Goal: Task Accomplishment & Management: Use online tool/utility

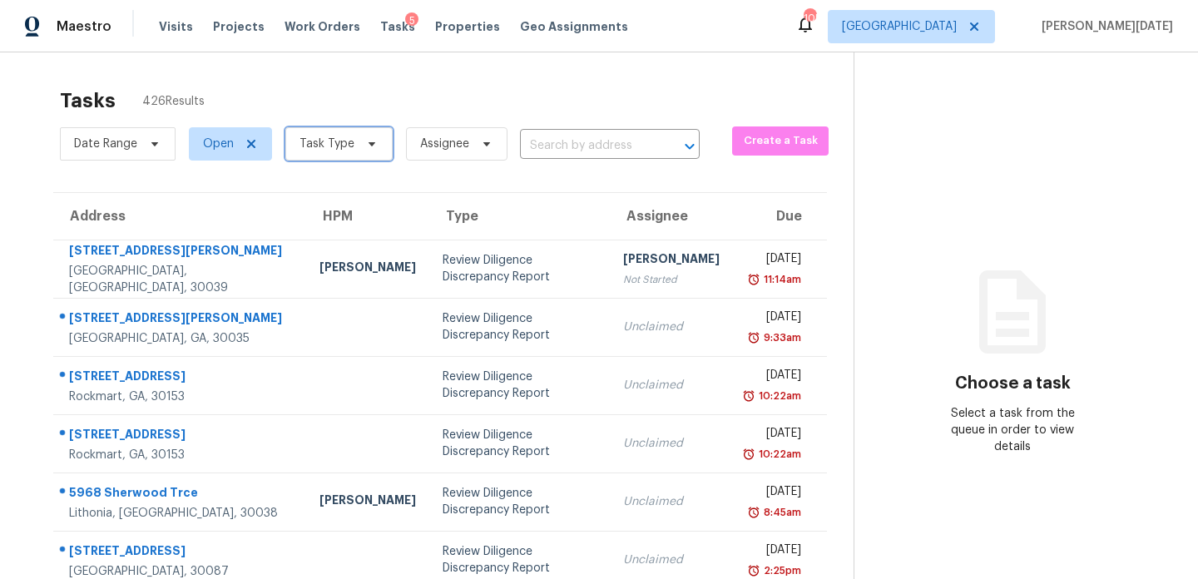
click at [300, 137] on span "Task Type" at bounding box center [326, 144] width 55 height 17
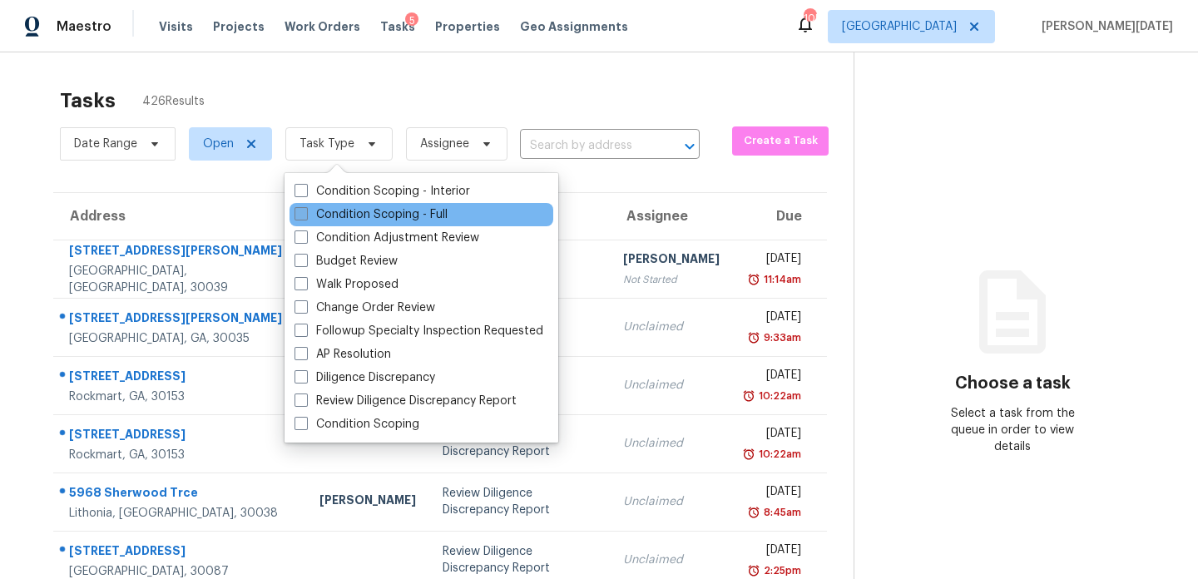
click at [304, 219] on span at bounding box center [300, 213] width 13 height 13
click at [304, 217] on input "Condition Scoping - Full" at bounding box center [299, 211] width 11 height 11
checkbox input "true"
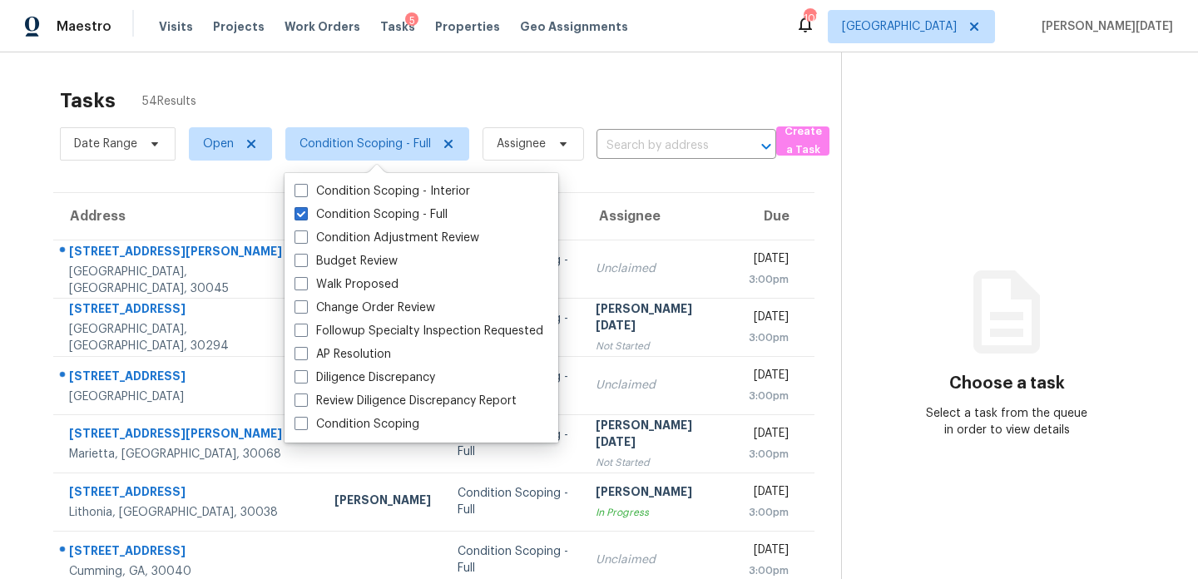
click at [564, 108] on div "Tasks 54 Results" at bounding box center [450, 100] width 781 height 43
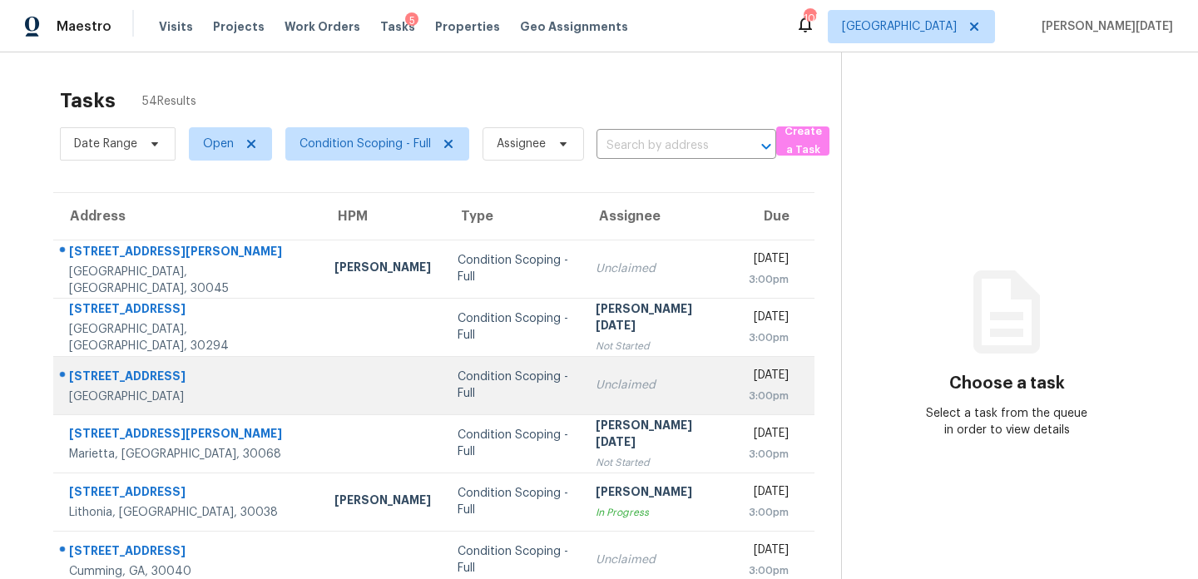
scroll to position [287, 0]
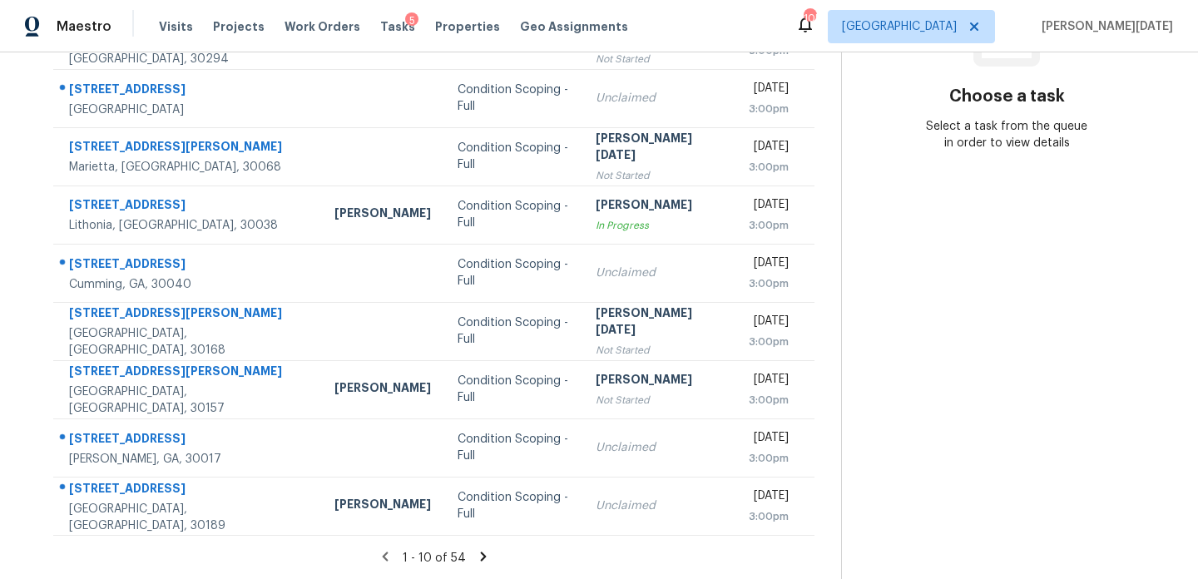
click at [480, 557] on icon at bounding box center [483, 556] width 6 height 9
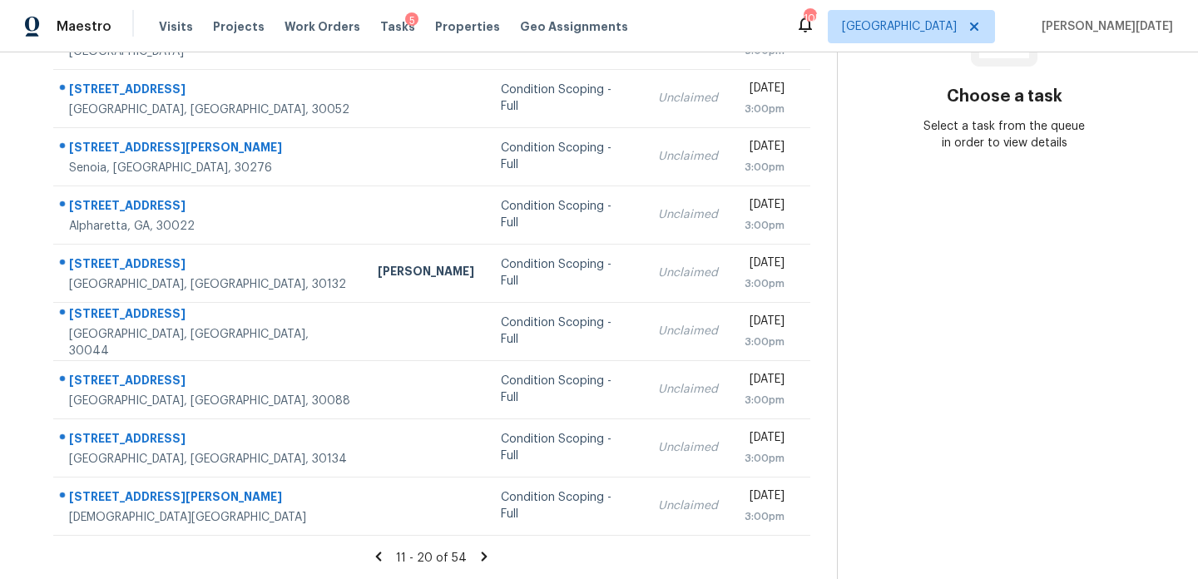
click at [482, 554] on icon at bounding box center [485, 556] width 6 height 9
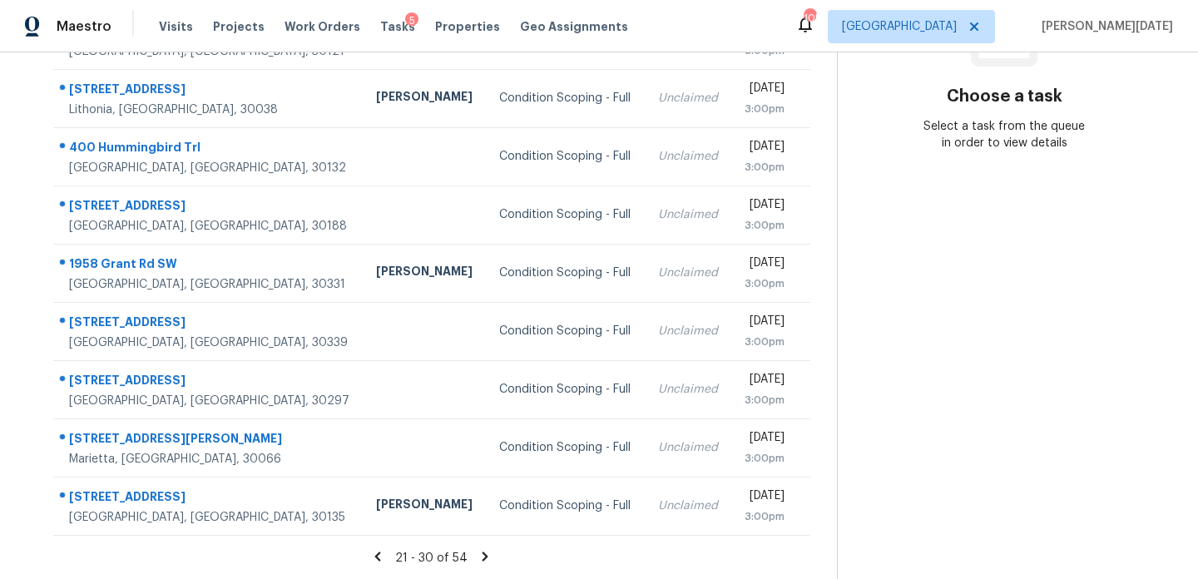
click at [478, 549] on icon at bounding box center [485, 556] width 15 height 15
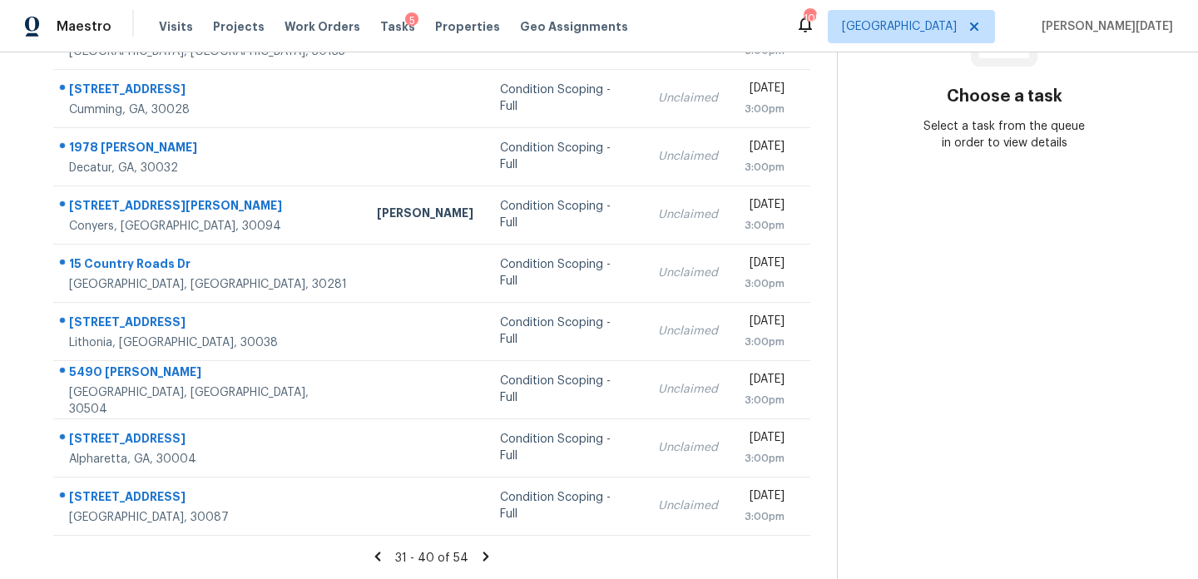
click at [483, 557] on icon at bounding box center [486, 556] width 6 height 9
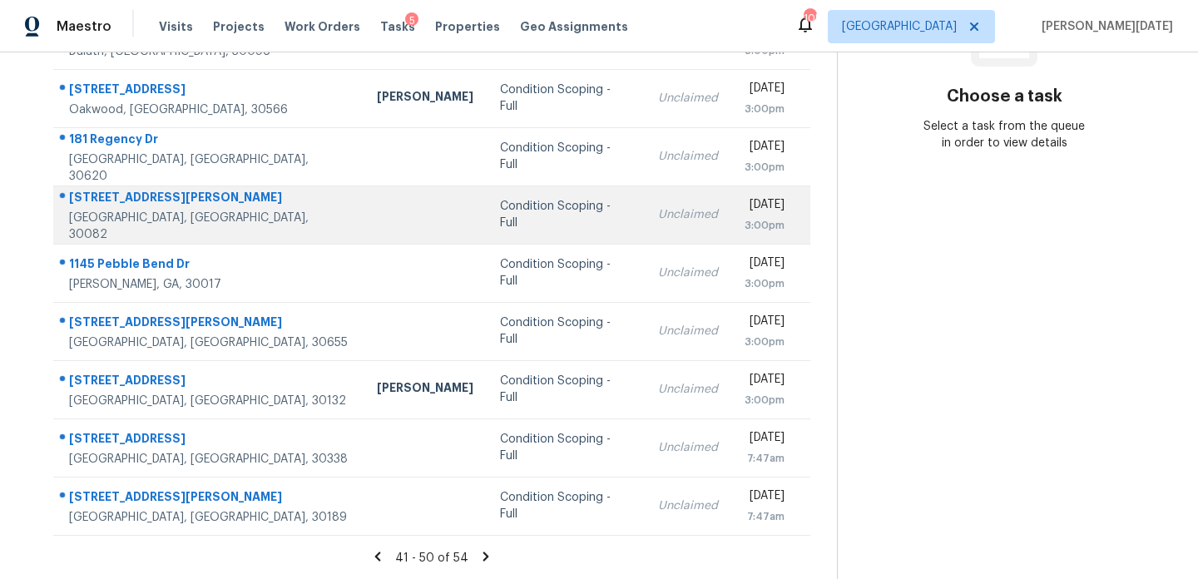
scroll to position [0, 0]
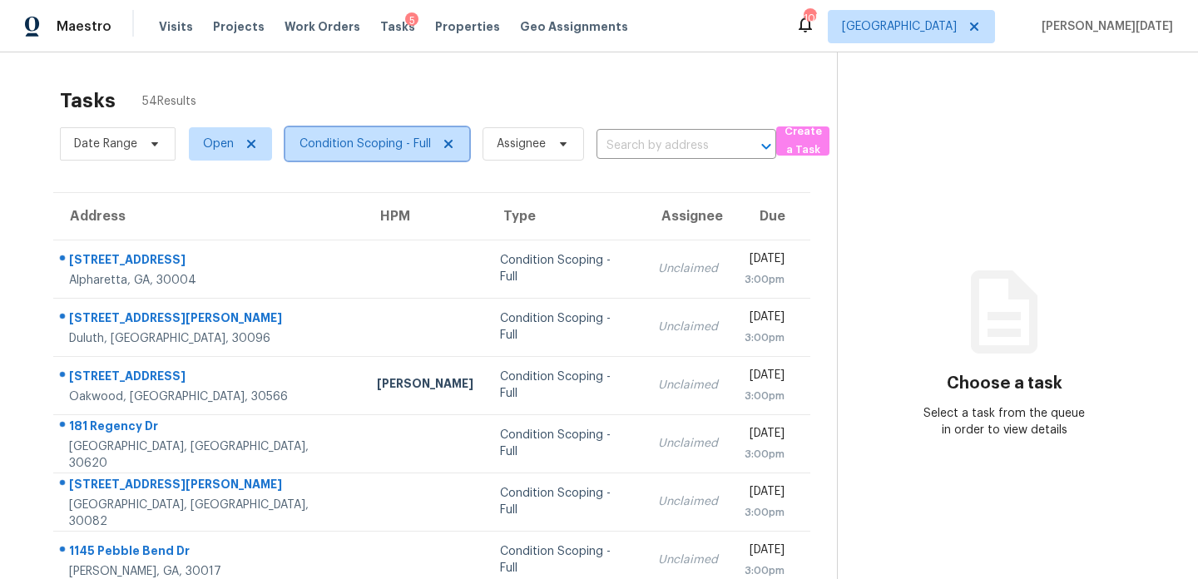
click at [365, 136] on span "Condition Scoping - Full" at bounding box center [364, 144] width 131 height 17
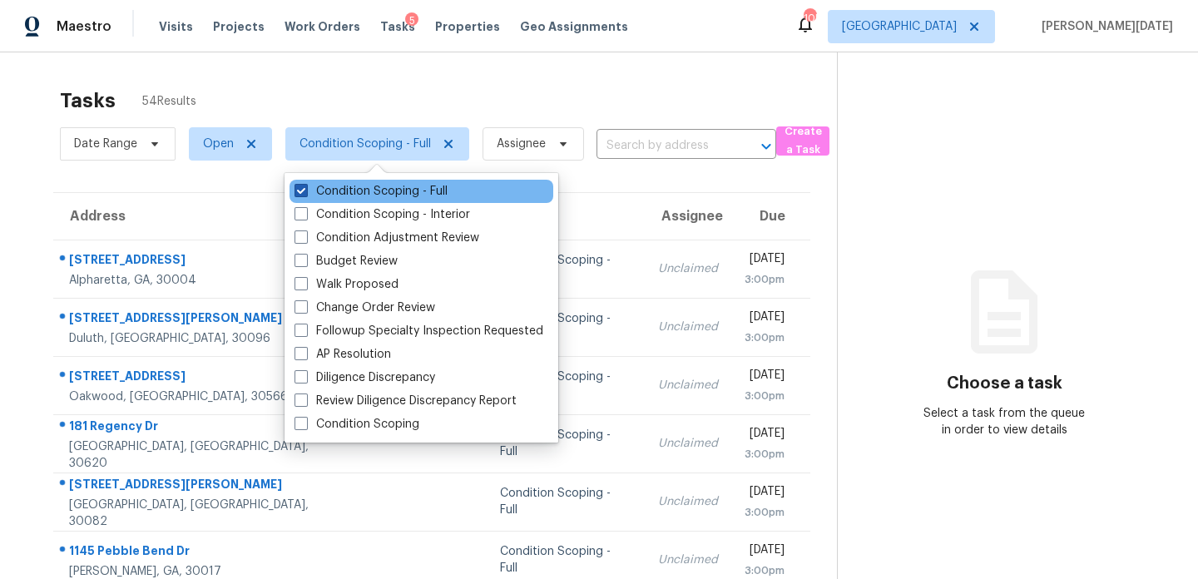
click at [365, 195] on label "Condition Scoping - Full" at bounding box center [370, 191] width 153 height 17
click at [305, 194] on input "Condition Scoping - Full" at bounding box center [299, 188] width 11 height 11
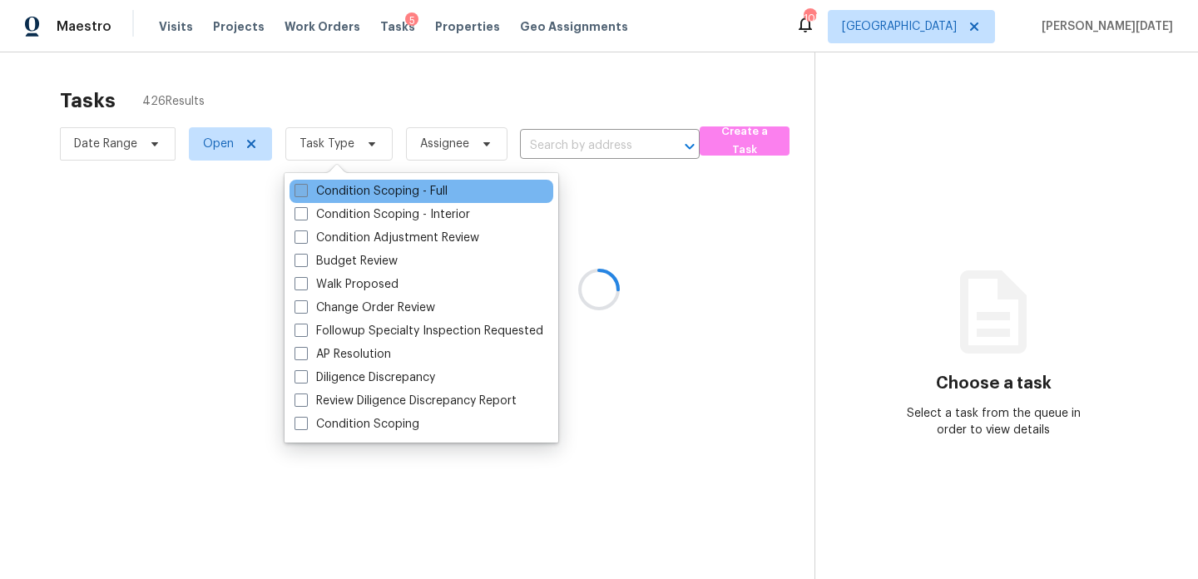
click at [365, 195] on label "Condition Scoping - Full" at bounding box center [370, 191] width 153 height 17
click at [305, 194] on input "Condition Scoping - Full" at bounding box center [299, 188] width 11 height 11
checkbox input "true"
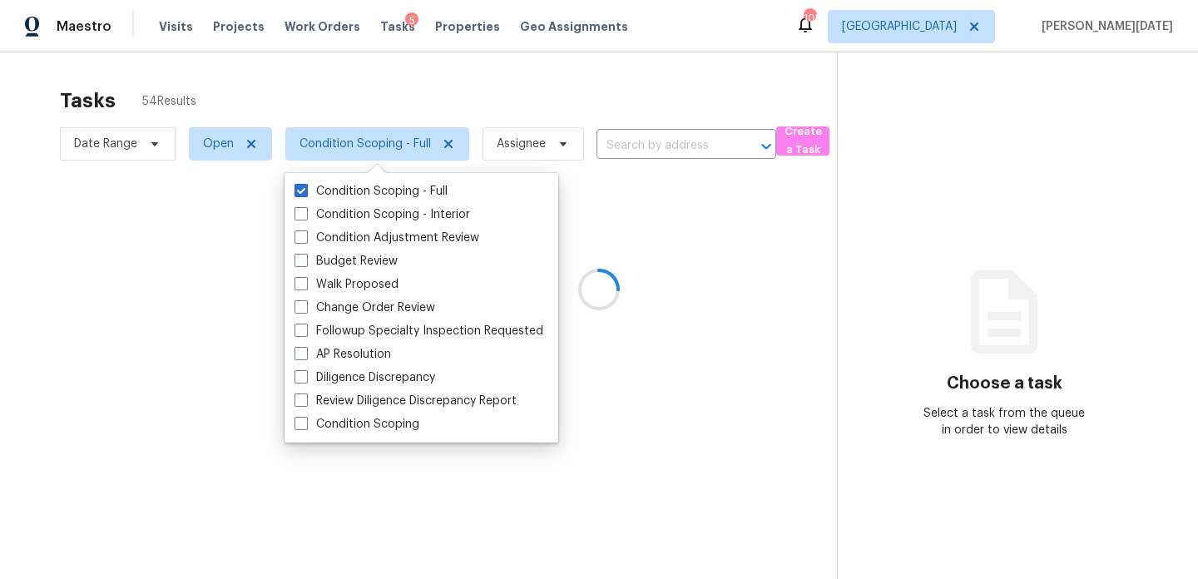
click at [514, 110] on div at bounding box center [599, 289] width 1198 height 579
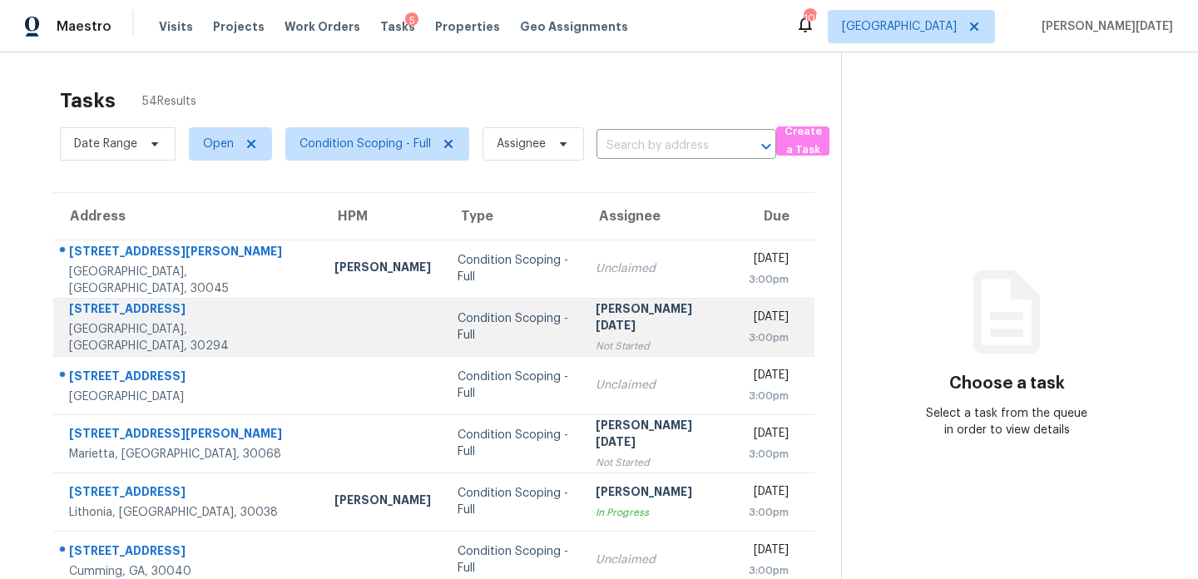
click at [617, 301] on td "Prabhu Raja Not Started" at bounding box center [658, 327] width 153 height 58
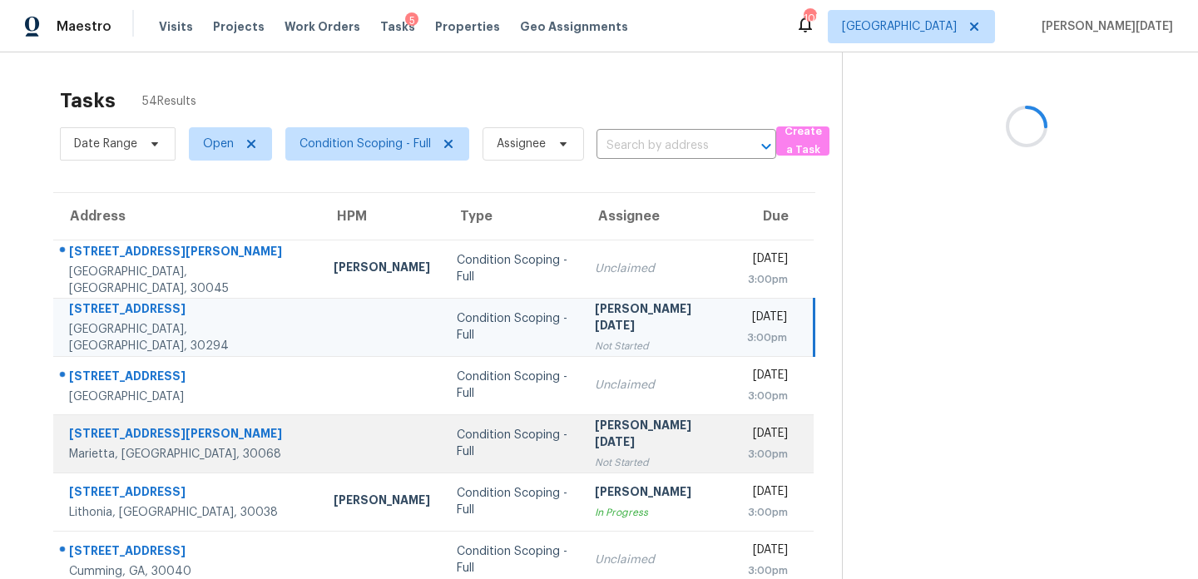
click at [620, 426] on div "[PERSON_NAME][DATE]" at bounding box center [658, 435] width 126 height 37
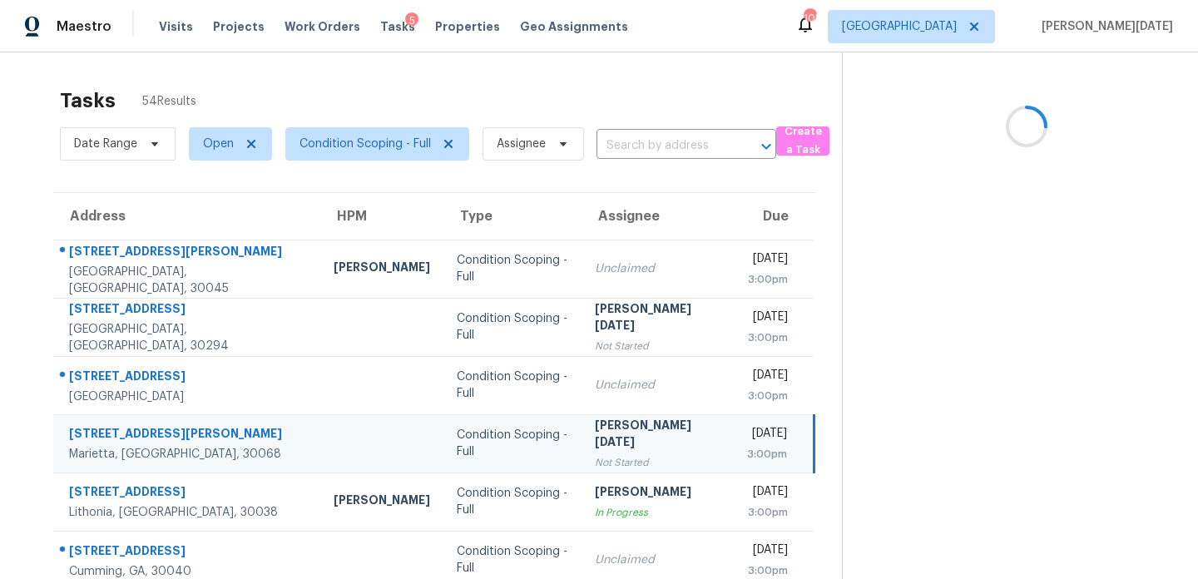
click at [620, 426] on div "[PERSON_NAME][DATE]" at bounding box center [658, 435] width 126 height 37
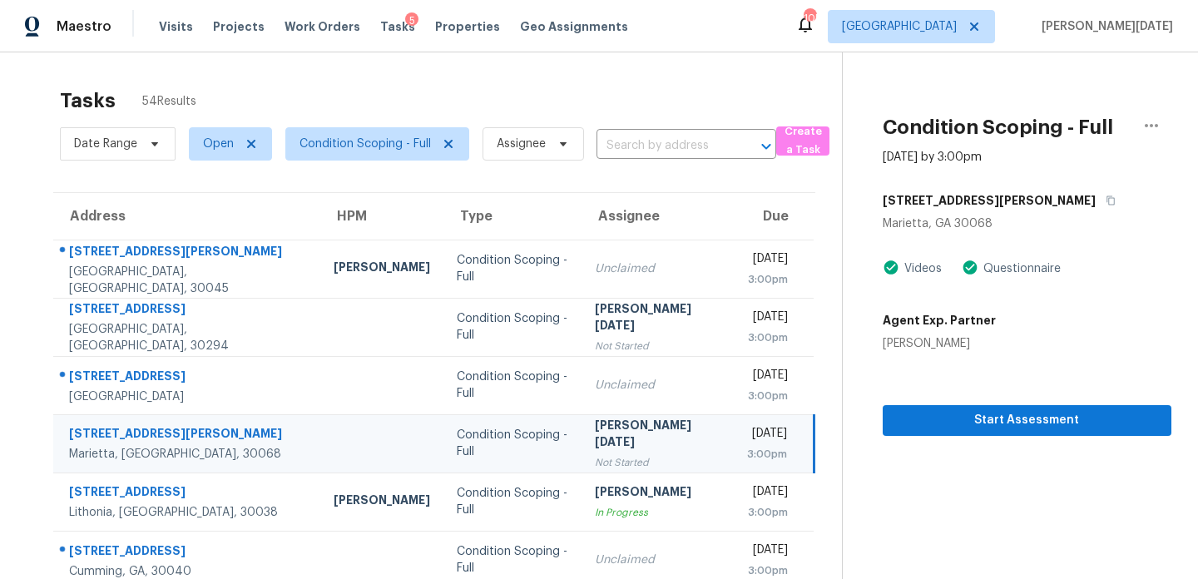
click at [620, 426] on div "[PERSON_NAME][DATE]" at bounding box center [658, 435] width 126 height 37
click at [1007, 419] on span "Start Assessment" at bounding box center [1027, 420] width 262 height 21
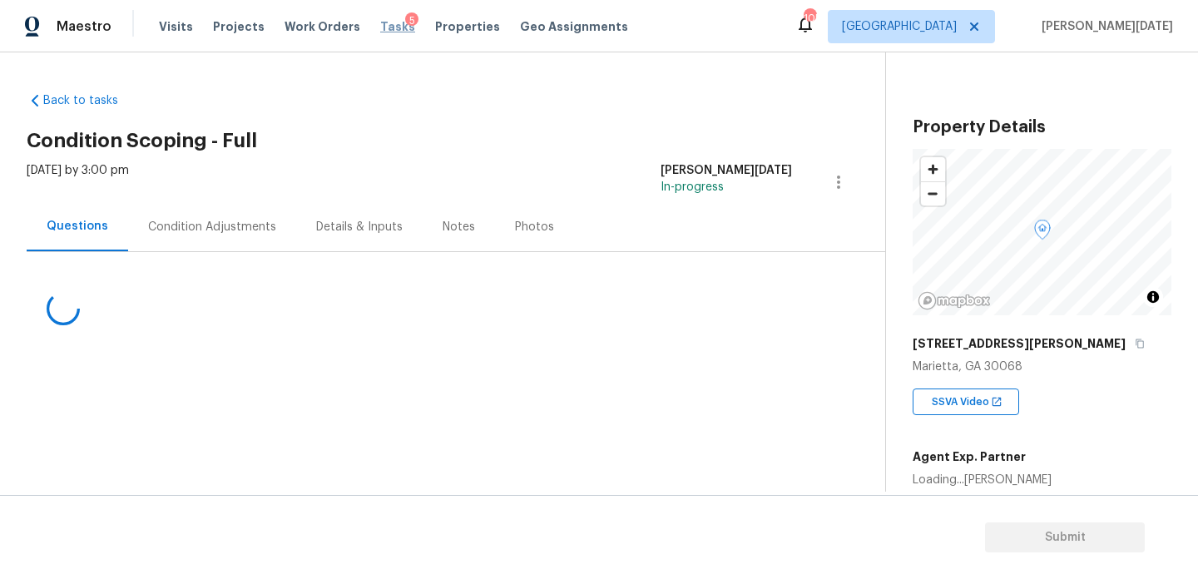
click at [380, 30] on span "Tasks" at bounding box center [397, 27] width 35 height 12
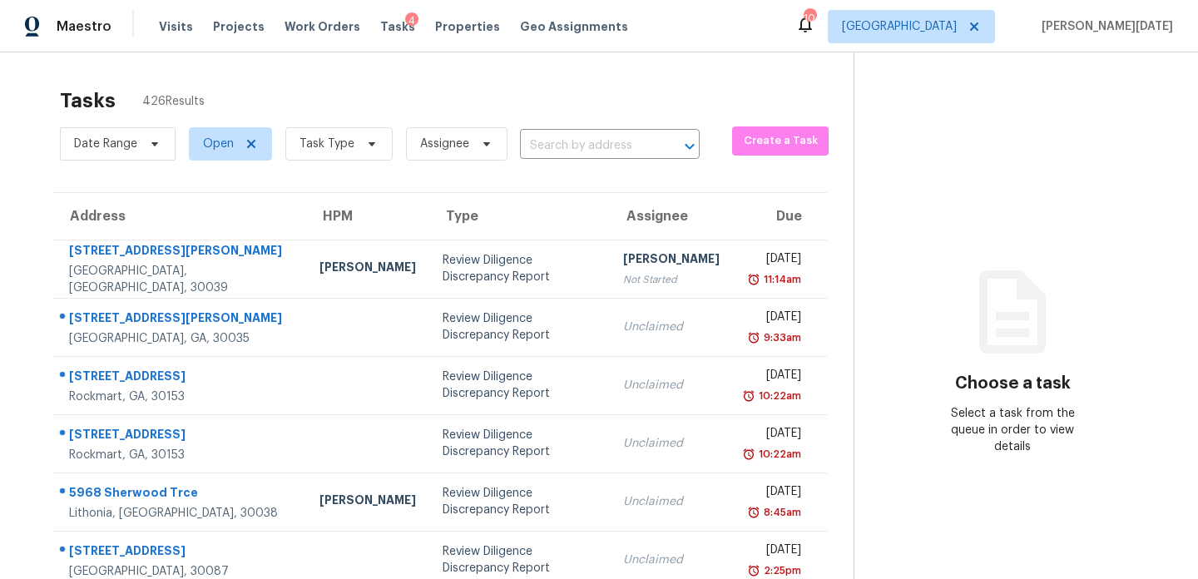
click at [338, 126] on span "Task Type" at bounding box center [332, 143] width 121 height 43
click at [338, 134] on span "Task Type" at bounding box center [338, 143] width 107 height 33
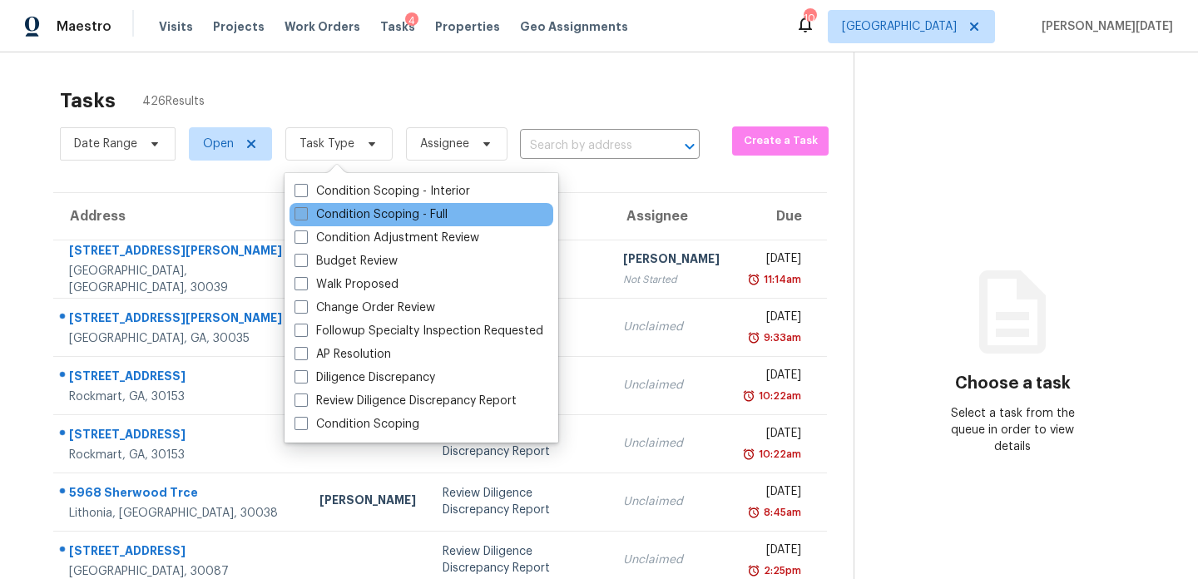
click at [330, 219] on label "Condition Scoping - Full" at bounding box center [370, 214] width 153 height 17
click at [305, 217] on input "Condition Scoping - Full" at bounding box center [299, 211] width 11 height 11
checkbox input "true"
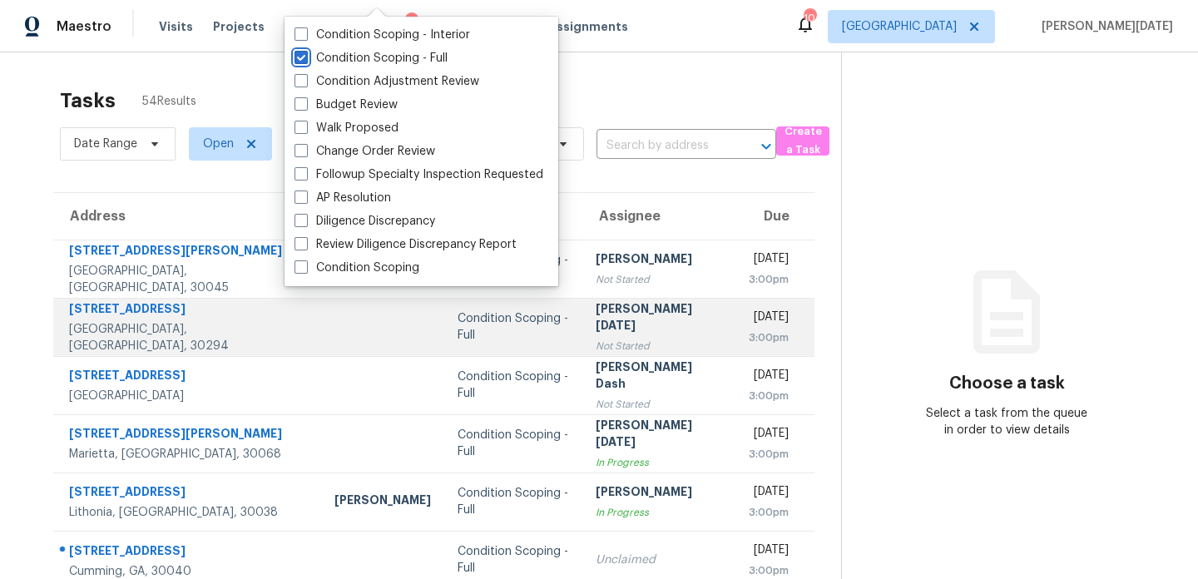
scroll to position [287, 0]
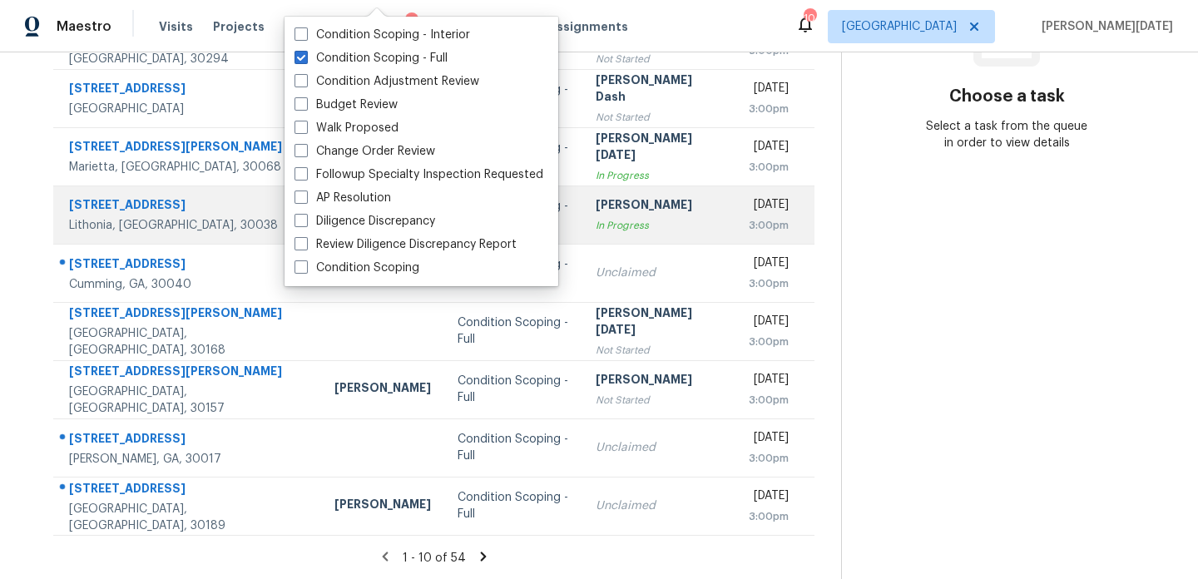
click at [652, 224] on td "Roopesh Jaikanth In Progress" at bounding box center [658, 215] width 153 height 58
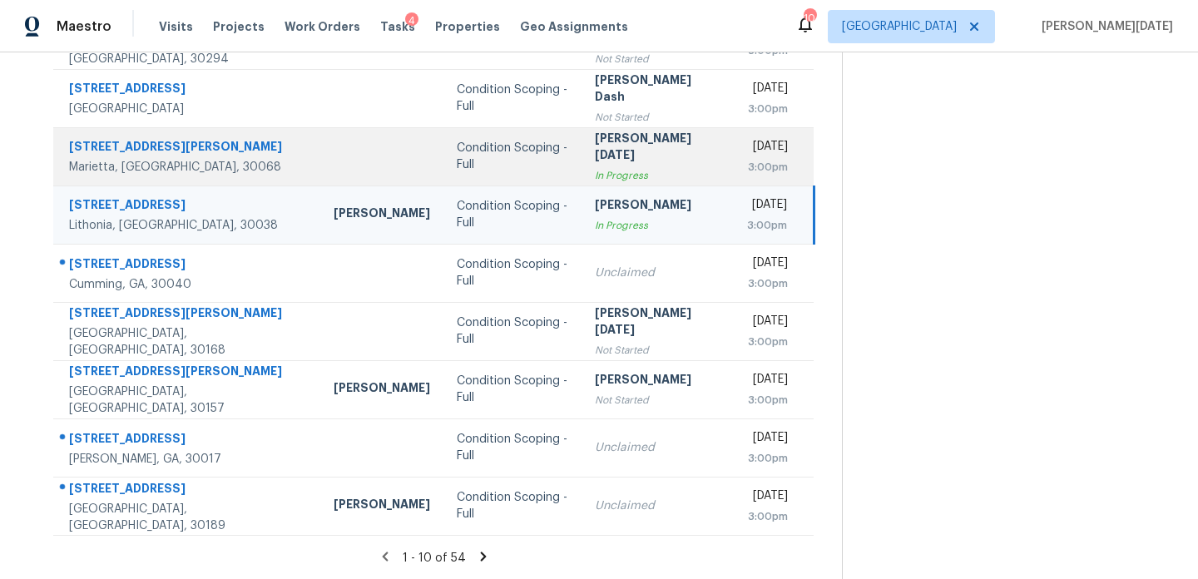
click at [747, 171] on div "3:00pm" at bounding box center [768, 167] width 42 height 17
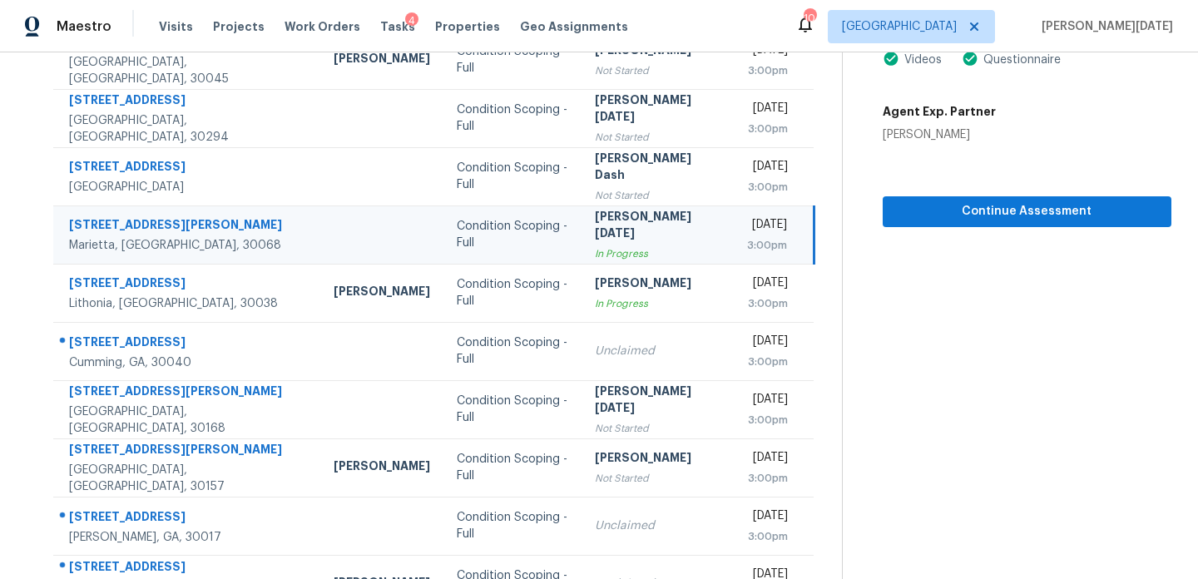
scroll to position [200, 0]
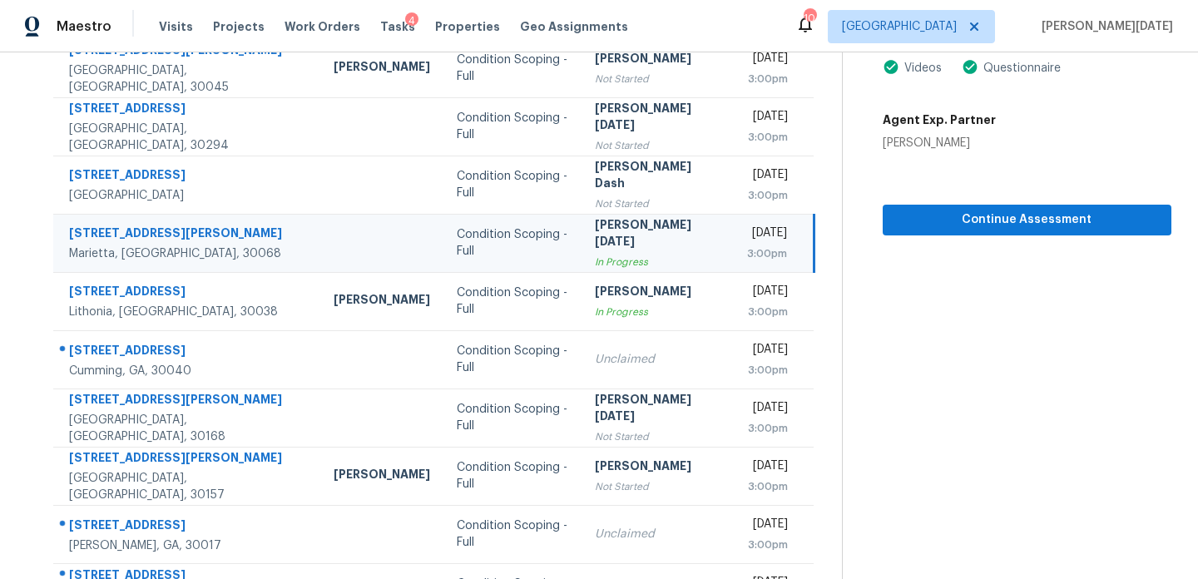
click at [930, 146] on div "Michelle Holmes" at bounding box center [939, 143] width 113 height 17
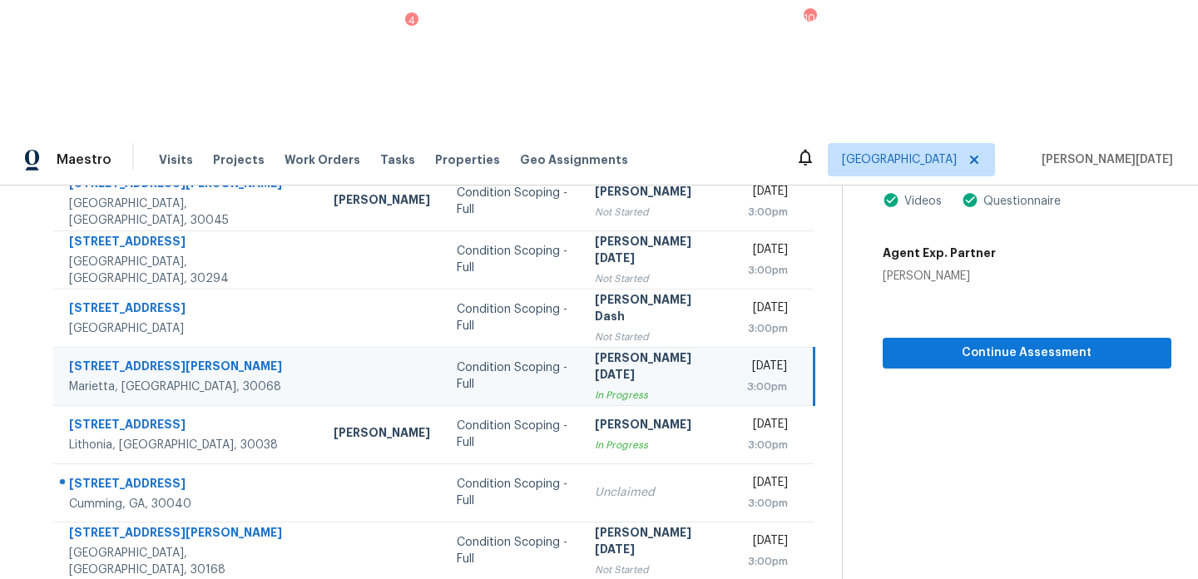
click at [930, 268] on div "Michelle Holmes" at bounding box center [939, 276] width 113 height 17
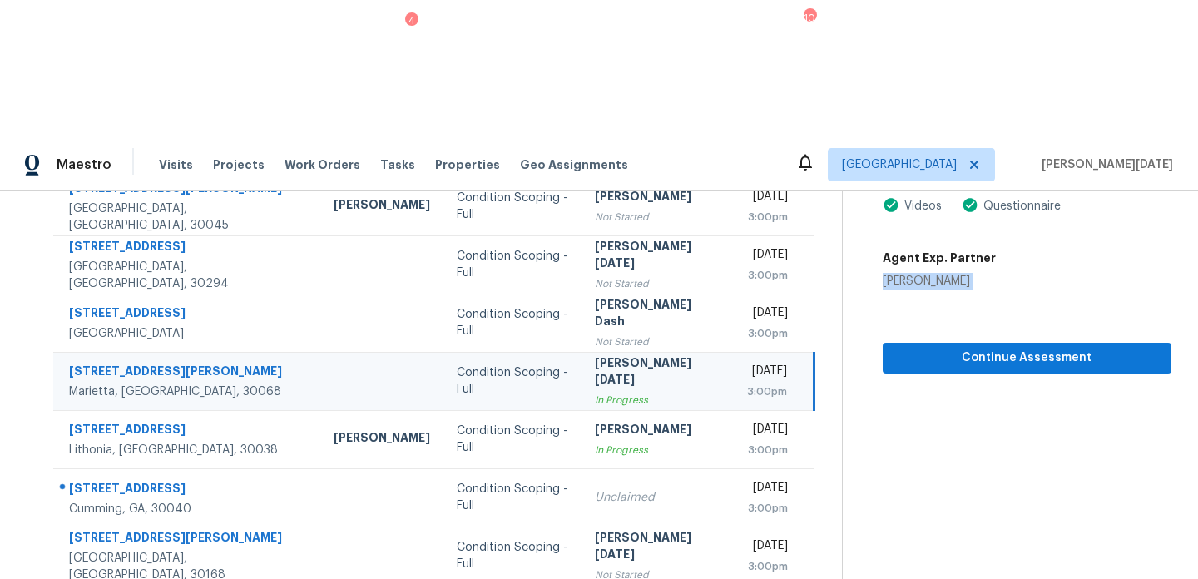
copy div "Michelle Holmes Continue Assessment"
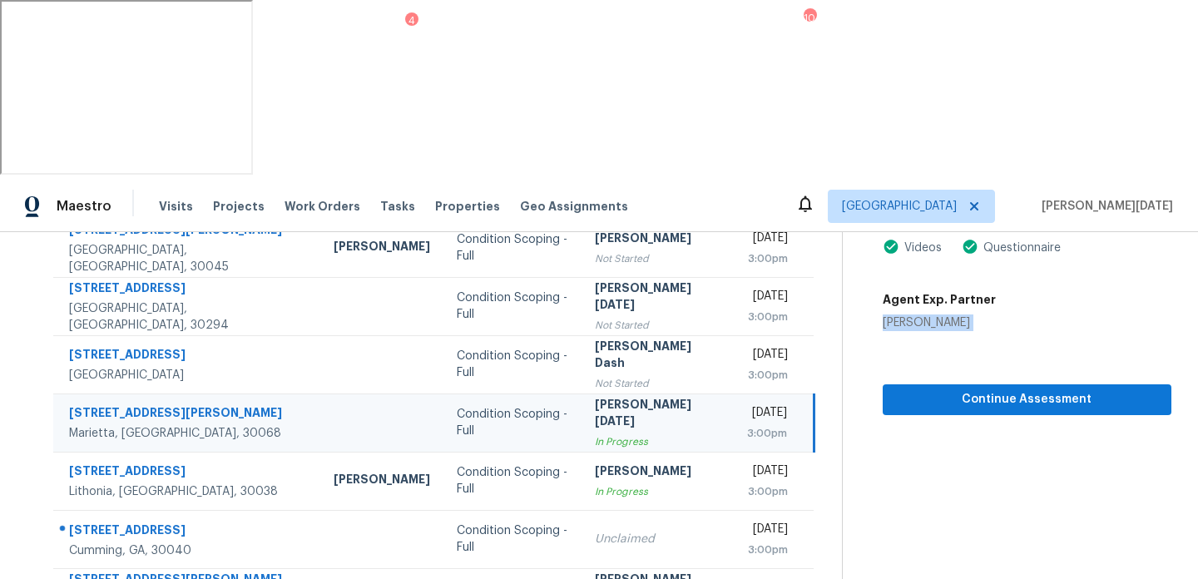
click at [630, 396] on div "[PERSON_NAME][DATE]" at bounding box center [658, 414] width 126 height 37
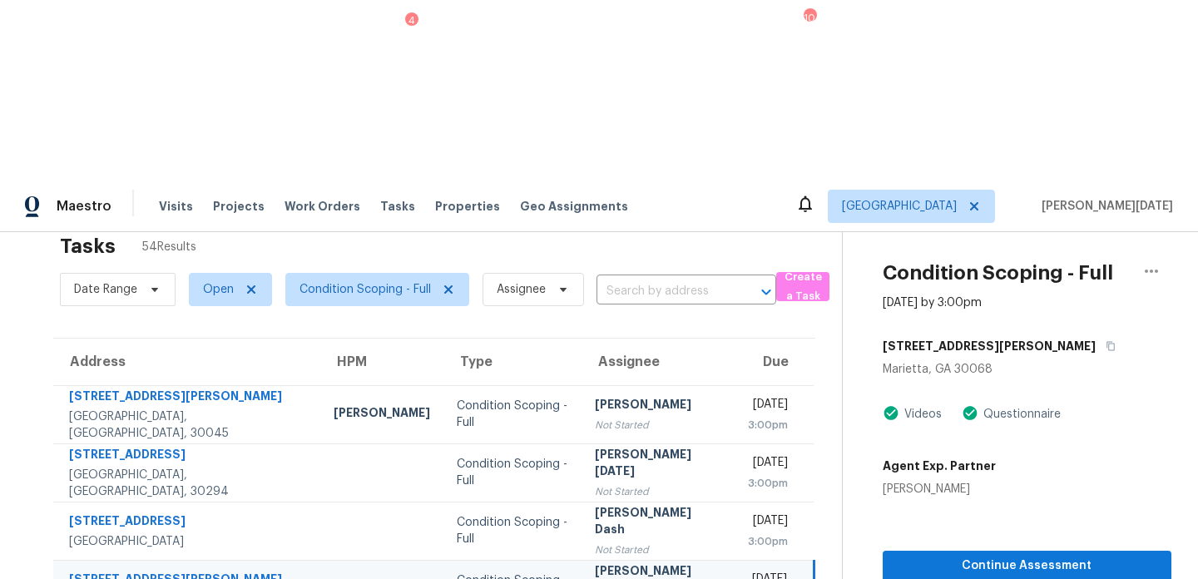
scroll to position [0, 0]
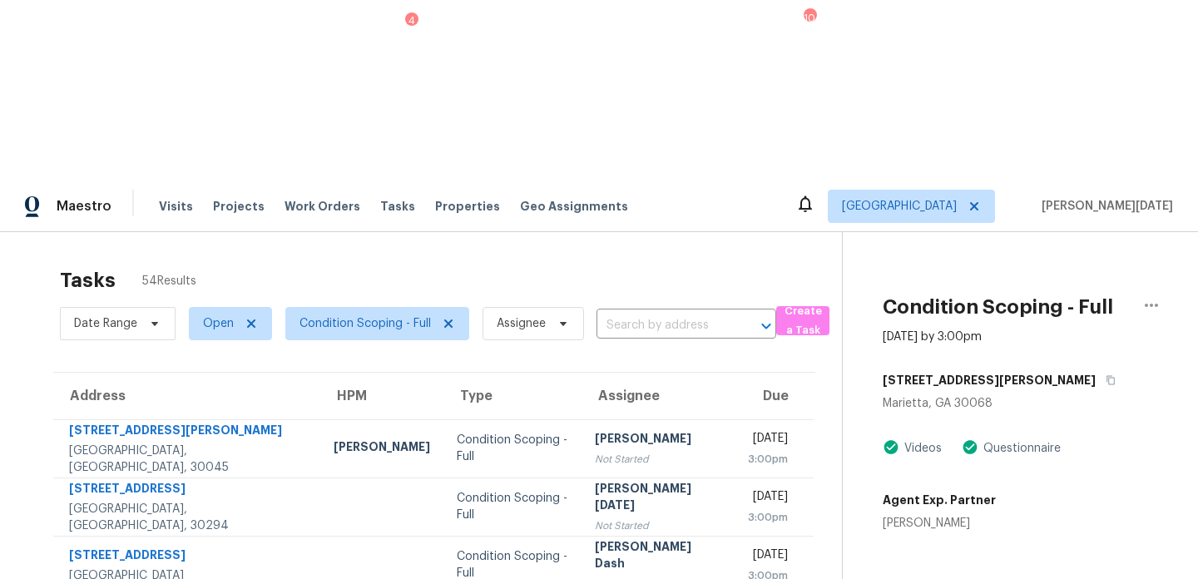
click at [1148, 295] on icon "button" at bounding box center [1151, 305] width 20 height 20
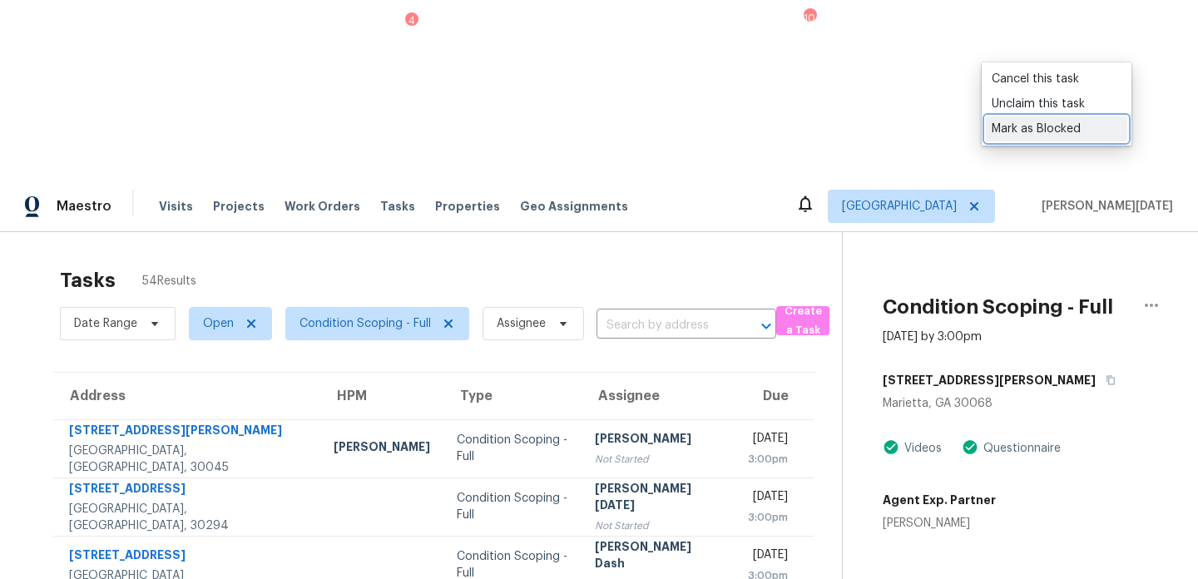
click at [1091, 133] on div "Mark as Blocked" at bounding box center [1057, 129] width 130 height 17
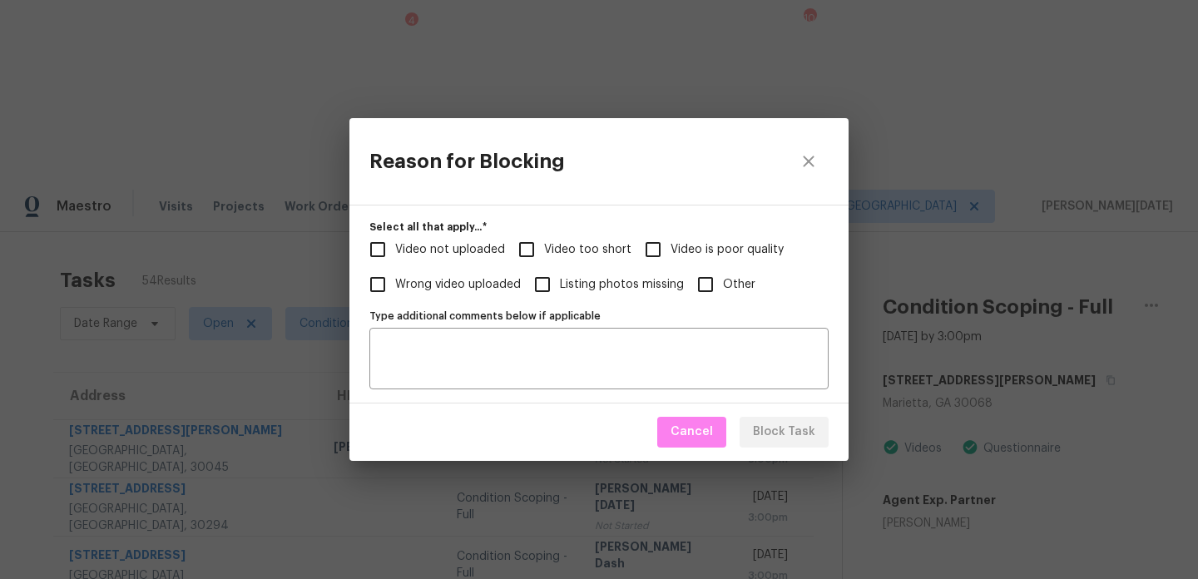
click at [569, 250] on span "Video too short" at bounding box center [587, 249] width 87 height 17
click at [544, 250] on input "Video too short" at bounding box center [526, 249] width 35 height 35
checkbox input "true"
click at [551, 334] on div "Type additional comments below if applicable" at bounding box center [598, 359] width 459 height 62
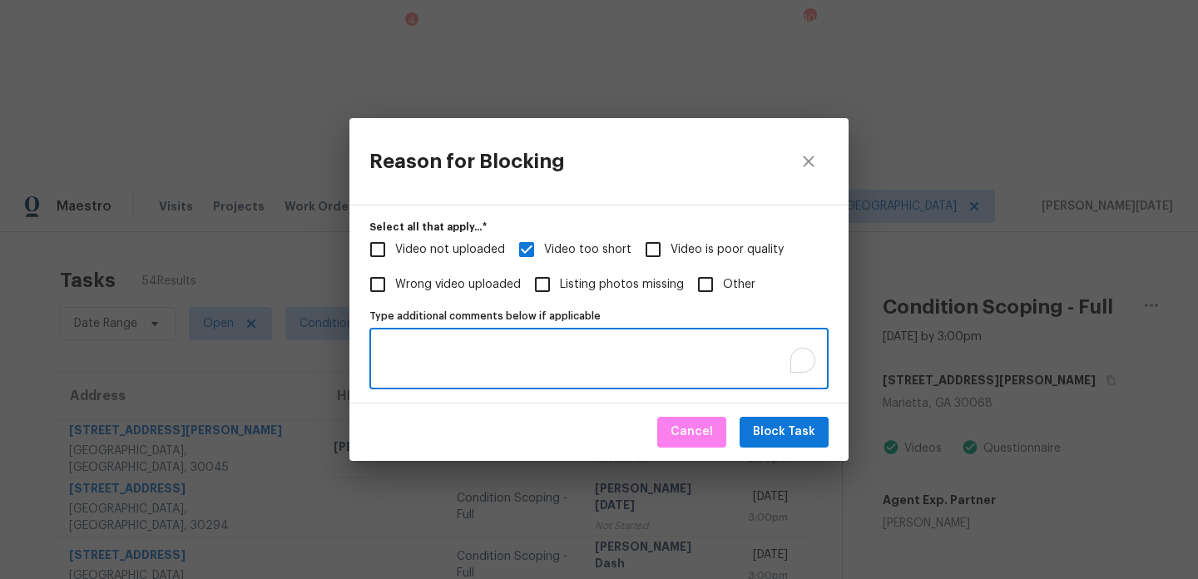
paste textarea "Virtual Full Assessment has no footage of the interior.. please upload the vide…"
type textarea "Virtual Full Assessment has no footage of the interior.. please upload the vide…"
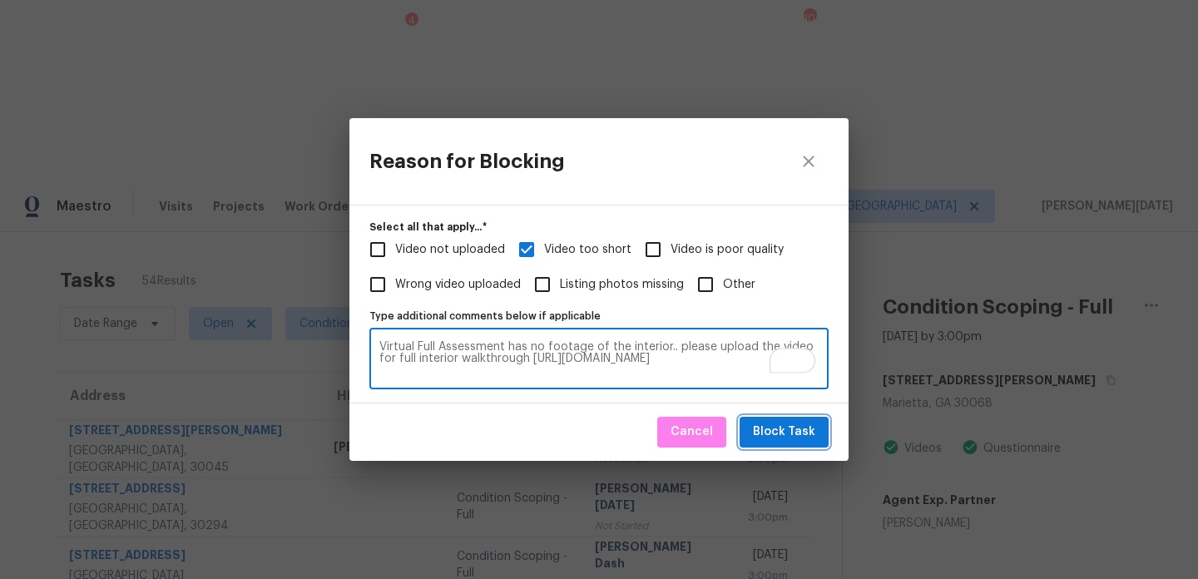
click at [803, 433] on span "Block Task" at bounding box center [784, 432] width 62 height 21
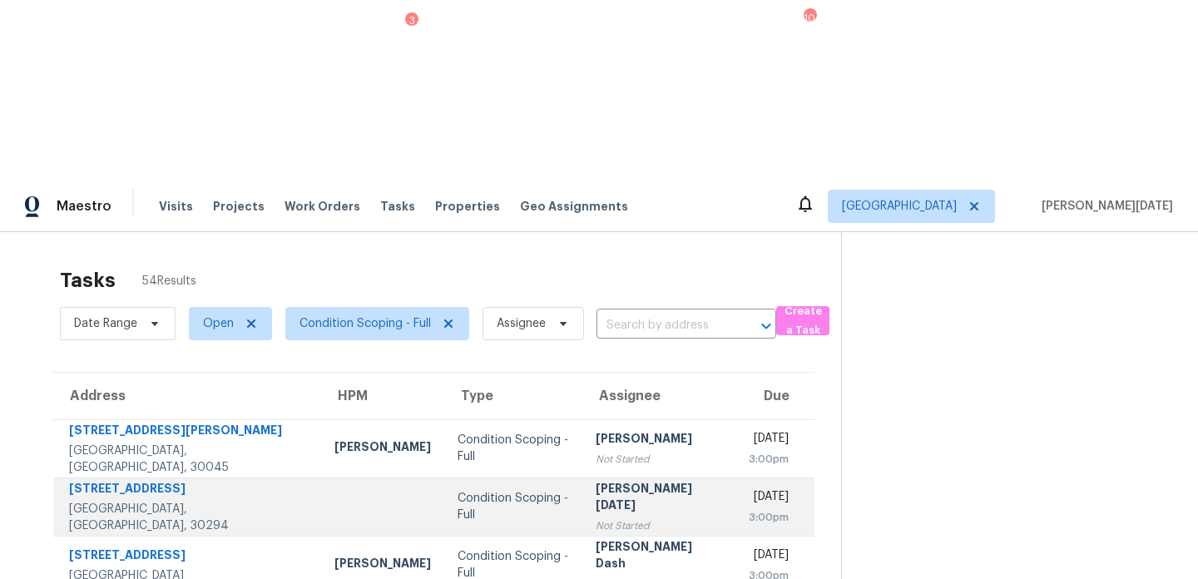
click at [601, 480] on div "[PERSON_NAME][DATE]" at bounding box center [659, 498] width 126 height 37
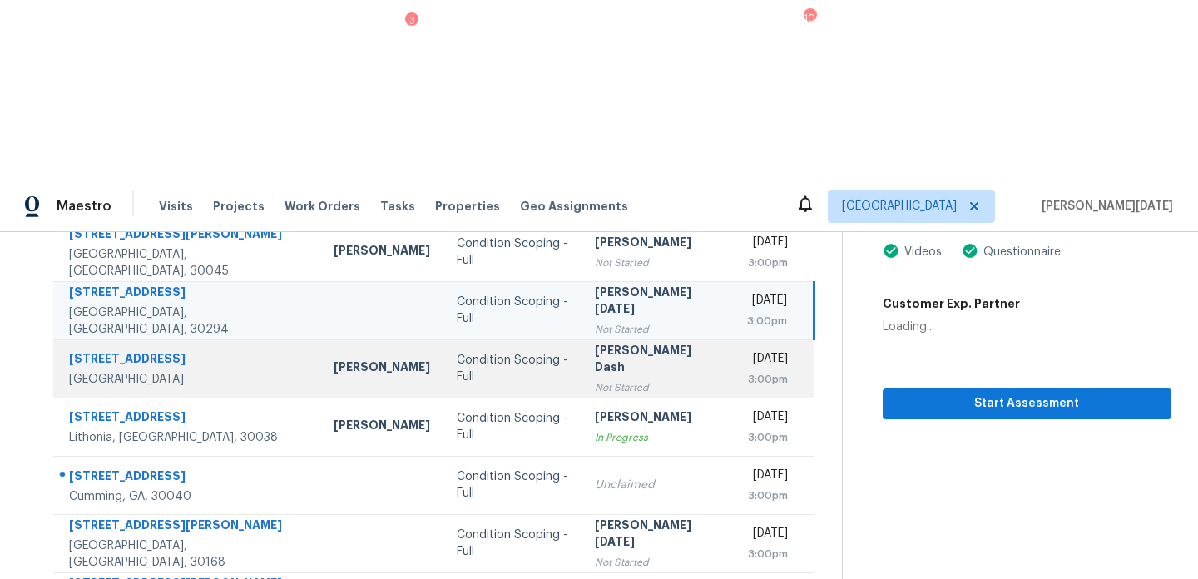
scroll to position [220, 0]
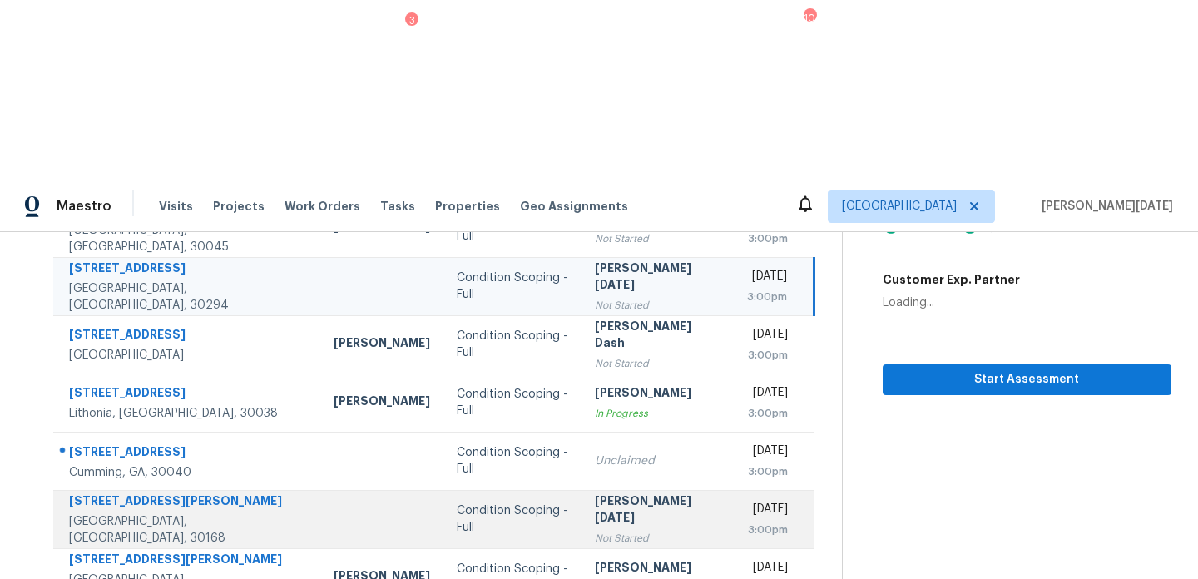
click at [611, 492] on div "[PERSON_NAME][DATE]" at bounding box center [658, 510] width 126 height 37
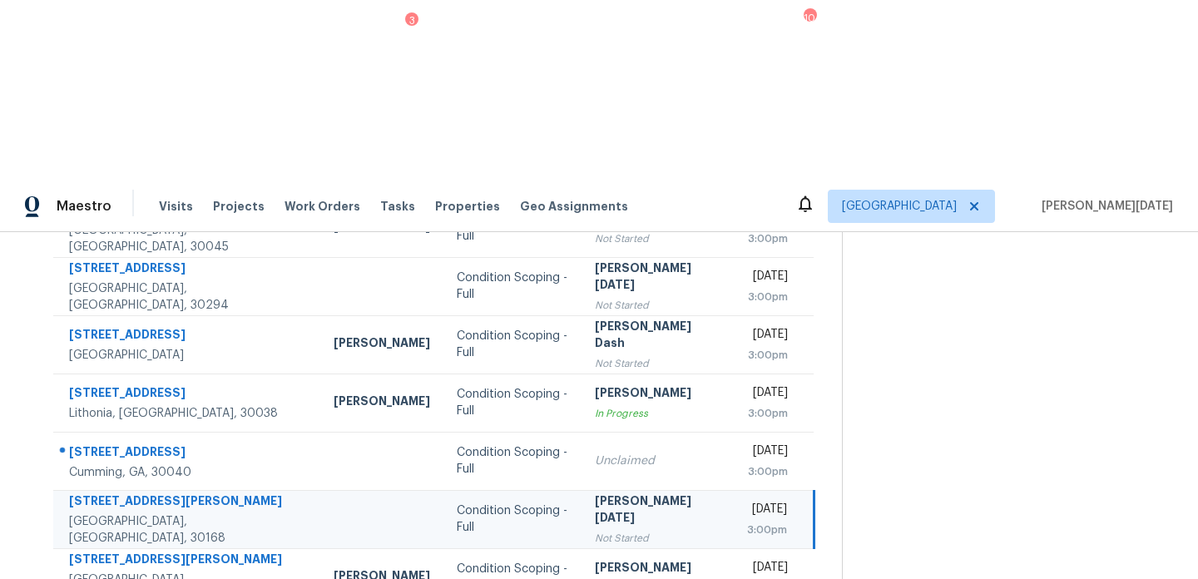
click at [611, 492] on div "[PERSON_NAME][DATE]" at bounding box center [658, 510] width 126 height 37
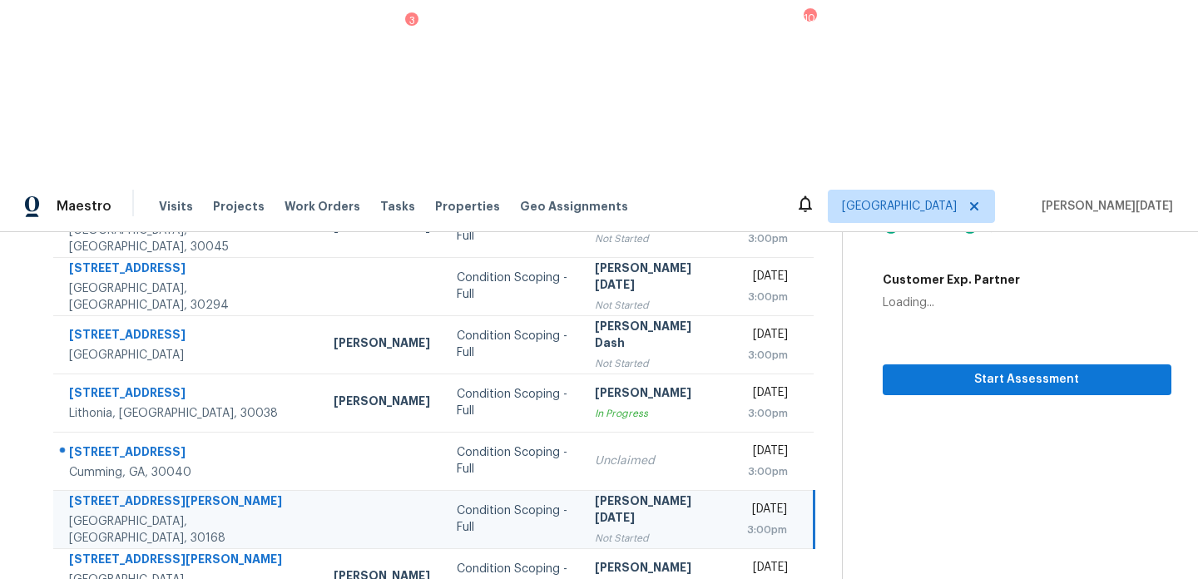
click at [611, 492] on div "[PERSON_NAME][DATE]" at bounding box center [658, 510] width 126 height 37
click at [933, 369] on span "Start Assessment" at bounding box center [1027, 379] width 262 height 21
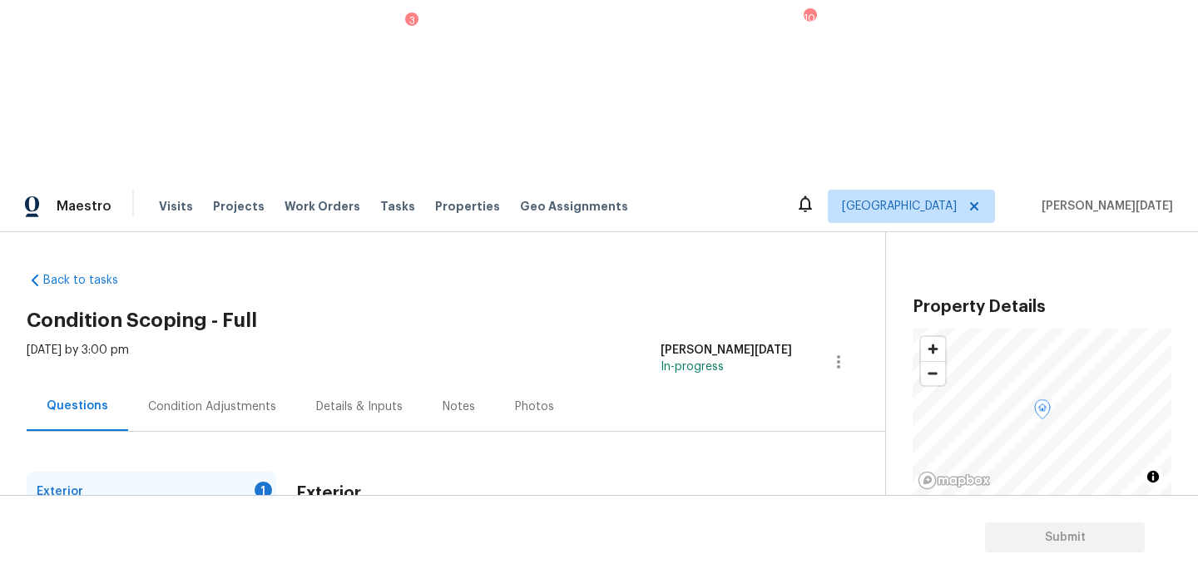
click at [215, 398] on div "Condition Adjustments" at bounding box center [212, 406] width 128 height 17
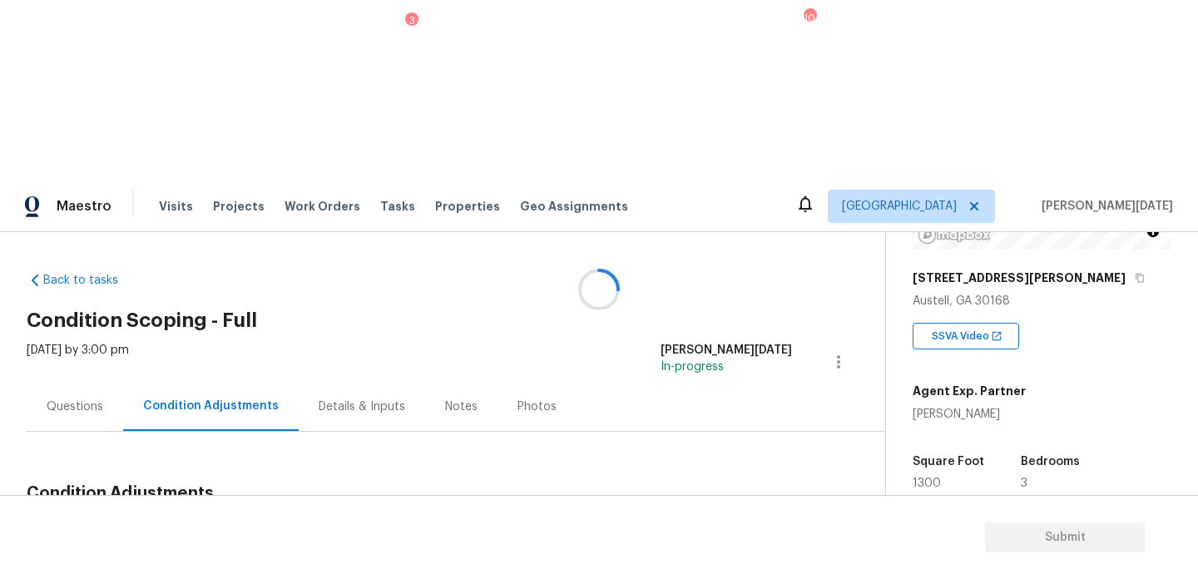
scroll to position [258, 0]
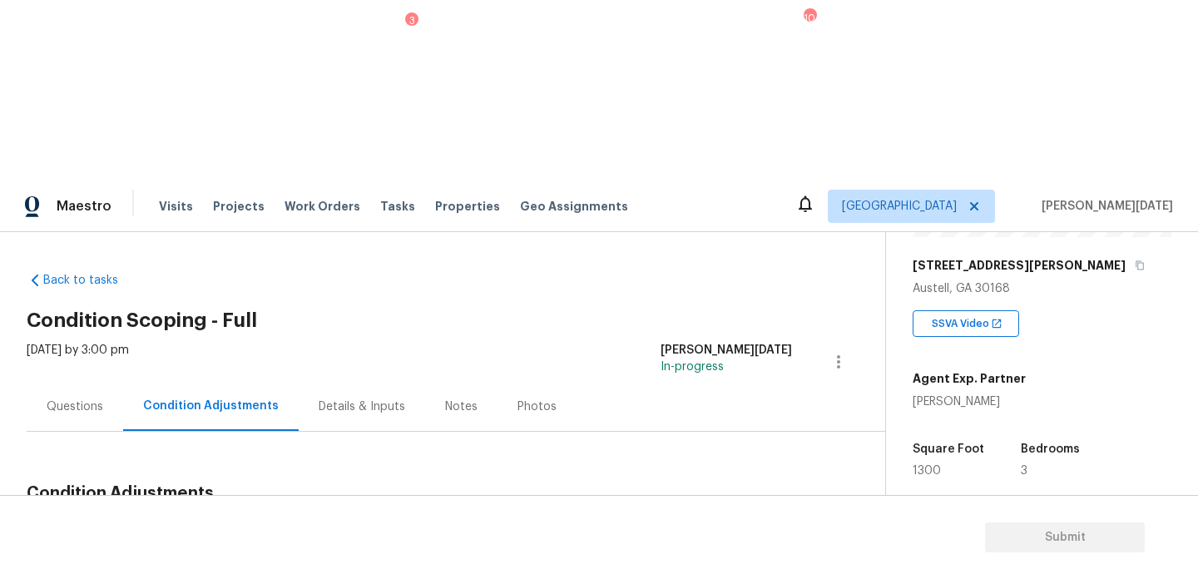
click at [725, 472] on div "Condition Adjustments Total: $0 Deferred: $0 Add Condition Adjustment A virtual…" at bounding box center [436, 561] width 819 height 178
click at [724, 515] on button "Add Condition Adjustment" at bounding box center [751, 532] width 188 height 35
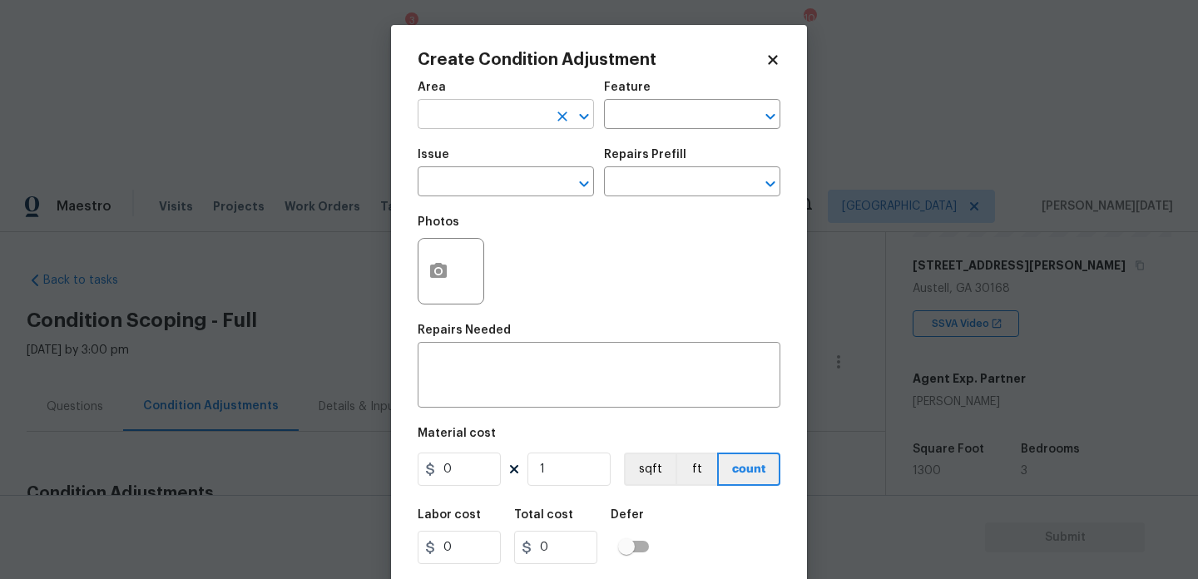
click at [456, 120] on input "text" at bounding box center [483, 116] width 130 height 26
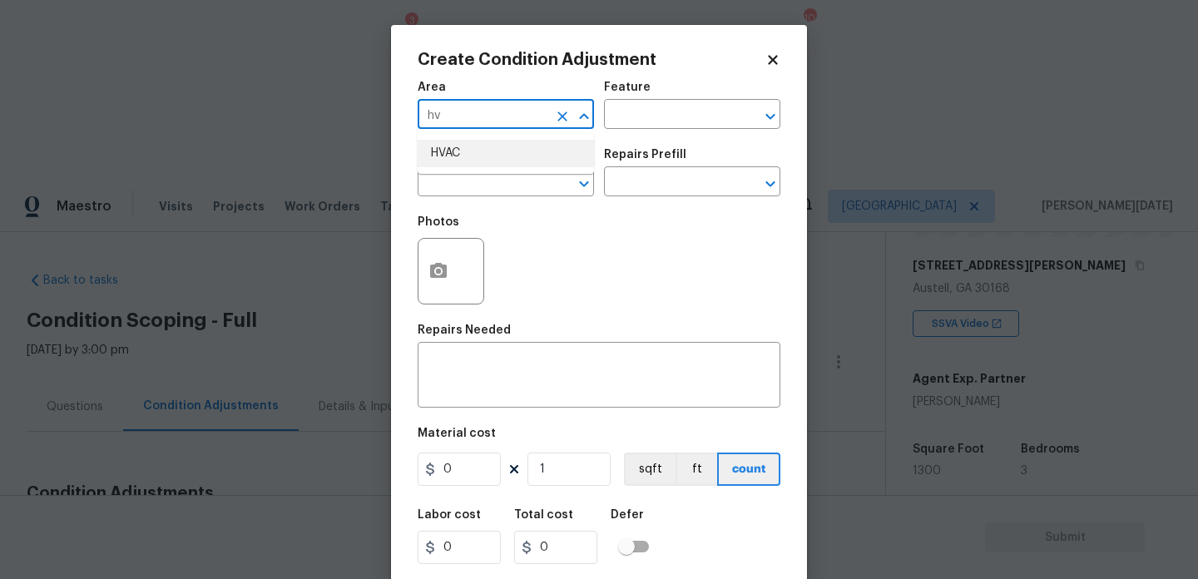
click at [460, 150] on li "HVAC" at bounding box center [506, 153] width 176 height 27
type input "HVAC"
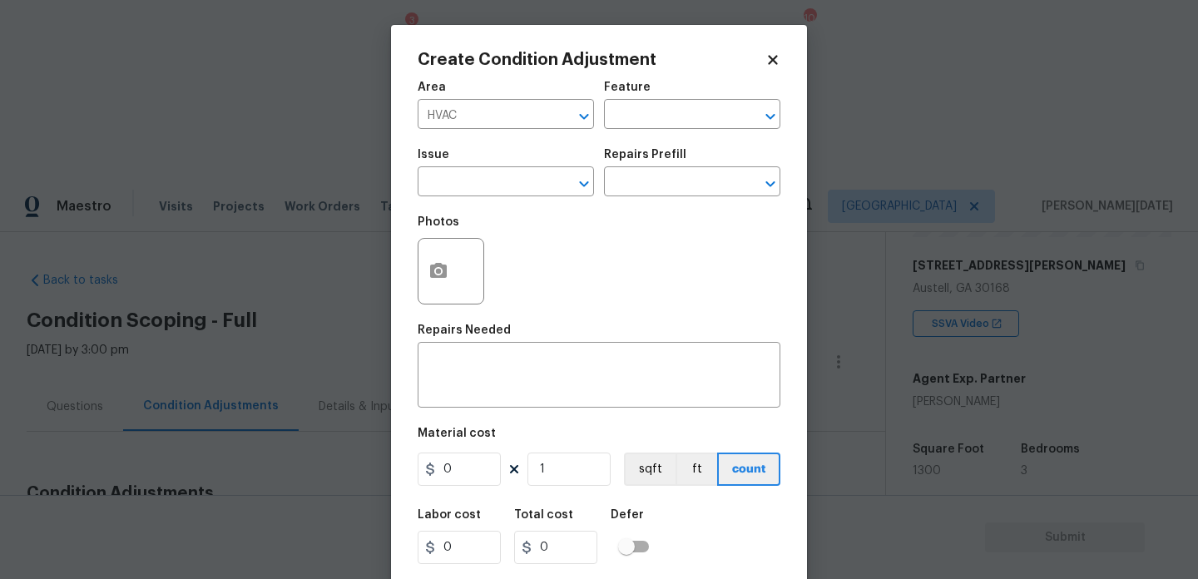
click at [460, 166] on div "Issue" at bounding box center [506, 160] width 176 height 22
click at [460, 186] on input "text" at bounding box center [483, 184] width 130 height 26
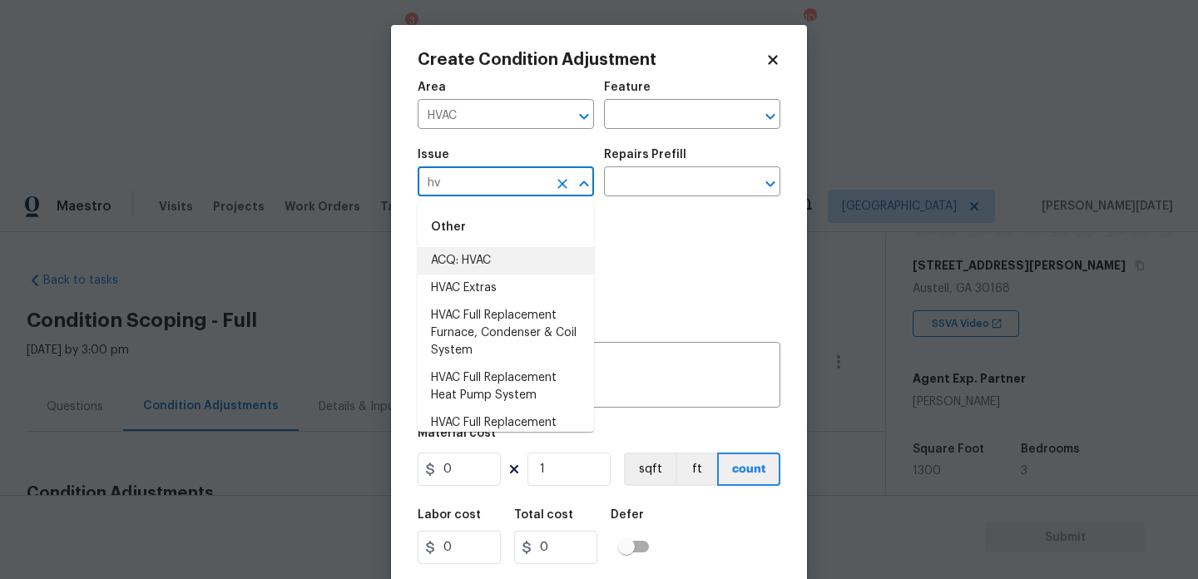
click at [484, 261] on li "ACQ: HVAC" at bounding box center [506, 260] width 176 height 27
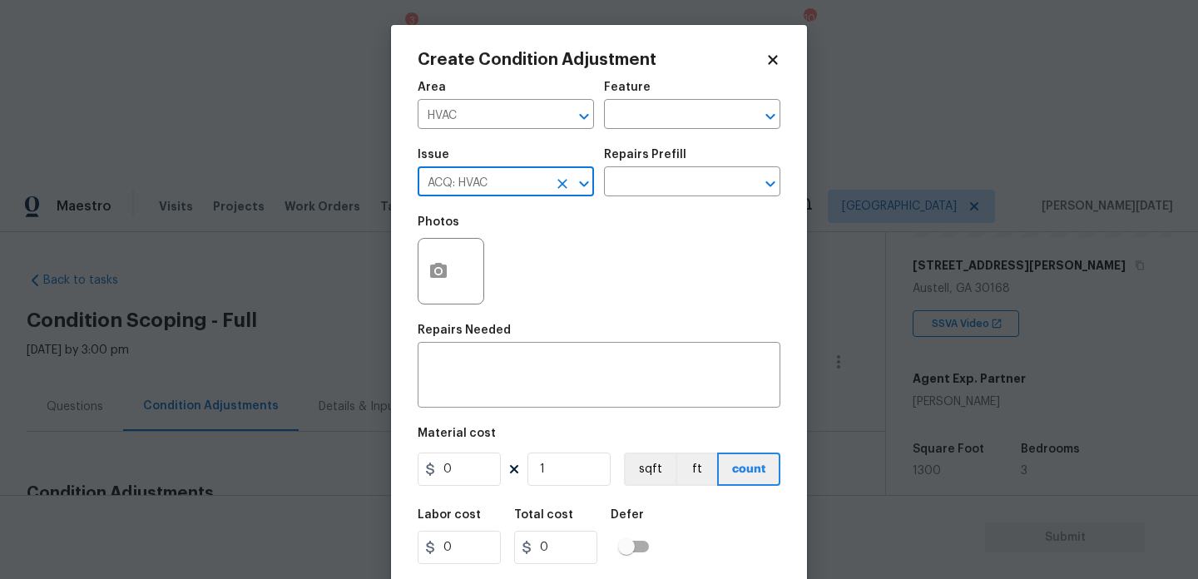
type input "ACQ: HVAC"
click at [649, 202] on div "Issue ACQ: HVAC ​ Repairs Prefill ​" at bounding box center [599, 172] width 363 height 67
click at [675, 187] on input "text" at bounding box center [669, 184] width 130 height 26
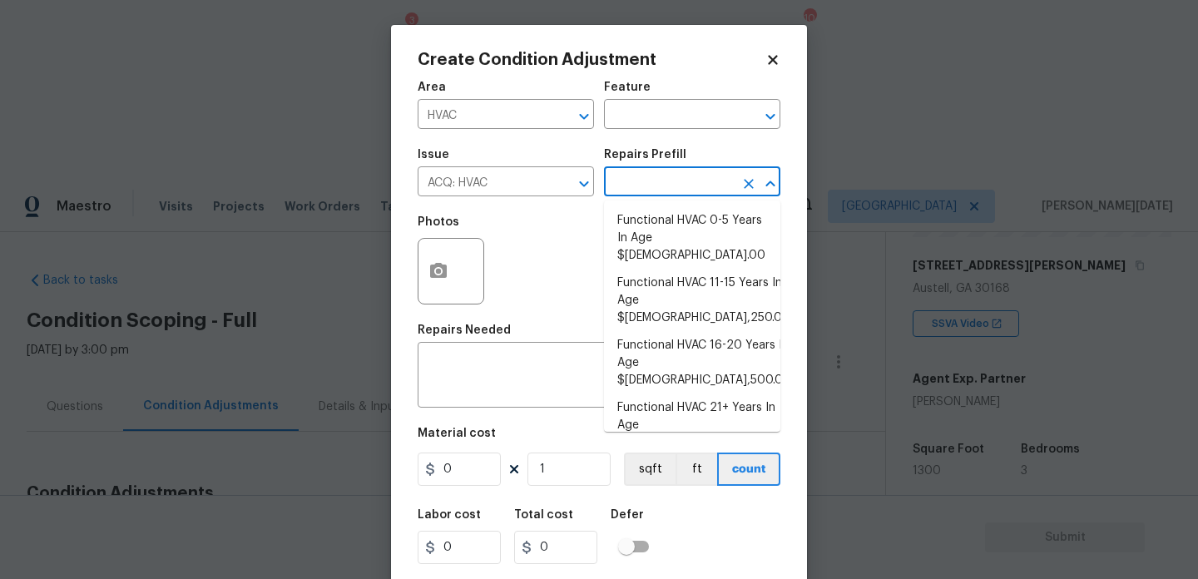
click at [724, 457] on li "Functional HVAC 6-10 Years In Age $500.00" at bounding box center [692, 479] width 176 height 45
type input "Acquisition"
type textarea "Acquisition Scope: Functional HVAC 6-10 years"
type input "500"
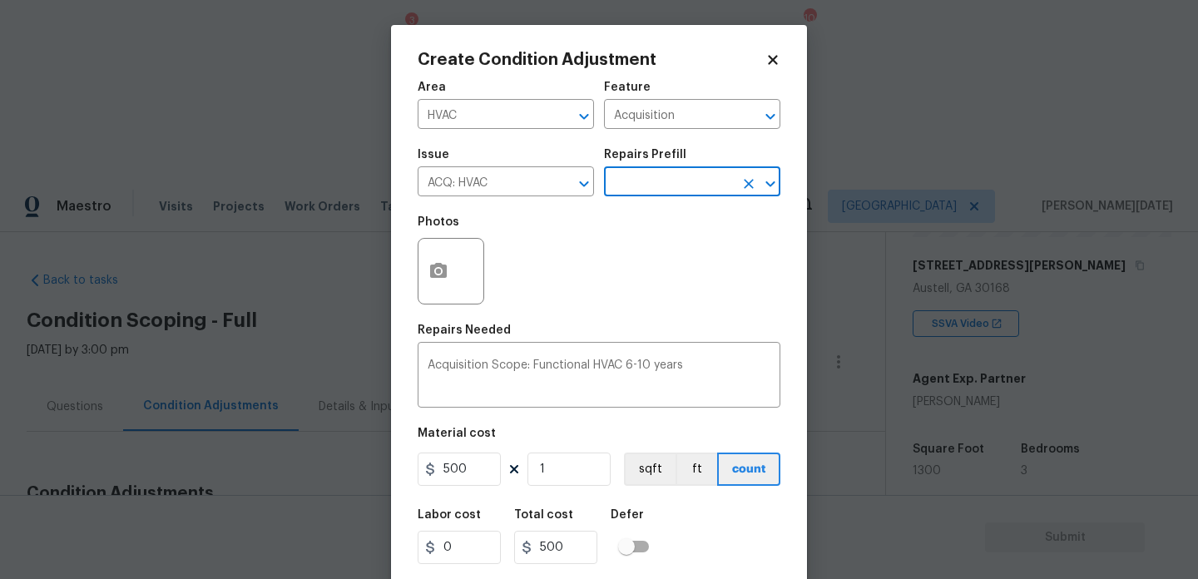
scroll to position [42, 0]
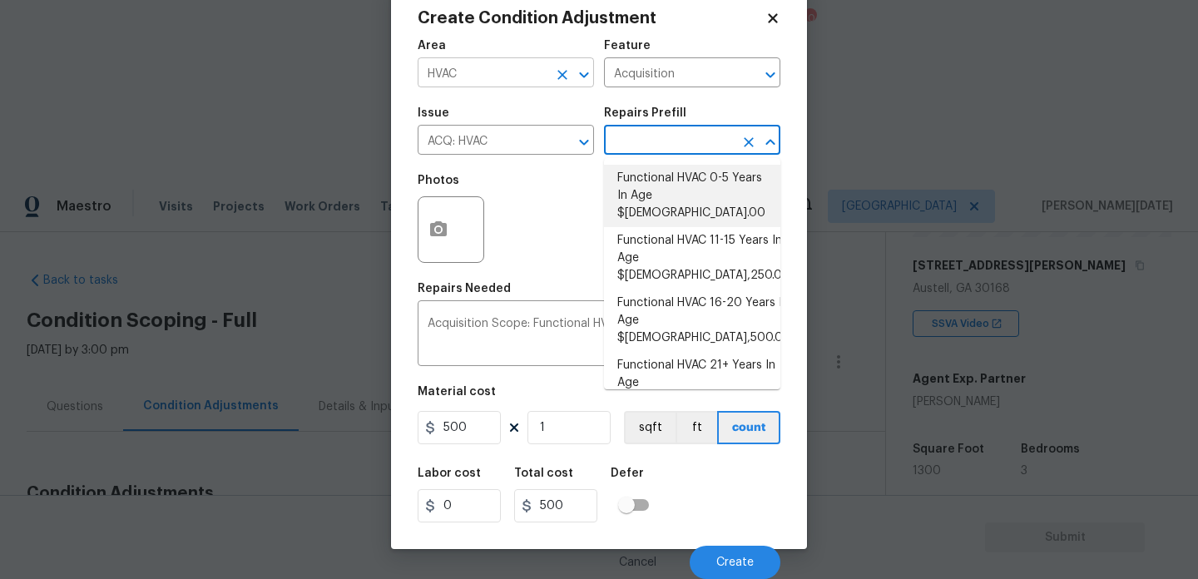
click at [566, 75] on icon "Clear" at bounding box center [562, 75] width 17 height 17
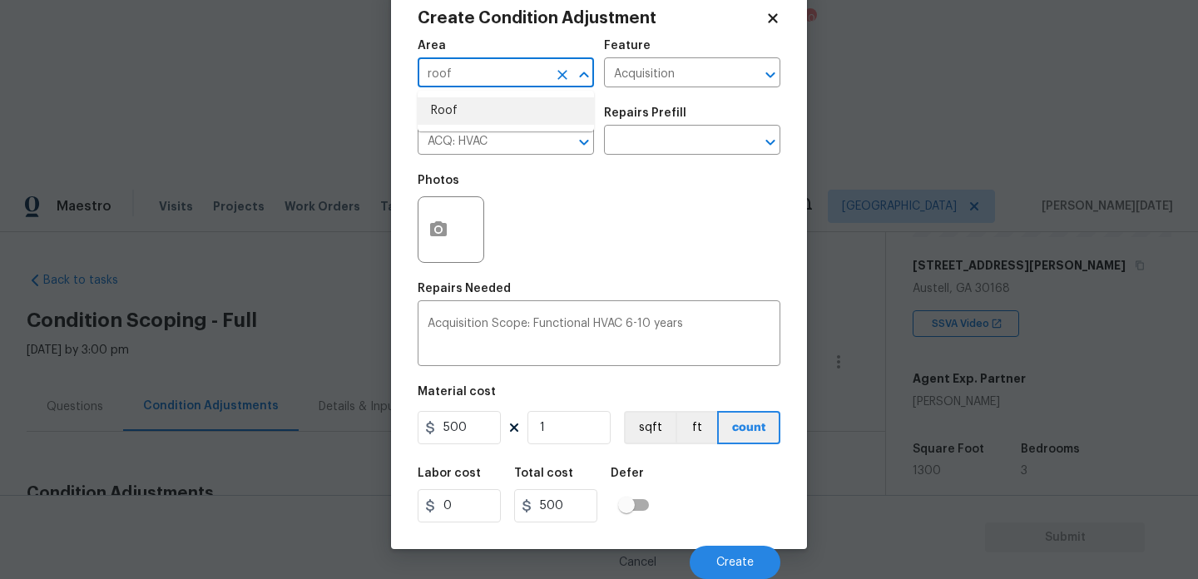
click at [544, 122] on li "Roof" at bounding box center [506, 110] width 176 height 27
click at [552, 138] on button "Clear" at bounding box center [562, 142] width 23 height 23
type input "Roof"
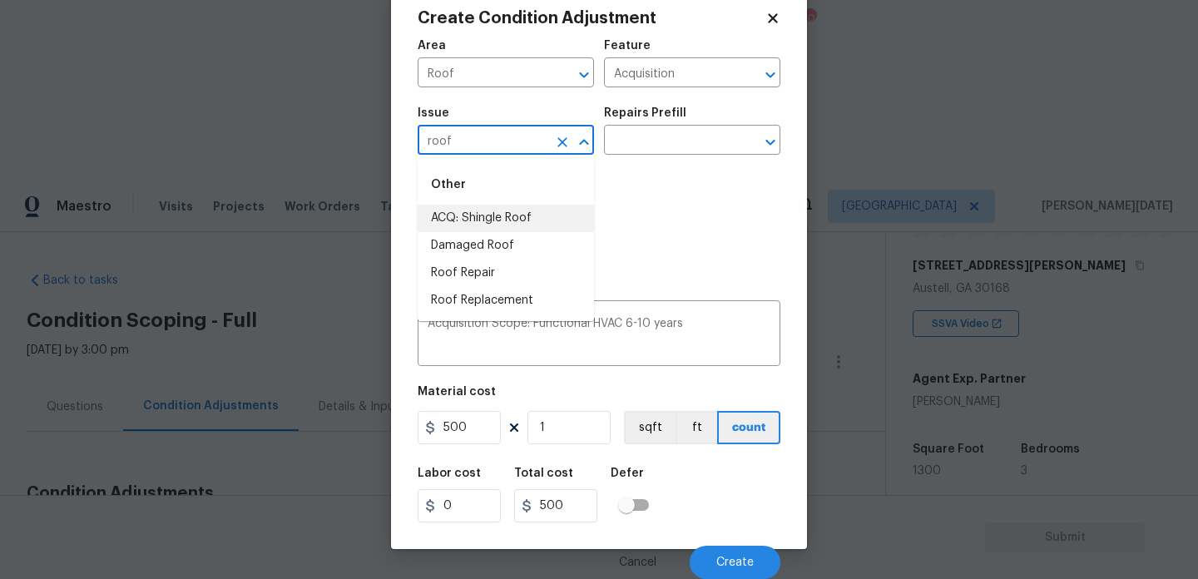
click at [495, 223] on li "ACQ: Shingle Roof" at bounding box center [506, 218] width 176 height 27
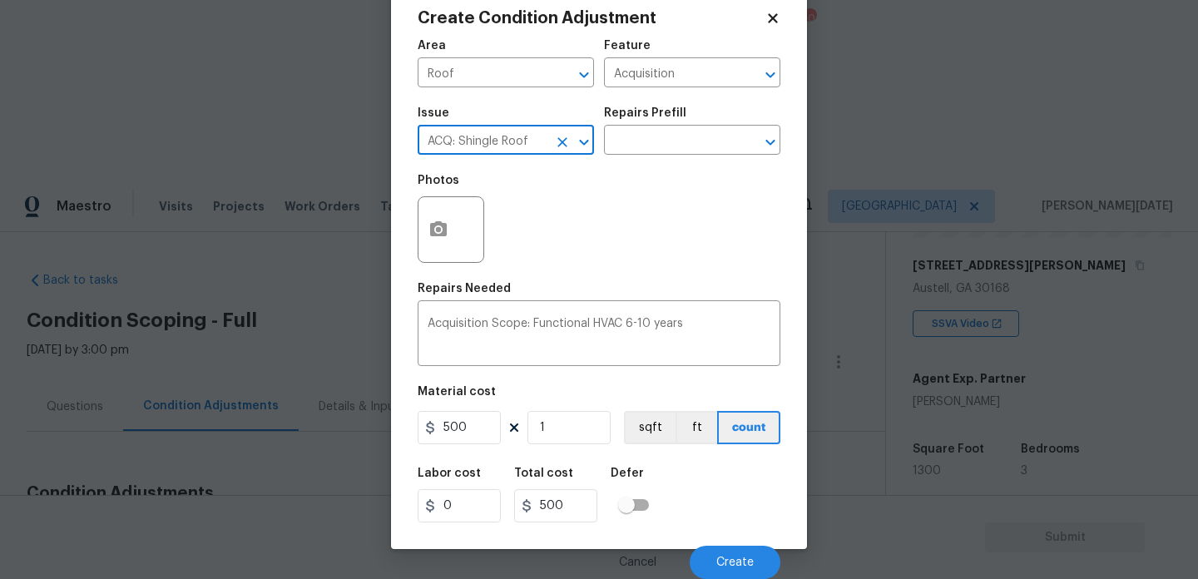
type input "ACQ: Shingle Roof"
click at [640, 156] on div "Issue ACQ: Shingle Roof ​ Repairs Prefill ​" at bounding box center [599, 130] width 363 height 67
click at [666, 151] on input "text" at bounding box center [669, 142] width 130 height 26
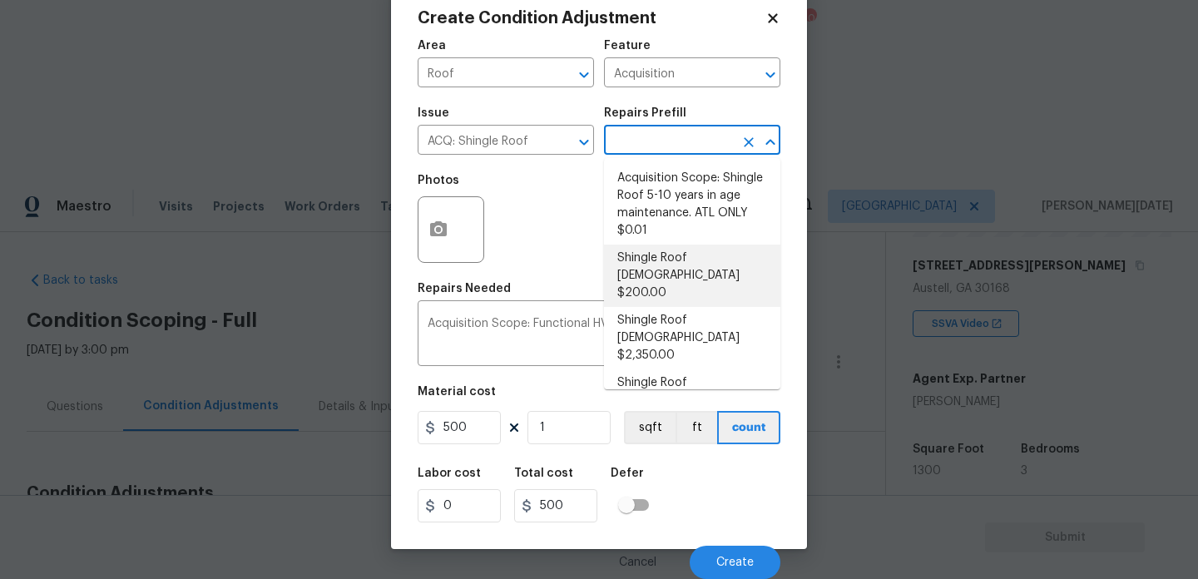
click at [671, 265] on li "Shingle Roof 0-10 Years Old $200.00" at bounding box center [692, 276] width 176 height 62
type textarea "Acquisition Scope: Shingle Roof 0-10 years in age maintenance."
type input "200"
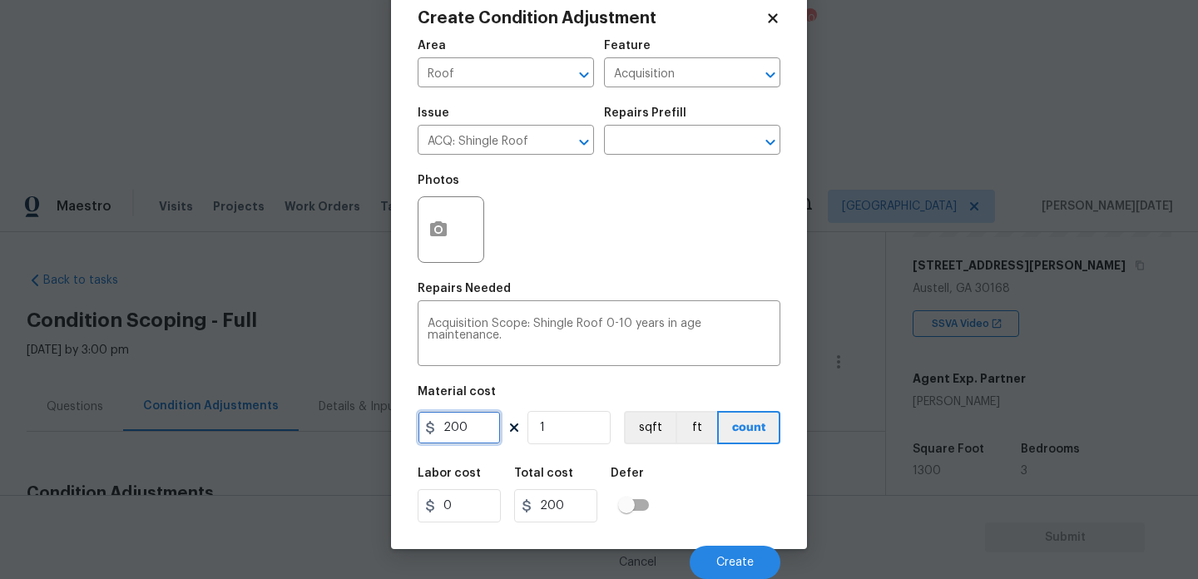
drag, startPoint x: 493, startPoint y: 428, endPoint x: 269, endPoint y: 428, distance: 224.6
click at [269, 428] on div "Create Condition Adjustment Area Roof ​ Feature Acquisition ​ Issue ACQ: Shingl…" at bounding box center [599, 289] width 1198 height 579
type input "500"
click at [650, 194] on div "Photos" at bounding box center [599, 219] width 363 height 108
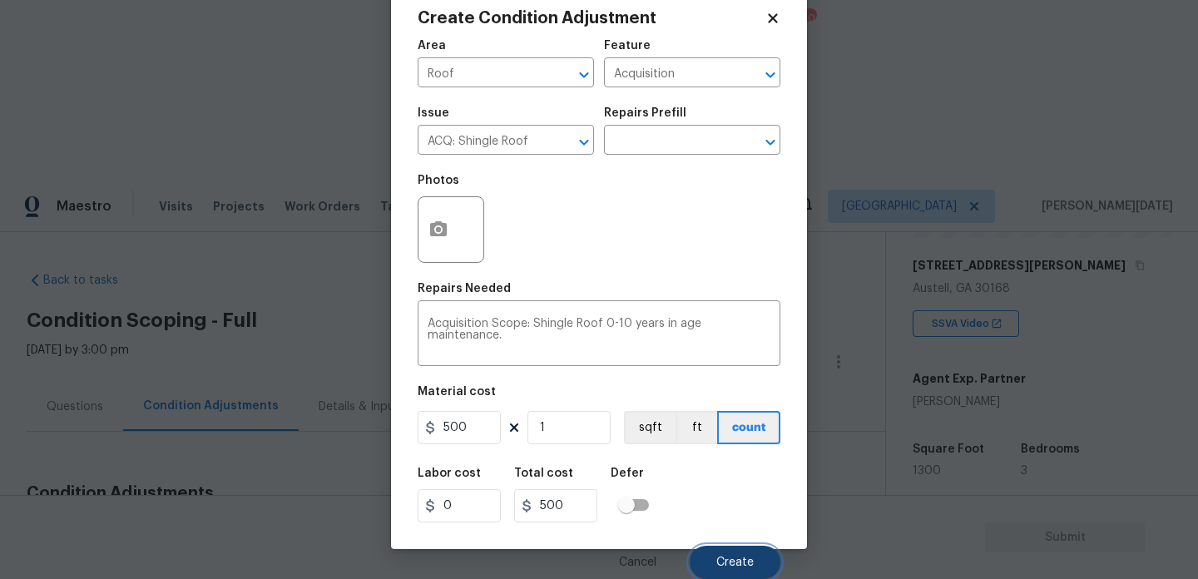
click at [719, 572] on button "Create" at bounding box center [735, 562] width 91 height 33
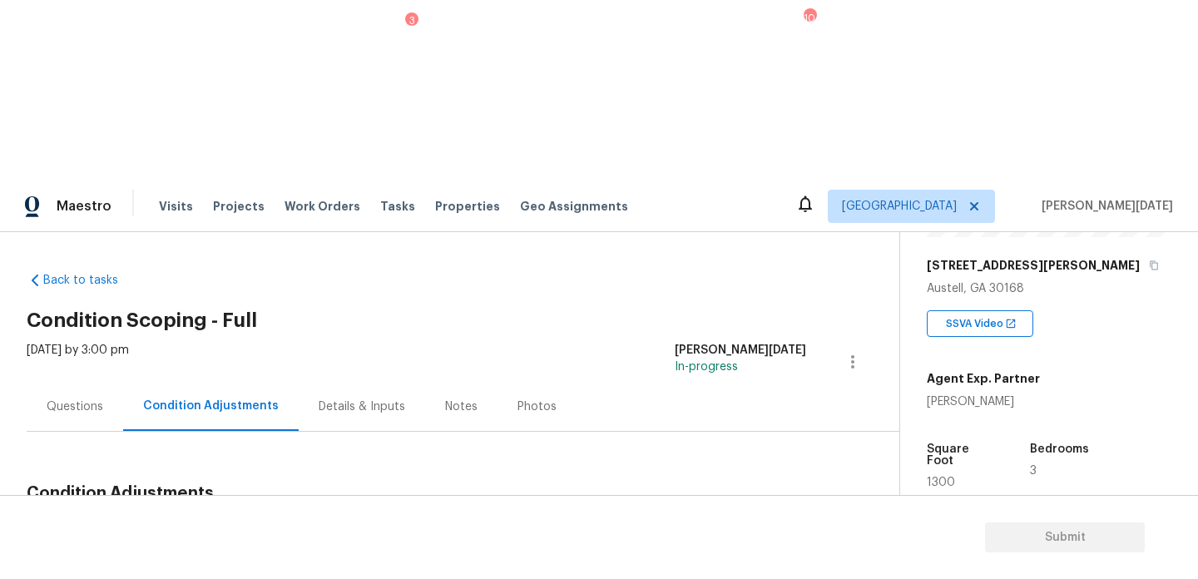
scroll to position [0, 0]
click at [735, 515] on button "Add Condition Adjustment" at bounding box center [765, 532] width 188 height 35
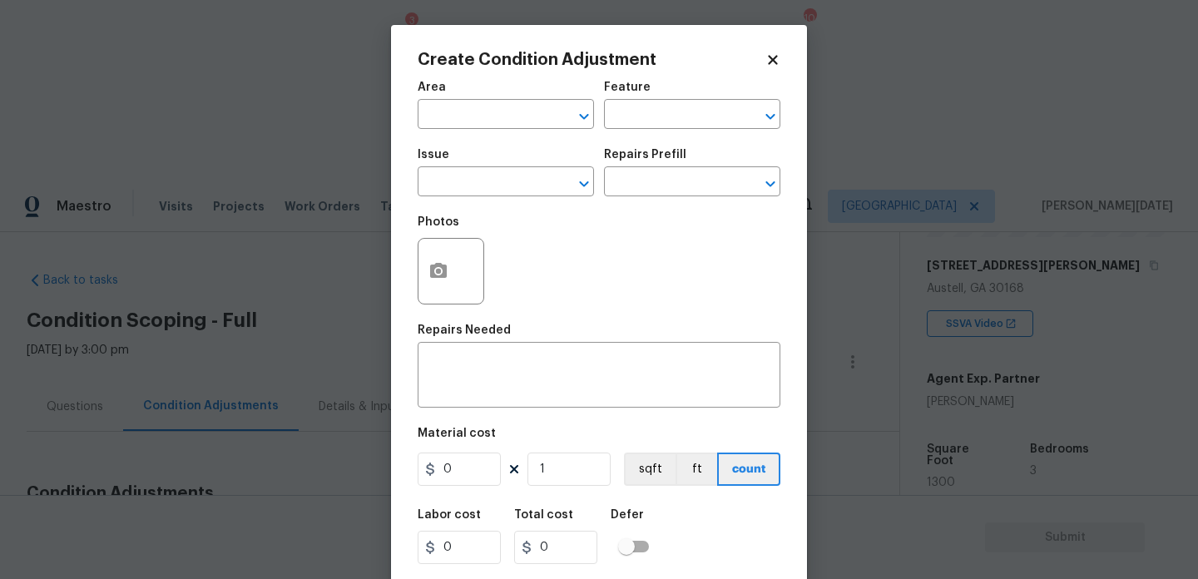
click at [455, 96] on div "Area" at bounding box center [506, 93] width 176 height 22
click at [452, 105] on input "text" at bounding box center [483, 116] width 130 height 26
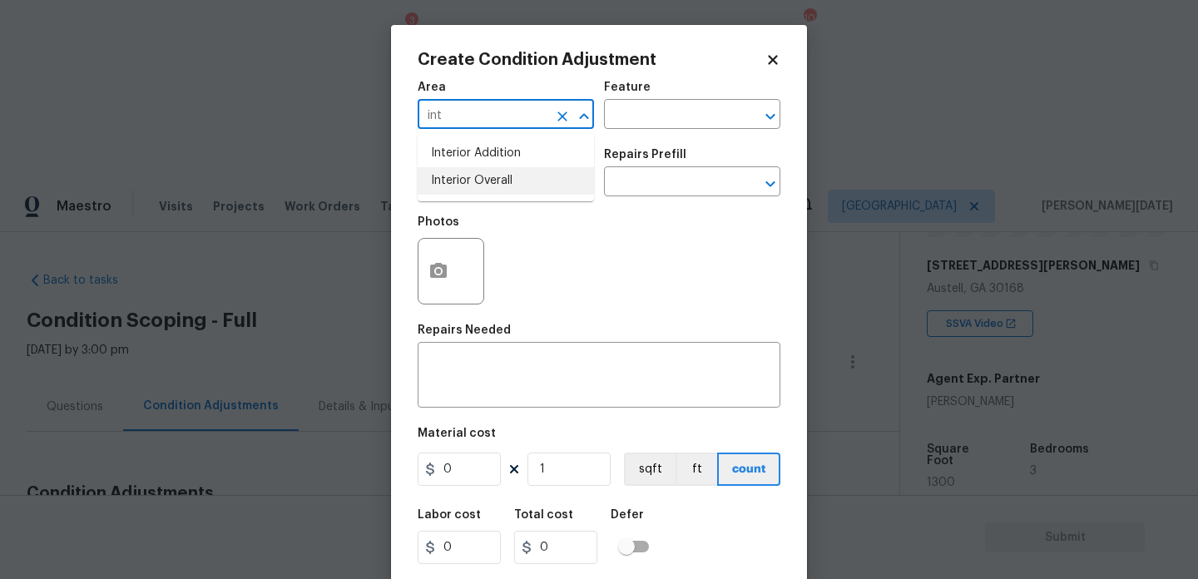
click at [468, 179] on li "Interior Overall" at bounding box center [506, 180] width 176 height 27
type input "Interior Overall"
click at [468, 179] on input "text" at bounding box center [483, 184] width 130 height 26
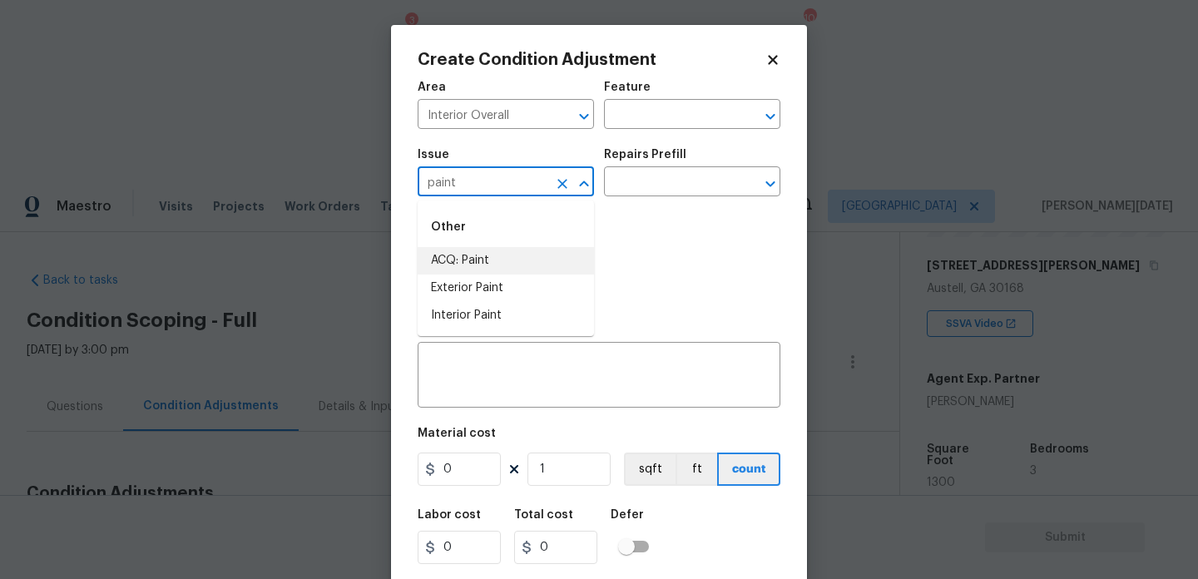
click at [473, 260] on li "ACQ: Paint" at bounding box center [506, 260] width 176 height 27
type input "ACQ: Paint"
click at [621, 202] on div "Issue ACQ: Paint ​ Repairs Prefill ​" at bounding box center [599, 172] width 363 height 67
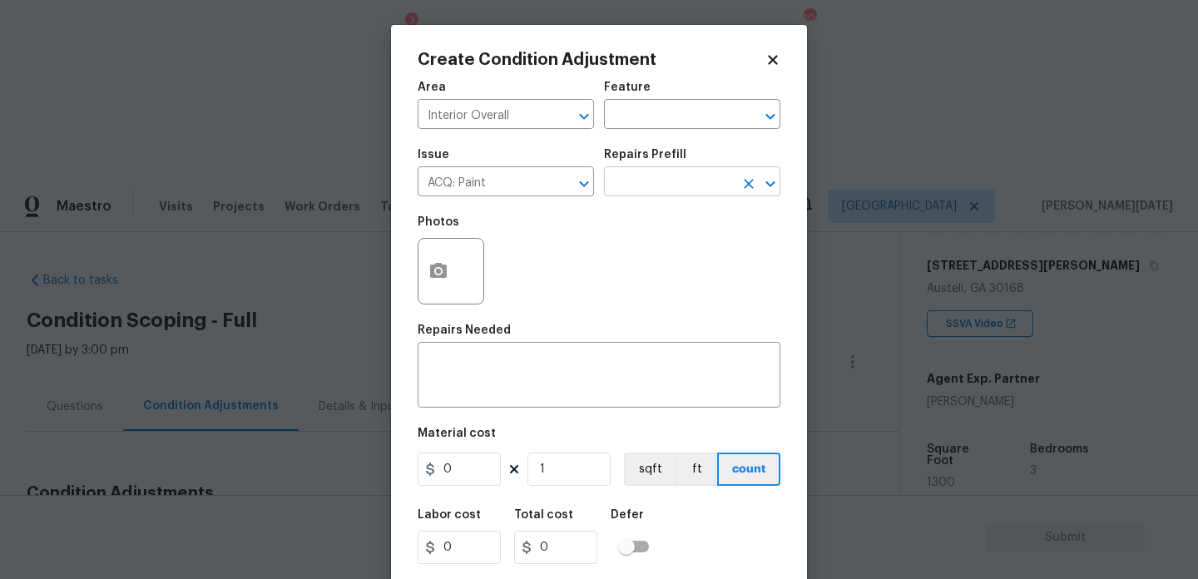
click at [646, 187] on input "text" at bounding box center [669, 184] width 130 height 26
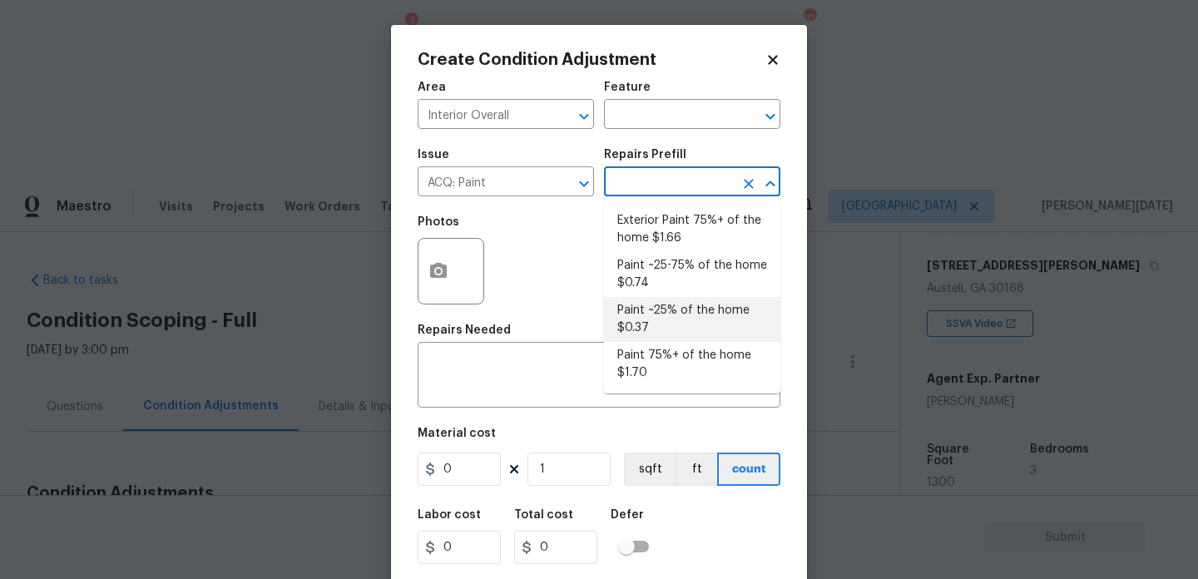
click at [694, 314] on li "Paint ~25% of the home $0.37" at bounding box center [692, 319] width 176 height 45
type input "Acquisition"
type textarea "Acquisition Scope: ~25% of the home needs interior paint"
type input "0.37"
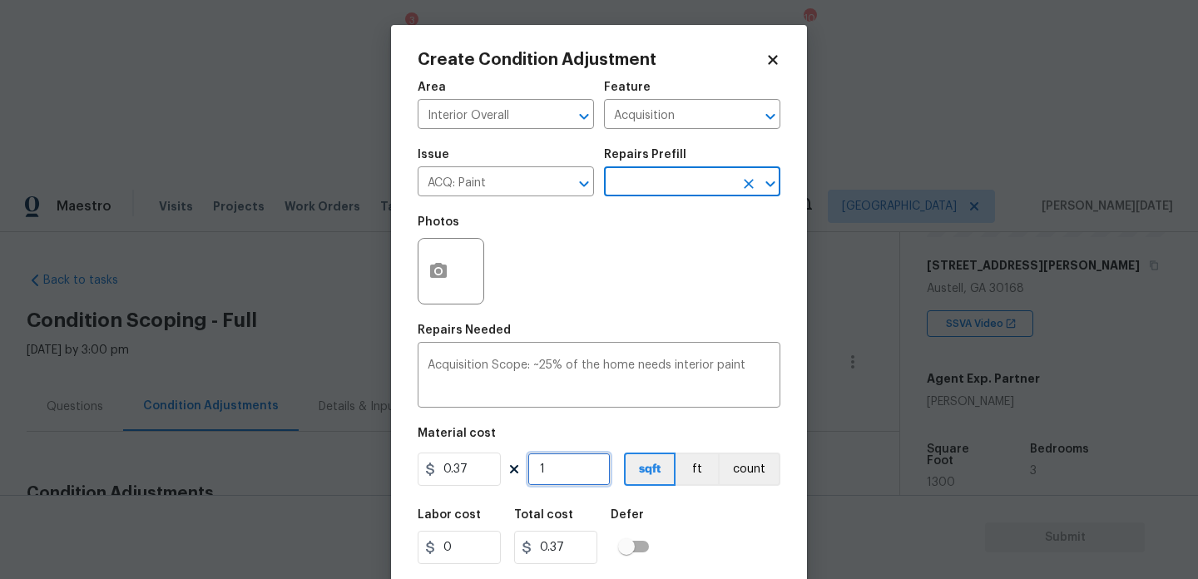
click at [557, 483] on input "1" at bounding box center [568, 469] width 83 height 33
type input "0"
paste input "130"
type input "1300"
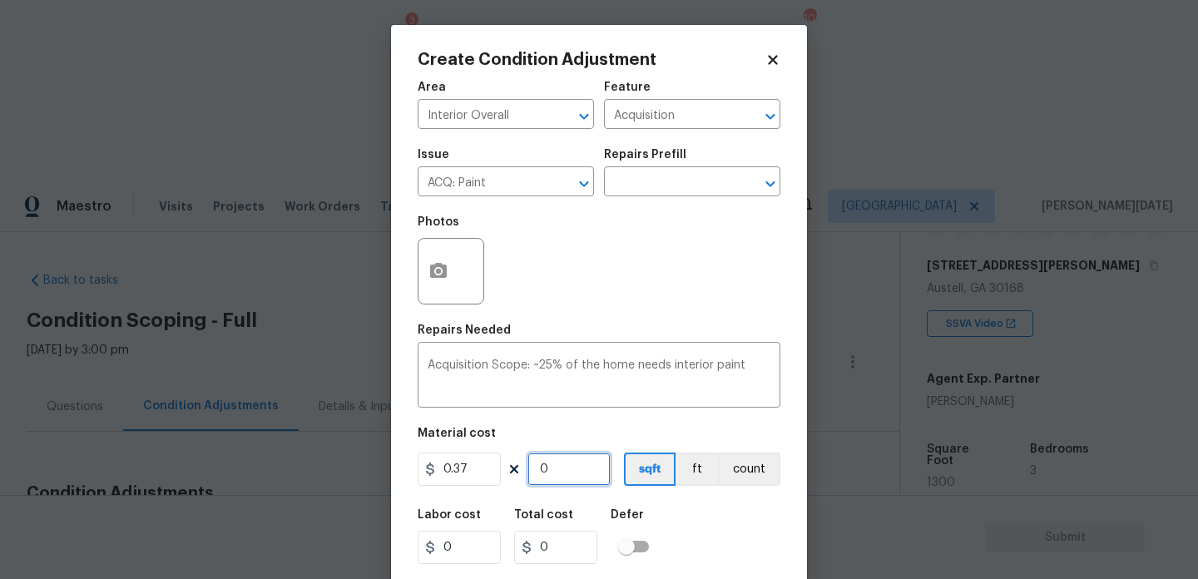
type input "481"
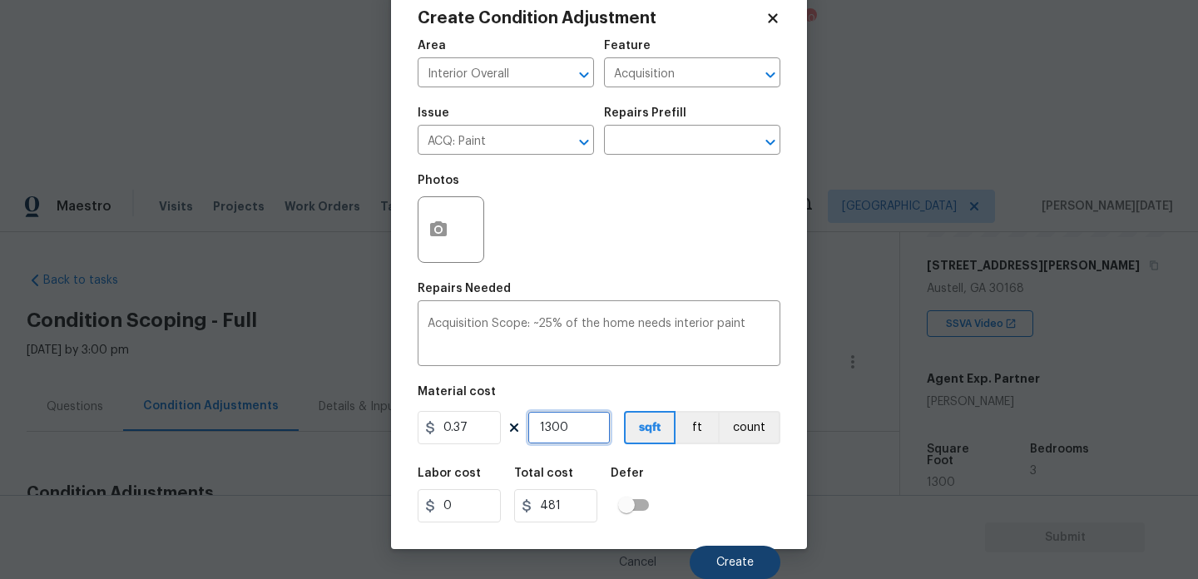
type input "1300"
click at [732, 552] on button "Create" at bounding box center [735, 562] width 91 height 33
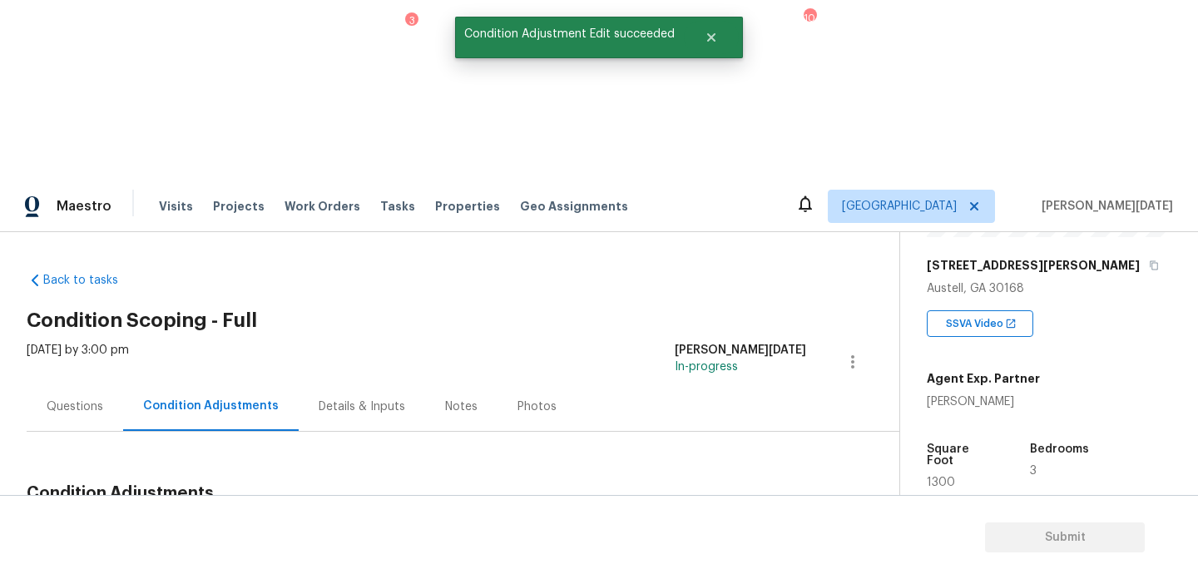
scroll to position [0, 0]
click at [758, 525] on span "Add Condition Adjustment" at bounding box center [765, 532] width 168 height 15
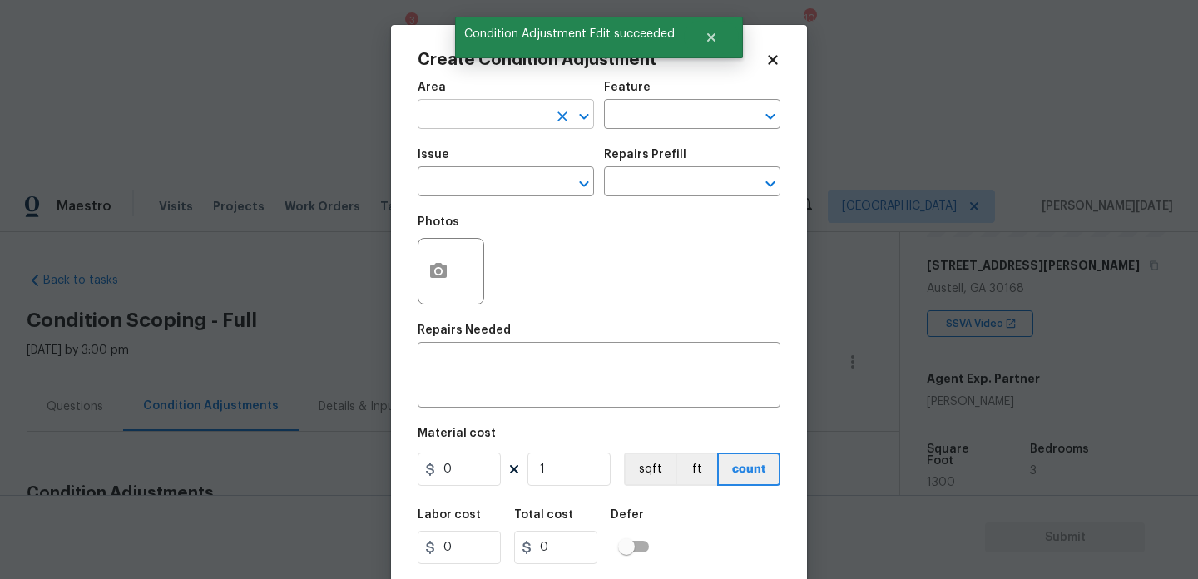
click at [441, 109] on input "text" at bounding box center [483, 116] width 130 height 26
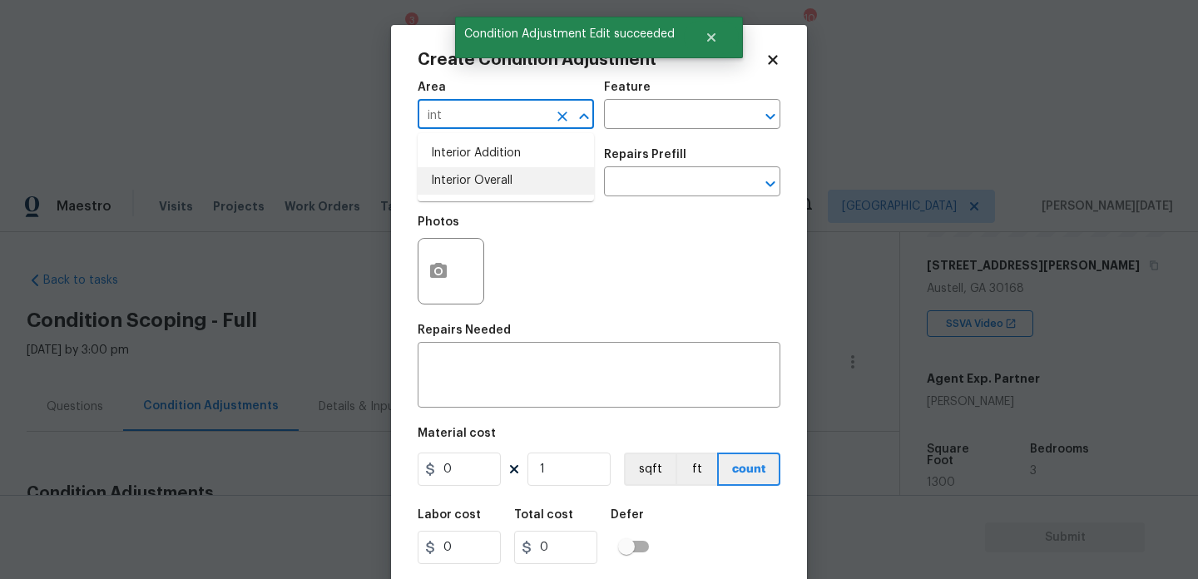
click at [467, 187] on li "Interior Overall" at bounding box center [506, 180] width 176 height 27
type input "Interior Overall"
click at [467, 187] on input "text" at bounding box center [483, 184] width 130 height 26
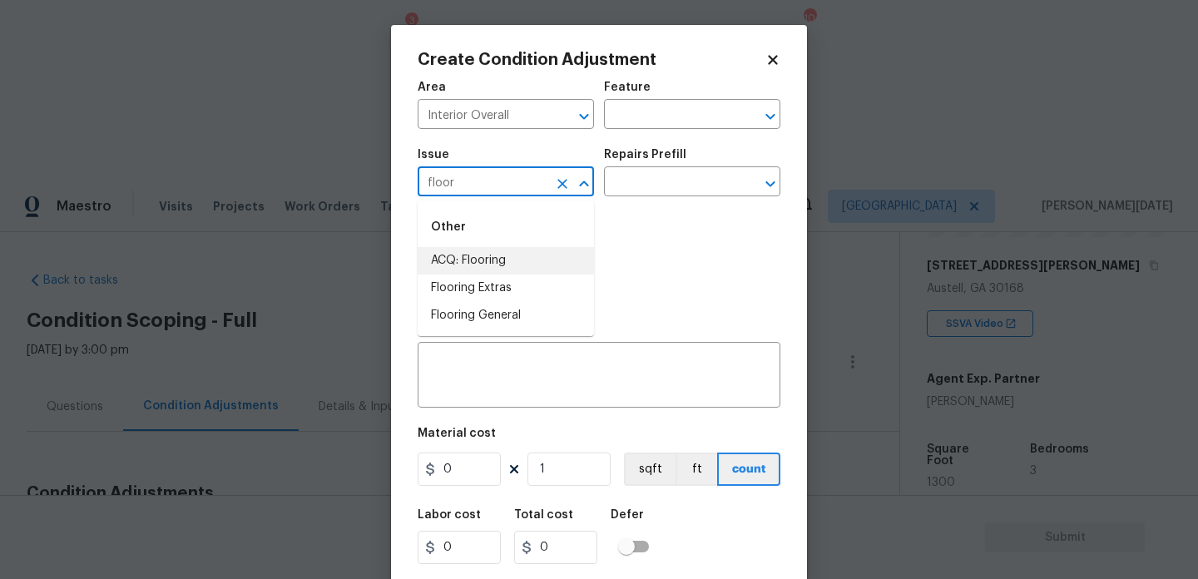
click at [511, 259] on li "ACQ: Flooring" at bounding box center [506, 260] width 176 height 27
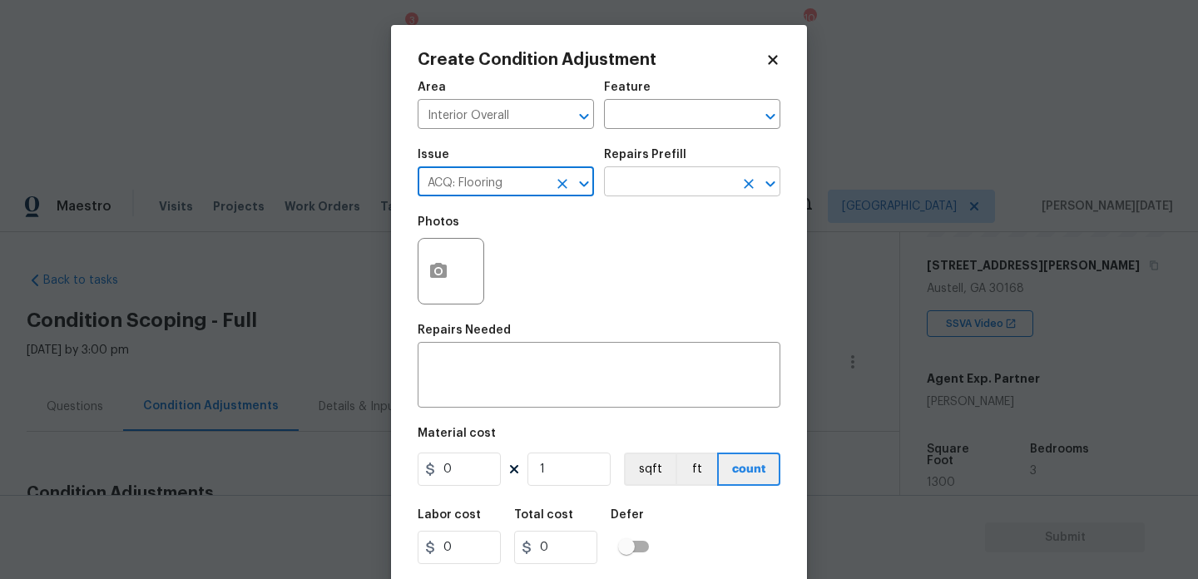
type input "ACQ: Flooring"
click at [666, 187] on input "text" at bounding box center [669, 184] width 130 height 26
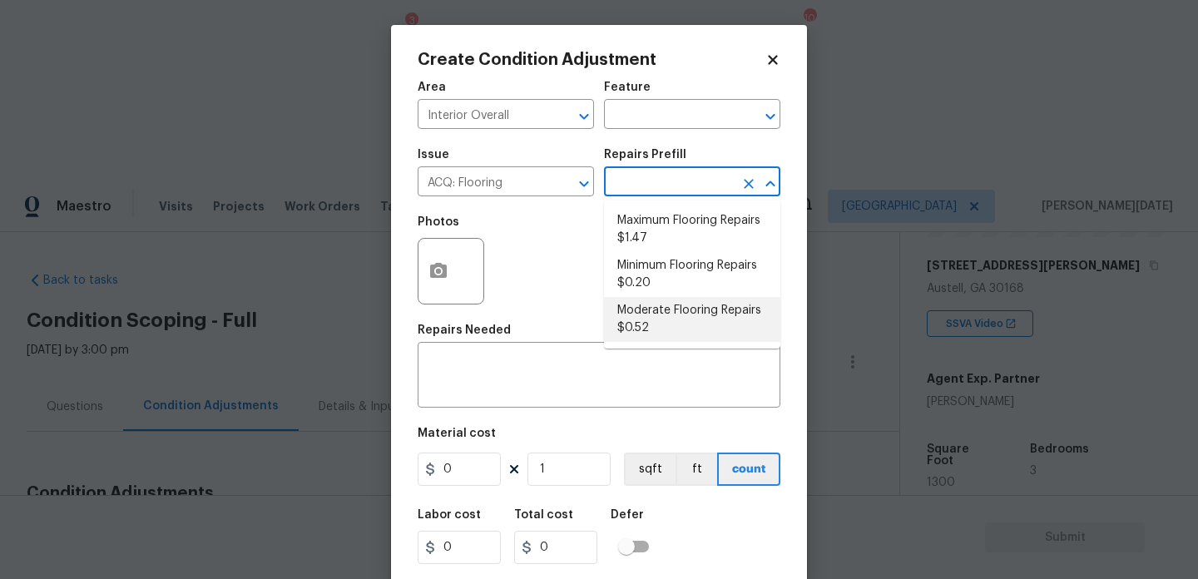
click at [665, 341] on li "Moderate Flooring Repairs $0.52" at bounding box center [692, 319] width 176 height 45
type input "Acquisition"
type textarea "Acquisition Scope: Moderate flooring repairs"
type input "0.52"
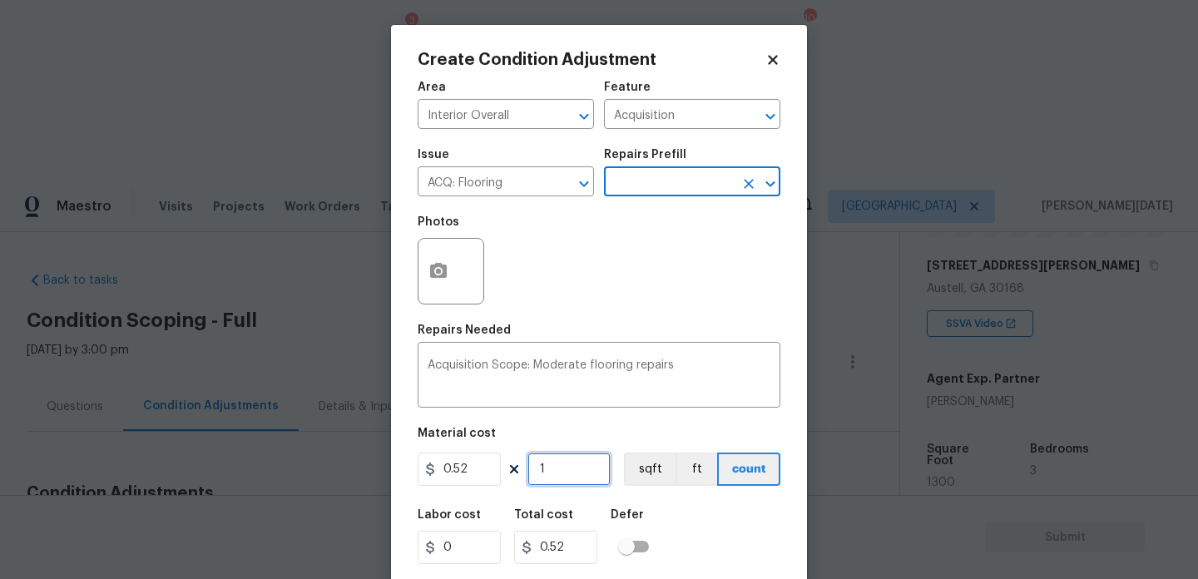
click at [566, 465] on input "1" at bounding box center [568, 469] width 83 height 33
type input "0"
paste input "130"
type input "1300"
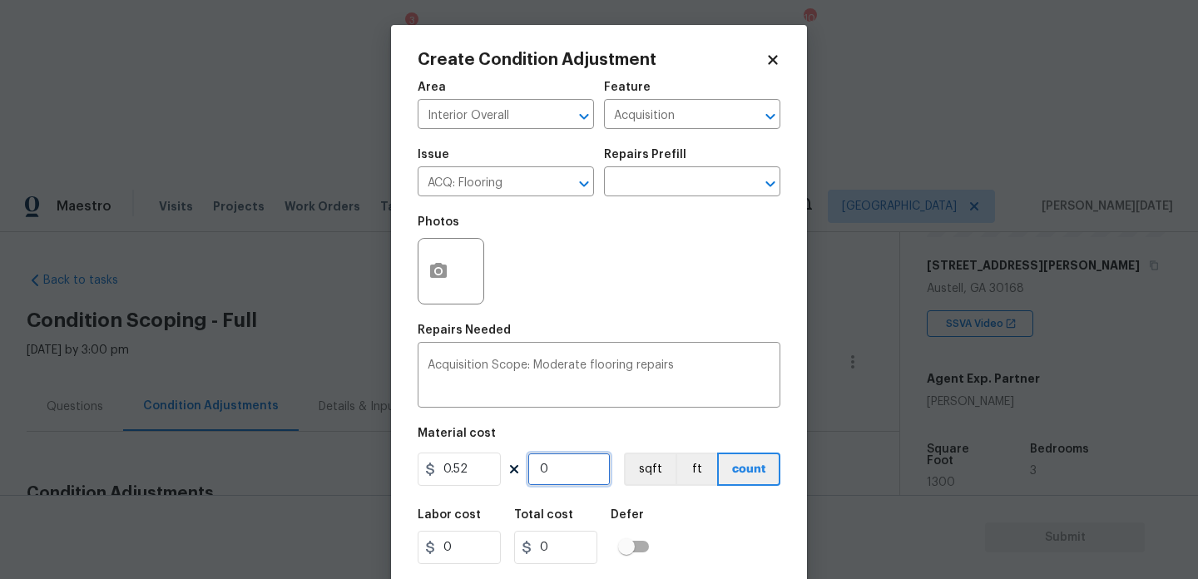
type input "676"
type input "1300"
click at [455, 294] on div at bounding box center [451, 271] width 67 height 67
click at [445, 273] on icon "button" at bounding box center [438, 270] width 17 height 15
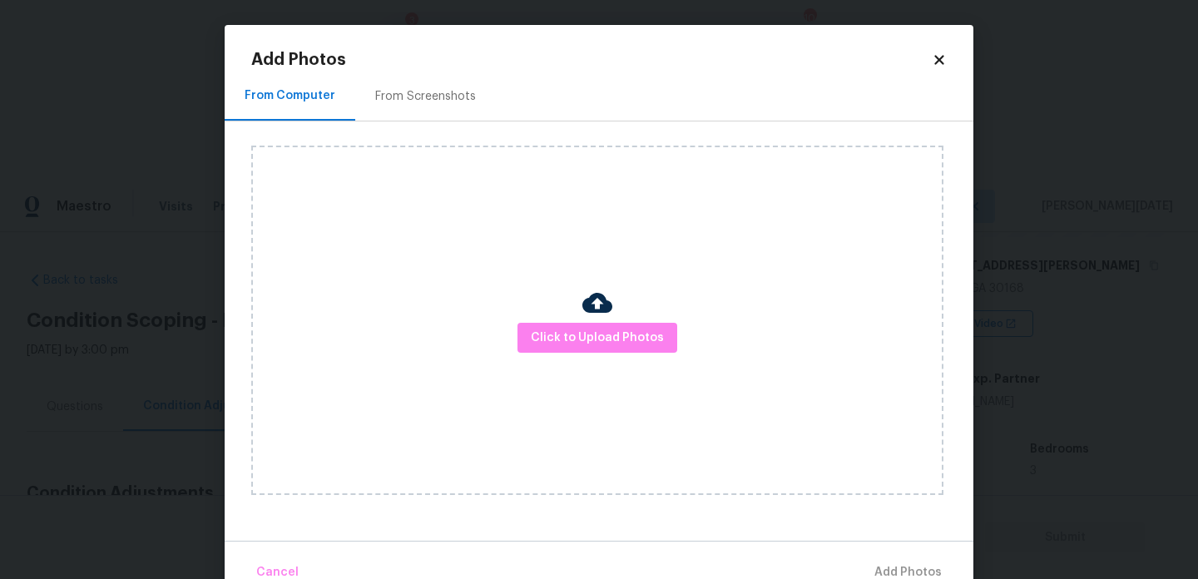
click at [438, 102] on div "From Screenshots" at bounding box center [425, 96] width 101 height 17
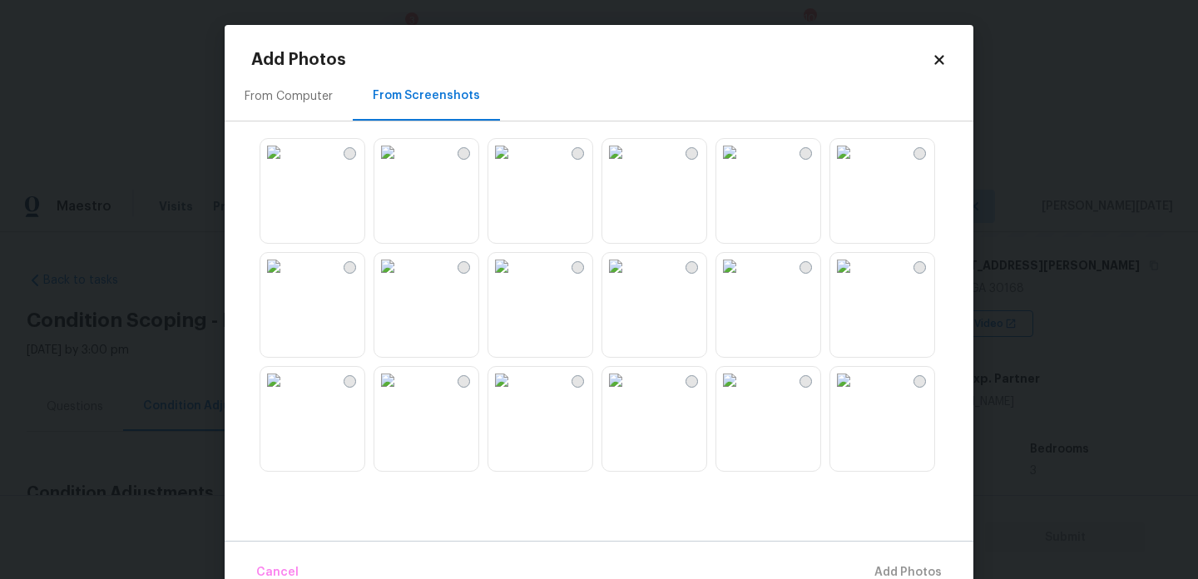
click at [515, 166] on img at bounding box center [501, 152] width 27 height 27
click at [743, 280] on img at bounding box center [729, 266] width 27 height 27
click at [743, 166] on img at bounding box center [729, 152] width 27 height 27
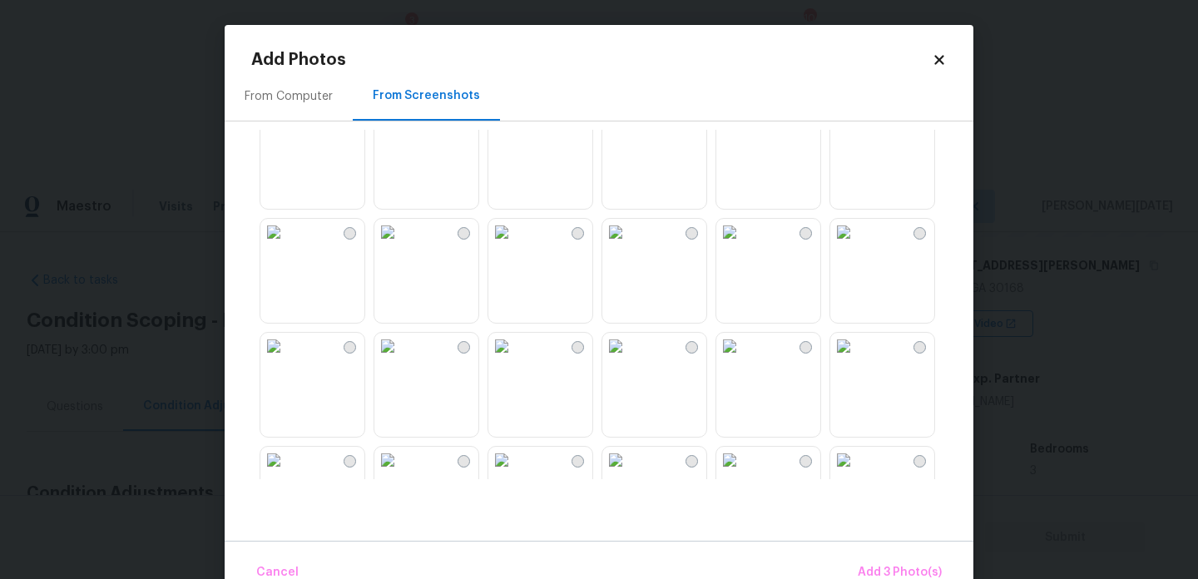
scroll to position [716, 0]
click at [515, 133] on img at bounding box center [501, 119] width 27 height 27
click at [743, 361] on img at bounding box center [729, 347] width 27 height 27
click at [629, 361] on img at bounding box center [615, 347] width 27 height 27
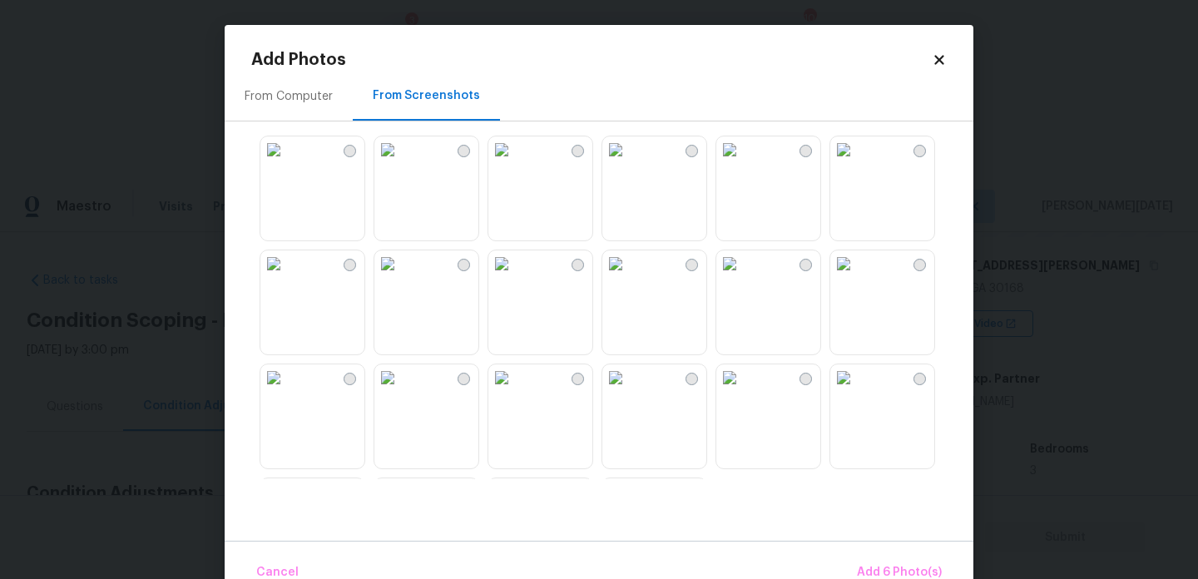
scroll to position [1486, 0]
click at [629, 161] on img at bounding box center [615, 148] width 27 height 27
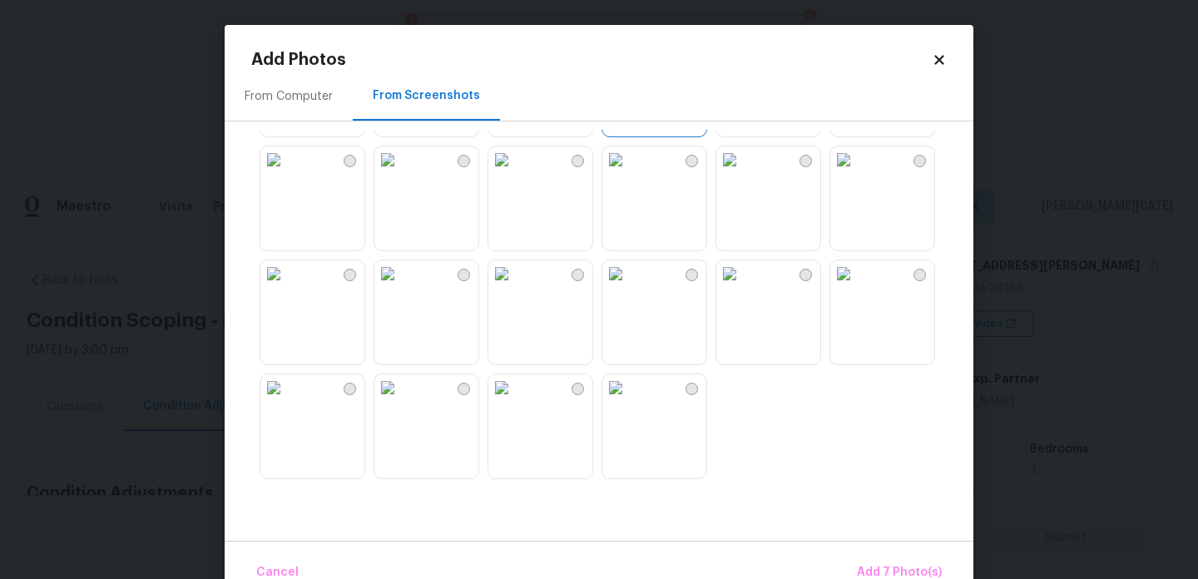
click at [857, 287] on img at bounding box center [843, 273] width 27 height 27
click at [857, 173] on img at bounding box center [843, 159] width 27 height 27
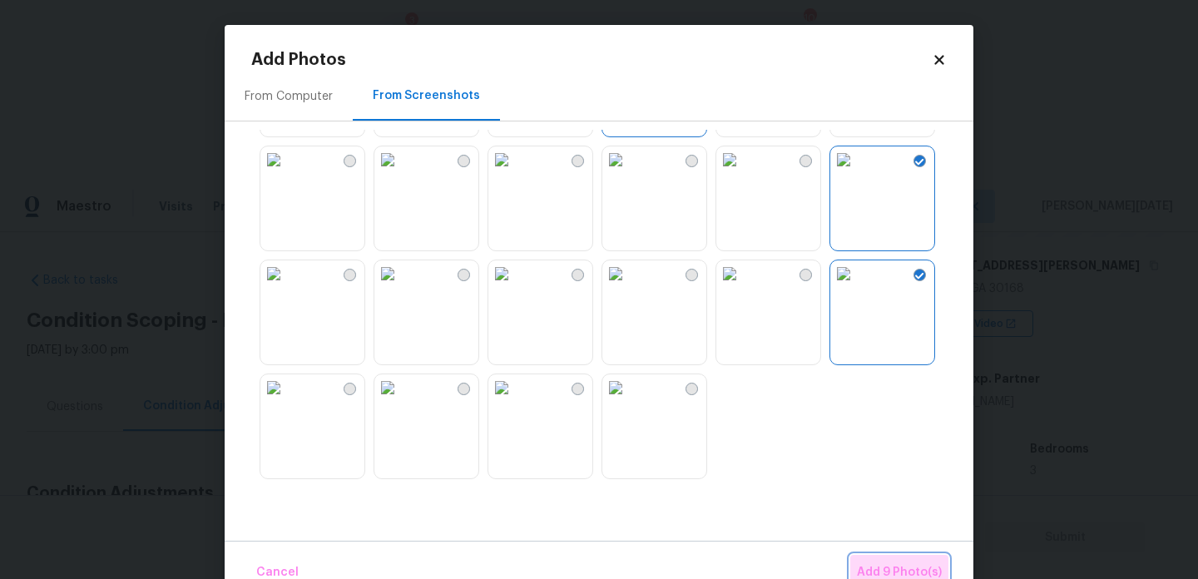
click at [911, 563] on span "Add 9 Photo(s)" at bounding box center [899, 572] width 85 height 21
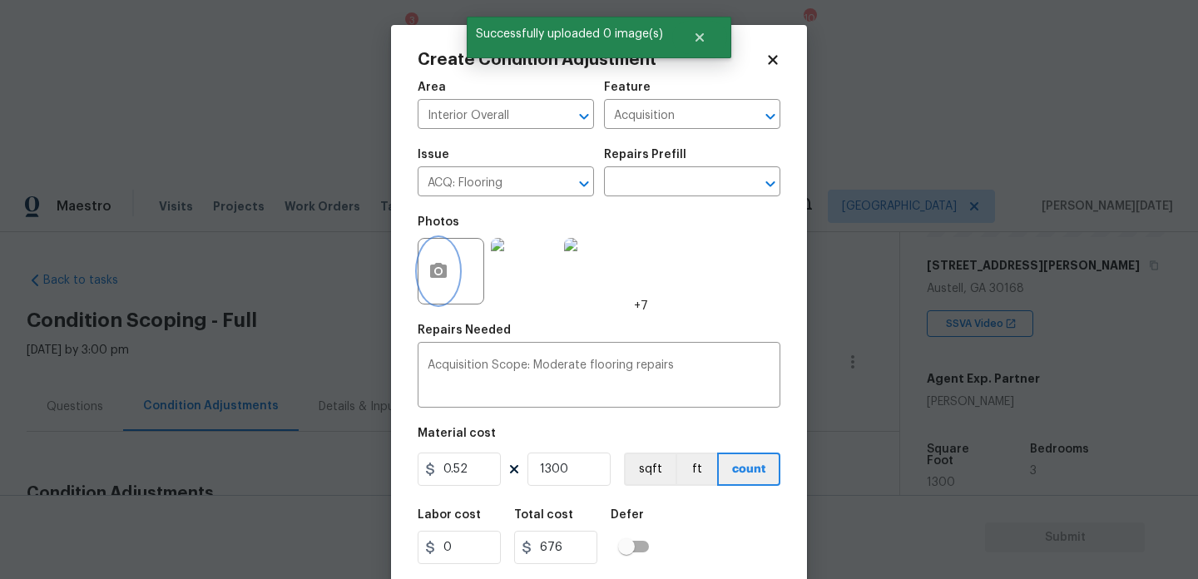
scroll to position [42, 0]
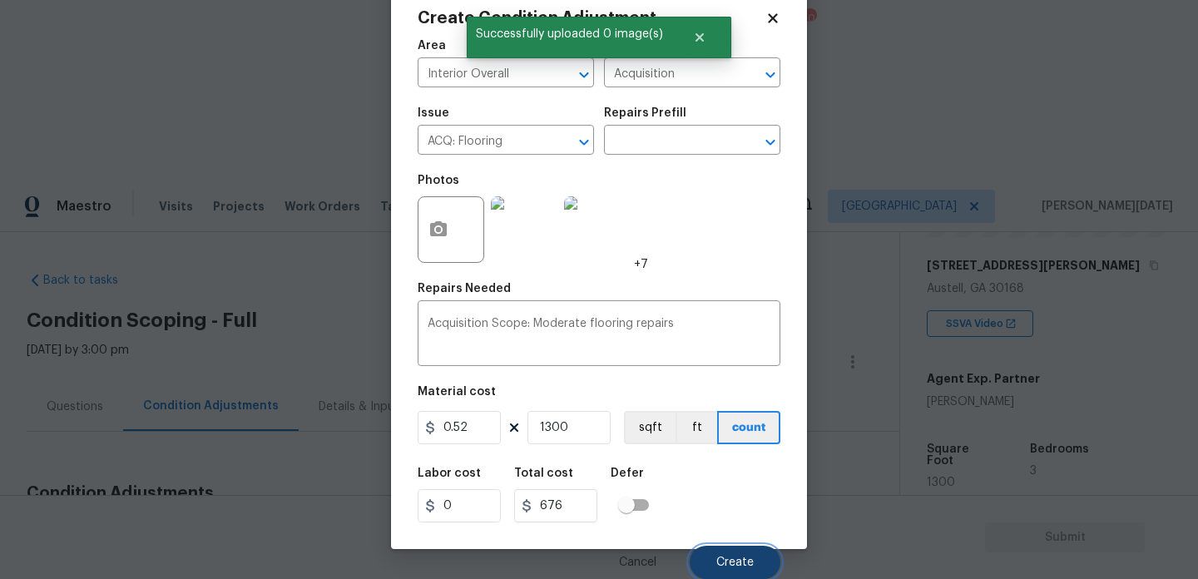
click at [733, 560] on span "Create" at bounding box center [734, 563] width 37 height 12
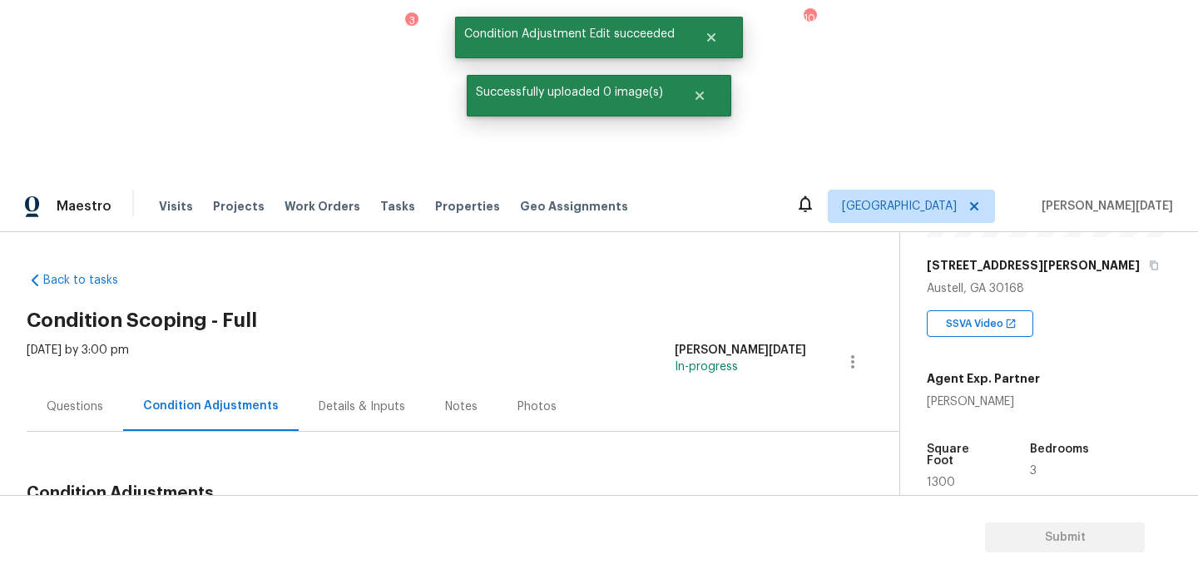
scroll to position [187, 0]
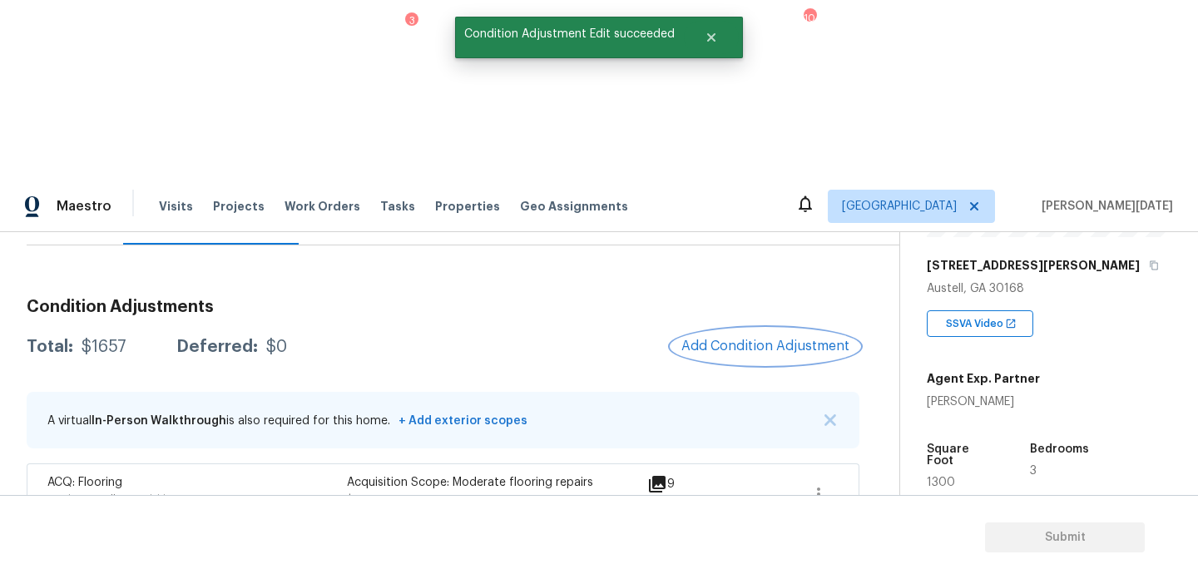
click at [796, 339] on span "Add Condition Adjustment" at bounding box center [765, 346] width 168 height 15
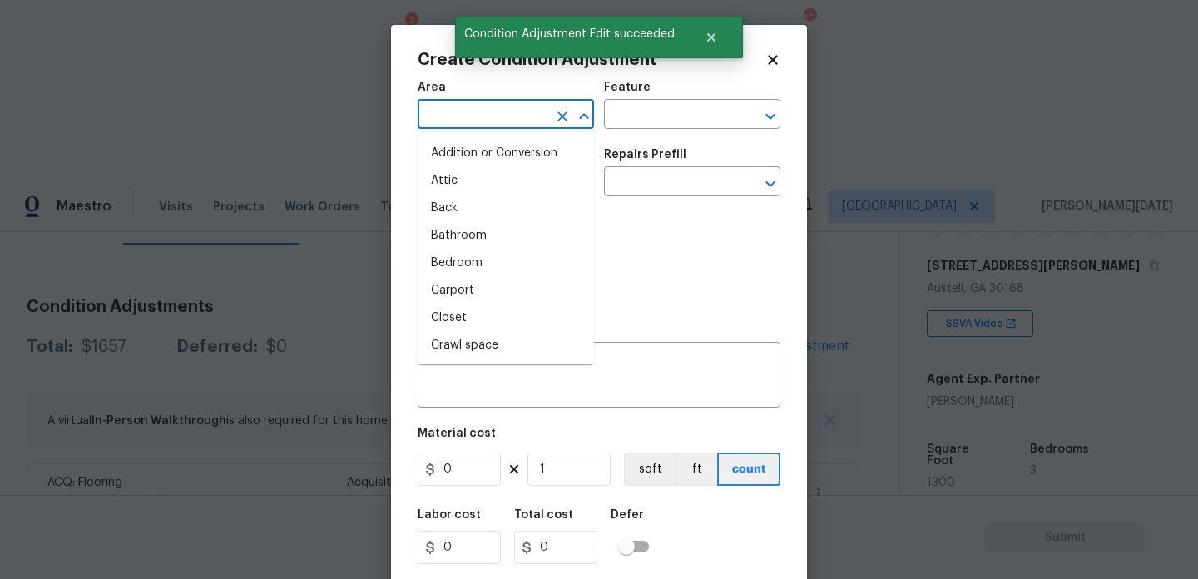
click at [443, 107] on input "text" at bounding box center [483, 116] width 130 height 26
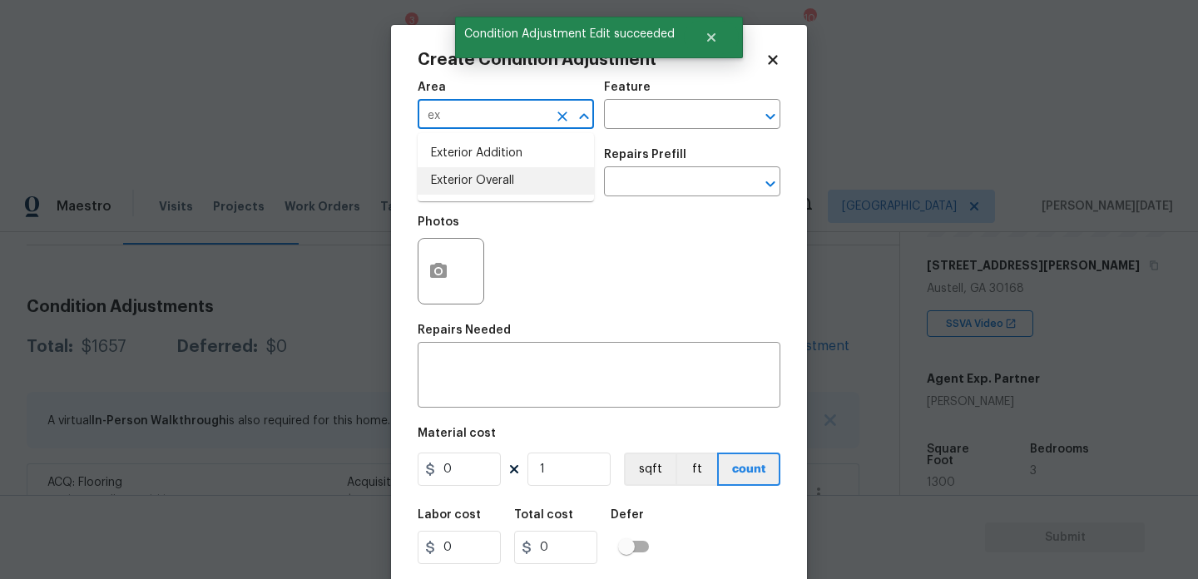
click at [463, 181] on li "Exterior Overall" at bounding box center [506, 180] width 176 height 27
type input "Exterior Overall"
click at [463, 181] on input "text" at bounding box center [483, 184] width 130 height 26
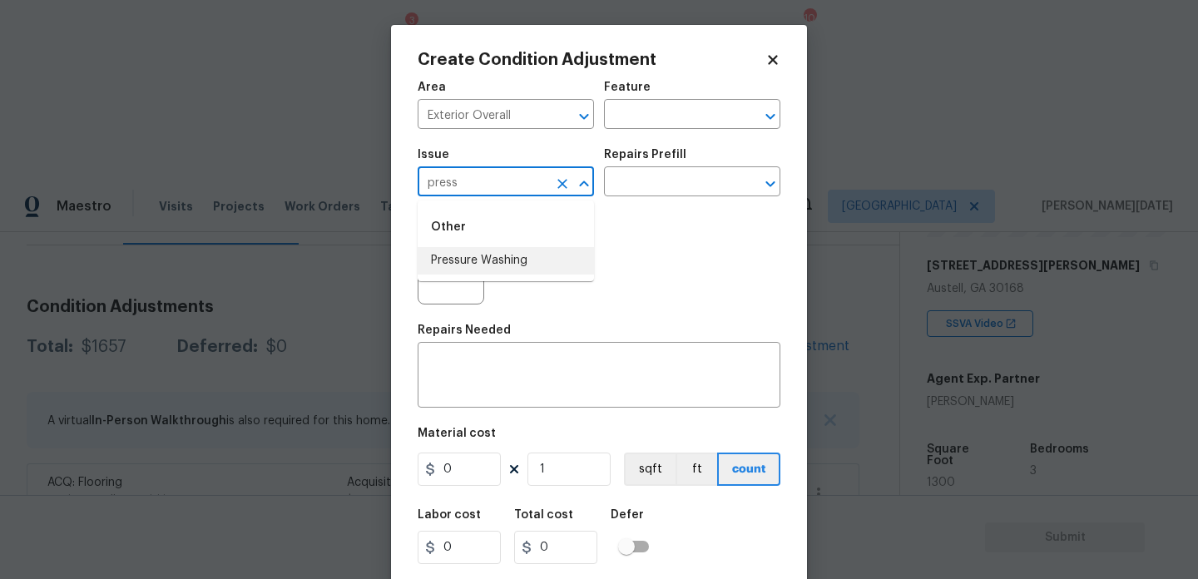
click at [487, 263] on li "Pressure Washing" at bounding box center [506, 260] width 176 height 27
type input "Pressure Washing"
click at [638, 176] on input "text" at bounding box center [669, 184] width 130 height 26
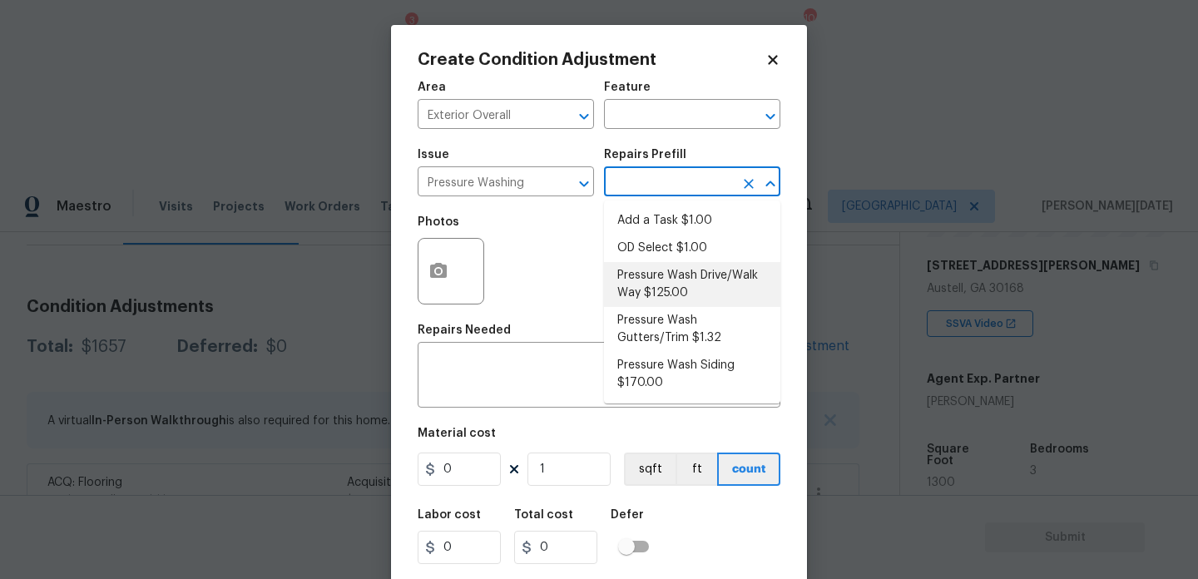
click at [684, 285] on li "Pressure Wash Drive/Walk Way $125.00" at bounding box center [692, 284] width 176 height 45
type input "Siding"
type textarea "Pressure wash the driveways/walkways as directed by the PM. Ensure that all deb…"
type input "125"
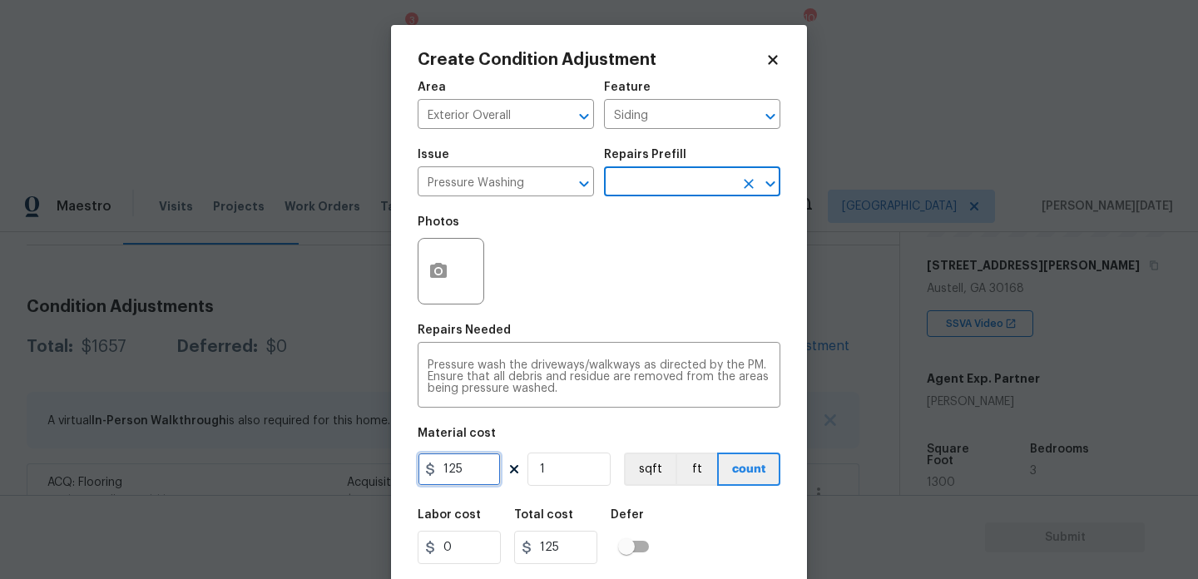
drag, startPoint x: 413, startPoint y: 471, endPoint x: 336, endPoint y: 461, distance: 78.0
click at [336, 461] on div "Create Condition Adjustment Area Exterior Overall ​ Feature Siding ​ Issue Pres…" at bounding box center [599, 289] width 1198 height 579
type input "200"
click at [589, 322] on div "Area Exterior Overall ​ Feature Siding ​ Issue Pressure Washing ​ Repairs Prefi…" at bounding box center [599, 346] width 363 height 549
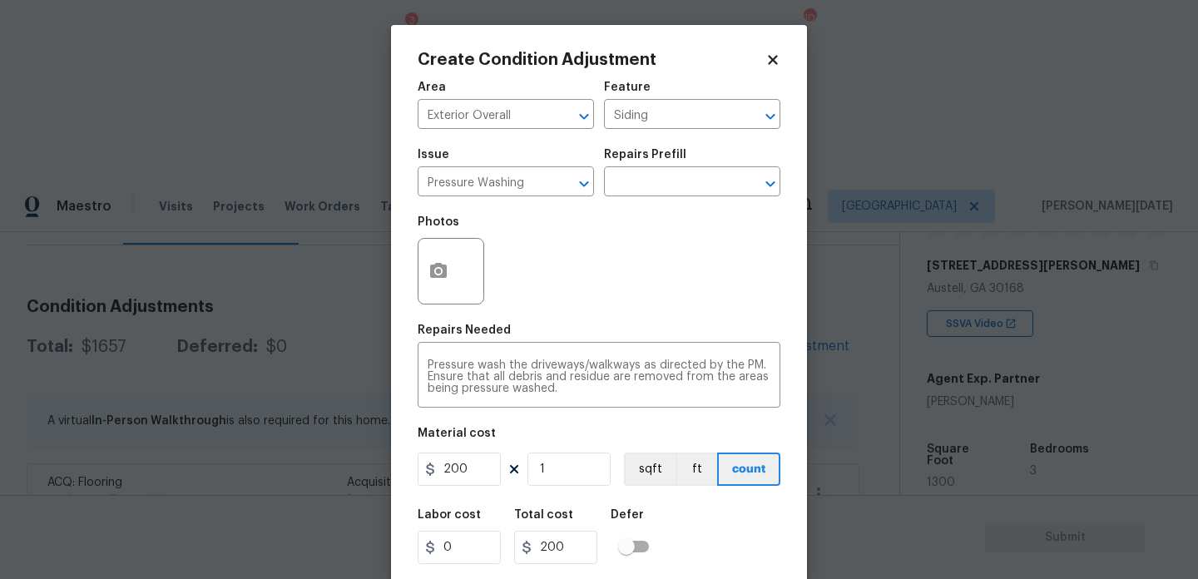
scroll to position [42, 0]
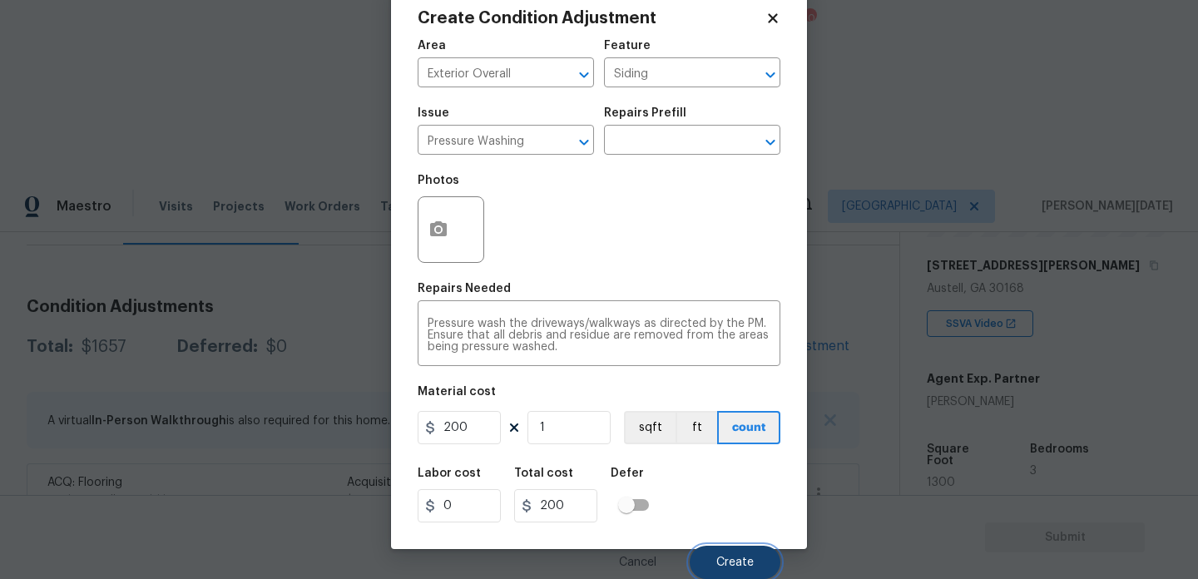
click at [725, 560] on span "Create" at bounding box center [734, 563] width 37 height 12
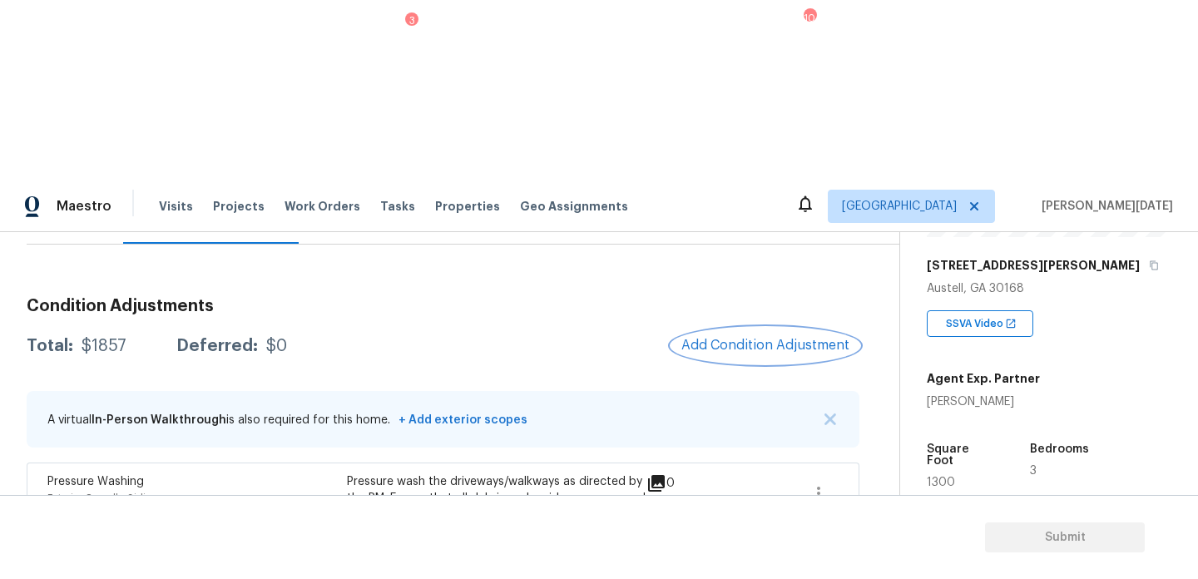
scroll to position [275, 0]
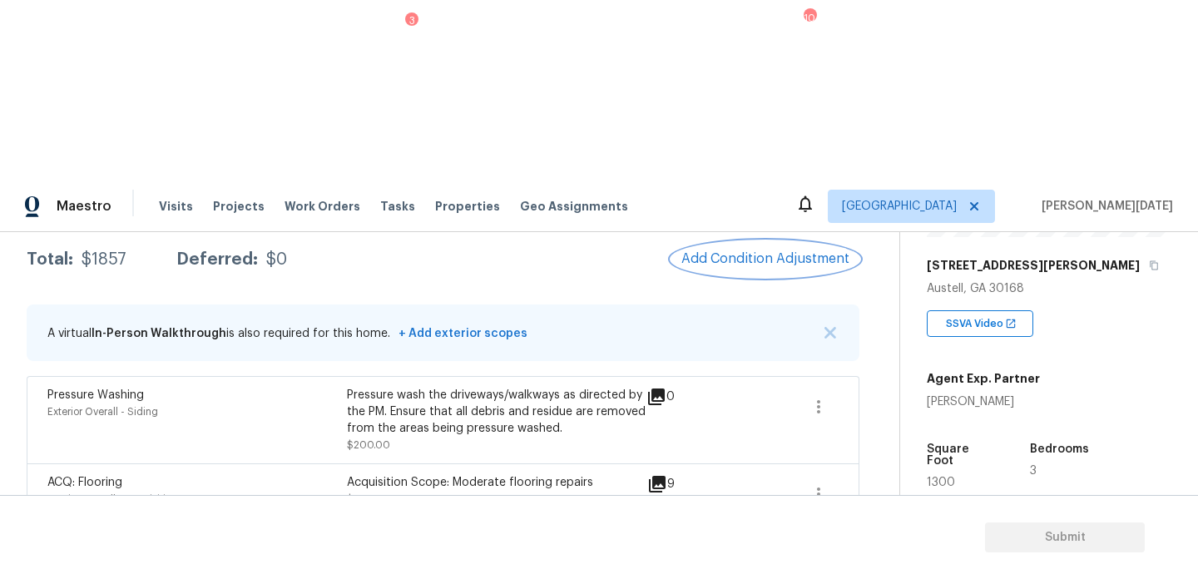
click at [762, 251] on span "Add Condition Adjustment" at bounding box center [765, 258] width 168 height 15
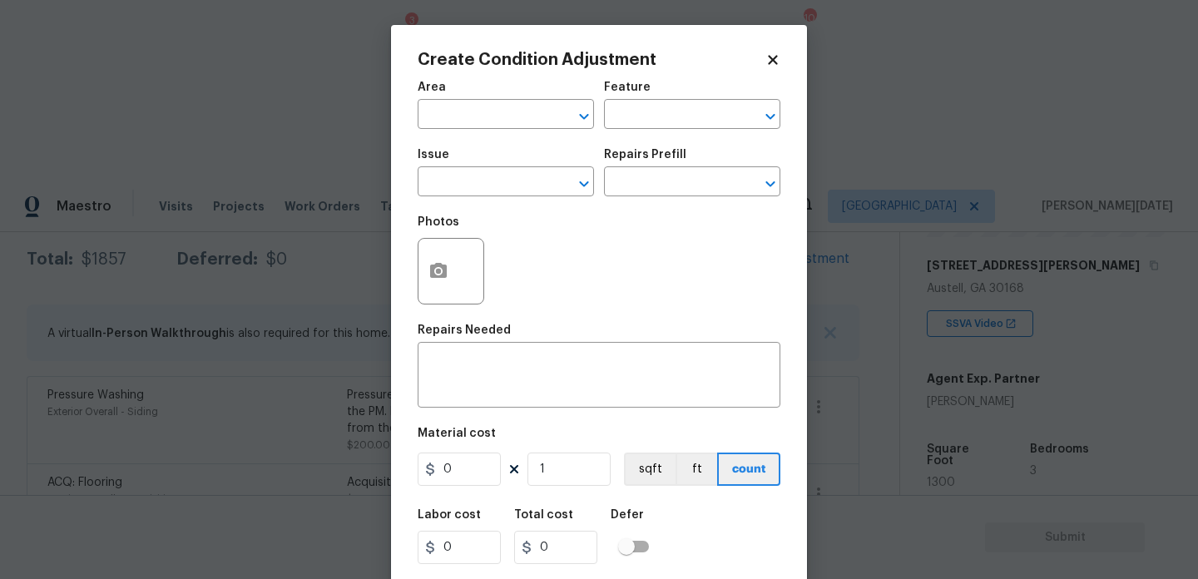
click at [432, 131] on span "Area ​" at bounding box center [506, 105] width 176 height 67
click at [450, 111] on input "text" at bounding box center [483, 116] width 130 height 26
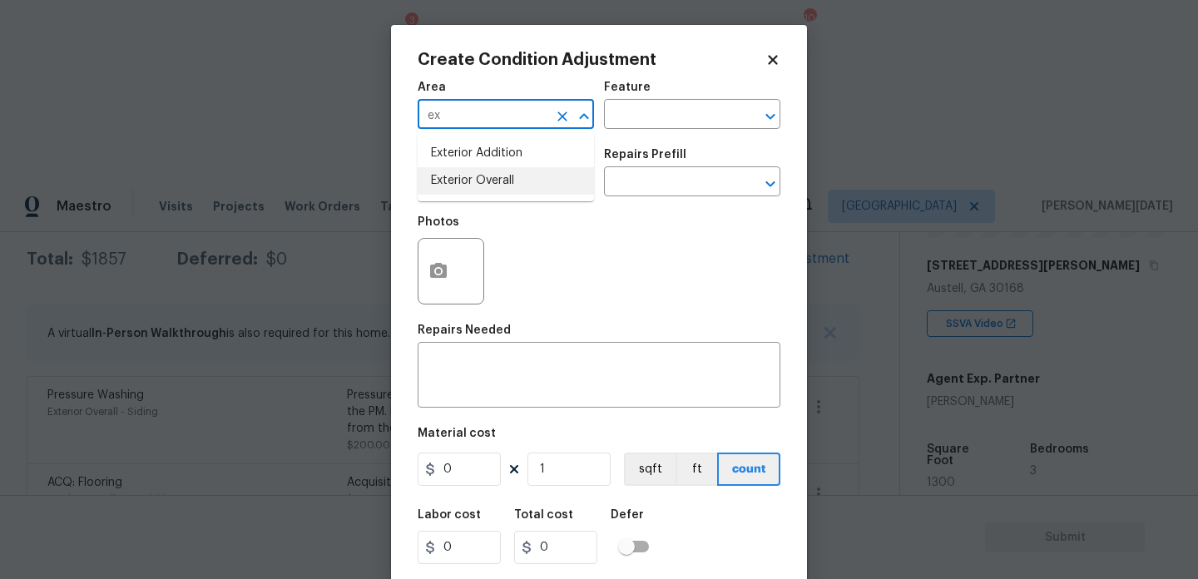
click at [460, 186] on li "Exterior Overall" at bounding box center [506, 180] width 176 height 27
type input "Exterior Overall"
click at [460, 186] on input "text" at bounding box center [483, 184] width 130 height 26
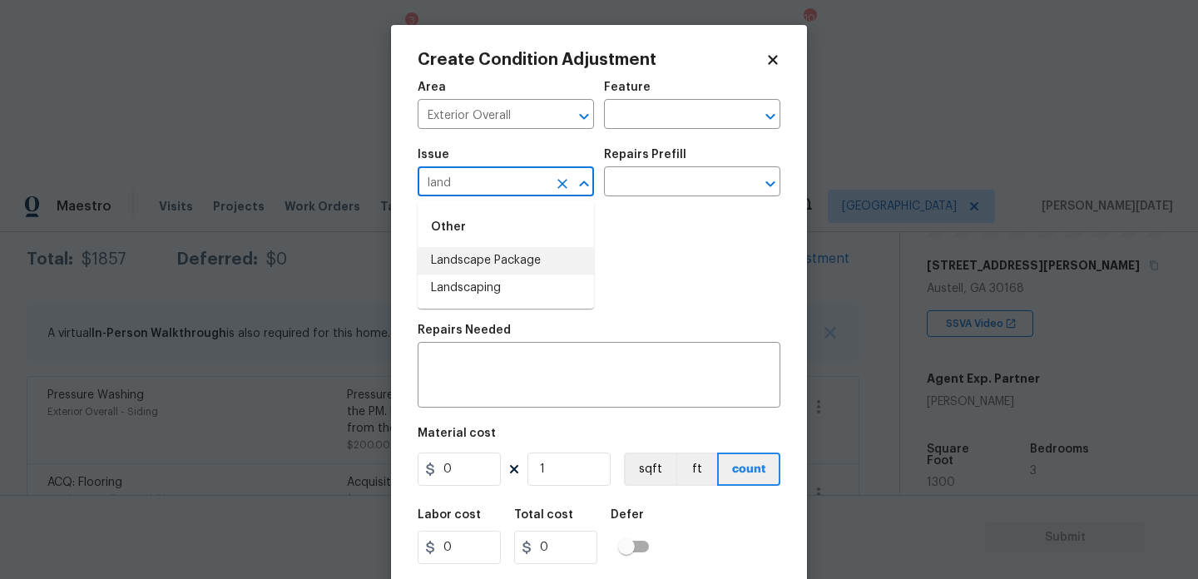
click at [488, 265] on li "Landscape Package" at bounding box center [506, 260] width 176 height 27
type input "Landscape Package"
click at [668, 188] on input "text" at bounding box center [669, 184] width 130 height 26
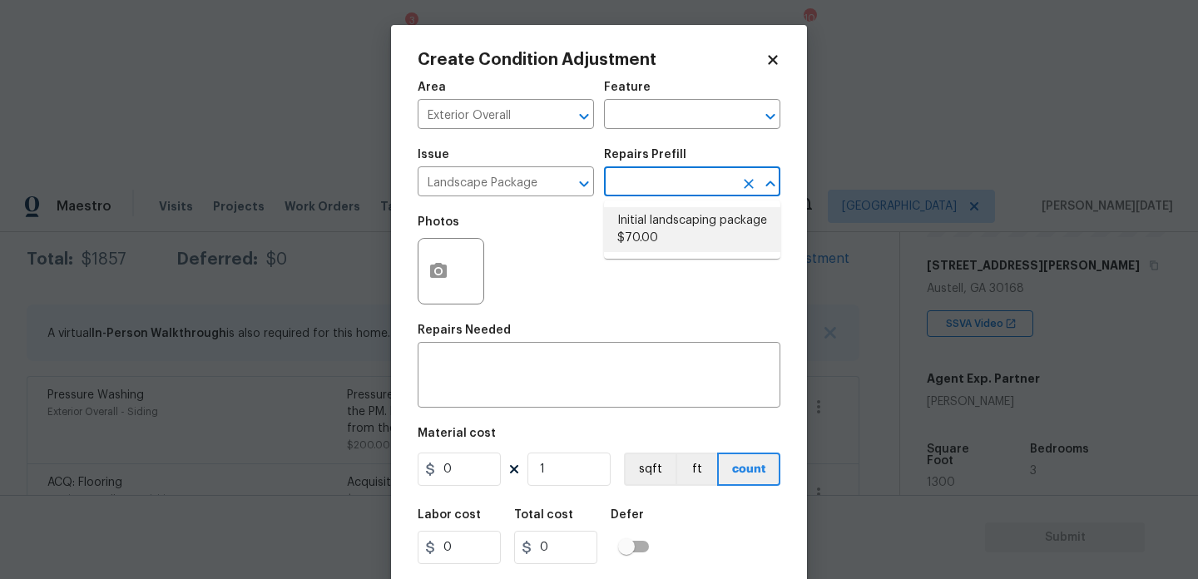
click at [676, 224] on li "Initial landscaping package $70.00" at bounding box center [692, 229] width 176 height 45
type input "Home Readiness Packages"
type textarea "Mowing of grass up to 6" in height. Mow, edge along driveways & sidewalks, trim…"
type input "70"
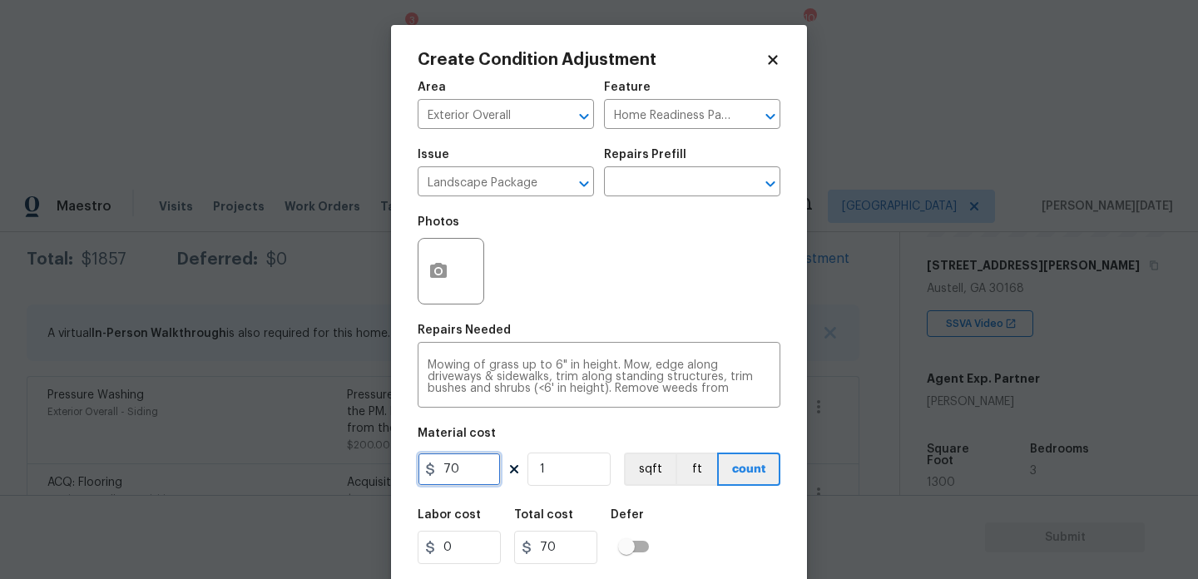
click at [470, 483] on input "70" at bounding box center [459, 469] width 83 height 33
type input "750"
click at [440, 290] on button "button" at bounding box center [438, 271] width 40 height 65
type input "750"
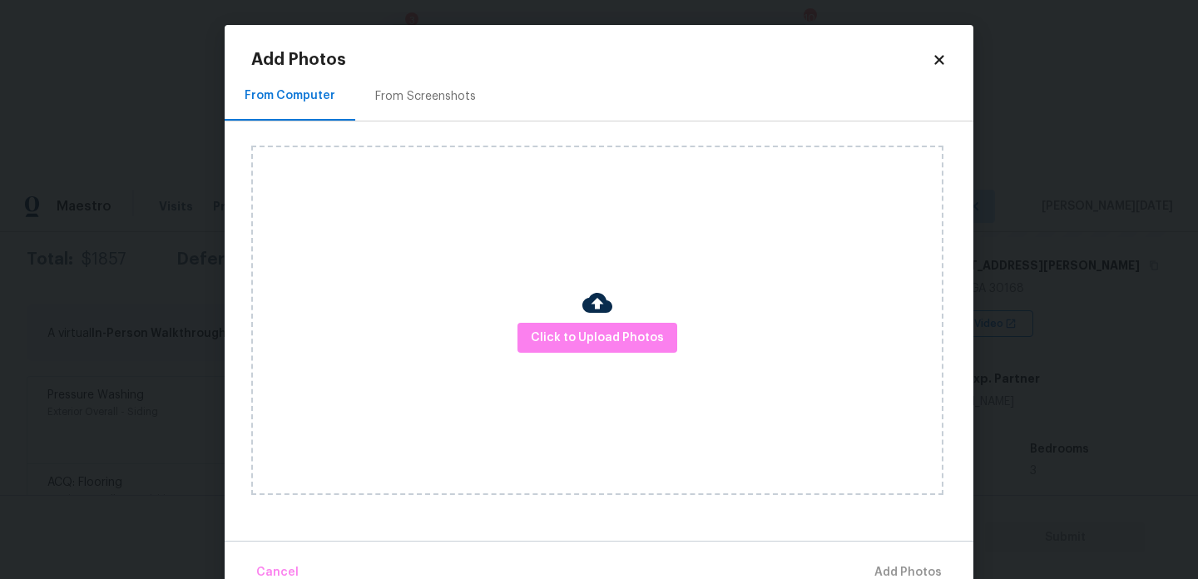
click at [439, 92] on div "From Screenshots" at bounding box center [425, 96] width 101 height 17
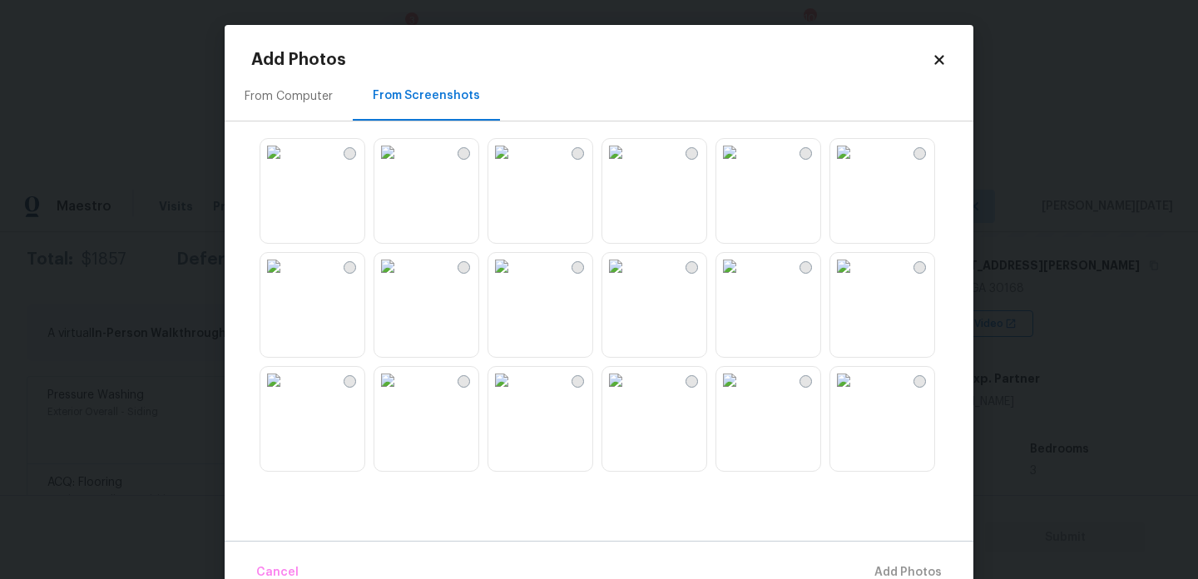
click at [515, 166] on img at bounding box center [501, 152] width 27 height 27
click at [857, 393] on img at bounding box center [843, 380] width 27 height 27
click at [509, 166] on img at bounding box center [501, 152] width 27 height 27
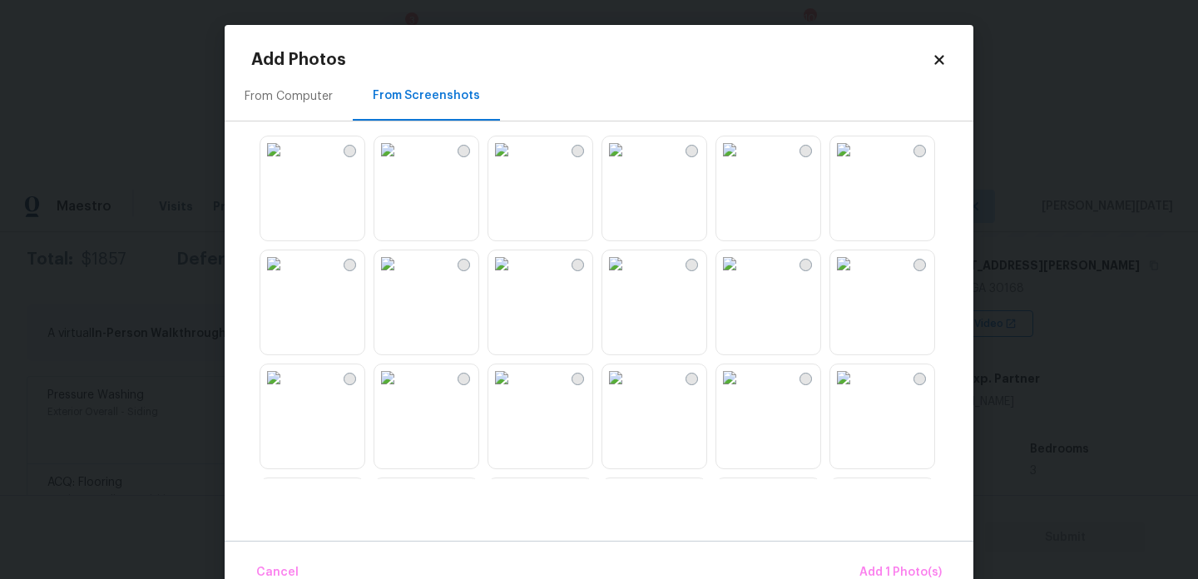
scroll to position [544, 0]
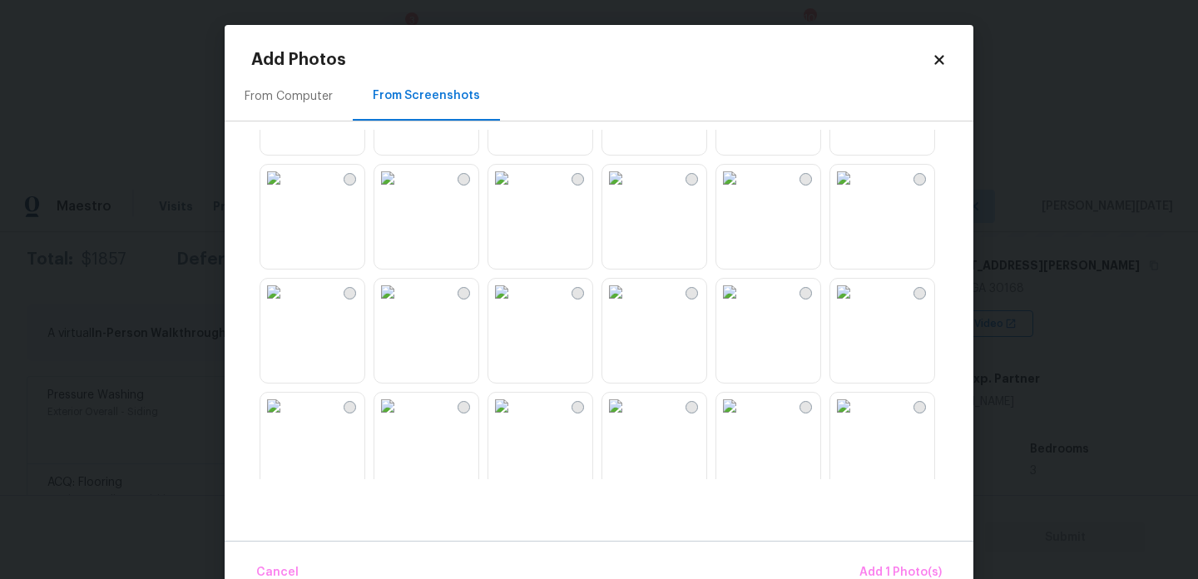
click at [629, 305] on img at bounding box center [615, 292] width 27 height 27
click at [743, 305] on img at bounding box center [729, 292] width 27 height 27
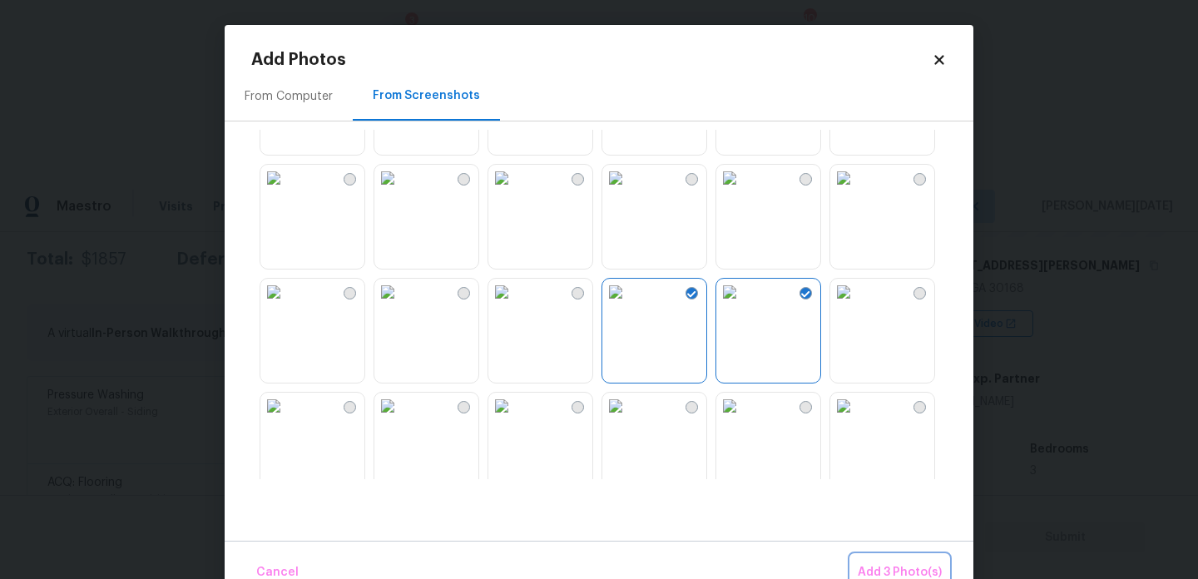
click at [893, 566] on span "Add 3 Photo(s)" at bounding box center [900, 572] width 84 height 21
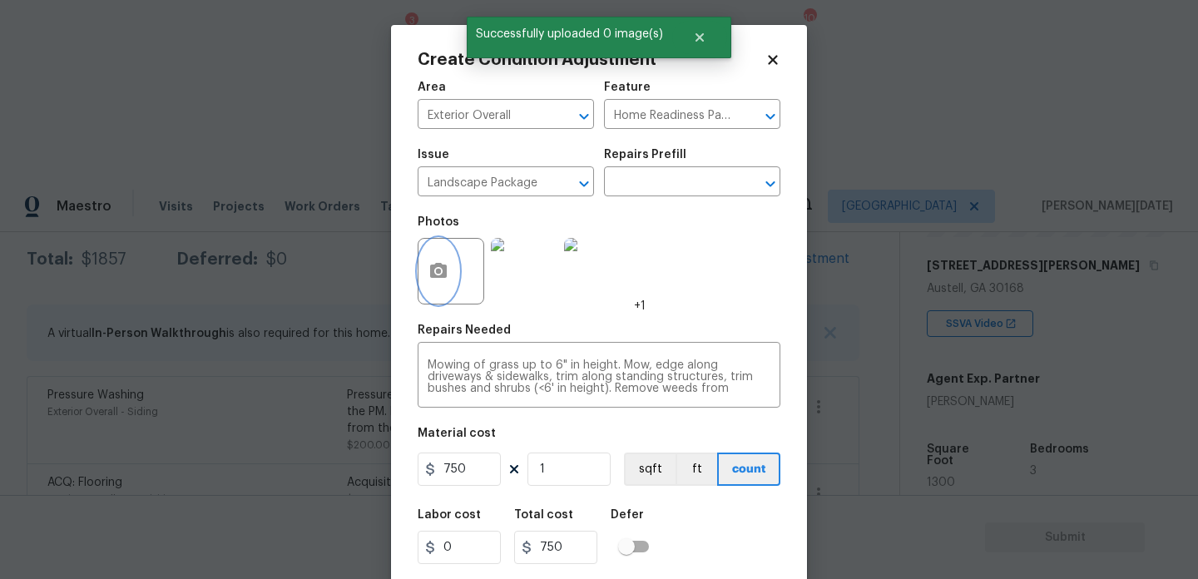
scroll to position [42, 0]
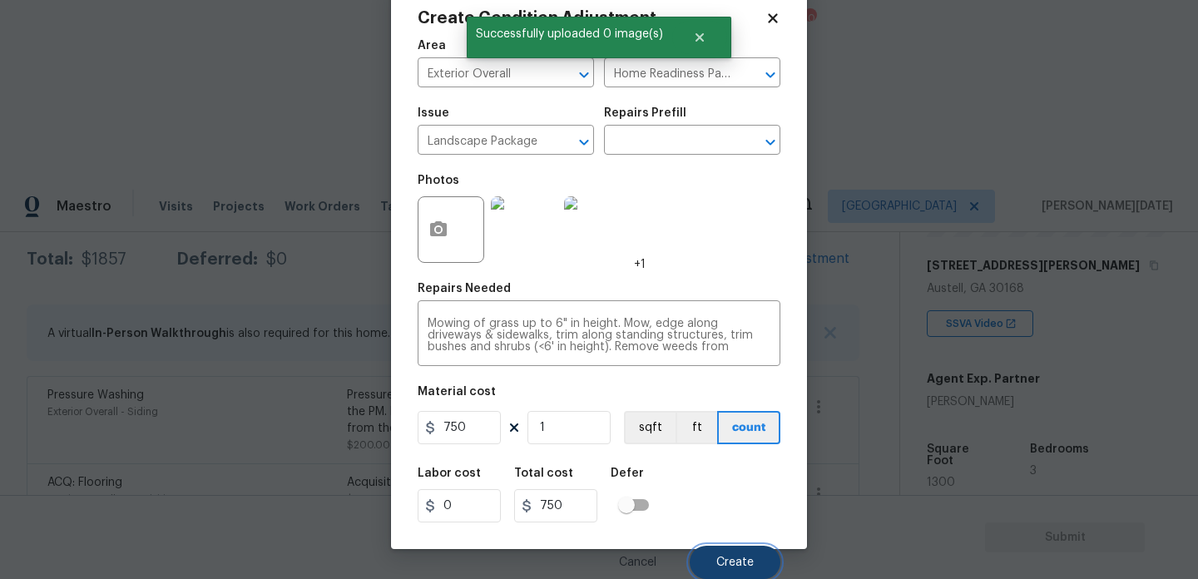
click at [740, 563] on span "Create" at bounding box center [734, 563] width 37 height 12
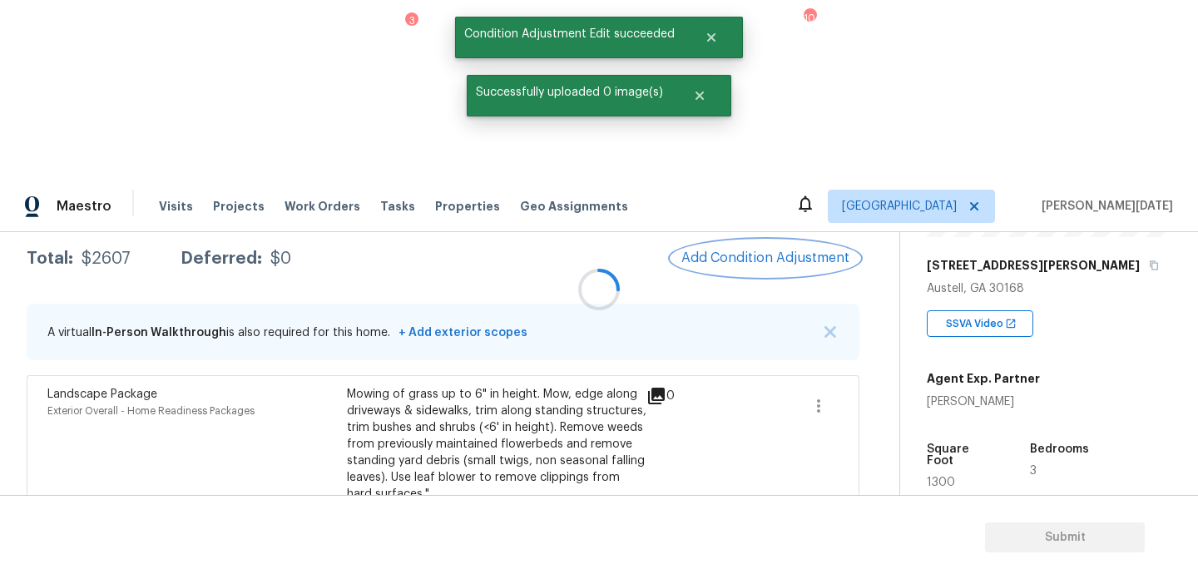
scroll to position [0, 0]
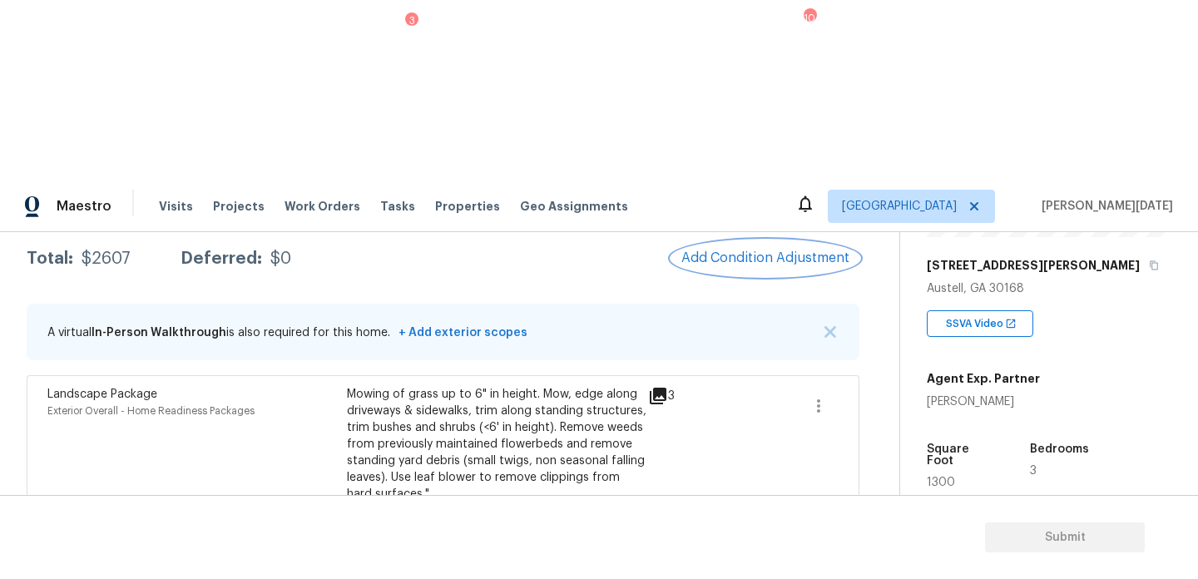
click at [763, 240] on button "Add Condition Adjustment" at bounding box center [765, 257] width 188 height 35
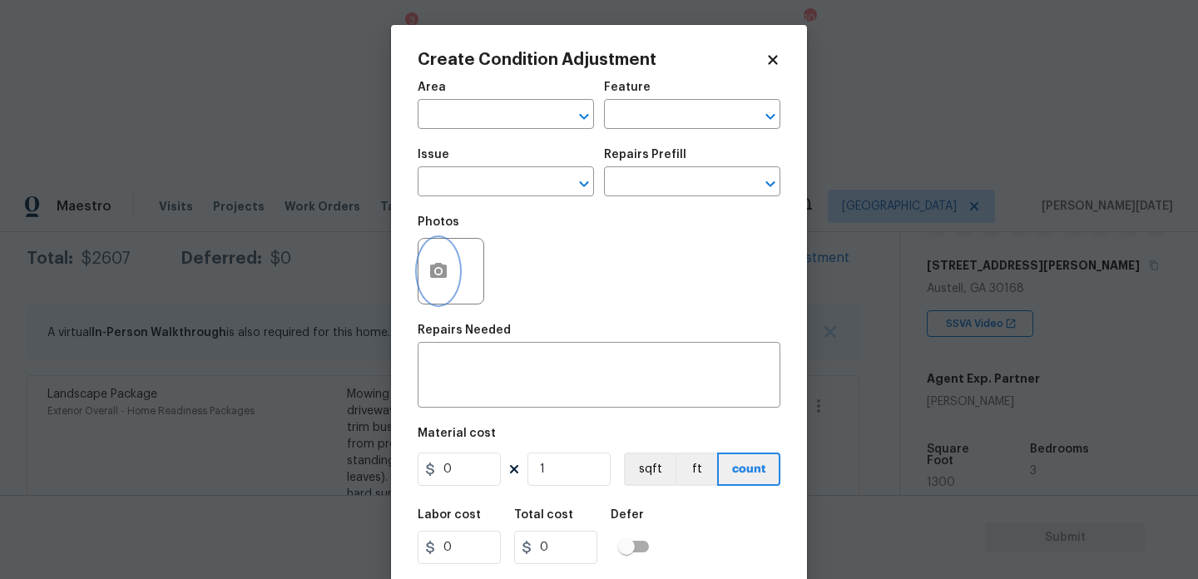
click at [438, 268] on icon "button" at bounding box center [438, 270] width 17 height 15
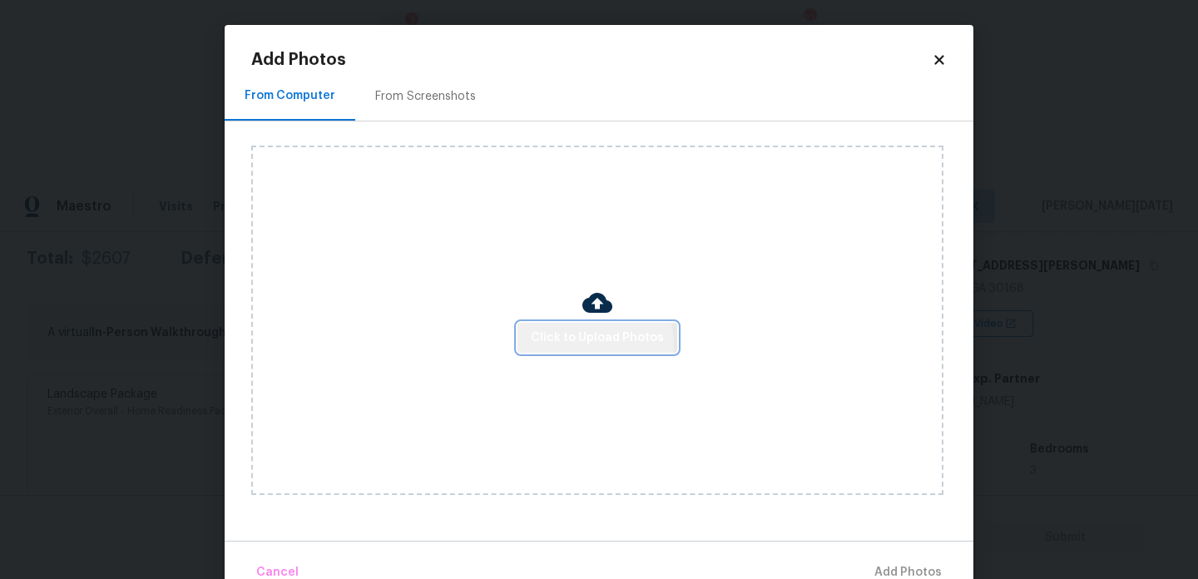
click at [585, 344] on span "Click to Upload Photos" at bounding box center [597, 338] width 133 height 21
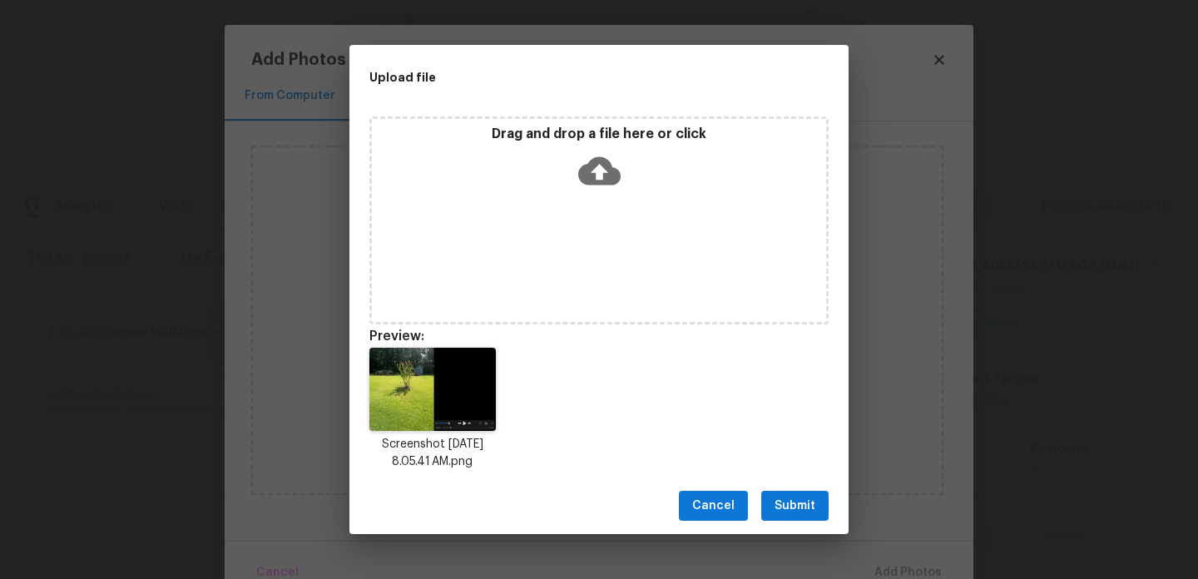
click at [799, 524] on div "Cancel Submit" at bounding box center [598, 506] width 499 height 57
click at [811, 489] on div "Cancel Submit" at bounding box center [598, 506] width 499 height 57
click at [801, 512] on span "Submit" at bounding box center [794, 506] width 41 height 21
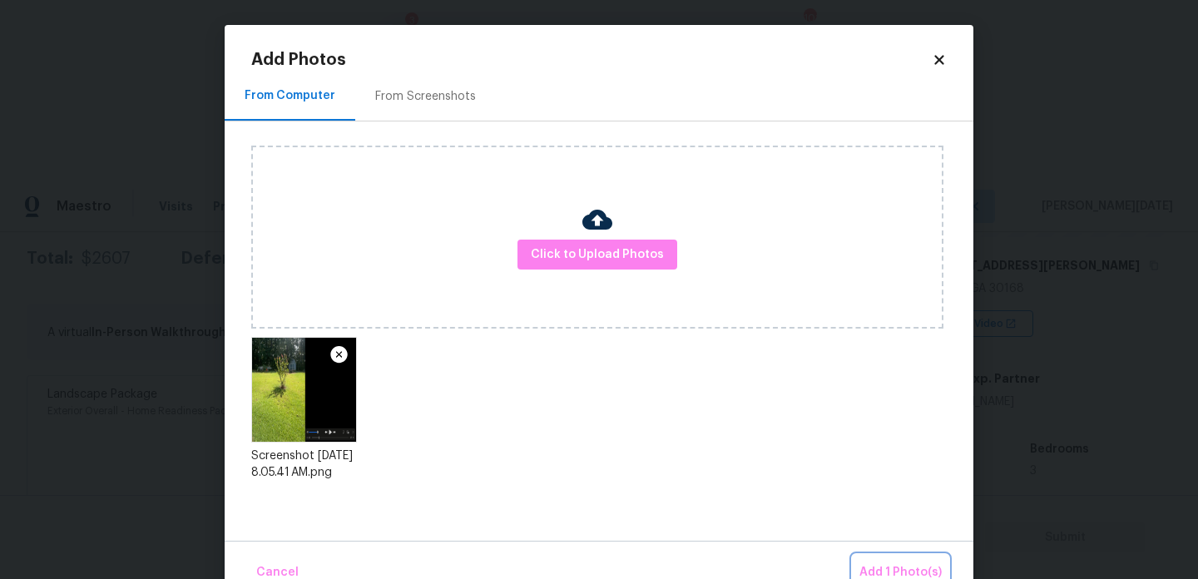
click at [885, 562] on span "Add 1 Photo(s)" at bounding box center [900, 572] width 82 height 21
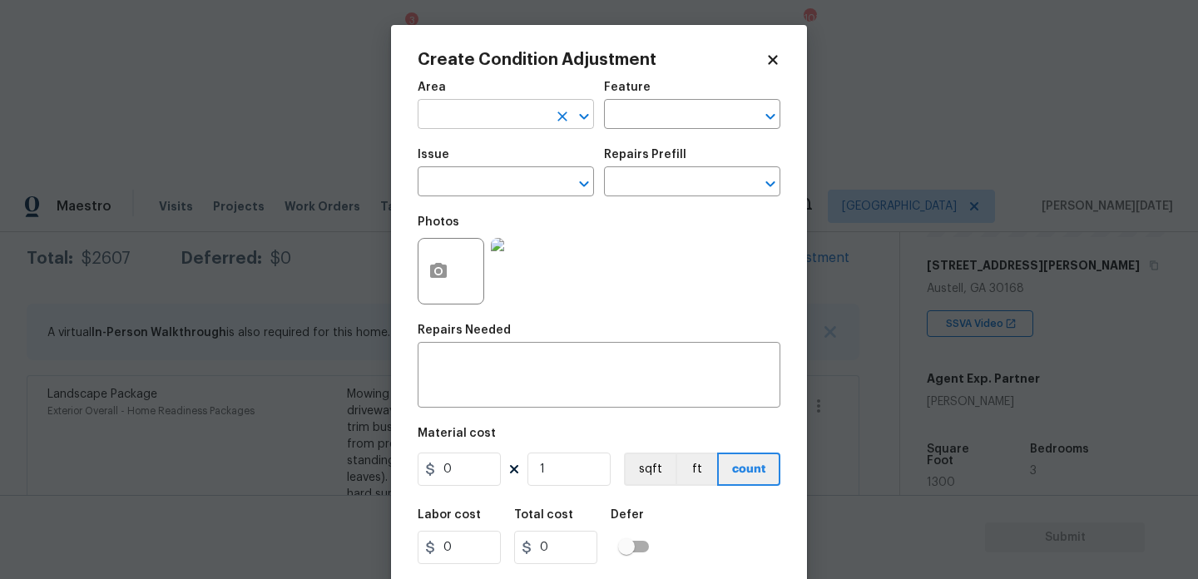
click at [474, 121] on input "text" at bounding box center [483, 116] width 130 height 26
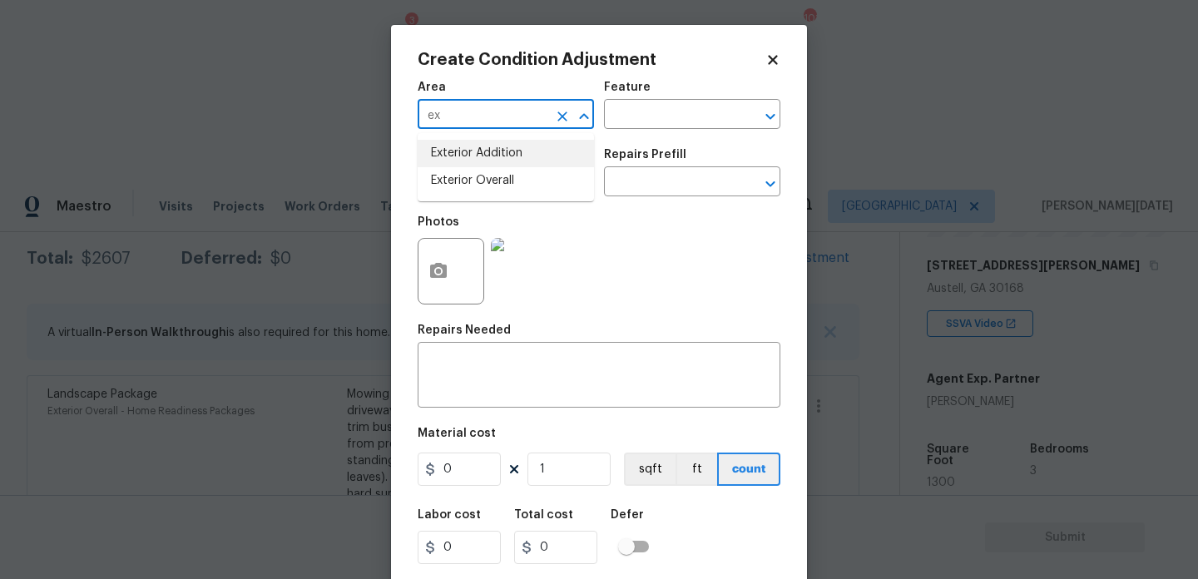
click at [476, 171] on li "Exterior Overall" at bounding box center [506, 180] width 176 height 27
type input "Exterior Overall"
click at [476, 171] on input "text" at bounding box center [483, 184] width 130 height 26
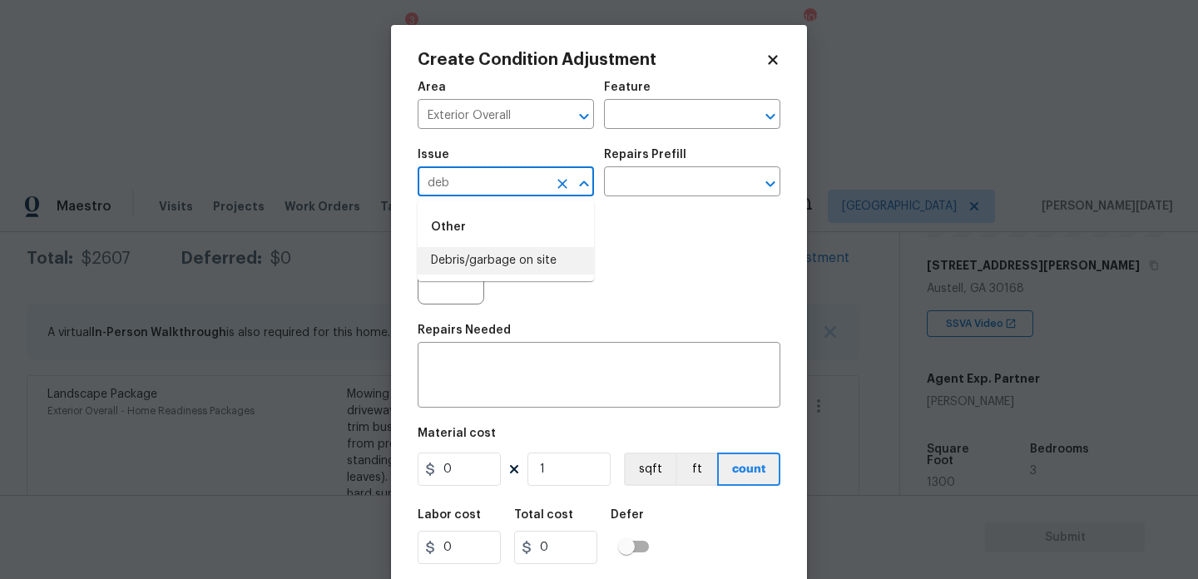
click at [493, 262] on li "Debris/garbage on site" at bounding box center [506, 260] width 176 height 27
type input "Debris/garbage on site"
click at [685, 179] on input "text" at bounding box center [669, 184] width 130 height 26
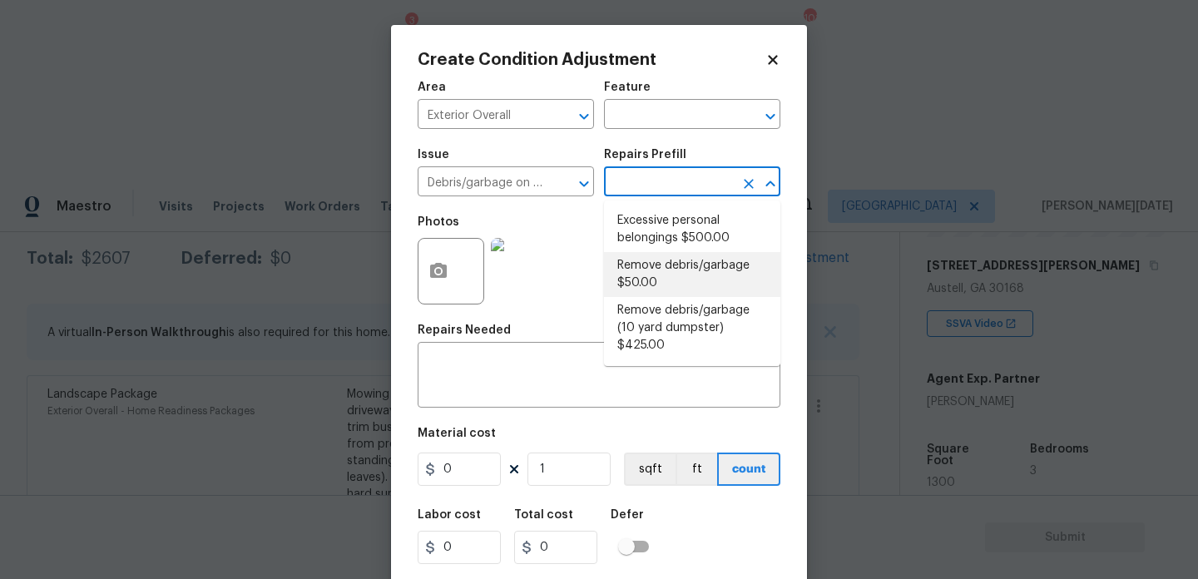
click at [684, 290] on li "Remove debris/garbage $50.00" at bounding box center [692, 274] width 176 height 45
type textarea "Remove, haul off, and properly dispose of any debris left by seller to offsite …"
type input "50"
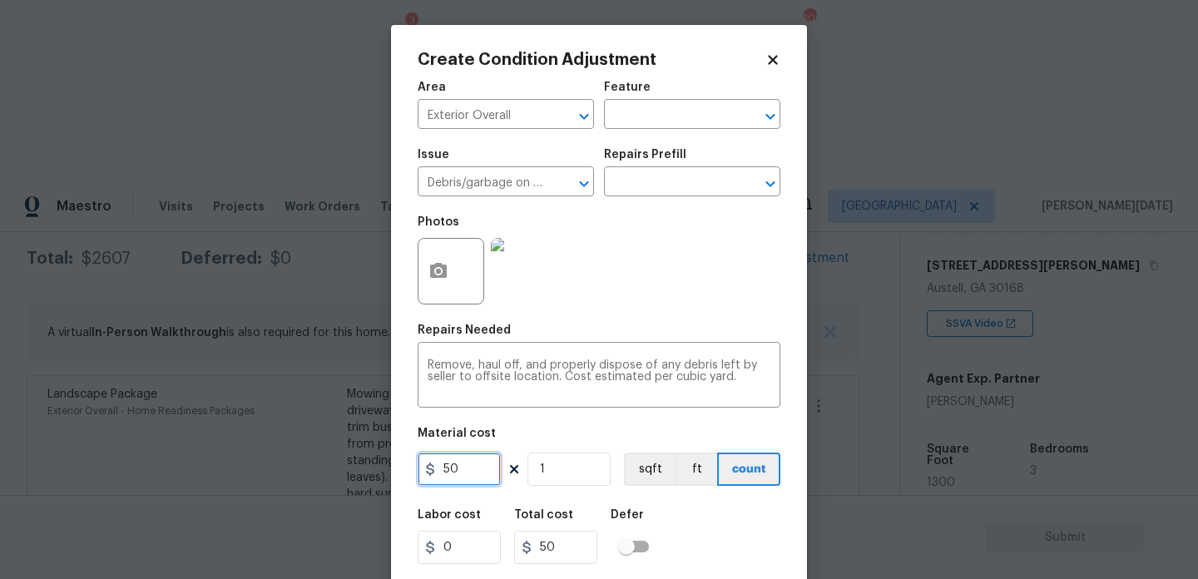
drag, startPoint x: 474, startPoint y: 478, endPoint x: 359, endPoint y: 478, distance: 114.8
click at [359, 478] on div "Create Condition Adjustment Area Exterior Overall ​ Feature ​ Issue Debris/garb…" at bounding box center [599, 289] width 1198 height 579
type input "1000"
click at [725, 257] on div "Photos" at bounding box center [599, 260] width 363 height 108
type input "1000"
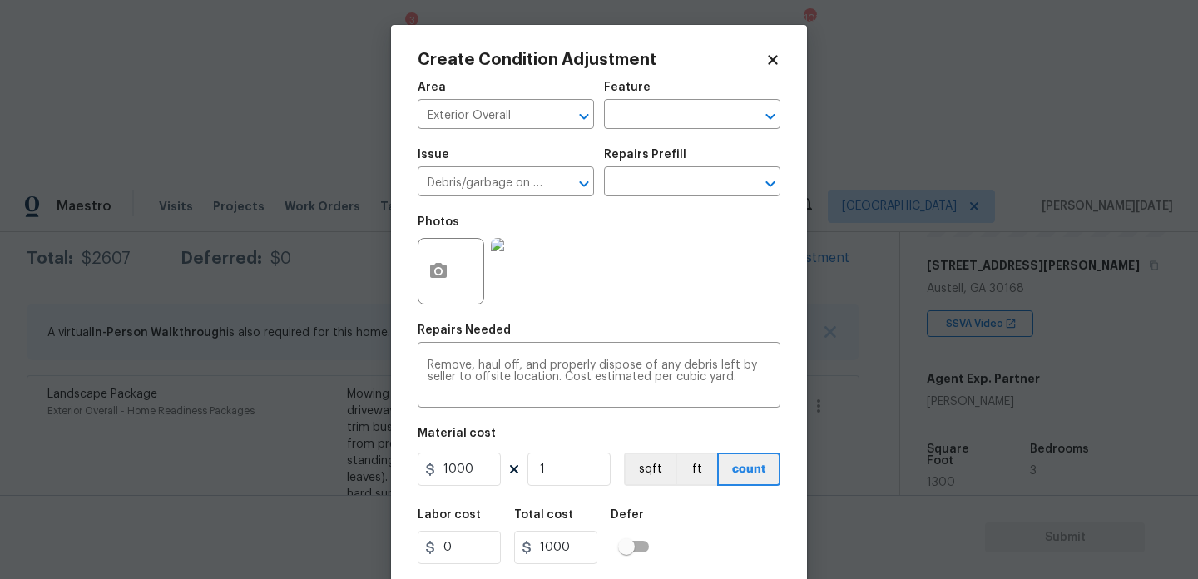
scroll to position [42, 0]
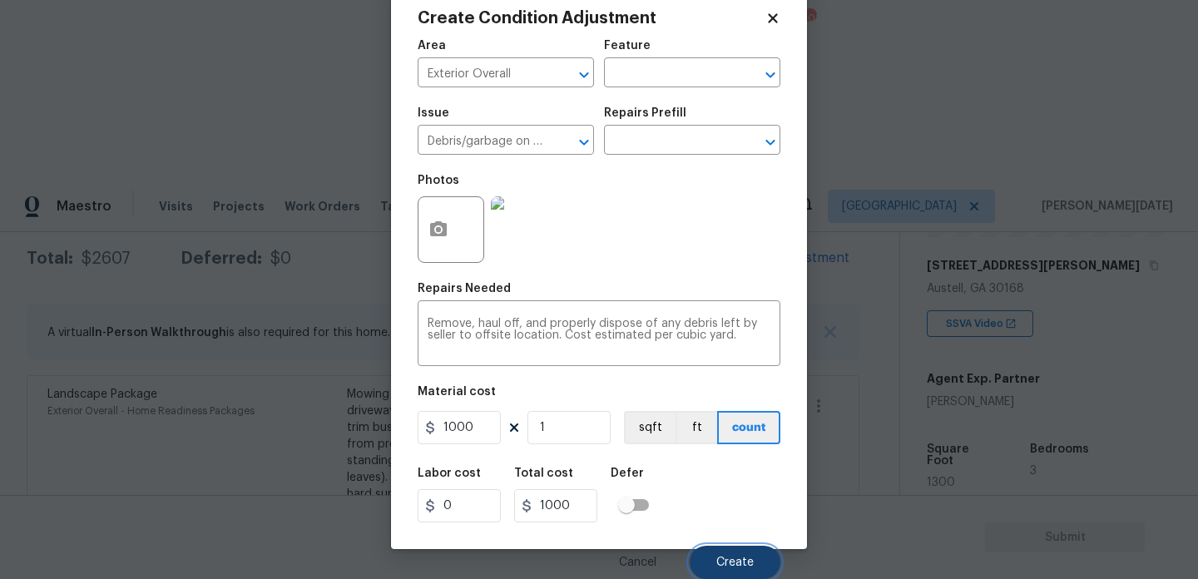
click at [724, 563] on span "Create" at bounding box center [734, 563] width 37 height 12
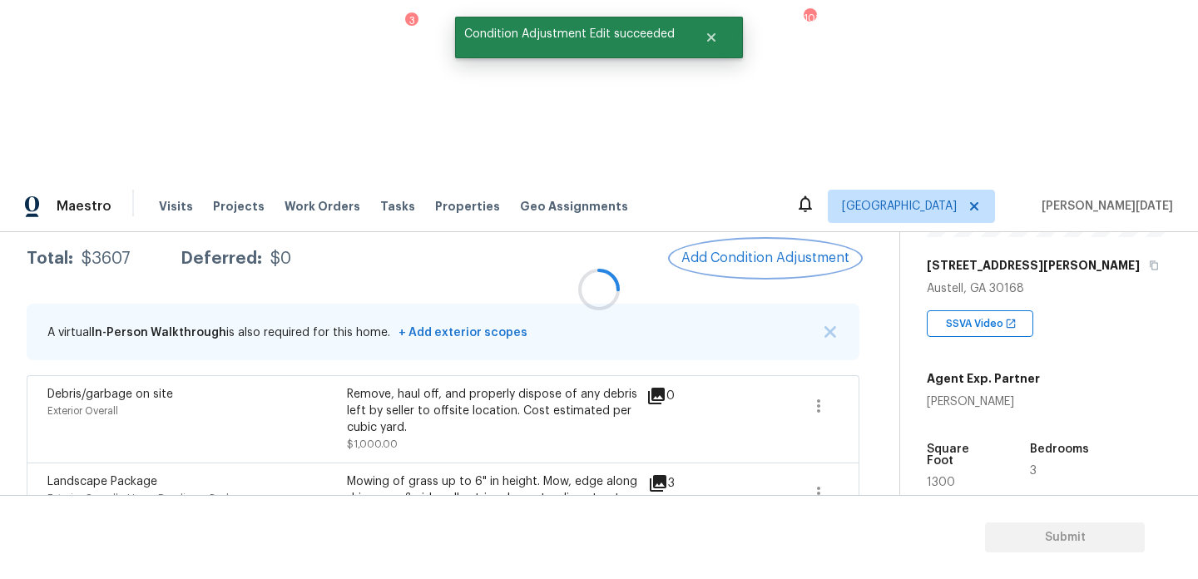
scroll to position [0, 0]
click at [755, 250] on span "Add Condition Adjustment" at bounding box center [765, 257] width 168 height 15
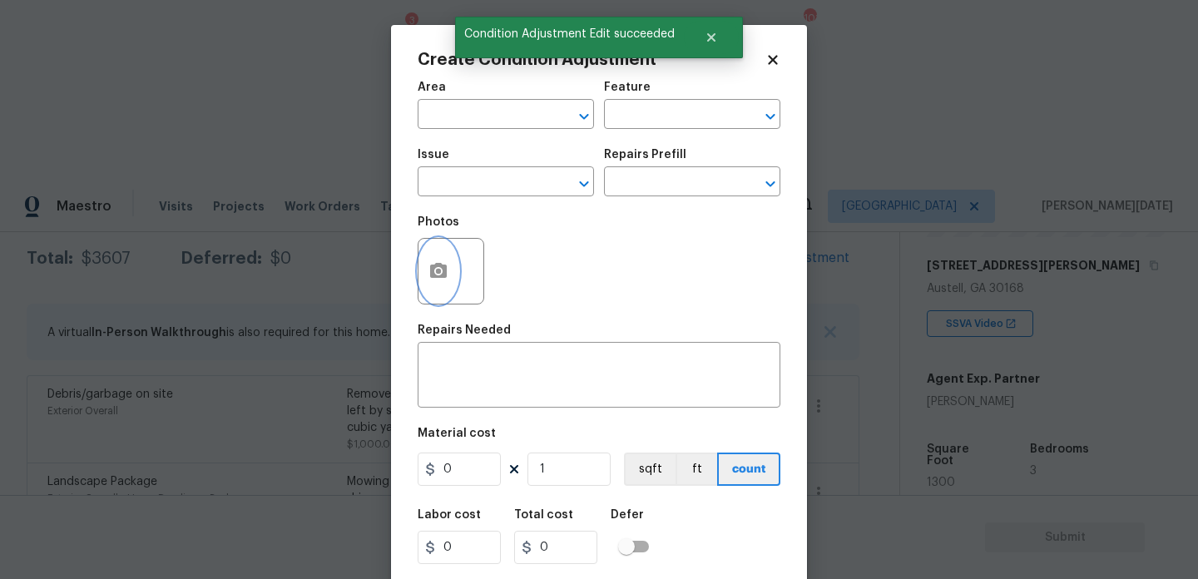
click at [427, 280] on button "button" at bounding box center [438, 271] width 40 height 65
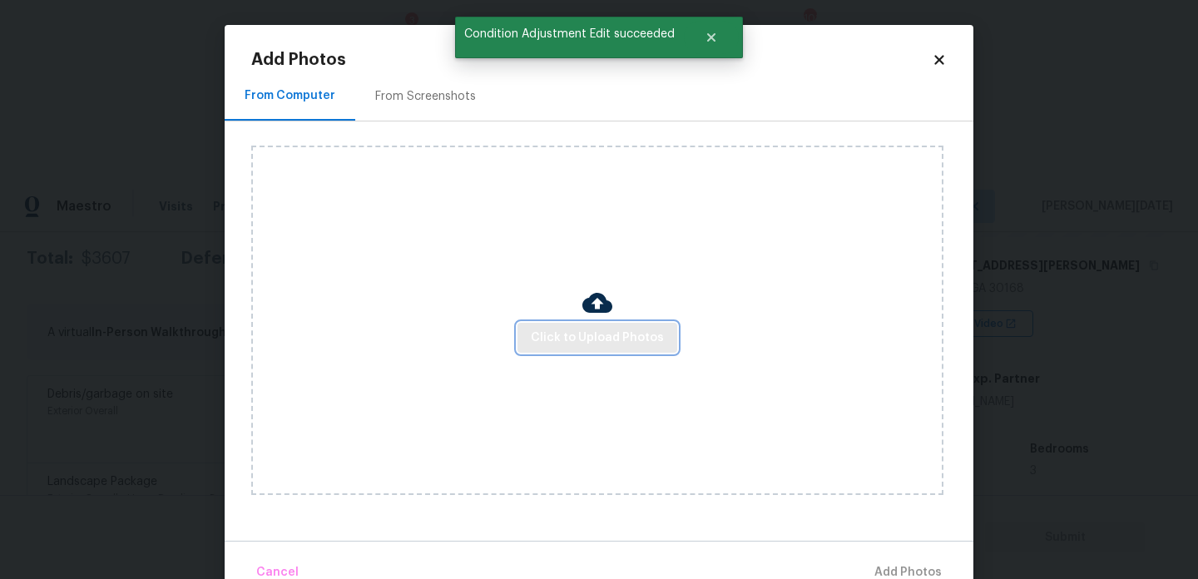
click at [571, 328] on span "Click to Upload Photos" at bounding box center [597, 338] width 133 height 21
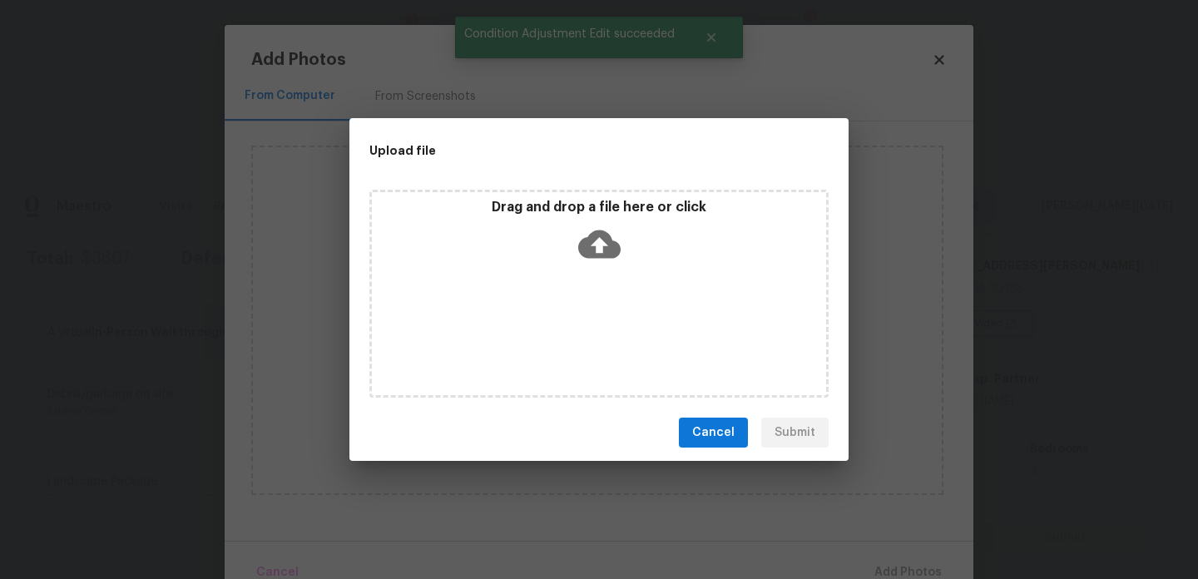
click at [571, 327] on div "Drag and drop a file here or click" at bounding box center [598, 294] width 459 height 208
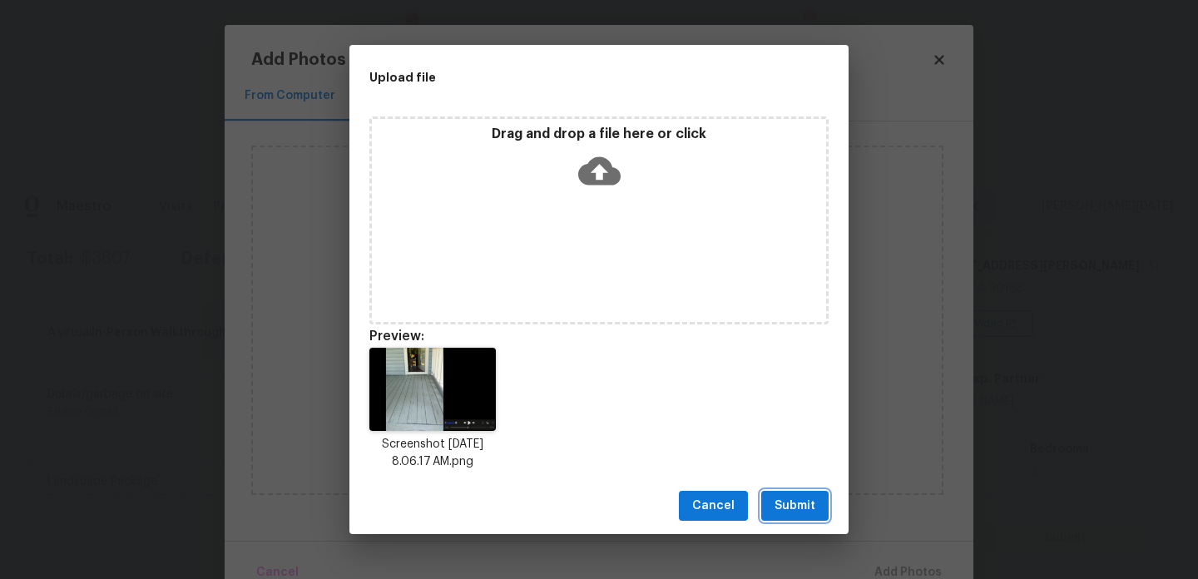
click at [802, 507] on span "Submit" at bounding box center [794, 506] width 41 height 21
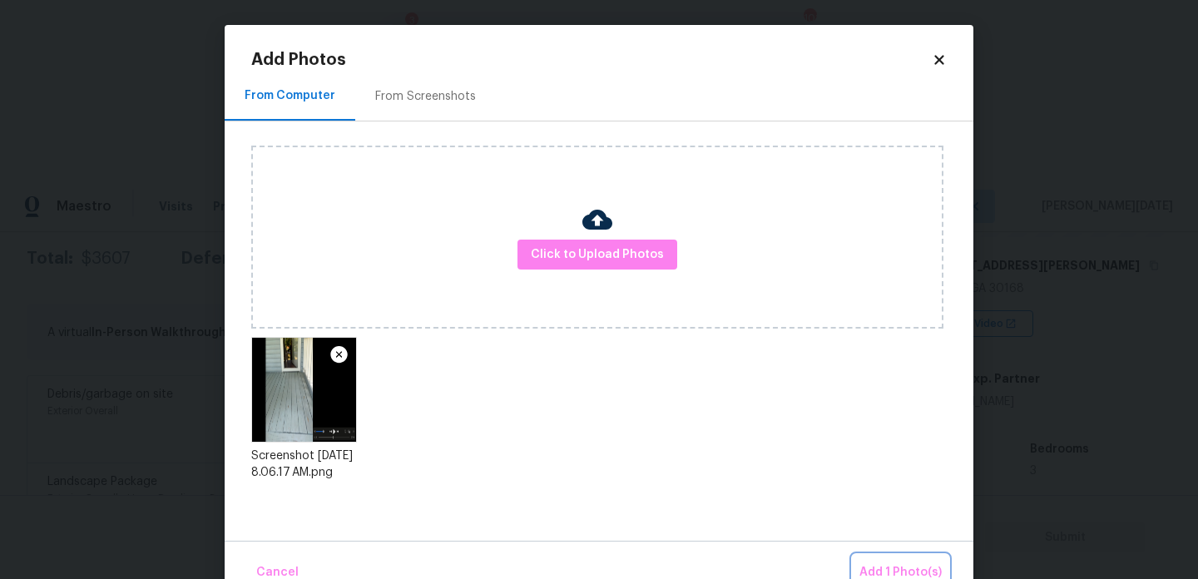
click at [884, 562] on button "Add 1 Photo(s)" at bounding box center [901, 573] width 96 height 36
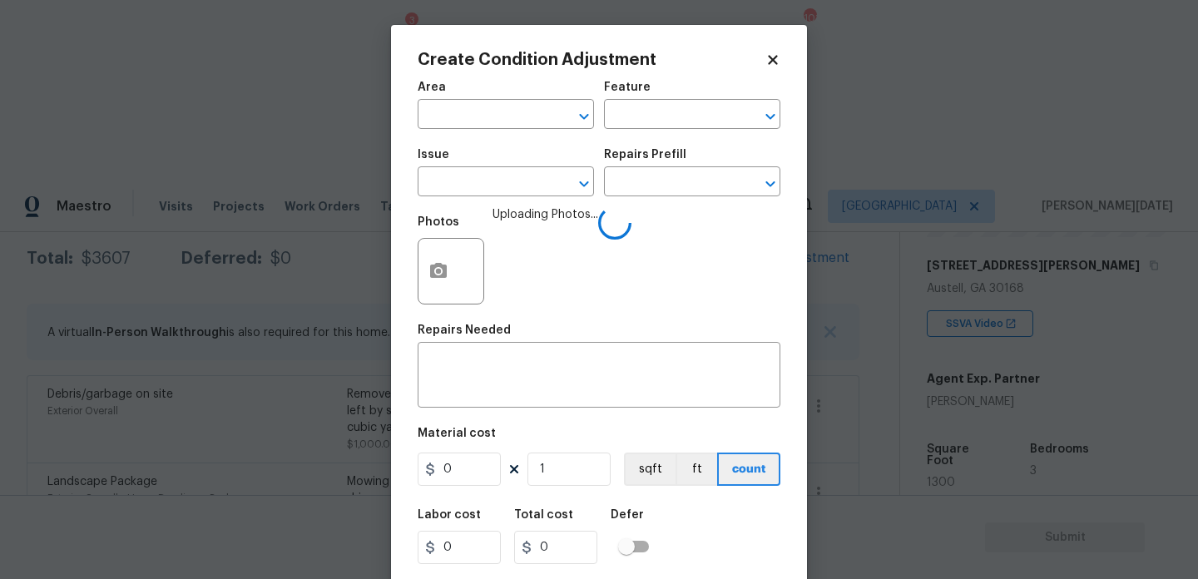
click at [473, 101] on div "Area" at bounding box center [506, 93] width 176 height 22
click at [463, 116] on input "e" at bounding box center [483, 116] width 130 height 26
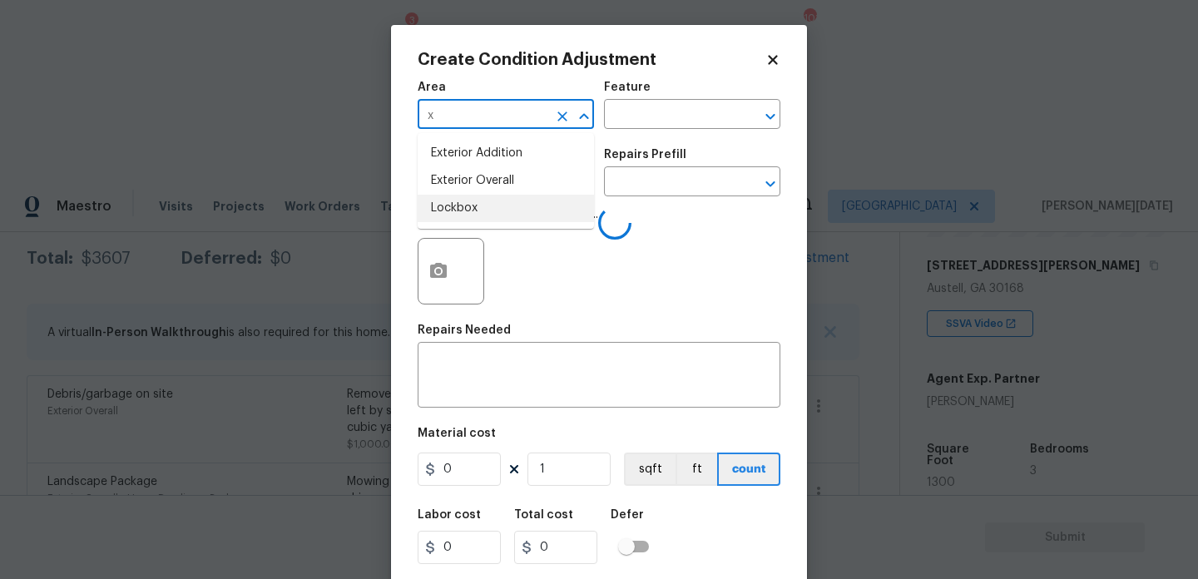
click at [488, 187] on li "Exterior Overall" at bounding box center [506, 180] width 176 height 27
type input "Exterior Overall"
click at [488, 187] on input "text" at bounding box center [483, 184] width 130 height 26
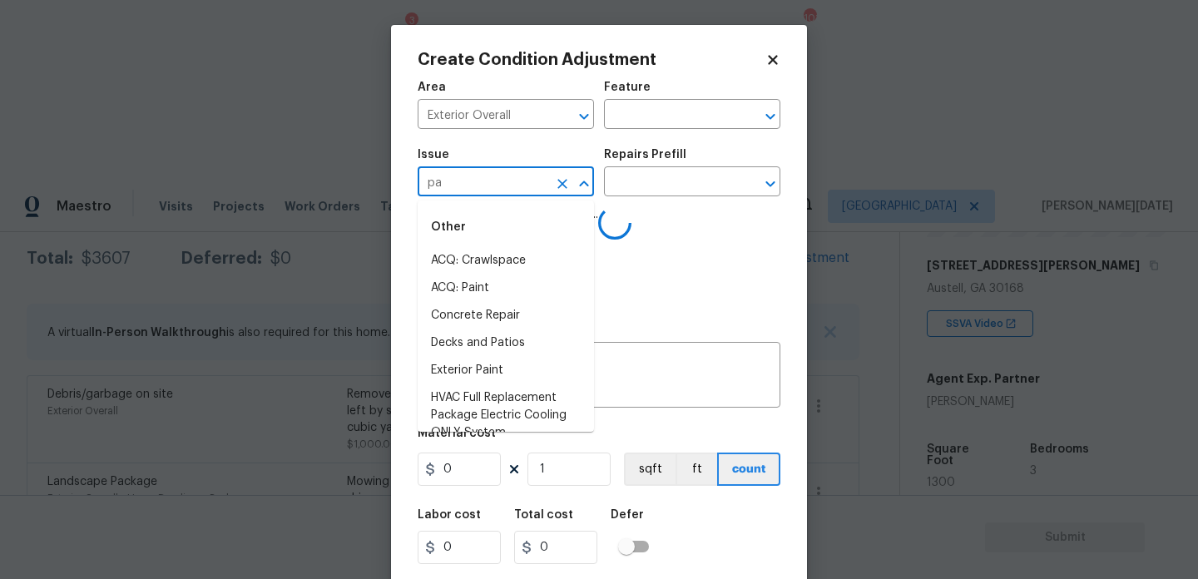
type input "p"
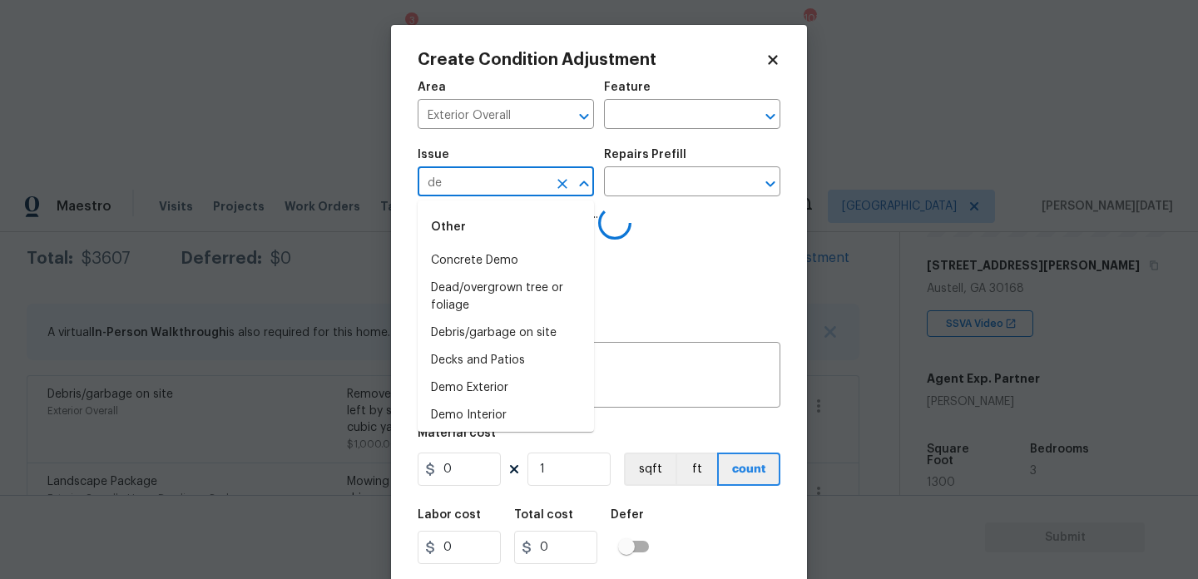
type input "dec"
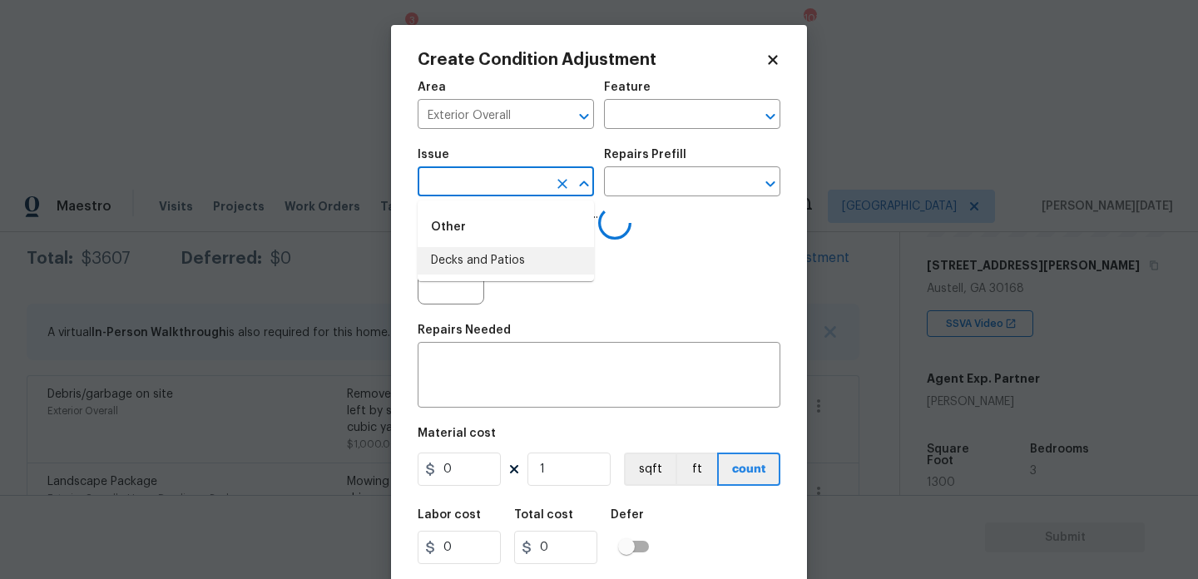
click at [495, 255] on li "Decks and Patios" at bounding box center [506, 260] width 176 height 27
type input "ACQ: Crawlspace"
click at [689, 101] on div "Feature" at bounding box center [692, 93] width 176 height 22
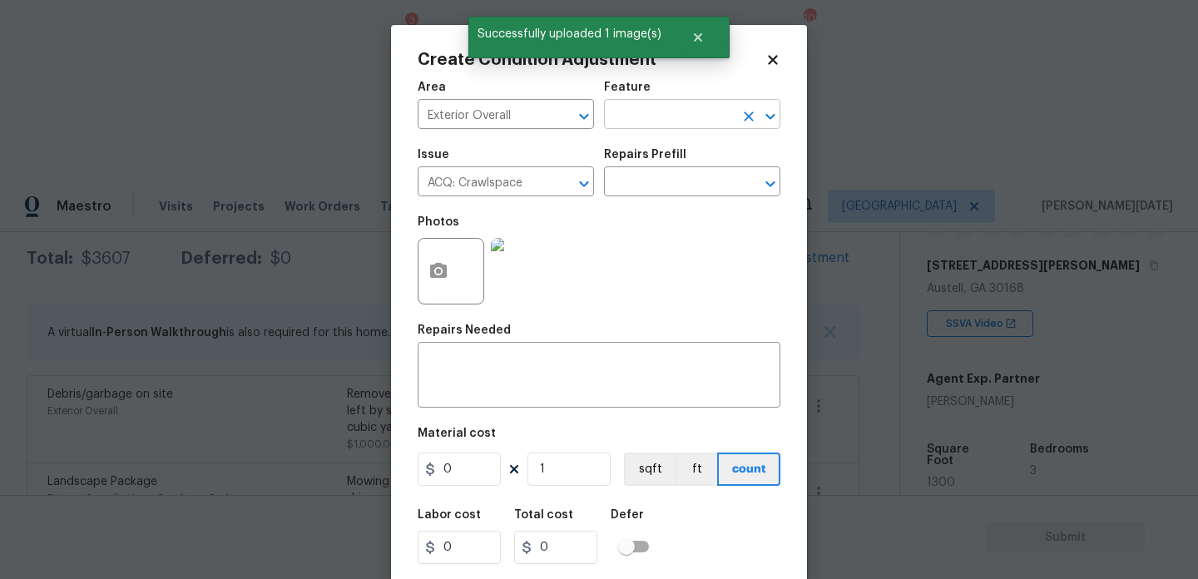
click at [680, 115] on input "text" at bounding box center [669, 116] width 130 height 26
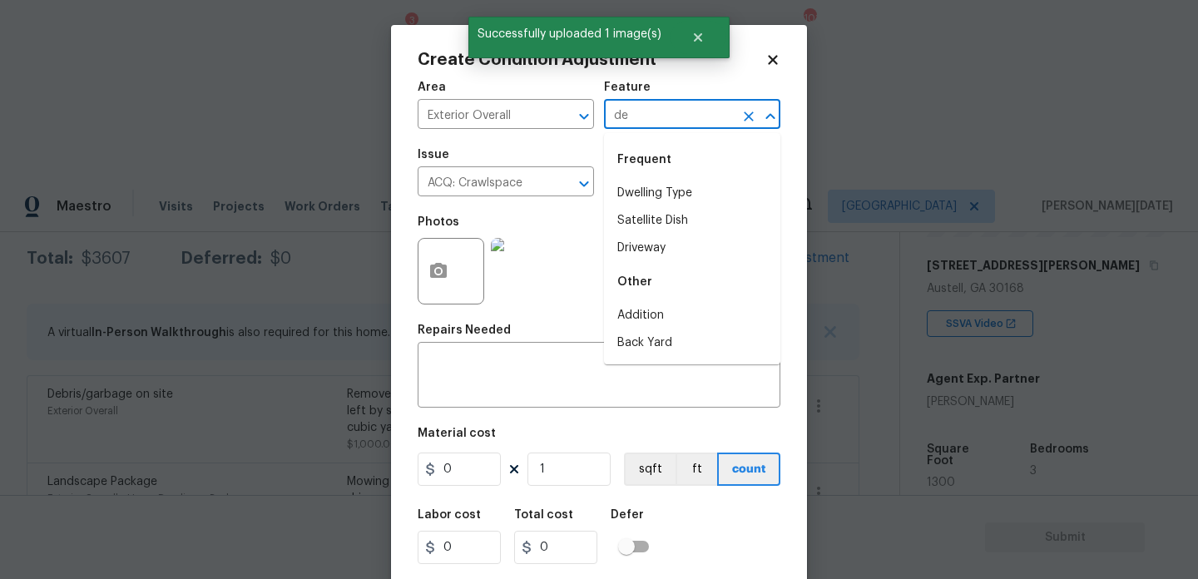
type input "dec"
click at [560, 181] on icon "Clear" at bounding box center [562, 184] width 10 height 10
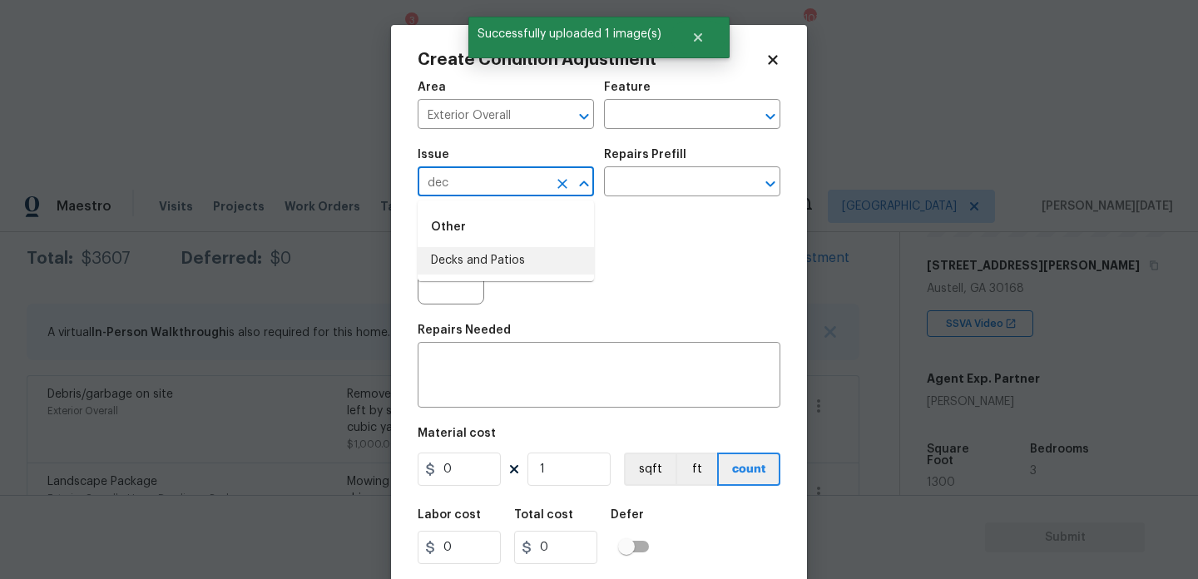
click at [506, 264] on li "Decks and Patios" at bounding box center [506, 260] width 176 height 27
type input "Decks and Patios"
click at [468, 457] on input "0" at bounding box center [459, 469] width 83 height 33
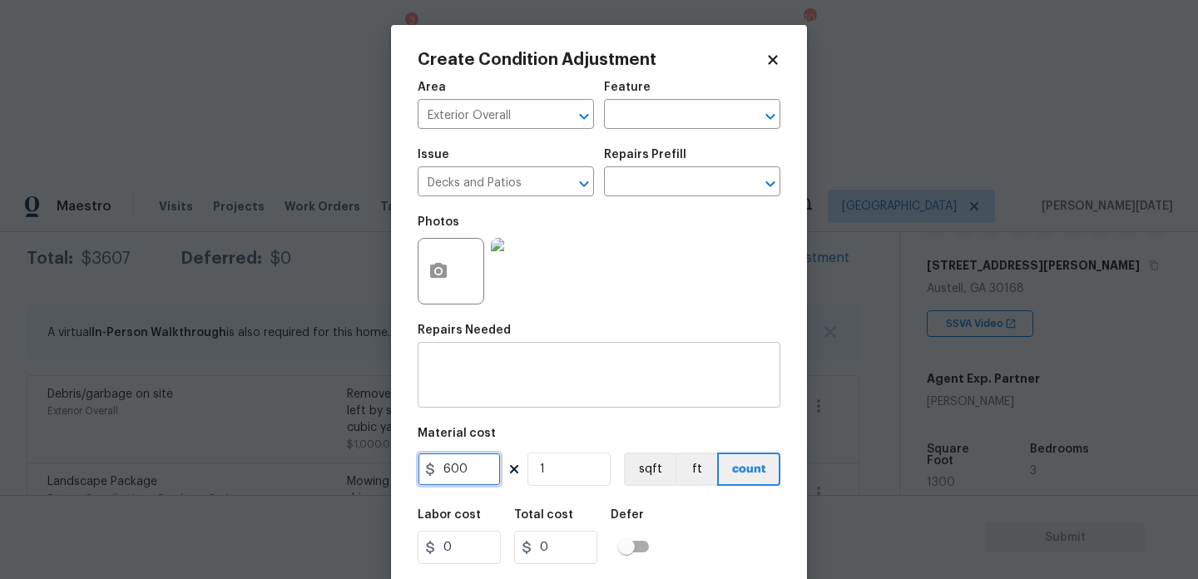
type input "600"
click at [468, 368] on textarea at bounding box center [599, 376] width 343 height 35
type input "600"
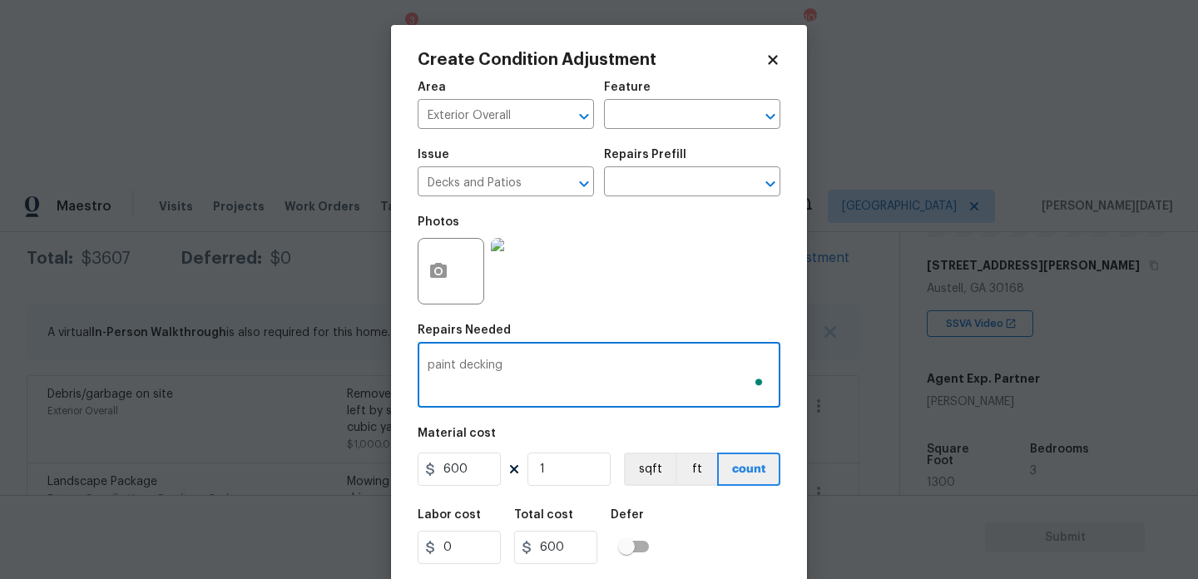
scroll to position [42, 0]
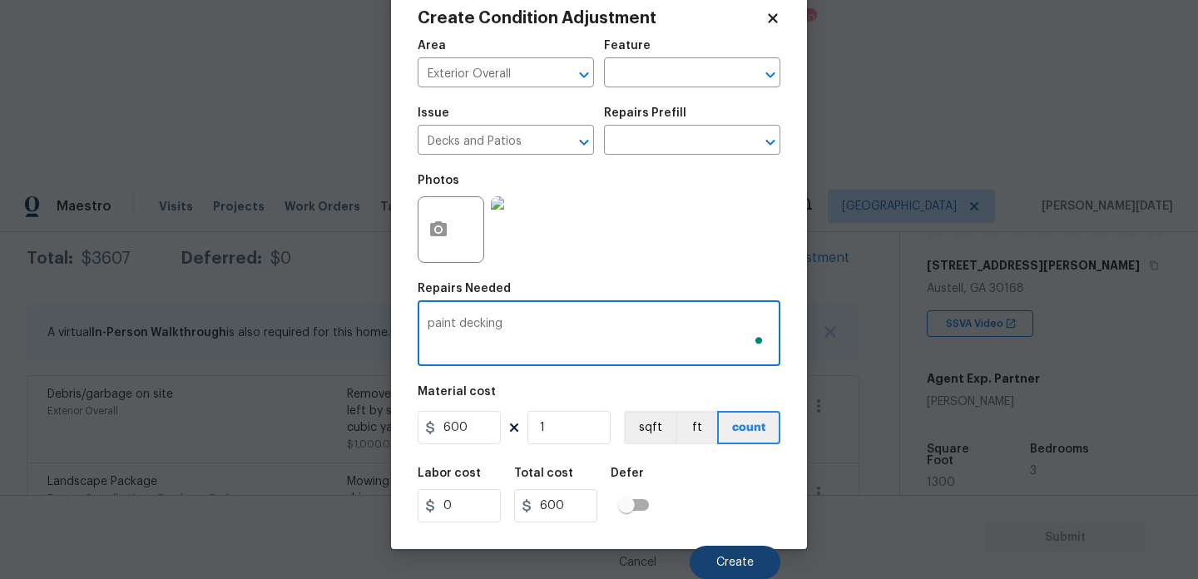
type textarea "paint decking"
click at [743, 549] on button "Create" at bounding box center [735, 562] width 91 height 33
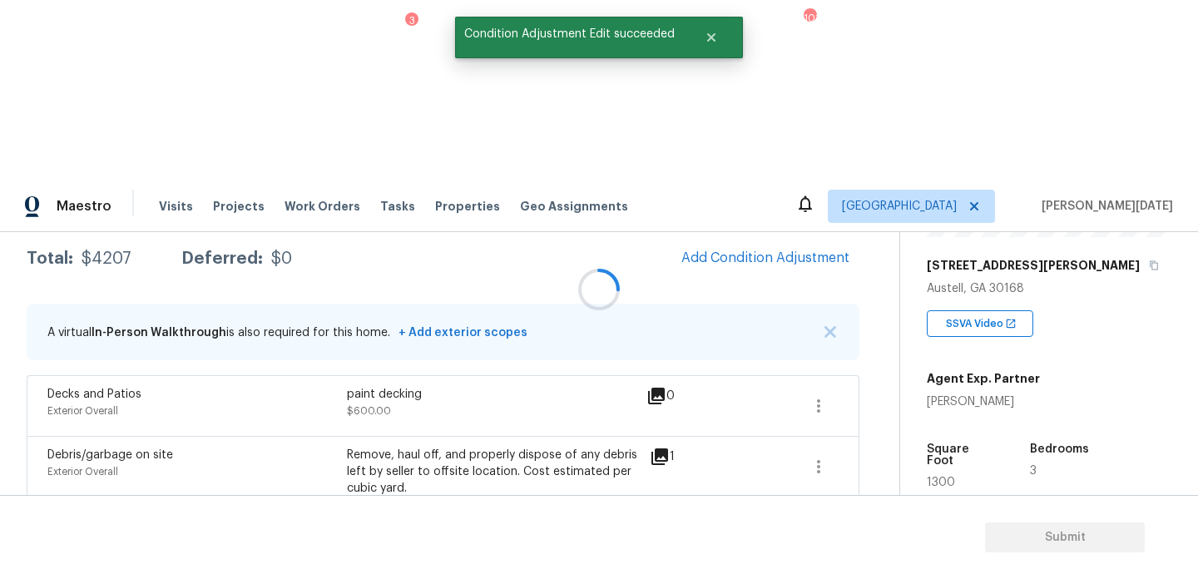
scroll to position [0, 0]
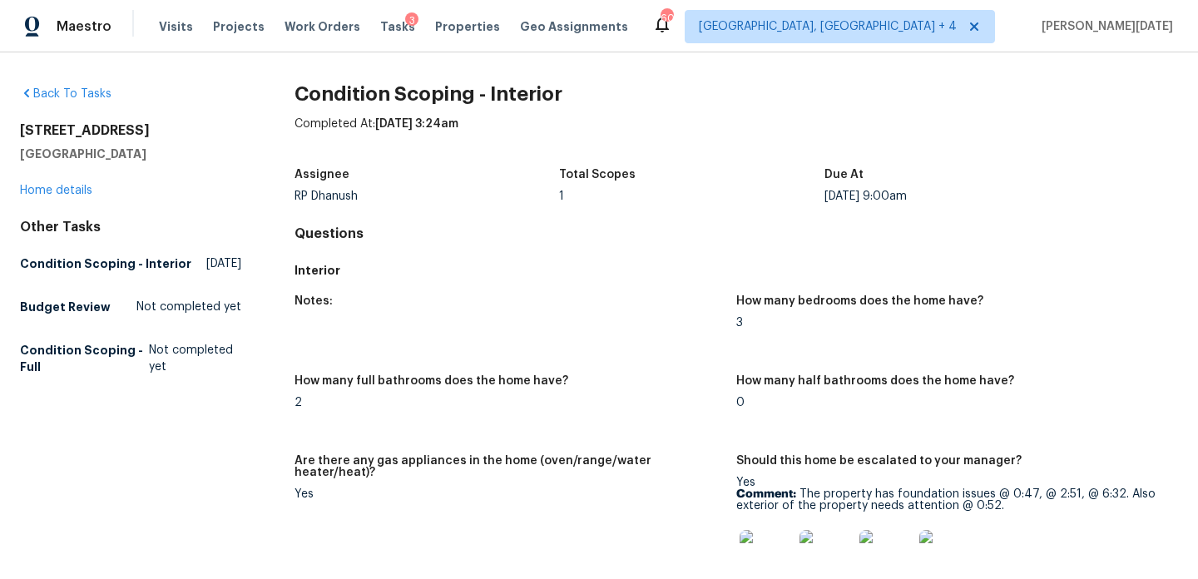
scroll to position [190, 0]
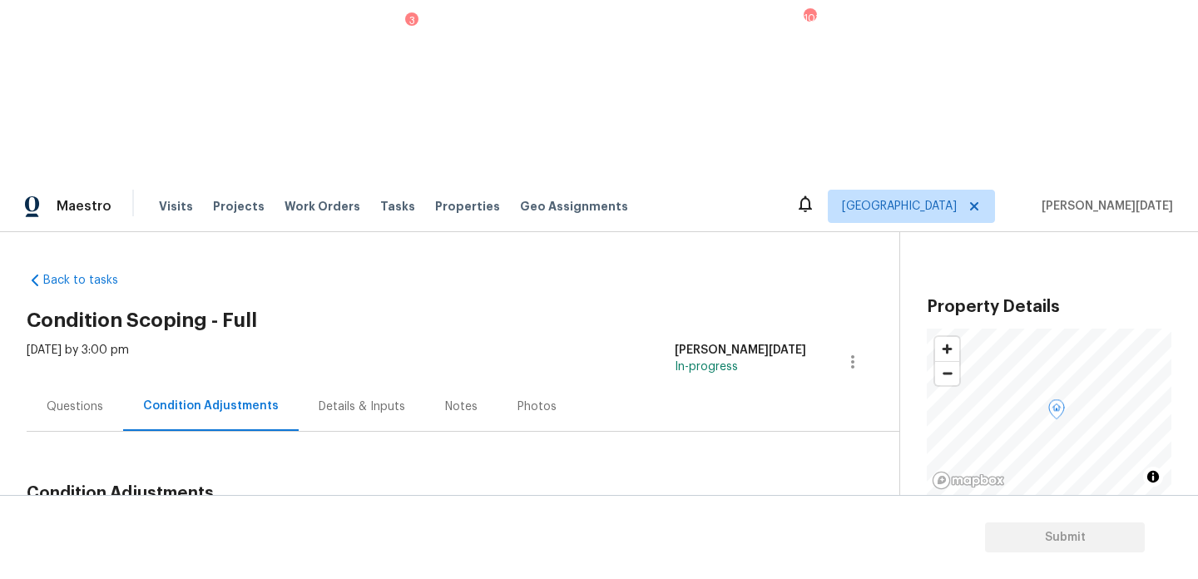
scroll to position [258, 0]
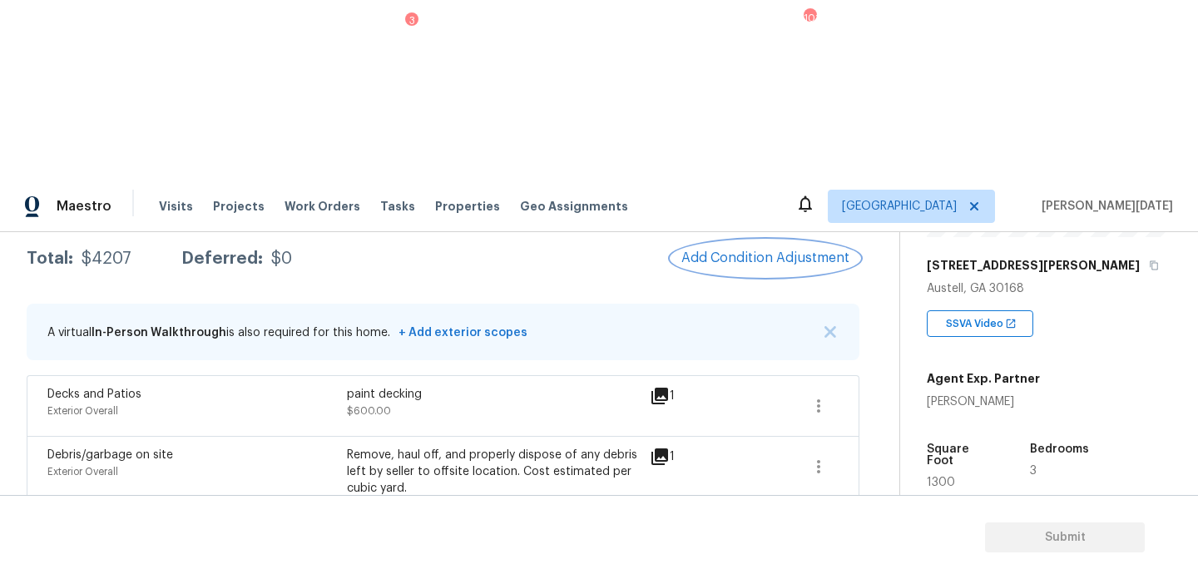
click at [753, 250] on span "Add Condition Adjustment" at bounding box center [765, 257] width 168 height 15
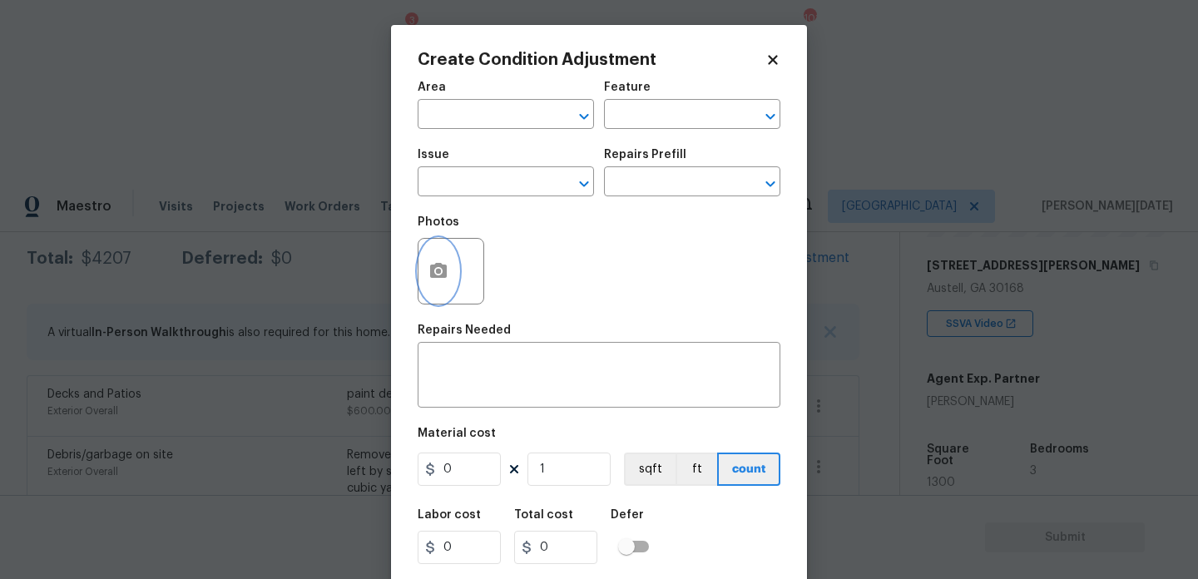
click at [437, 280] on icon "button" at bounding box center [438, 271] width 20 height 20
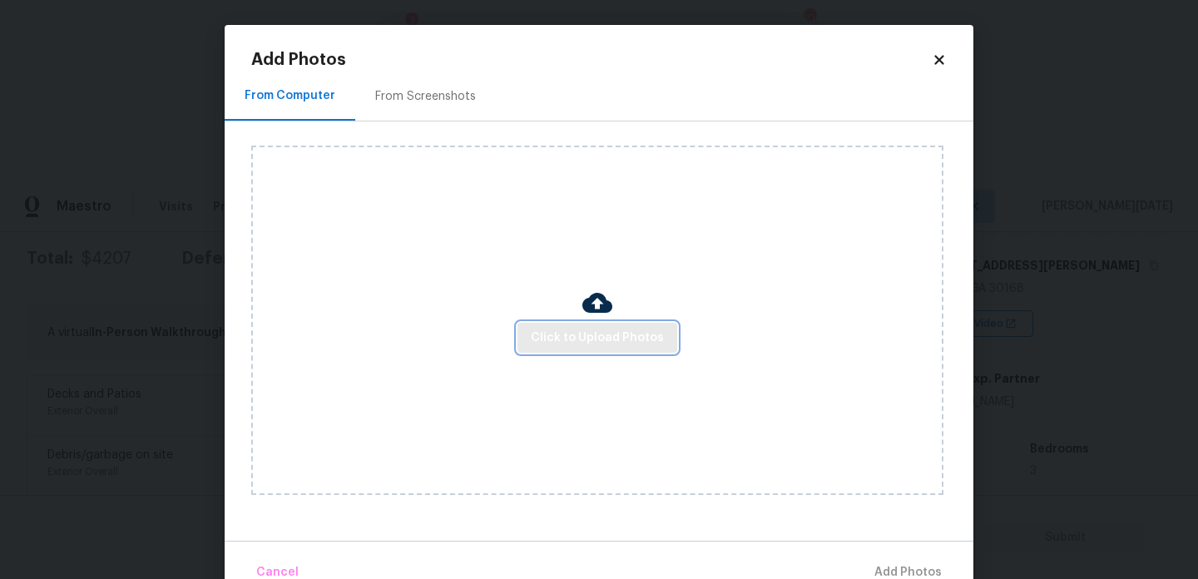
click at [547, 340] on span "Click to Upload Photos" at bounding box center [597, 338] width 133 height 21
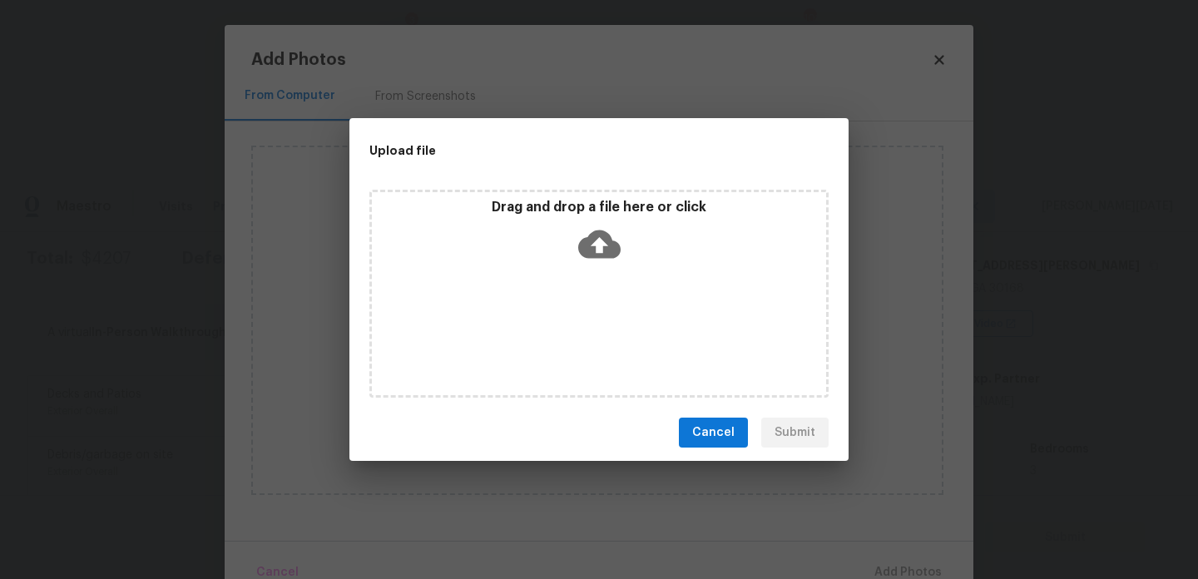
click at [547, 340] on div "Drag and drop a file here or click" at bounding box center [598, 294] width 459 height 208
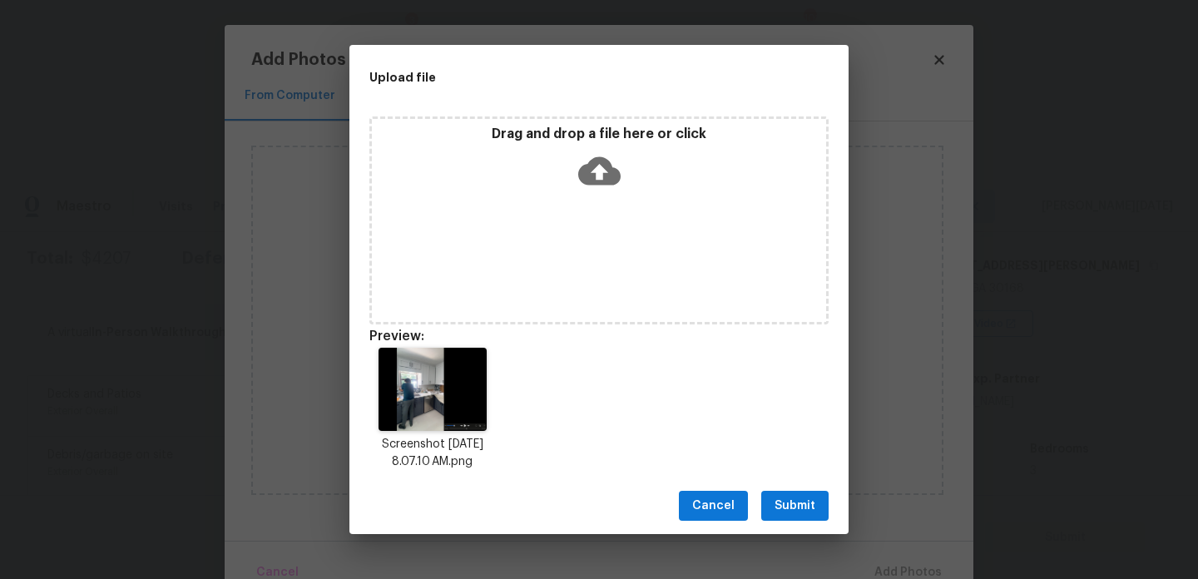
click at [805, 503] on span "Submit" at bounding box center [794, 506] width 41 height 21
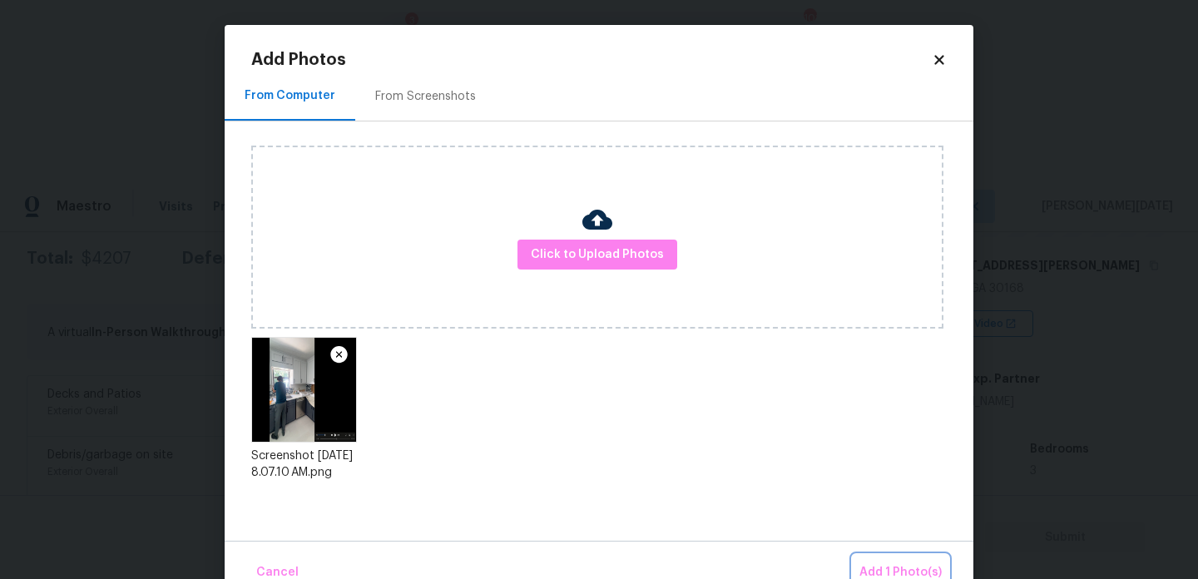
click at [890, 573] on span "Add 1 Photo(s)" at bounding box center [900, 572] width 82 height 21
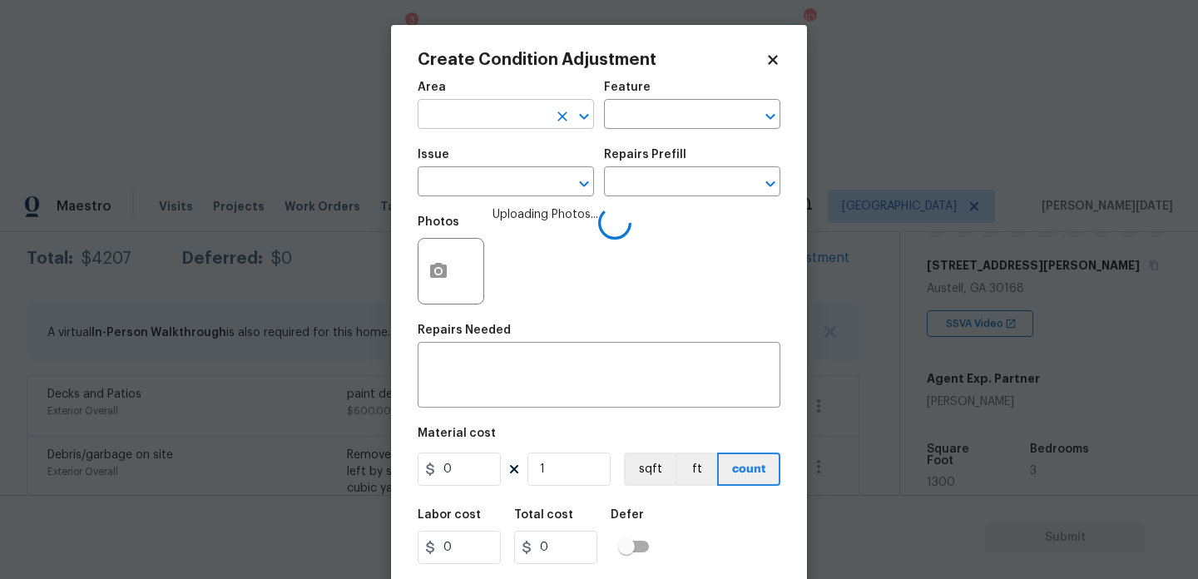
click at [490, 118] on input "text" at bounding box center [483, 116] width 130 height 26
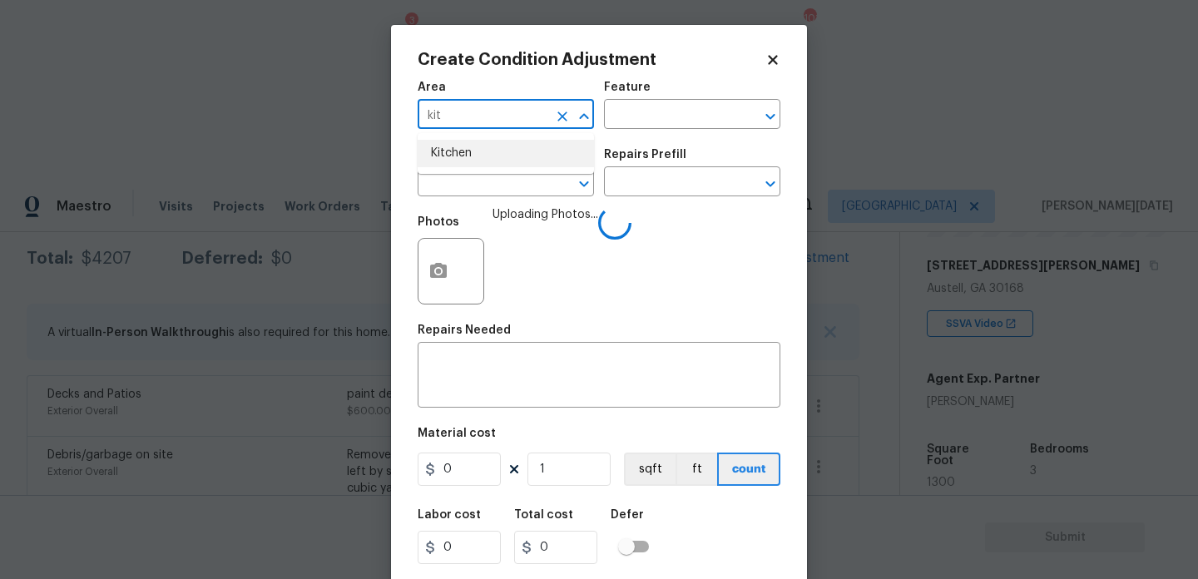
click at [495, 171] on ul "Kitchen" at bounding box center [506, 153] width 176 height 41
click at [502, 153] on li "Kitchen" at bounding box center [506, 153] width 176 height 27
type input "Kitchen"
click at [500, 180] on input "text" at bounding box center [483, 184] width 130 height 26
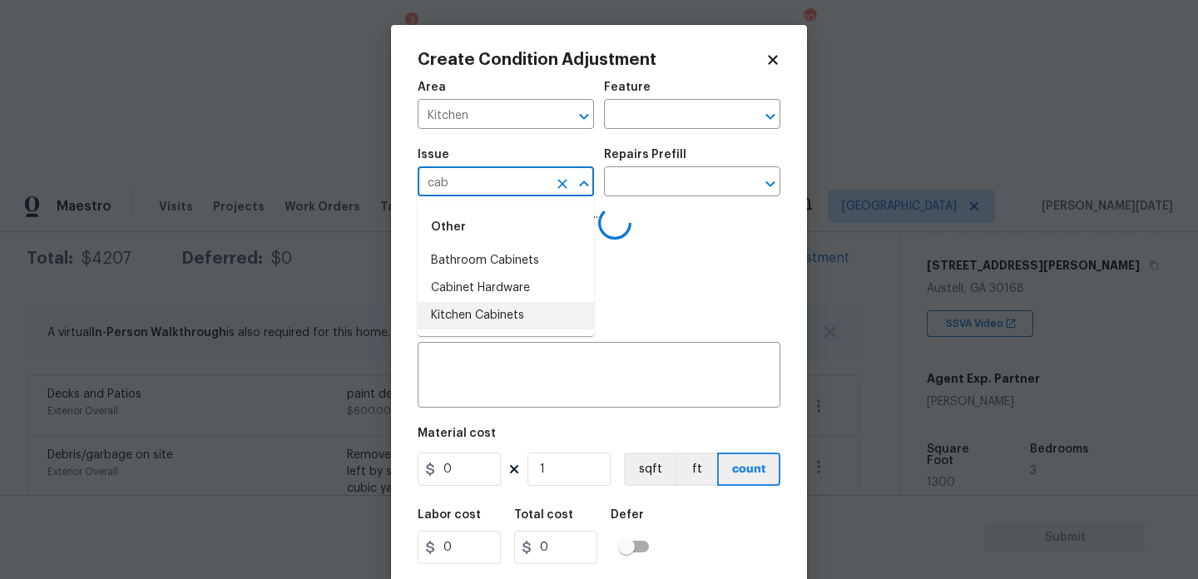
click at [496, 316] on li "Kitchen Cabinets" at bounding box center [506, 315] width 176 height 27
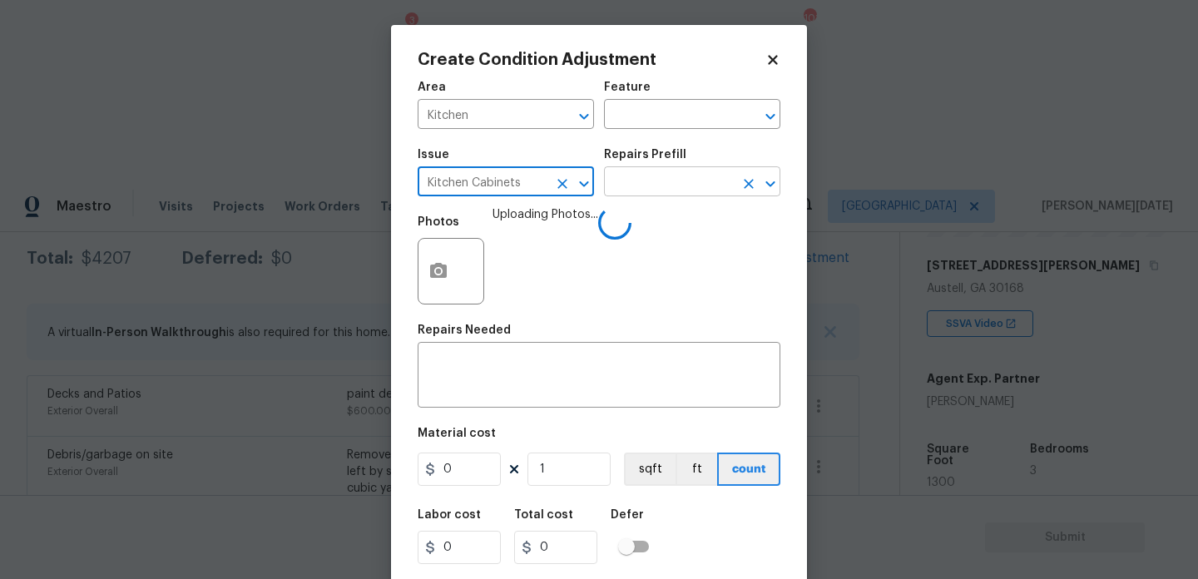
type input "Kitchen Cabinets"
click at [641, 191] on input "text" at bounding box center [669, 184] width 130 height 26
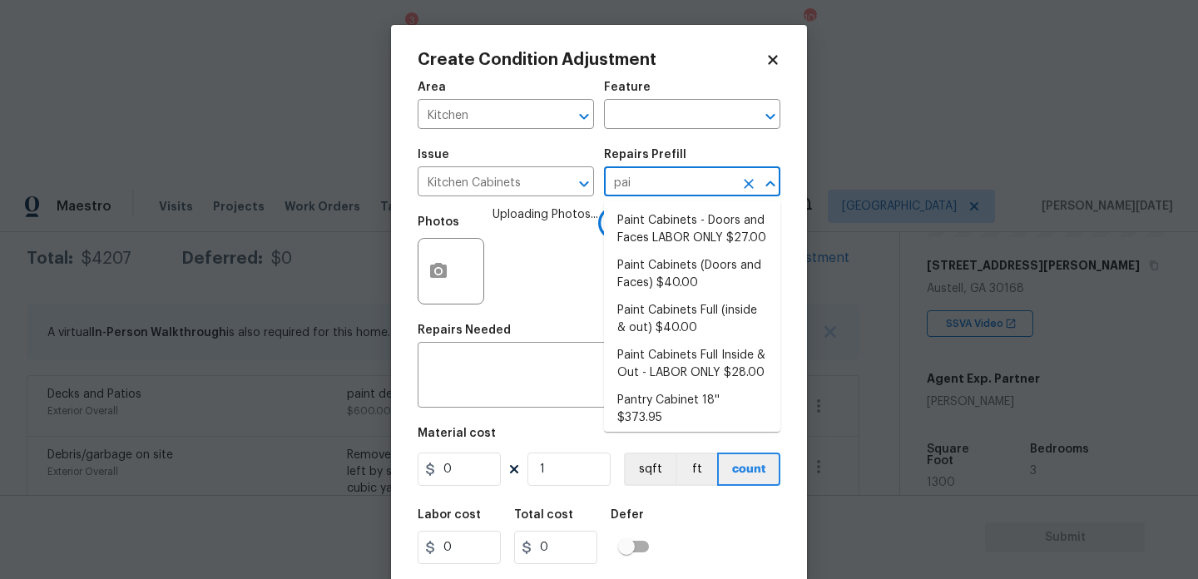
type input "pain"
type input "t"
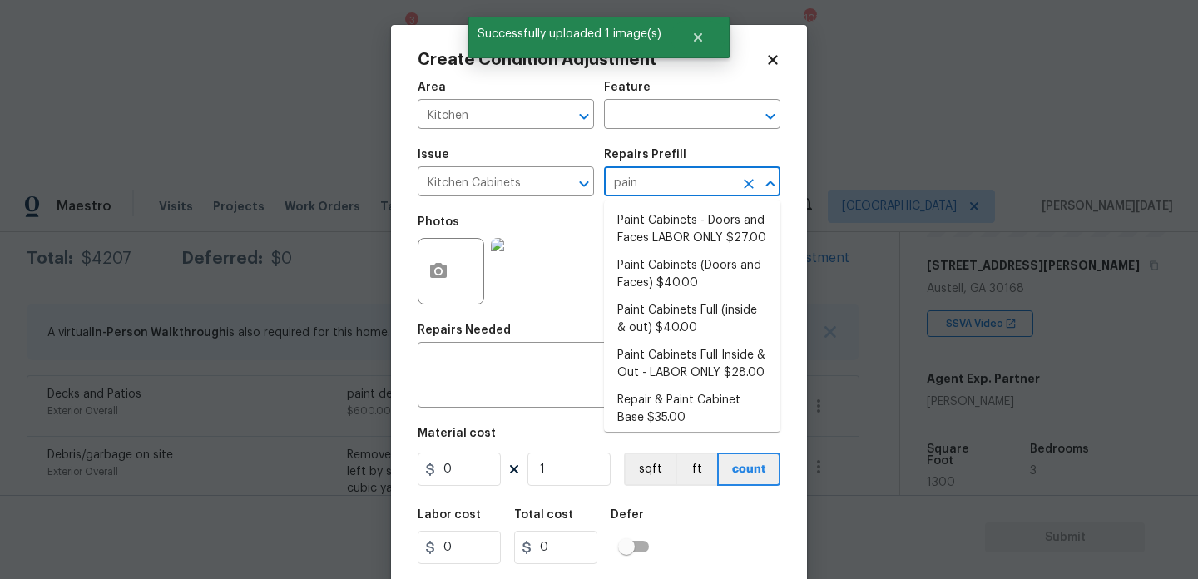
type input "paint"
click at [688, 315] on li "Paint Cabinets Full (inside & out) $40.00" at bounding box center [692, 319] width 176 height 45
type input "Cabinets"
type textarea "Prep, sand, mask and apply 2 coats of paint to the kitchen cabinet doors, inter…"
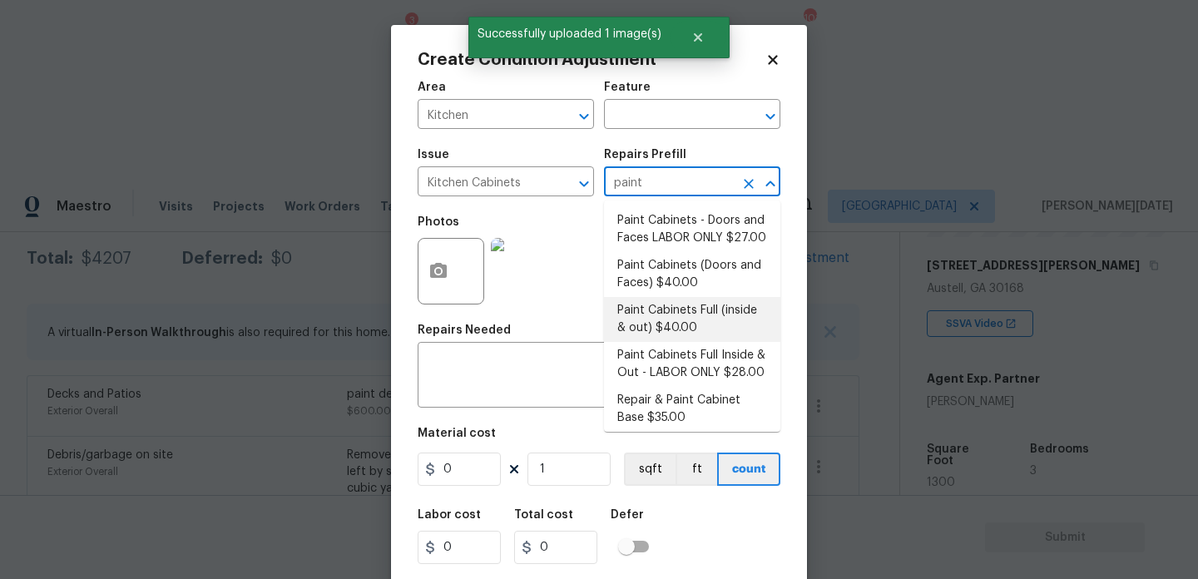
type input "40"
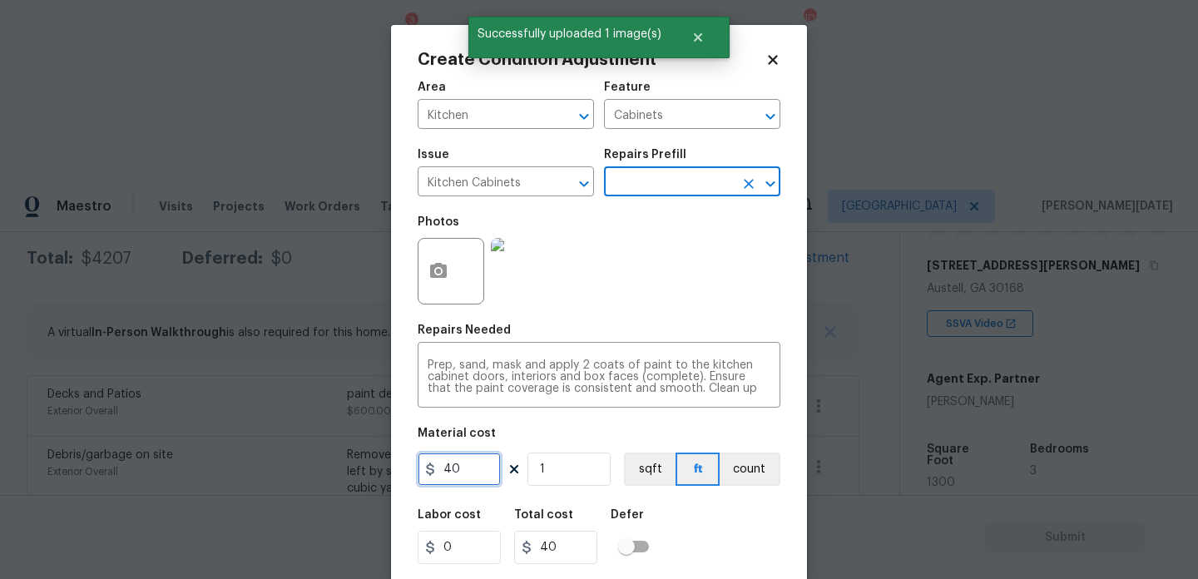
drag, startPoint x: 483, startPoint y: 482, endPoint x: 265, endPoint y: 482, distance: 218.8
click at [265, 482] on div "Create Condition Adjustment Area Kitchen ​ Feature Cabinets ​ Issue Kitchen Cab…" at bounding box center [599, 289] width 1198 height 579
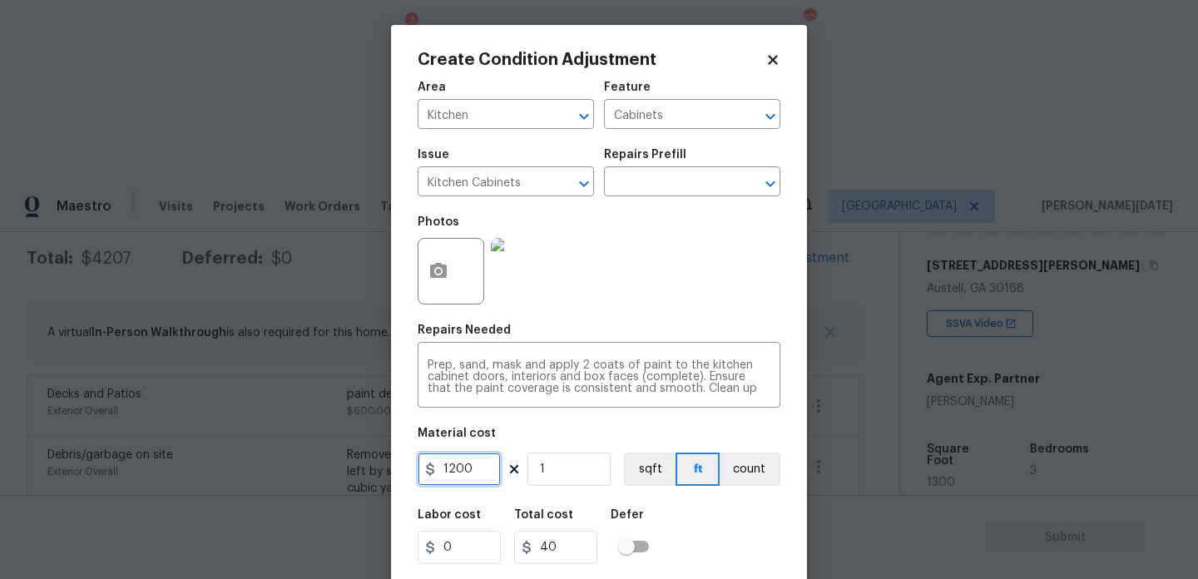
type input "1200"
click at [655, 308] on div "Photos" at bounding box center [599, 260] width 363 height 108
type input "1200"
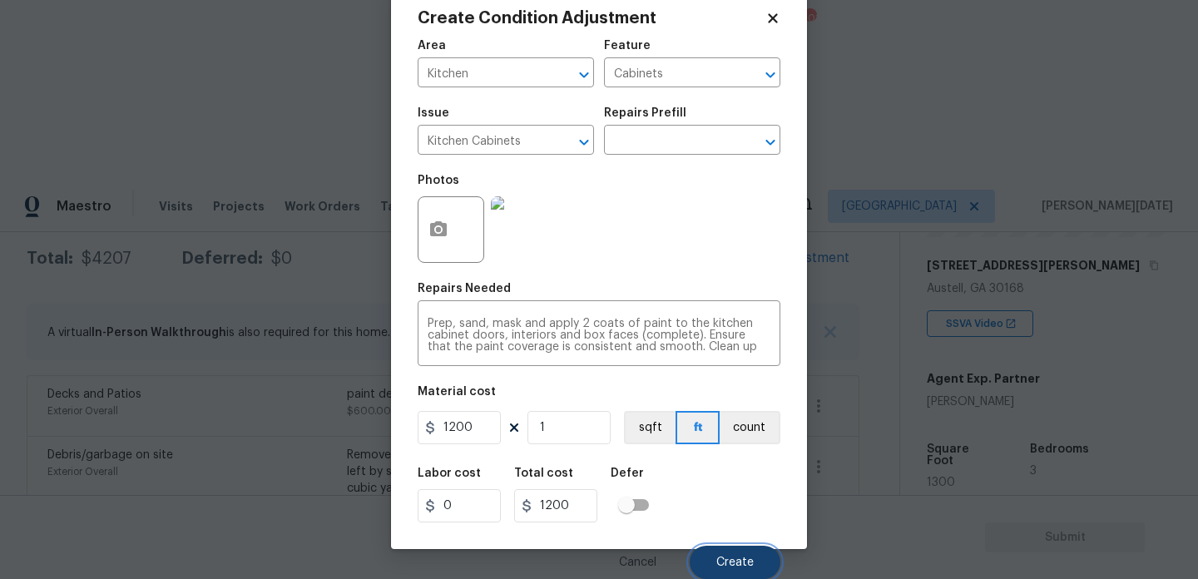
click at [733, 565] on span "Create" at bounding box center [734, 563] width 37 height 12
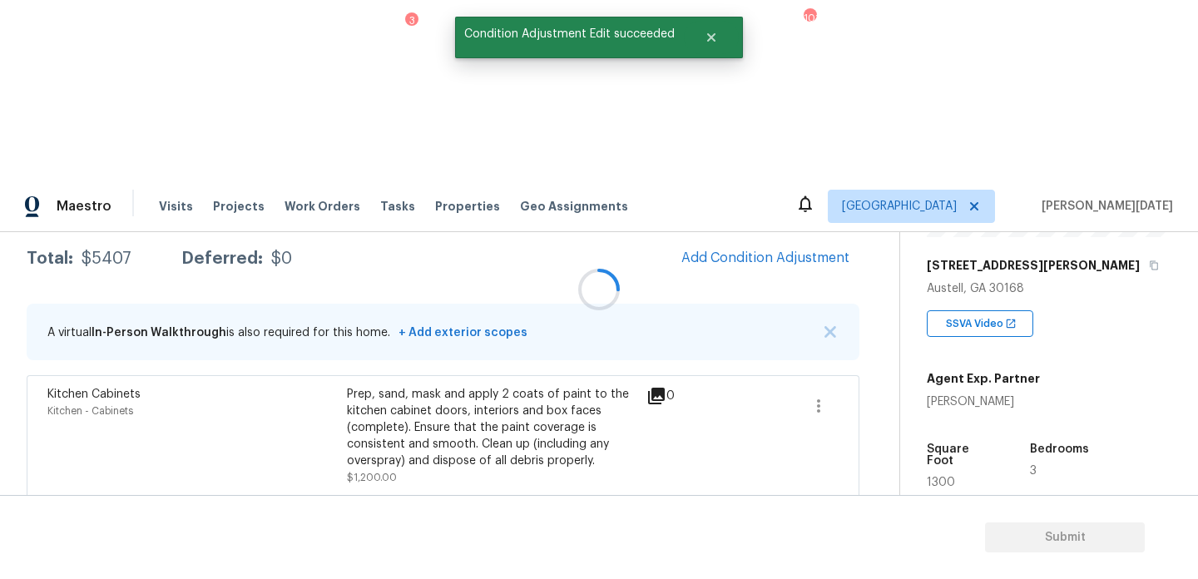
scroll to position [0, 0]
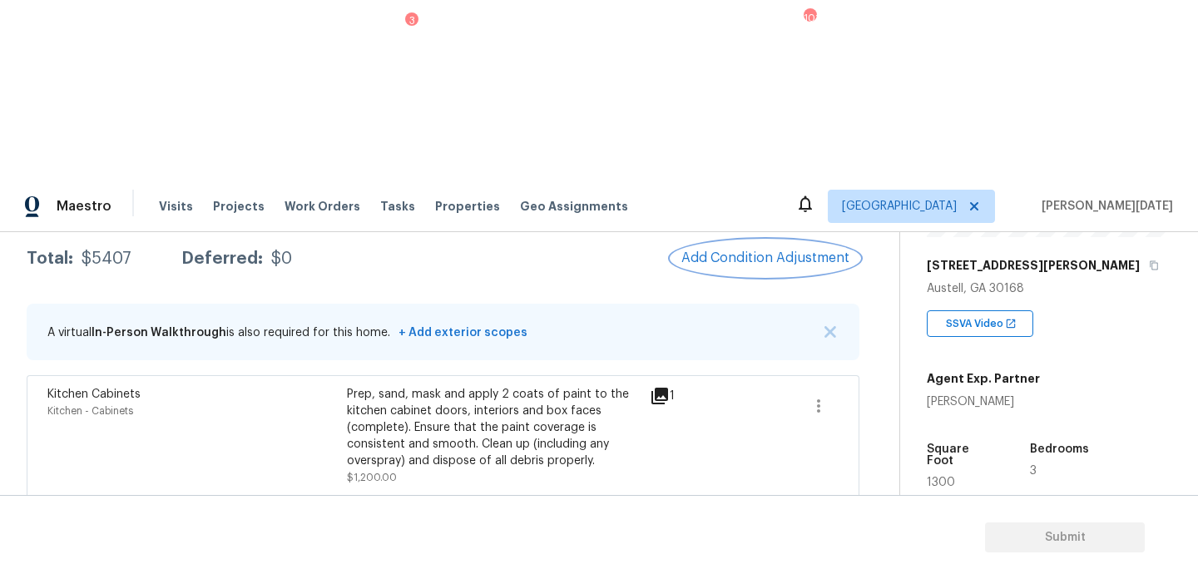
click at [735, 240] on button "Add Condition Adjustment" at bounding box center [765, 257] width 188 height 35
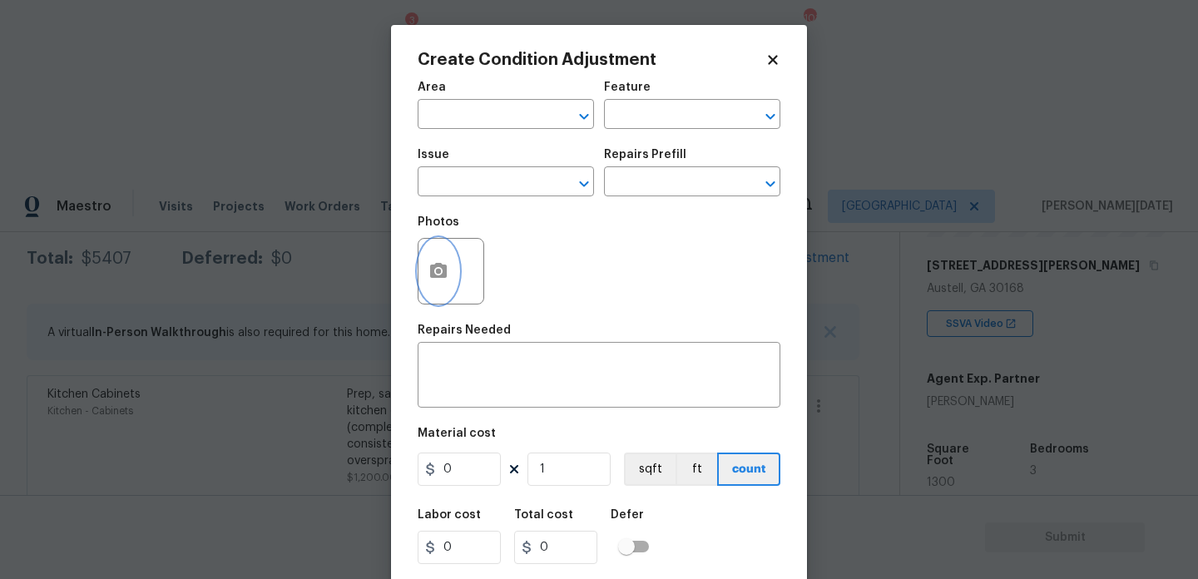
click at [430, 278] on icon "button" at bounding box center [438, 270] width 17 height 15
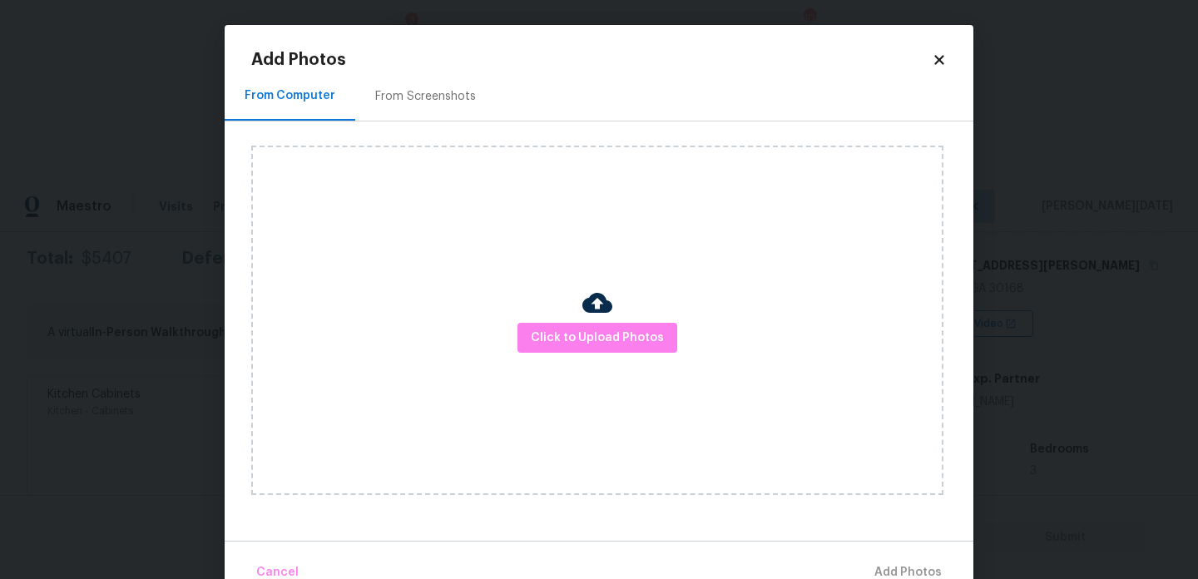
click at [622, 364] on div "Click to Upload Photos" at bounding box center [597, 320] width 692 height 349
click at [649, 350] on button "Click to Upload Photos" at bounding box center [597, 338] width 160 height 31
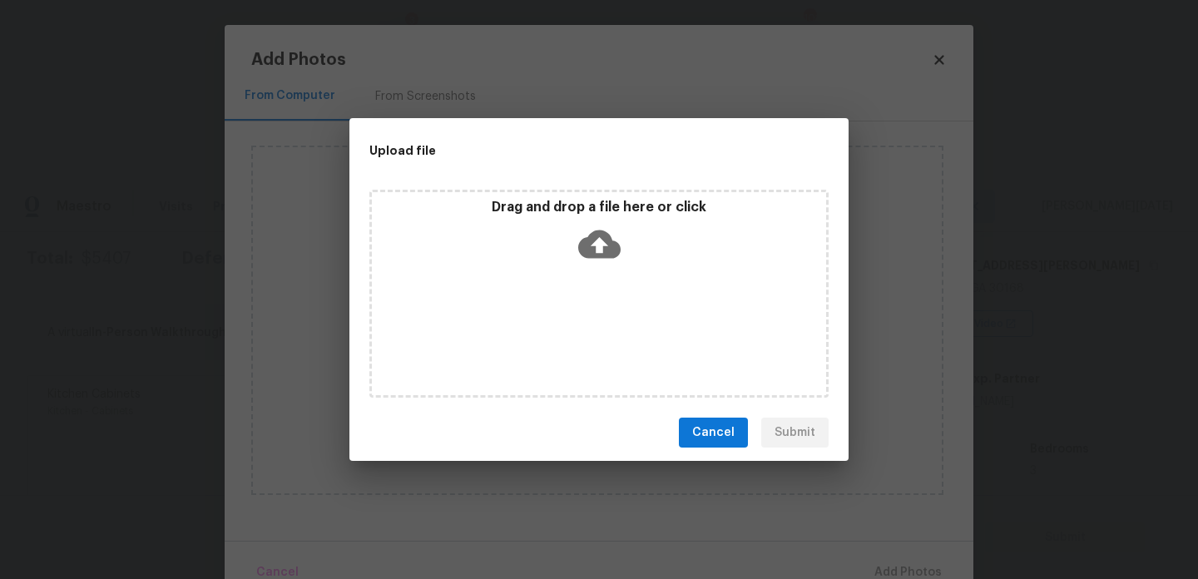
click at [649, 350] on div "Drag and drop a file here or click" at bounding box center [598, 294] width 459 height 208
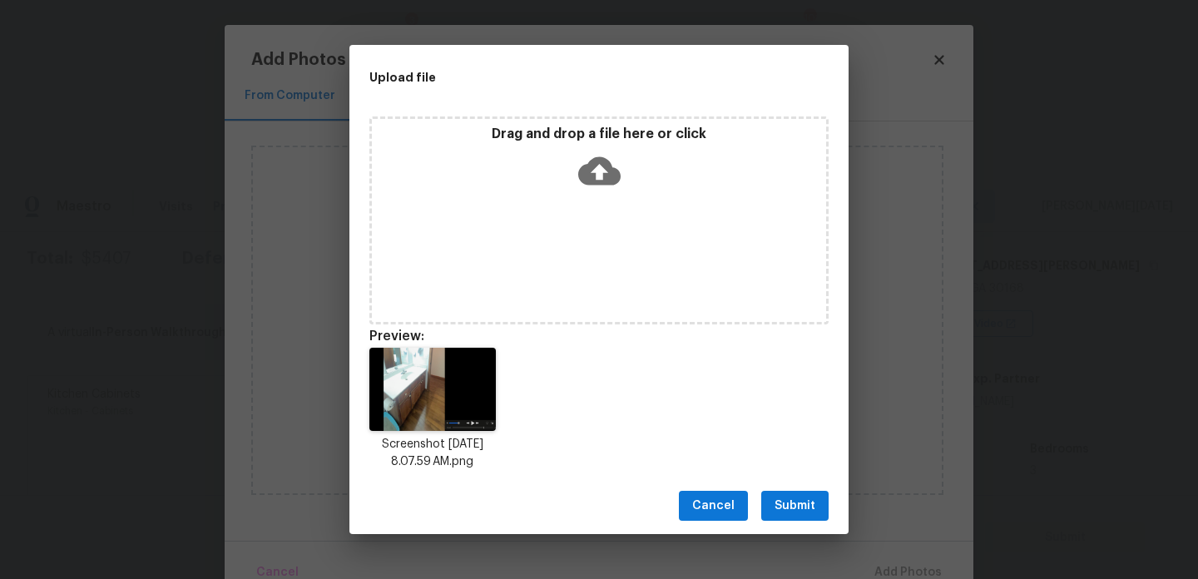
click at [807, 505] on span "Submit" at bounding box center [794, 506] width 41 height 21
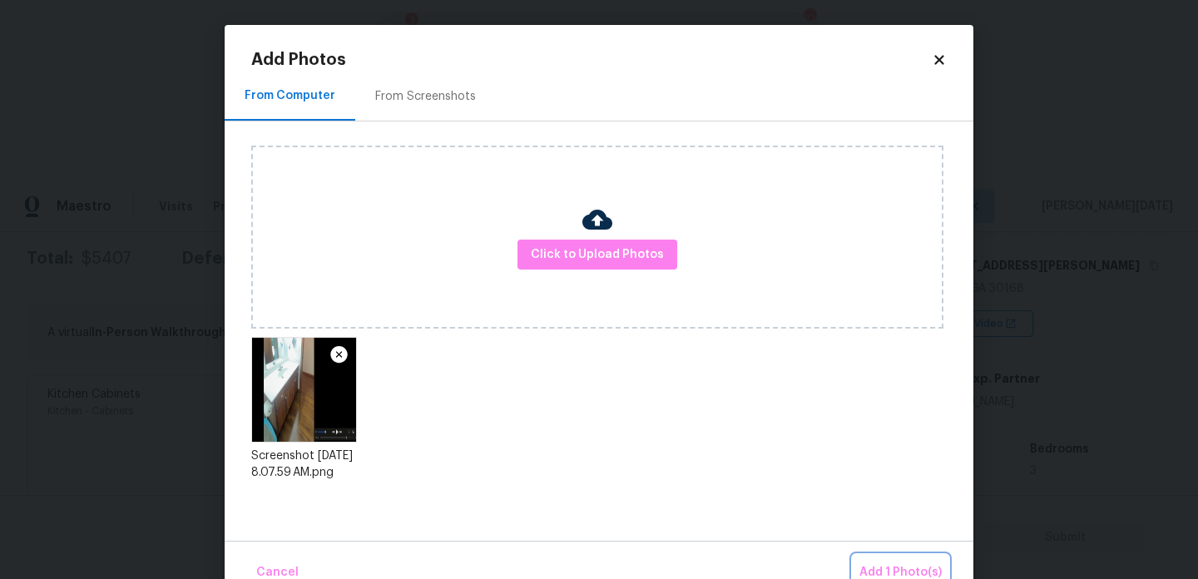
click at [896, 574] on span "Add 1 Photo(s)" at bounding box center [900, 572] width 82 height 21
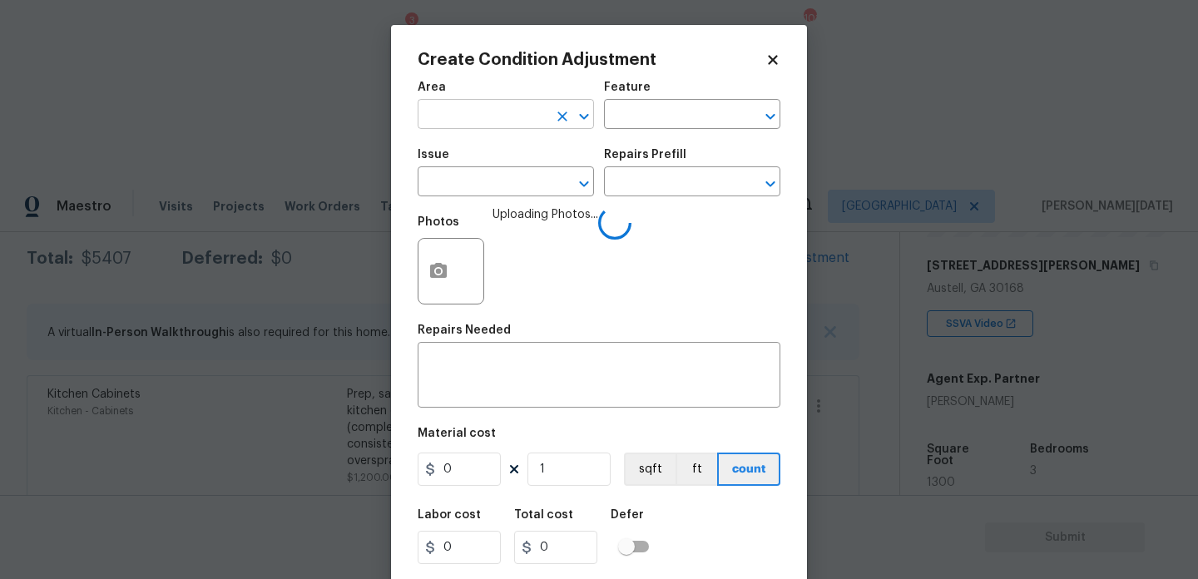
click at [470, 124] on input "text" at bounding box center [483, 116] width 130 height 26
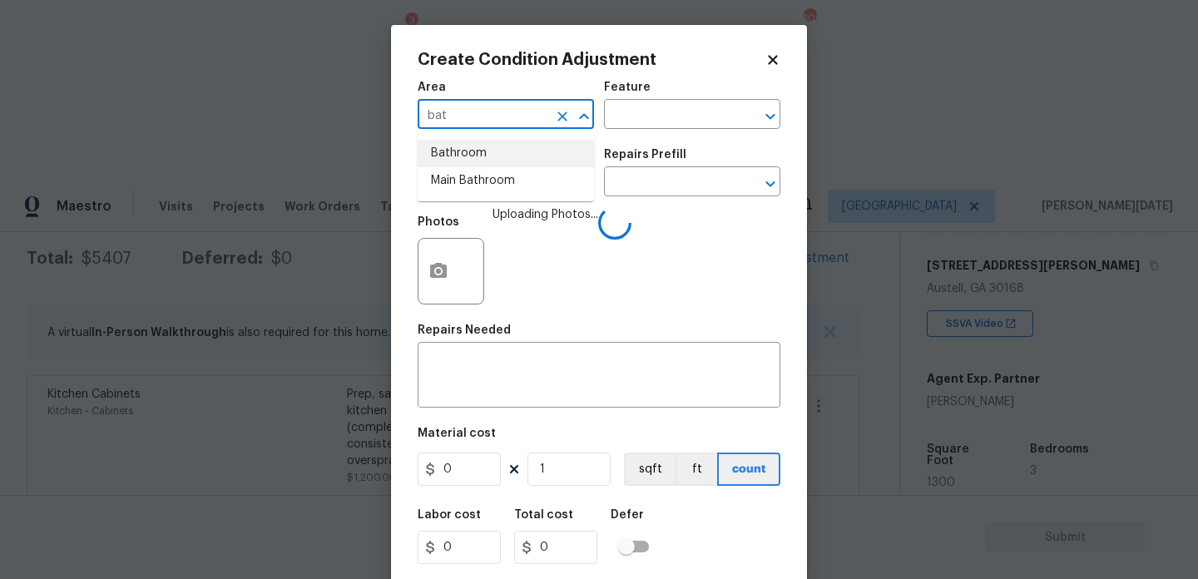
click at [474, 145] on li "Bathroom" at bounding box center [506, 153] width 176 height 27
type input "Bathroom"
click at [474, 179] on input "text" at bounding box center [483, 184] width 130 height 26
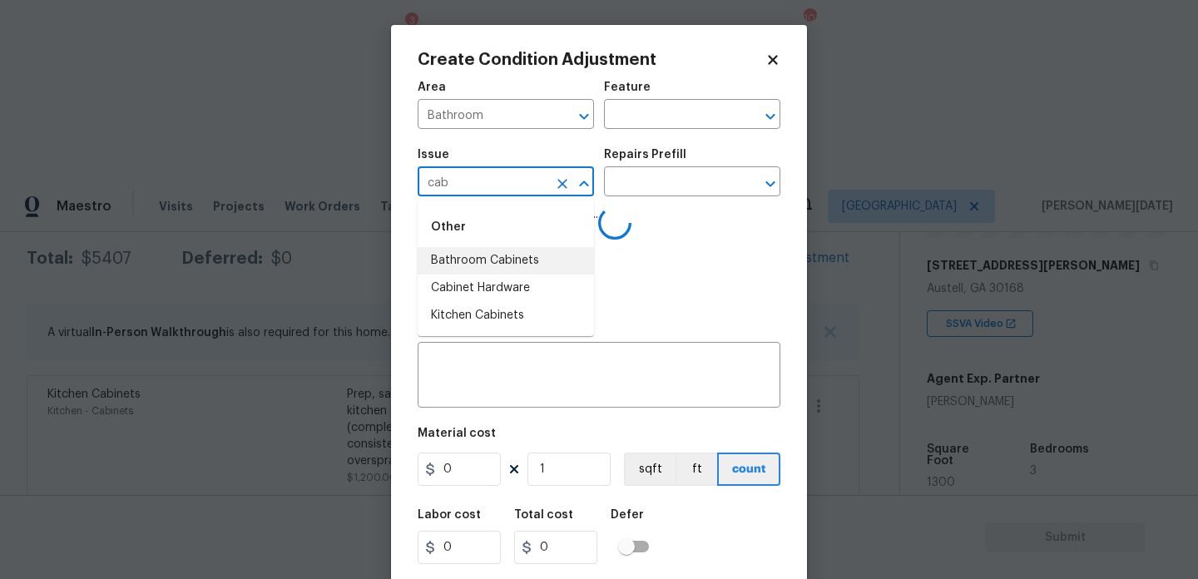
click at [537, 256] on li "Bathroom Cabinets" at bounding box center [506, 260] width 176 height 27
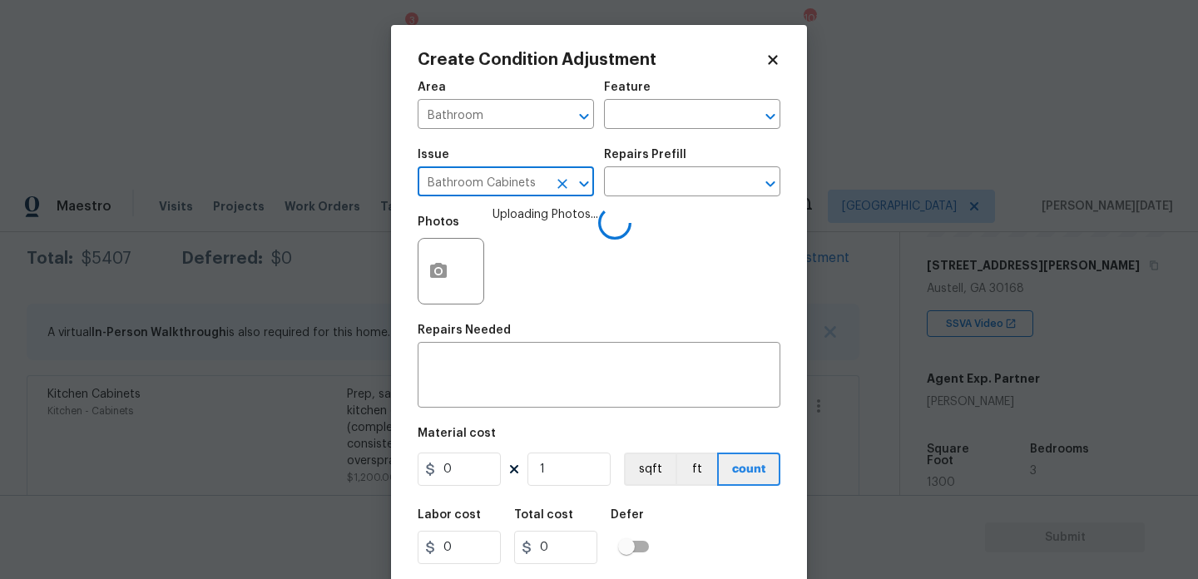
type input "Bathroom Cabinets"
click at [637, 207] on div "Photos Uploading Photos..." at bounding box center [599, 260] width 363 height 108
click at [652, 189] on input "text" at bounding box center [669, 184] width 130 height 26
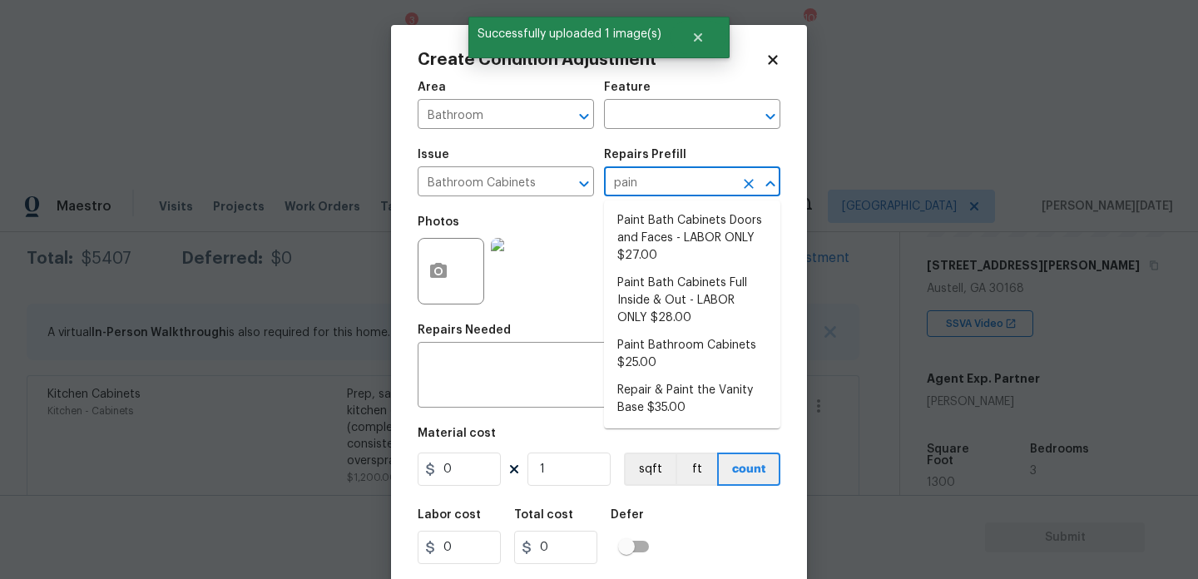
type input "paint"
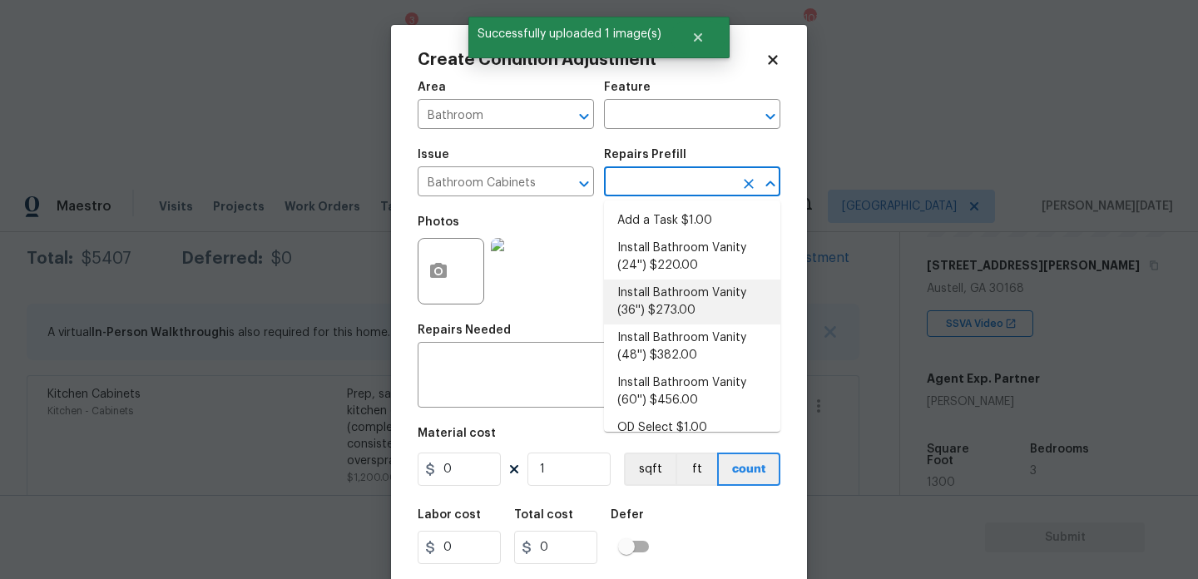
click at [683, 299] on li "Install Bathroom Vanity (36'') $273.00" at bounding box center [692, 302] width 176 height 45
type input "Cabinets"
type textarea "Remove the existing bathroom vanity (if present) and install a new 36'' bathroo…"
type input "273"
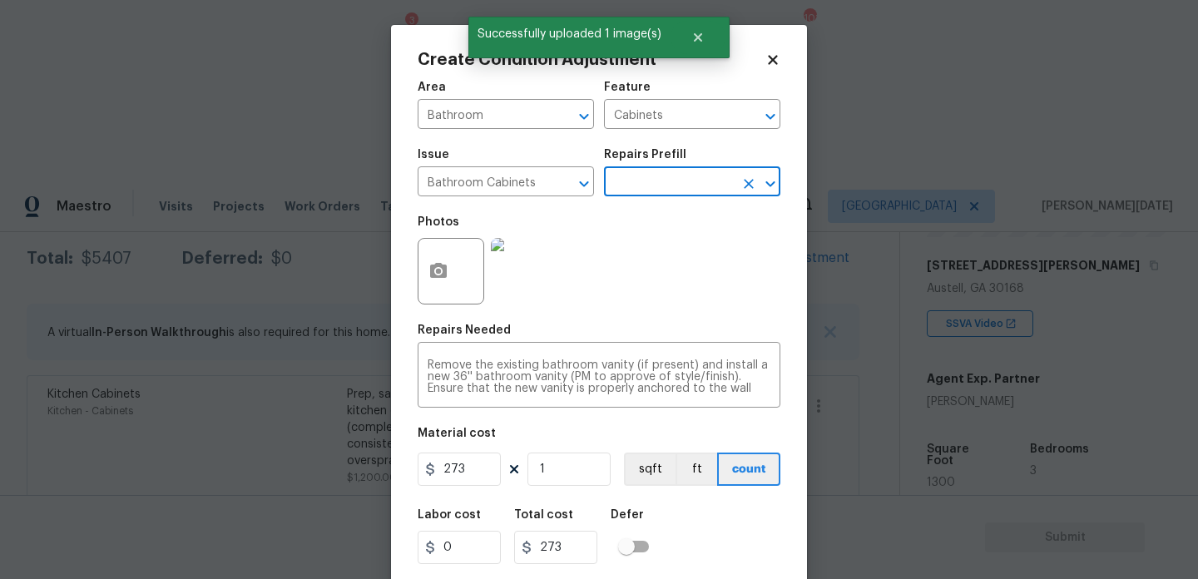
click at [636, 193] on input "text" at bounding box center [669, 184] width 130 height 26
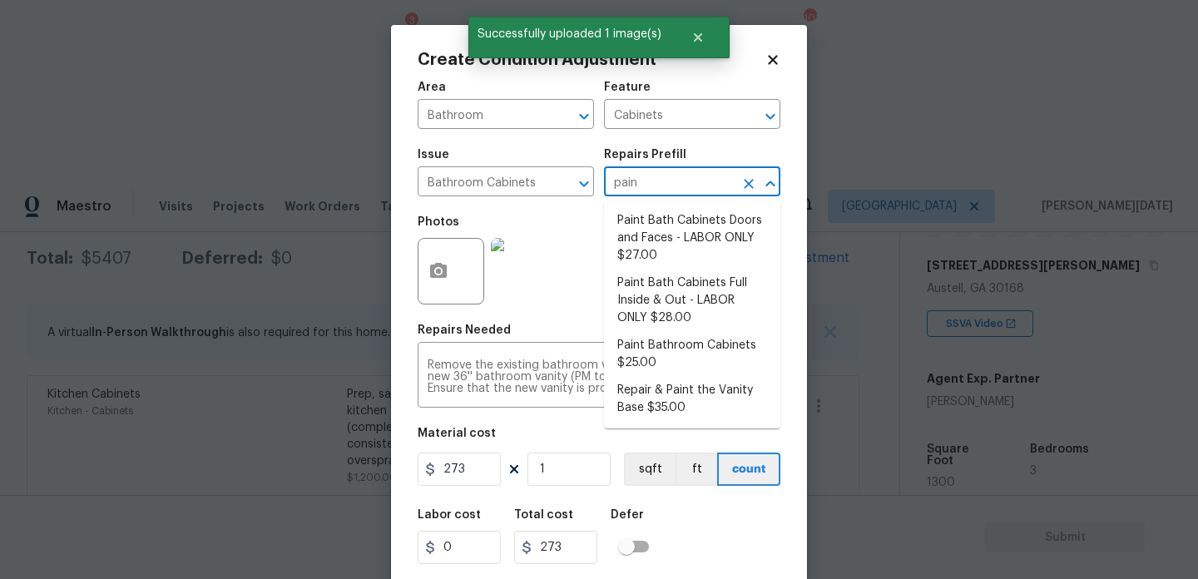
type input "paint"
click at [655, 306] on li "Paint Bath Cabinets Full Inside & Out - LABOR ONLY $28.00" at bounding box center [692, 301] width 176 height 62
type textarea "Prep, sand, mask and apply 2 coats of paint to the bathroom cabinet doors, inte…"
type input "28"
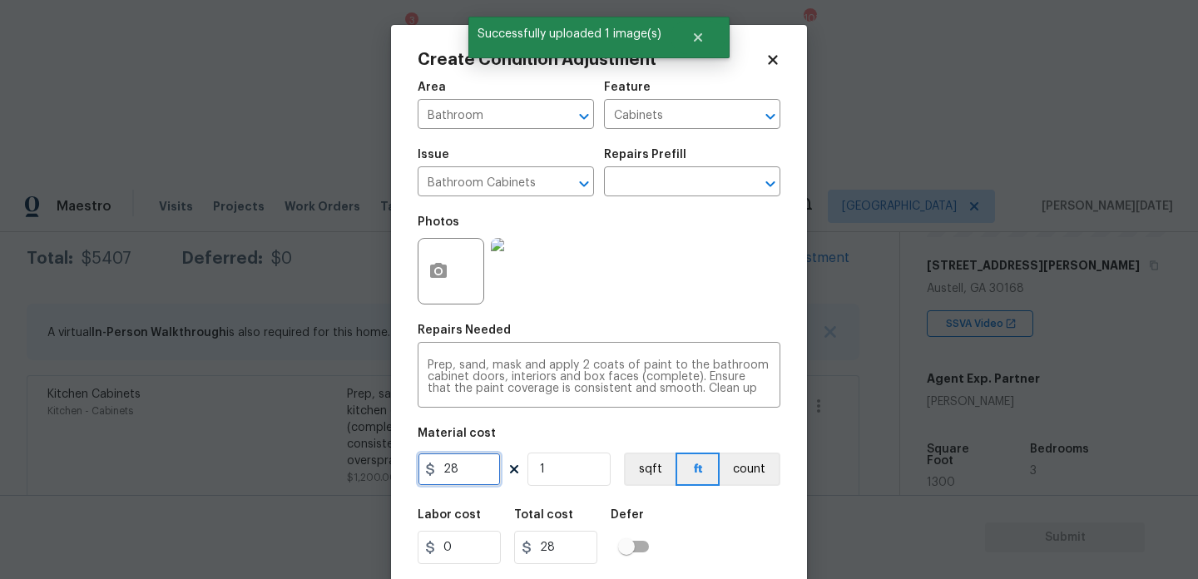
drag, startPoint x: 473, startPoint y: 475, endPoint x: 306, endPoint y: 473, distance: 166.4
click at [306, 473] on div "Create Condition Adjustment Area Bathroom ​ Feature Cabinets ​ Issue Bathroom C…" at bounding box center [599, 289] width 1198 height 579
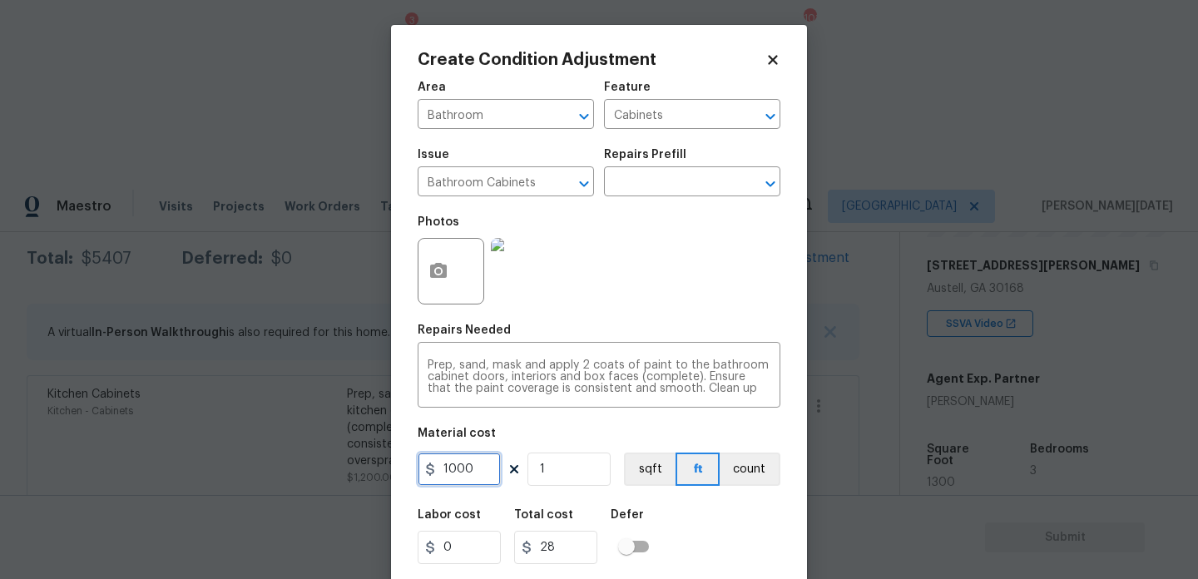
type input "1000"
click at [595, 299] on div "Photos" at bounding box center [599, 260] width 363 height 108
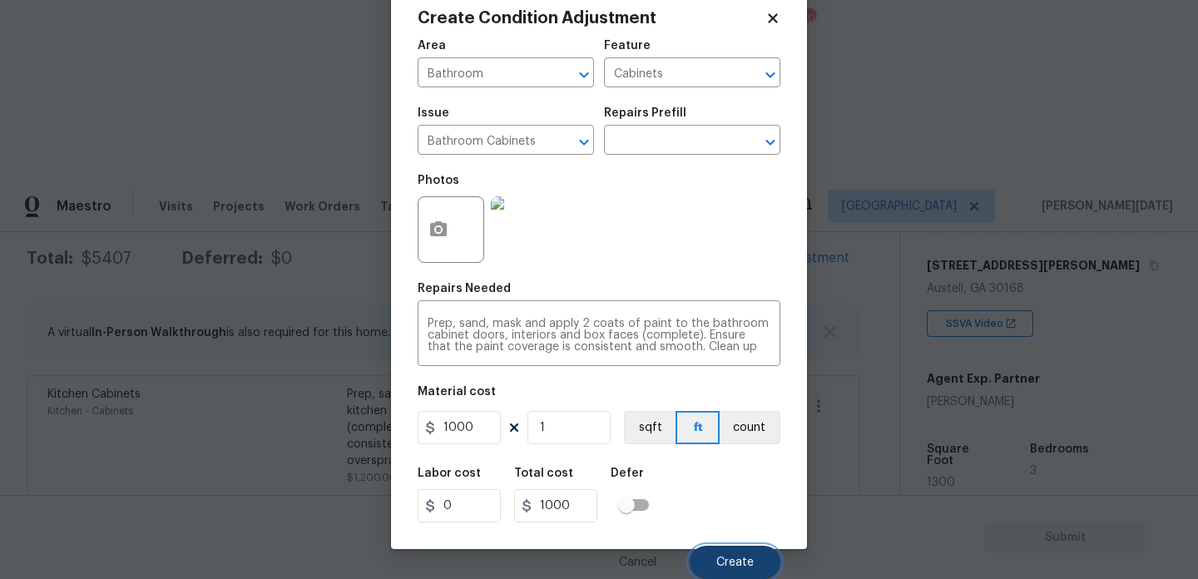
click at [731, 562] on span "Create" at bounding box center [734, 563] width 37 height 12
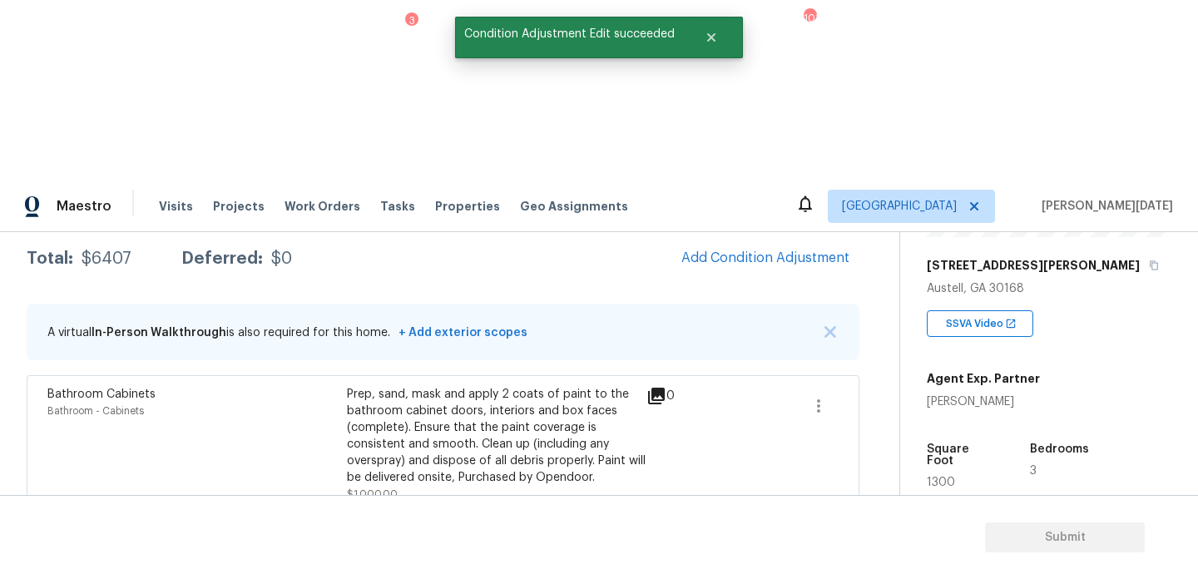
scroll to position [0, 0]
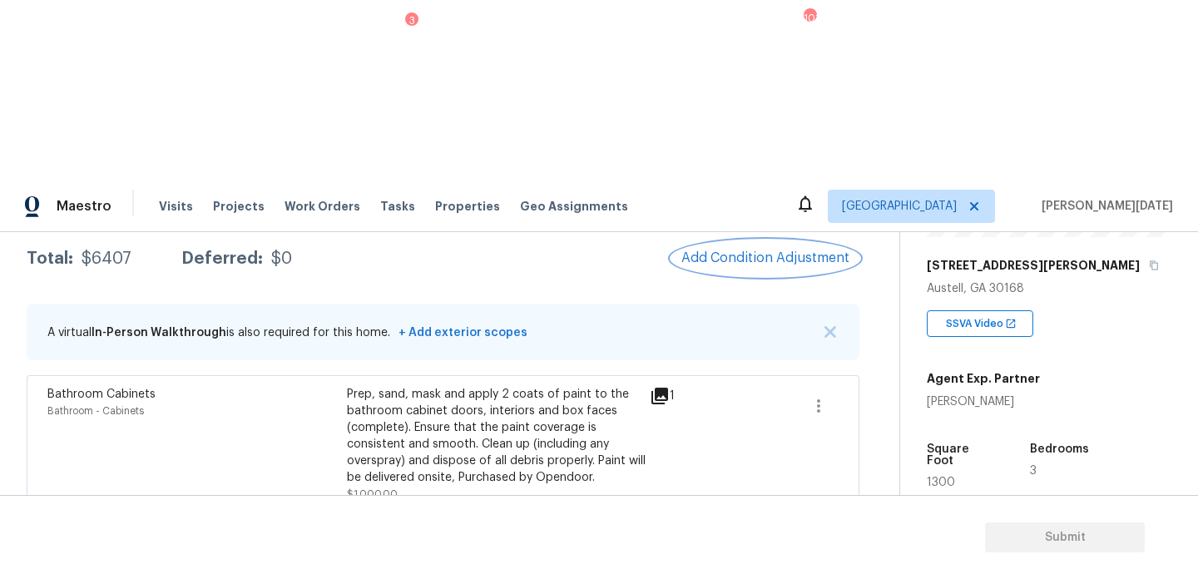
click at [770, 240] on button "Add Condition Adjustment" at bounding box center [765, 257] width 188 height 35
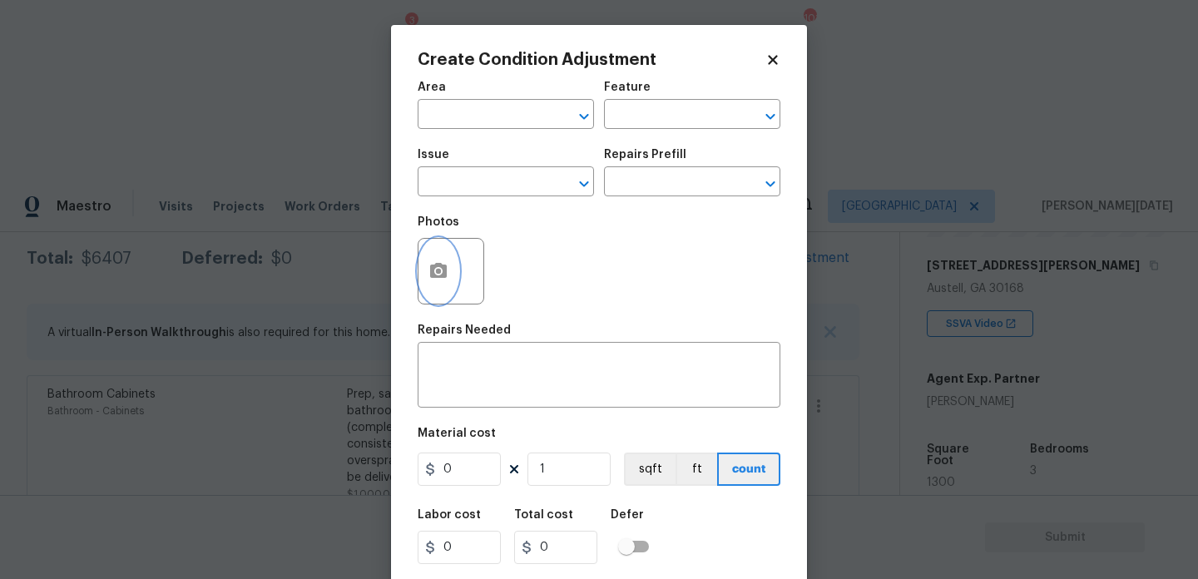
click at [433, 276] on icon "button" at bounding box center [438, 270] width 17 height 15
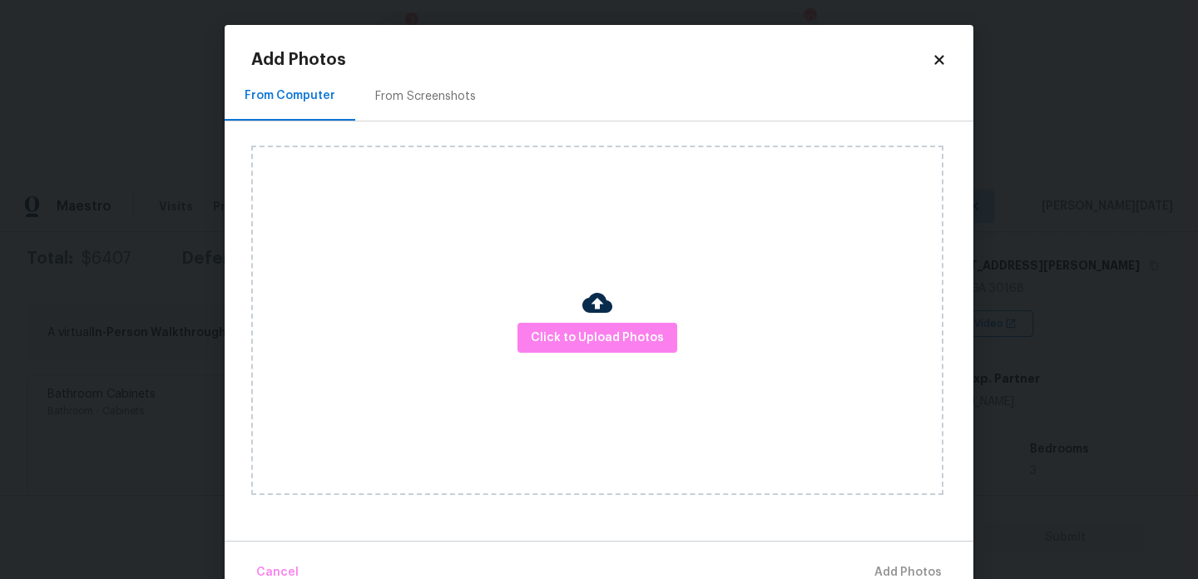
click at [578, 317] on div "Click to Upload Photos" at bounding box center [597, 320] width 692 height 349
click at [586, 340] on span "Click to Upload Photos" at bounding box center [597, 338] width 133 height 21
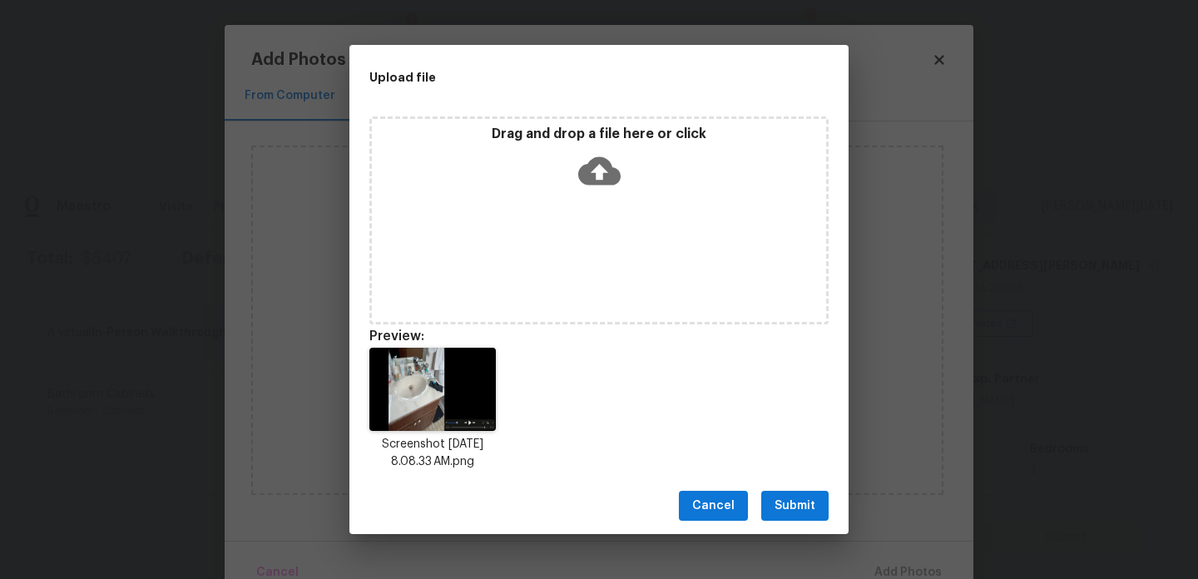
click at [815, 515] on button "Submit" at bounding box center [794, 506] width 67 height 31
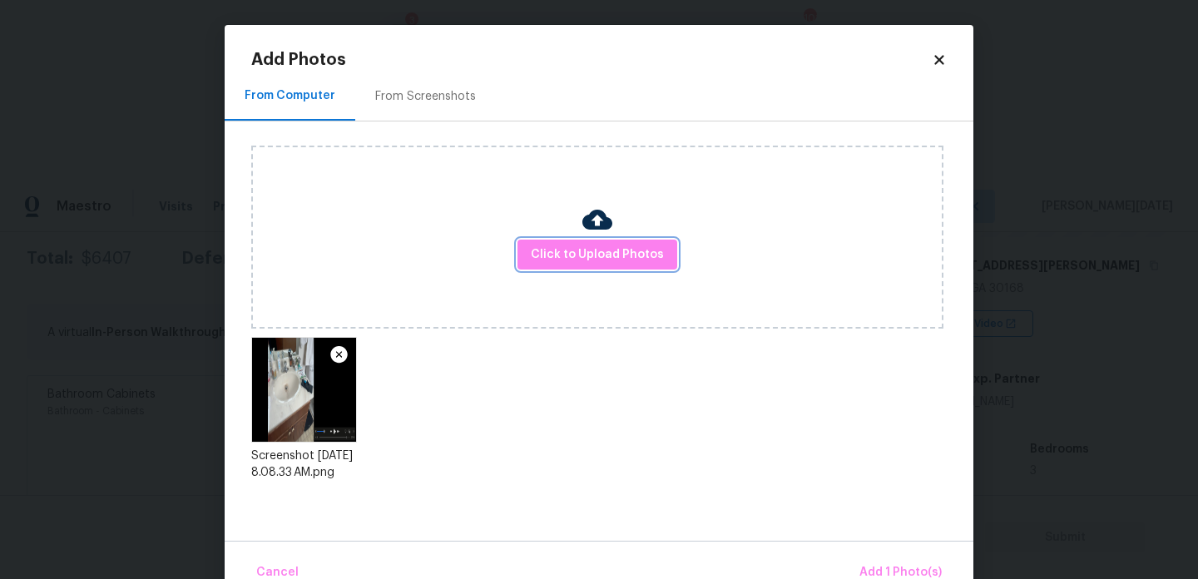
scroll to position [37, 0]
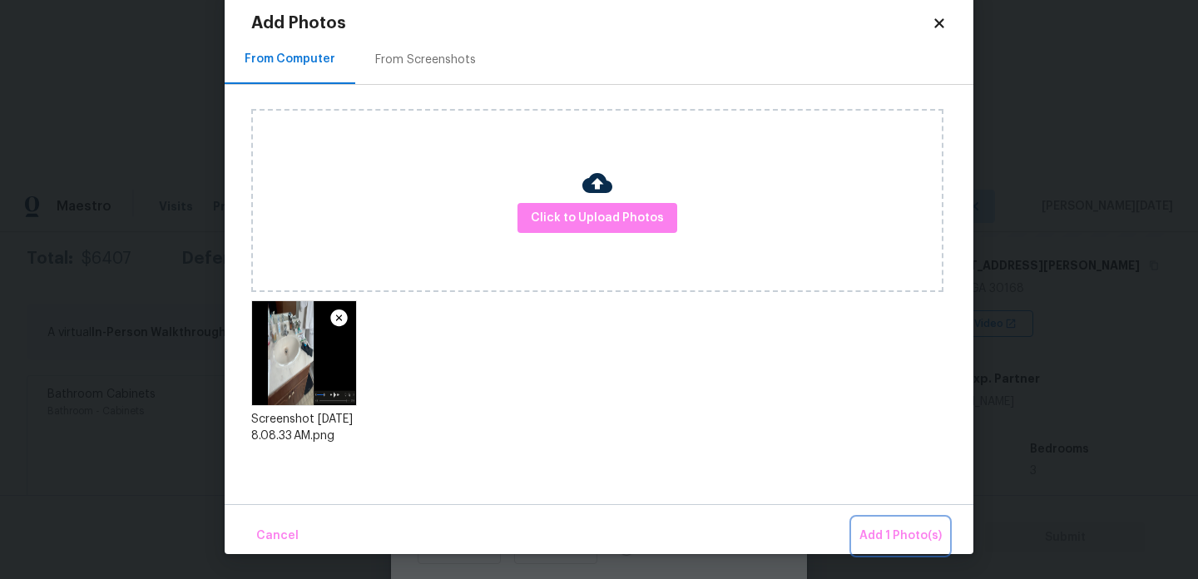
click at [865, 541] on span "Add 1 Photo(s)" at bounding box center [900, 536] width 82 height 21
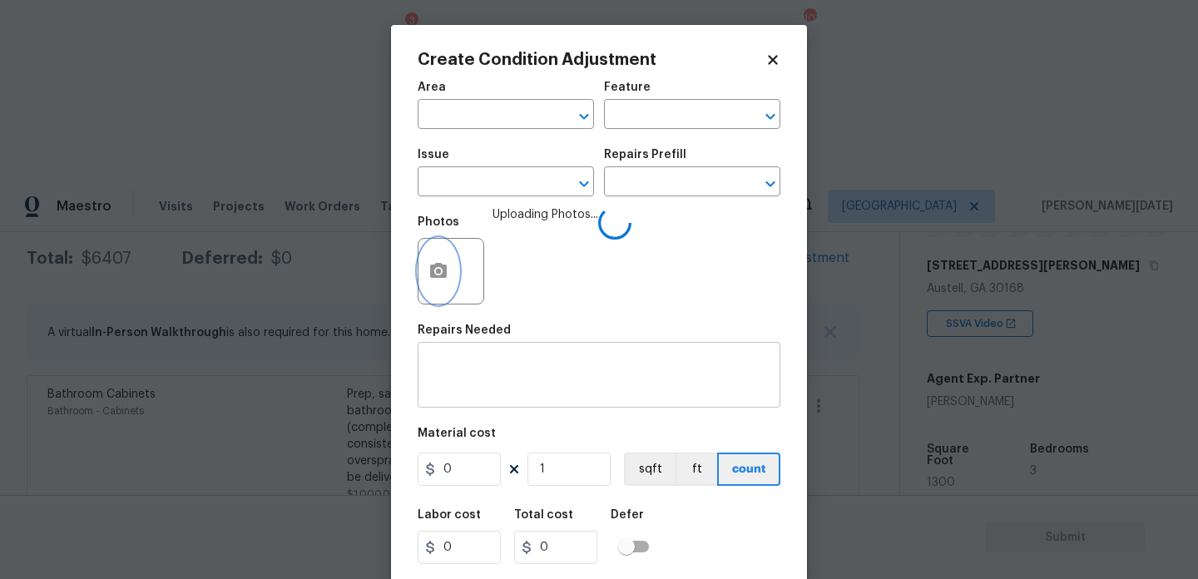
scroll to position [0, 0]
click at [496, 114] on input "text" at bounding box center [483, 116] width 130 height 26
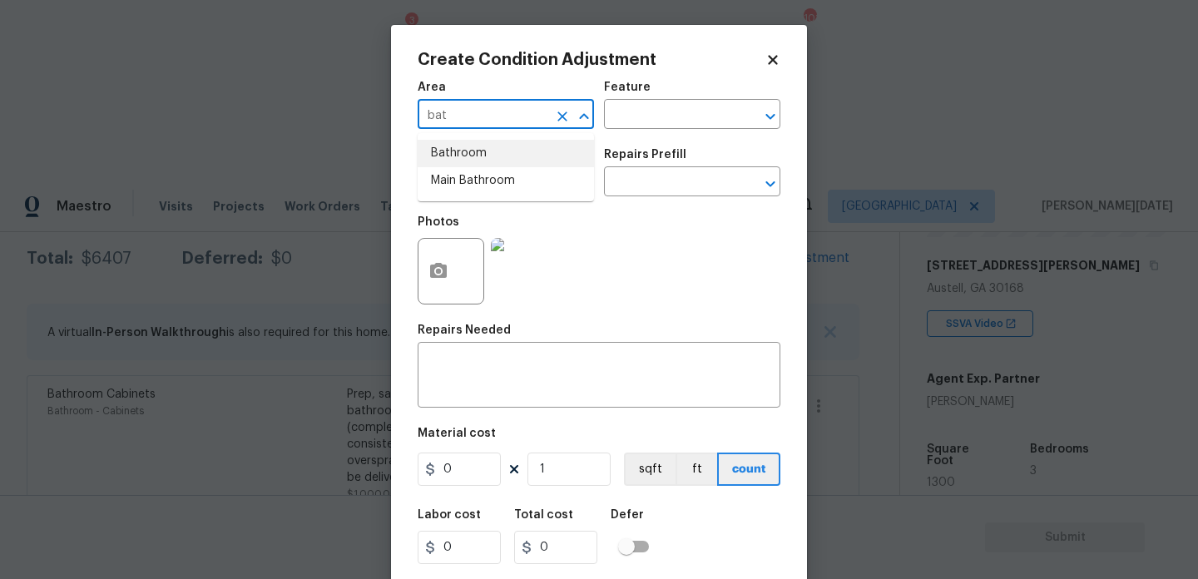
click at [490, 150] on li "Bathroom" at bounding box center [506, 153] width 176 height 27
type input "Bathroom"
click at [490, 185] on input "text" at bounding box center [483, 184] width 130 height 26
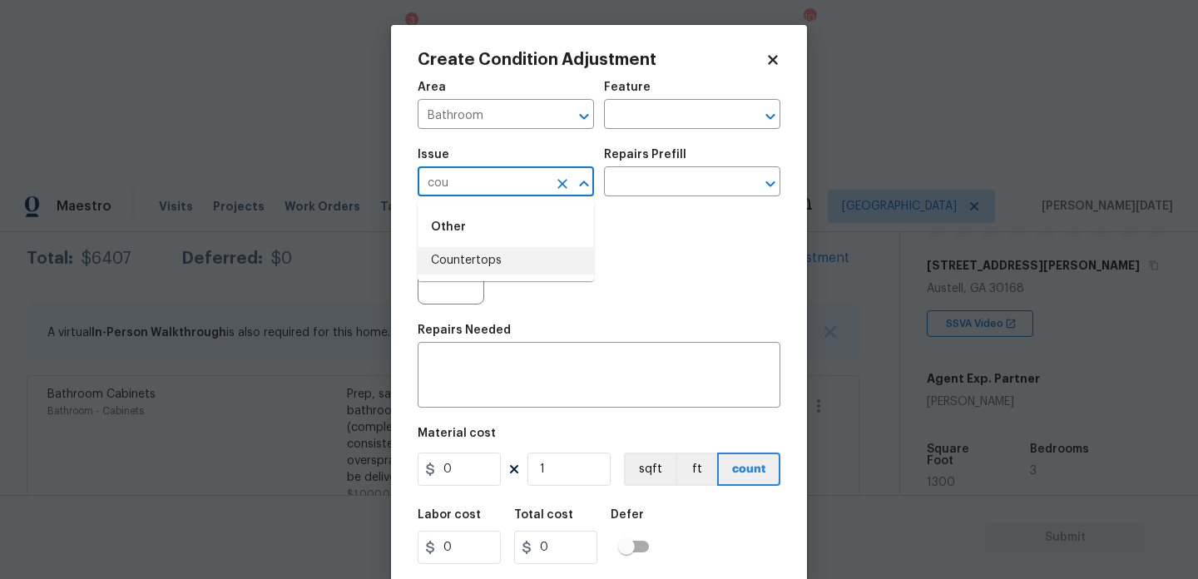
click at [482, 265] on li "Countertops" at bounding box center [506, 260] width 176 height 27
type input "Countertops"
click at [650, 104] on input "text" at bounding box center [669, 116] width 130 height 26
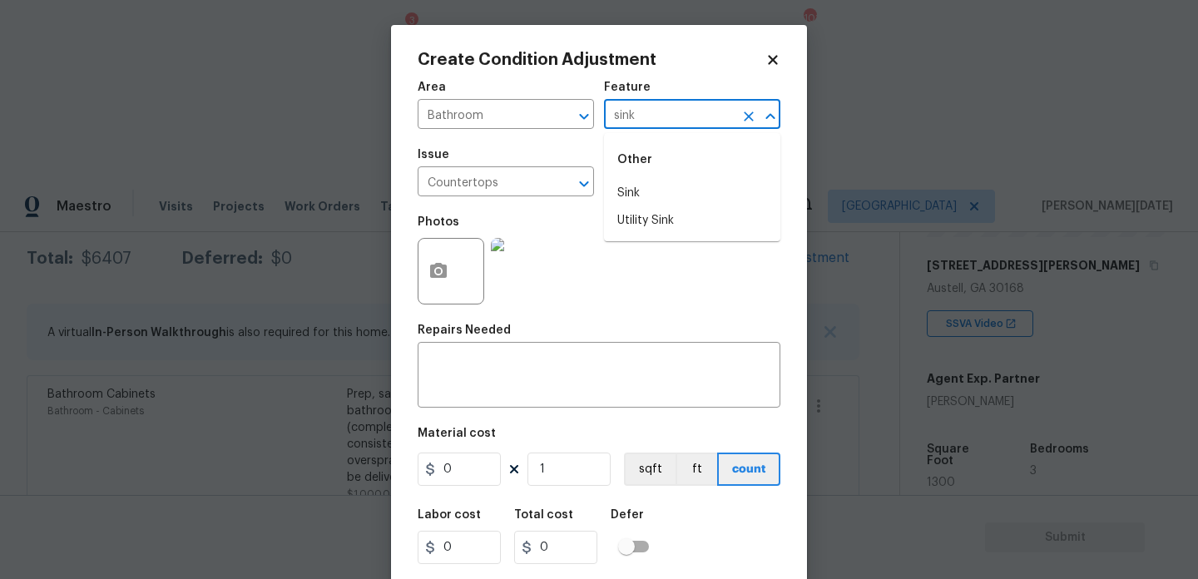
click at [661, 178] on div "Other" at bounding box center [692, 160] width 176 height 40
click at [660, 194] on li "Sink" at bounding box center [692, 193] width 176 height 27
type input "Sink"
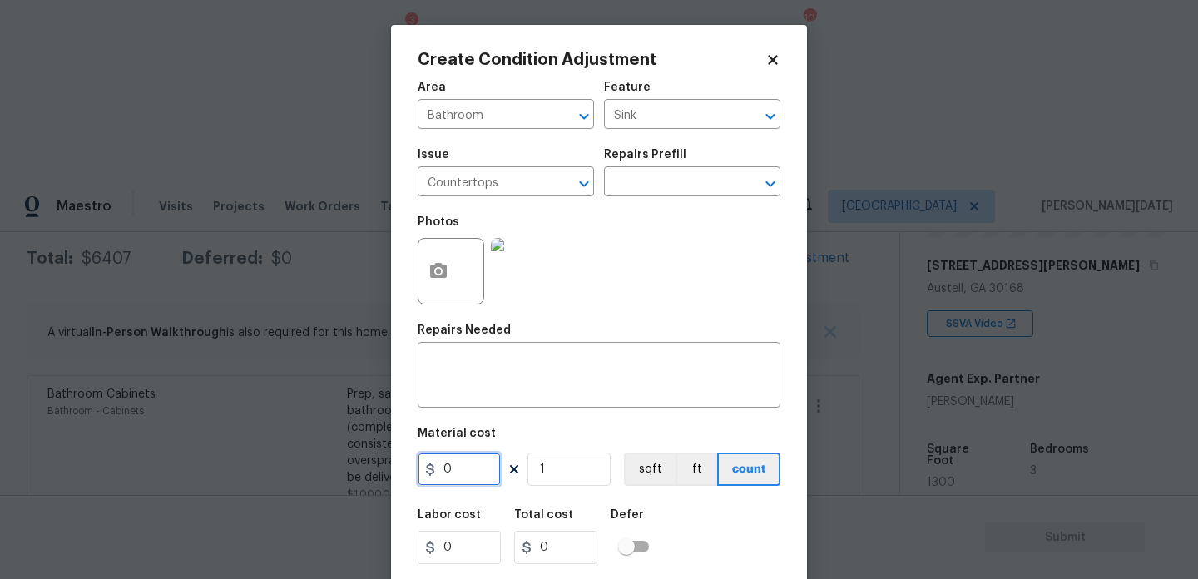
click at [467, 479] on input "0" at bounding box center [459, 469] width 83 height 33
type input "100"
click at [502, 378] on textarea at bounding box center [599, 376] width 343 height 35
type input "100"
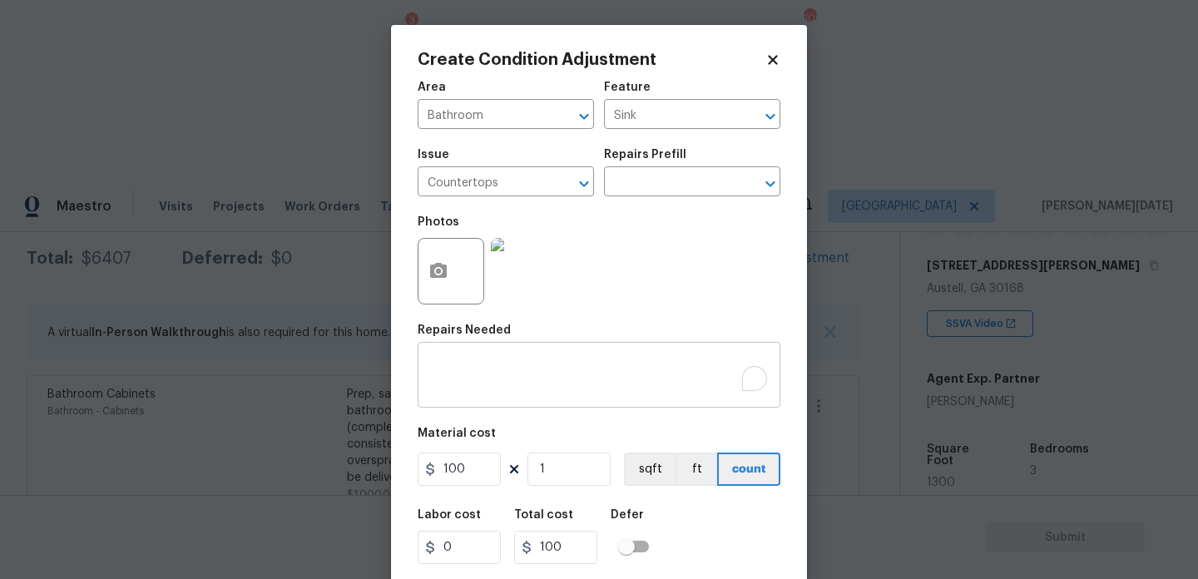
click at [502, 378] on textarea "To enrich screen reader interactions, please activate Accessibility in Grammarl…" at bounding box center [599, 376] width 343 height 35
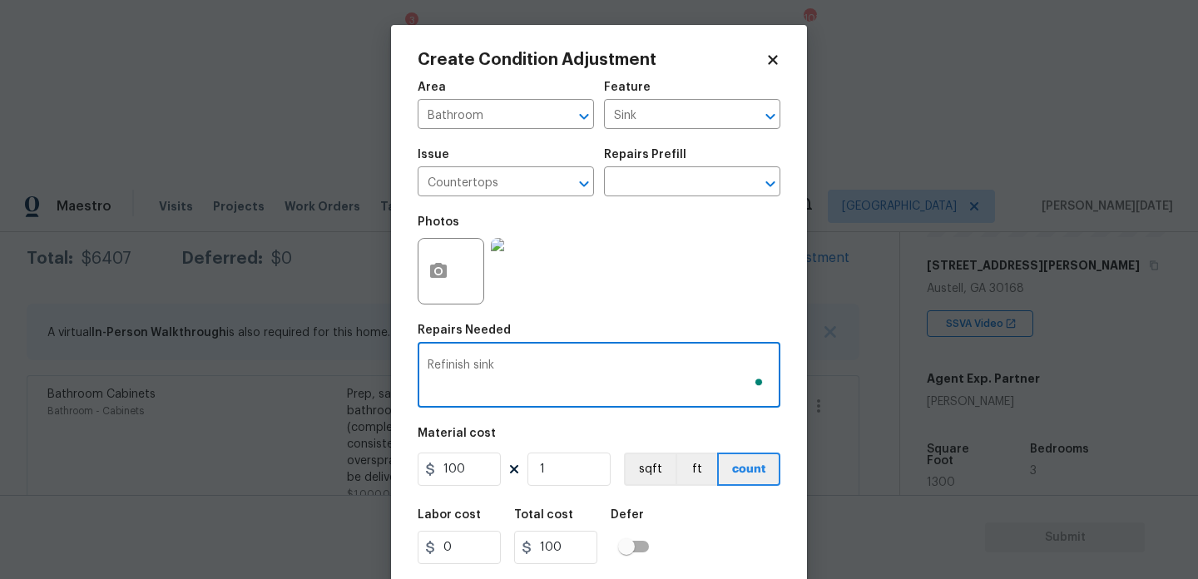
scroll to position [42, 0]
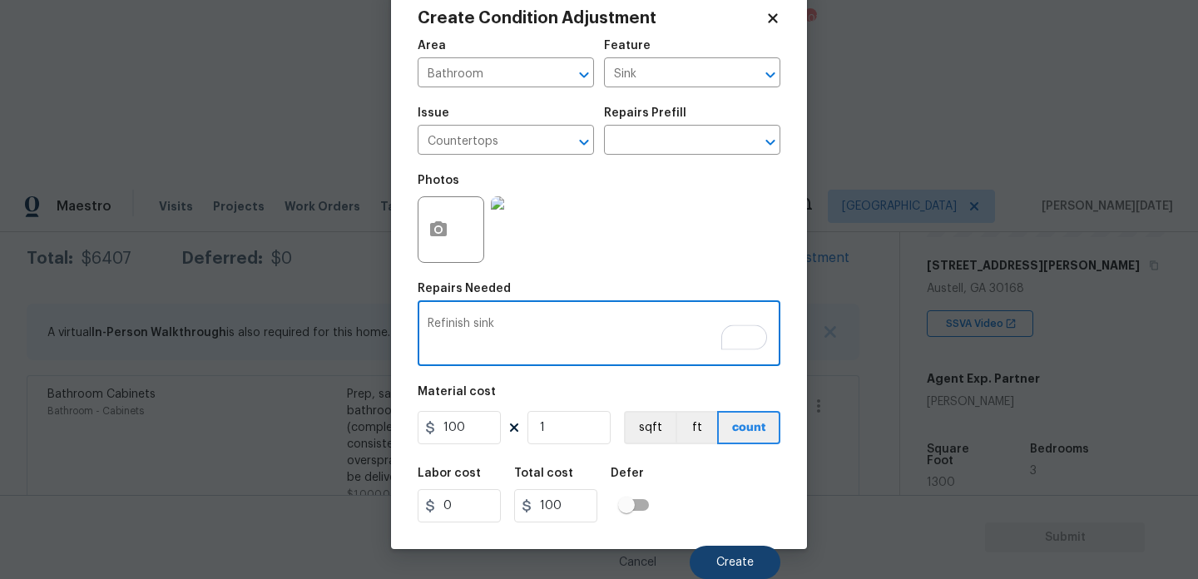
type textarea "Refinish sink"
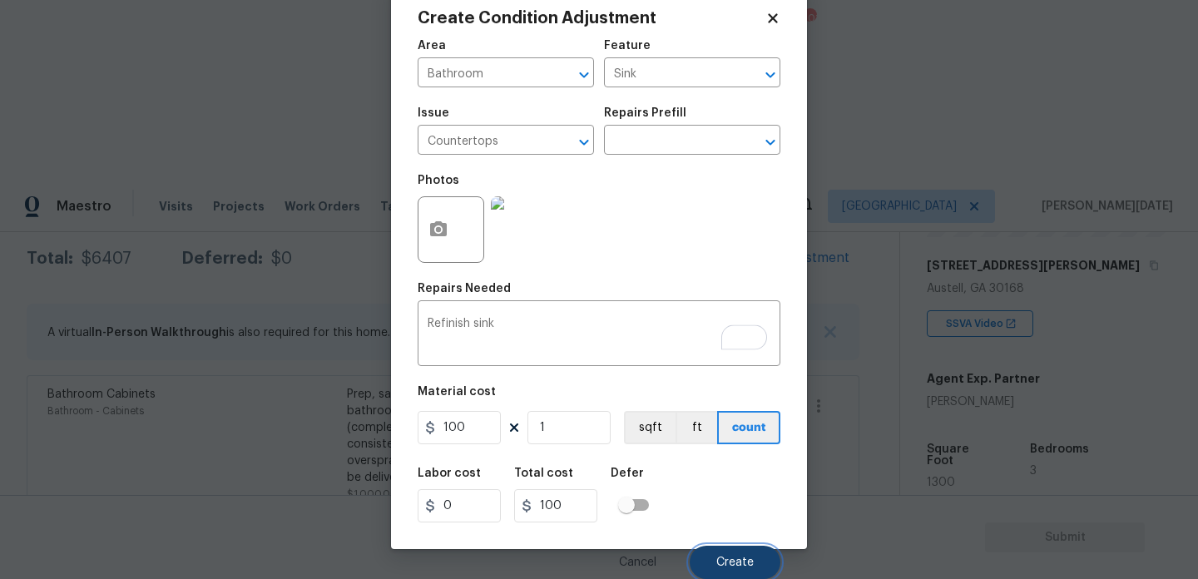
click at [716, 558] on button "Create" at bounding box center [735, 562] width 91 height 33
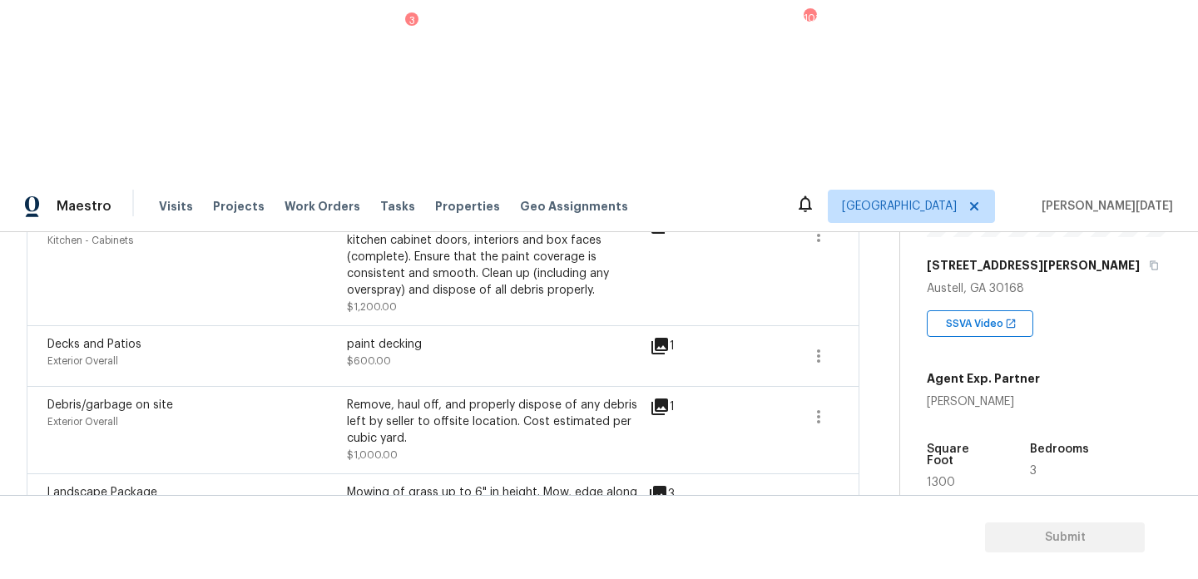
scroll to position [897, 0]
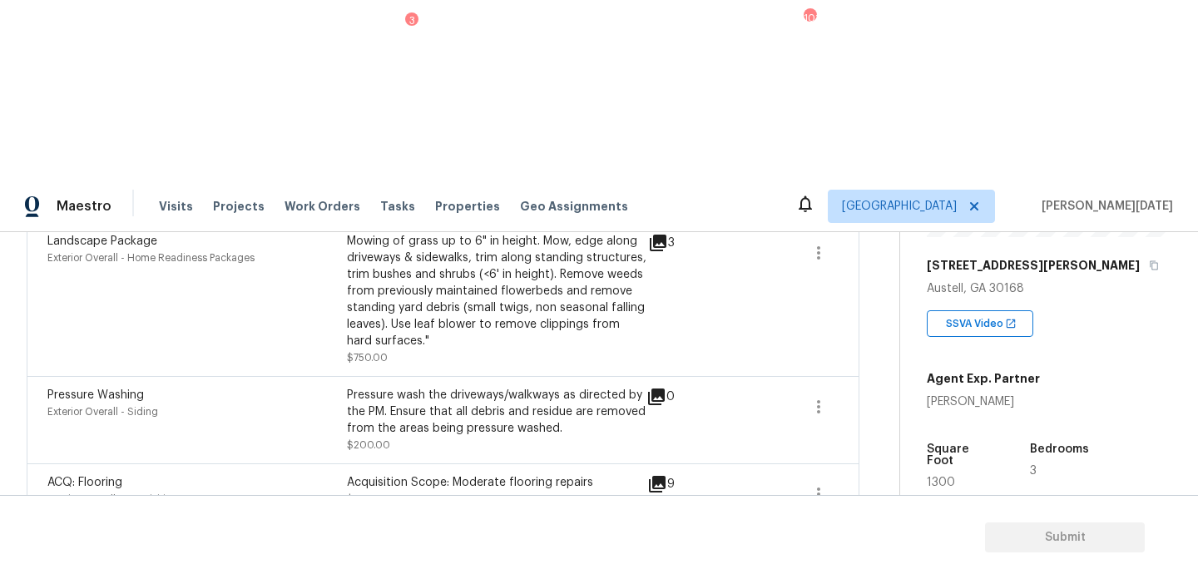
click at [817, 548] on icon "button" at bounding box center [818, 554] width 3 height 13
click at [875, 373] on div "Edit" at bounding box center [914, 371] width 130 height 17
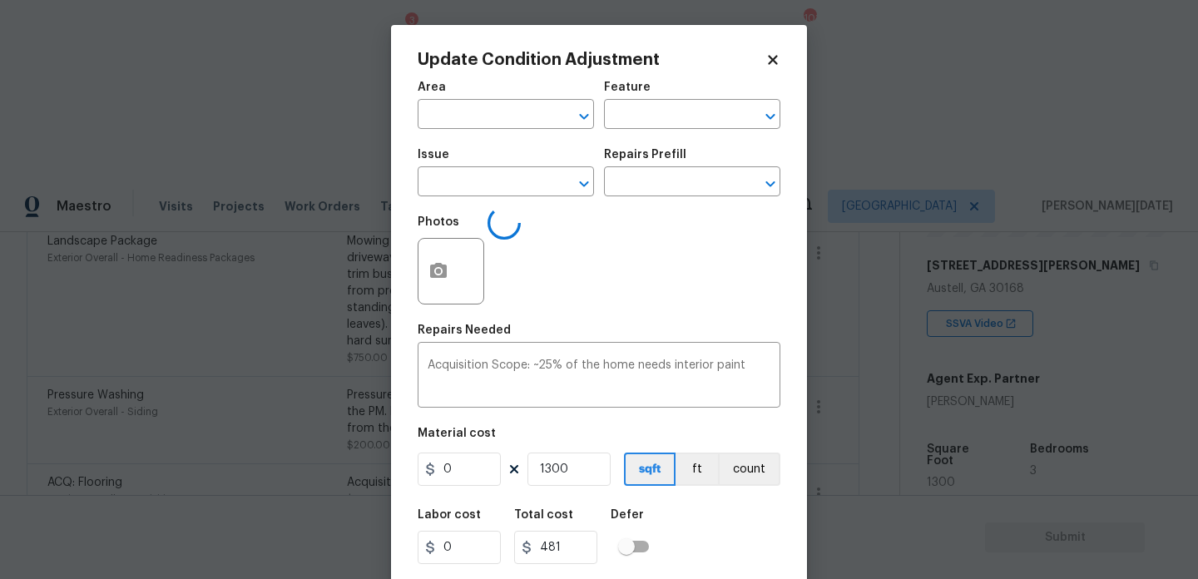
type input "Interior Overall"
type input "Acquisition"
type input "ACQ: Paint"
type input "0.37"
click at [671, 183] on input "text" at bounding box center [669, 184] width 130 height 26
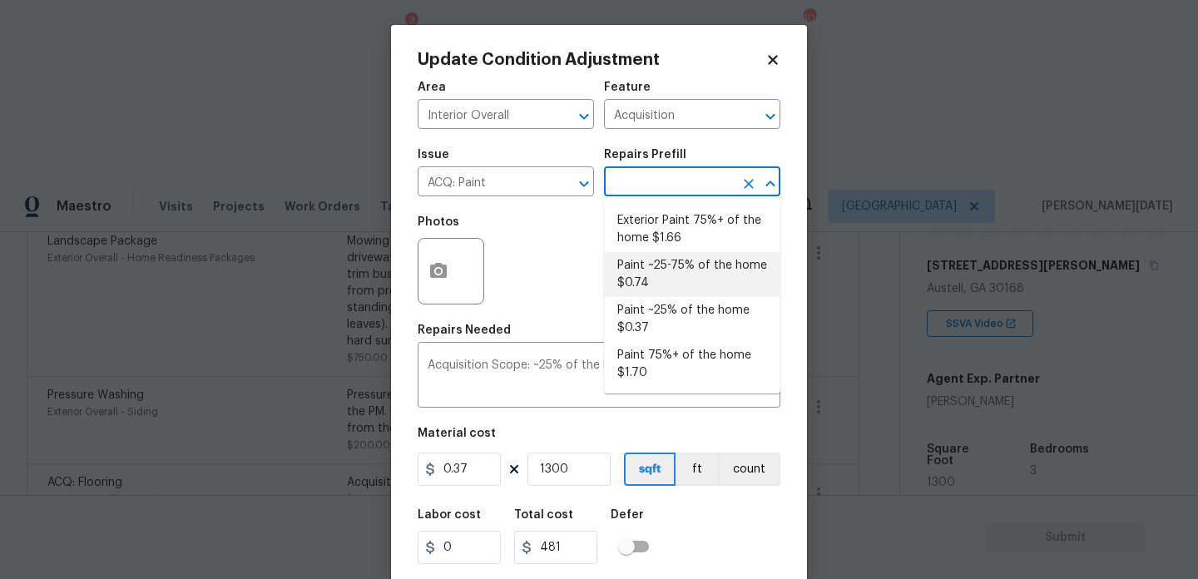
click at [678, 271] on li "Paint ~25-75% of the home $0.74" at bounding box center [692, 274] width 176 height 45
type textarea "Acquisition Scope: ~25 - 75% of the home needs interior paint"
type input "0.74"
type input "962"
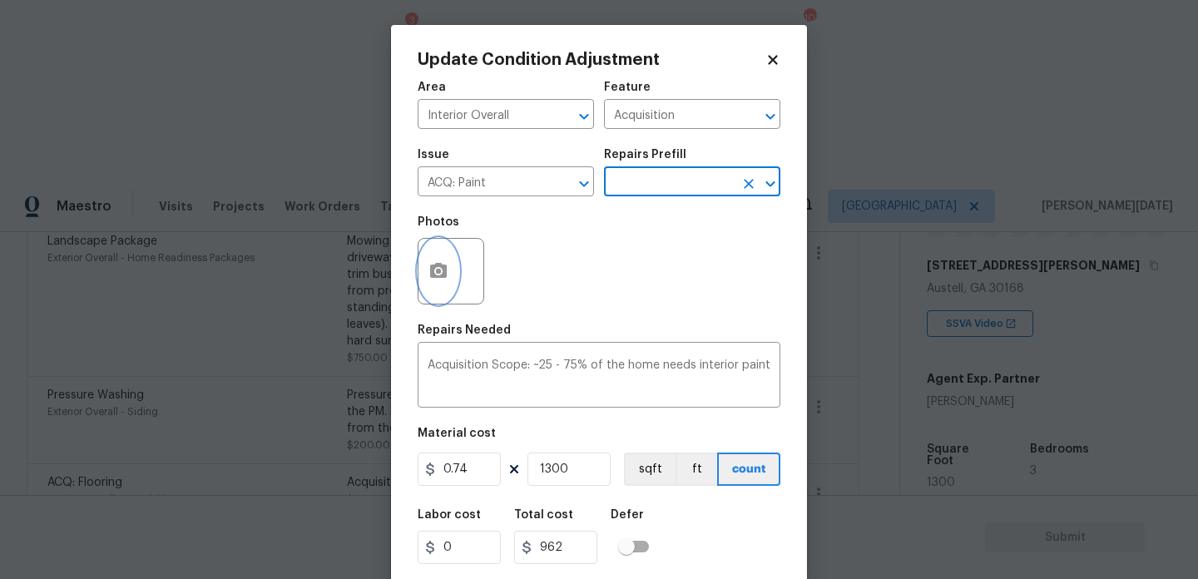
click at [442, 280] on icon "button" at bounding box center [438, 271] width 20 height 20
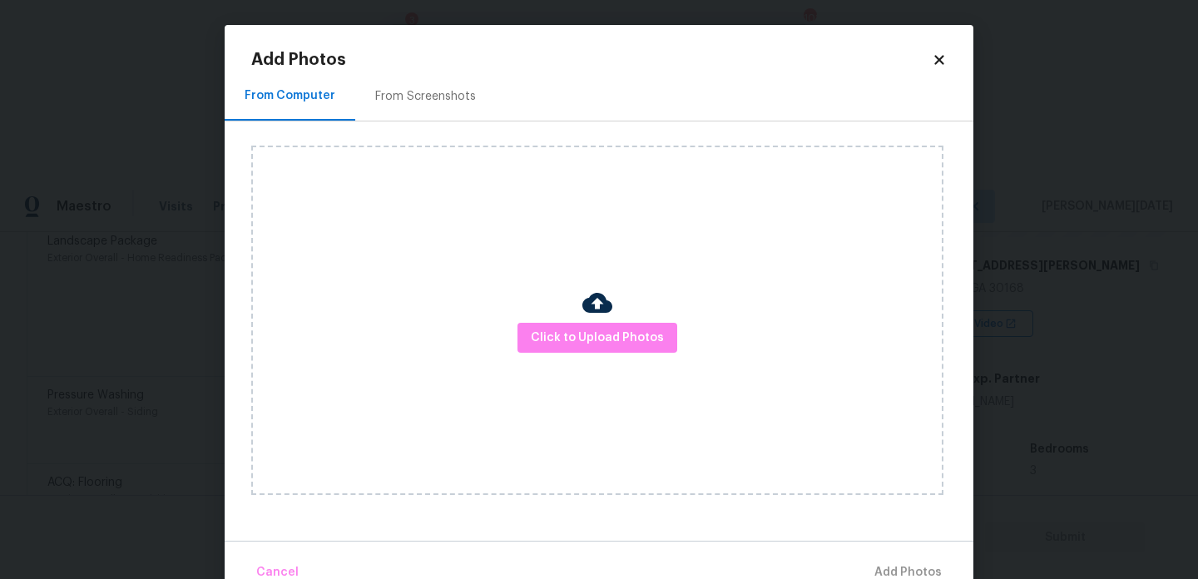
click at [454, 106] on div "From Screenshots" at bounding box center [425, 96] width 141 height 49
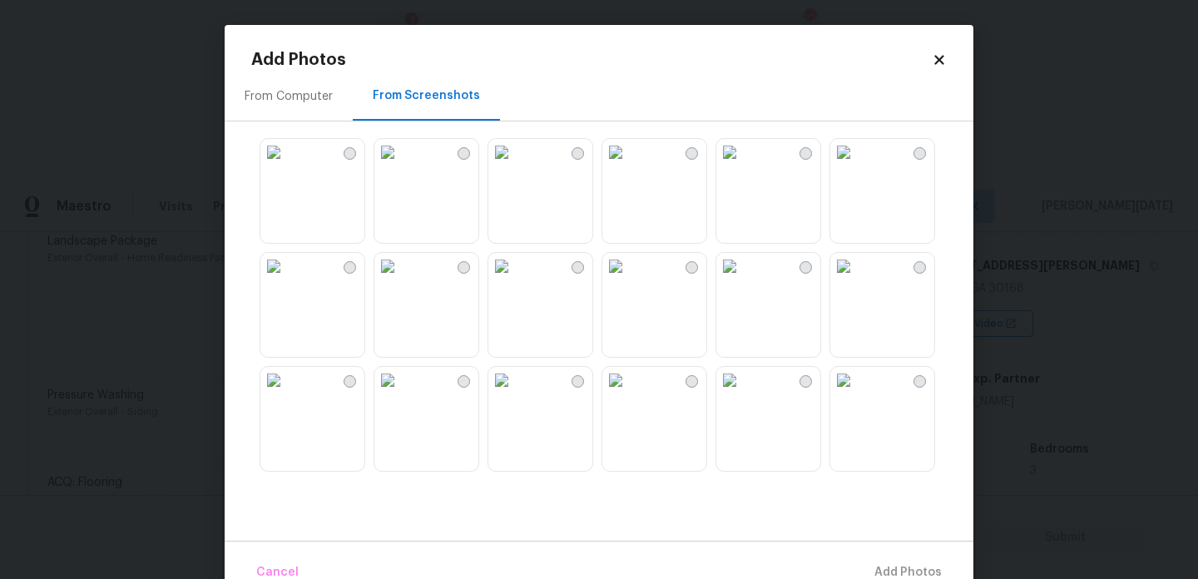
click at [515, 166] on img at bounding box center [501, 152] width 27 height 27
click at [743, 280] on img at bounding box center [729, 266] width 27 height 27
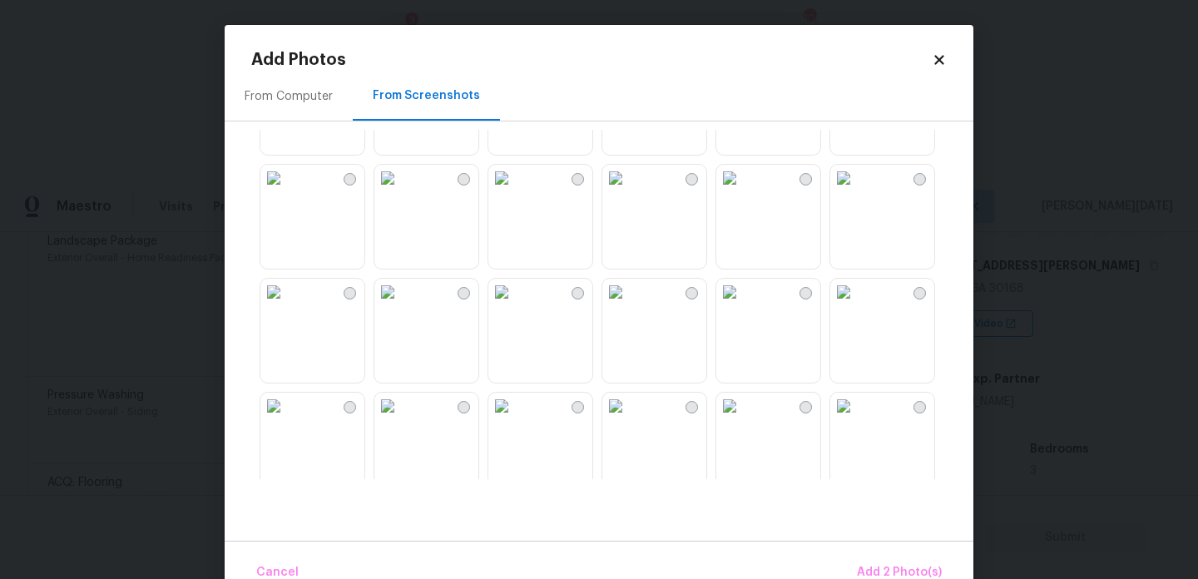
scroll to position [844, 0]
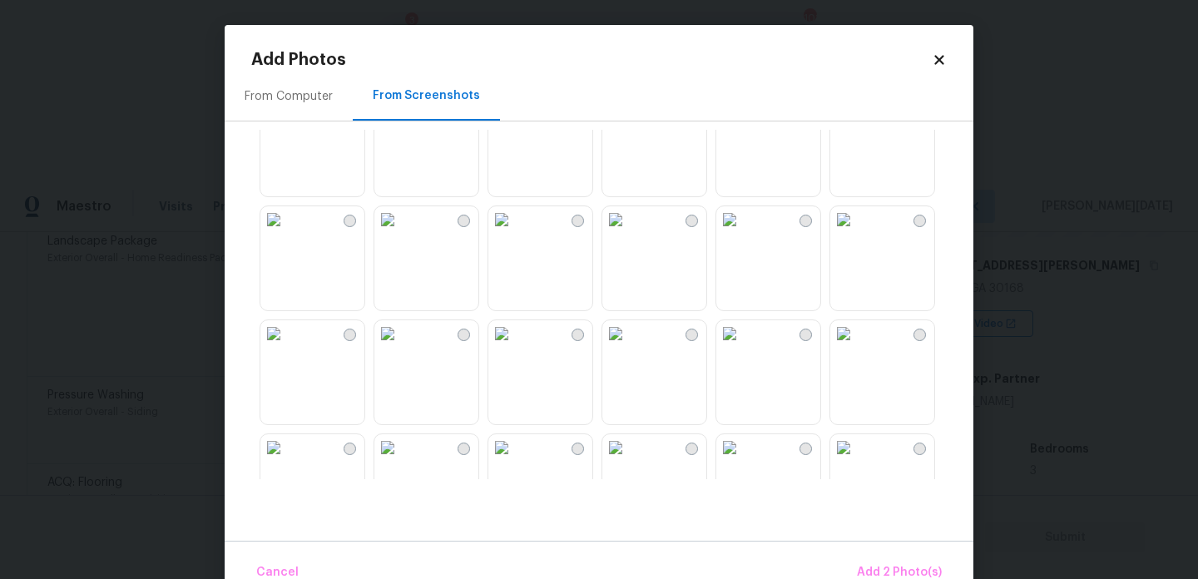
click at [629, 233] on img at bounding box center [615, 219] width 27 height 27
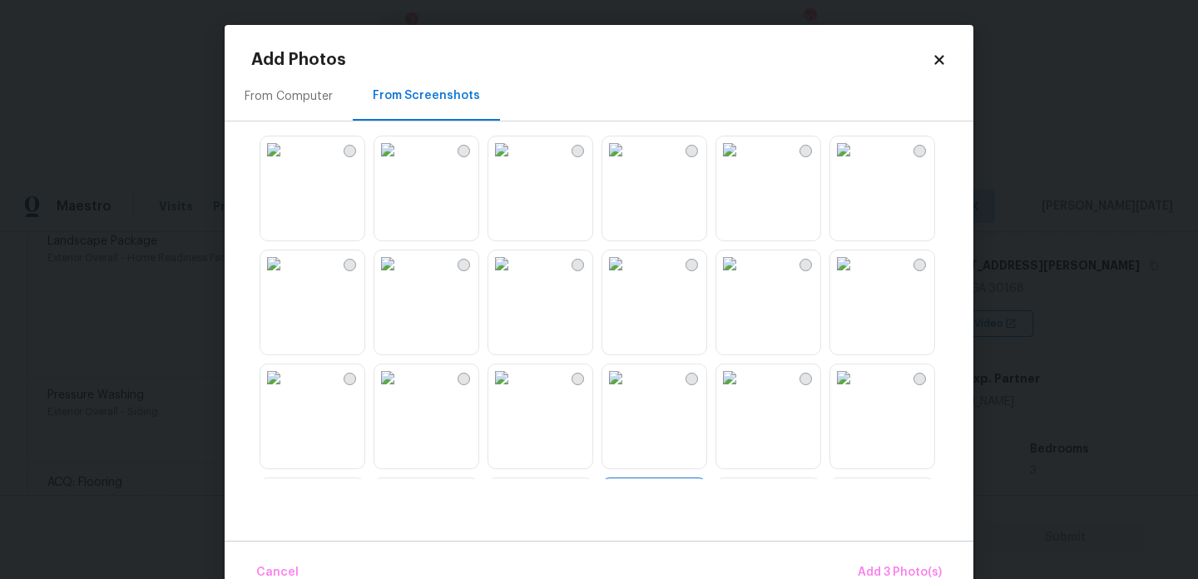
scroll to position [557, 0]
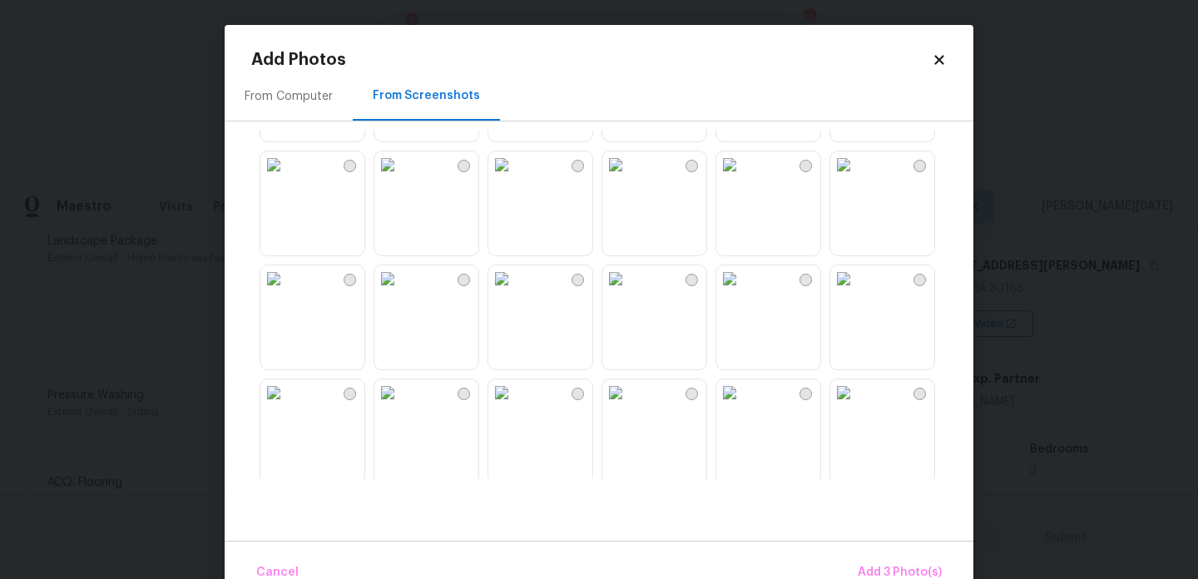
click at [743, 178] on img at bounding box center [729, 164] width 27 height 27
click at [629, 178] on img at bounding box center [615, 164] width 27 height 27
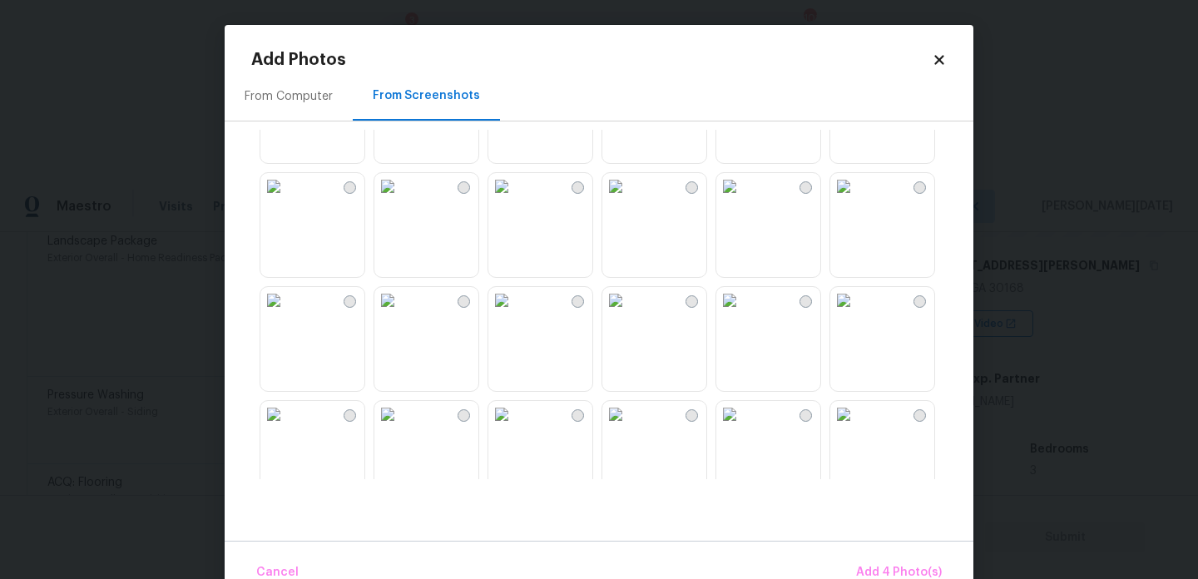
scroll to position [1390, 0]
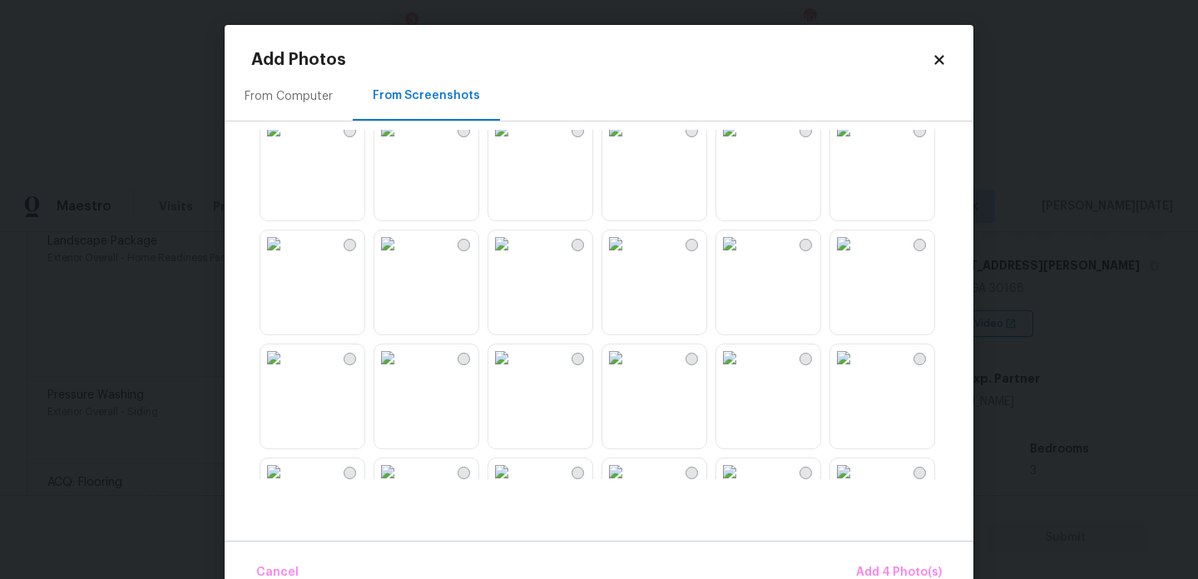
click at [743, 257] on img at bounding box center [729, 243] width 27 height 27
click at [629, 257] on img at bounding box center [615, 243] width 27 height 27
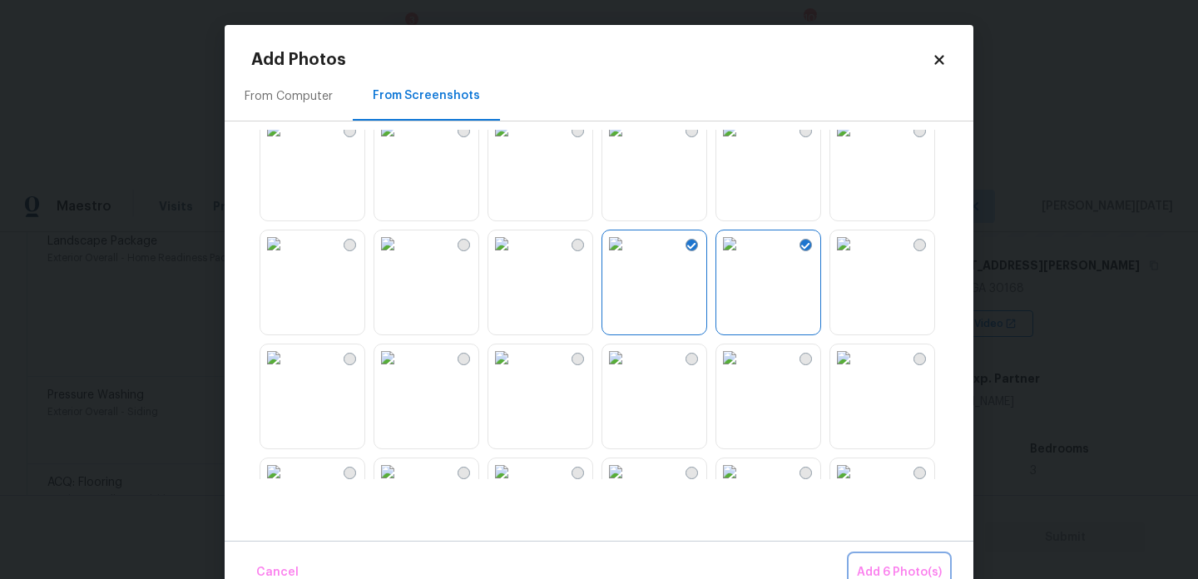
click at [888, 567] on span "Add 6 Photo(s)" at bounding box center [899, 572] width 85 height 21
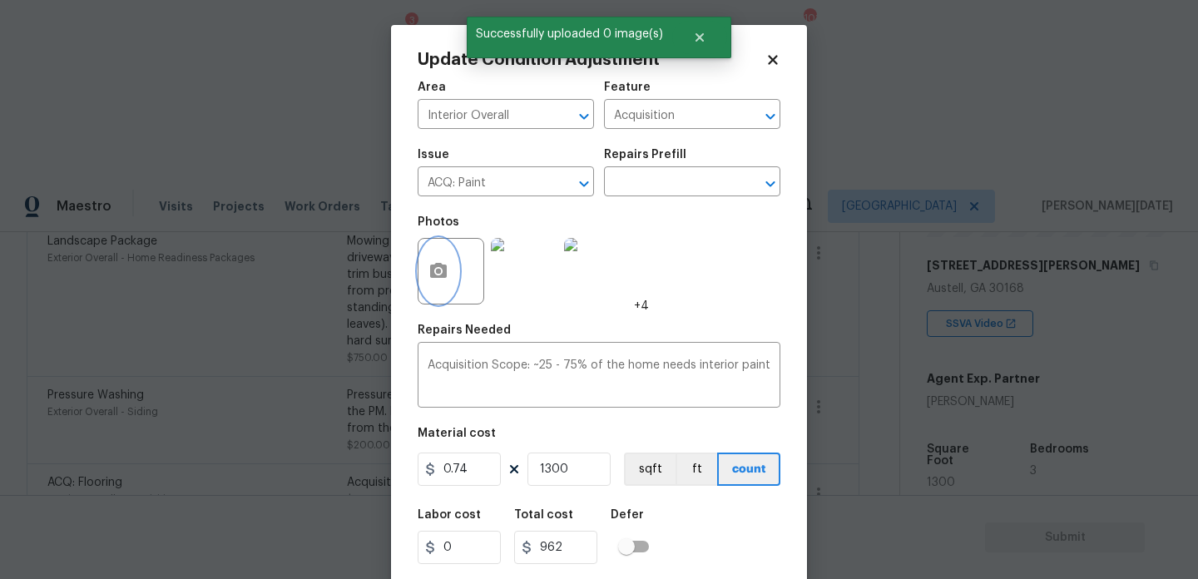
scroll to position [42, 0]
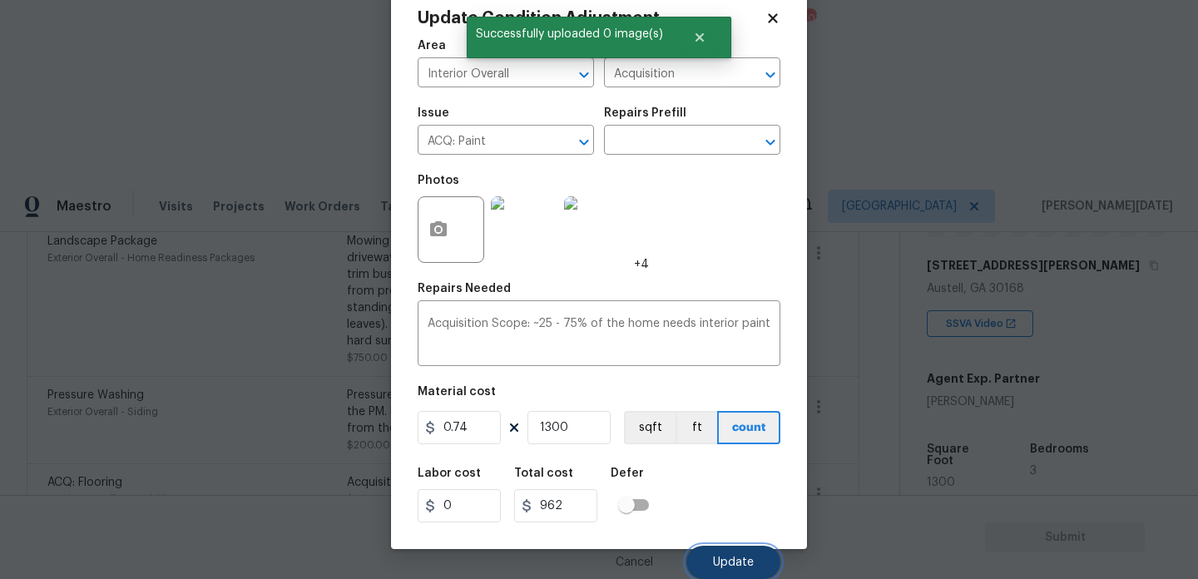
click at [715, 554] on button "Update" at bounding box center [733, 562] width 94 height 33
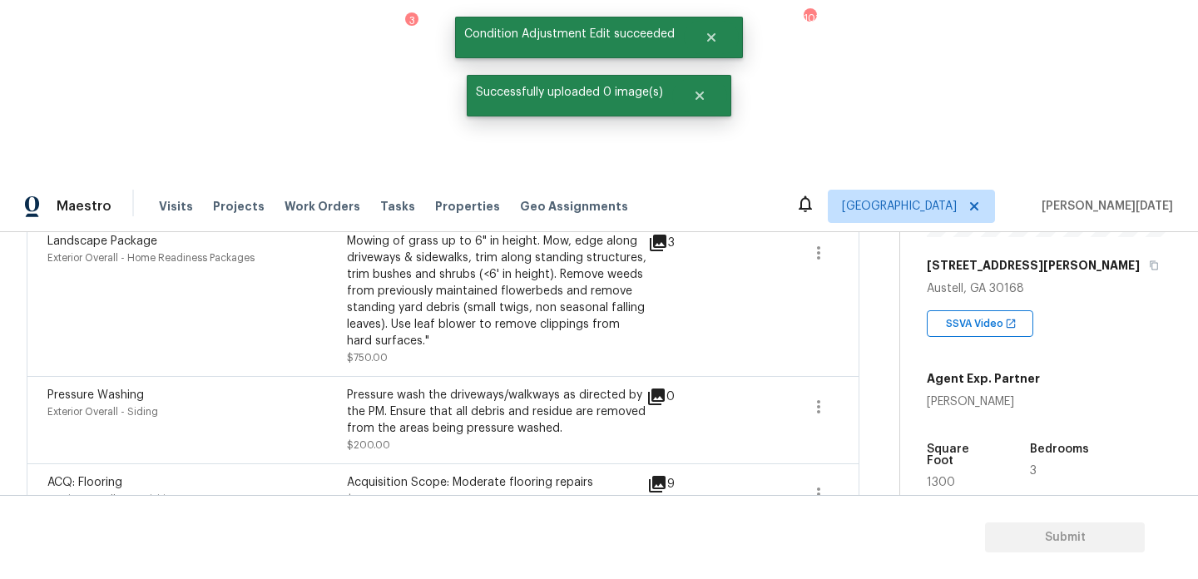
scroll to position [0, 0]
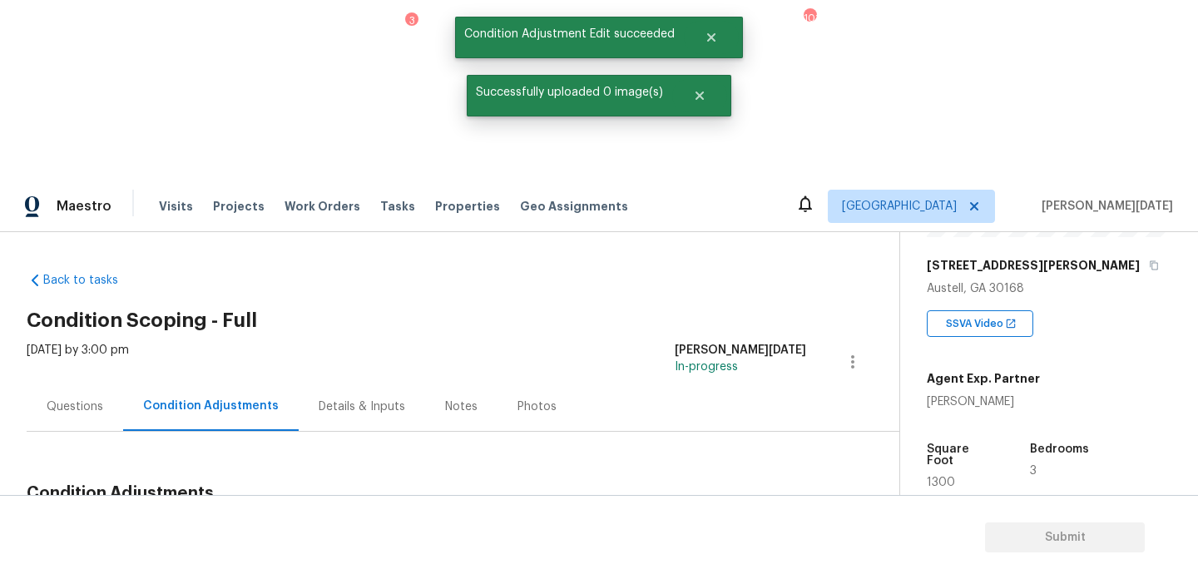
click at [743, 525] on span "Add Condition Adjustment" at bounding box center [765, 532] width 168 height 15
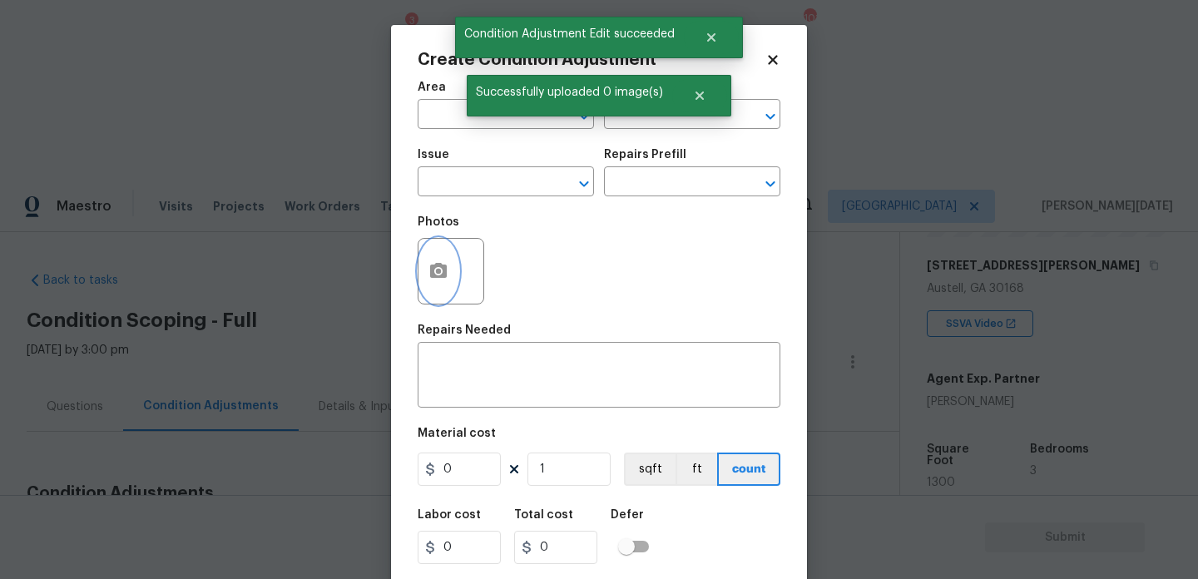
click at [418, 276] on button "button" at bounding box center [438, 271] width 40 height 65
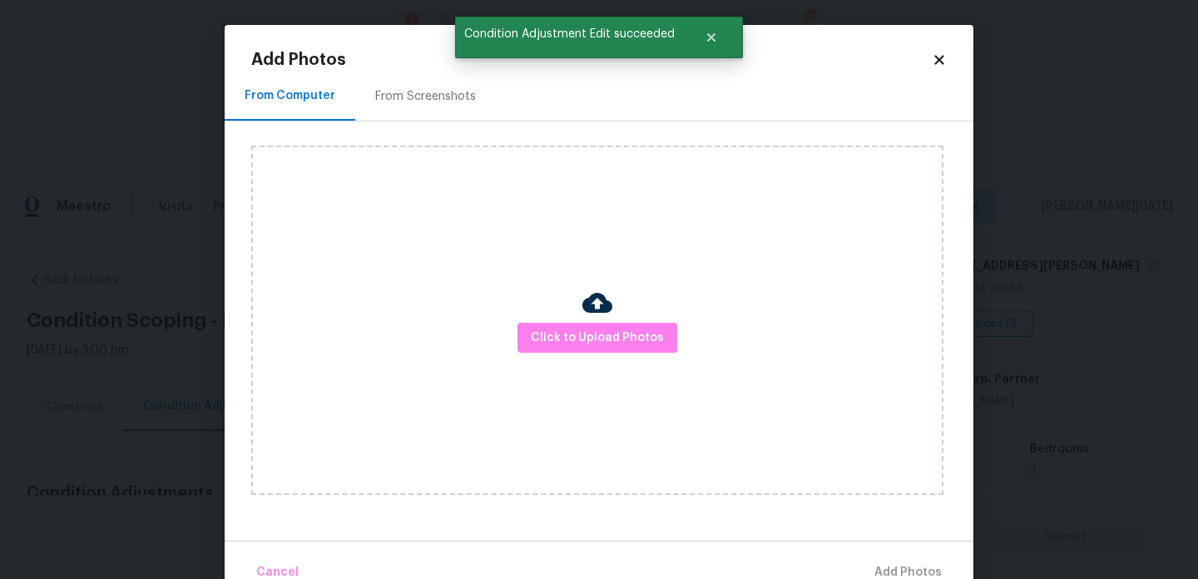
click at [420, 101] on div "From Screenshots" at bounding box center [425, 96] width 101 height 17
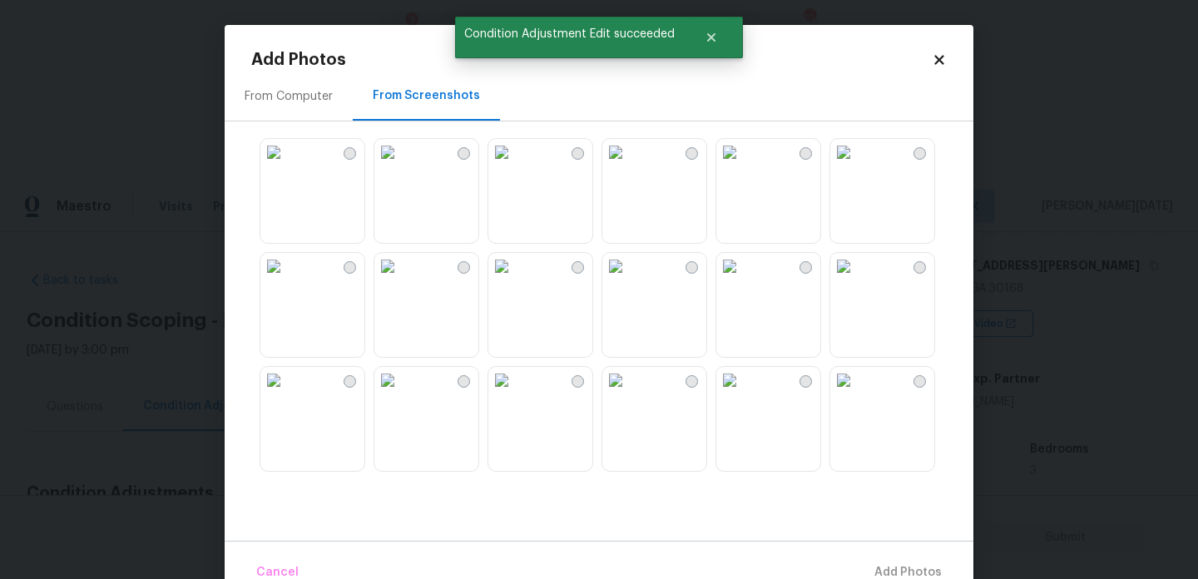
click at [743, 280] on img at bounding box center [729, 266] width 27 height 27
click at [743, 166] on img at bounding box center [729, 152] width 27 height 27
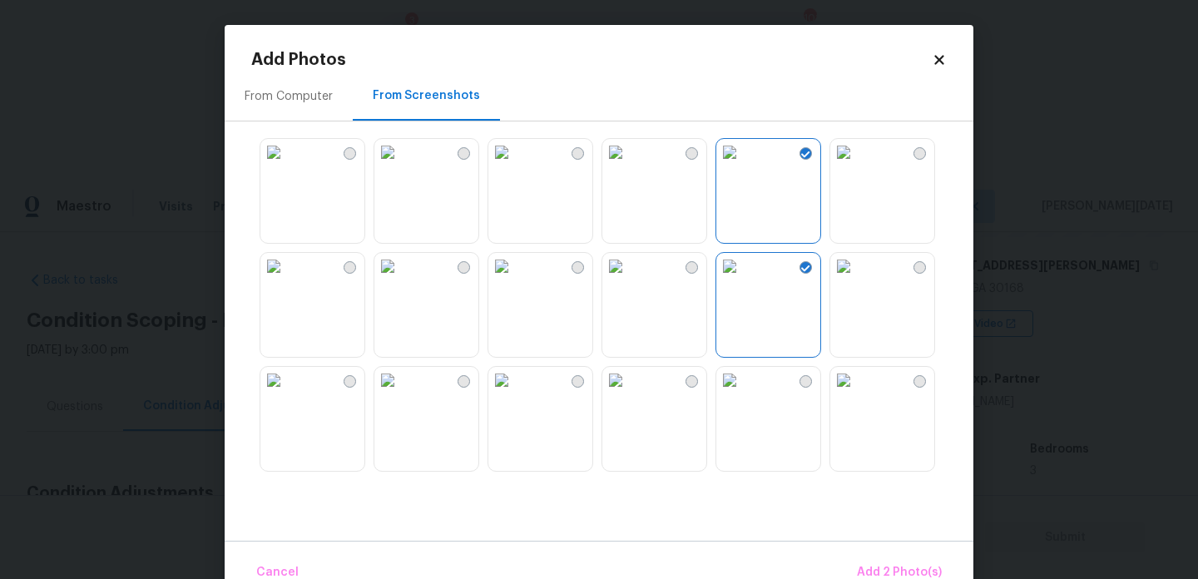
click at [401, 280] on img at bounding box center [387, 266] width 27 height 27
click at [882, 561] on button "Add 3 Photo(s)" at bounding box center [899, 573] width 97 height 36
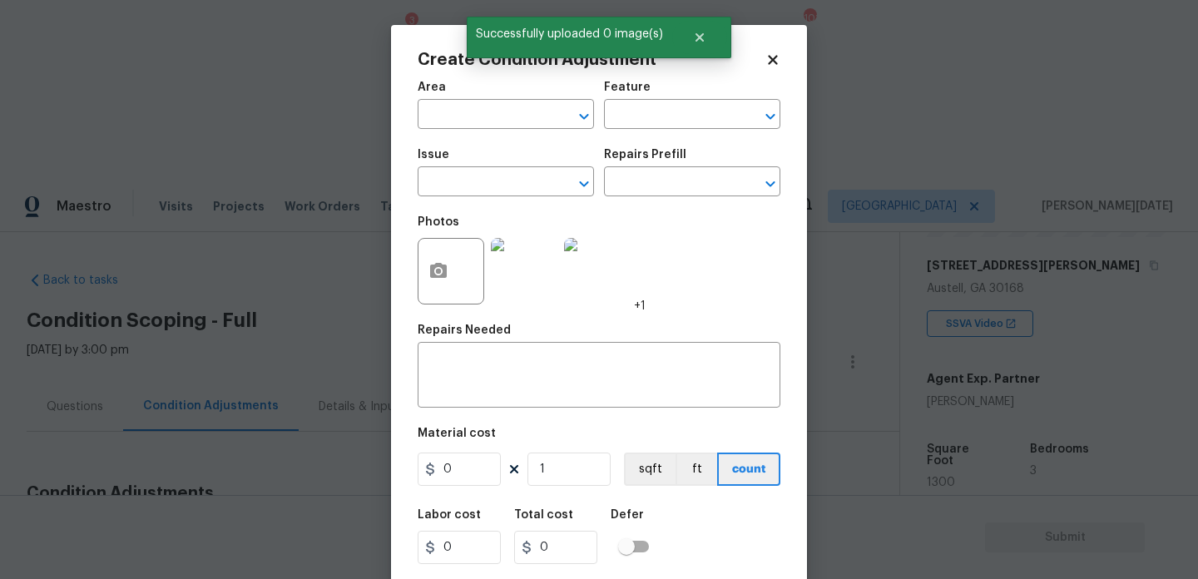
click at [451, 131] on span "Area ​" at bounding box center [506, 105] width 176 height 67
click at [433, 112] on input "text" at bounding box center [483, 116] width 130 height 26
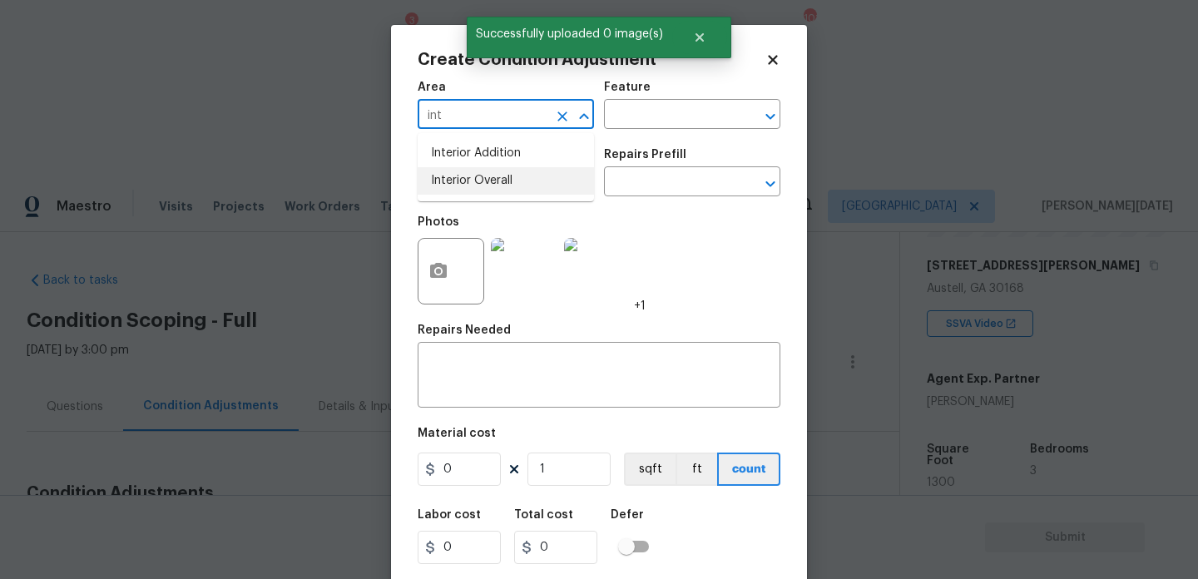
click at [454, 181] on li "Interior Overall" at bounding box center [506, 180] width 176 height 27
type input "Interior Overall"
click at [454, 181] on input "text" at bounding box center [483, 184] width 130 height 26
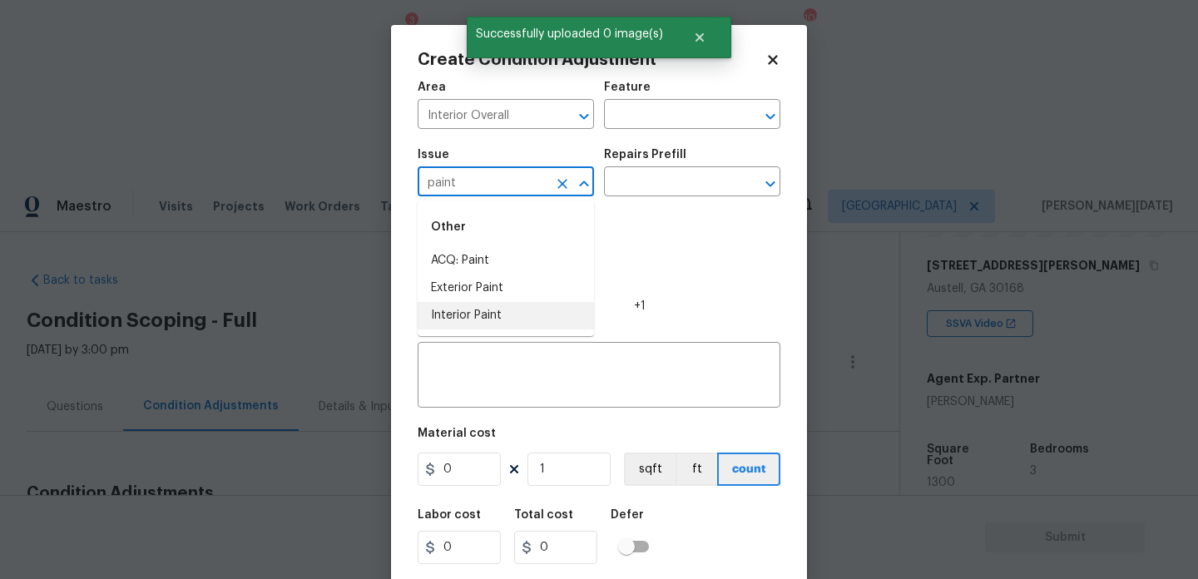
click at [483, 331] on ul "Other ACQ: Paint Exterior Paint Interior Paint" at bounding box center [506, 268] width 176 height 136
click at [499, 315] on li "Interior Paint" at bounding box center [506, 315] width 176 height 27
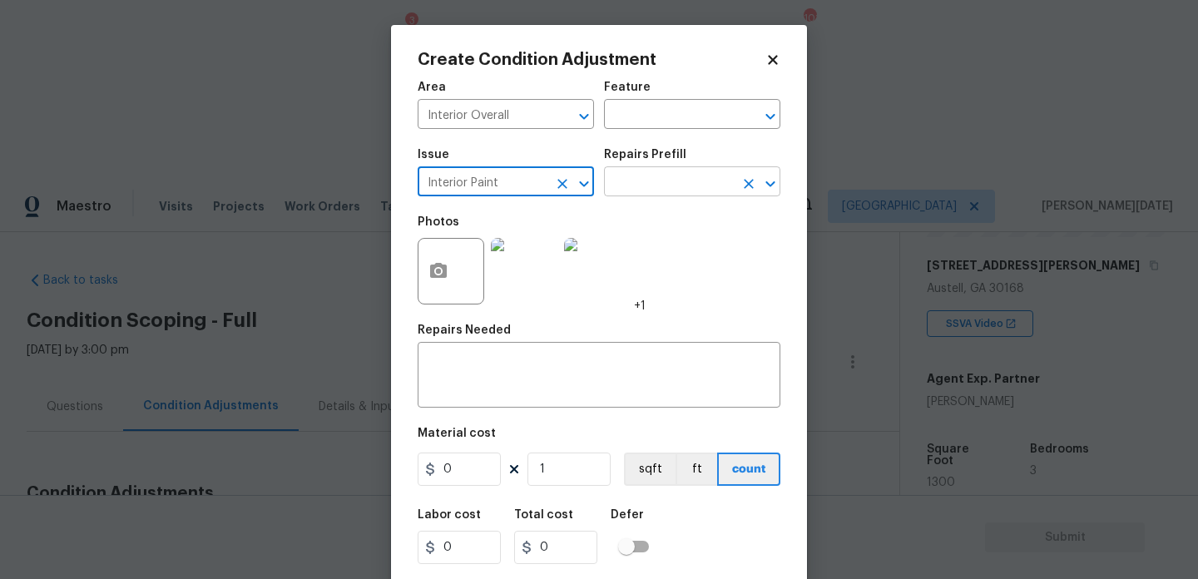
type input "Interior Paint"
click at [629, 188] on input "text" at bounding box center [669, 184] width 130 height 26
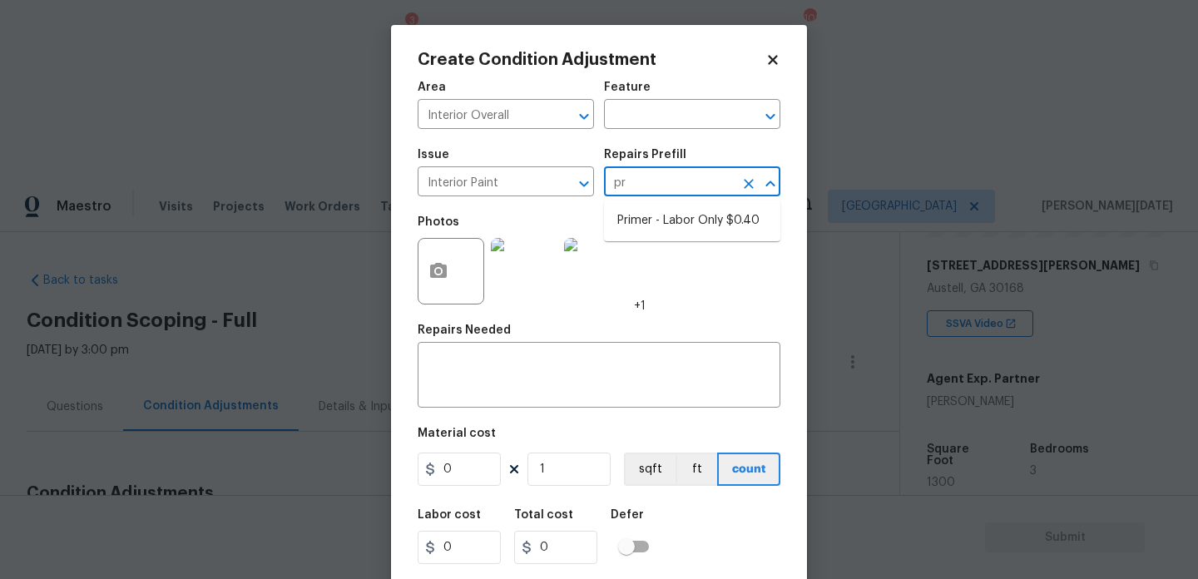
type input "pri"
click at [658, 221] on li "Primer - Labor Only $0.40" at bounding box center [692, 220] width 176 height 27
type input "Overall Paint"
type textarea "Interior primer - PRIMER PROVIDED BY OPENDOOR - All nails, screws, drywall anch…"
type input "0.4"
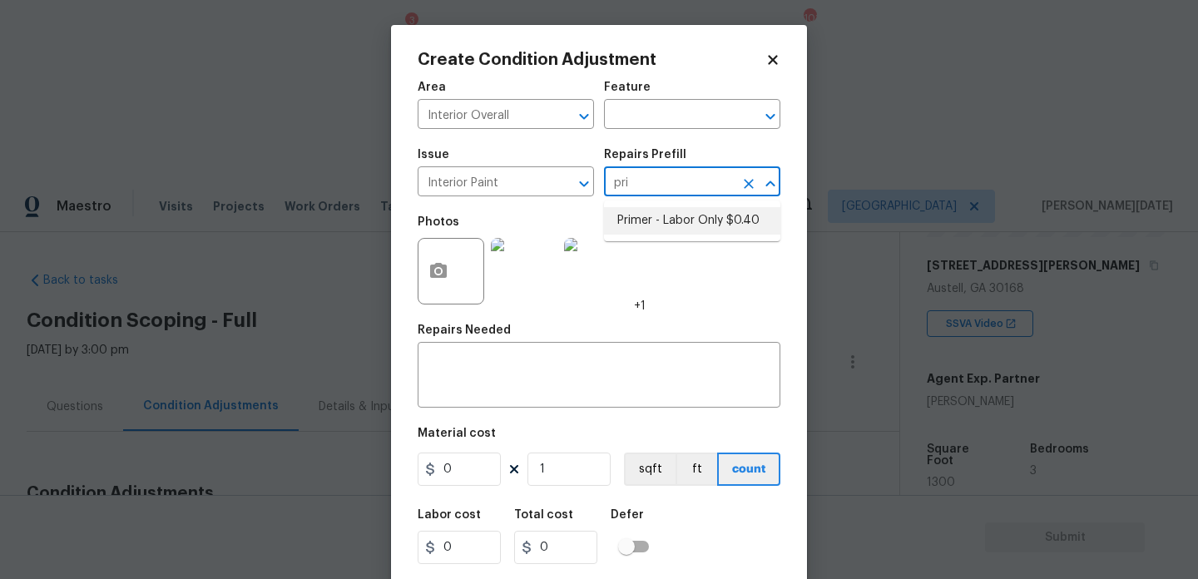
type input "0.4"
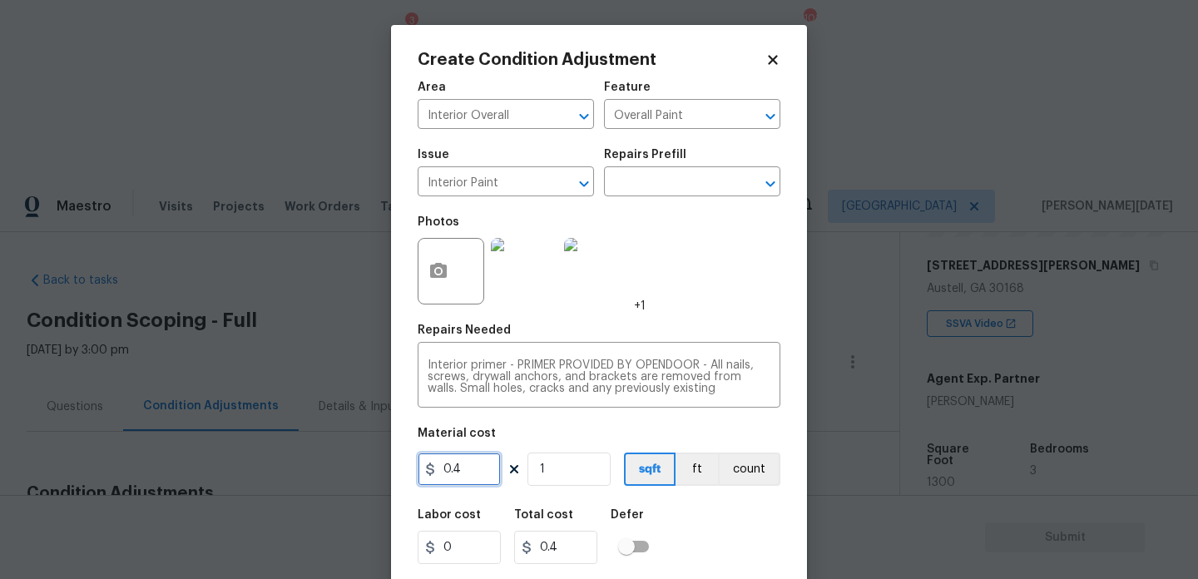
drag, startPoint x: 485, startPoint y: 475, endPoint x: 317, endPoint y: 480, distance: 168.1
click at [317, 480] on div "Create Condition Adjustment Area Interior Overall ​ Feature Overall Paint ​ Iss…" at bounding box center [599, 289] width 1198 height 579
type input "200"
click at [714, 292] on div "Photos +1" at bounding box center [599, 260] width 363 height 108
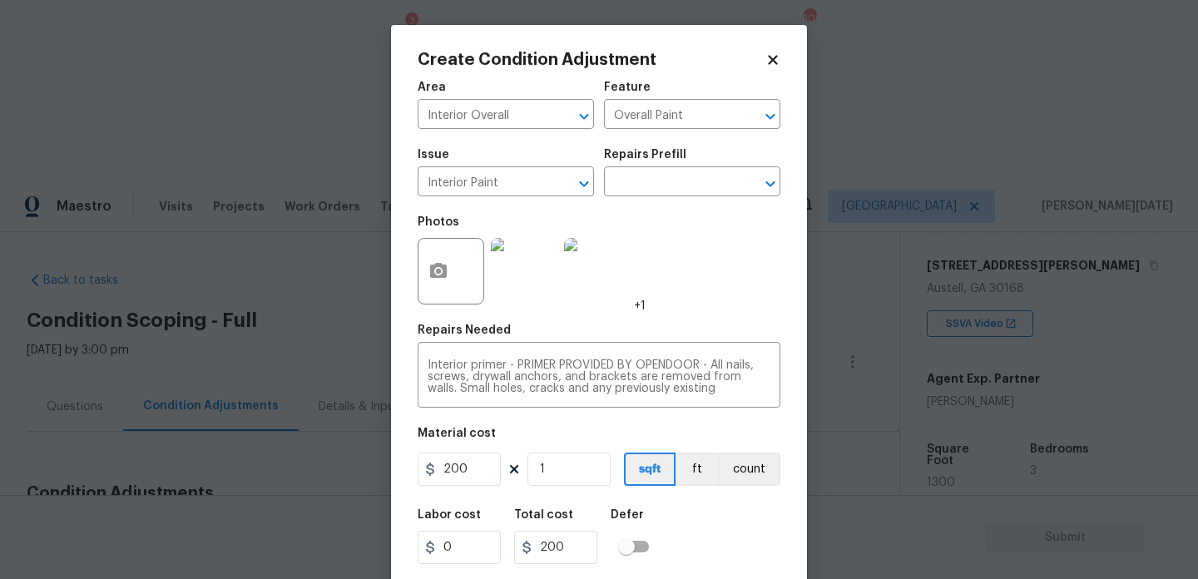
scroll to position [42, 0]
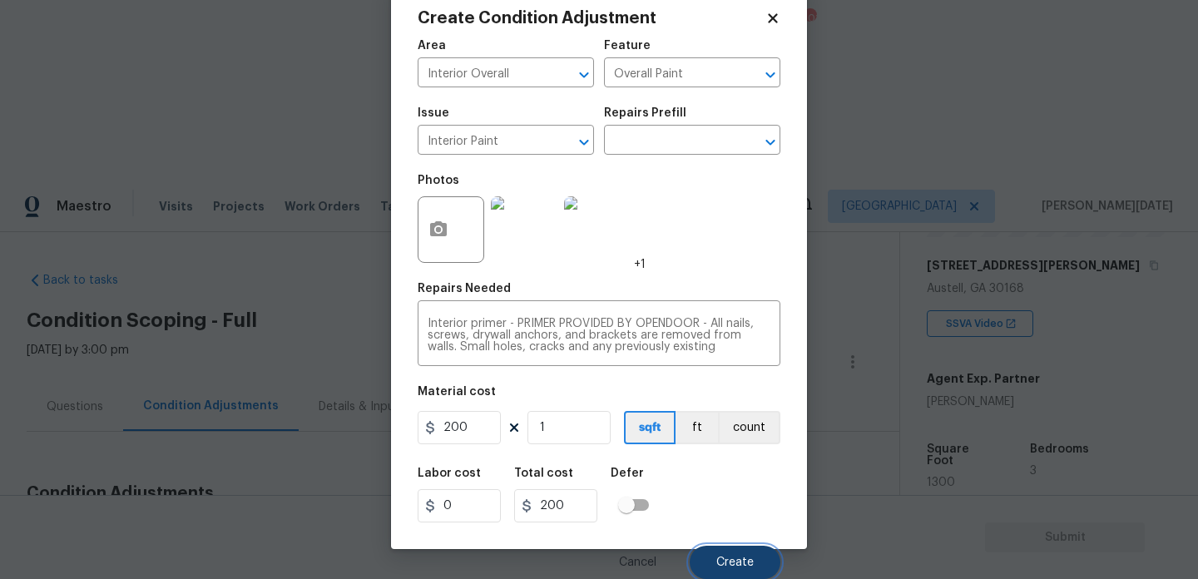
click at [740, 562] on span "Create" at bounding box center [734, 563] width 37 height 12
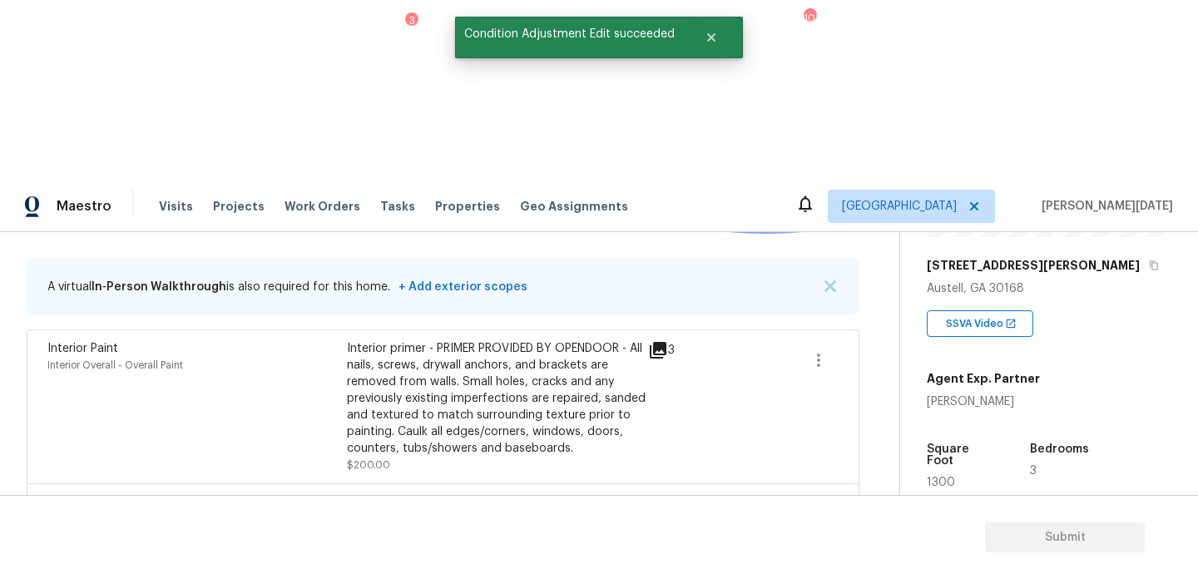
scroll to position [101, 0]
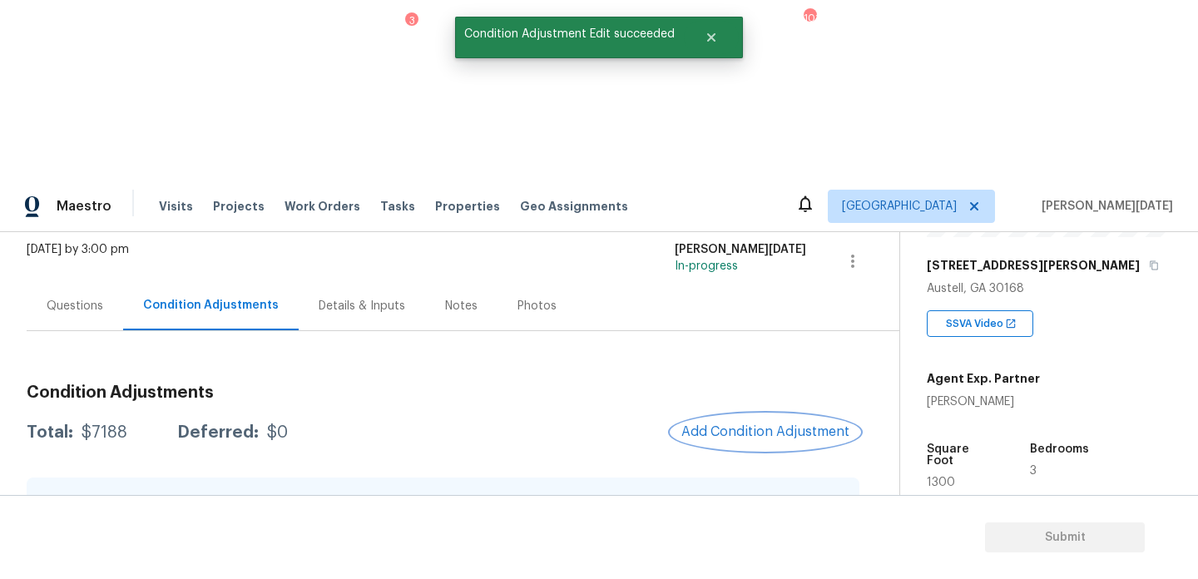
click at [755, 414] on button "Add Condition Adjustment" at bounding box center [765, 431] width 188 height 35
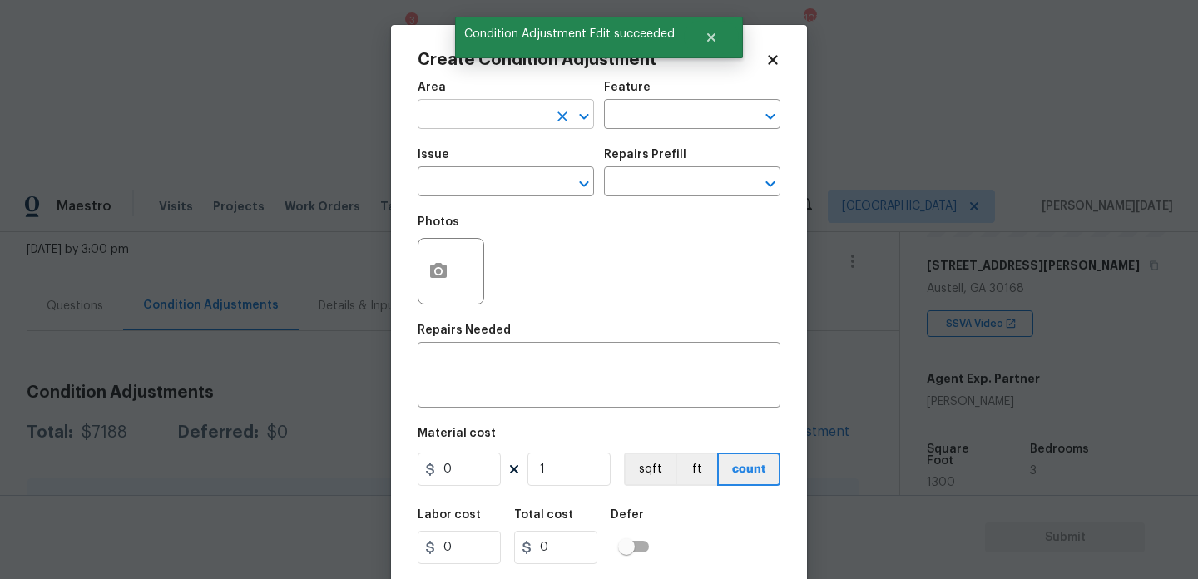
click at [450, 109] on input "text" at bounding box center [483, 116] width 130 height 26
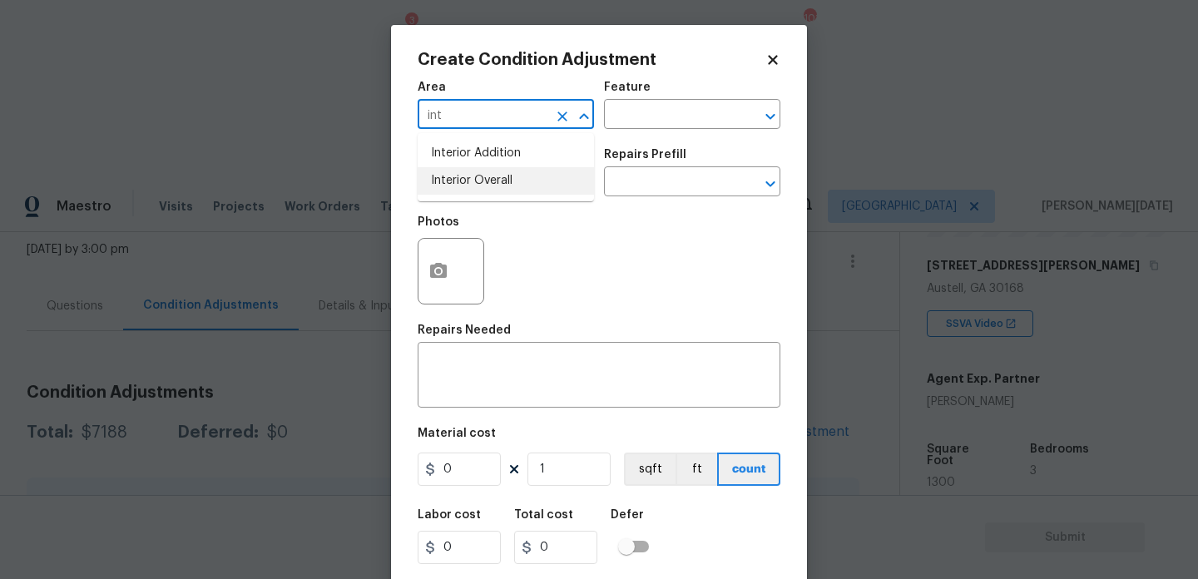
click at [468, 198] on ul "Interior Addition Interior Overall" at bounding box center [506, 167] width 176 height 68
click at [482, 188] on li "Interior Overall" at bounding box center [506, 180] width 176 height 27
type input "Interior Overall"
click at [482, 188] on input "text" at bounding box center [483, 184] width 130 height 26
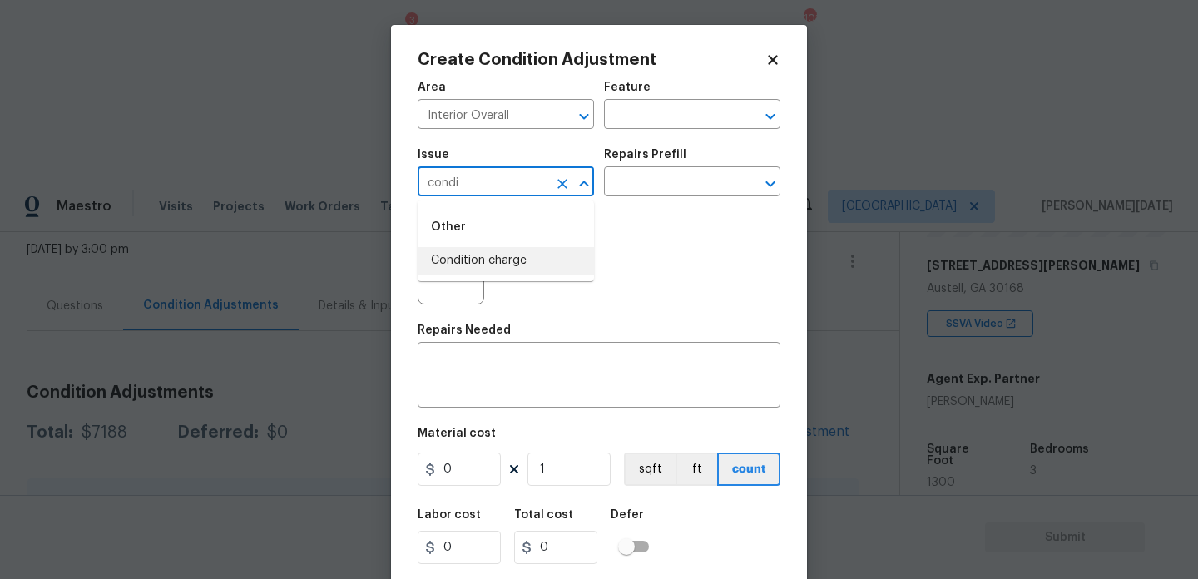
click at [497, 254] on li "Condition charge" at bounding box center [506, 260] width 176 height 27
type input "Condition charge"
click at [671, 186] on input "text" at bounding box center [669, 184] width 130 height 26
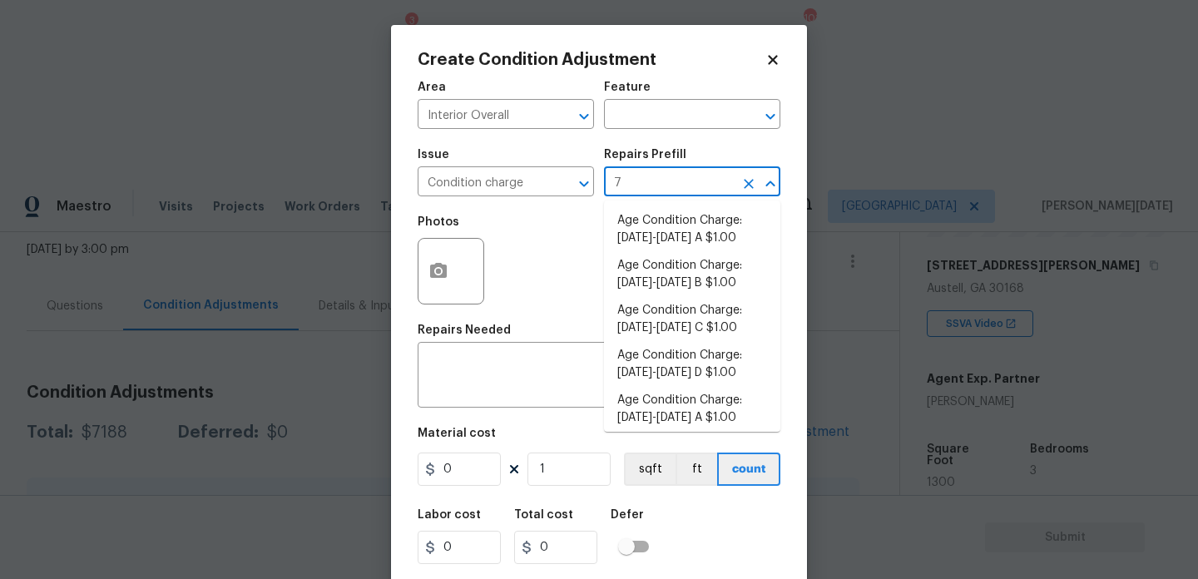
type input "79"
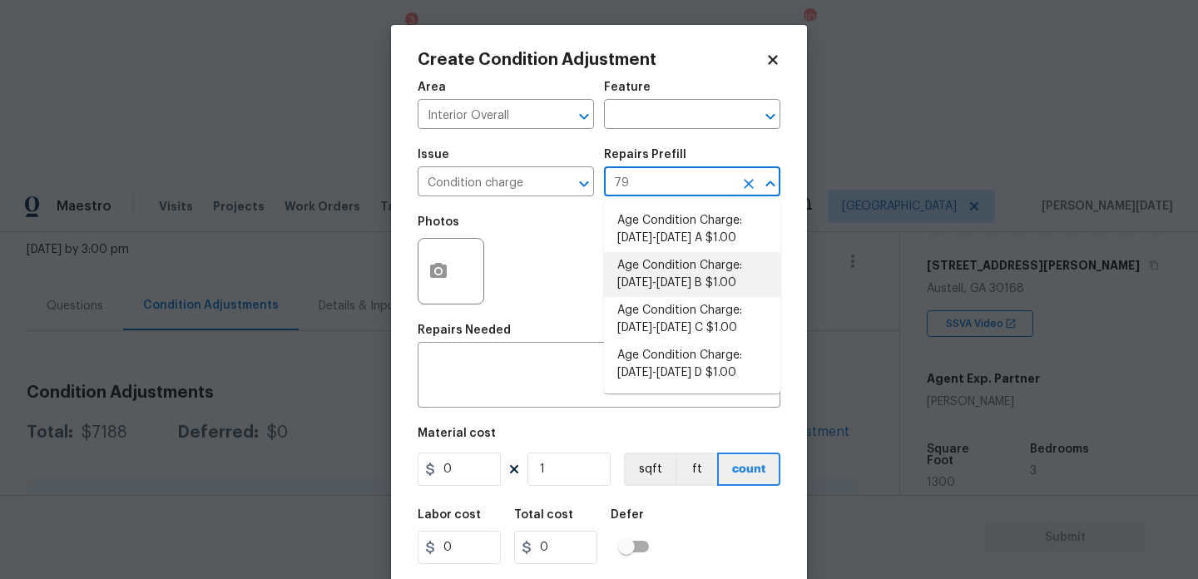
click at [692, 292] on li "Age Condition Charge: 1979-1992 B $1.00" at bounding box center [692, 274] width 176 height 45
type input "Home Readiness Packages"
type textarea "Age Condition Charge: 1979-1992 B"
type input "1"
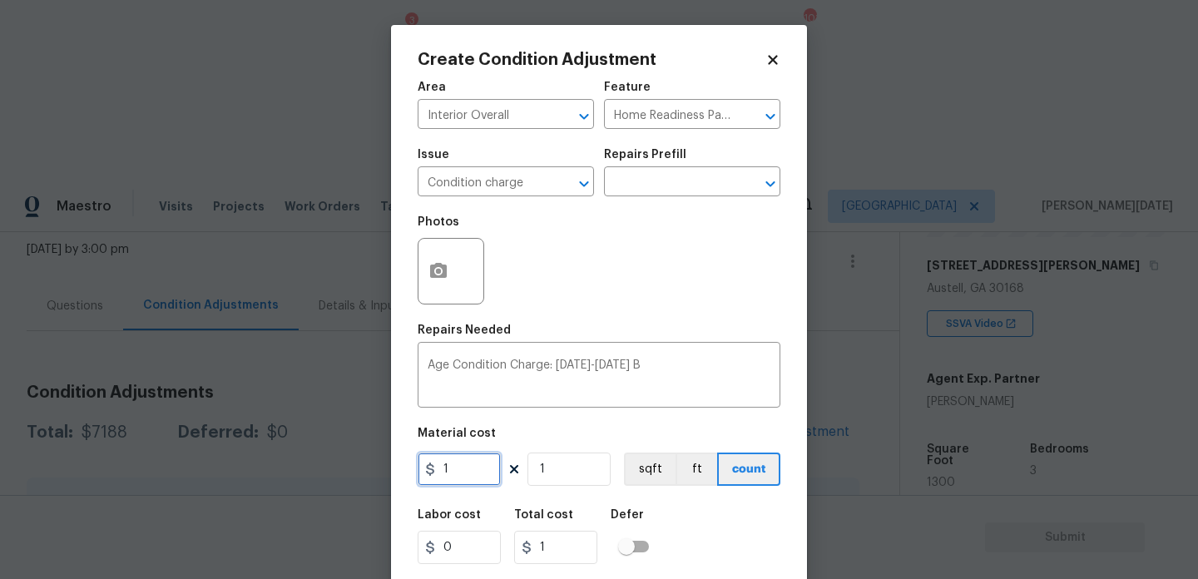
click at [485, 468] on input "1" at bounding box center [459, 469] width 83 height 33
type input "2000"
click at [695, 302] on div "Photos" at bounding box center [599, 260] width 363 height 108
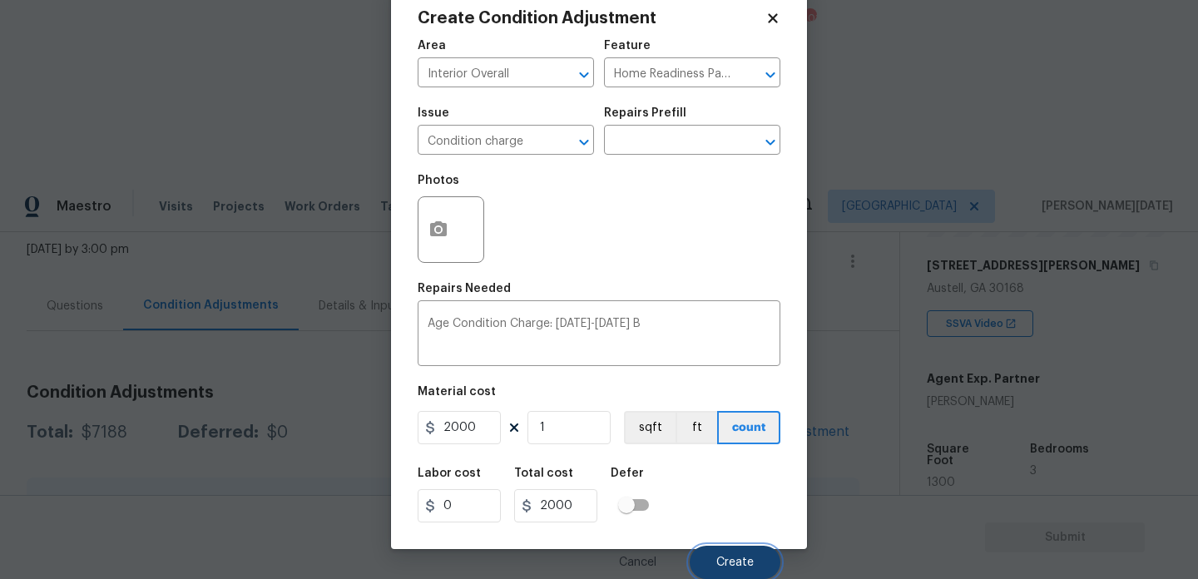
click at [725, 562] on span "Create" at bounding box center [734, 563] width 37 height 12
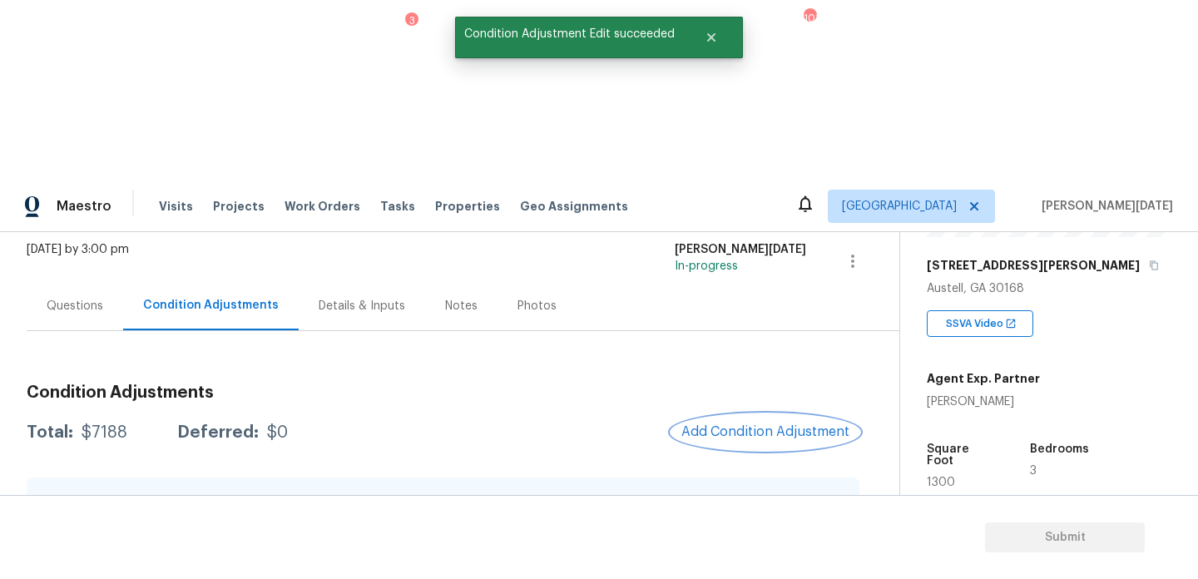
scroll to position [0, 0]
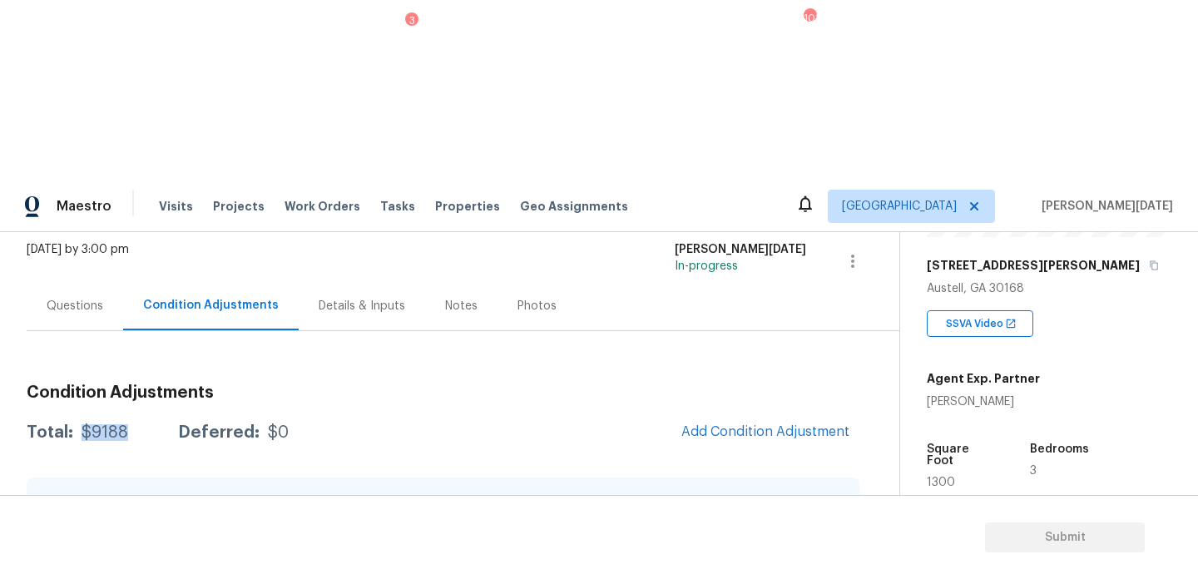
drag, startPoint x: 81, startPoint y: 254, endPoint x: 130, endPoint y: 254, distance: 49.1
click at [130, 424] on div "Total: $9188 Deferred: $0" at bounding box center [158, 432] width 262 height 17
copy div "$9188"
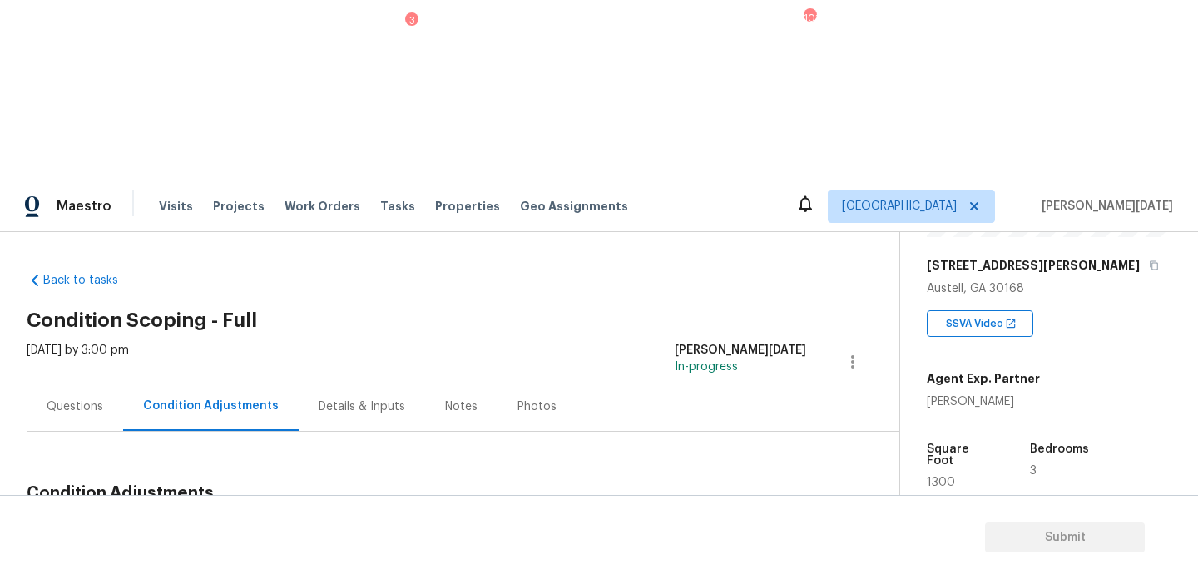
click at [87, 382] on div "Questions" at bounding box center [75, 406] width 96 height 49
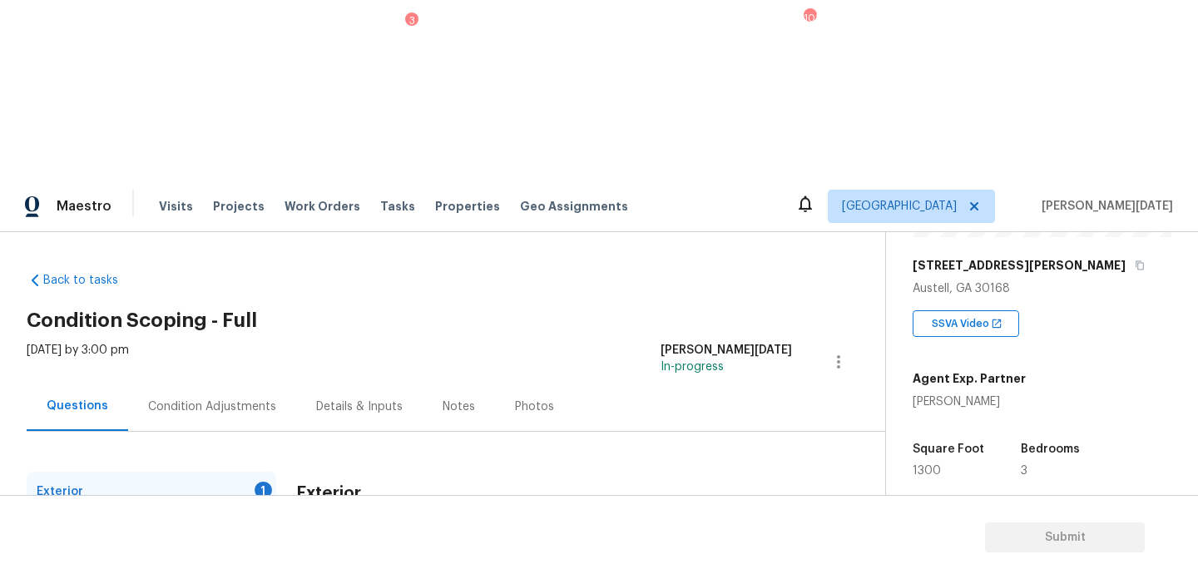
scroll to position [222, 0]
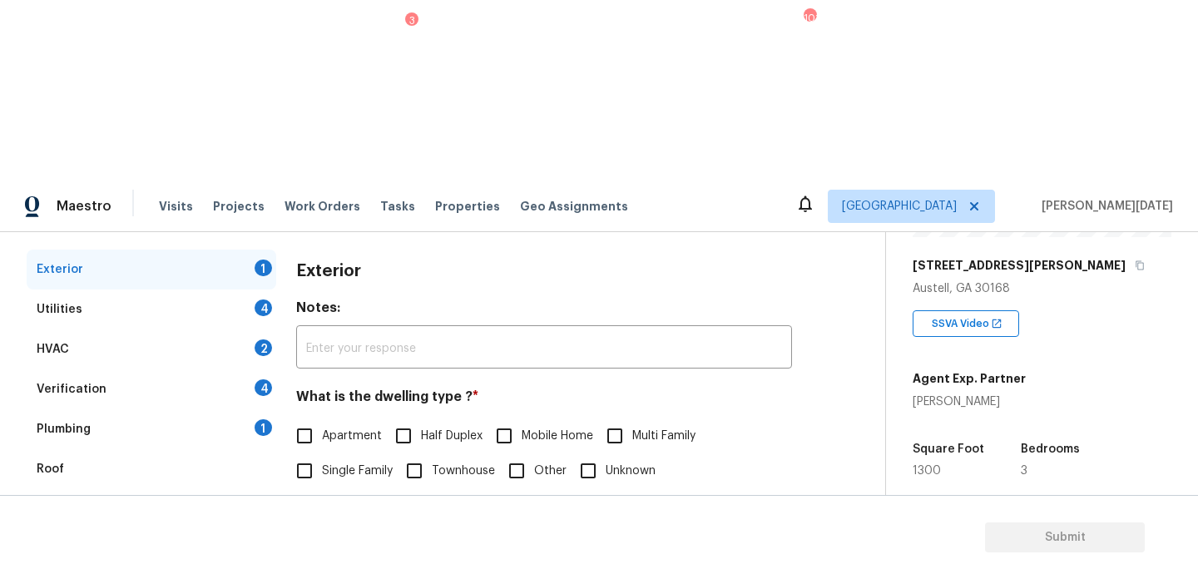
click at [334, 453] on label "Single Family" at bounding box center [340, 470] width 106 height 35
click at [322, 453] on input "Single Family" at bounding box center [304, 470] width 35 height 35
checkbox input "true"
click at [267, 289] on div "Utilities 4" at bounding box center [152, 309] width 250 height 40
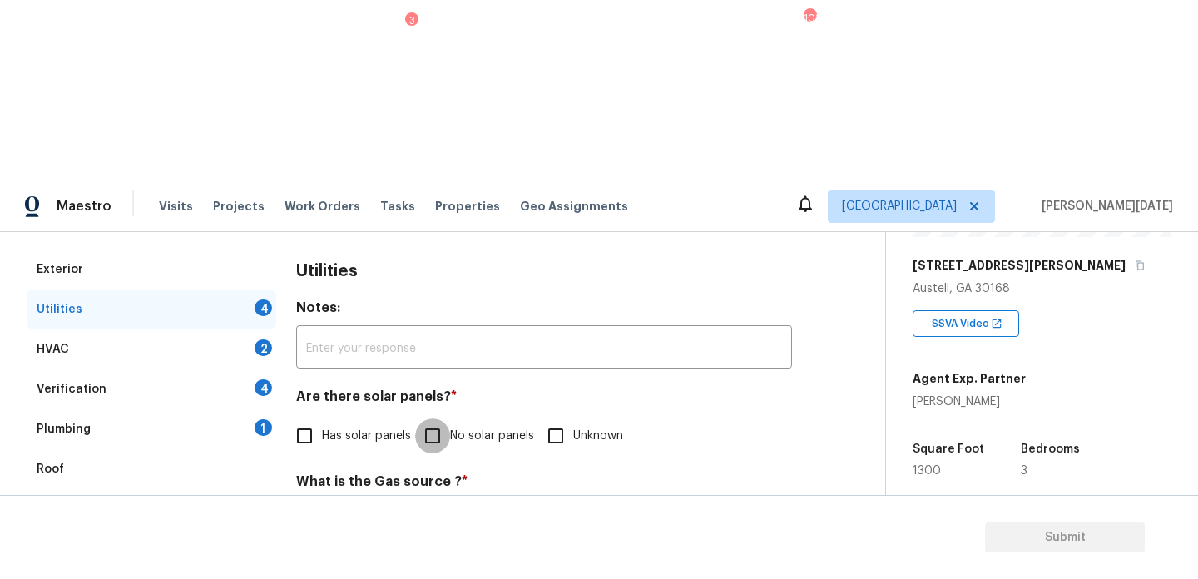
click at [430, 418] on input "No solar panels" at bounding box center [432, 435] width 35 height 35
checkbox input "true"
click at [590, 503] on input "None" at bounding box center [594, 520] width 35 height 35
checkbox input "true"
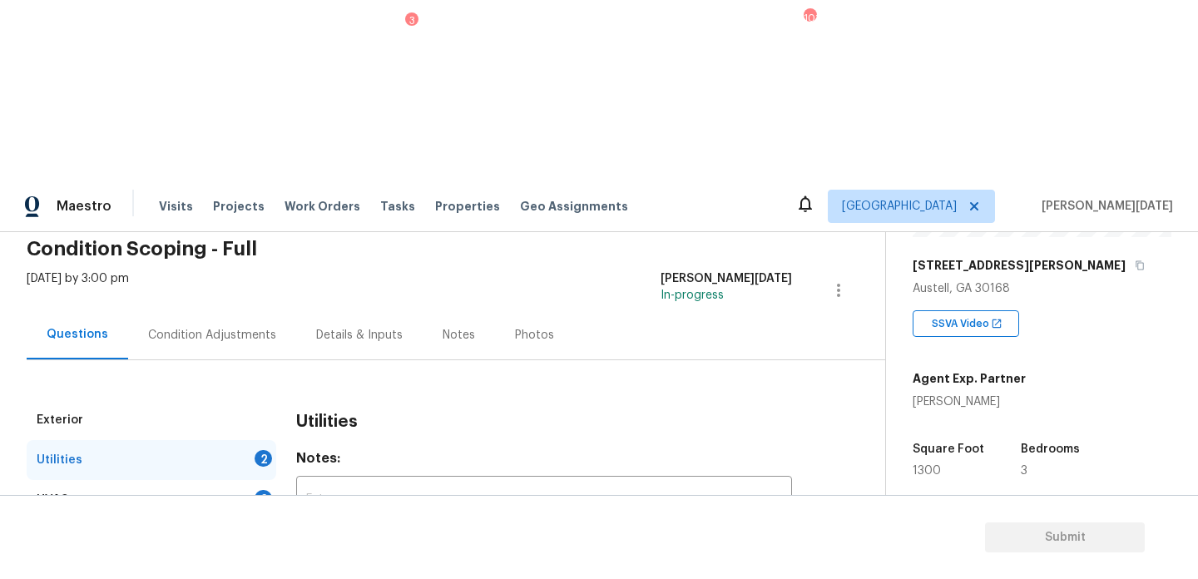
click at [211, 327] on div "Condition Adjustments" at bounding box center [212, 335] width 128 height 17
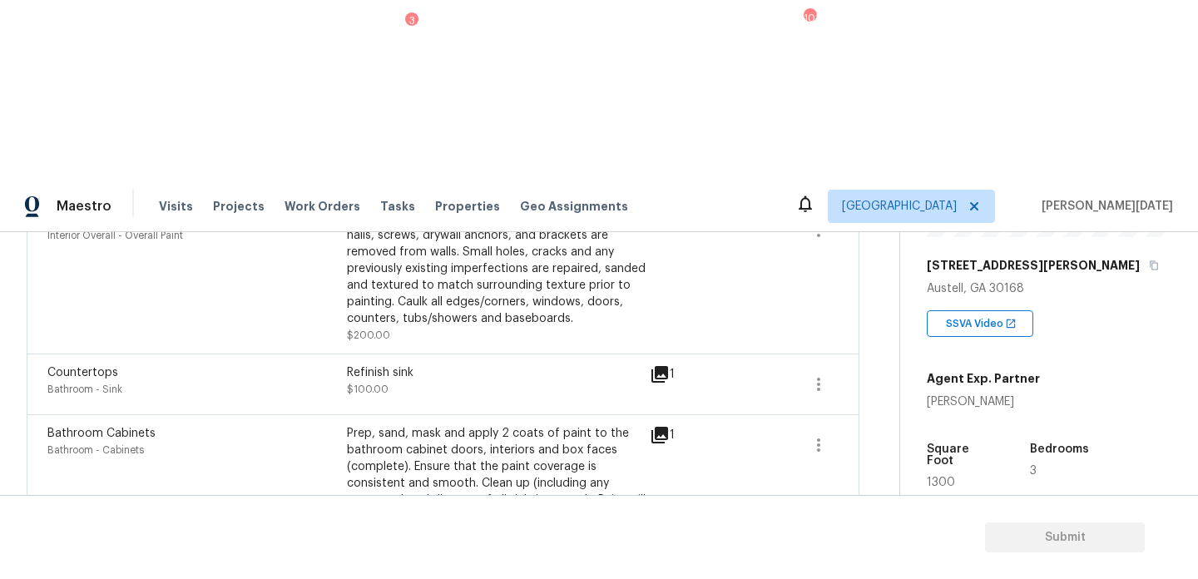
scroll to position [641, 0]
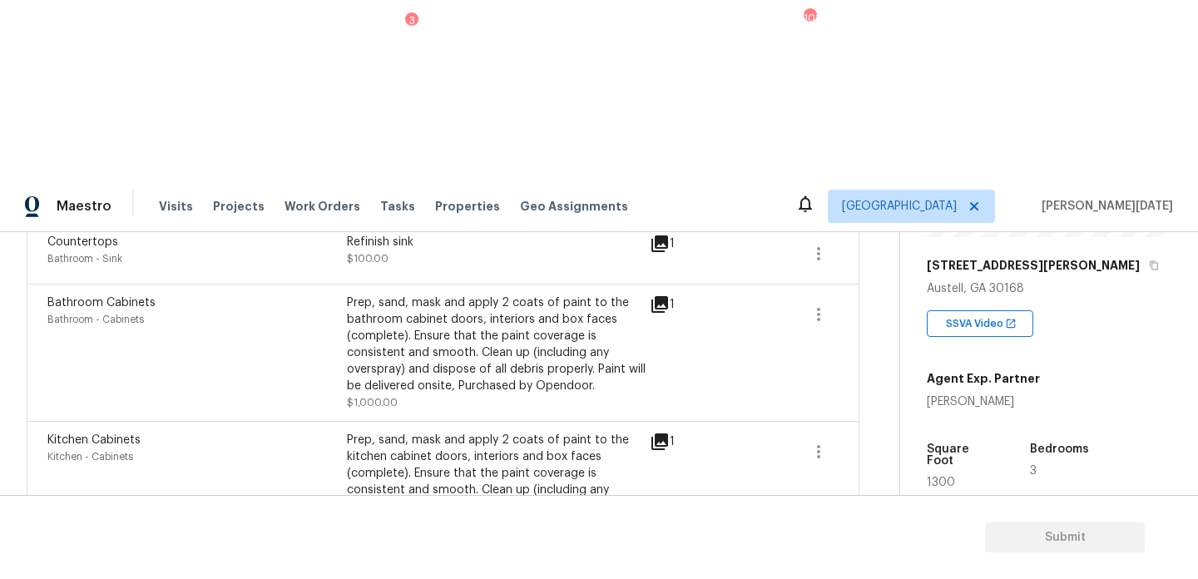
click at [658, 432] on icon at bounding box center [660, 442] width 20 height 20
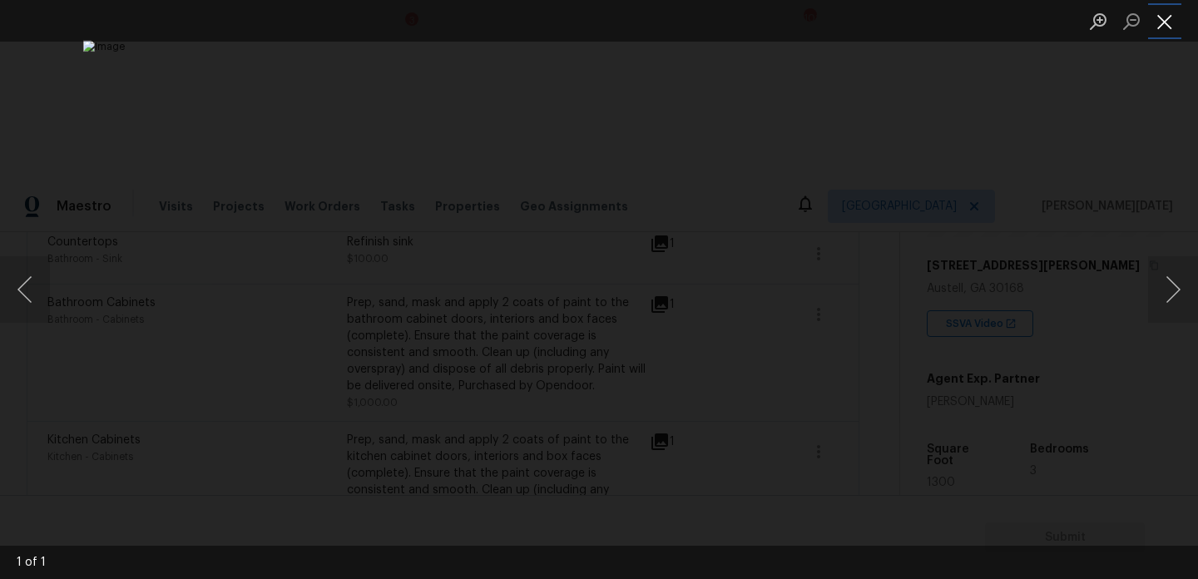
click at [1163, 17] on button "Close lightbox" at bounding box center [1164, 21] width 33 height 29
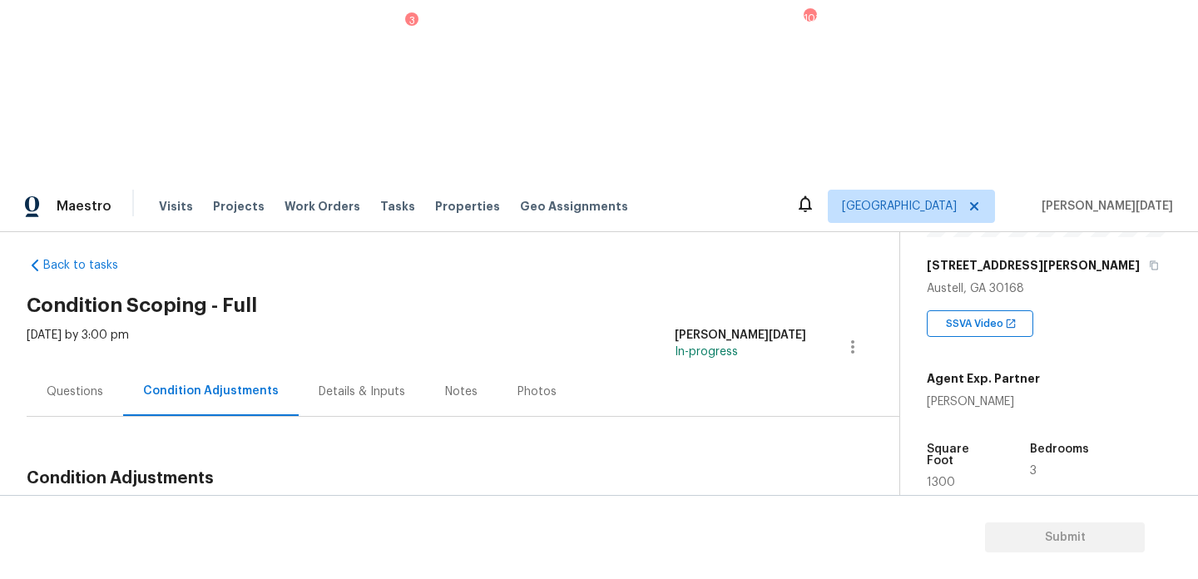
scroll to position [0, 0]
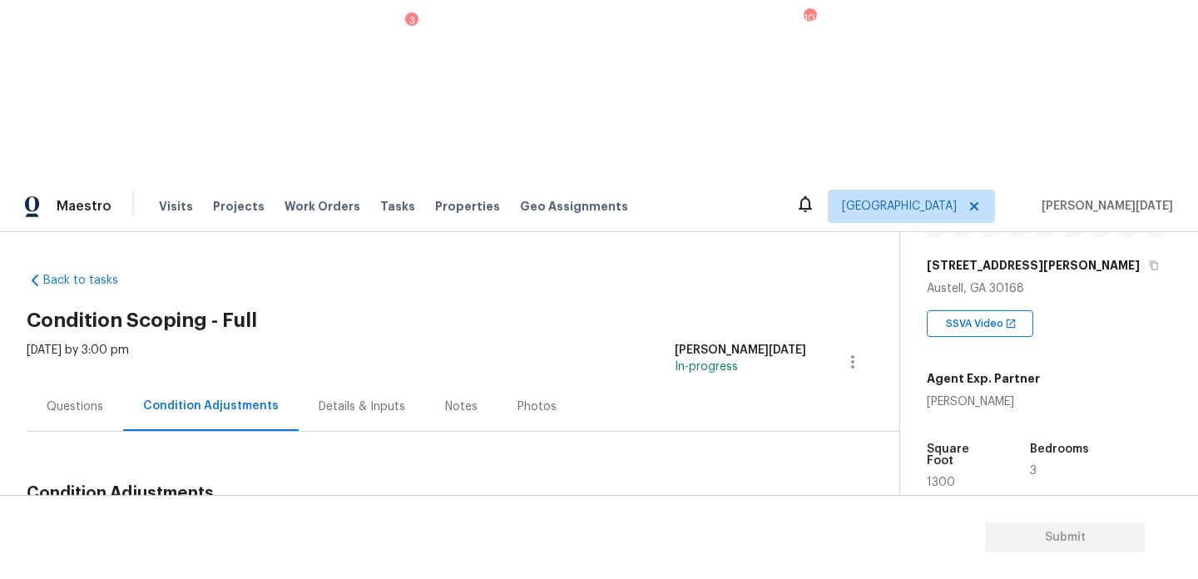
click at [55, 398] on div "Questions" at bounding box center [75, 406] width 57 height 17
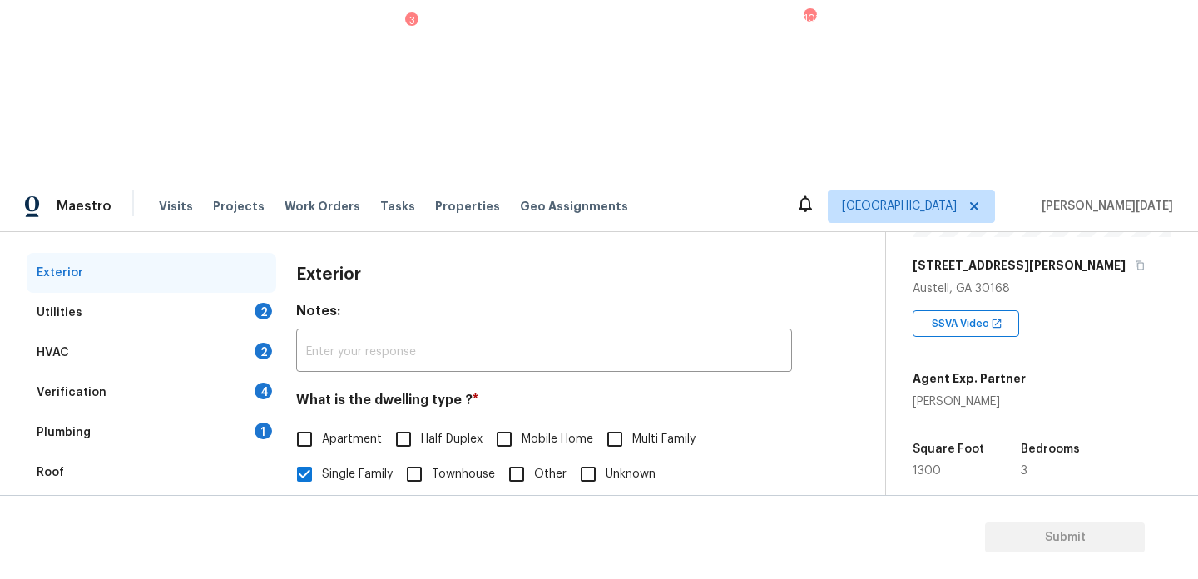
scroll to position [222, 0]
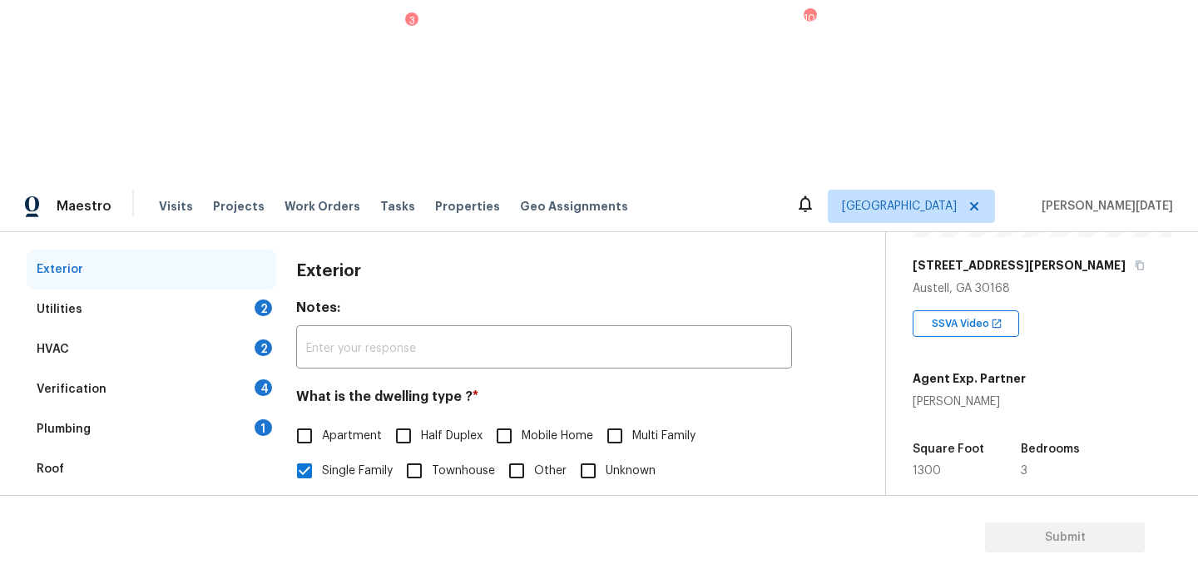
click at [254, 289] on div "Utilities 2" at bounding box center [152, 309] width 250 height 40
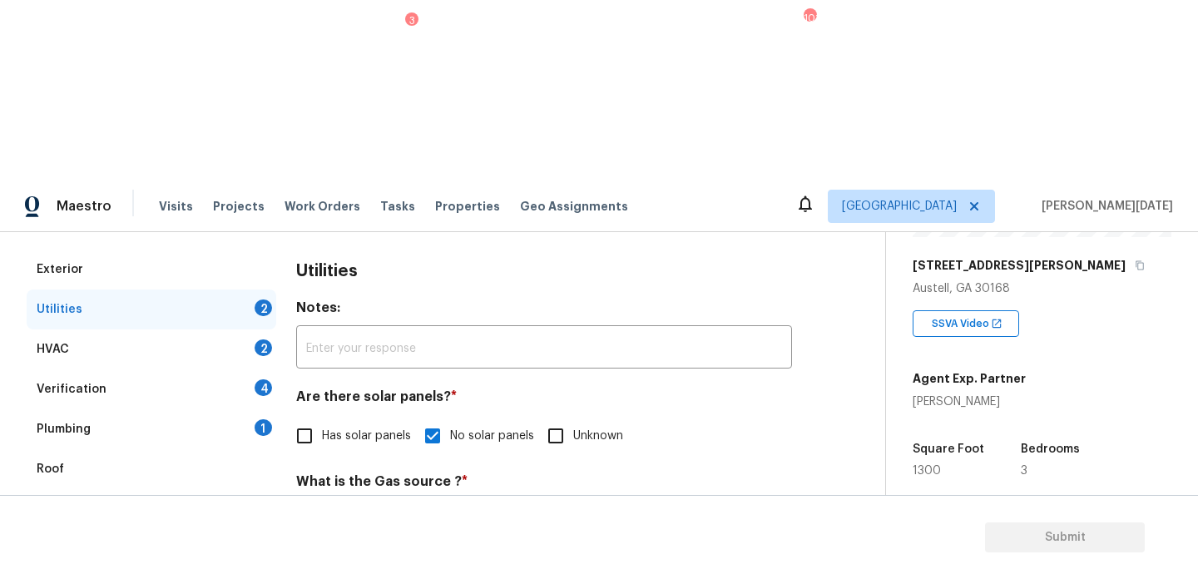
click at [358, 512] on span "Natural Gas Lines" at bounding box center [369, 520] width 95 height 17
click at [322, 503] on input "Natural Gas Lines" at bounding box center [304, 520] width 35 height 35
checkbox input "true"
checkbox input "false"
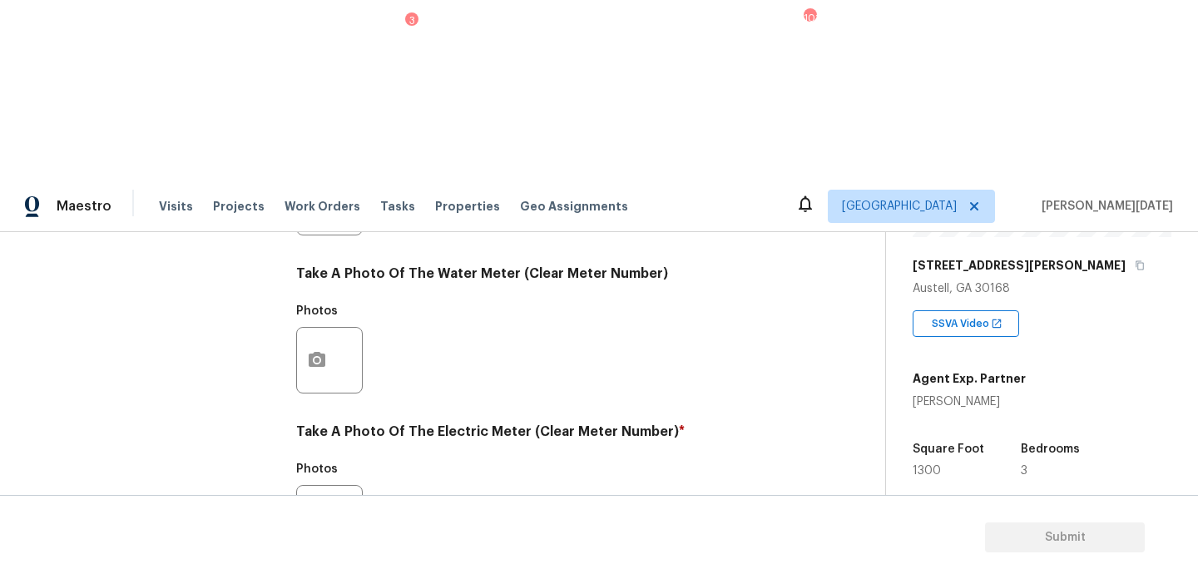
scroll to position [673, 0]
click at [309, 486] on button "button" at bounding box center [317, 518] width 40 height 65
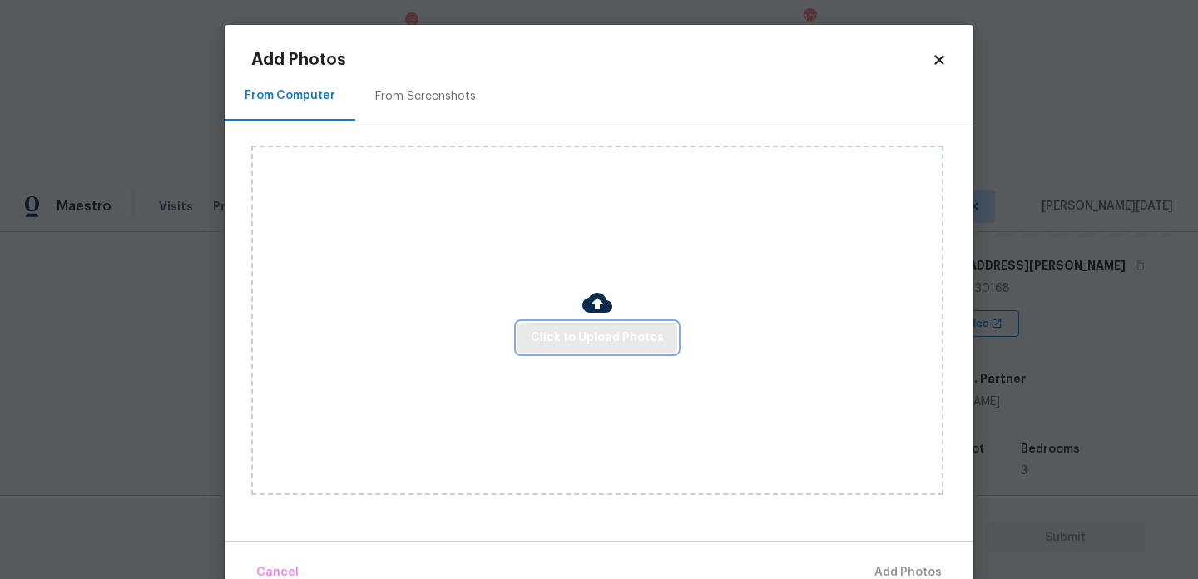
click at [559, 328] on span "Click to Upload Photos" at bounding box center [597, 338] width 133 height 21
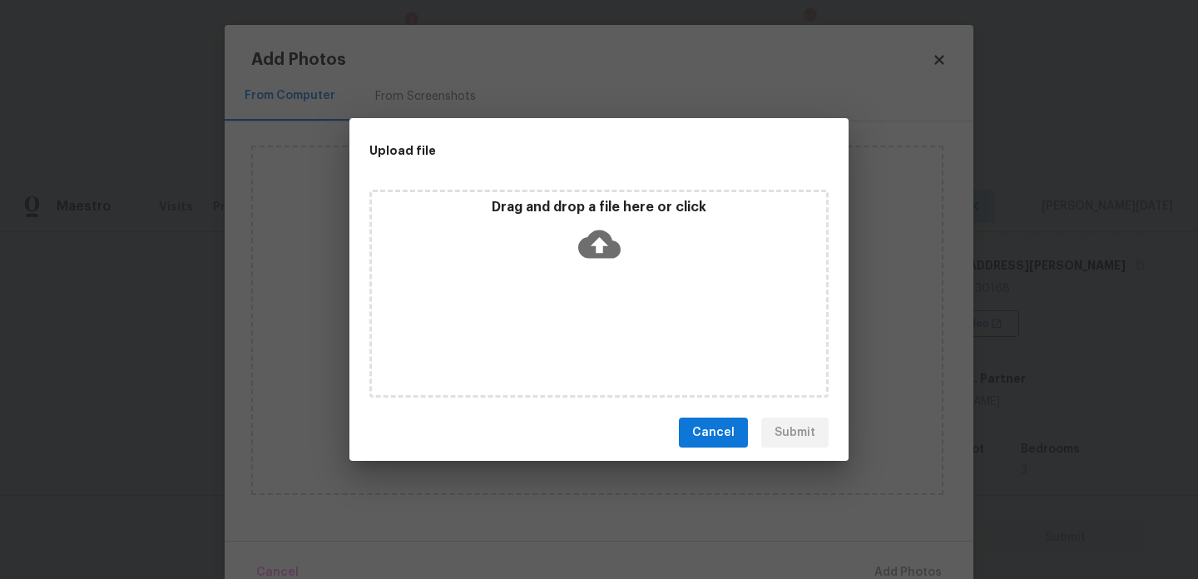
click at [559, 327] on div "Drag and drop a file here or click" at bounding box center [598, 294] width 459 height 208
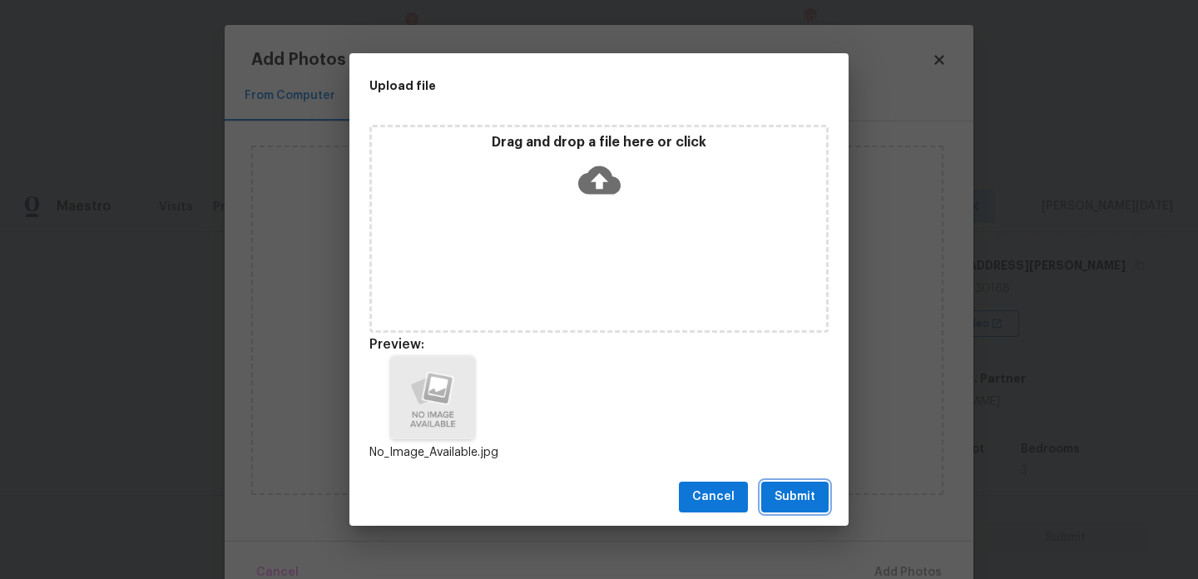
click at [793, 505] on span "Submit" at bounding box center [794, 497] width 41 height 21
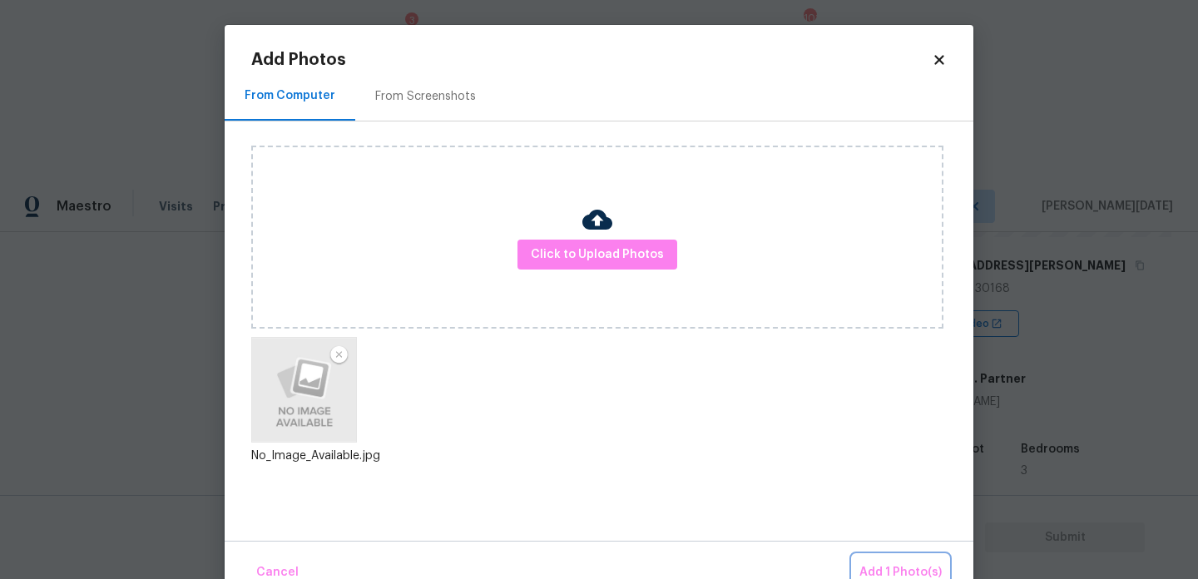
click at [874, 561] on button "Add 1 Photo(s)" at bounding box center [901, 573] width 96 height 36
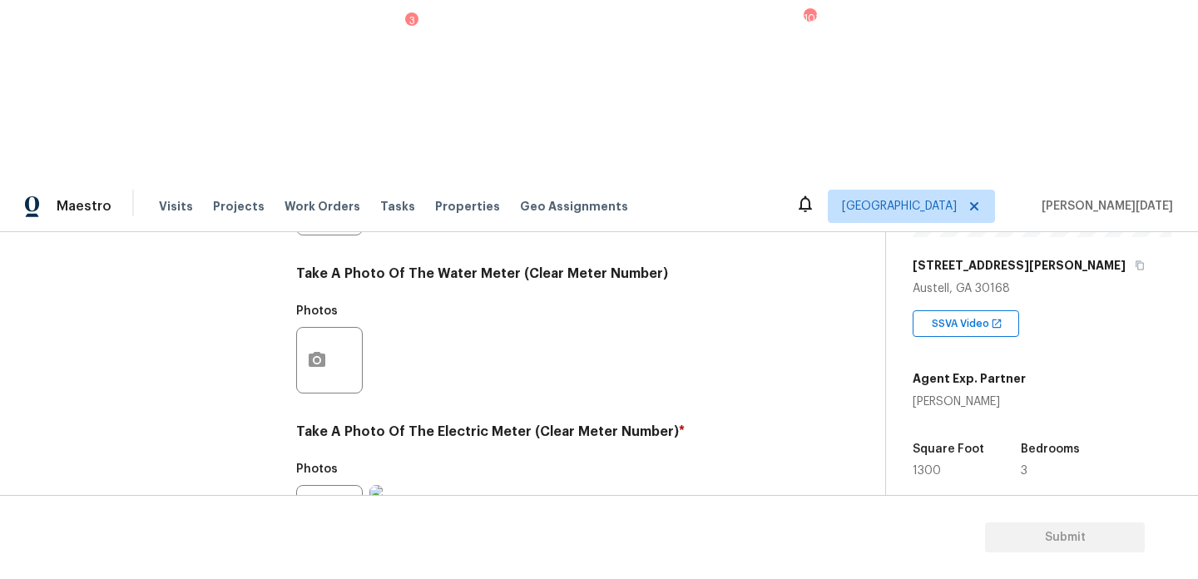
checkbox input "true"
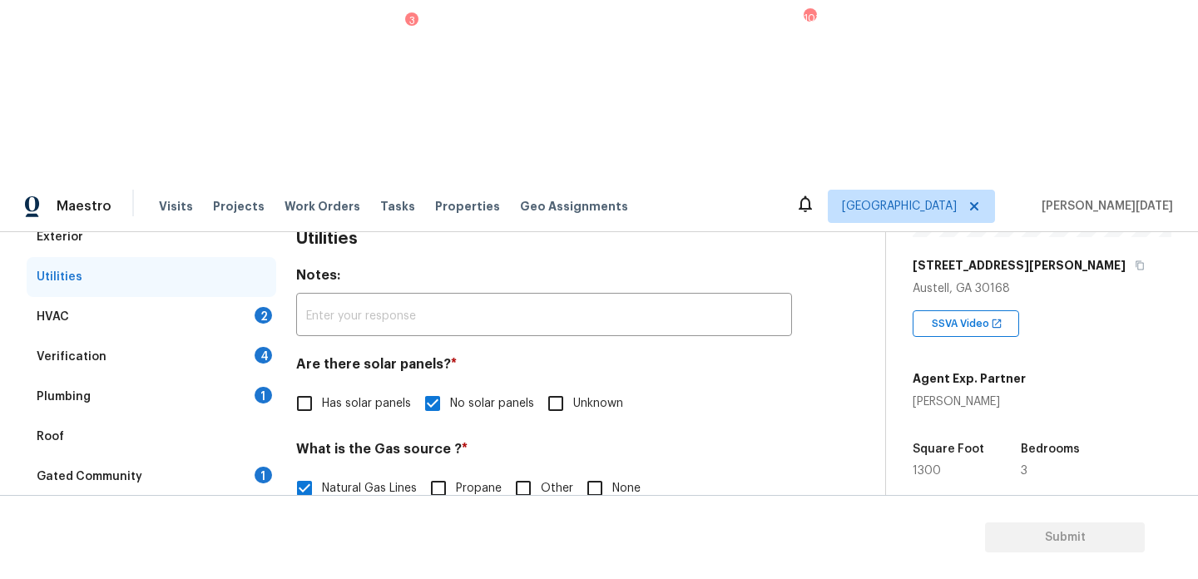
scroll to position [209, 0]
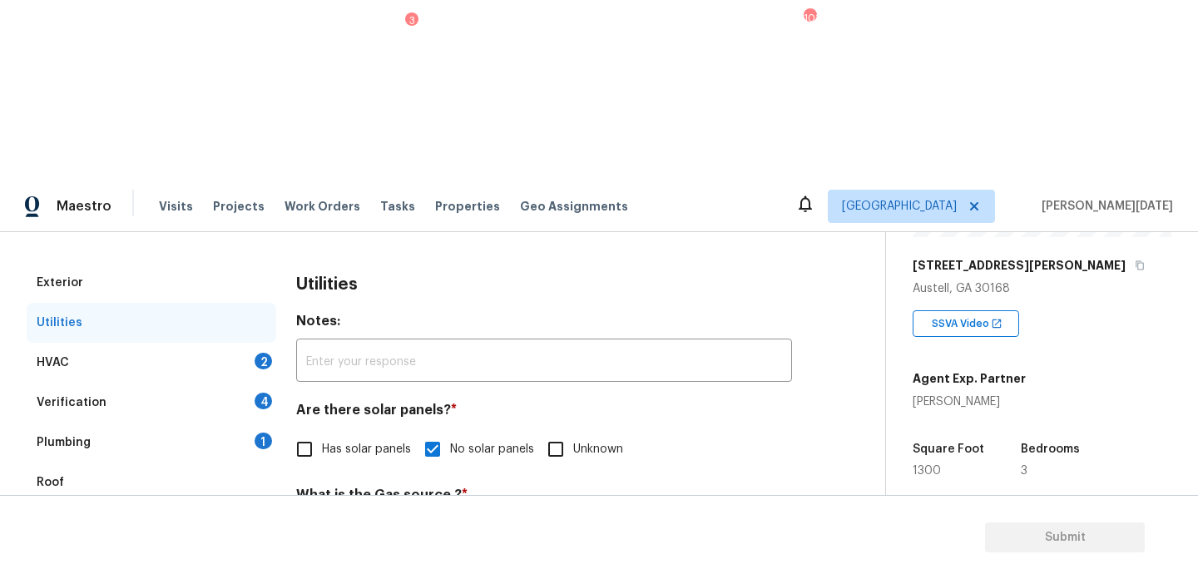
click at [222, 343] on div "HVAC 2" at bounding box center [152, 363] width 250 height 40
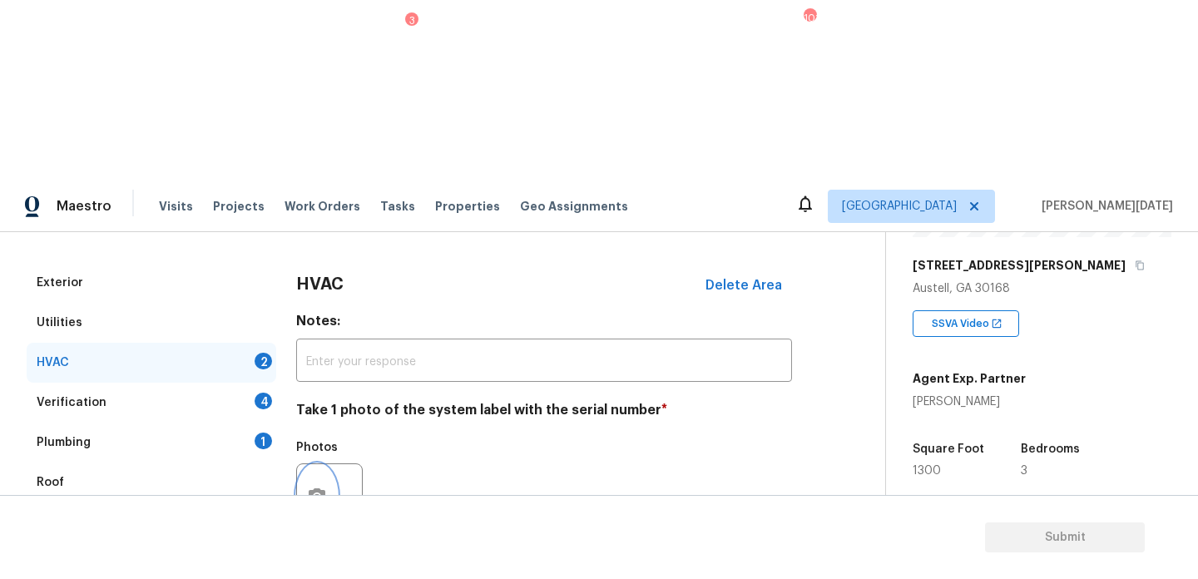
click at [312, 488] on icon "button" at bounding box center [317, 495] width 17 height 15
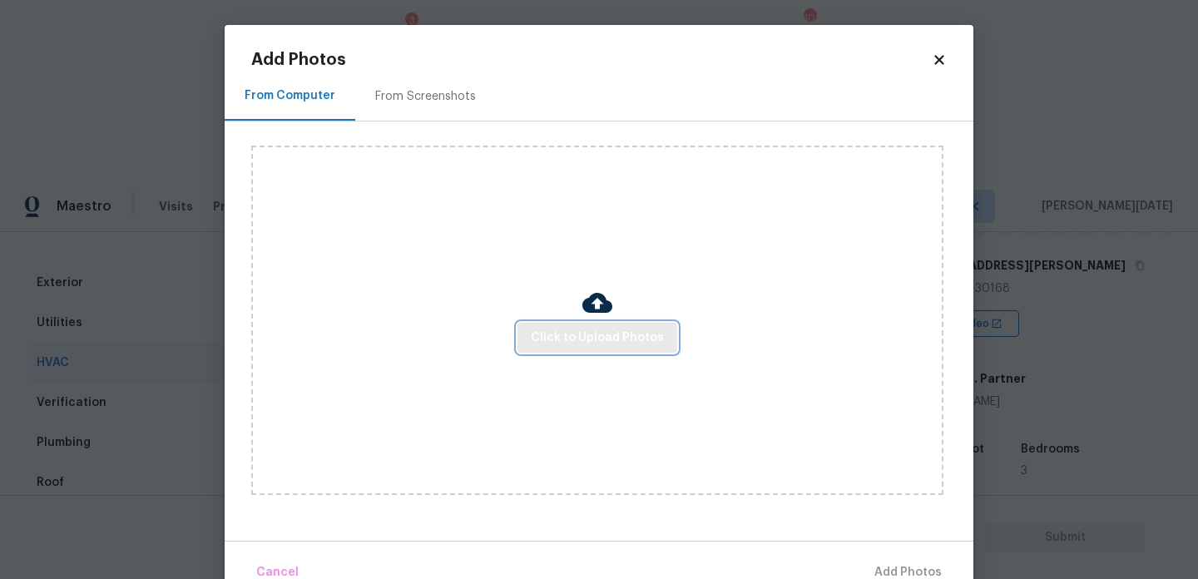
click at [576, 348] on button "Click to Upload Photos" at bounding box center [597, 338] width 160 height 31
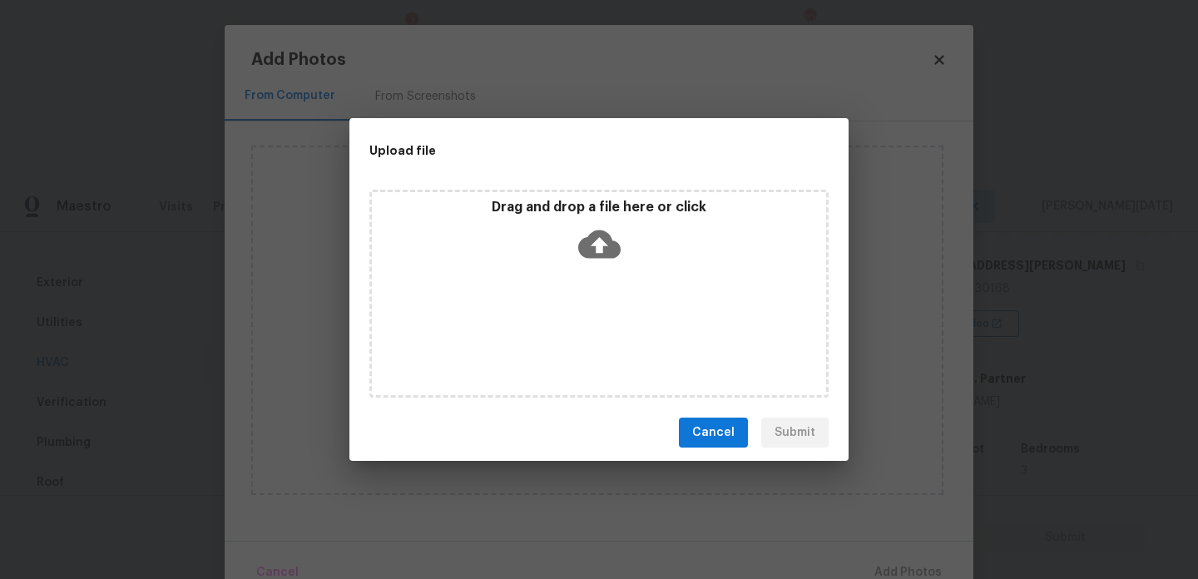
click at [576, 348] on div "Drag and drop a file here or click" at bounding box center [598, 294] width 459 height 208
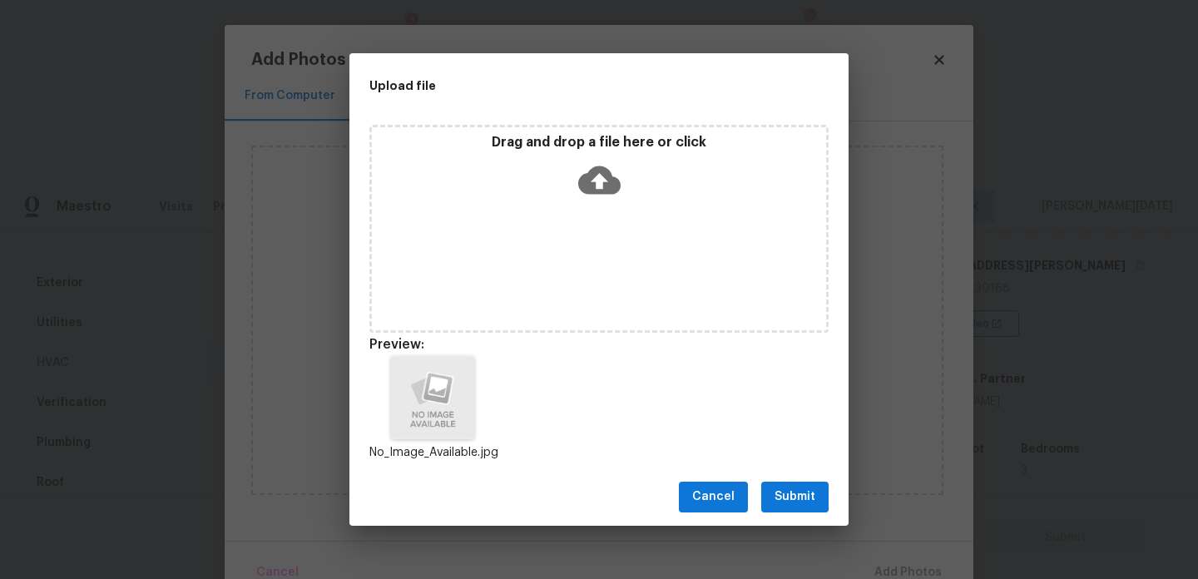
click at [800, 500] on span "Submit" at bounding box center [794, 497] width 41 height 21
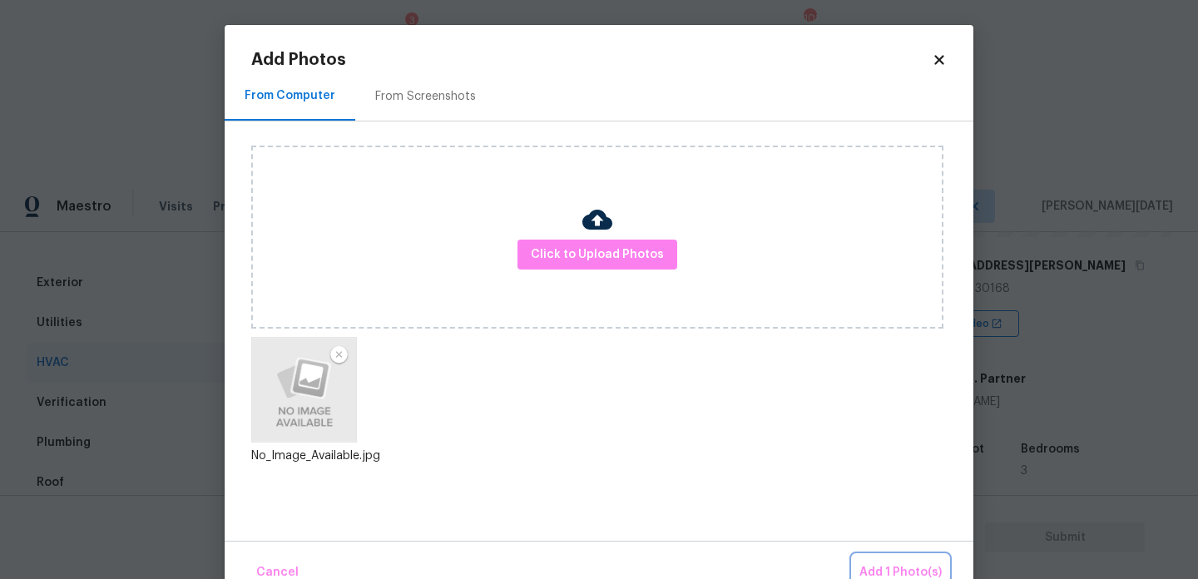
click at [875, 558] on button "Add 1 Photo(s)" at bounding box center [901, 573] width 96 height 36
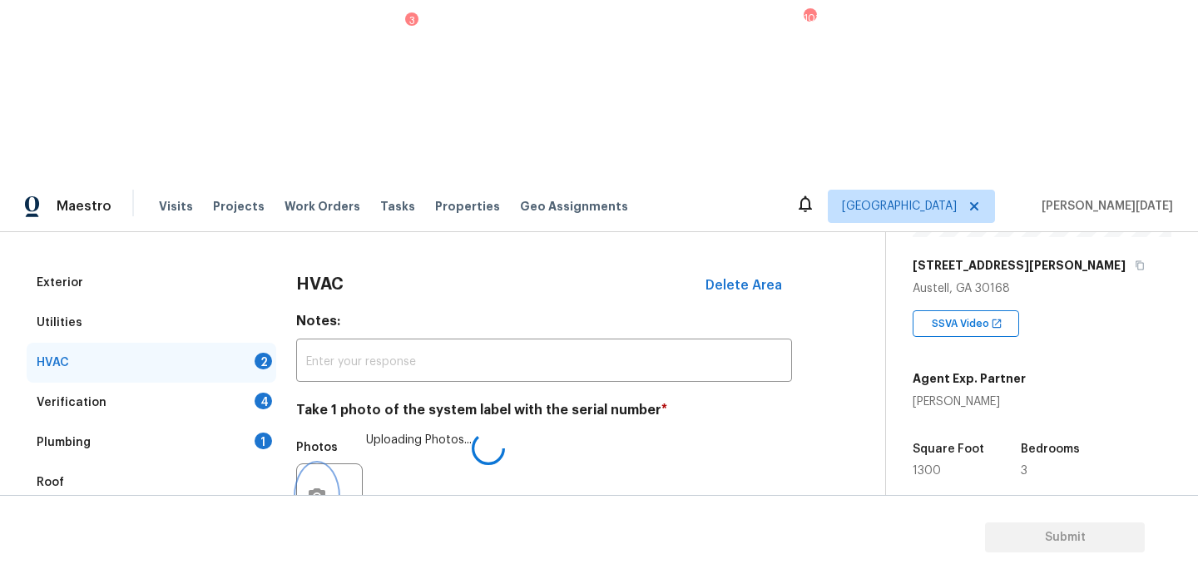
scroll to position [277, 0]
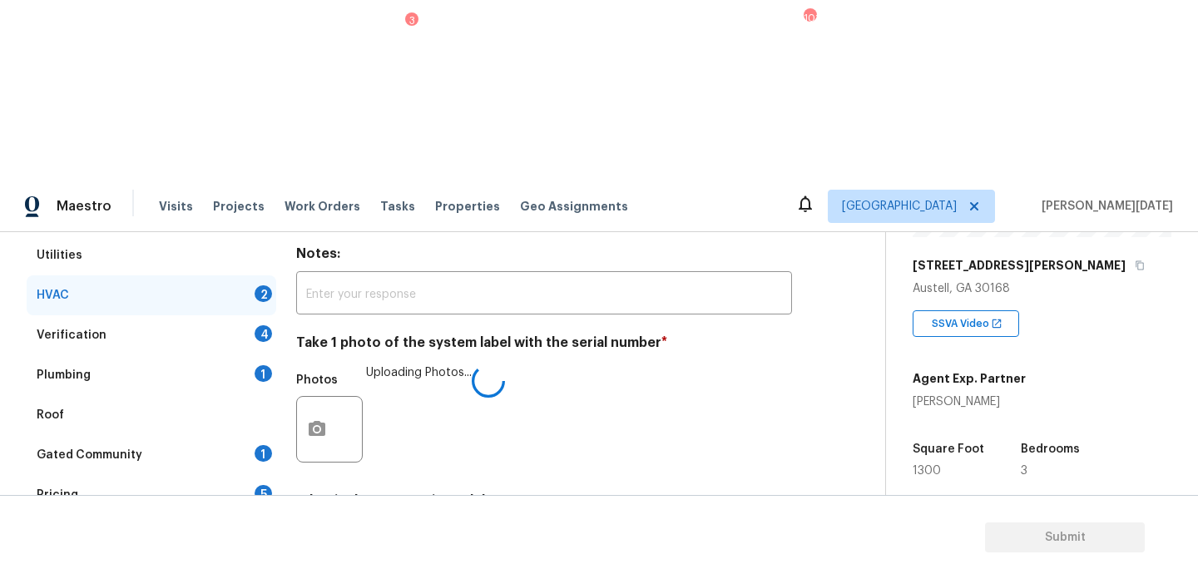
checkbox input "true"
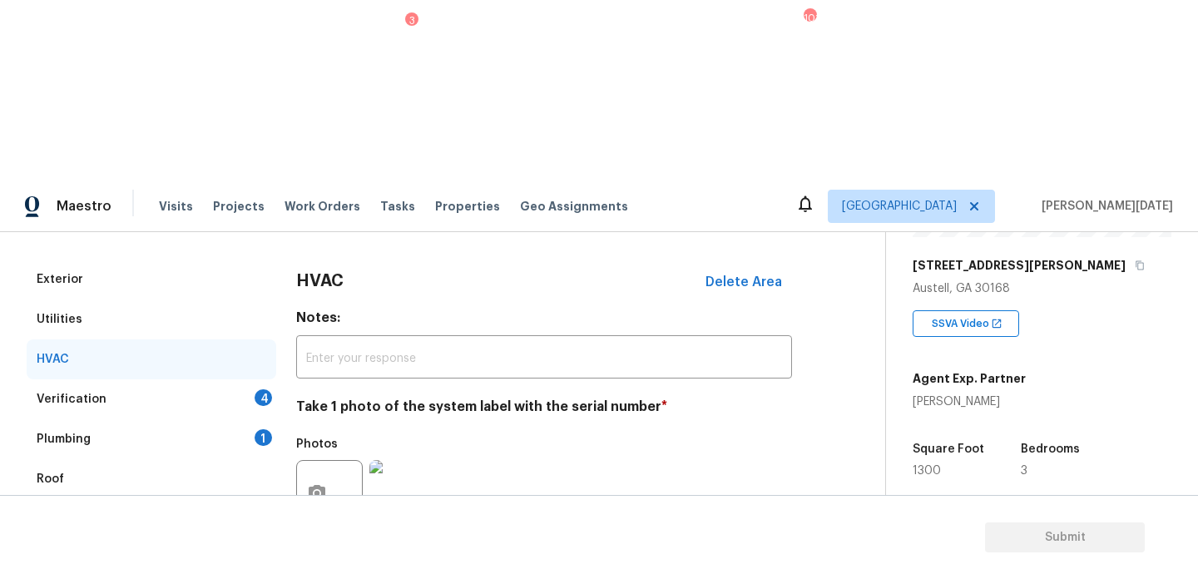
scroll to position [209, 0]
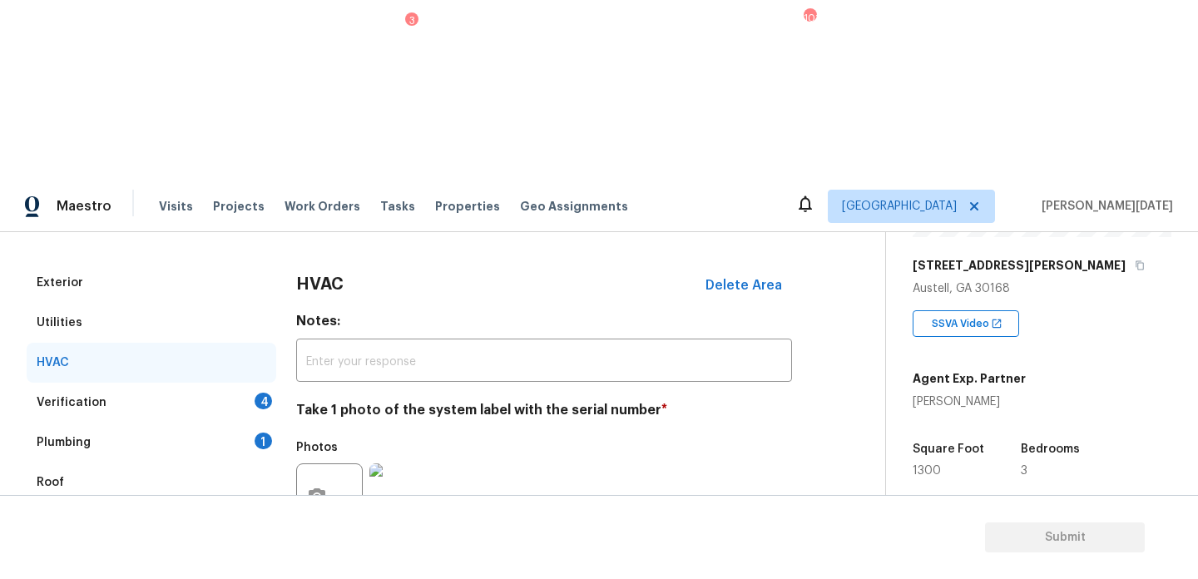
click at [216, 383] on div "Verification 4" at bounding box center [152, 403] width 250 height 40
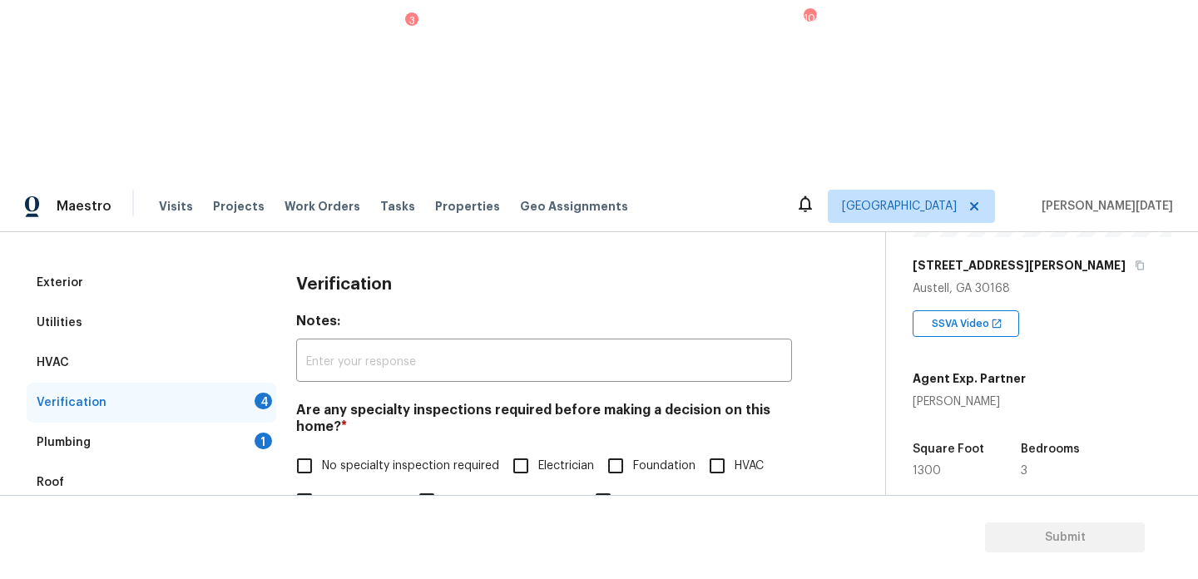
click at [336, 448] on label "No specialty inspection required" at bounding box center [393, 465] width 212 height 35
click at [322, 448] on input "No specialty inspection required" at bounding box center [304, 465] width 35 height 35
checkbox input "true"
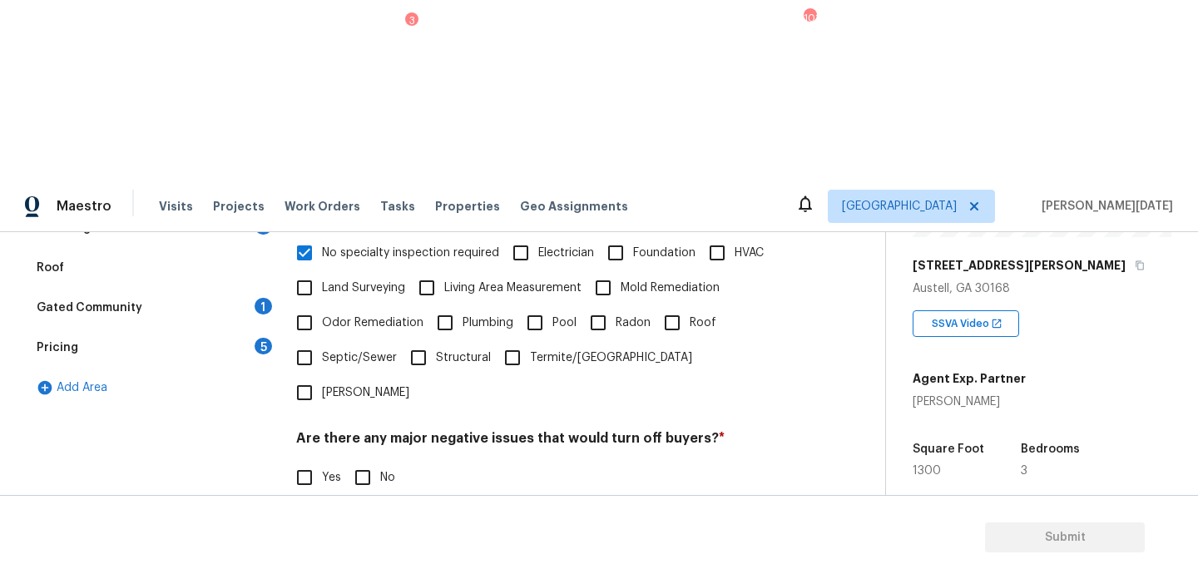
scroll to position [422, 0]
click at [371, 460] on input "No" at bounding box center [362, 477] width 35 height 35
checkbox input "true"
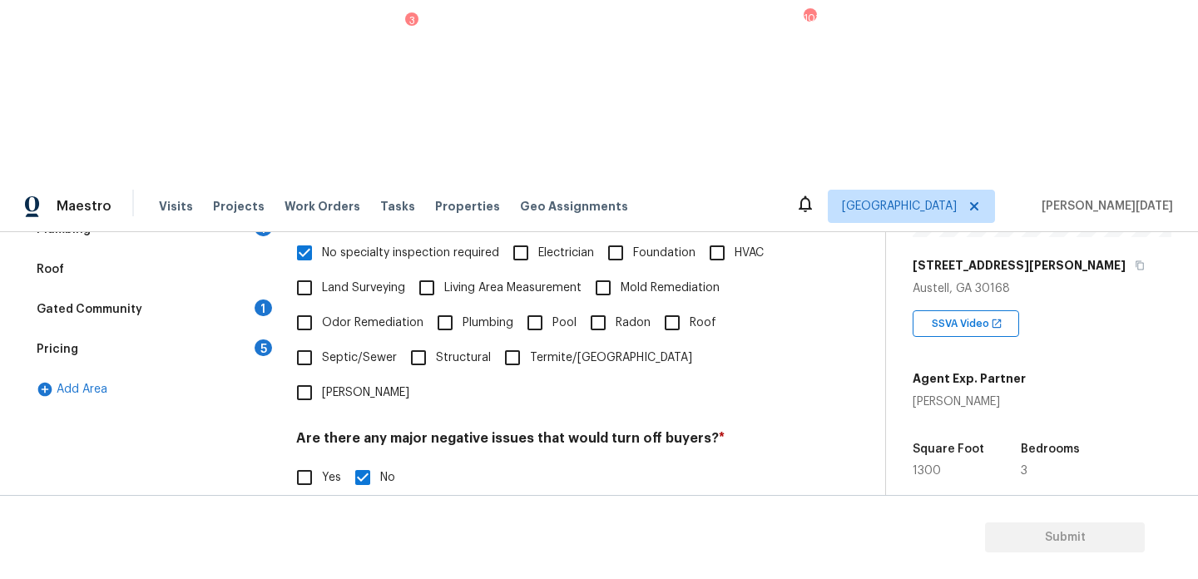
click at [317, 545] on input "Yes" at bounding box center [304, 562] width 35 height 35
checkbox input "true"
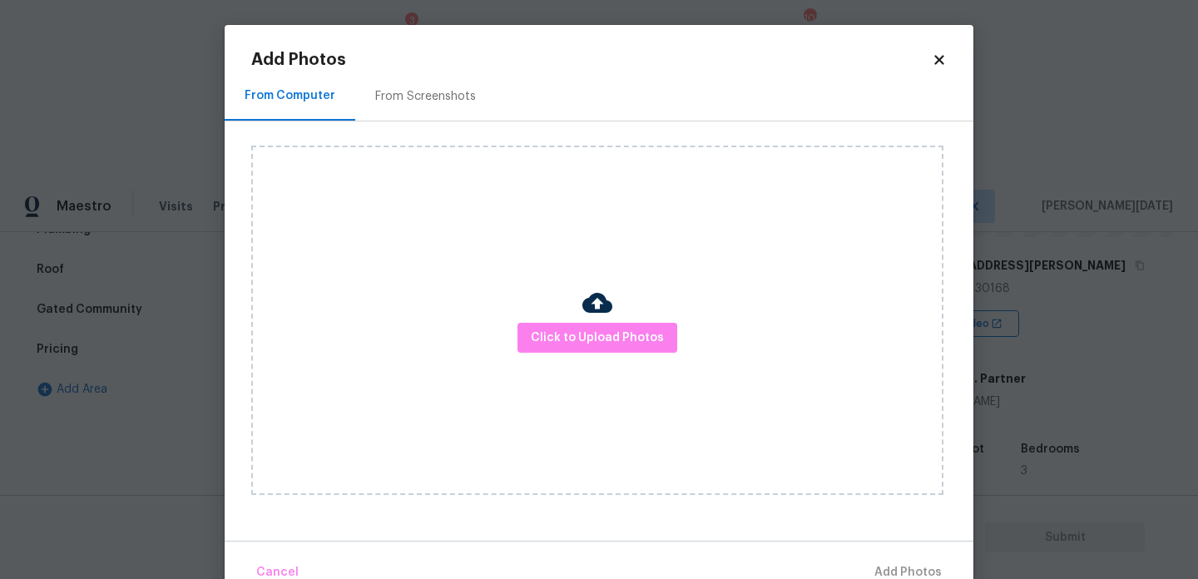
click at [594, 320] on div at bounding box center [597, 305] width 30 height 35
click at [601, 346] on span "Click to Upload Photos" at bounding box center [597, 338] width 133 height 21
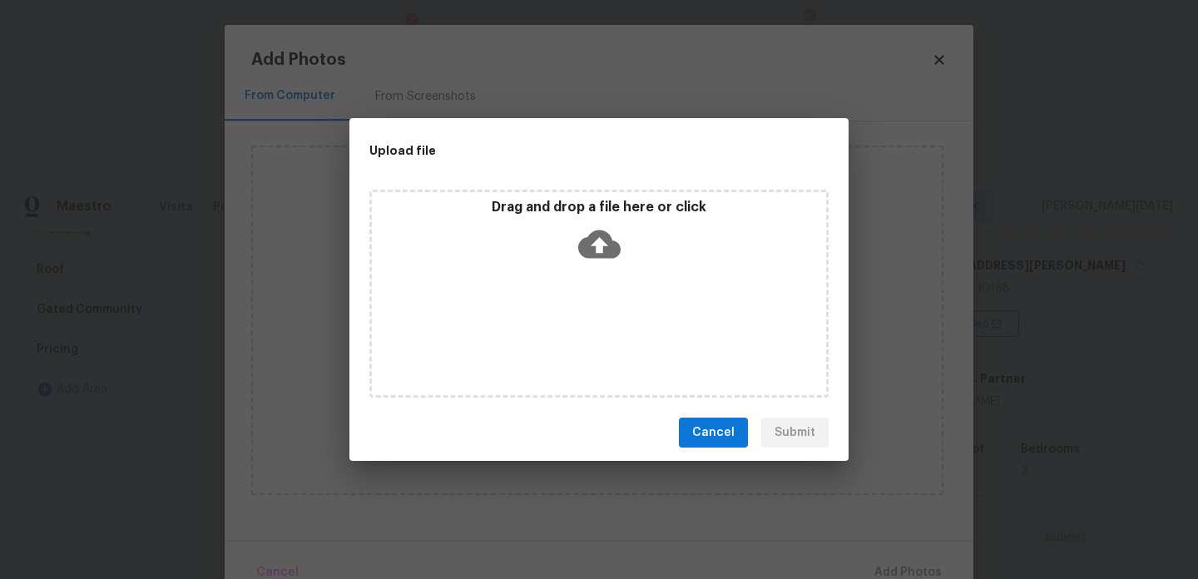
click at [601, 346] on div "Drag and drop a file here or click" at bounding box center [598, 294] width 459 height 208
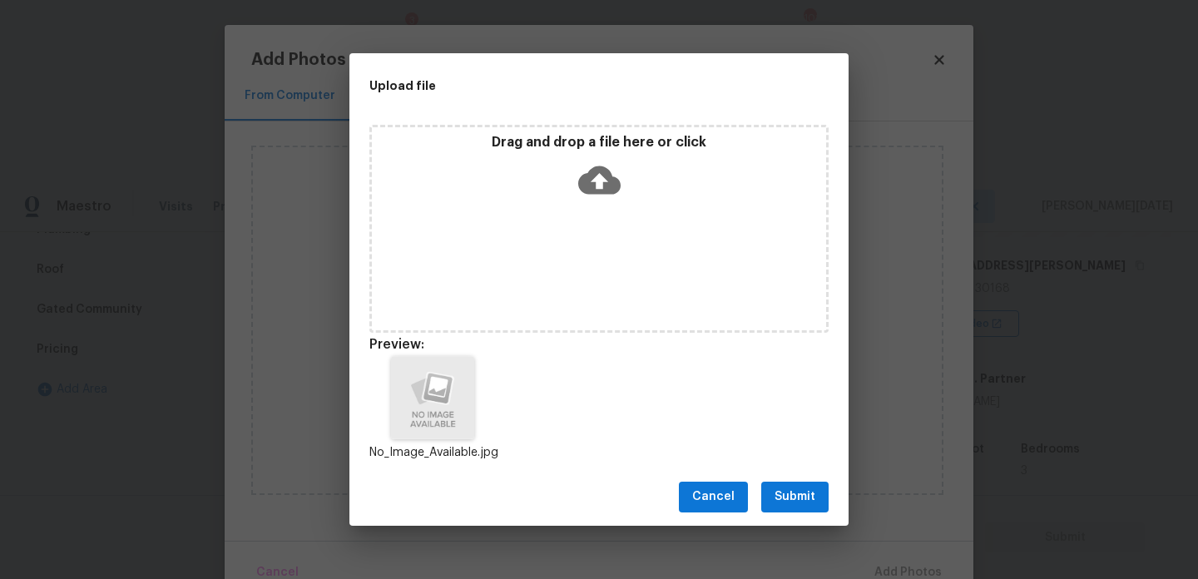
click at [779, 485] on button "Submit" at bounding box center [794, 497] width 67 height 31
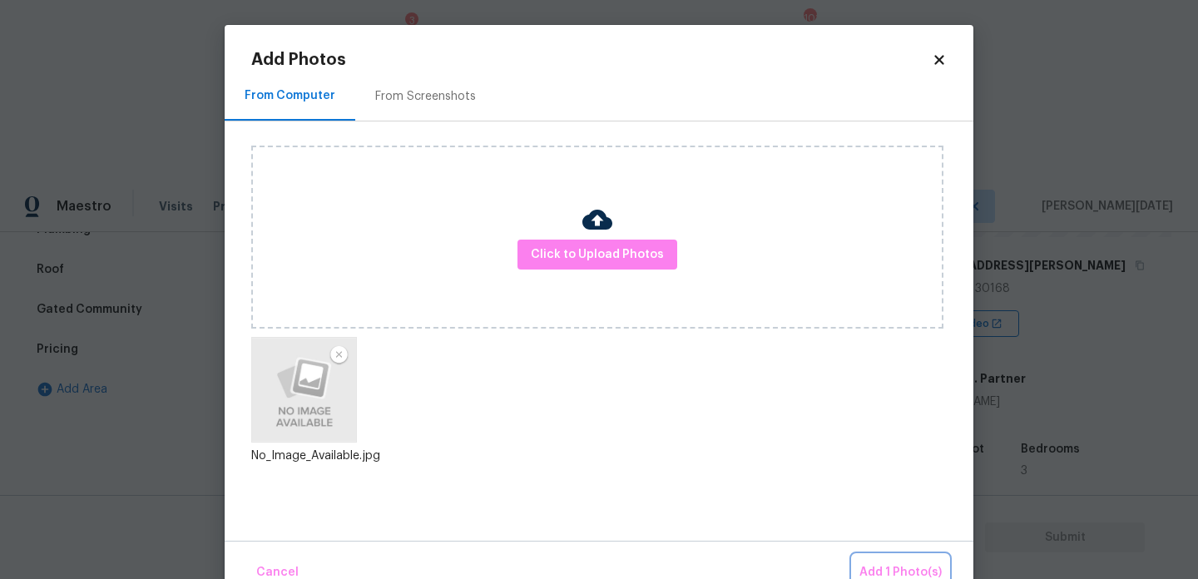
click at [868, 557] on button "Add 1 Photo(s)" at bounding box center [901, 573] width 96 height 36
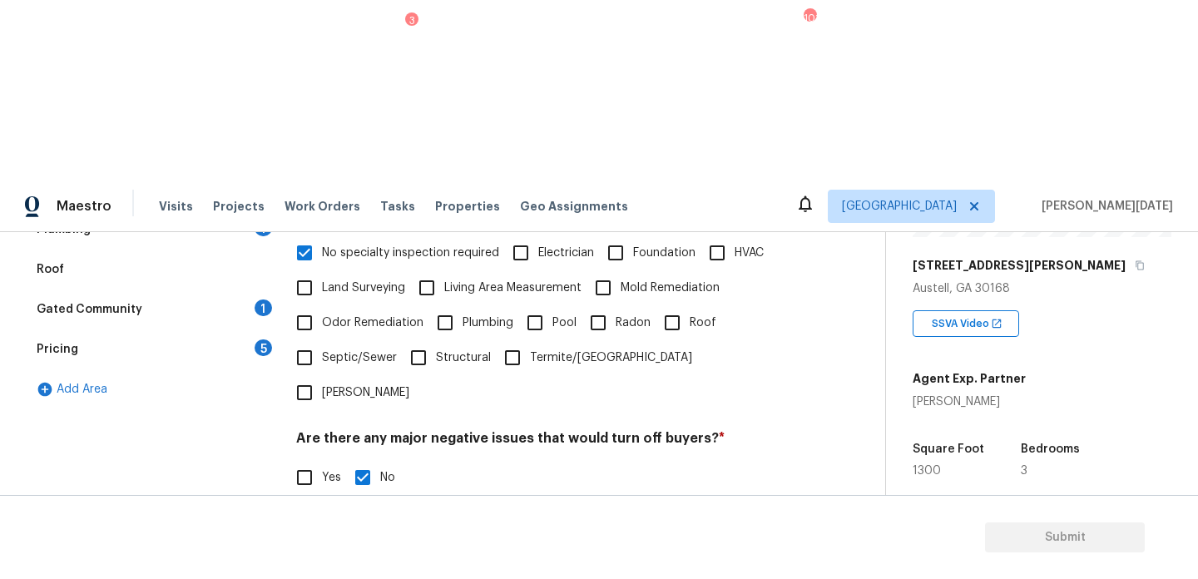
scroll to position [443, 0]
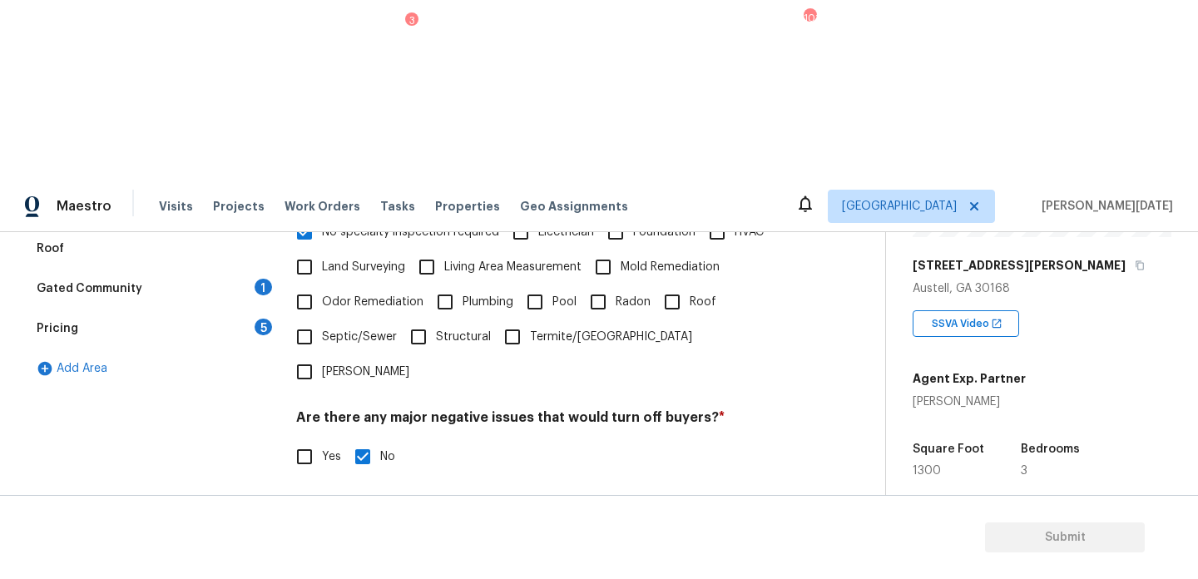
click at [418, 564] on input "text" at bounding box center [544, 583] width 496 height 39
type input "ALA"
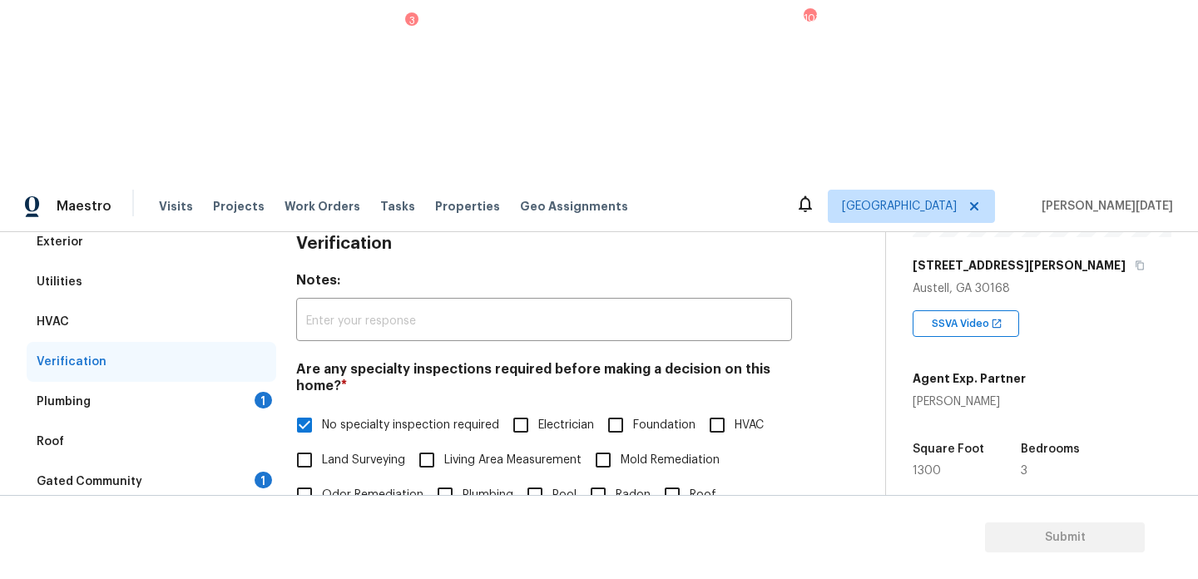
click at [267, 392] on div "1" at bounding box center [263, 400] width 17 height 17
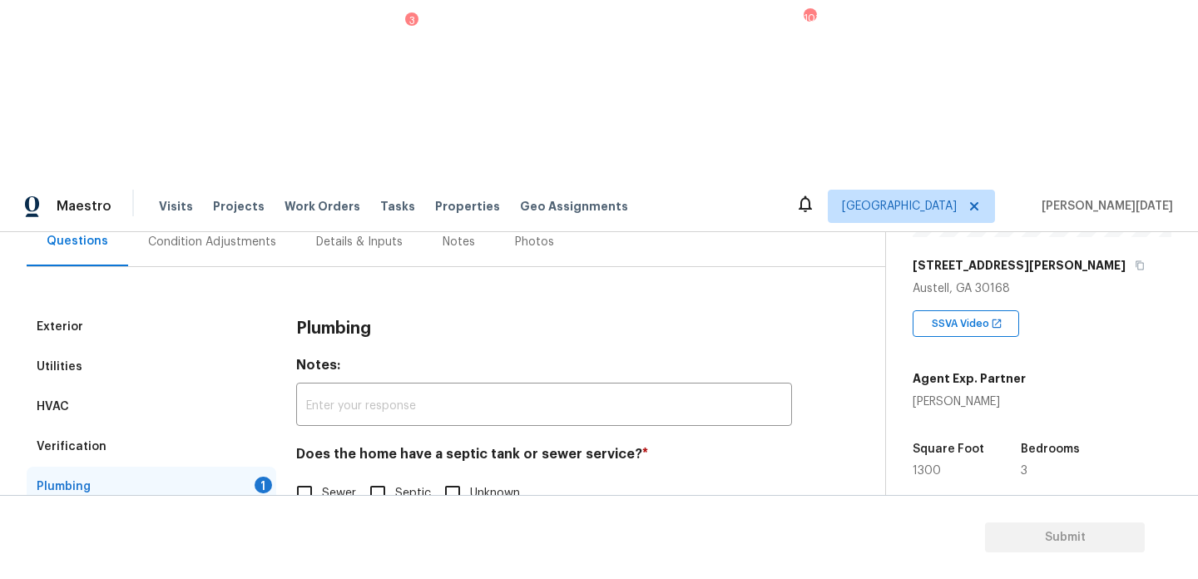
click at [300, 476] on input "Sewer" at bounding box center [304, 493] width 35 height 35
checkbox input "true"
click at [237, 547] on div "Gated Community 1" at bounding box center [152, 567] width 250 height 40
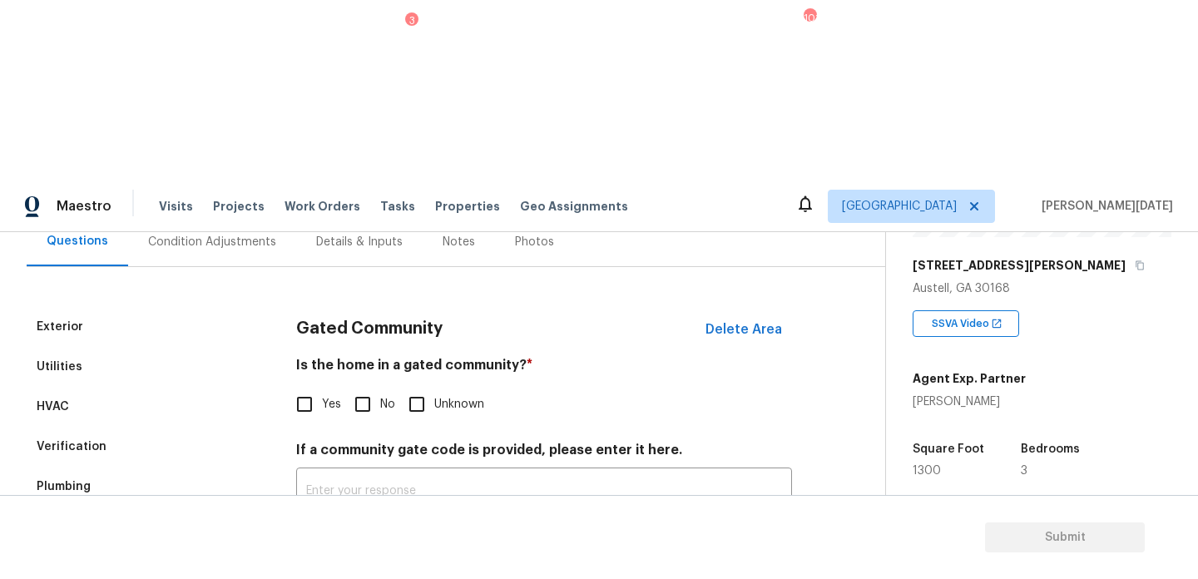
click at [366, 387] on input "No" at bounding box center [362, 404] width 35 height 35
checkbox input "true"
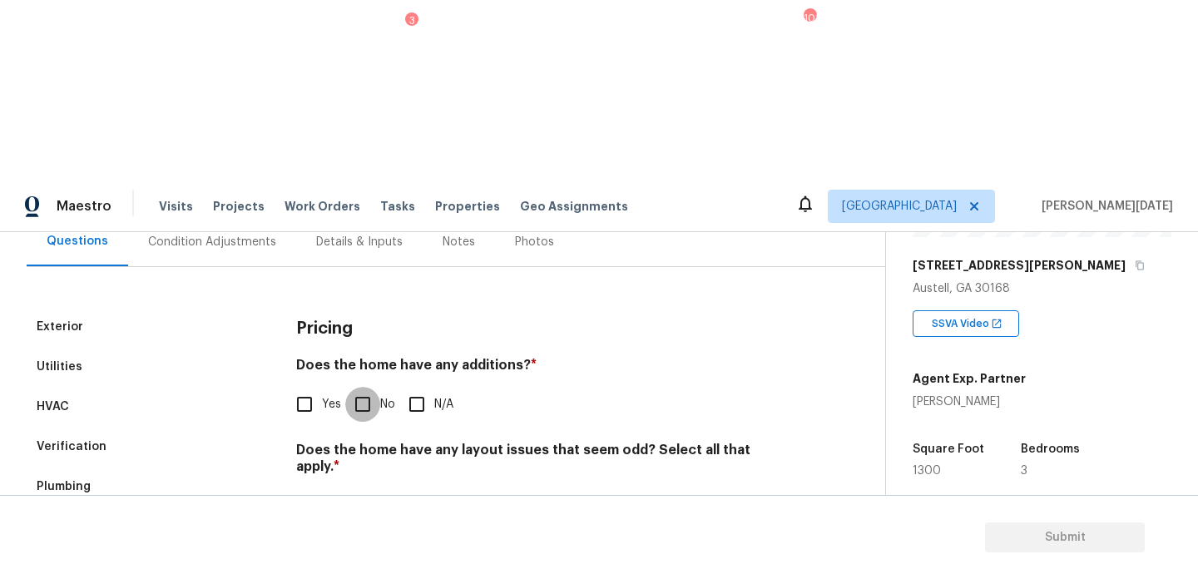
click at [355, 387] on input "No" at bounding box center [362, 404] width 35 height 35
checkbox input "true"
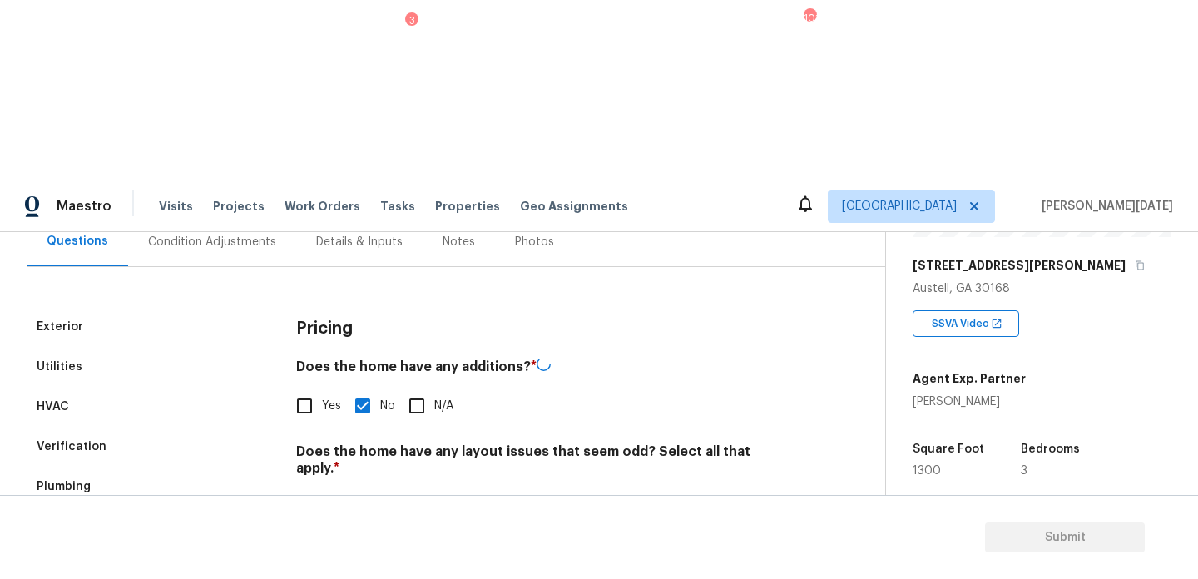
scroll to position [419, 0]
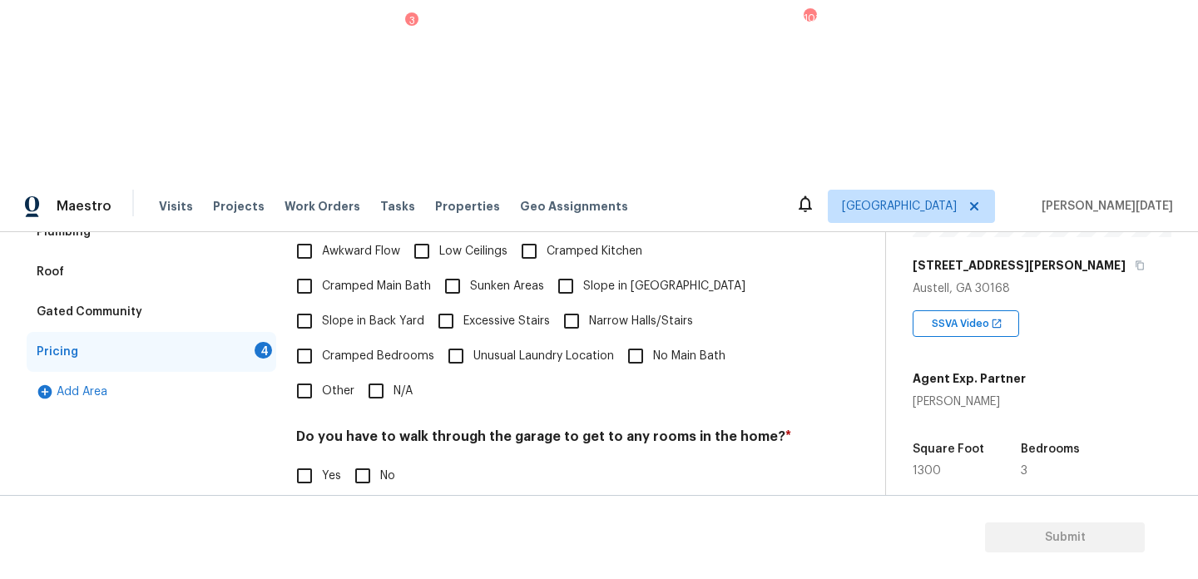
click at [385, 374] on input "N/A" at bounding box center [376, 391] width 35 height 35
checkbox input "true"
click at [365, 430] on div "Do you have to walk through the garage to get to any rooms in the home? * Yes No" at bounding box center [544, 462] width 496 height 65
click at [365, 458] on input "No" at bounding box center [362, 475] width 35 height 35
checkbox input "true"
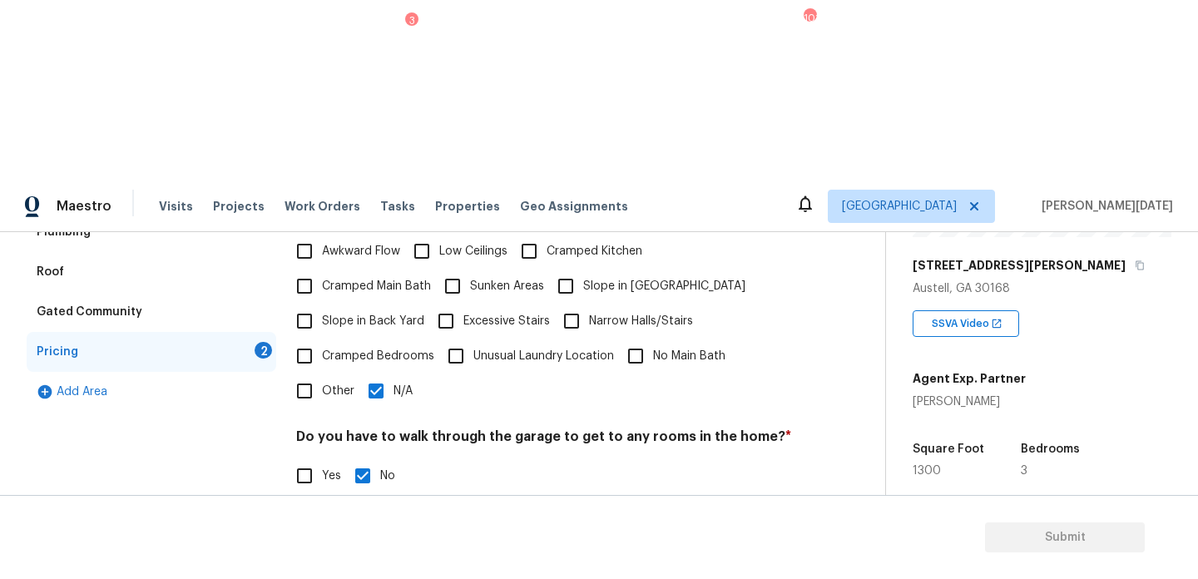
click at [359, 543] on input "No" at bounding box center [362, 560] width 35 height 35
checkbox input "true"
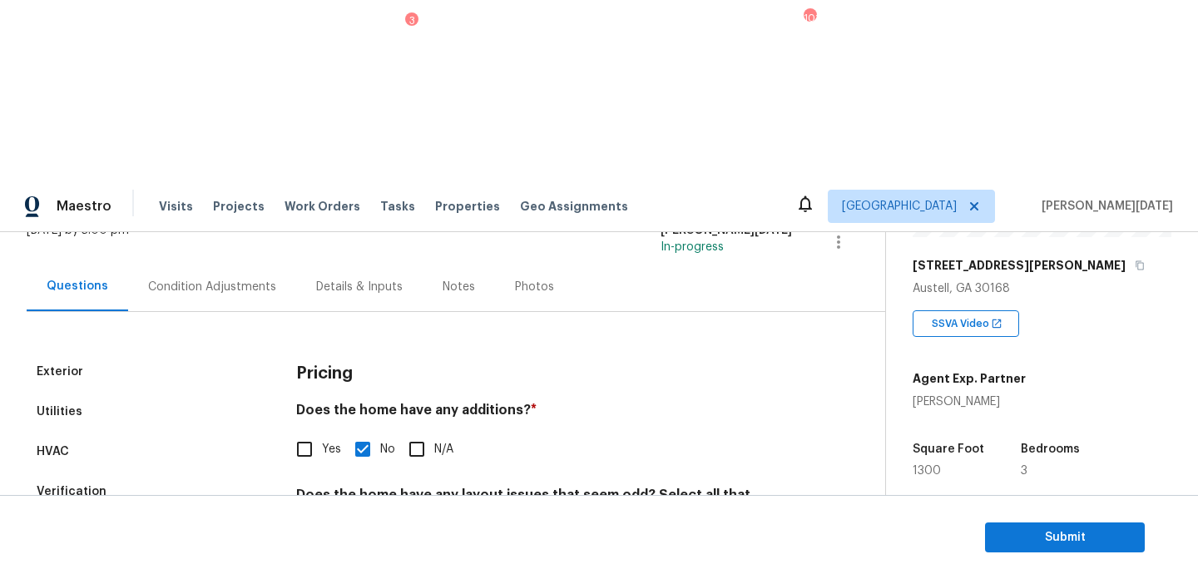
scroll to position [0, 0]
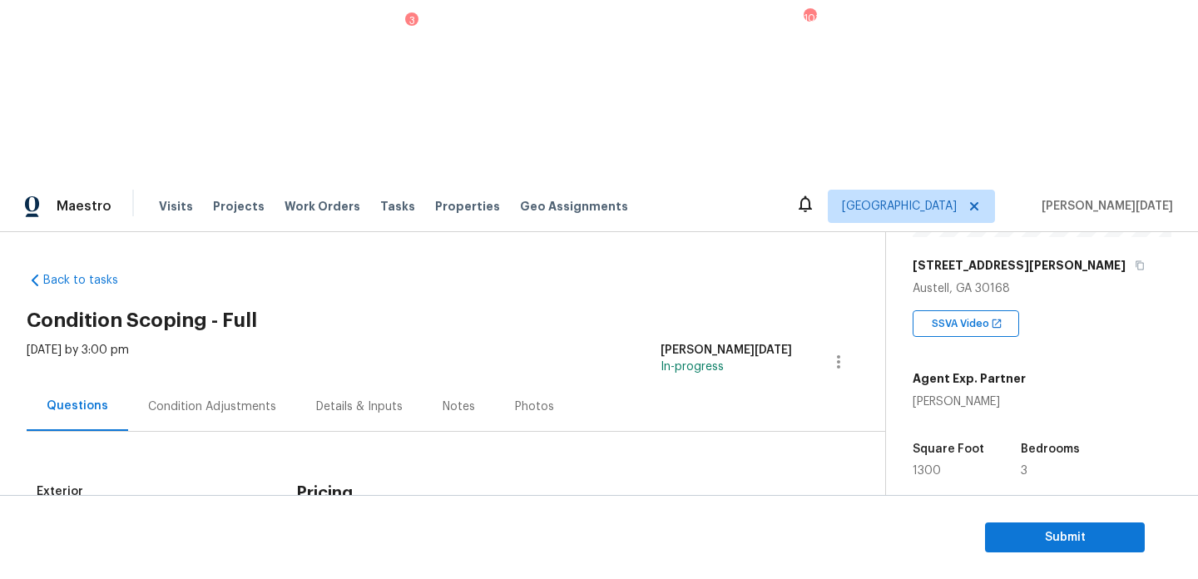
click at [224, 398] on div "Condition Adjustments" at bounding box center [212, 406] width 128 height 17
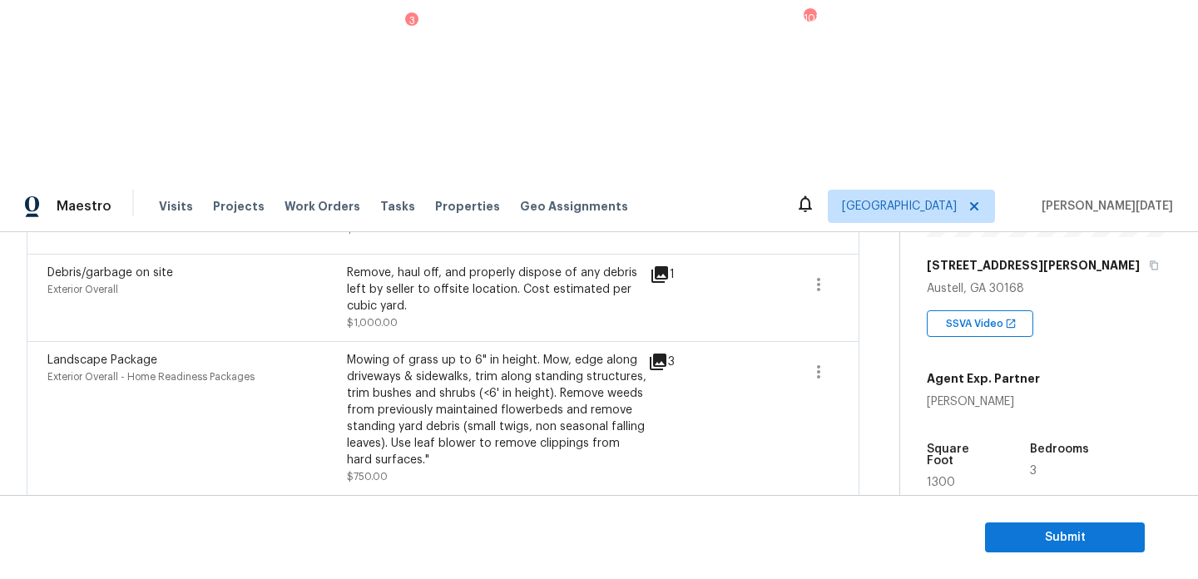
scroll to position [972, 0]
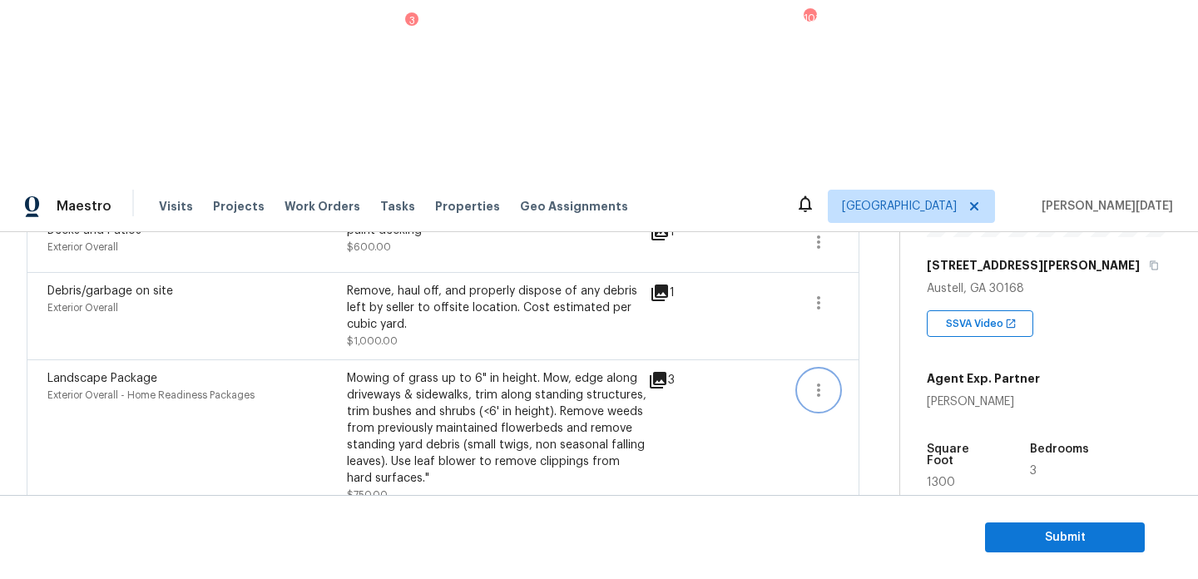
click at [809, 380] on icon "button" at bounding box center [819, 390] width 20 height 20
click at [873, 210] on div "Edit" at bounding box center [914, 208] width 130 height 17
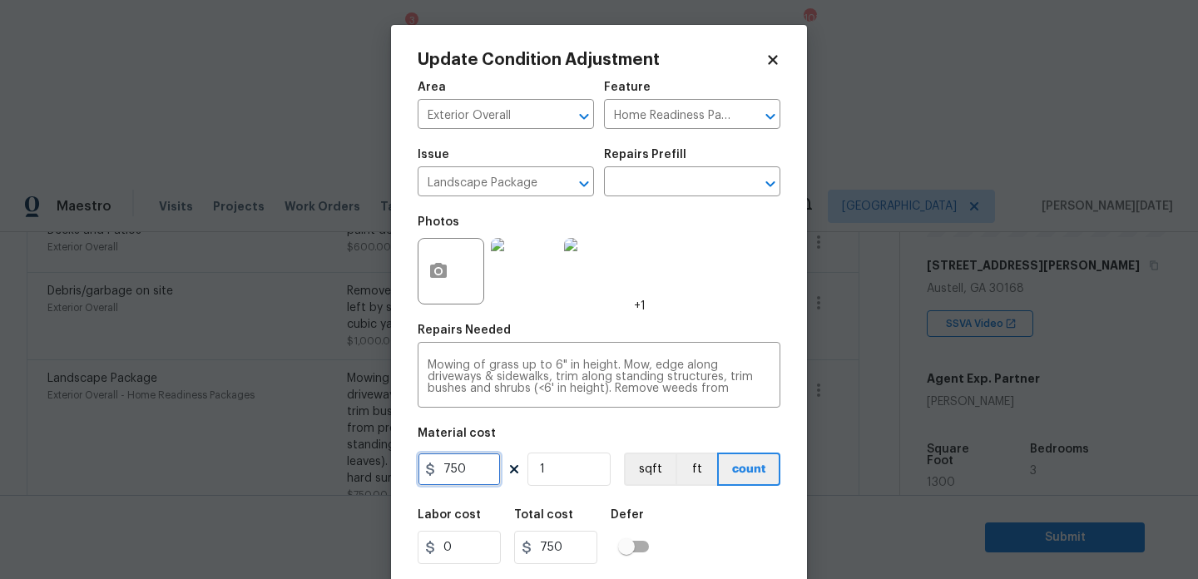
drag, startPoint x: 492, startPoint y: 471, endPoint x: 316, endPoint y: 471, distance: 175.5
click at [316, 471] on div "Update Condition Adjustment Area Exterior Overall ​ Feature Home Readiness Pack…" at bounding box center [599, 289] width 1198 height 579
type input "300"
click at [706, 249] on div "Photos +1" at bounding box center [599, 260] width 363 height 108
type input "300"
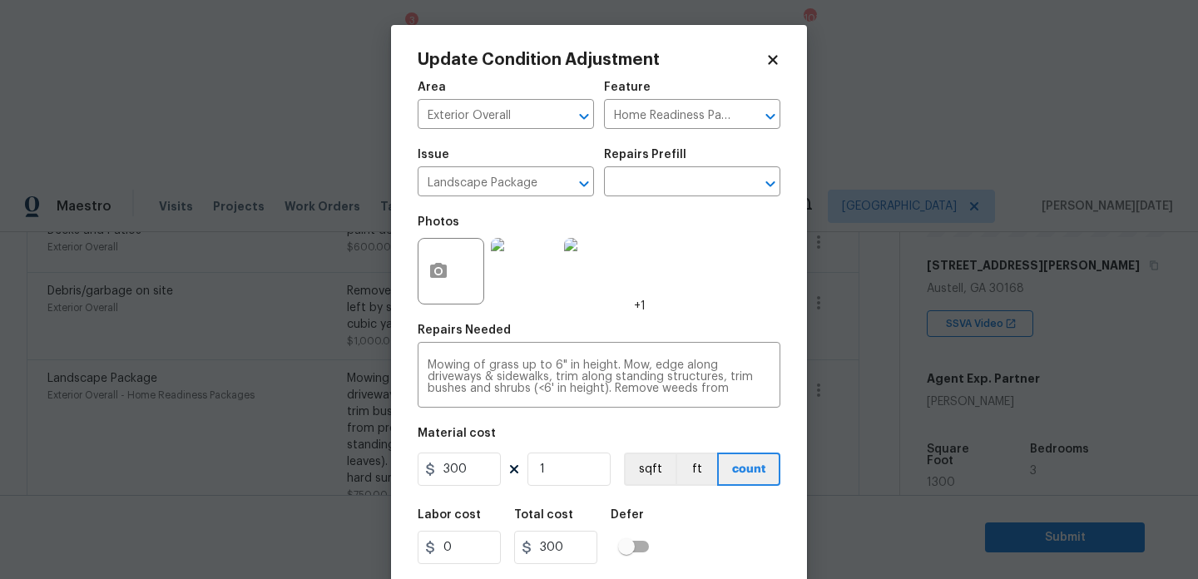
scroll to position [42, 0]
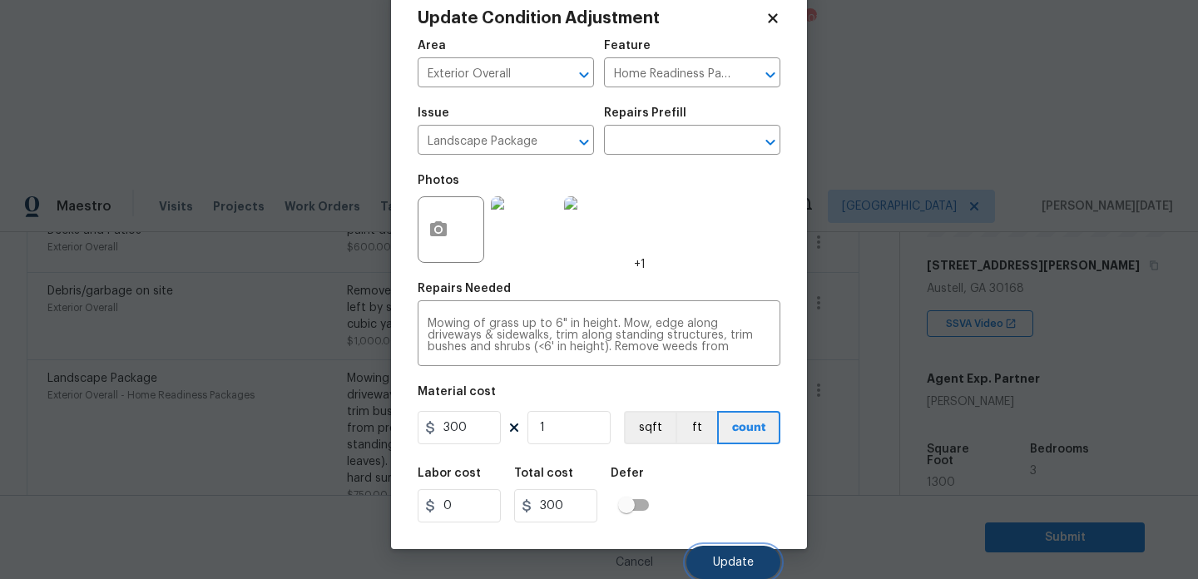
click at [733, 548] on button "Update" at bounding box center [733, 562] width 94 height 33
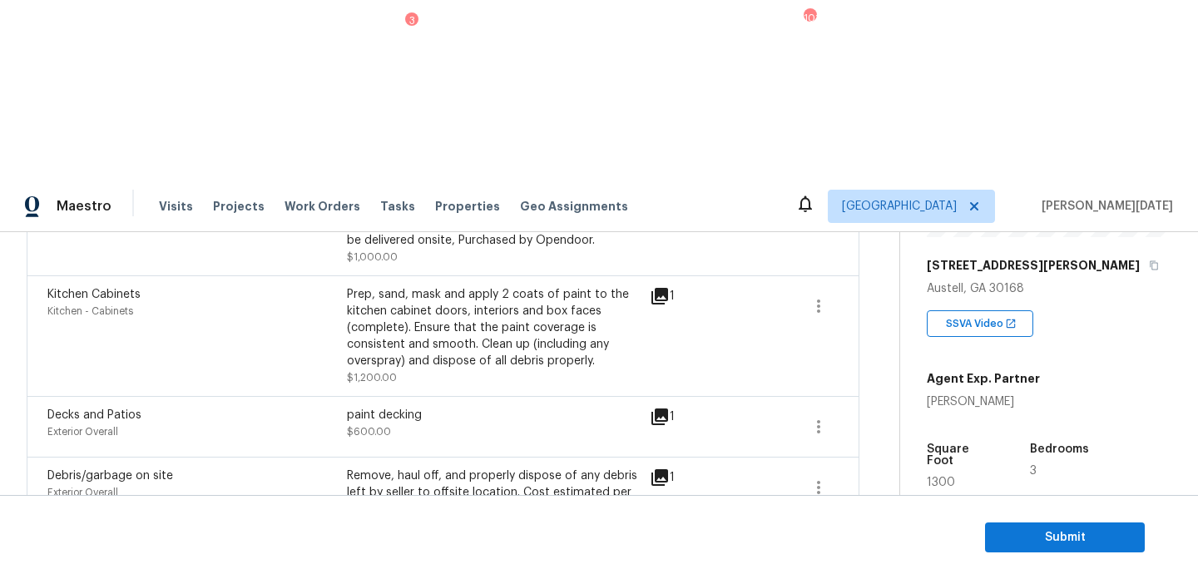
scroll to position [795, 0]
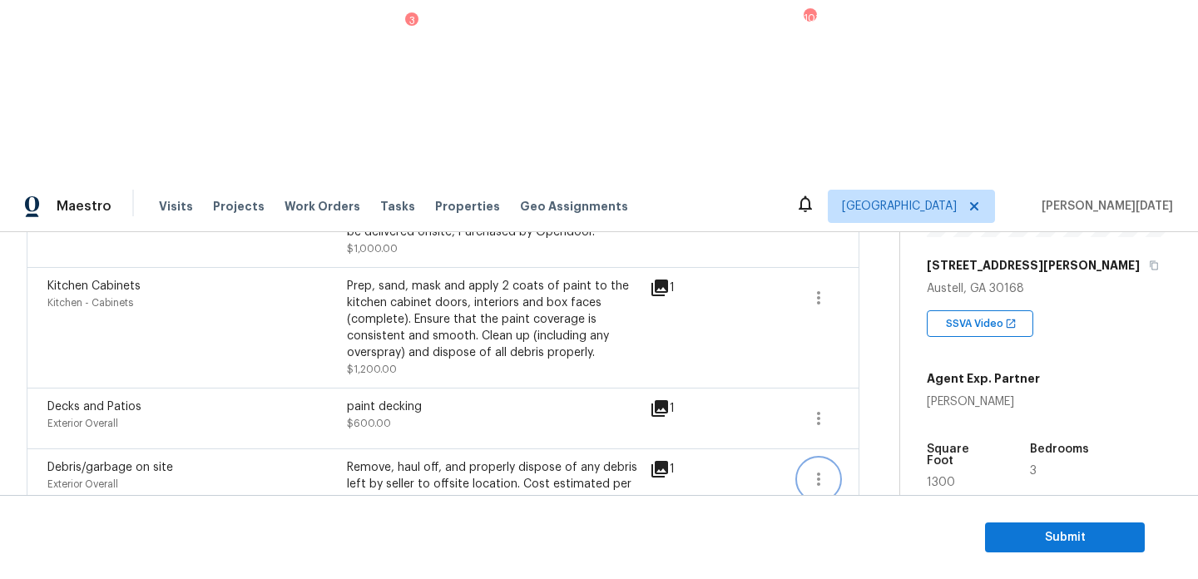
click at [818, 473] on icon "button" at bounding box center [818, 479] width 3 height 13
click at [917, 291] on div "Edit" at bounding box center [914, 297] width 130 height 17
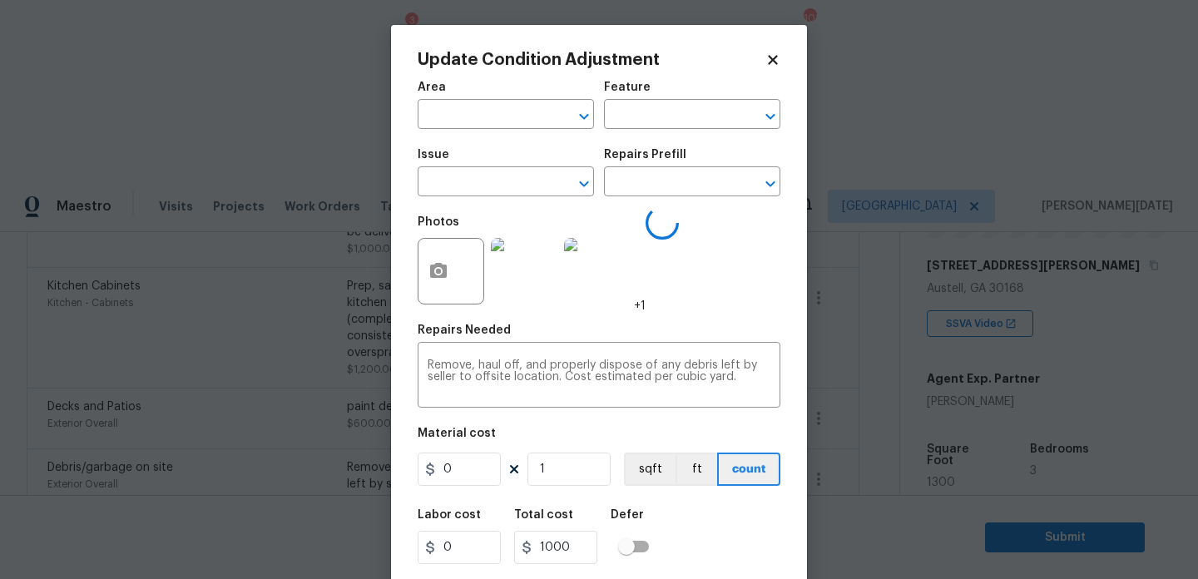
type input "Exterior Overall"
type input "Debris/garbage on site"
click at [471, 477] on input "1000" at bounding box center [459, 469] width 83 height 33
type input "1200"
click at [699, 360] on textarea "Remove, haul off, and properly dispose of any debris left by seller to offsite …" at bounding box center [599, 376] width 343 height 35
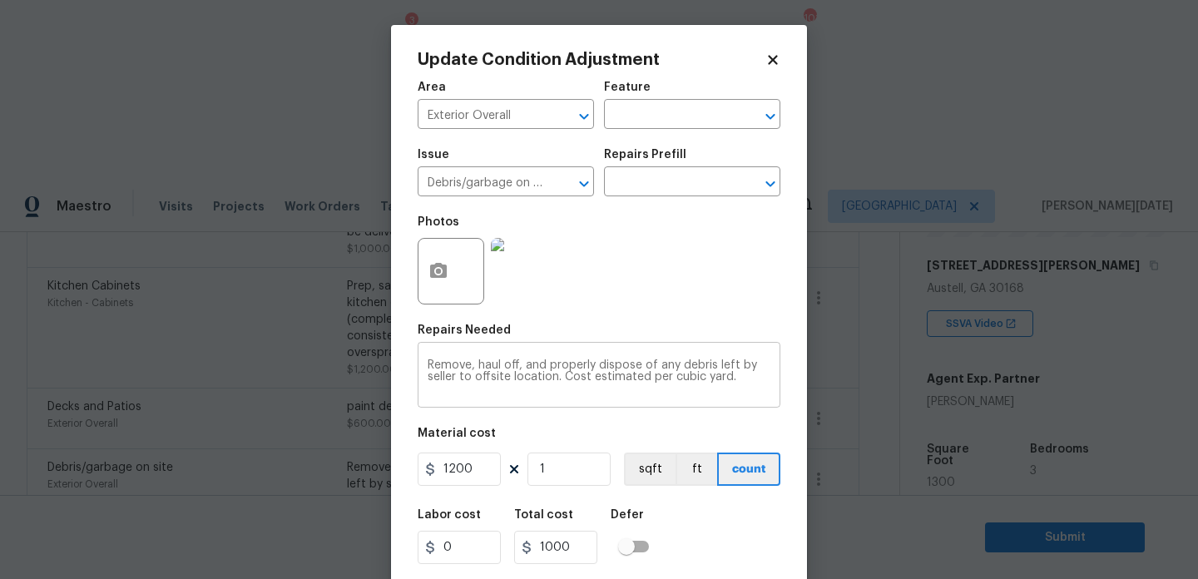
type input "1200"
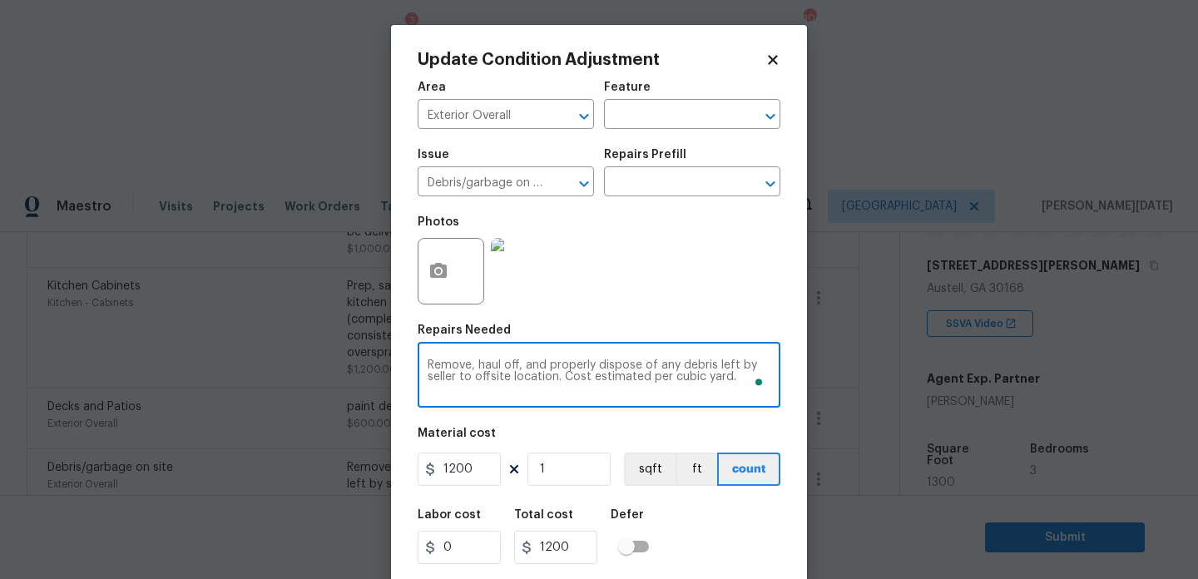
click at [730, 329] on div "Repairs Needed" at bounding box center [599, 335] width 363 height 22
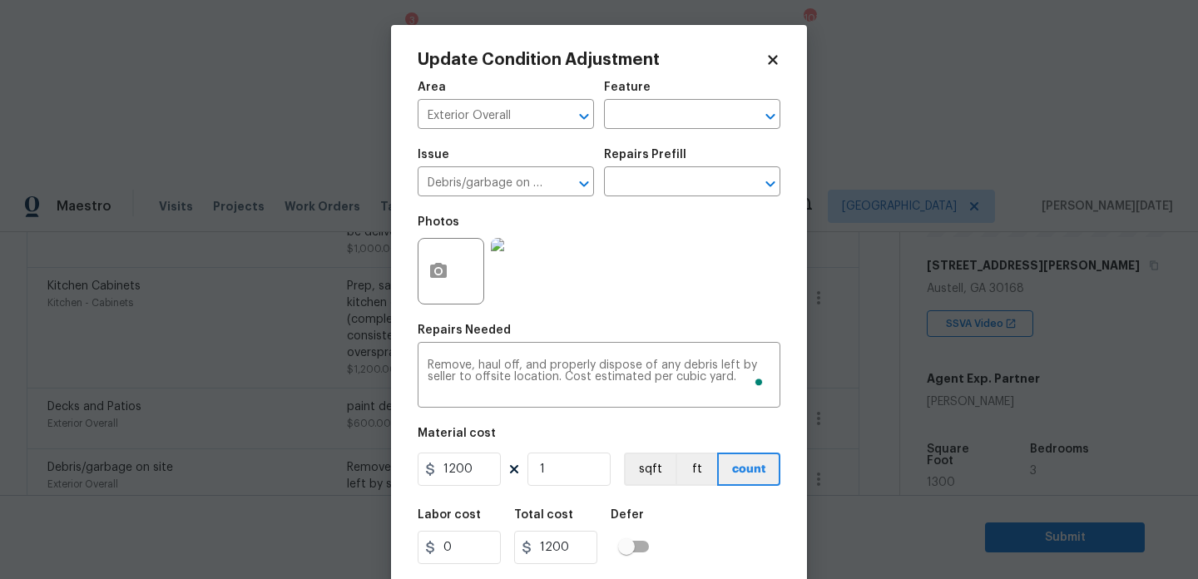
scroll to position [42, 0]
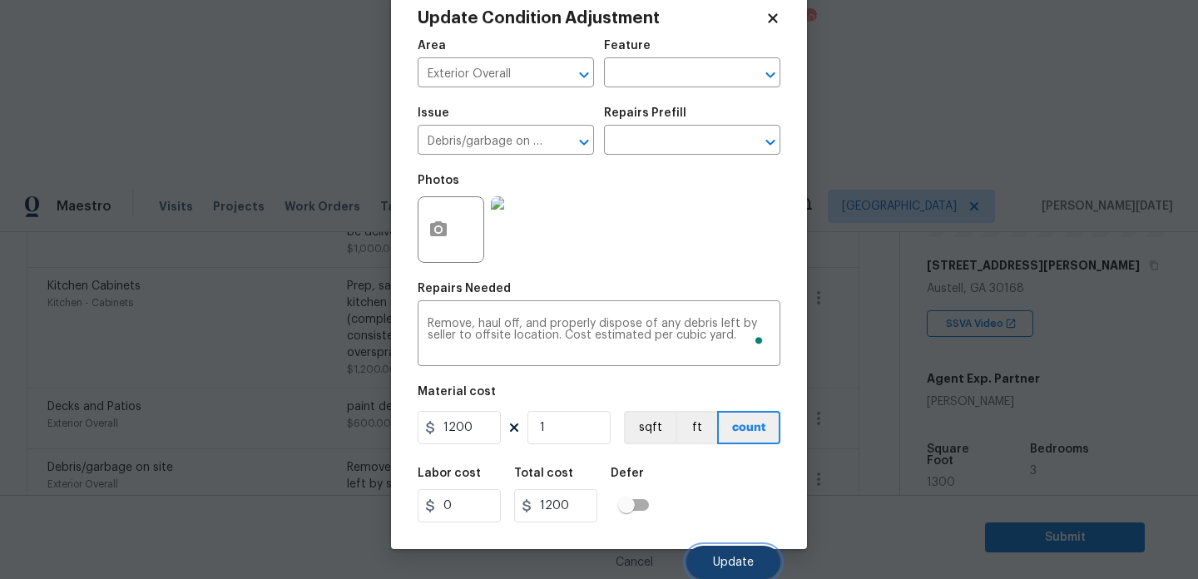
click at [729, 559] on span "Update" at bounding box center [733, 563] width 41 height 12
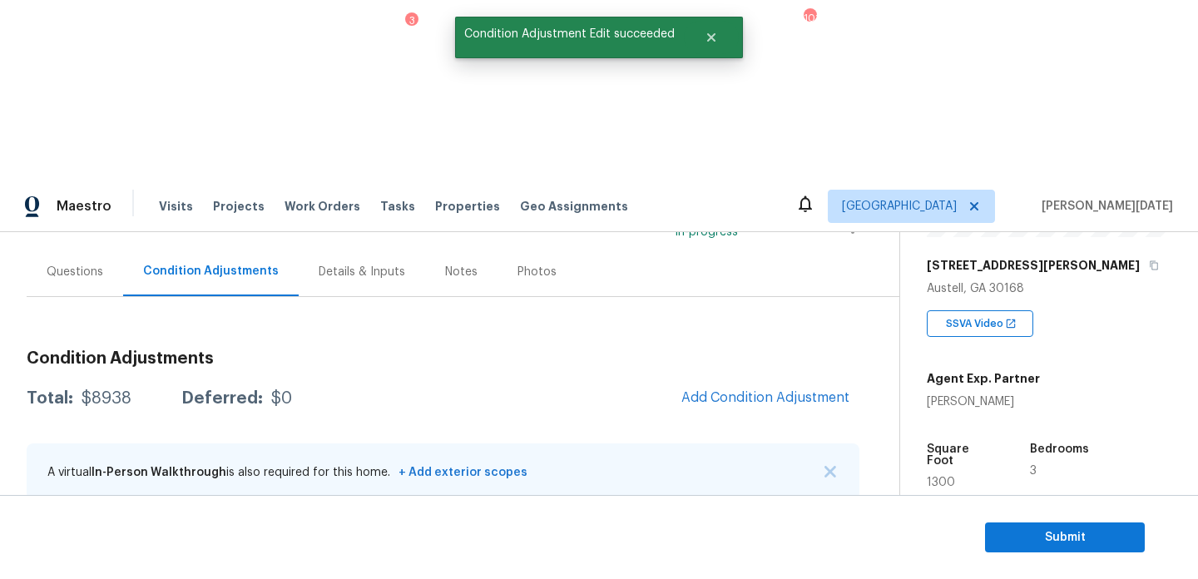
scroll to position [159, 0]
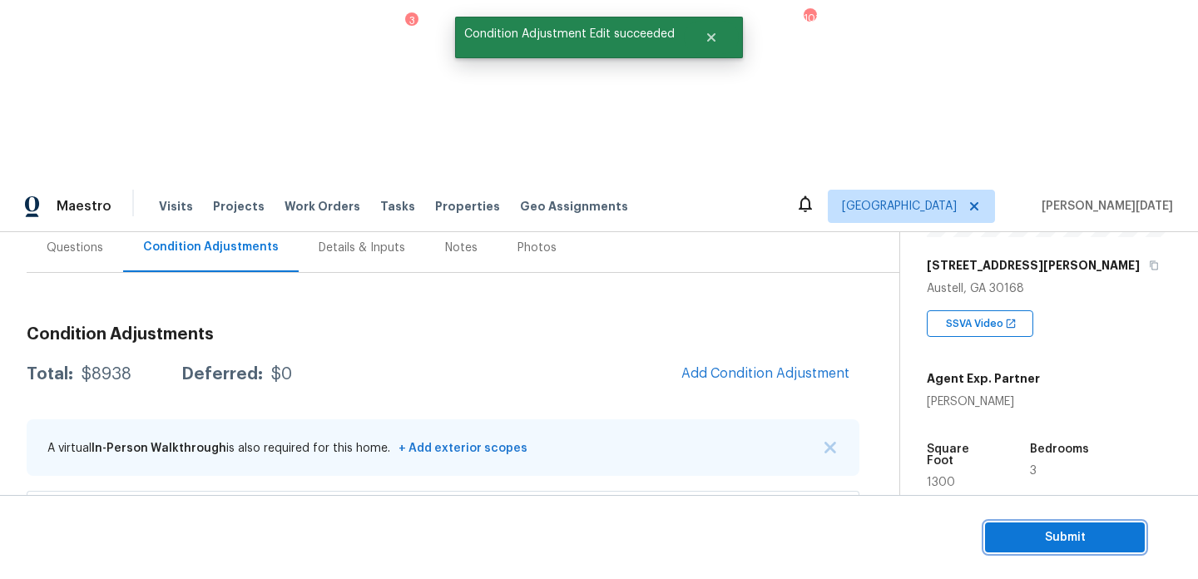
click at [994, 529] on button "Submit" at bounding box center [1065, 537] width 160 height 31
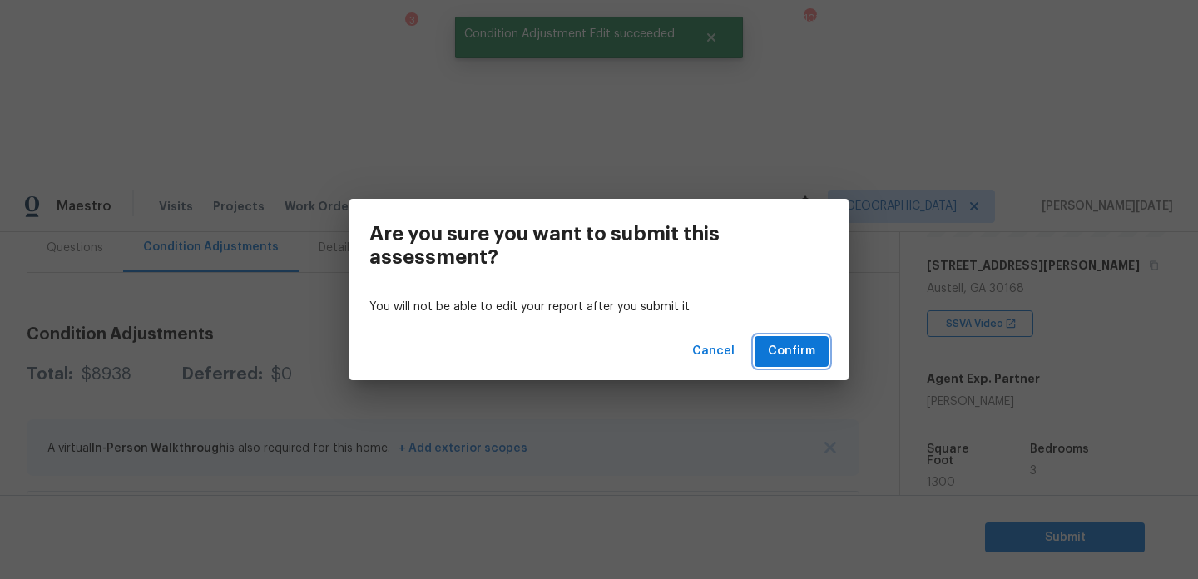
click at [785, 349] on span "Confirm" at bounding box center [791, 351] width 47 height 21
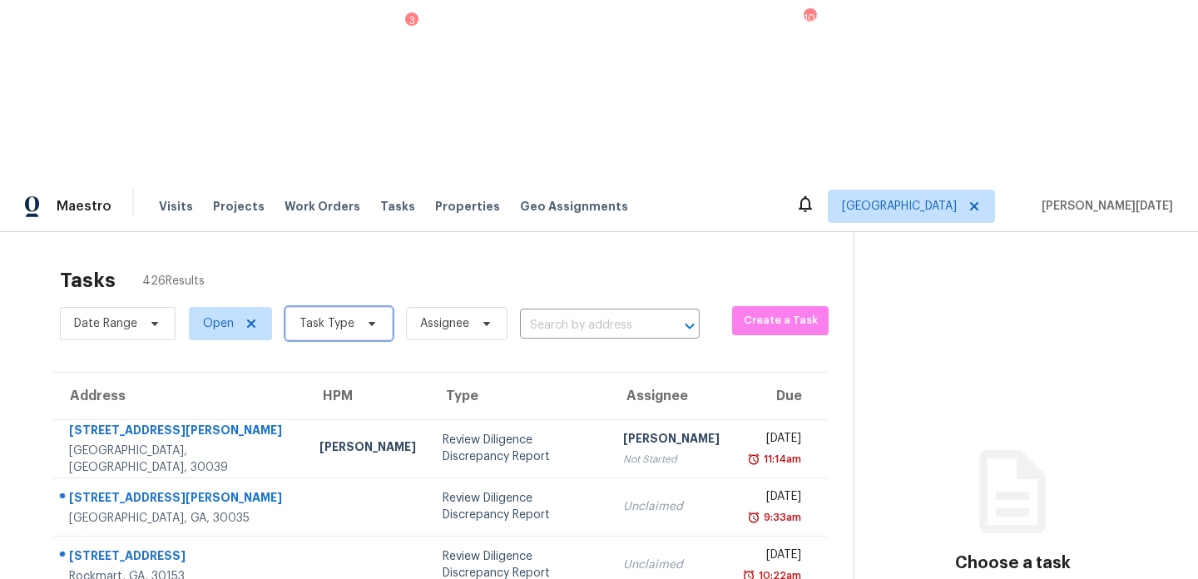
click at [344, 315] on span "Task Type" at bounding box center [326, 323] width 55 height 17
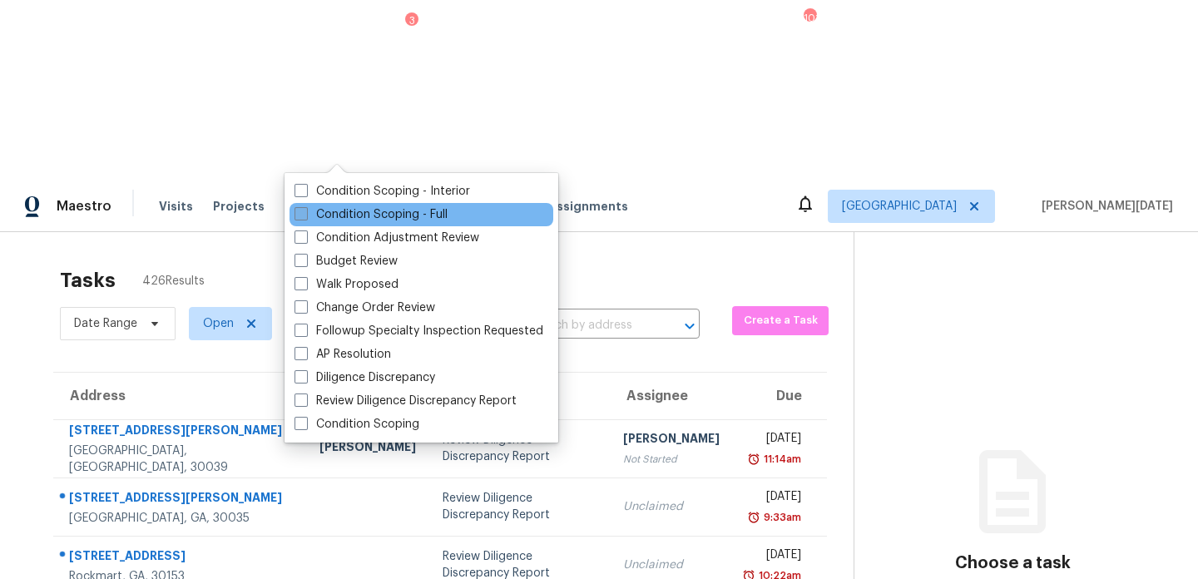
click at [316, 217] on label "Condition Scoping - Full" at bounding box center [370, 214] width 153 height 17
click at [305, 217] on input "Condition Scoping - Full" at bounding box center [299, 211] width 11 height 11
checkbox input "true"
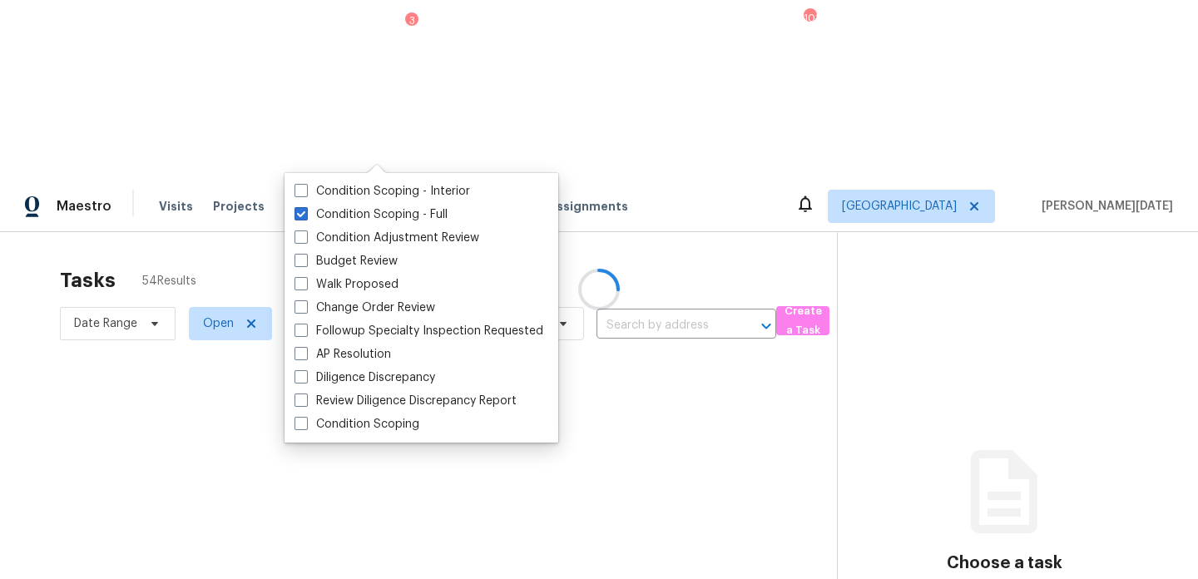
click at [574, 57] on div at bounding box center [599, 289] width 1198 height 579
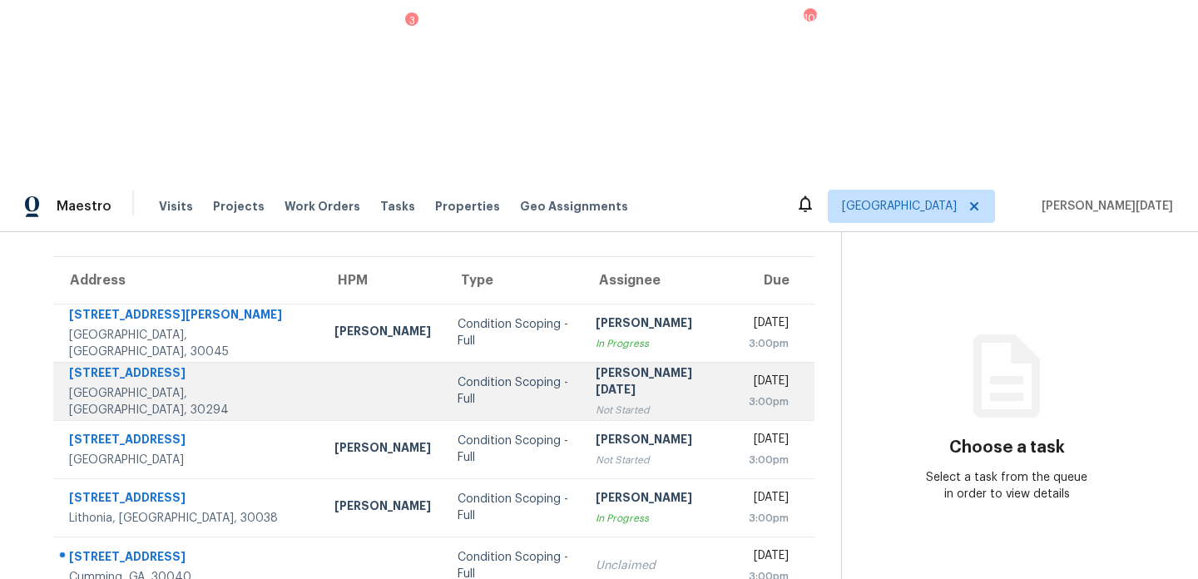
scroll to position [119, 0]
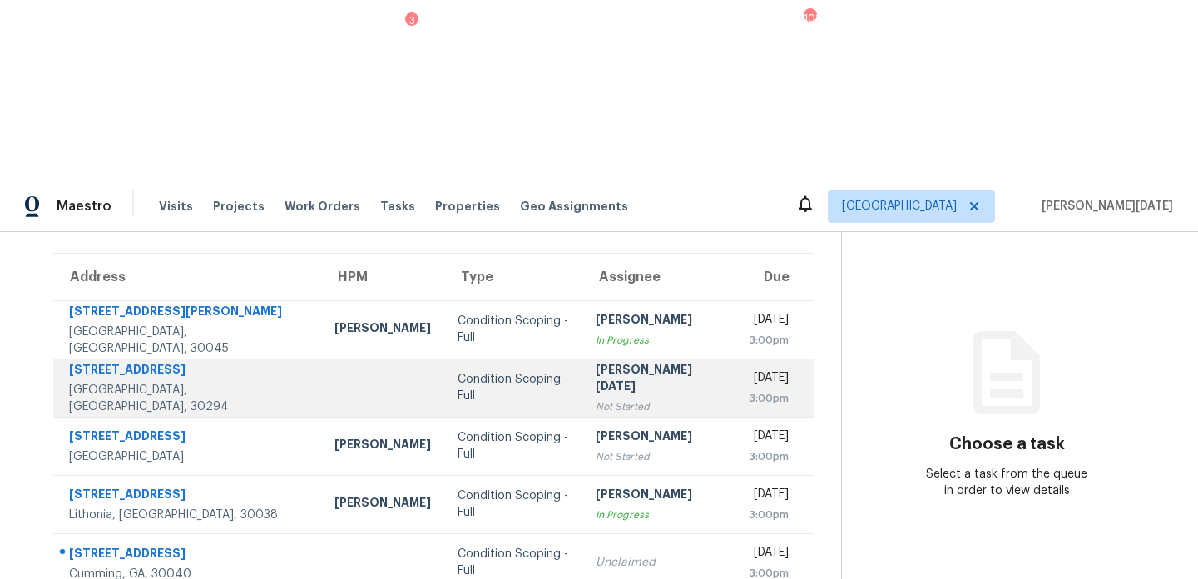
click at [646, 359] on td "Prabhu Raja Not Started" at bounding box center [658, 388] width 153 height 58
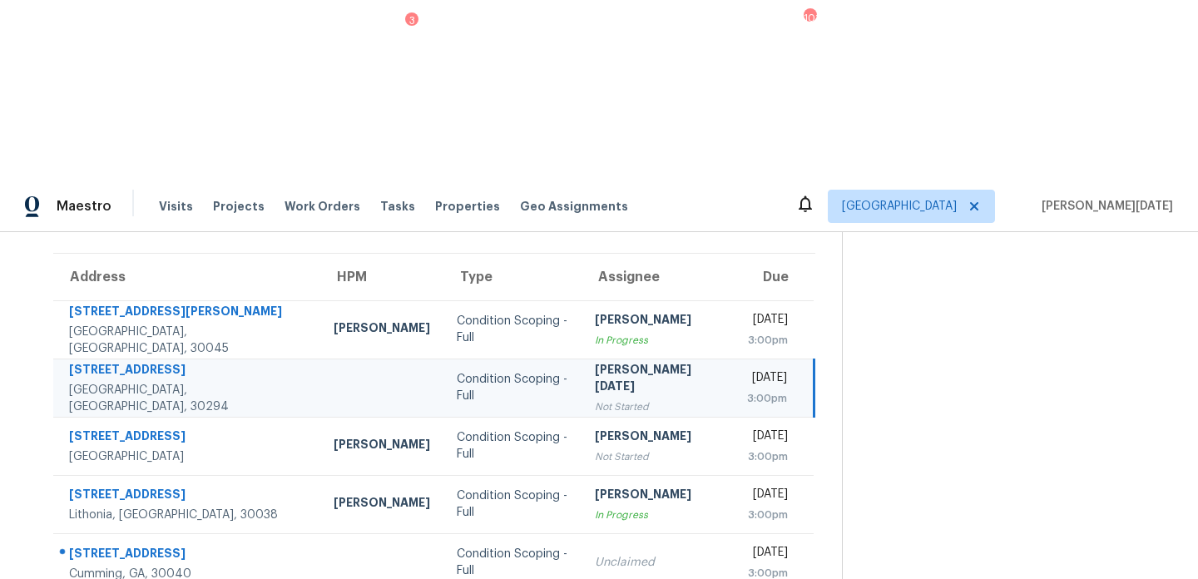
click at [646, 359] on td "Prabhu Raja Not Started" at bounding box center [657, 388] width 152 height 58
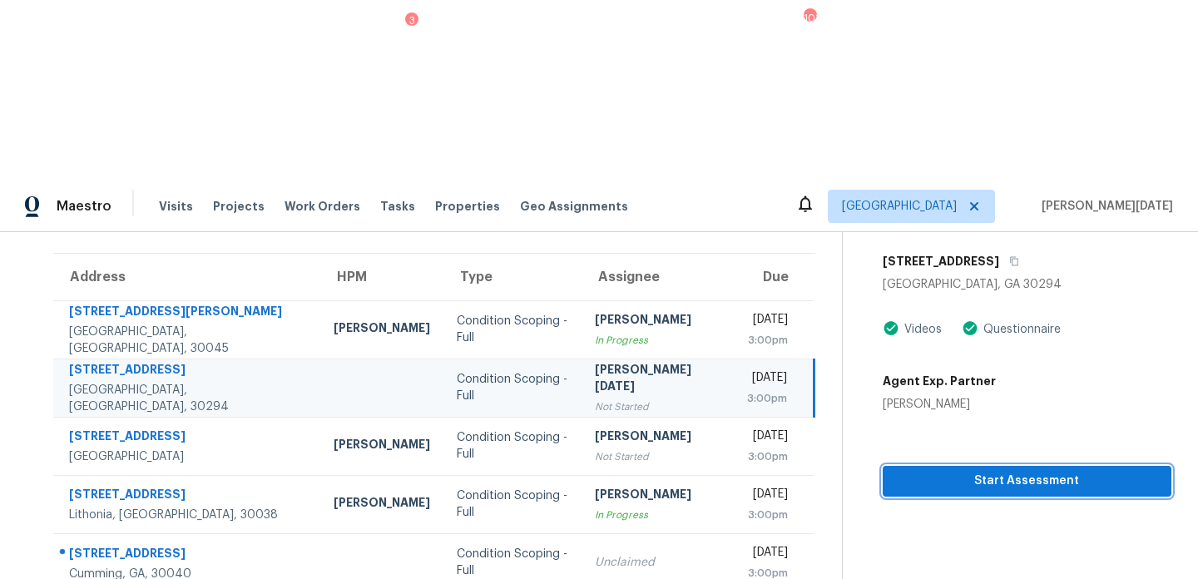
click at [913, 471] on span "Start Assessment" at bounding box center [1027, 481] width 262 height 21
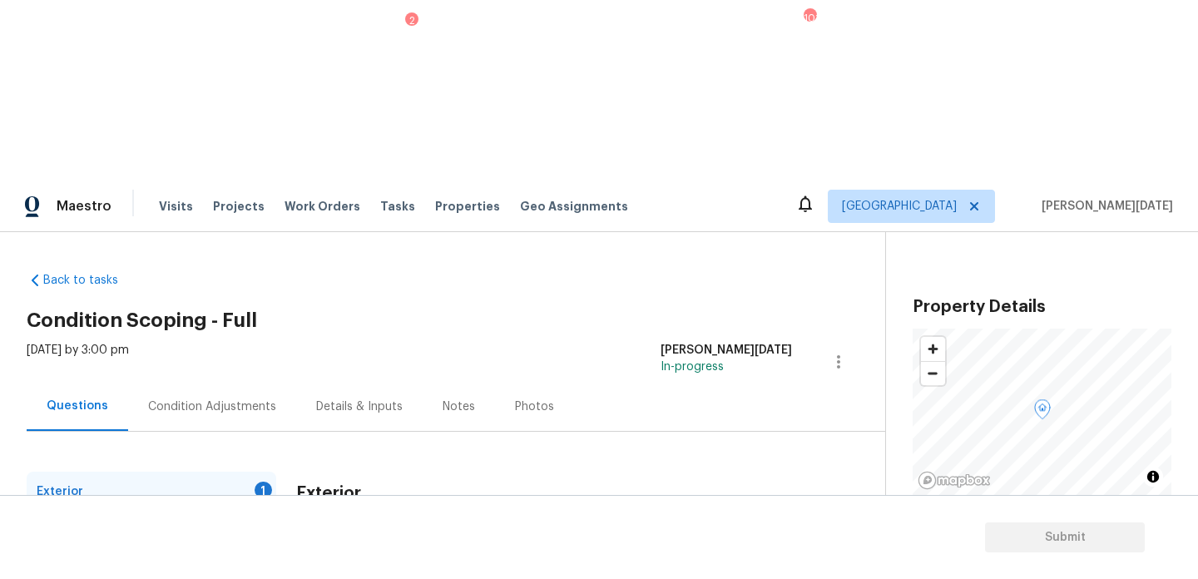
click at [225, 398] on div "Condition Adjustments" at bounding box center [212, 406] width 128 height 17
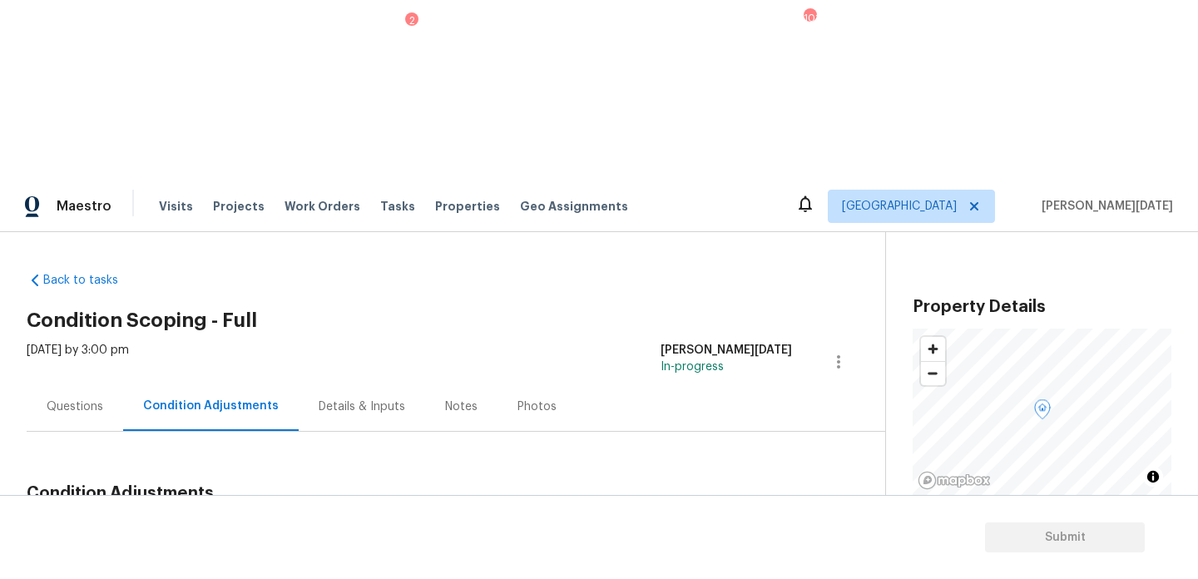
scroll to position [325, 0]
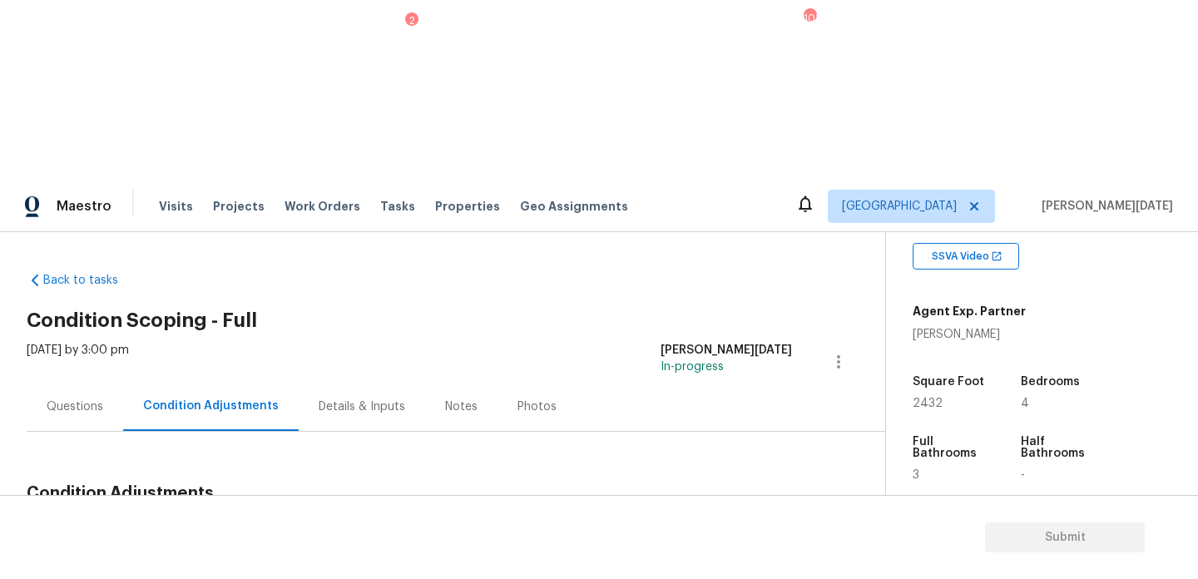
click at [52, 382] on div "Questions" at bounding box center [75, 406] width 96 height 49
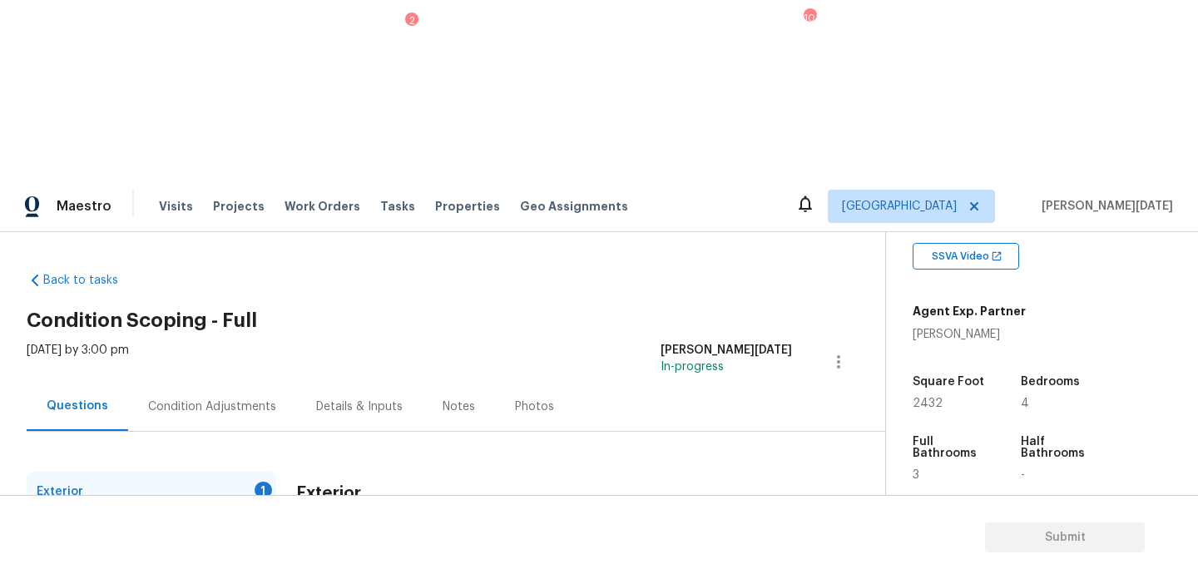
scroll to position [222, 0]
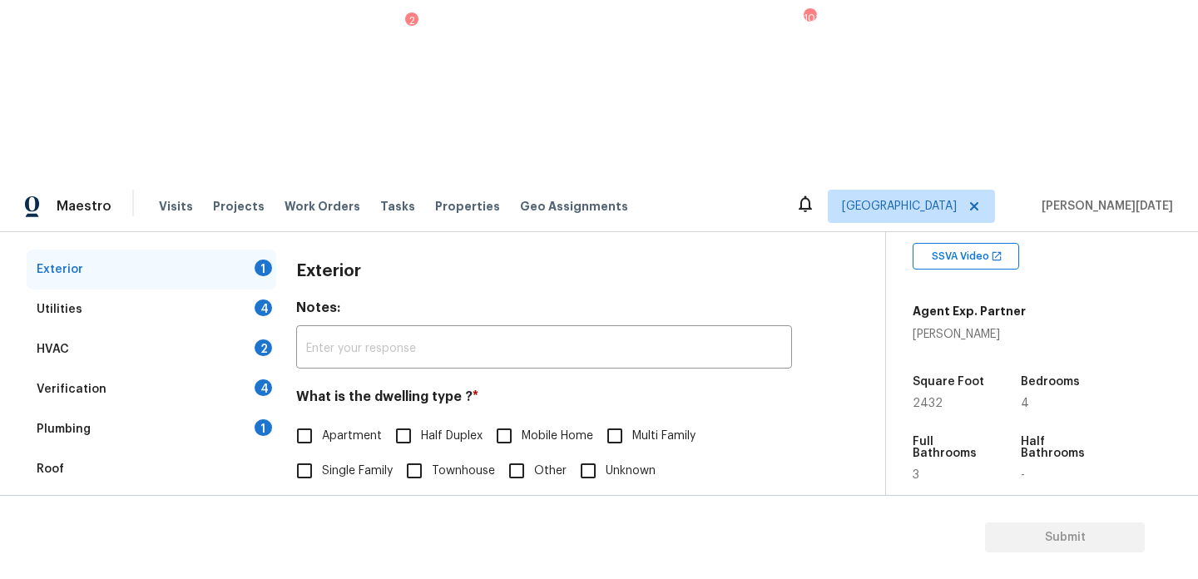
click at [206, 529] on div "Pricing 5" at bounding box center [152, 549] width 250 height 40
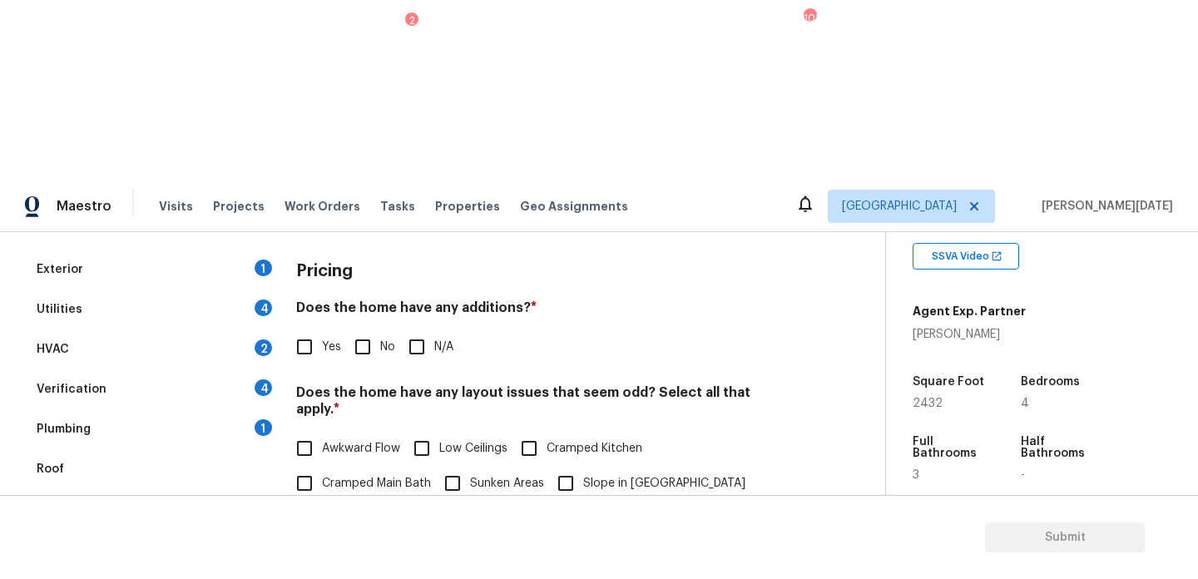
scroll to position [310, 0]
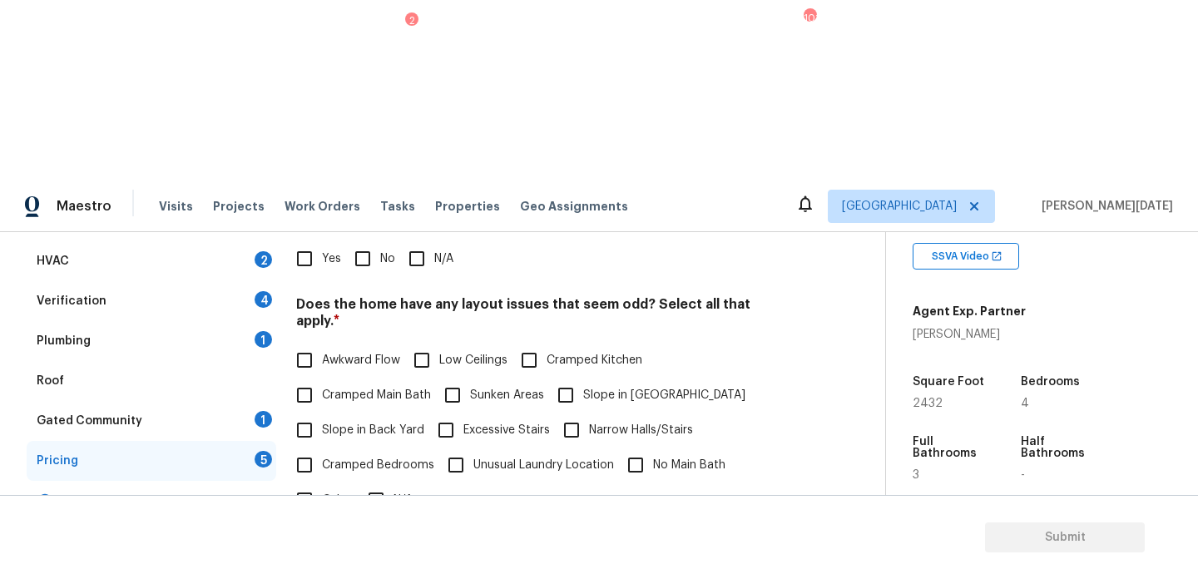
click at [319, 482] on input "Other" at bounding box center [304, 499] width 35 height 35
click at [319, 484] on input "Other" at bounding box center [304, 501] width 35 height 35
click at [311, 482] on input "Other" at bounding box center [304, 499] width 35 height 35
checkbox input "true"
click at [324, 524] on input "text" at bounding box center [544, 543] width 496 height 39
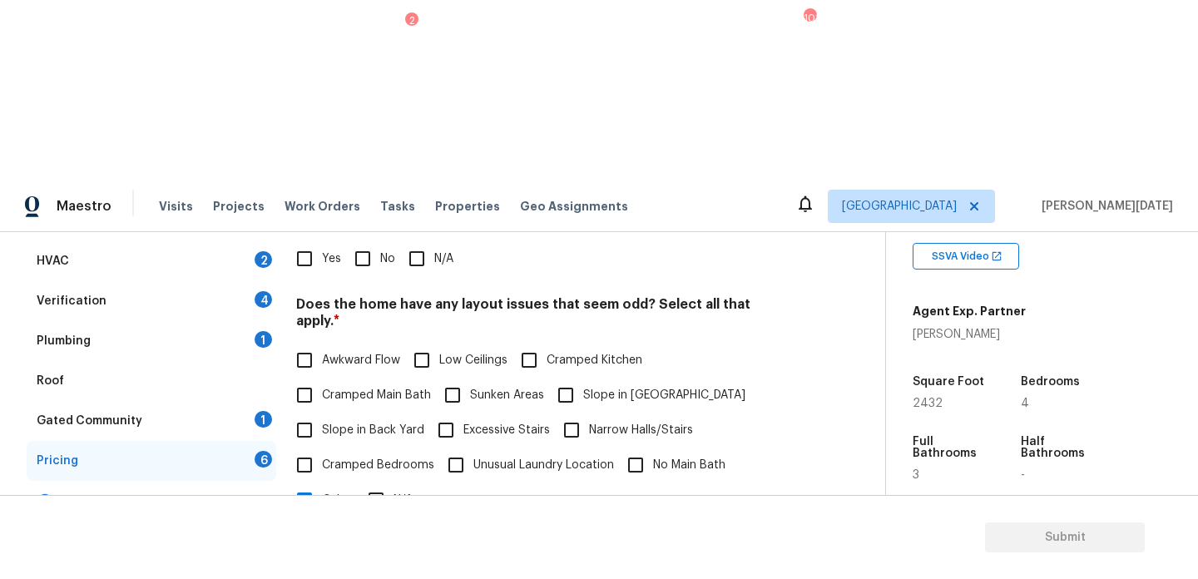
paste input "Bathroom on the first floor is handicap accessible"
type input "Bathroom on the first floor is handicap accessible"
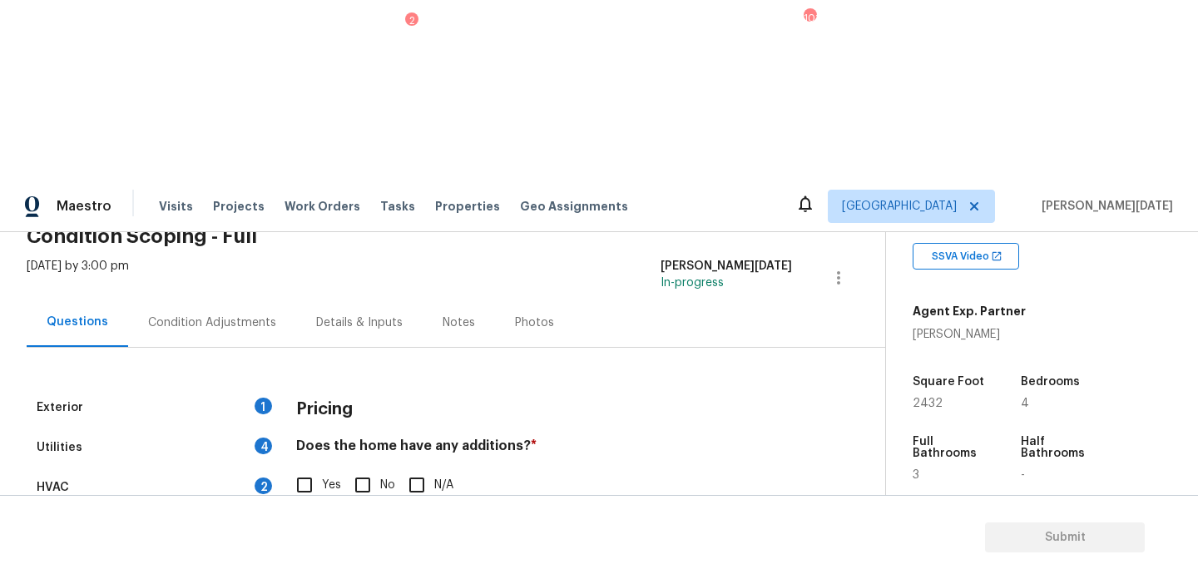
scroll to position [0, 0]
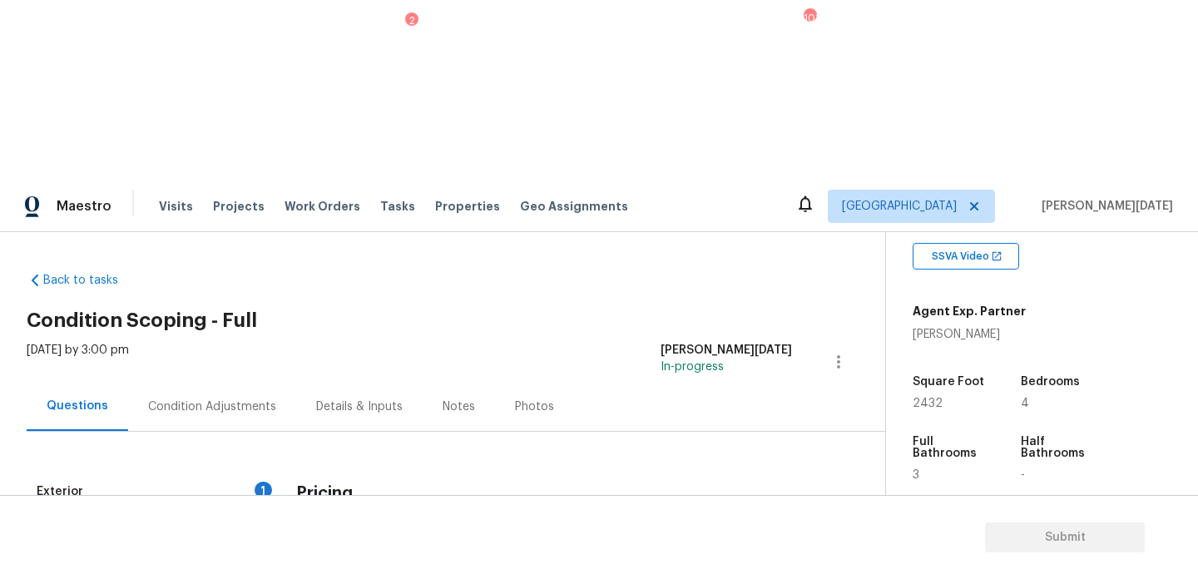
click at [225, 382] on div "Condition Adjustments" at bounding box center [212, 406] width 168 height 49
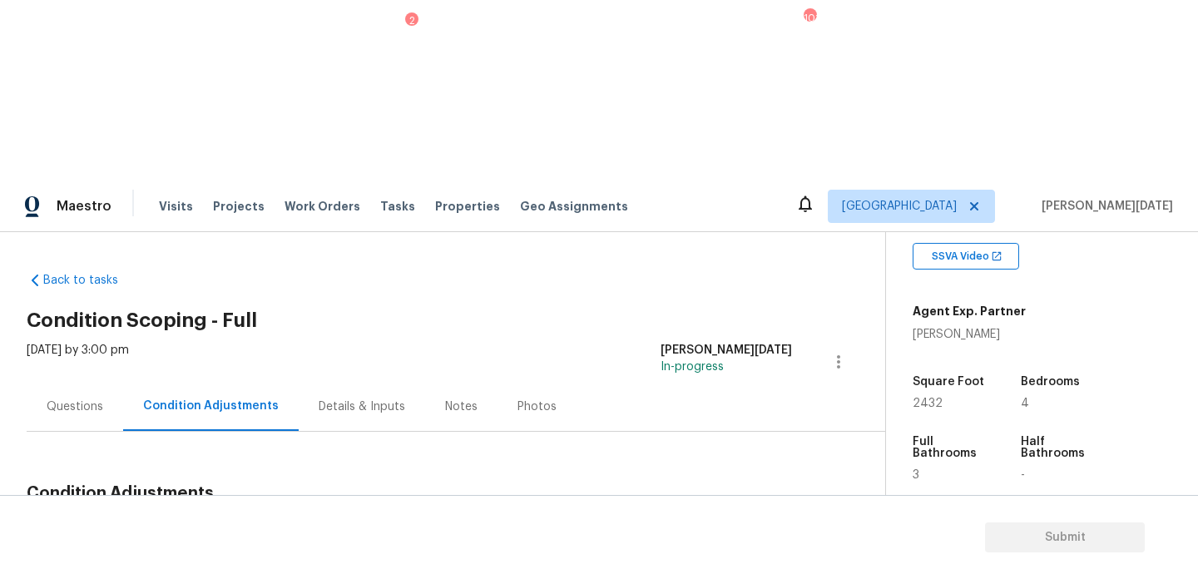
click at [740, 515] on button "Add Condition Adjustment" at bounding box center [751, 532] width 188 height 35
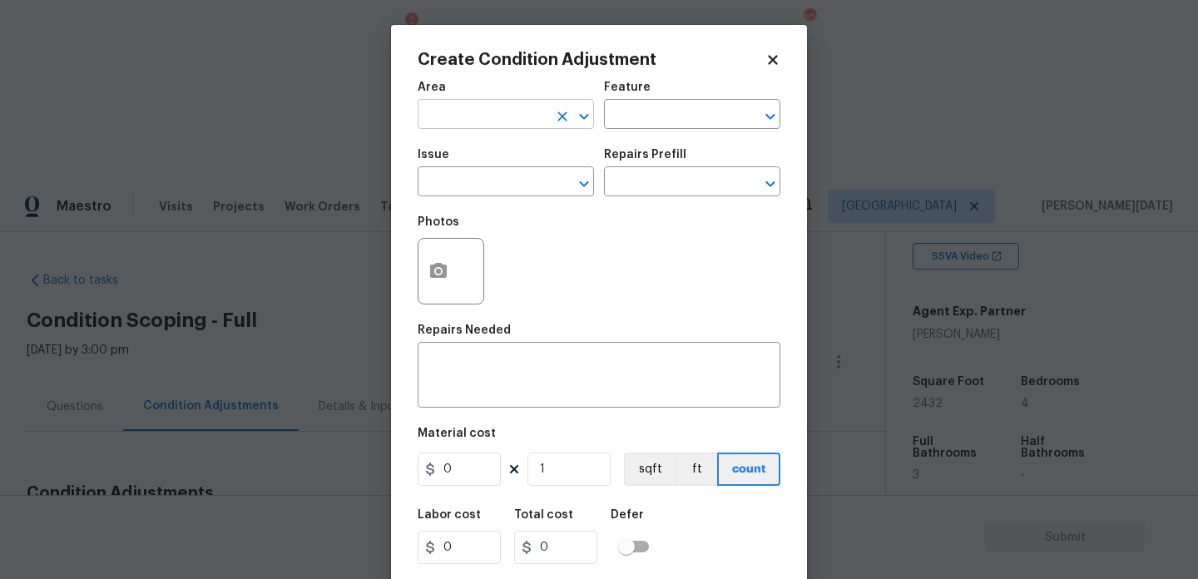
click at [457, 121] on input "text" at bounding box center [483, 116] width 130 height 26
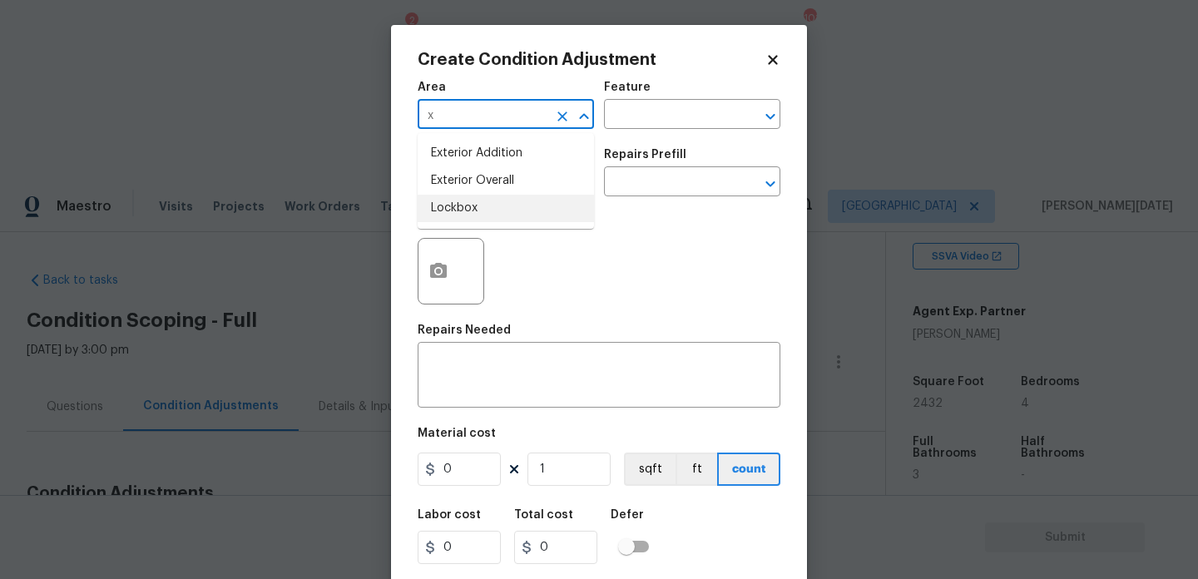
click at [473, 195] on li "Lockbox" at bounding box center [506, 208] width 176 height 27
type input "Lockbox"
click at [560, 116] on icon "Clear" at bounding box center [562, 116] width 10 height 10
click at [506, 183] on li "Exterior Overall" at bounding box center [506, 180] width 176 height 27
type input "Exterior Overall"
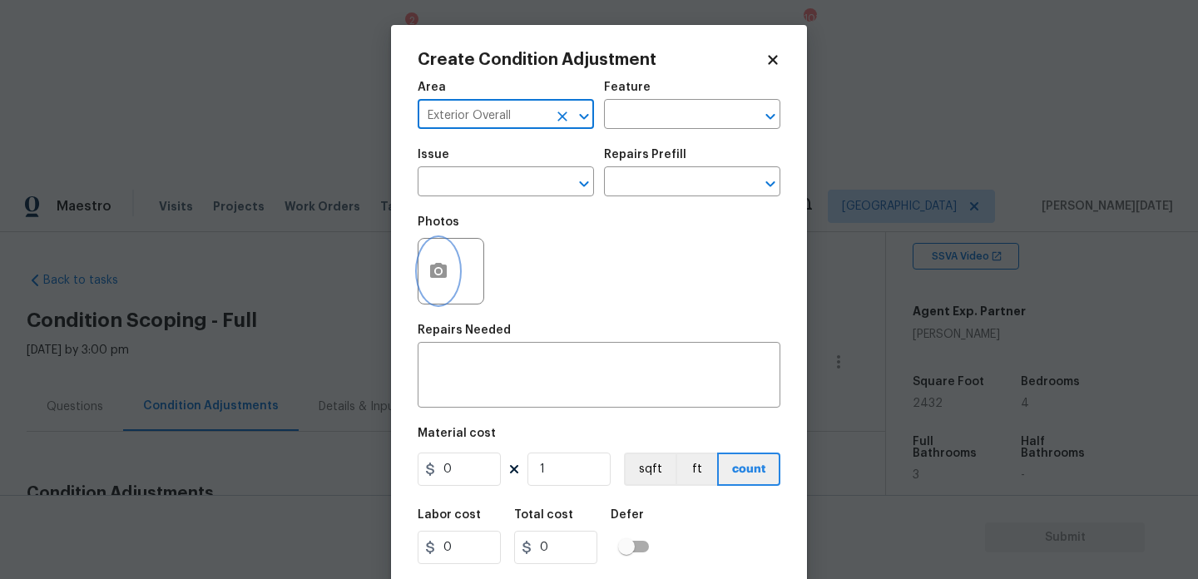
click at [424, 292] on button "button" at bounding box center [438, 271] width 40 height 65
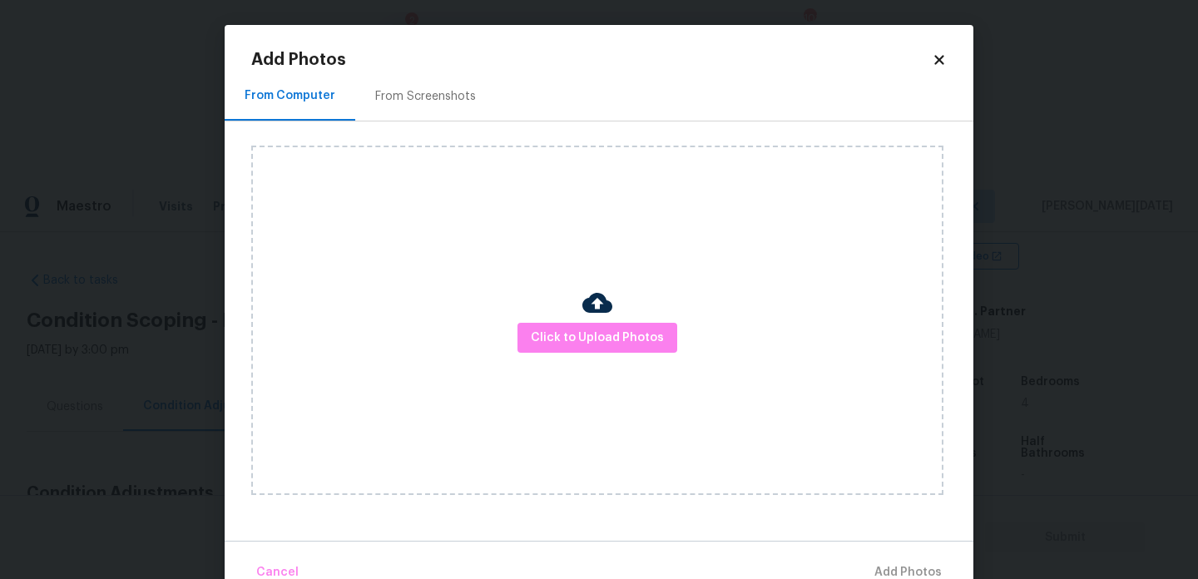
click at [443, 89] on div "From Screenshots" at bounding box center [425, 96] width 101 height 17
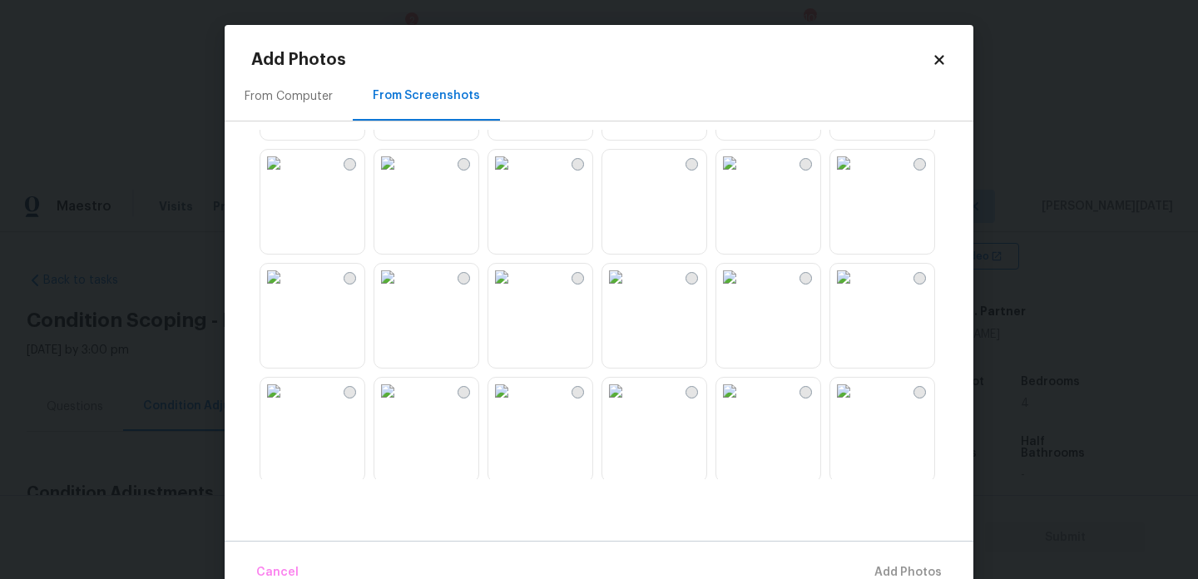
scroll to position [324, 0]
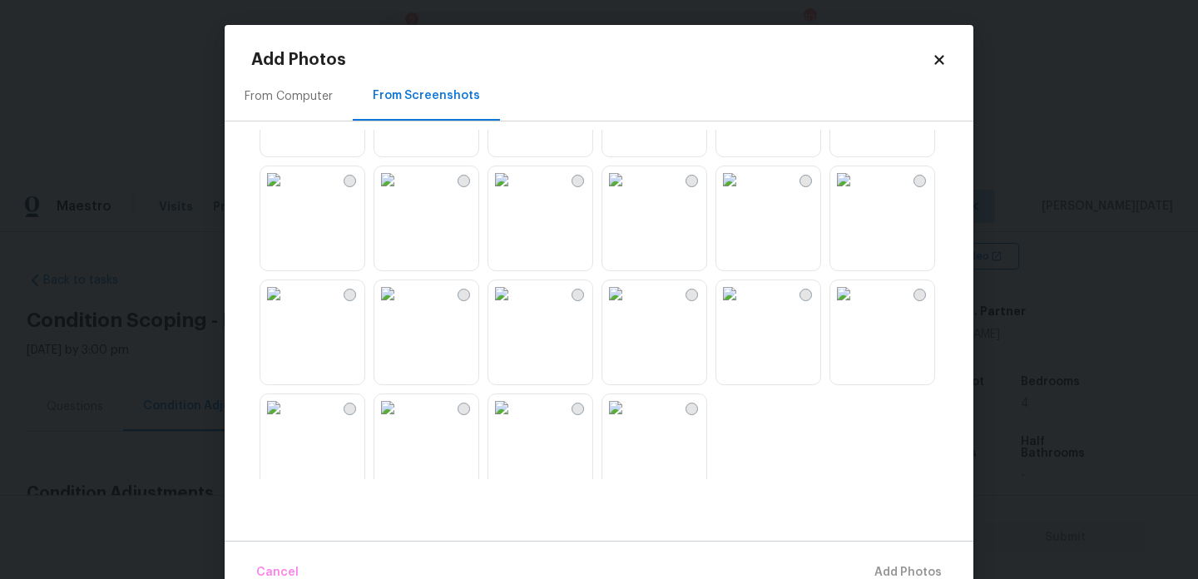
scroll to position [1564, 0]
click at [743, 197] on img at bounding box center [729, 184] width 27 height 27
click at [857, 197] on img at bounding box center [843, 184] width 27 height 27
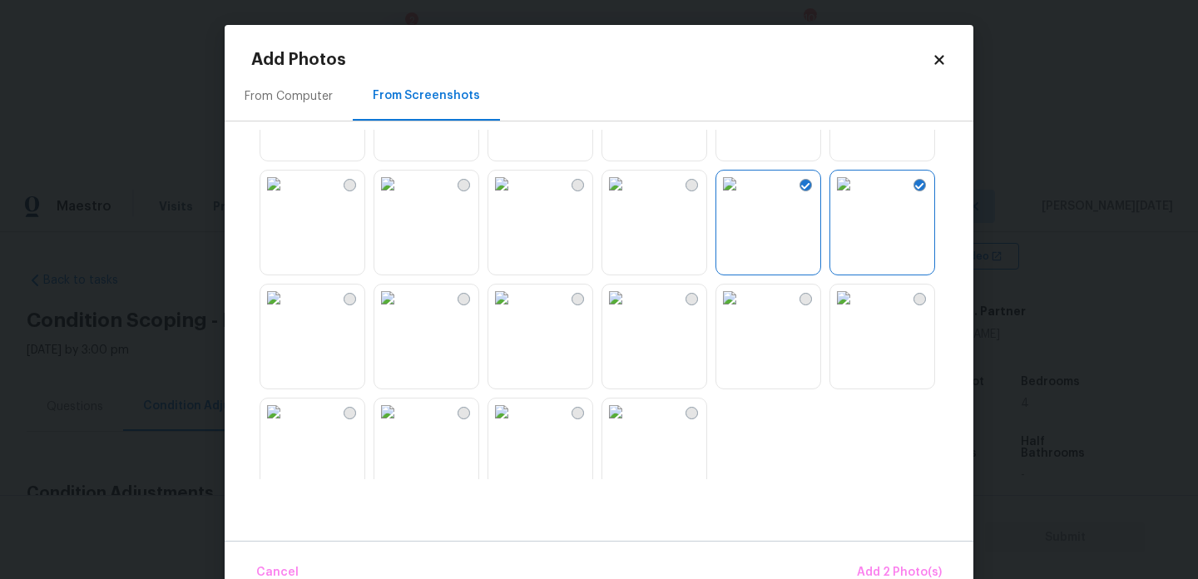
click at [287, 197] on img at bounding box center [273, 184] width 27 height 27
click at [873, 562] on span "Add 3 Photo(s)" at bounding box center [900, 572] width 84 height 21
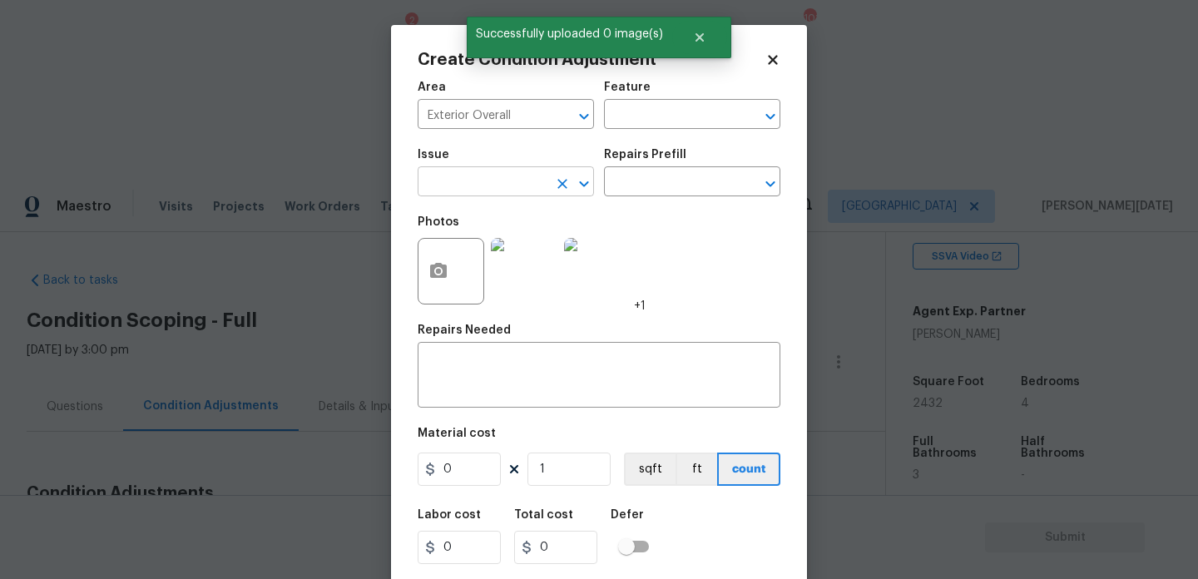
click at [496, 196] on body "Maestro Visits Projects Work Orders Tasks 2 Properties Geo Assignments 101 Atla…" at bounding box center [599, 469] width 1198 height 579
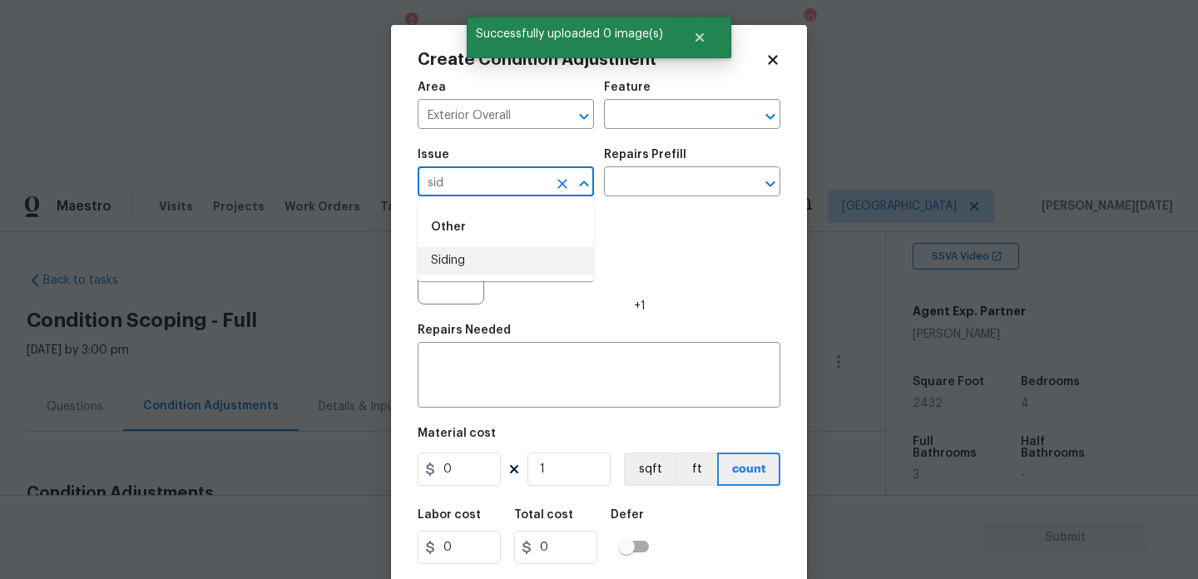
click at [483, 261] on li "Siding" at bounding box center [506, 260] width 176 height 27
type input "Siding"
click at [642, 116] on input "text" at bounding box center [669, 116] width 130 height 26
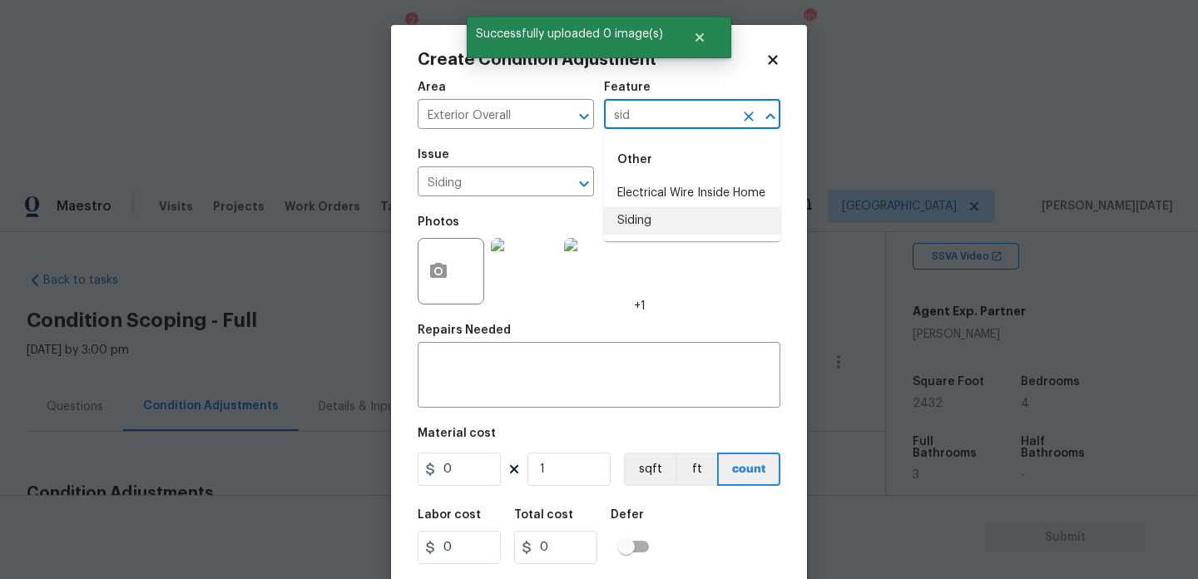
click at [650, 222] on li "Siding" at bounding box center [692, 220] width 176 height 27
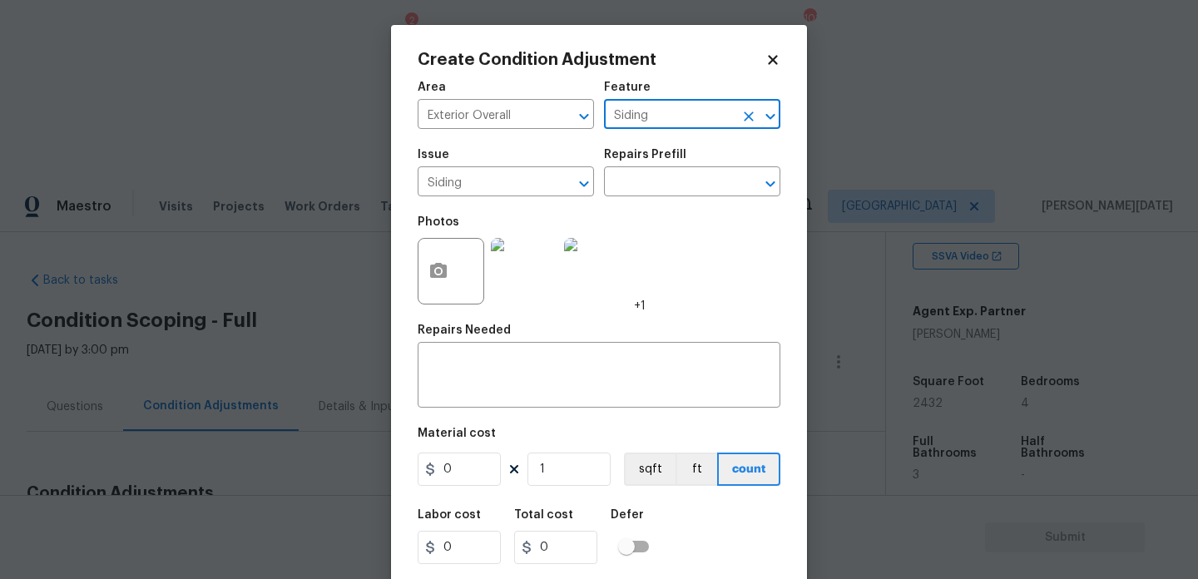
type input "Siding"
click at [469, 480] on input "0" at bounding box center [459, 469] width 83 height 33
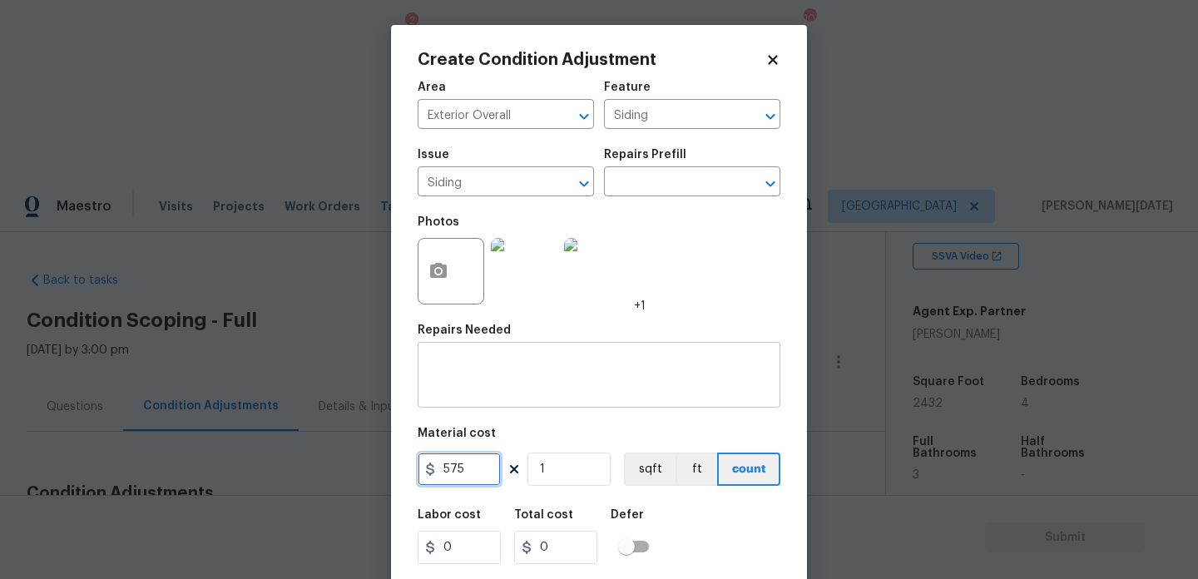
type input "575"
click at [468, 371] on textarea at bounding box center [599, 376] width 343 height 35
type input "575"
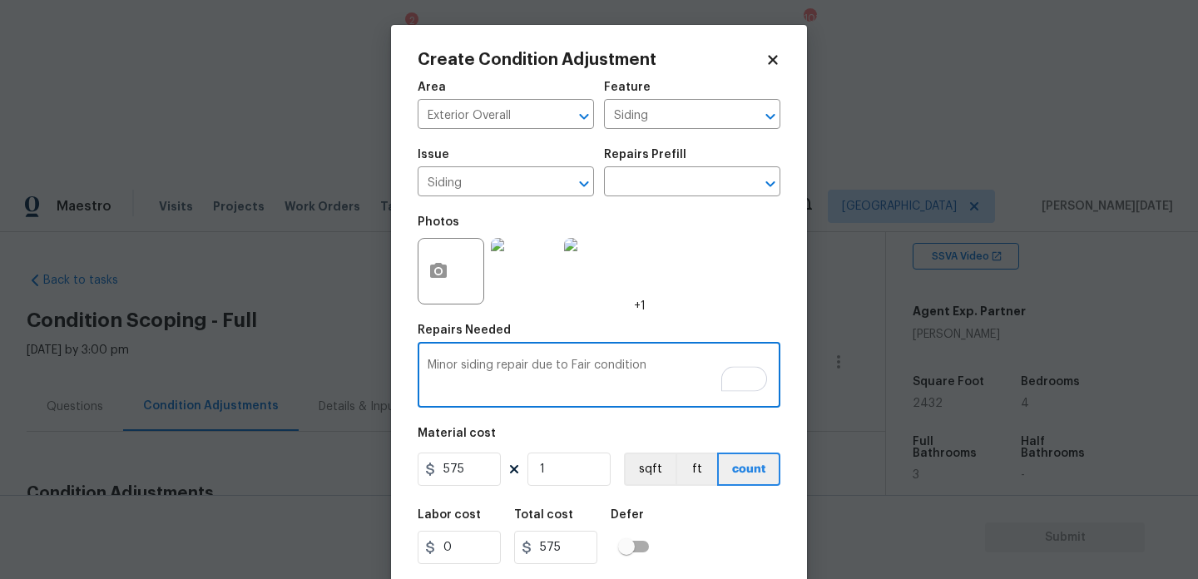
type textarea "Minor siding repair due to Fair condition"
click at [717, 306] on div "Photos +1" at bounding box center [599, 260] width 363 height 108
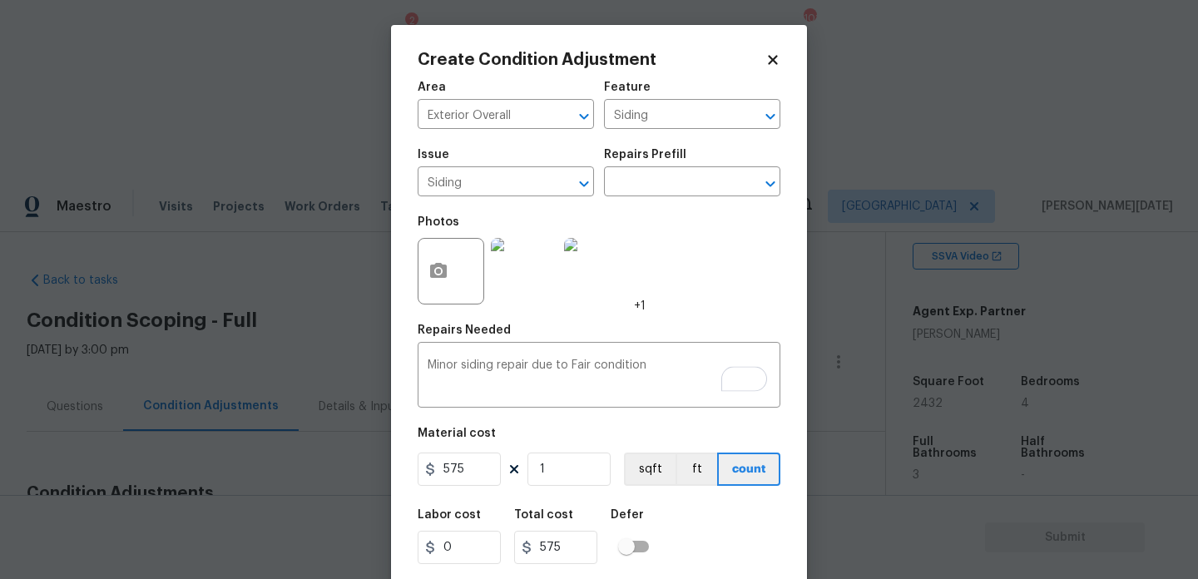
scroll to position [42, 0]
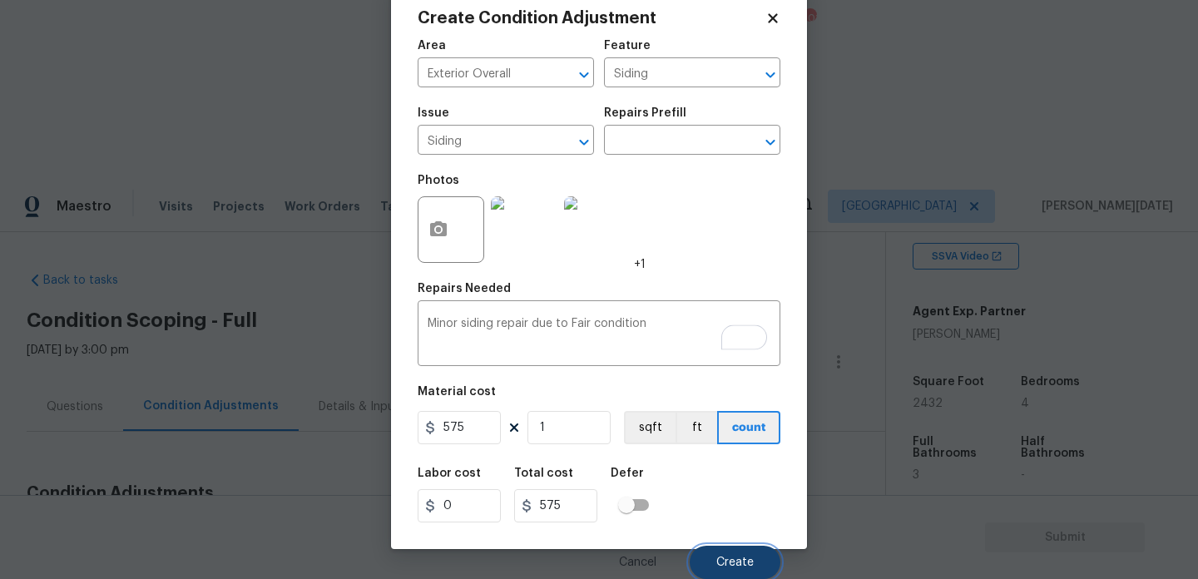
click at [731, 555] on button "Create" at bounding box center [735, 562] width 91 height 33
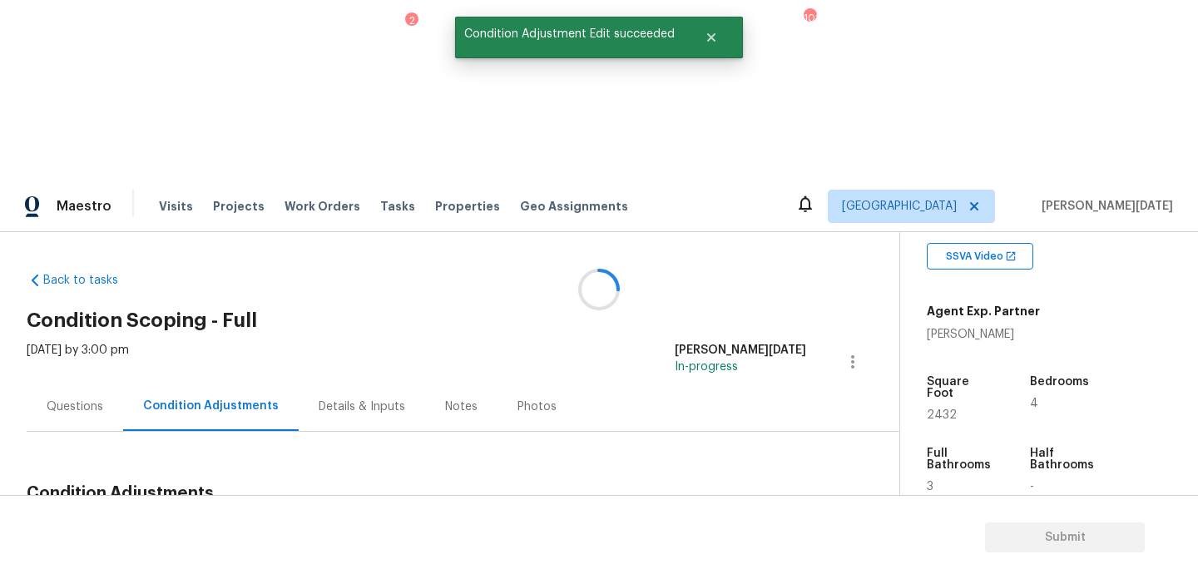
scroll to position [0, 0]
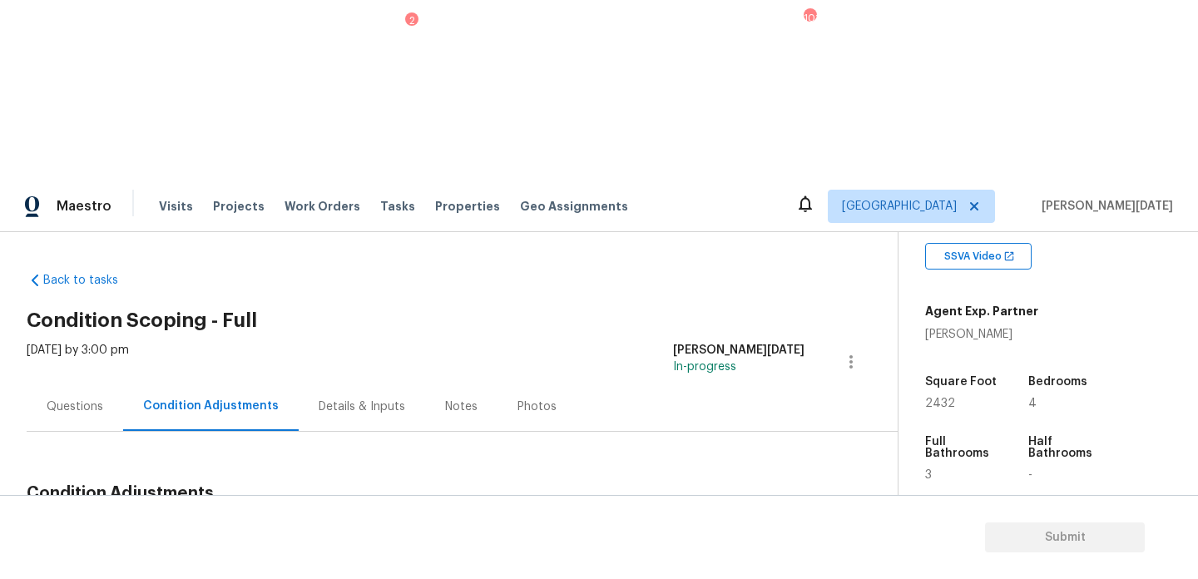
click at [68, 382] on div "Questions" at bounding box center [75, 406] width 96 height 49
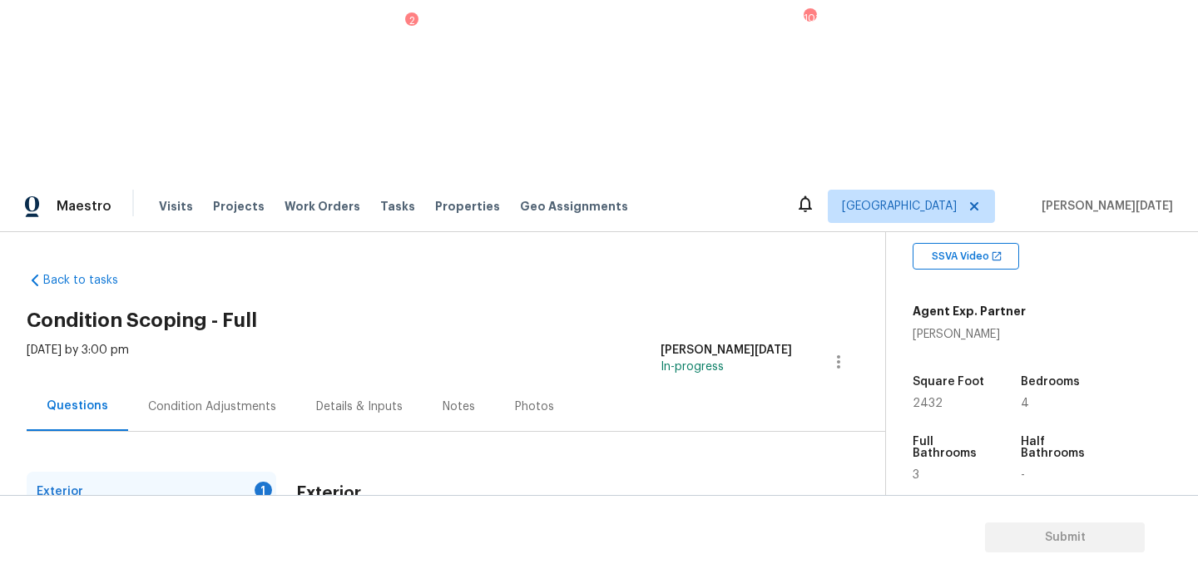
scroll to position [222, 0]
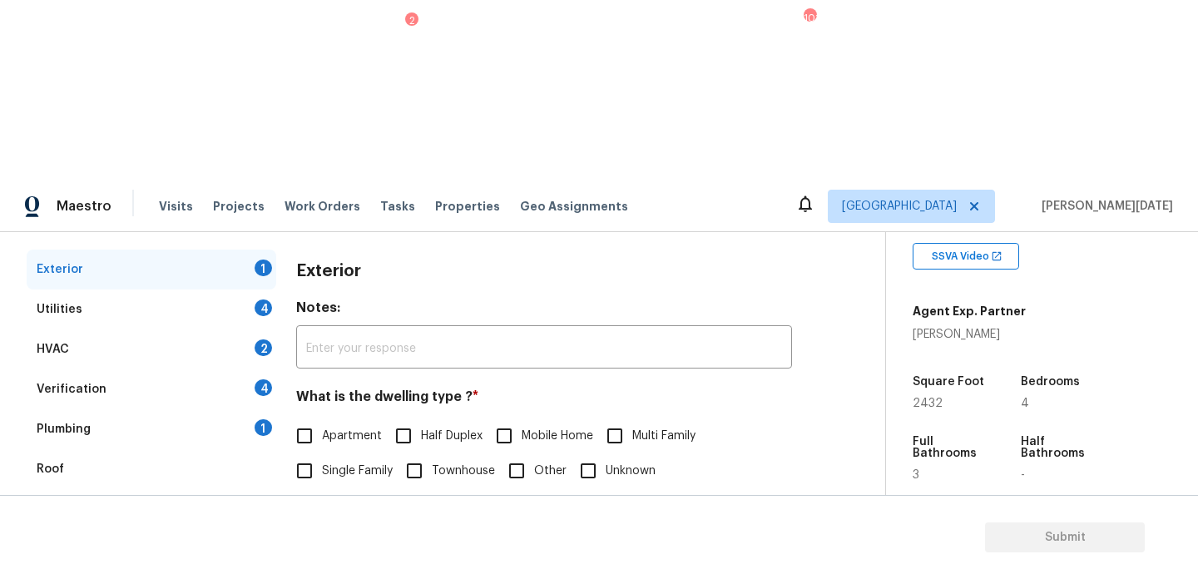
click at [166, 529] on div "Pricing 5" at bounding box center [152, 549] width 250 height 40
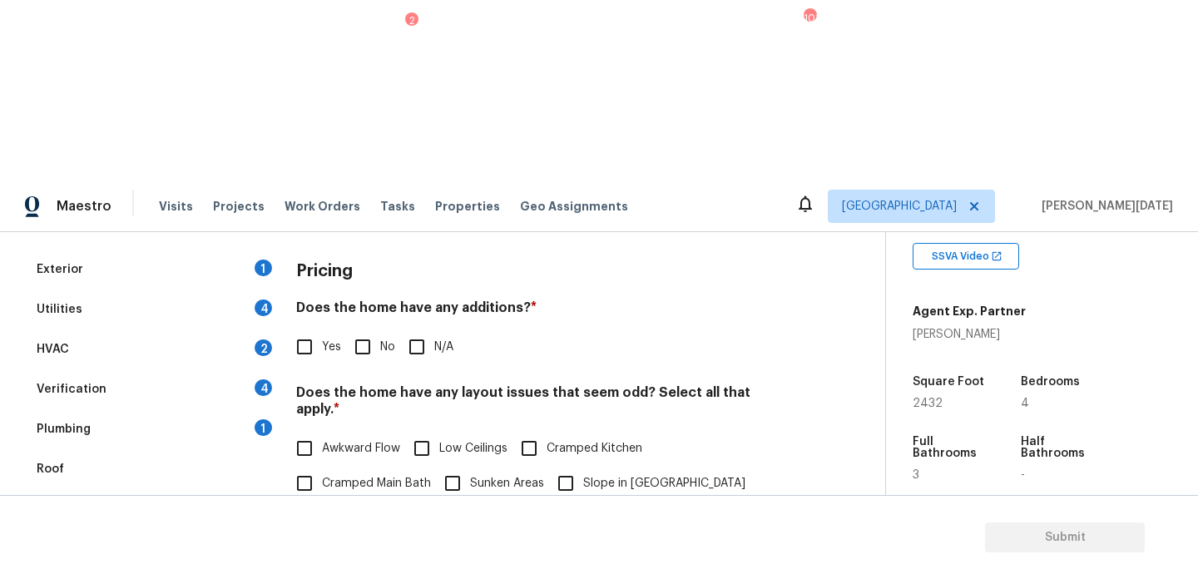
scroll to position [343, 0]
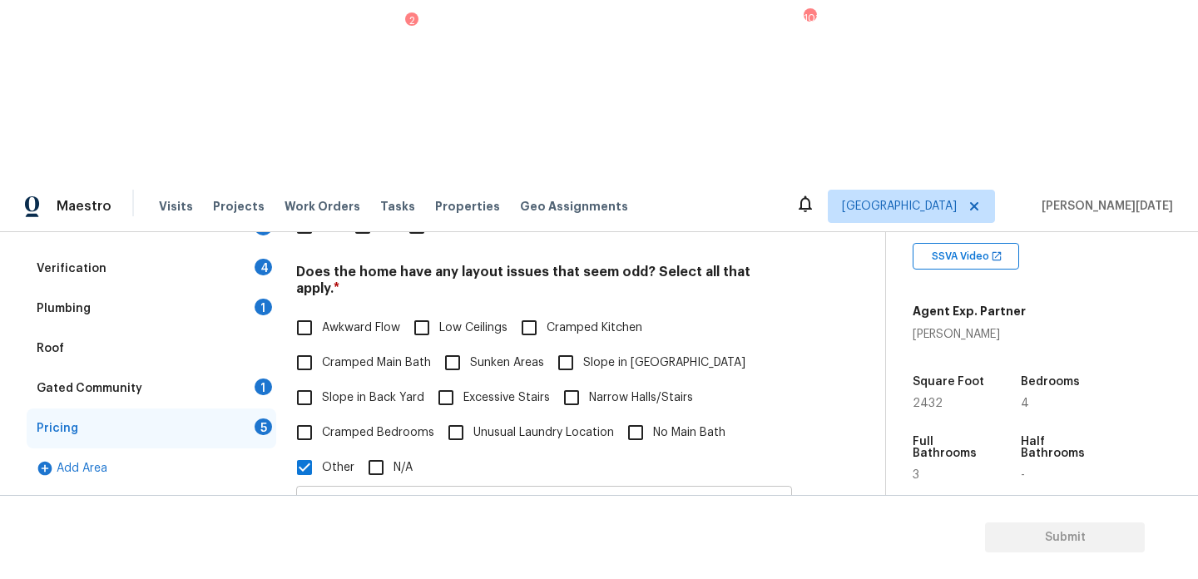
click at [614, 490] on input "Bathroom on the first floor is handicap accessible" at bounding box center [544, 509] width 496 height 39
type input "Bathroom on the first floor is handicap accessible.. Discrepancy in Sqft"
click at [771, 485] on div "Bathroom on the first floor is handicap accessible.. Discrepancy in Sqft ​ Phot…" at bounding box center [544, 563] width 496 height 157
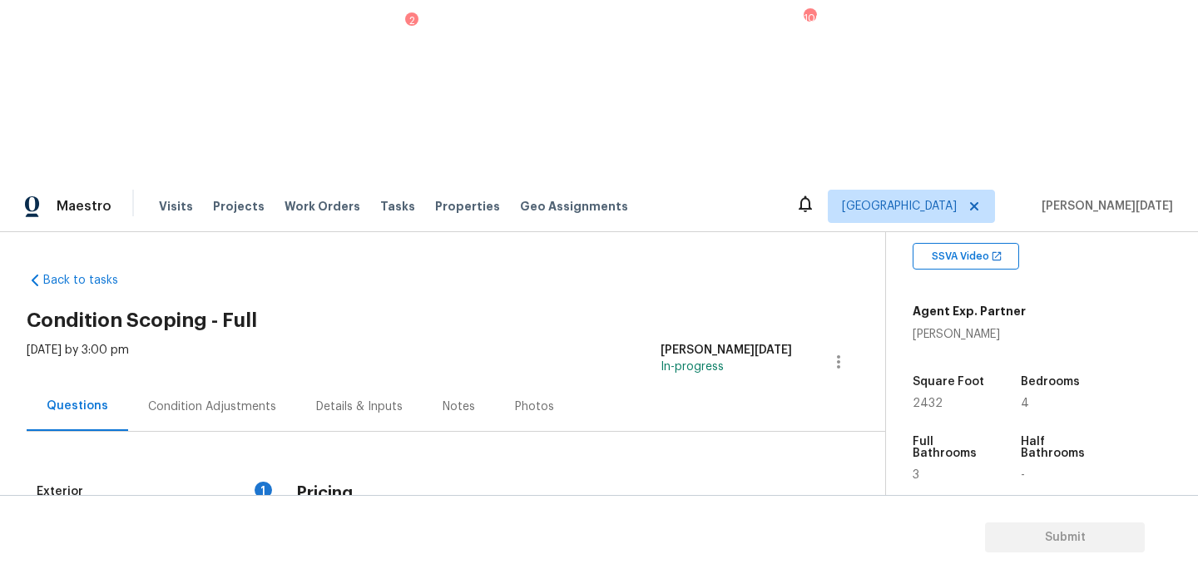
click at [199, 398] on div "Condition Adjustments" at bounding box center [212, 406] width 128 height 17
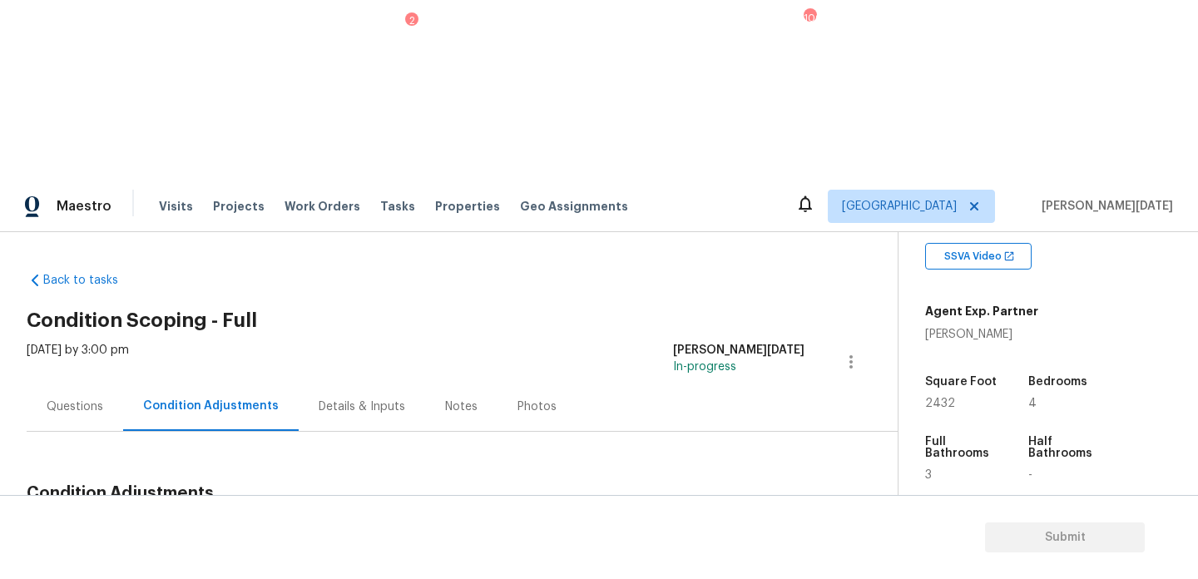
scroll to position [45, 0]
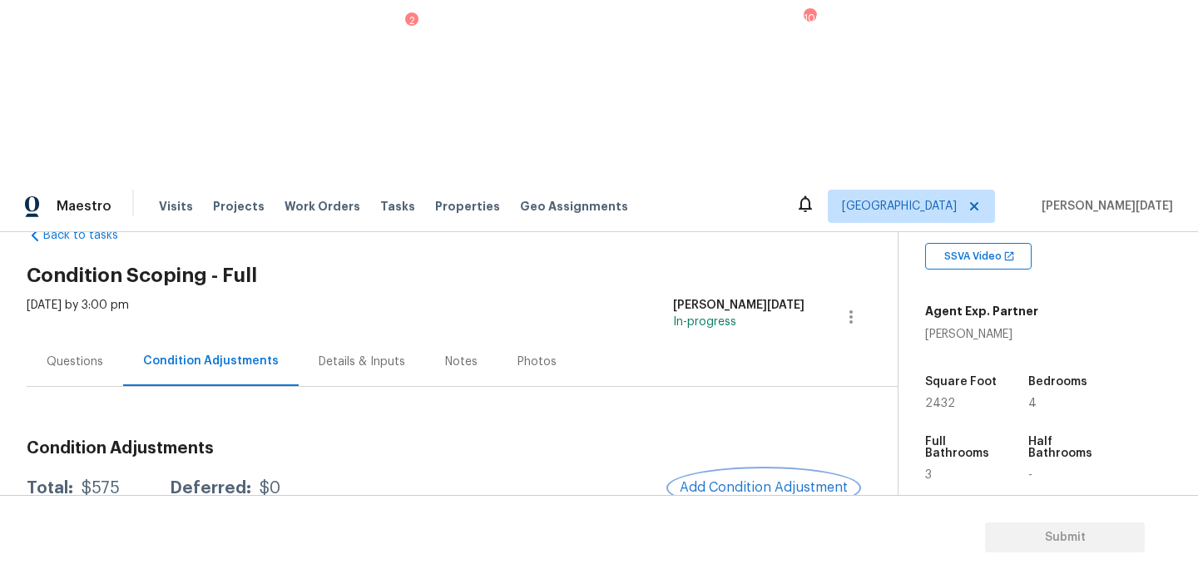
click at [718, 480] on span "Add Condition Adjustment" at bounding box center [764, 487] width 168 height 15
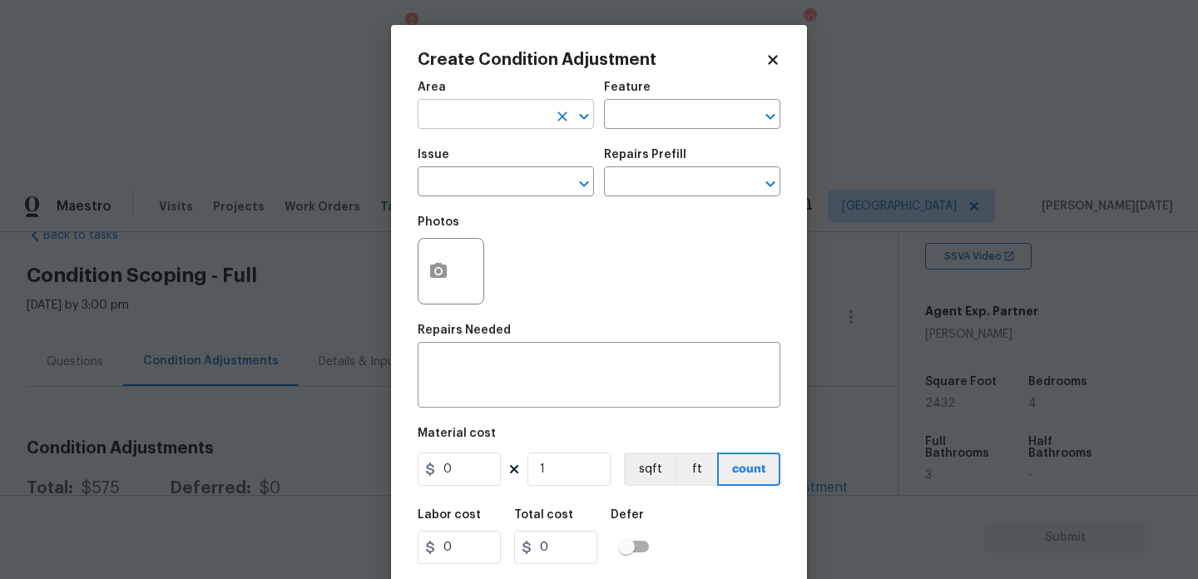
click at [444, 124] on input "text" at bounding box center [483, 116] width 130 height 26
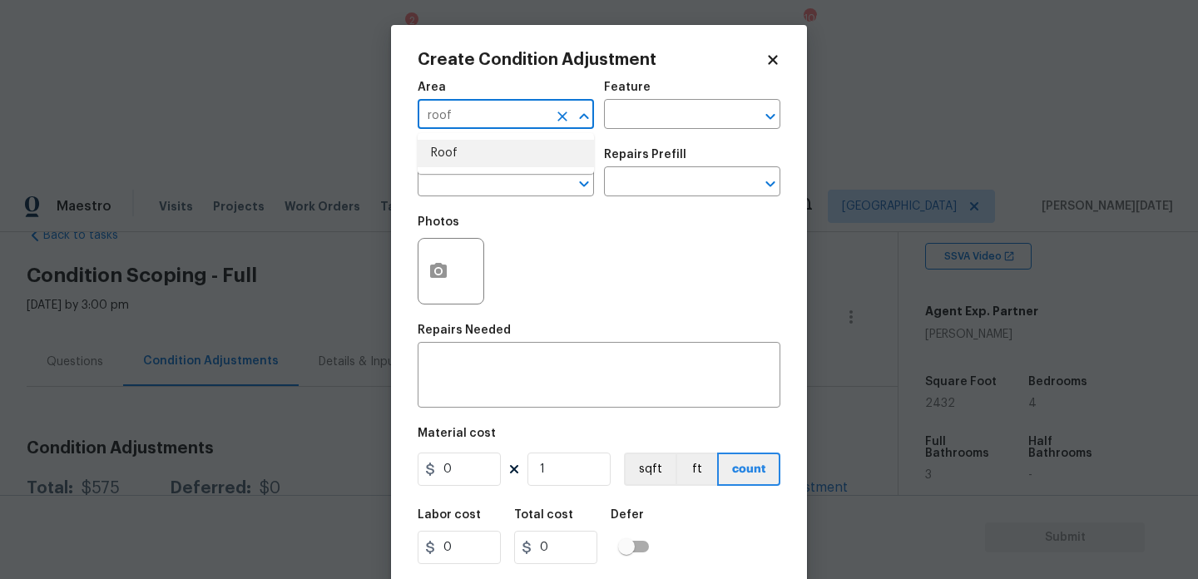
click at [461, 166] on li "Roof" at bounding box center [506, 153] width 176 height 27
type input "Roof"
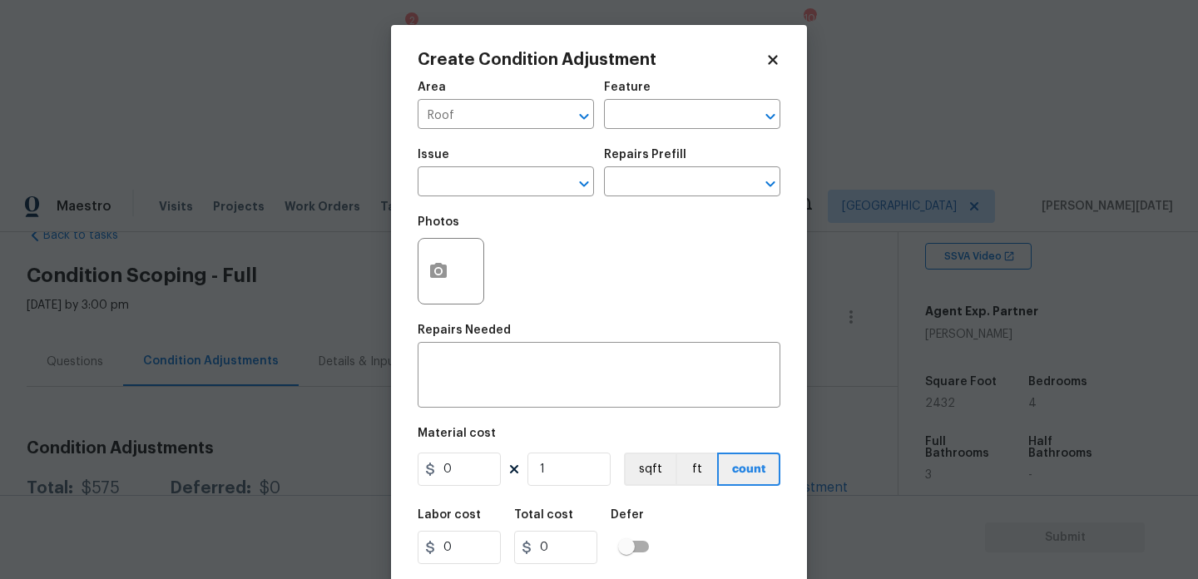
click at [462, 197] on span "Issue ​" at bounding box center [506, 172] width 176 height 67
click at [486, 191] on input "text" at bounding box center [483, 184] width 130 height 26
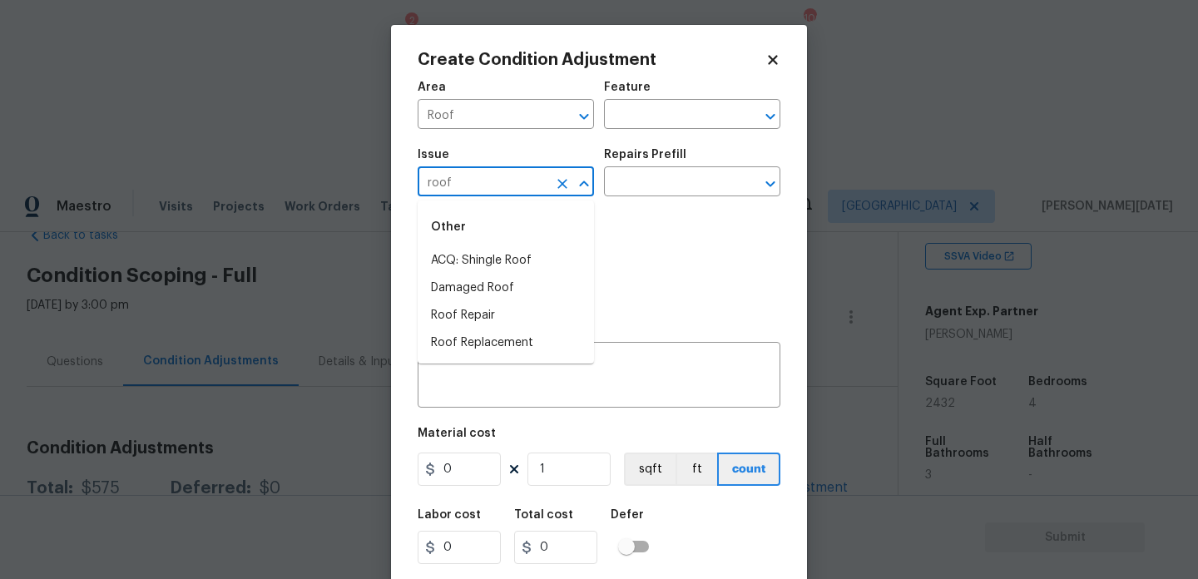
click at [487, 237] on div "Other" at bounding box center [506, 227] width 176 height 40
click at [492, 261] on li "ACQ: Shingle Roof" at bounding box center [506, 260] width 176 height 27
type input "ACQ: Shingle Roof"
click at [640, 181] on input "text" at bounding box center [669, 184] width 130 height 26
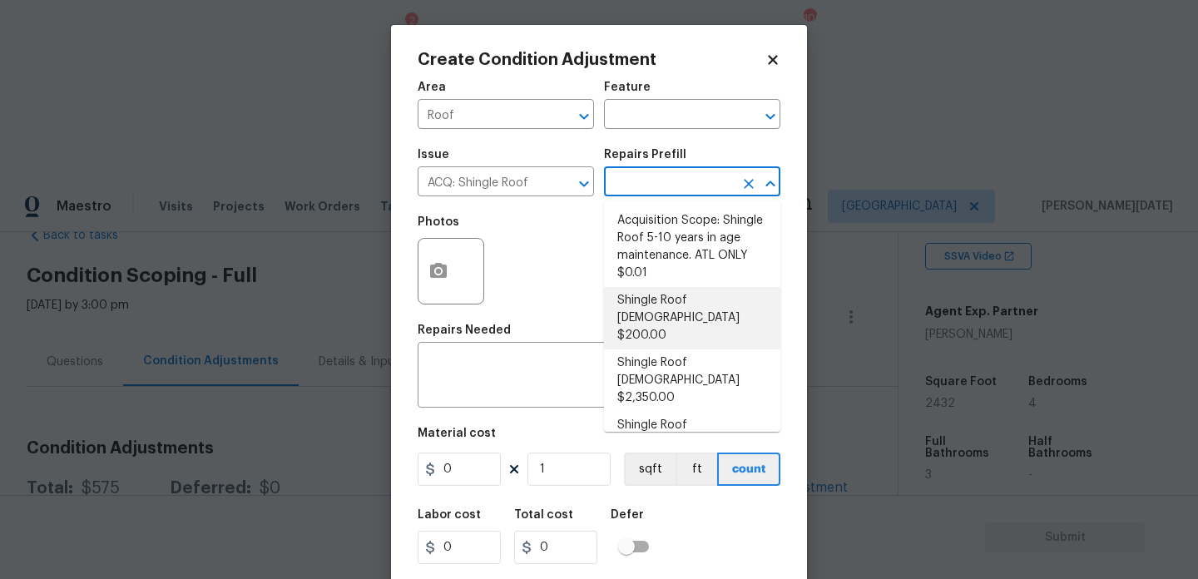
click at [700, 319] on li "Shingle Roof 0-10 Years Old $200.00" at bounding box center [692, 318] width 176 height 62
type input "Acquisition"
type textarea "Acquisition Scope: Shingle Roof 0-10 years in age maintenance."
type input "200"
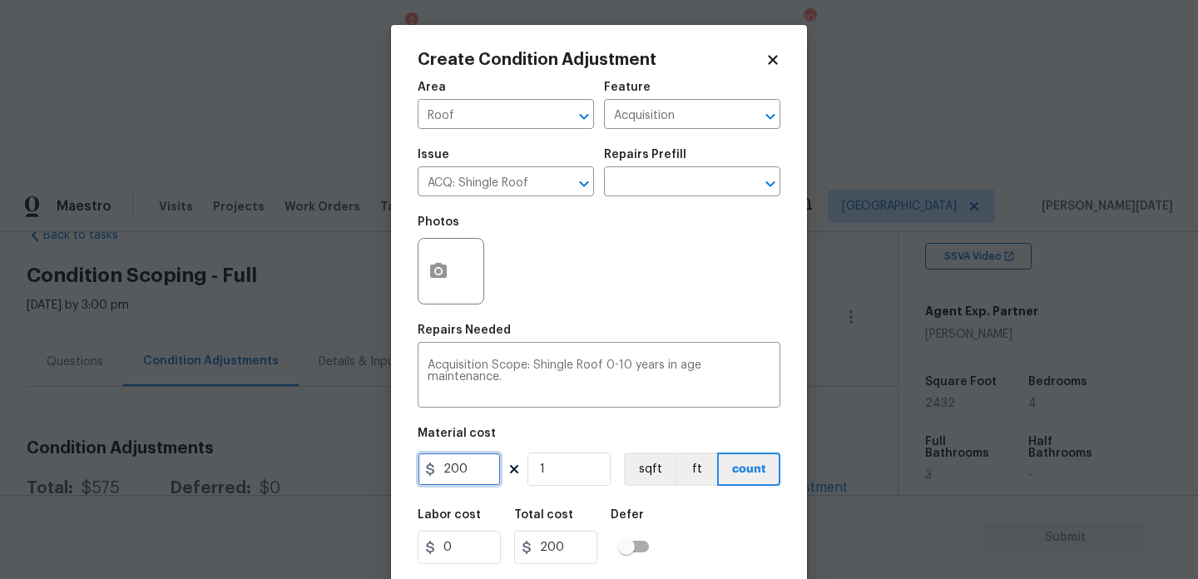
drag, startPoint x: 488, startPoint y: 476, endPoint x: 297, endPoint y: 475, distance: 191.3
click at [297, 475] on div "Create Condition Adjustment Area Roof ​ Feature Acquisition ​ Issue ACQ: Shingl…" at bounding box center [599, 289] width 1198 height 579
type input "500"
click at [620, 261] on div "Photos" at bounding box center [599, 260] width 363 height 108
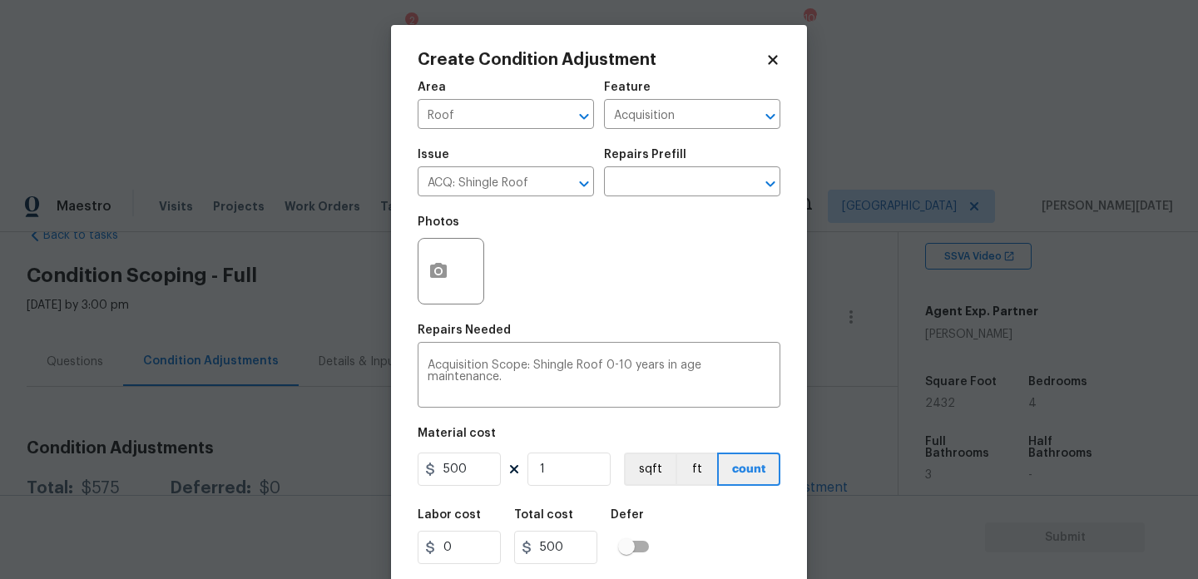
scroll to position [42, 0]
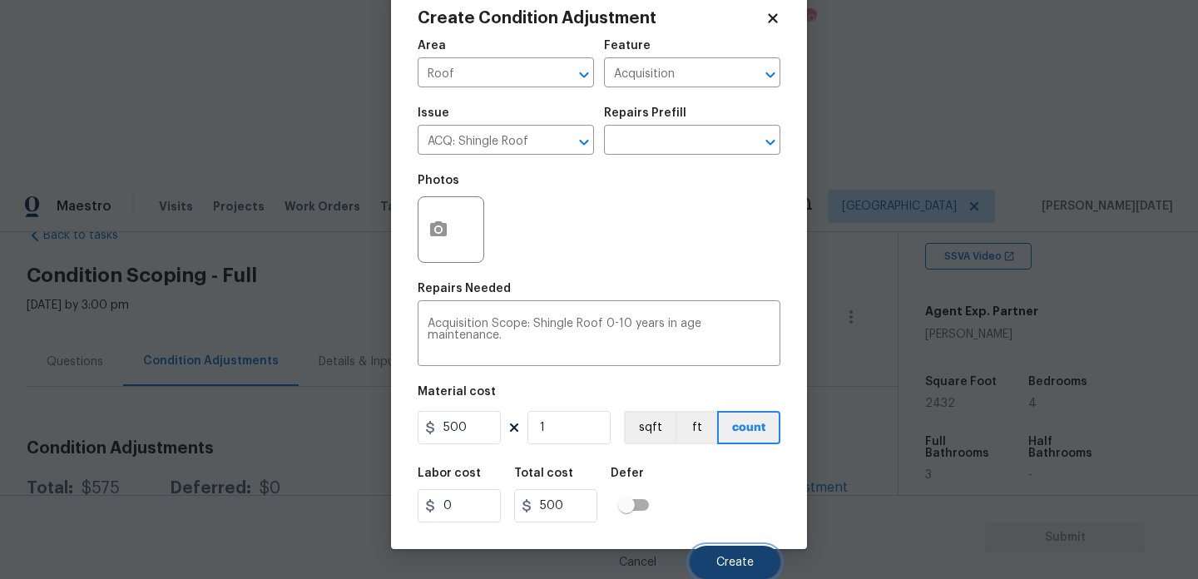
click at [741, 557] on span "Create" at bounding box center [734, 563] width 37 height 12
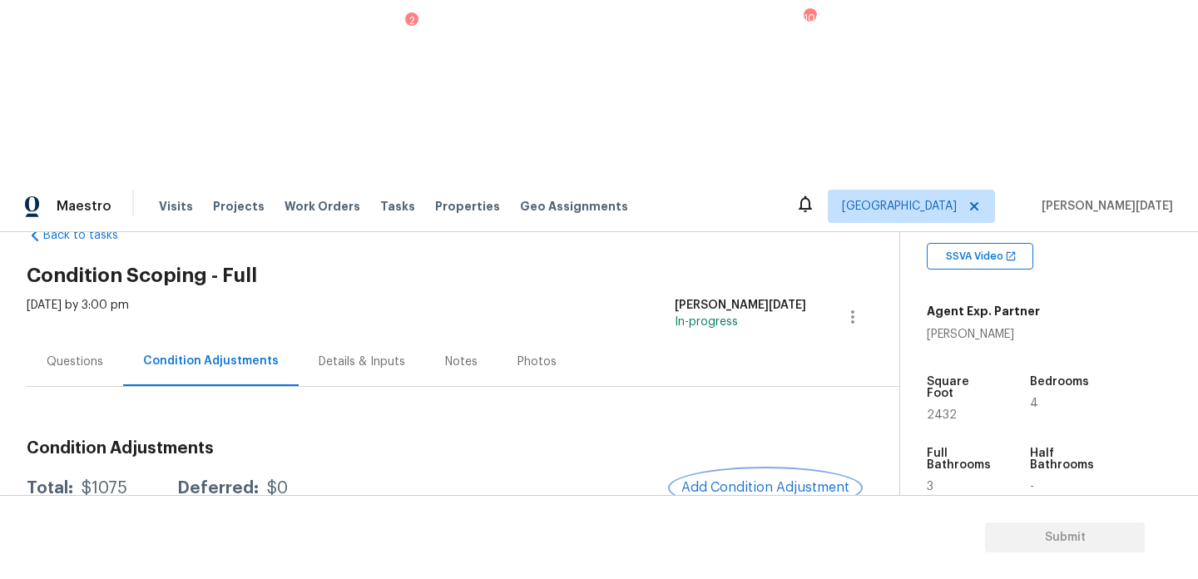
scroll to position [116, 0]
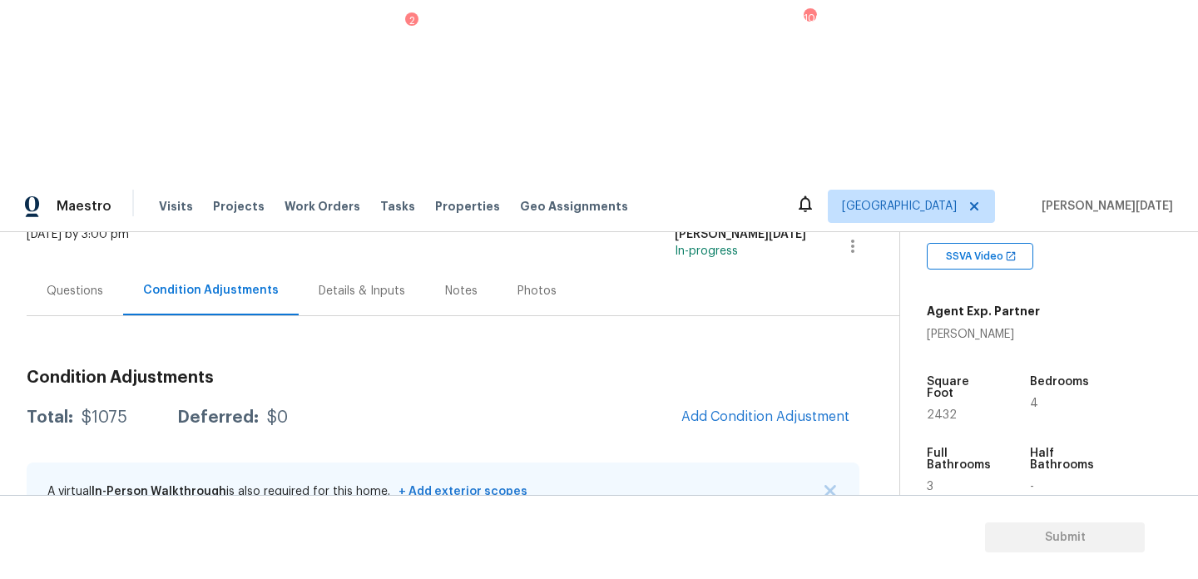
click at [101, 266] on div "Questions" at bounding box center [75, 290] width 96 height 49
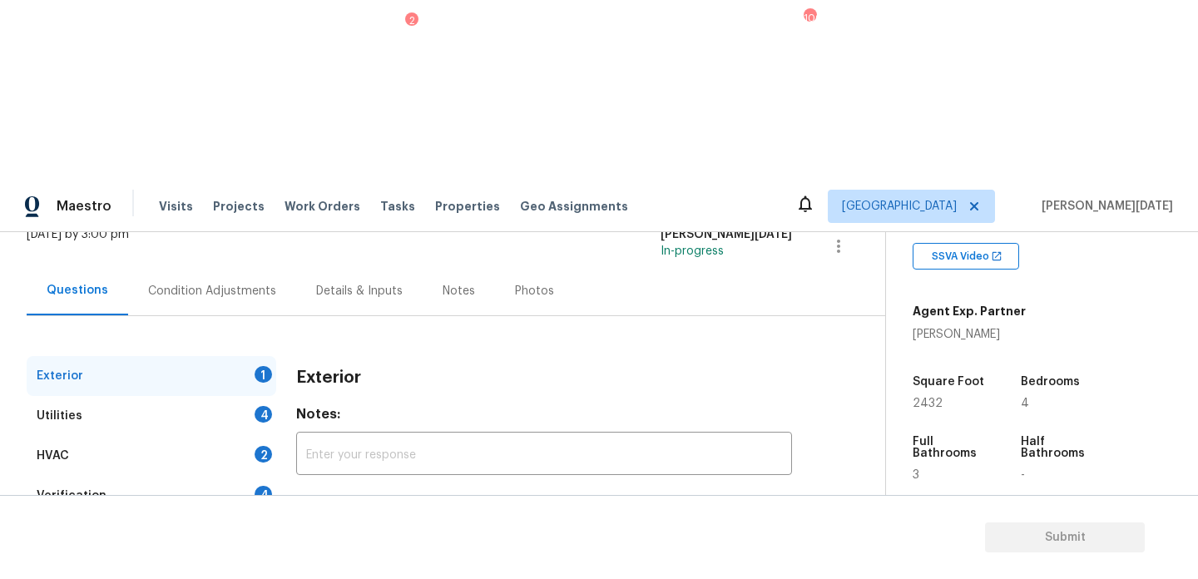
scroll to position [222, 0]
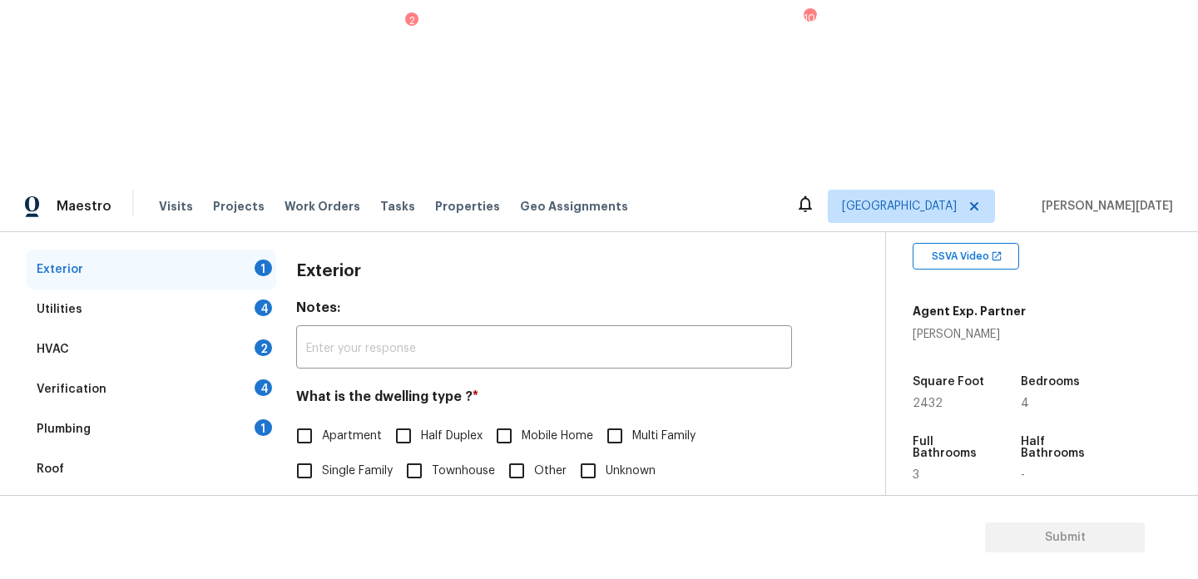
click at [177, 529] on div "Pricing 5" at bounding box center [152, 549] width 250 height 40
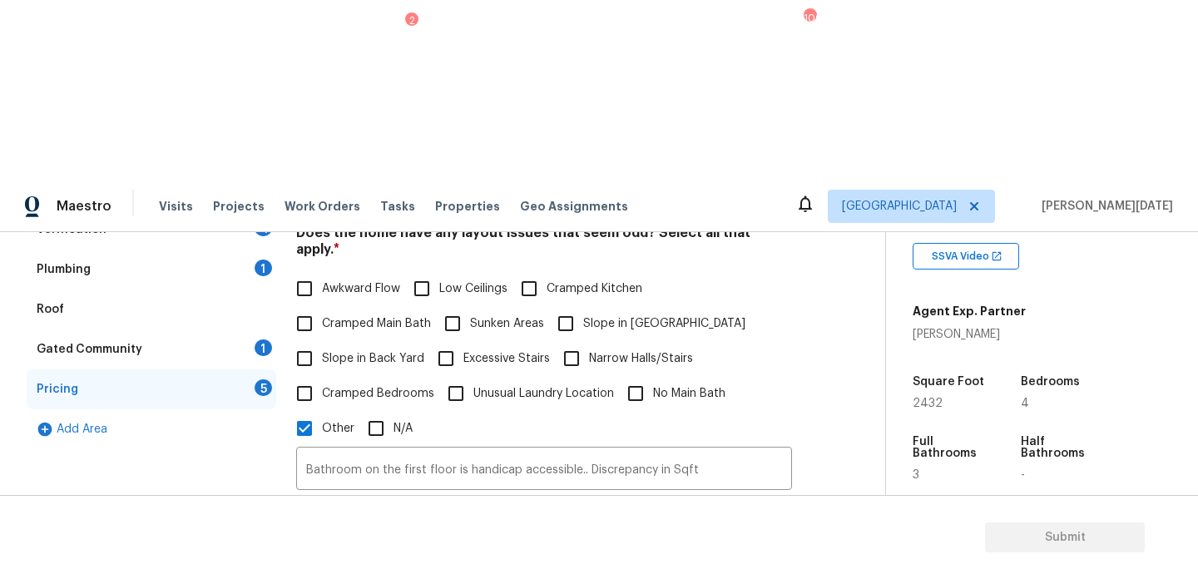
scroll to position [410, 0]
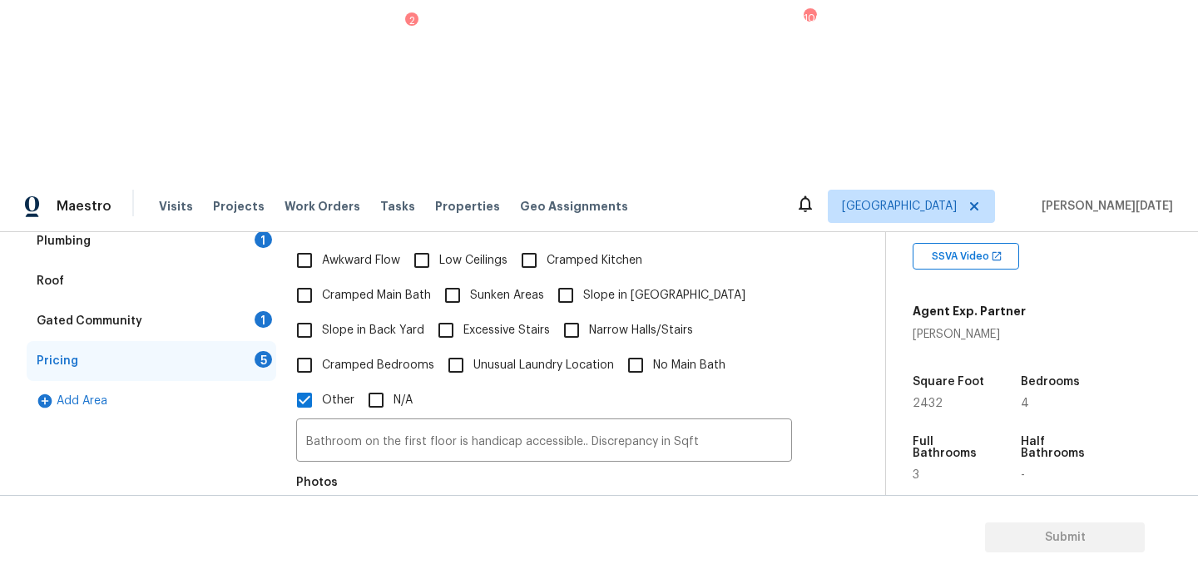
click at [314, 523] on icon "button" at bounding box center [317, 530] width 17 height 15
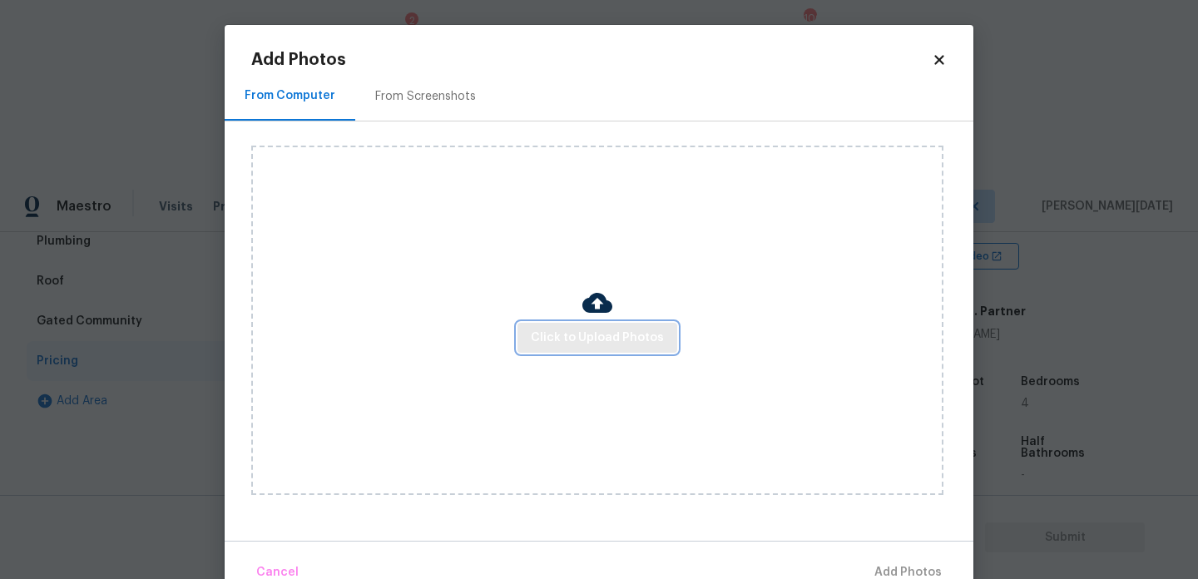
click at [572, 342] on span "Click to Upload Photos" at bounding box center [597, 338] width 133 height 21
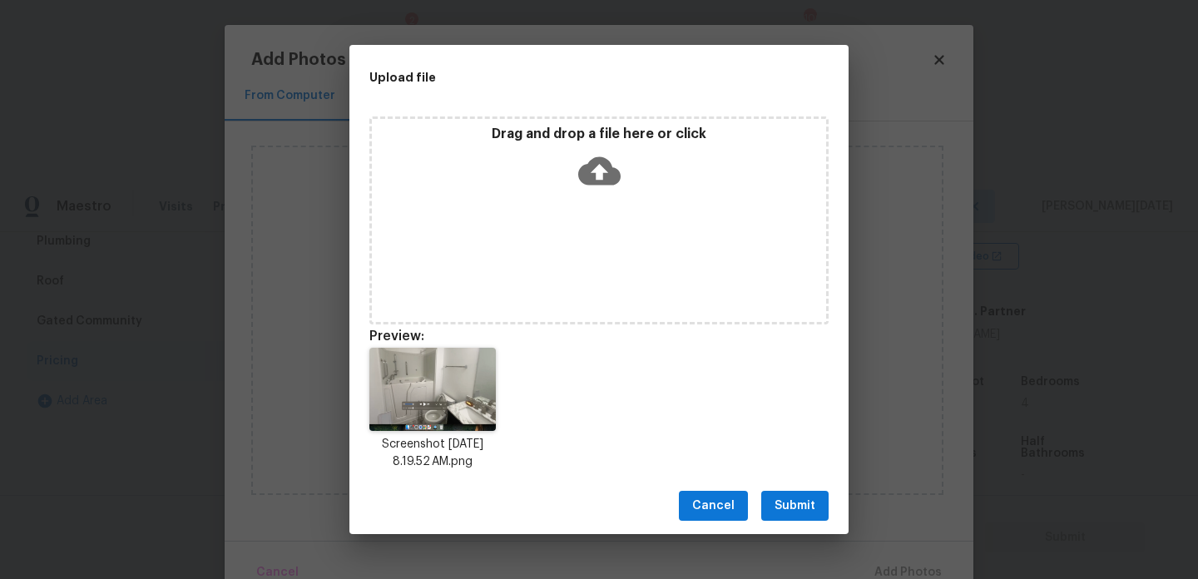
click at [786, 491] on button "Submit" at bounding box center [794, 506] width 67 height 31
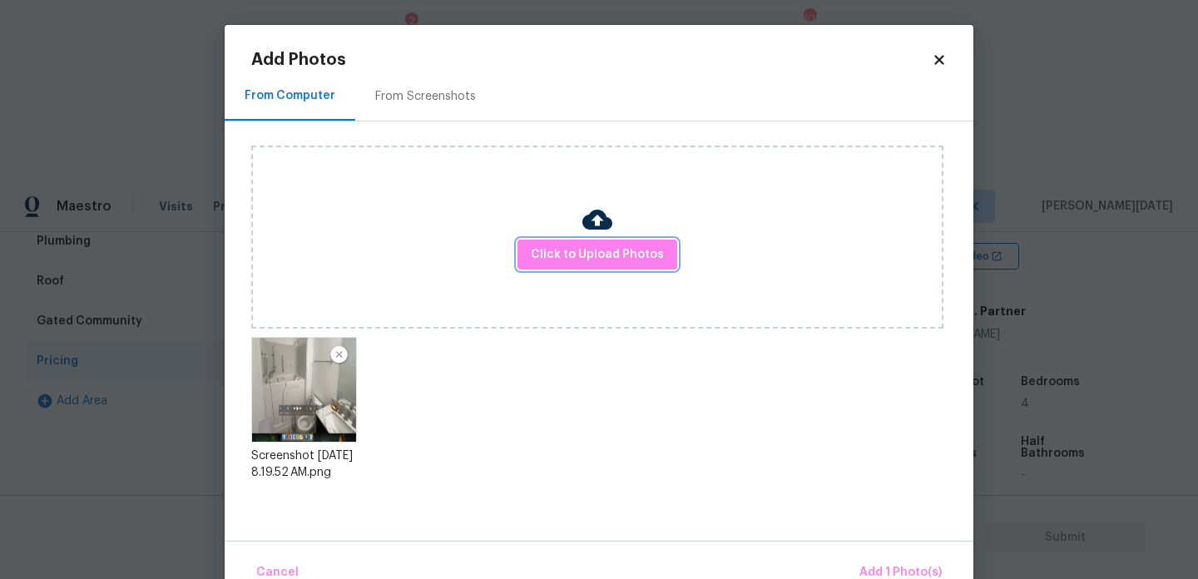
scroll to position [37, 0]
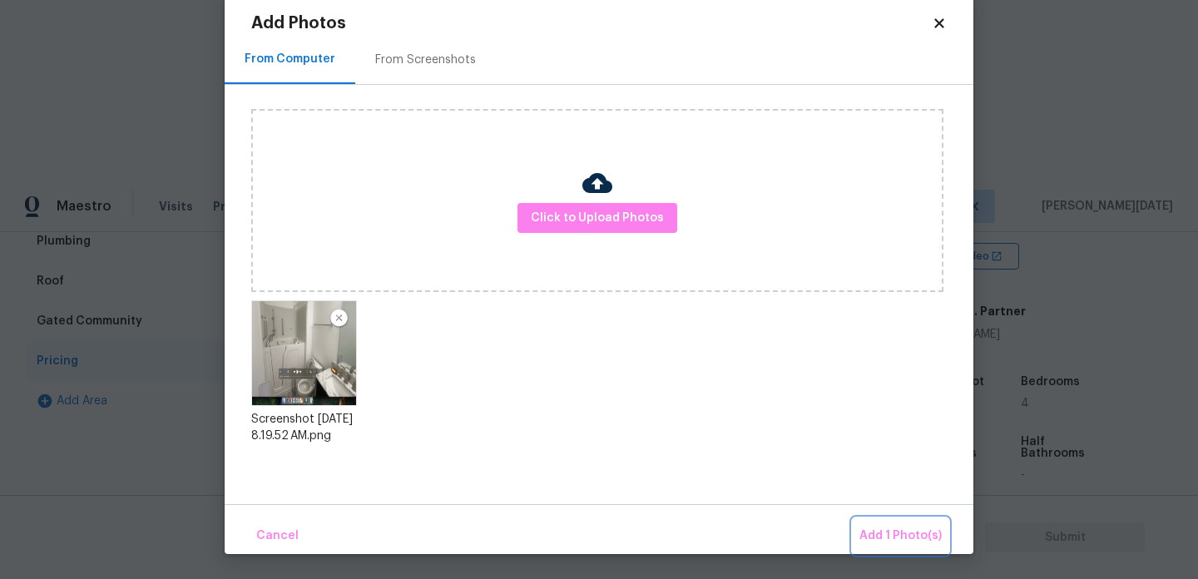
click at [883, 526] on span "Add 1 Photo(s)" at bounding box center [900, 536] width 82 height 21
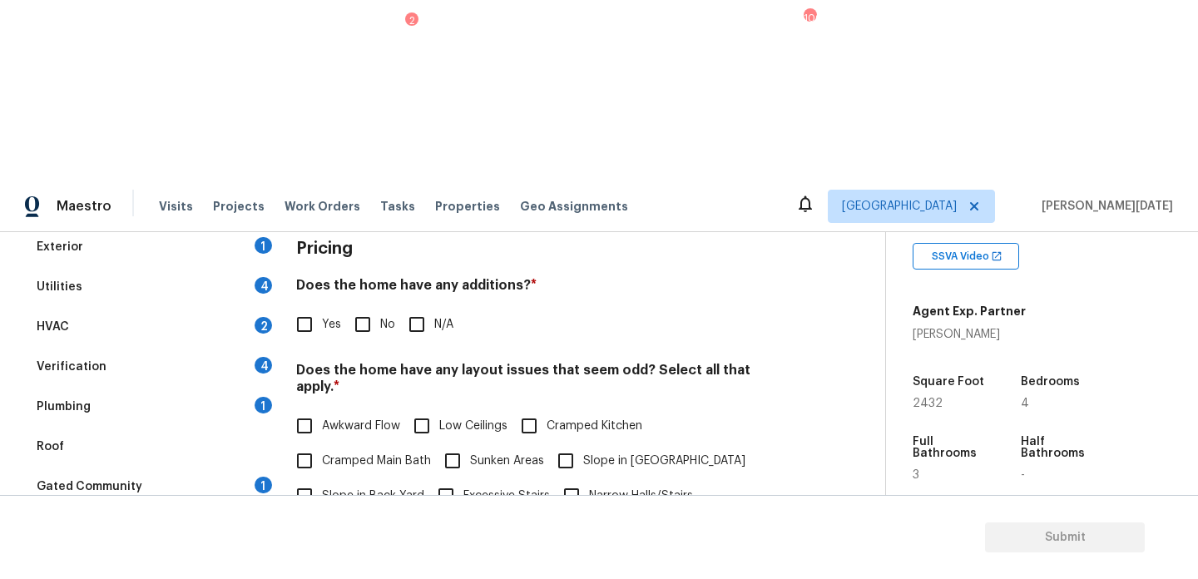
scroll to position [229, 0]
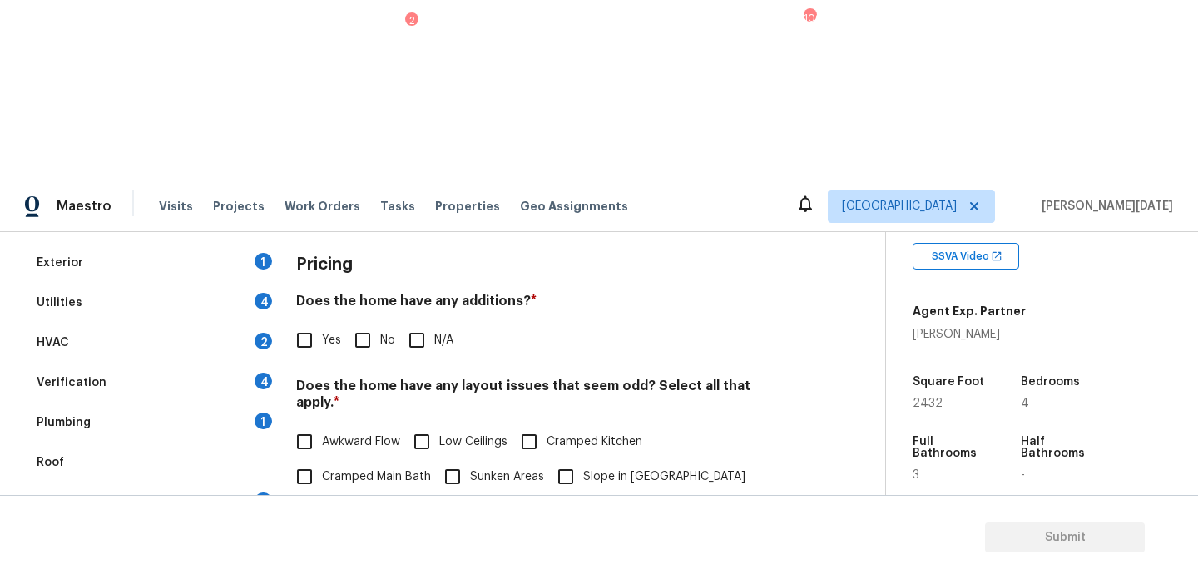
click at [379, 323] on input "No" at bounding box center [362, 340] width 35 height 35
checkbox input "true"
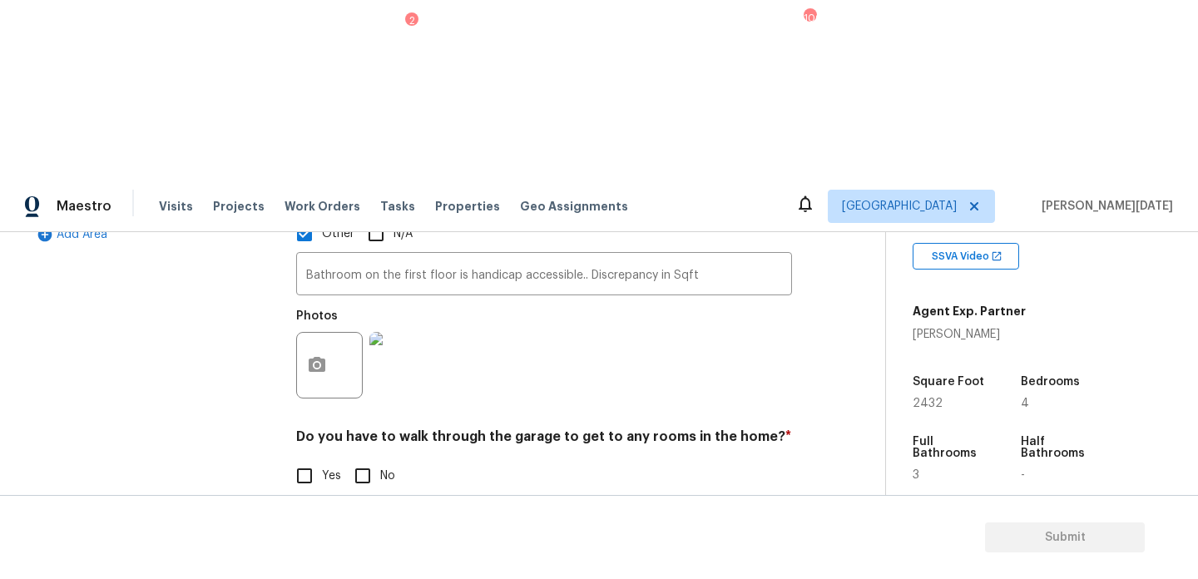
click at [378, 458] on input "No" at bounding box center [362, 475] width 35 height 35
checkbox input "true"
click at [374, 562] on input "No" at bounding box center [362, 579] width 35 height 35
checkbox input "true"
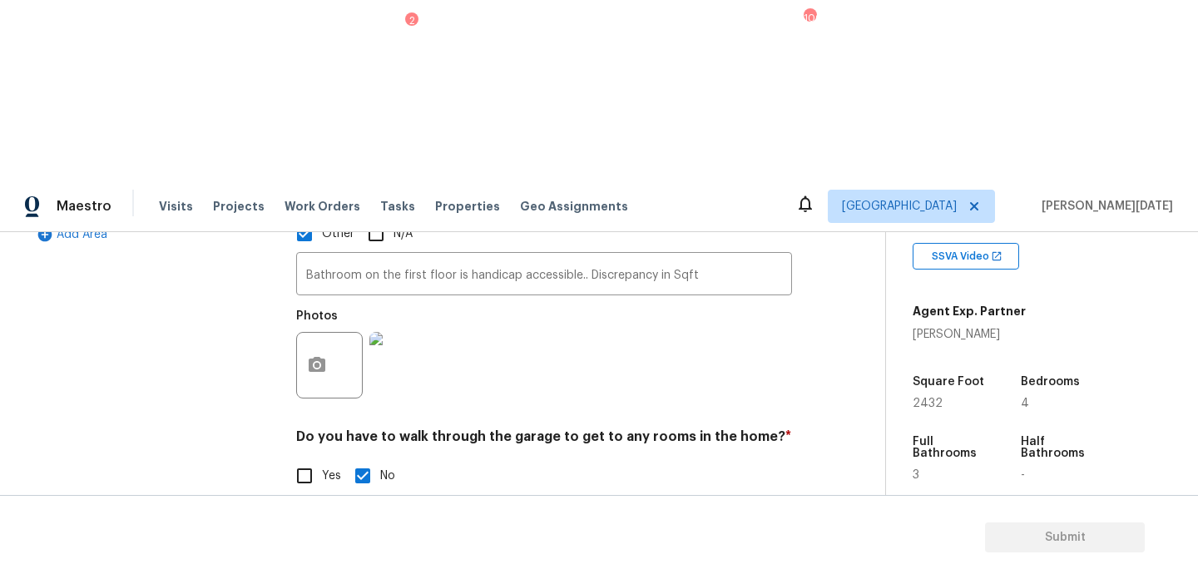
checkbox input "true"
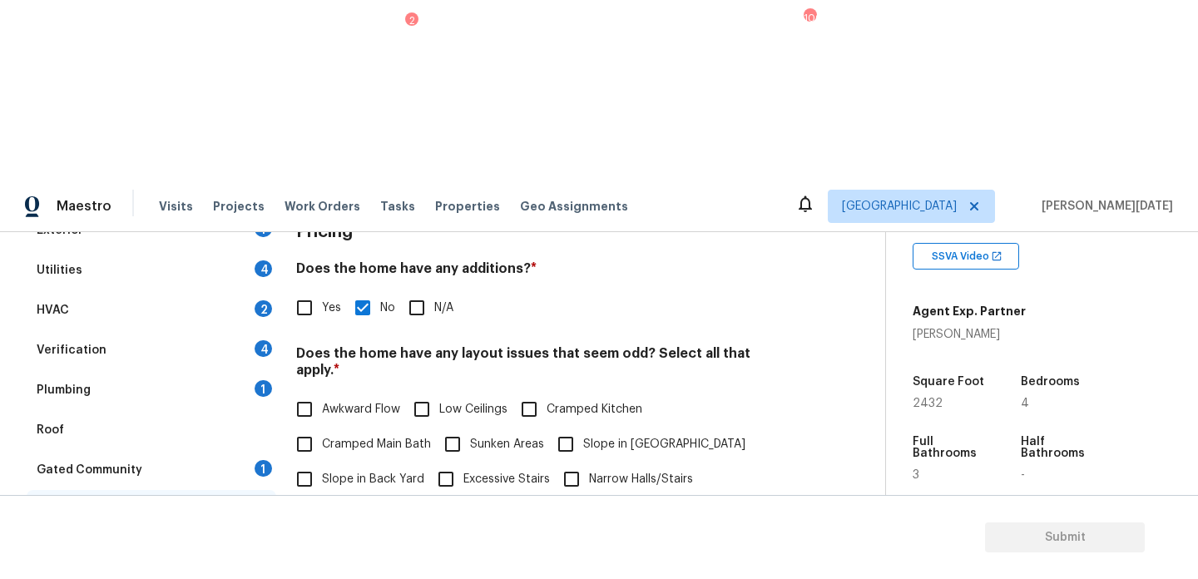
scroll to position [260, 0]
click at [173, 331] on div "Verification 4" at bounding box center [152, 351] width 250 height 40
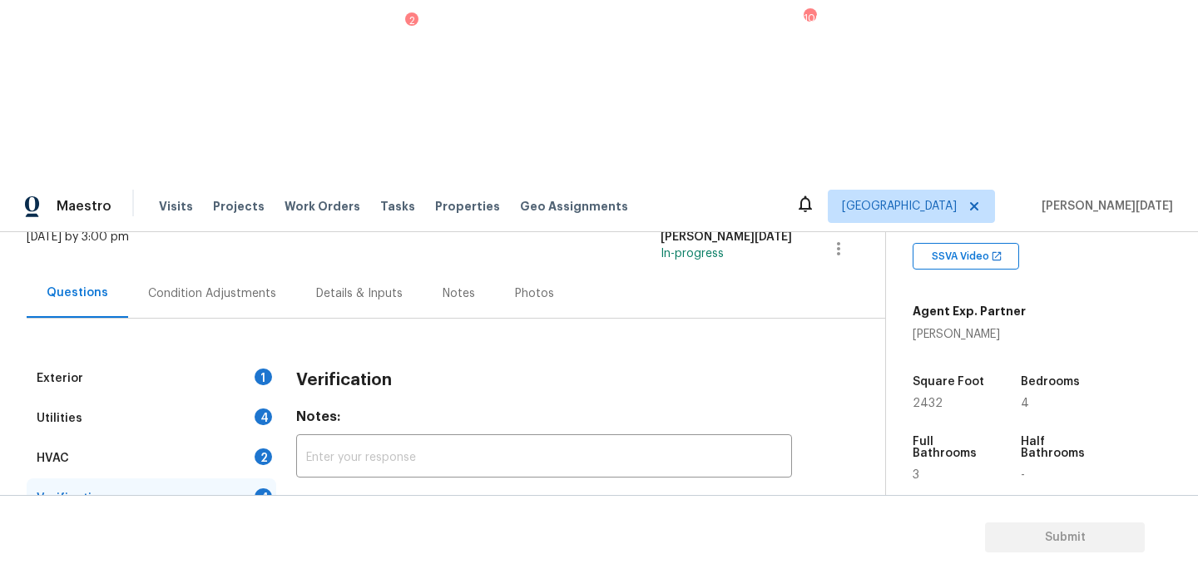
scroll to position [92, 0]
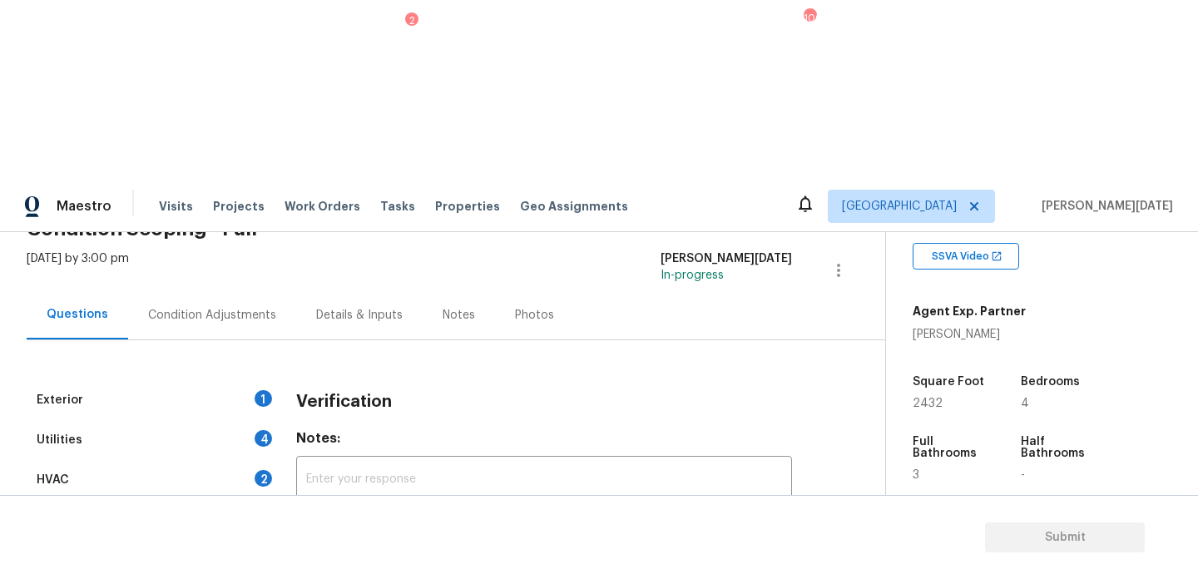
click at [199, 420] on div "Utilities 4" at bounding box center [152, 440] width 250 height 40
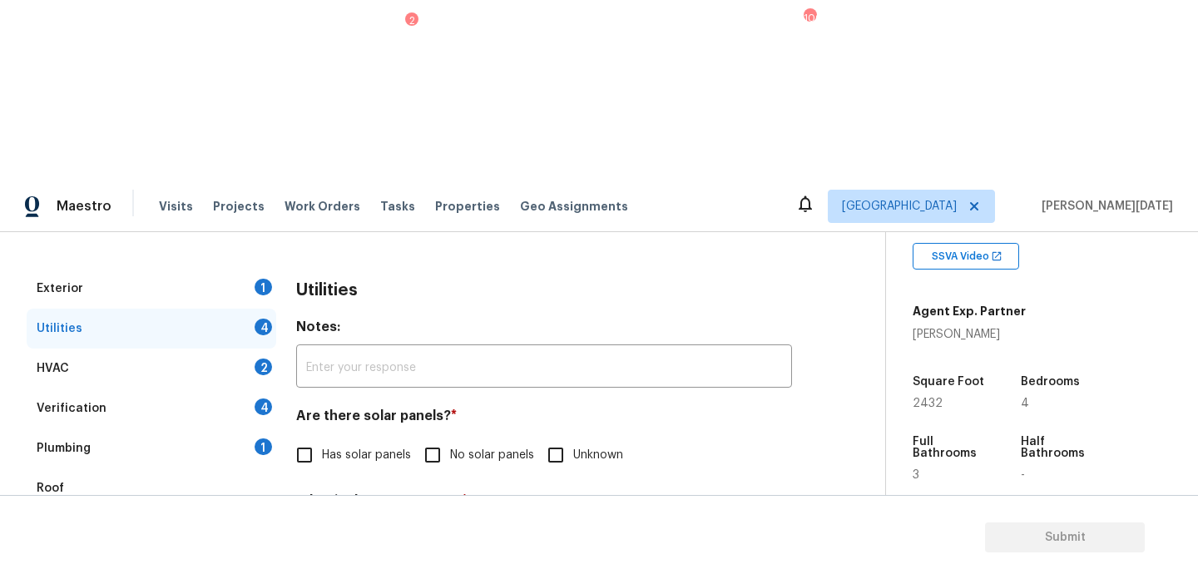
scroll to position [236, 0]
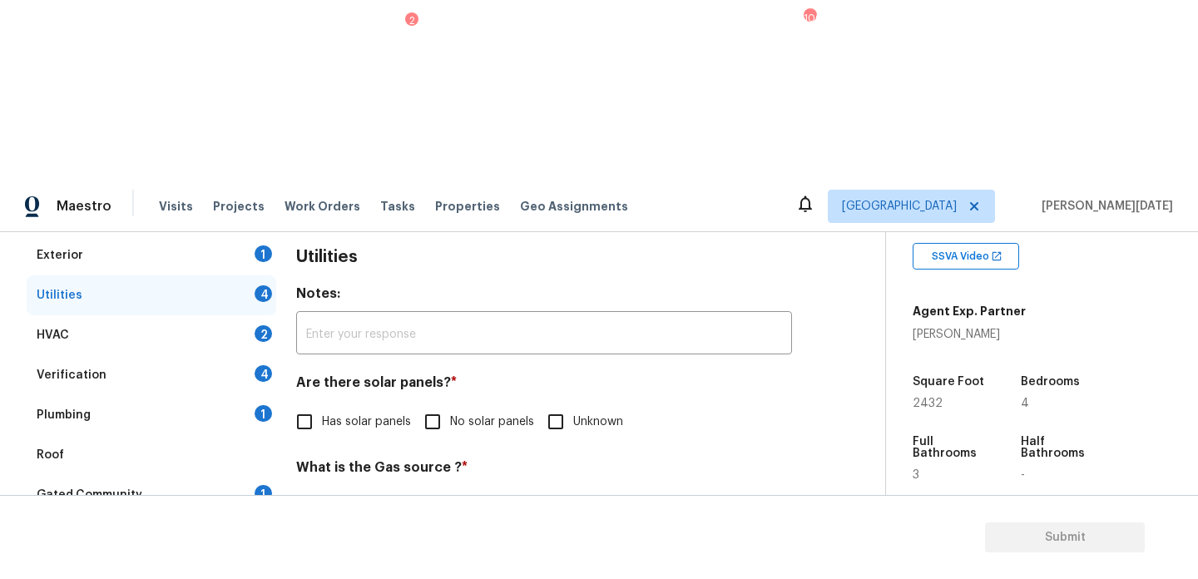
click at [324, 489] on label "Natural Gas Lines" at bounding box center [352, 506] width 130 height 35
click at [322, 489] on input "Natural Gas Lines" at bounding box center [304, 506] width 35 height 35
checkbox input "true"
click at [468, 413] on span "No solar panels" at bounding box center [492, 421] width 84 height 17
click at [450, 404] on input "No solar panels" at bounding box center [432, 421] width 35 height 35
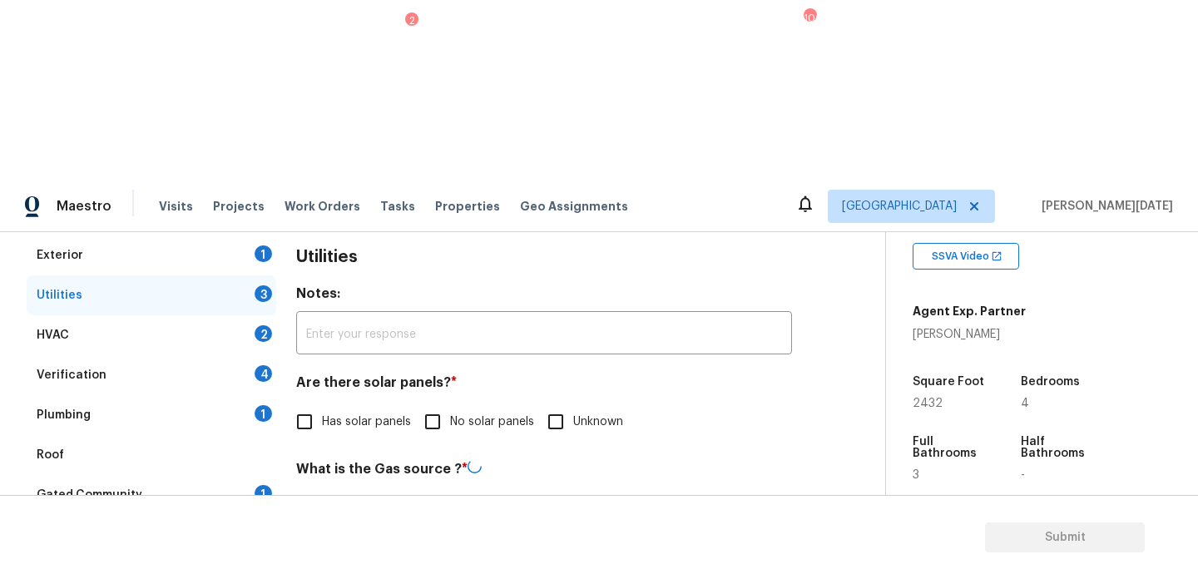
checkbox input "true"
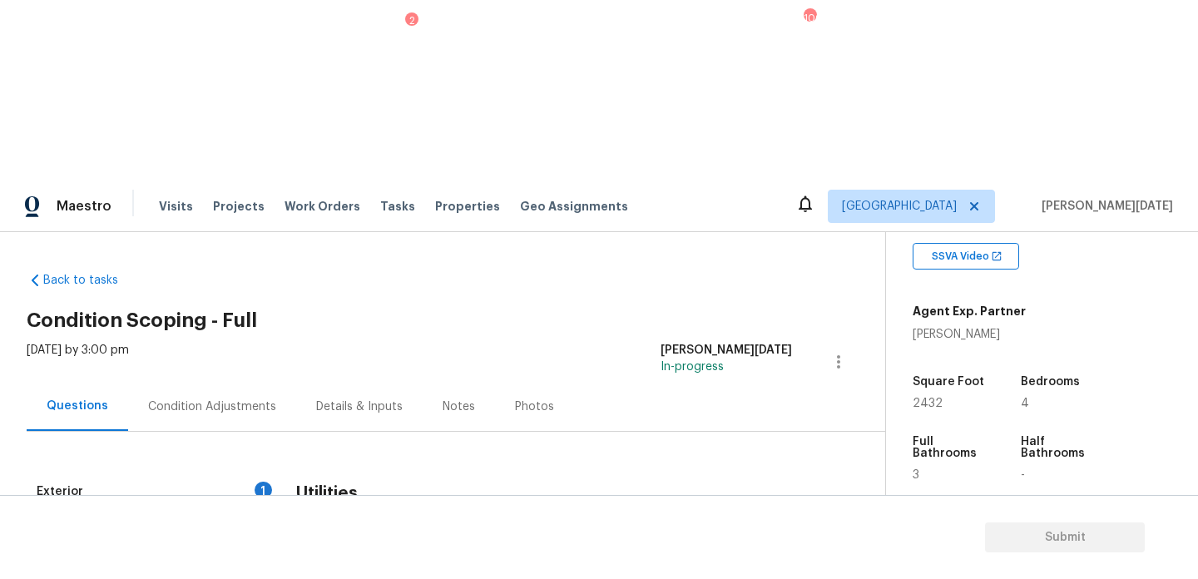
click at [212, 398] on div "Condition Adjustments" at bounding box center [212, 406] width 128 height 17
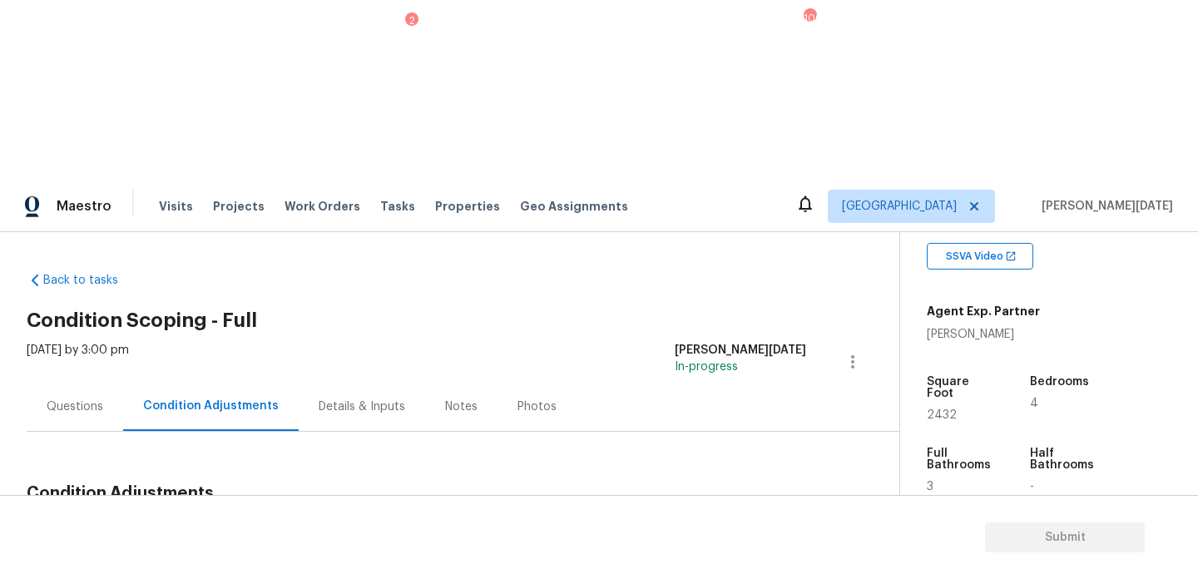
scroll to position [116, 0]
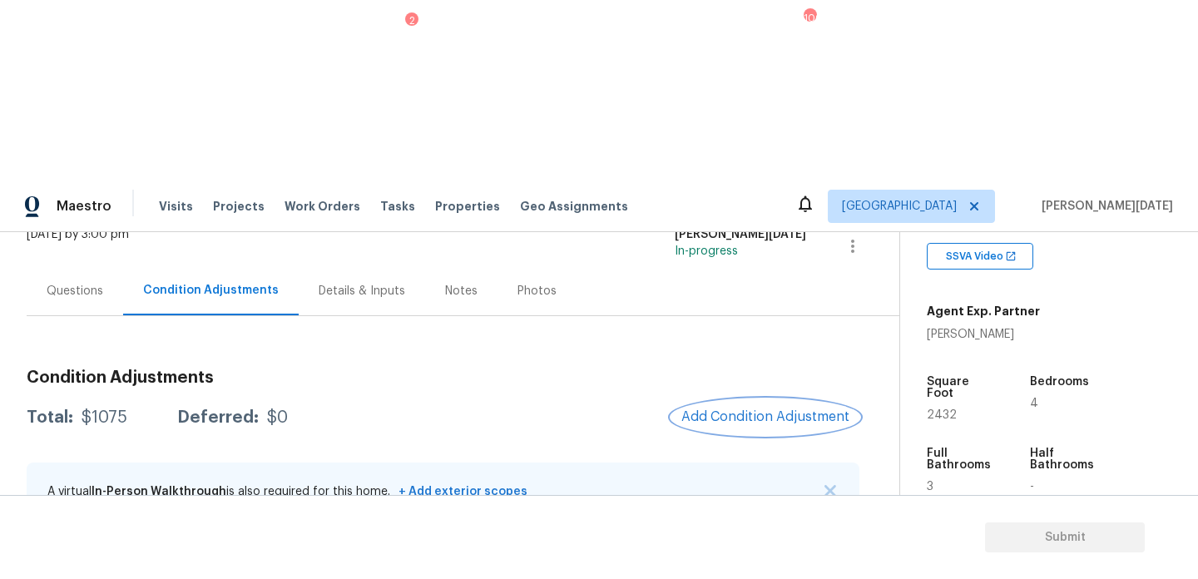
click at [782, 409] on span "Add Condition Adjustment" at bounding box center [765, 416] width 168 height 15
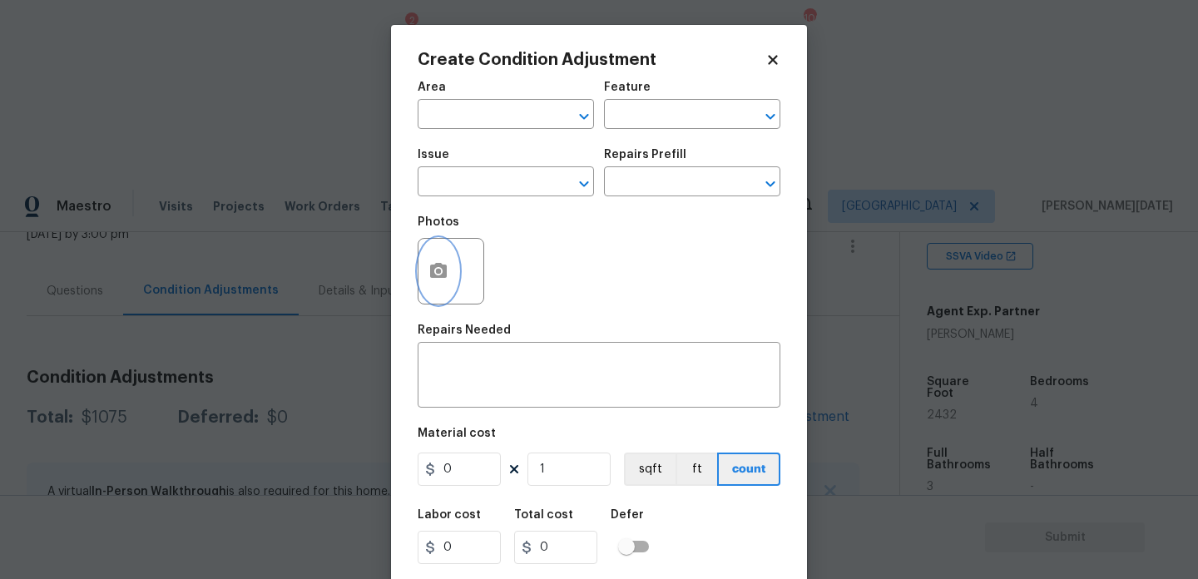
click at [448, 275] on icon "button" at bounding box center [438, 271] width 20 height 20
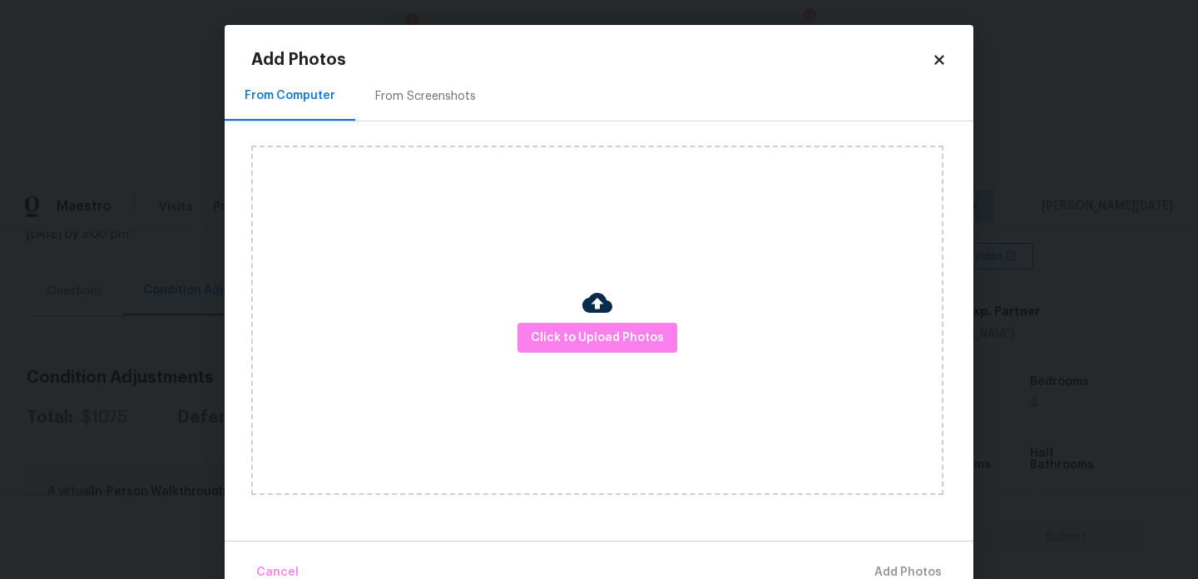
click at [559, 319] on div "Click to Upload Photos" at bounding box center [597, 320] width 692 height 349
click at [565, 330] on span "Click to Upload Photos" at bounding box center [597, 338] width 133 height 21
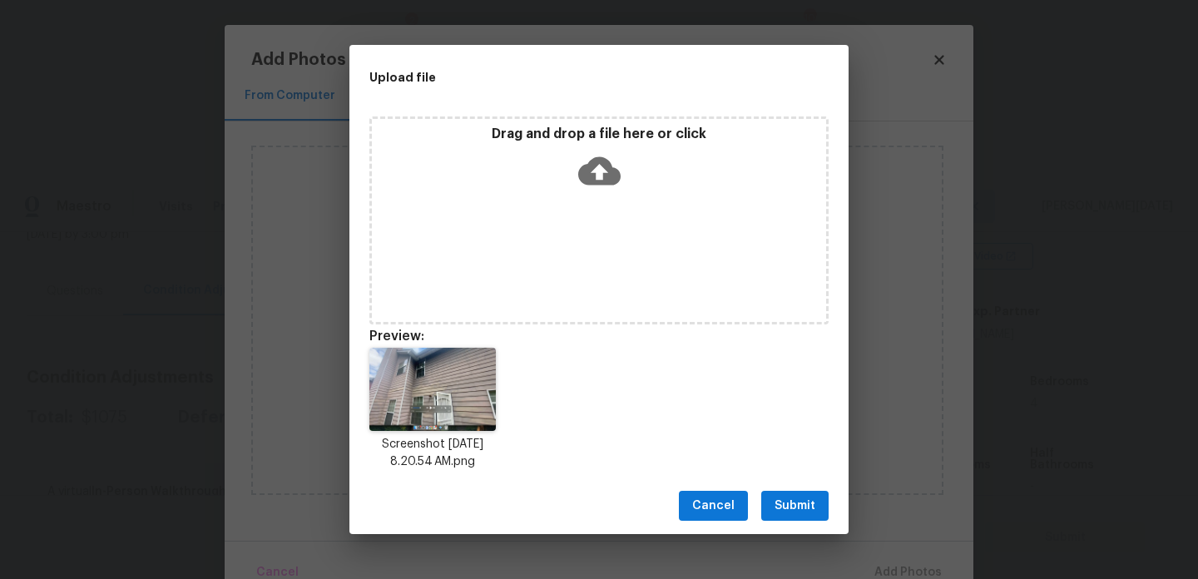
click at [800, 488] on div "Cancel Submit" at bounding box center [598, 506] width 499 height 57
click at [800, 506] on span "Submit" at bounding box center [794, 506] width 41 height 21
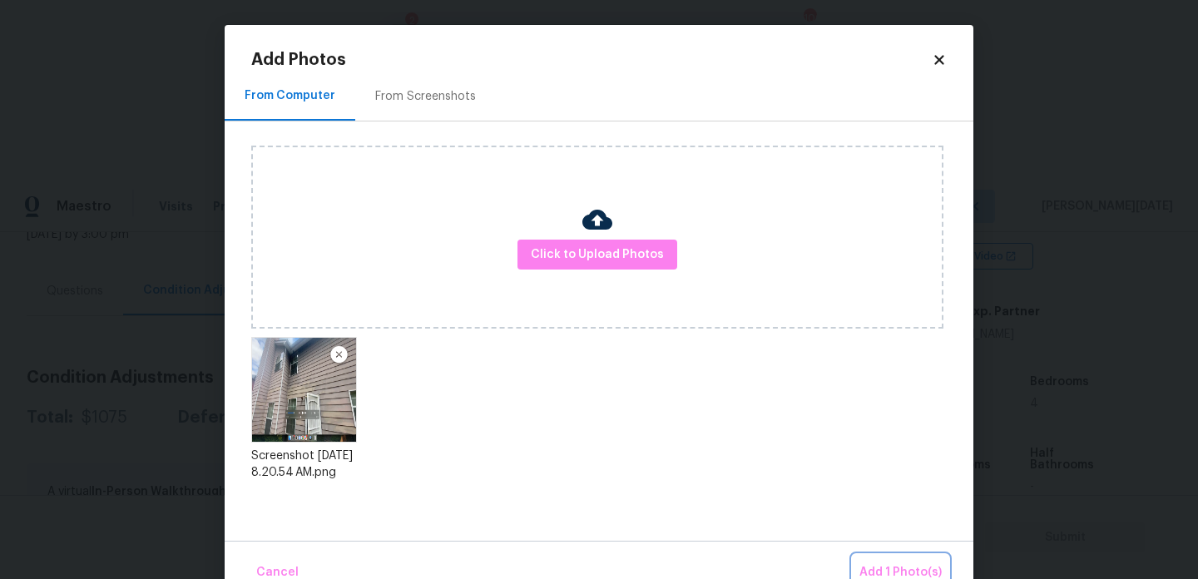
click at [893, 565] on span "Add 1 Photo(s)" at bounding box center [900, 572] width 82 height 21
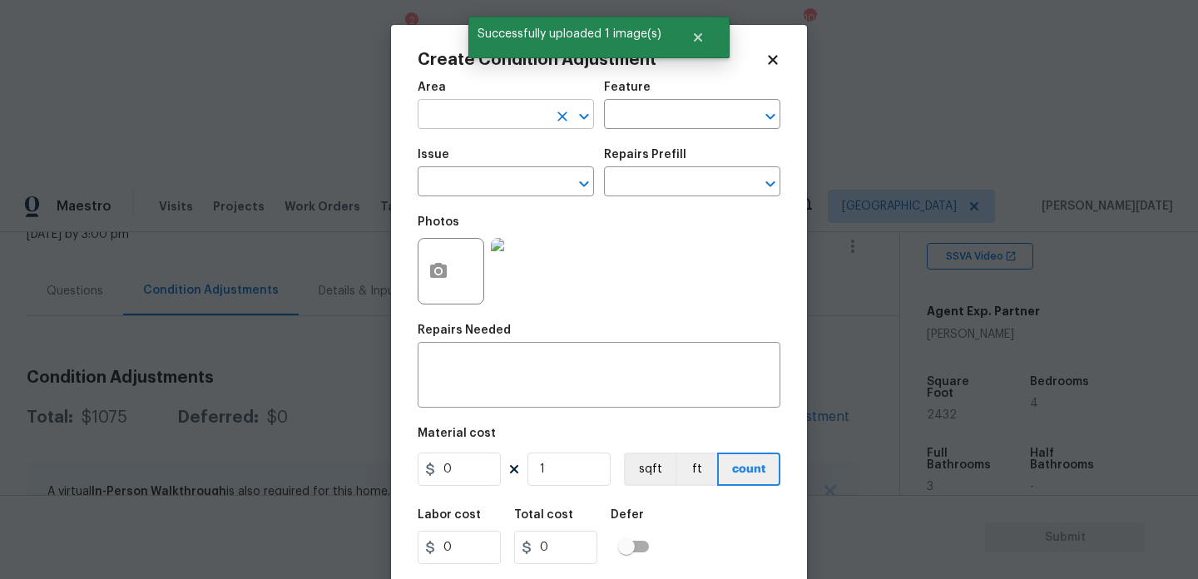
click at [475, 126] on input "text" at bounding box center [483, 116] width 130 height 26
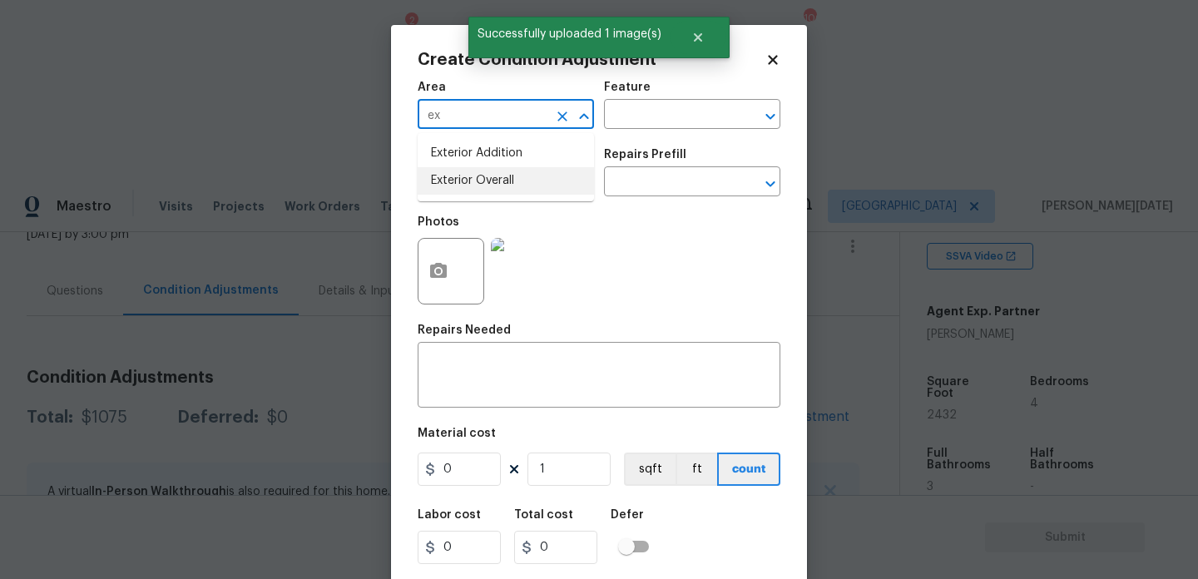
click at [476, 189] on li "Exterior Overall" at bounding box center [506, 180] width 176 height 27
type input "Exterior Overall"
click at [476, 189] on input "text" at bounding box center [483, 184] width 130 height 26
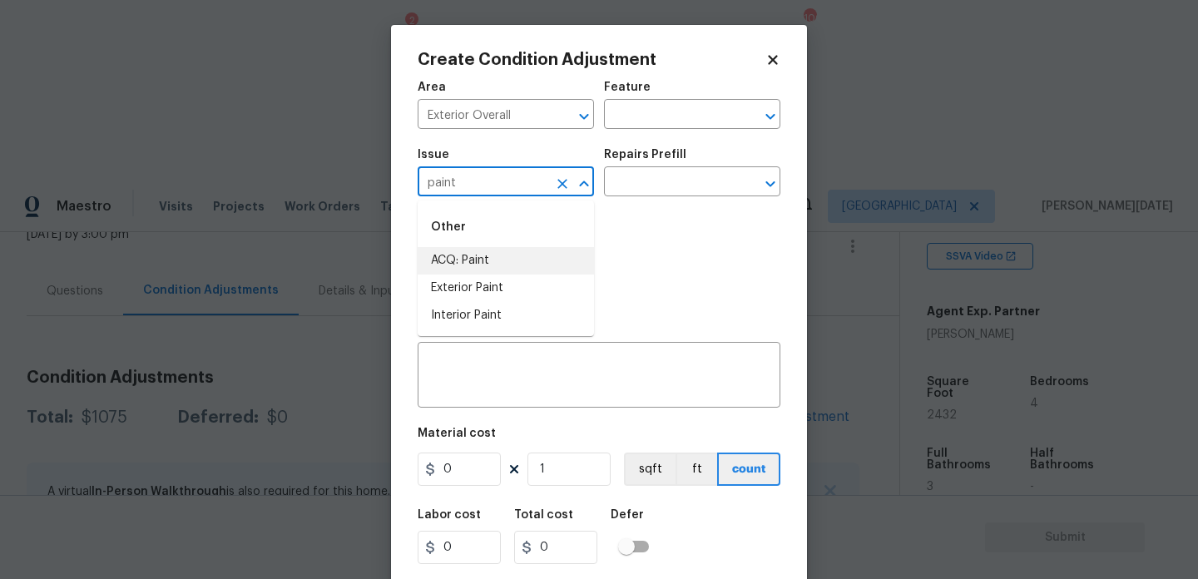
click at [473, 265] on li "ACQ: Paint" at bounding box center [506, 260] width 176 height 27
type input "ACQ: Paint"
click at [668, 180] on input "text" at bounding box center [669, 184] width 130 height 26
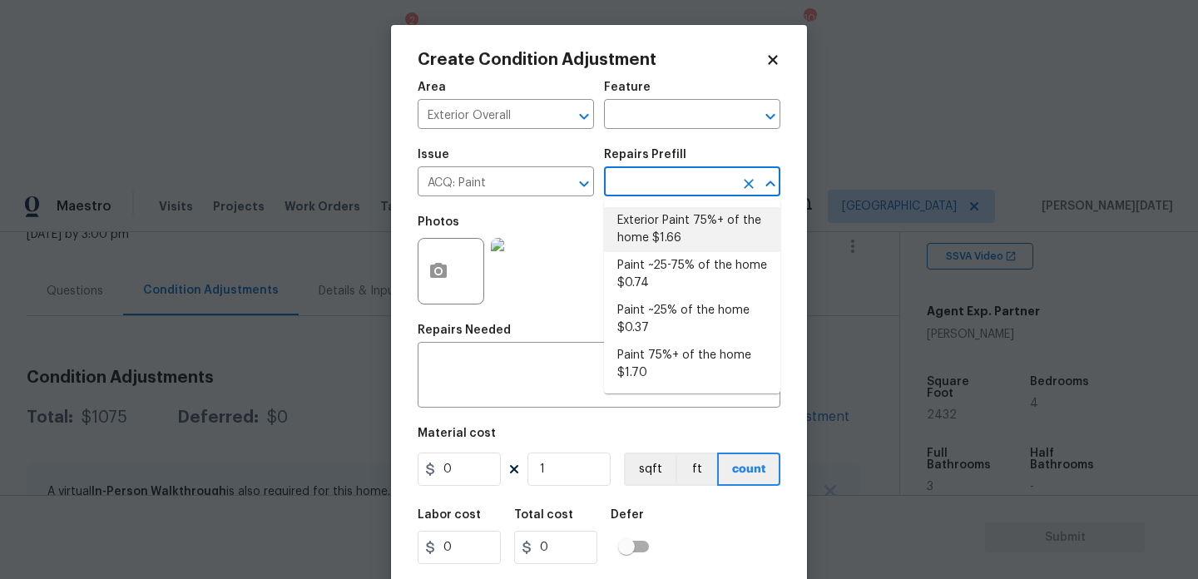
click at [676, 225] on li "Exterior Paint 75%+ of the home $1.66" at bounding box center [692, 229] width 176 height 45
type input "Acquisition"
type textarea "Acquisition Scope: 75%+ of the home exterior will likely require paint"
type input "1.66"
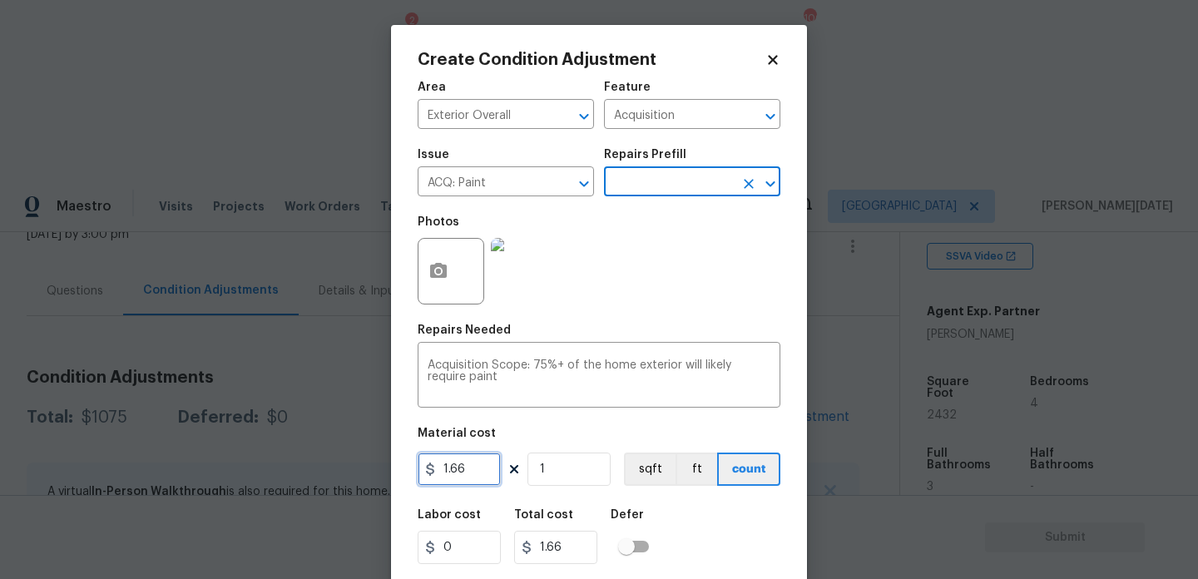
click at [471, 478] on input "1.66" at bounding box center [459, 469] width 83 height 33
type input "1.5"
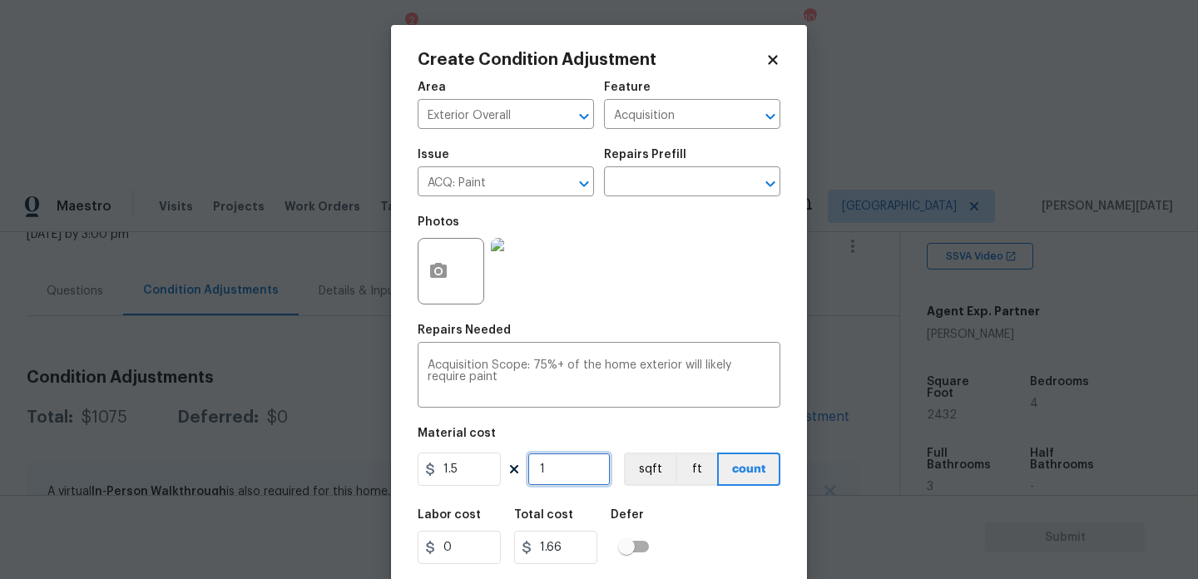
type input "1.5"
click at [556, 472] on input "1" at bounding box center [568, 469] width 83 height 33
type input "0"
paste input "2885"
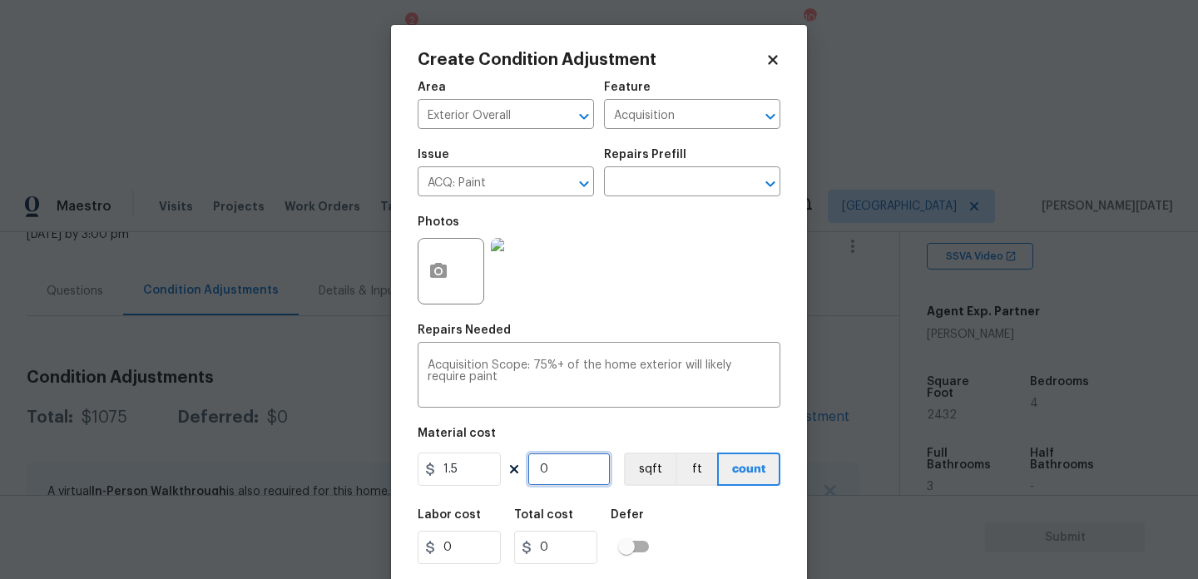
type input "2885"
type input "4327.5"
type input "2885"
click at [702, 308] on div "Photos" at bounding box center [599, 260] width 363 height 108
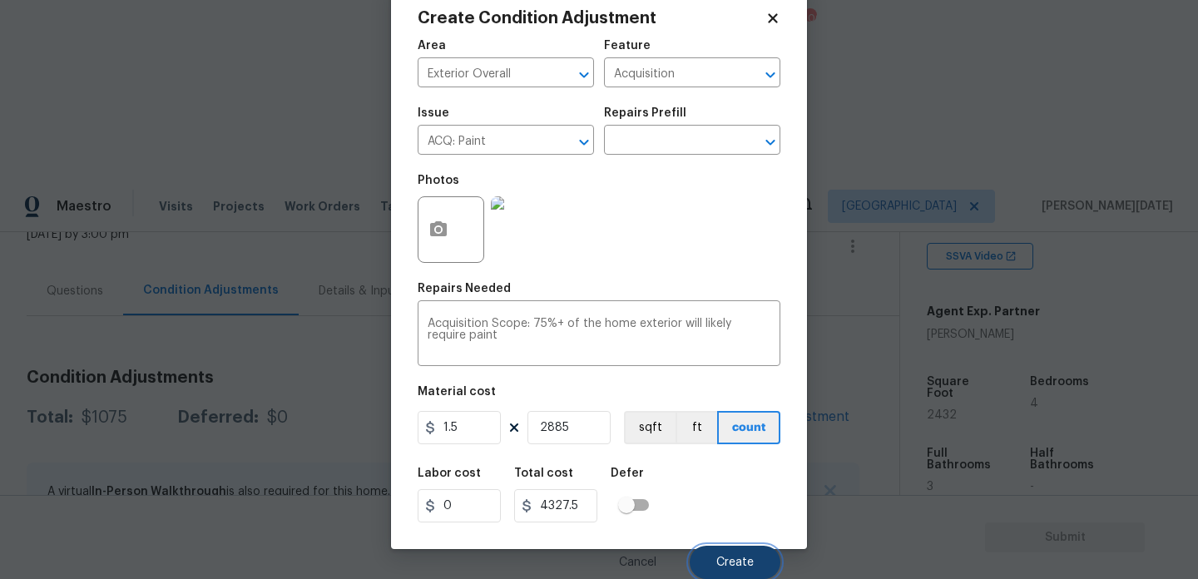
click at [735, 557] on span "Create" at bounding box center [734, 563] width 37 height 12
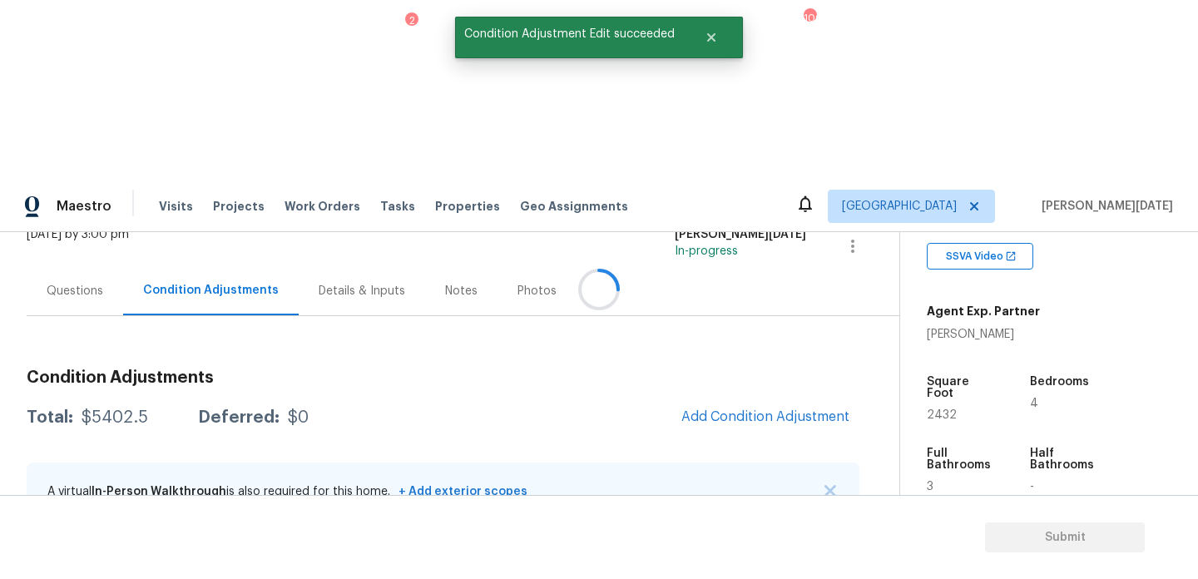
scroll to position [0, 0]
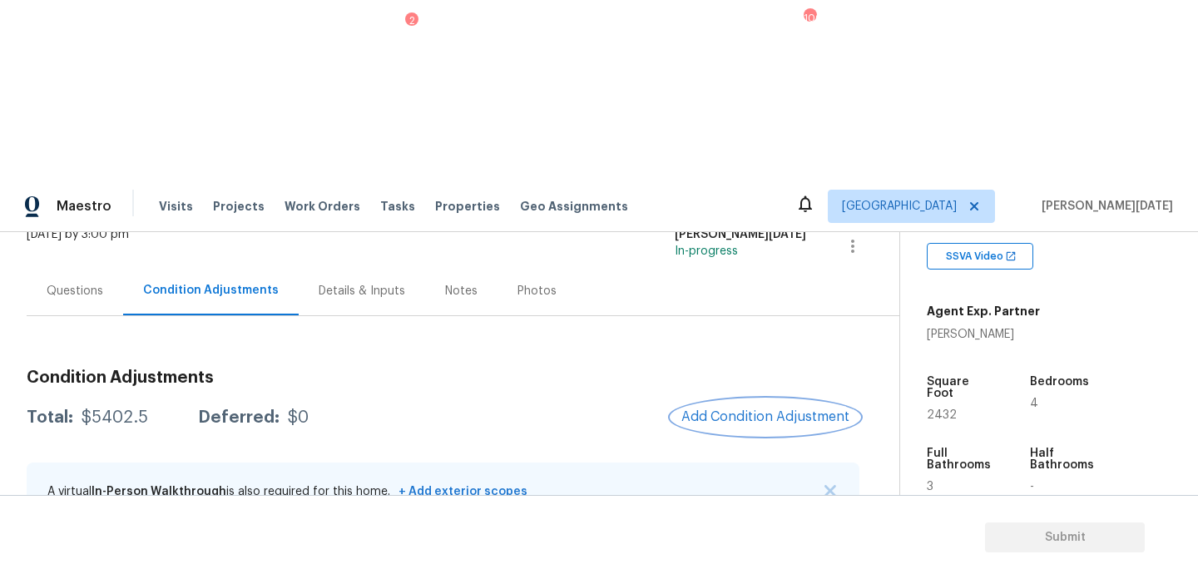
click at [713, 399] on button "Add Condition Adjustment" at bounding box center [765, 416] width 188 height 35
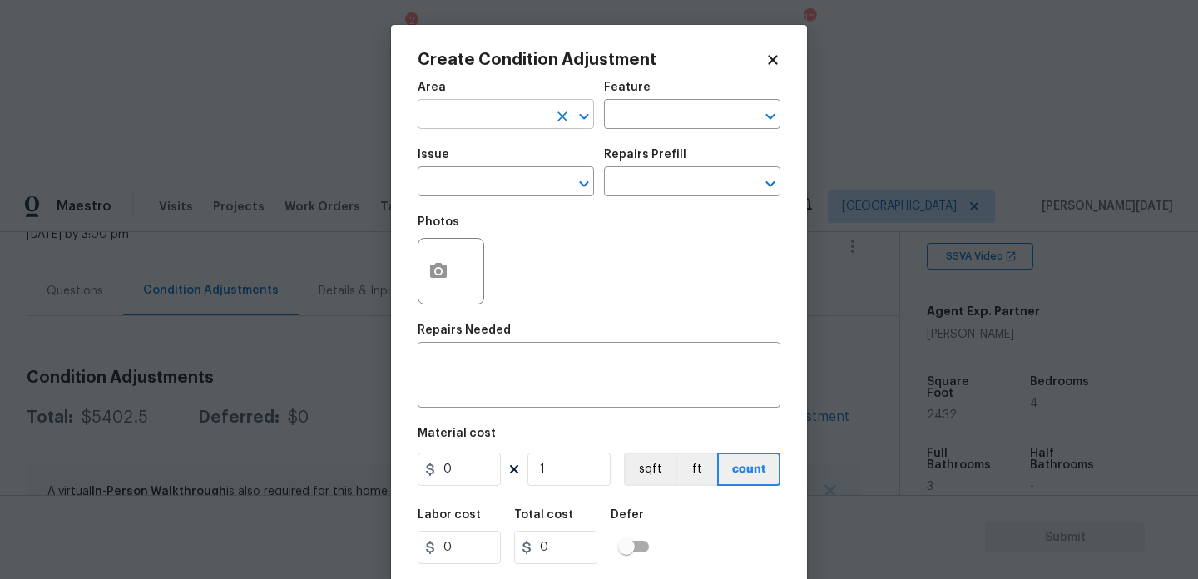
click at [435, 122] on input "text" at bounding box center [483, 116] width 130 height 26
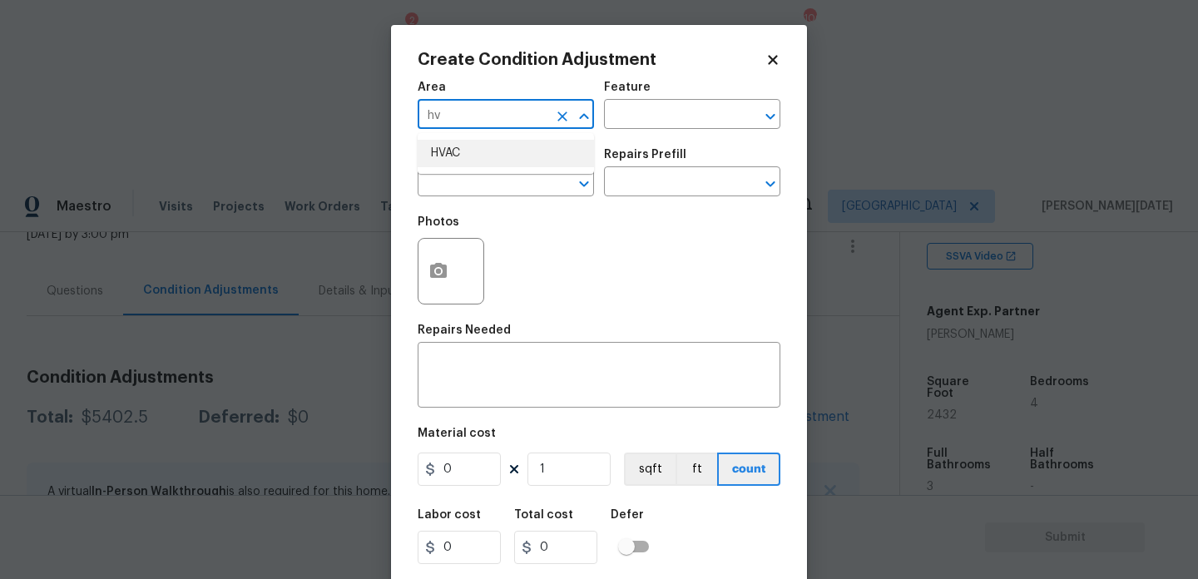
click at [450, 166] on li "HVAC" at bounding box center [506, 153] width 176 height 27
type input "HVAC"
click at [450, 182] on input "text" at bounding box center [483, 184] width 130 height 26
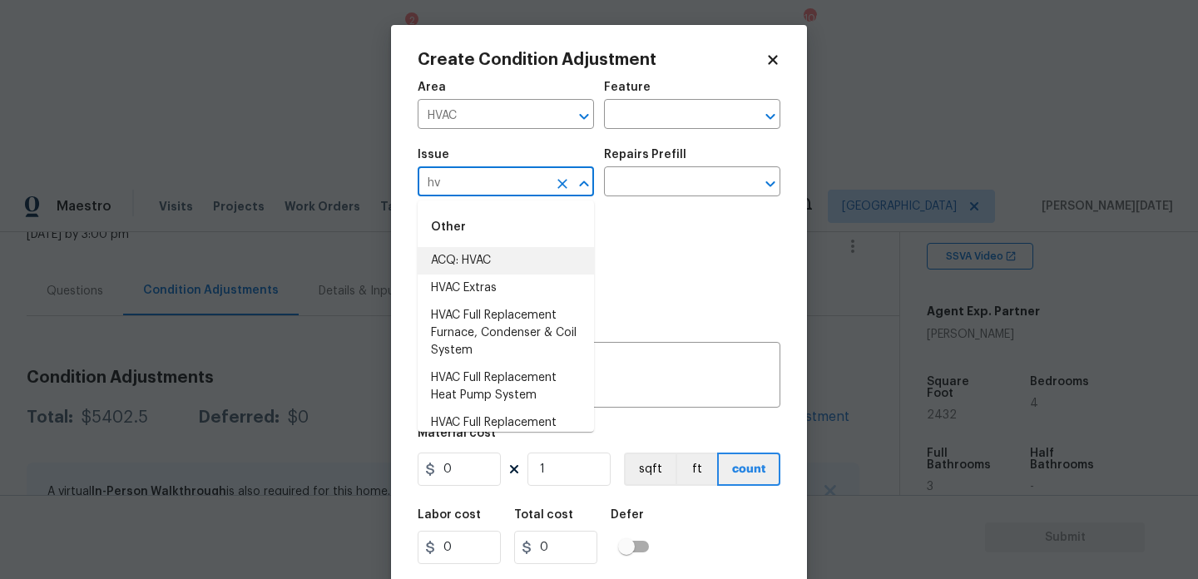
click at [476, 268] on li "ACQ: HVAC" at bounding box center [506, 260] width 176 height 27
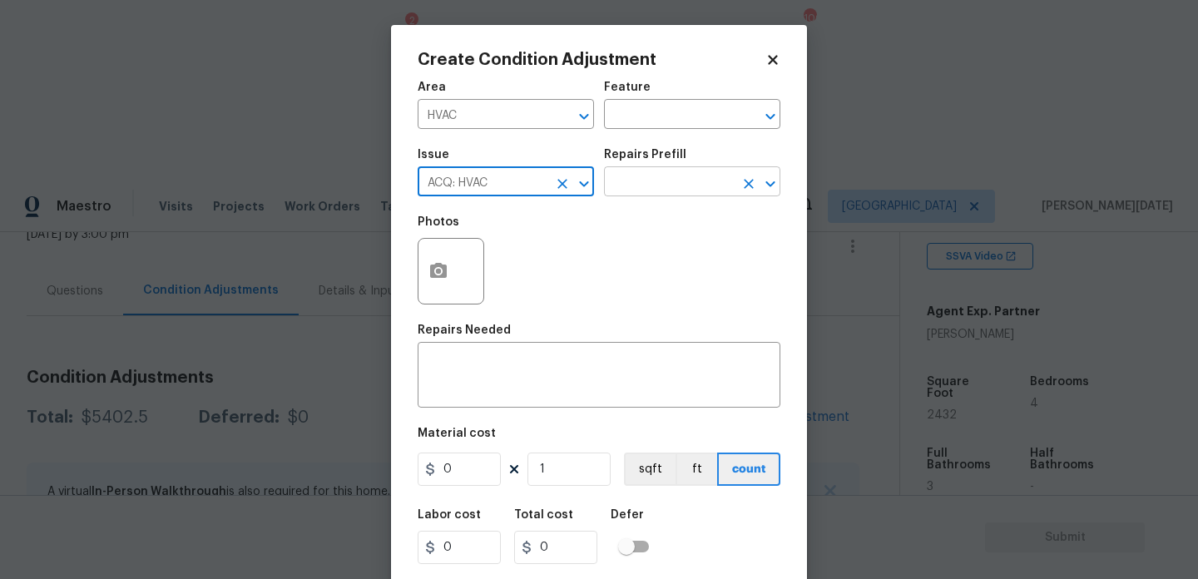
type input "ACQ: HVAC"
click at [677, 177] on input "text" at bounding box center [669, 184] width 130 height 26
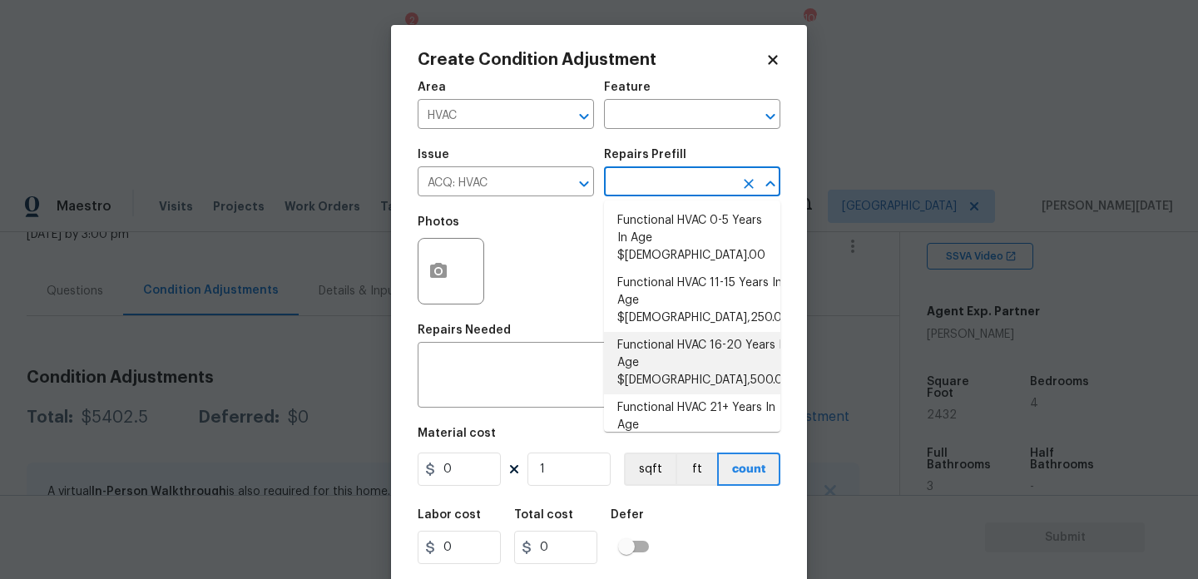
click at [738, 332] on li "Functional HVAC 16-20 Years In Age $6,500.00" at bounding box center [692, 363] width 176 height 62
type input "Acquisition"
type textarea "Acquisition Scope: Functional HVAC 16-20 years"
type input "6500"
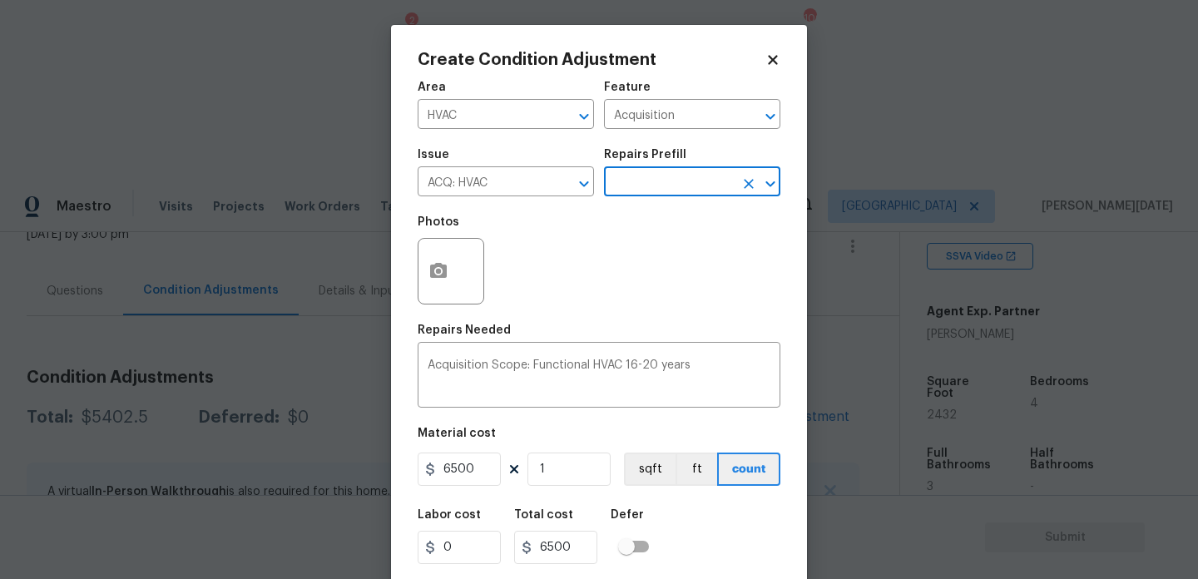
scroll to position [42, 0]
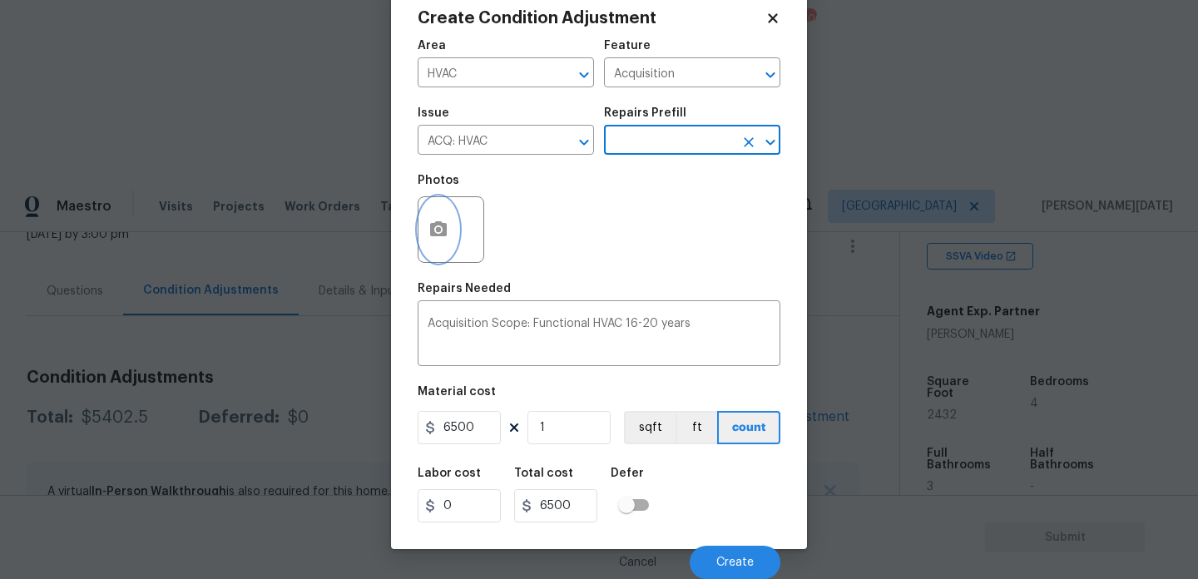
click at [433, 222] on icon "button" at bounding box center [438, 230] width 20 height 20
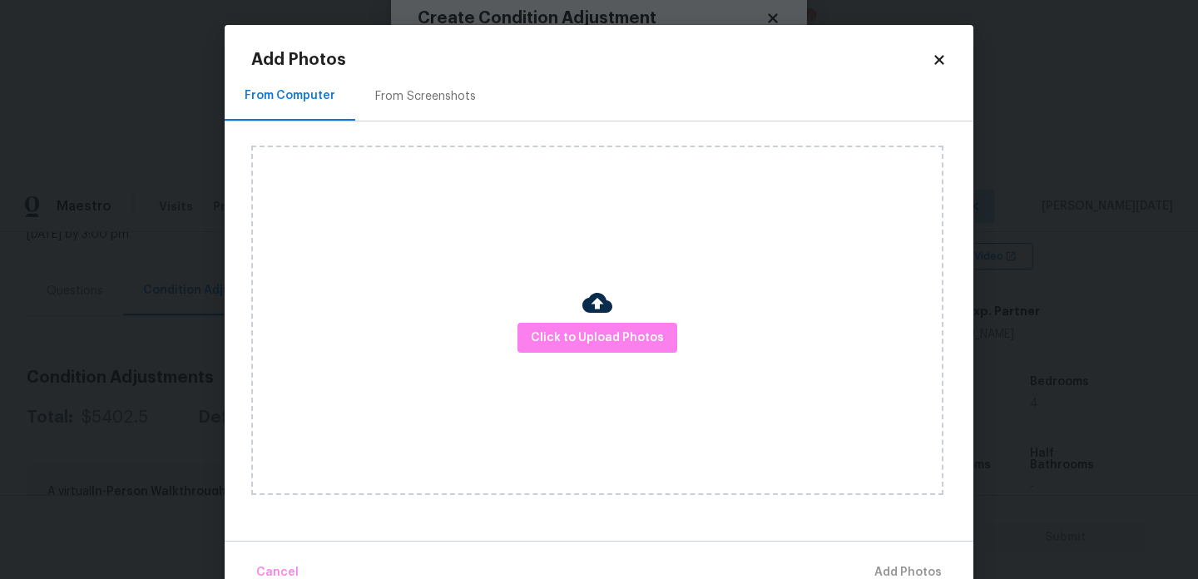
click at [560, 316] on div "Click to Upload Photos" at bounding box center [597, 320] width 692 height 349
click at [566, 329] on span "Click to Upload Photos" at bounding box center [597, 338] width 133 height 21
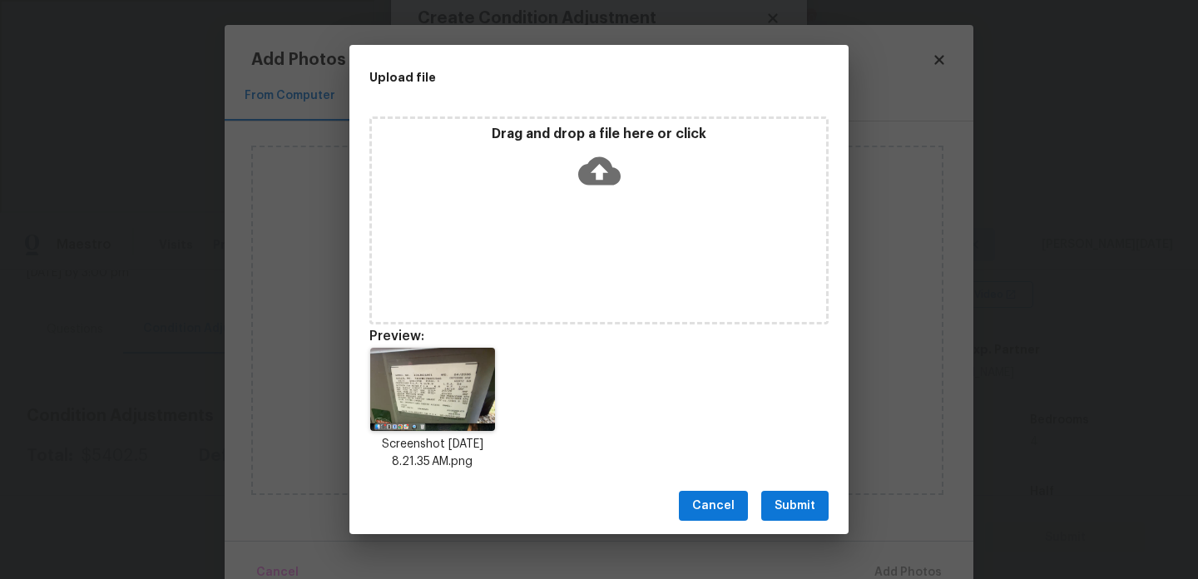
click at [786, 505] on span "Submit" at bounding box center [794, 506] width 41 height 21
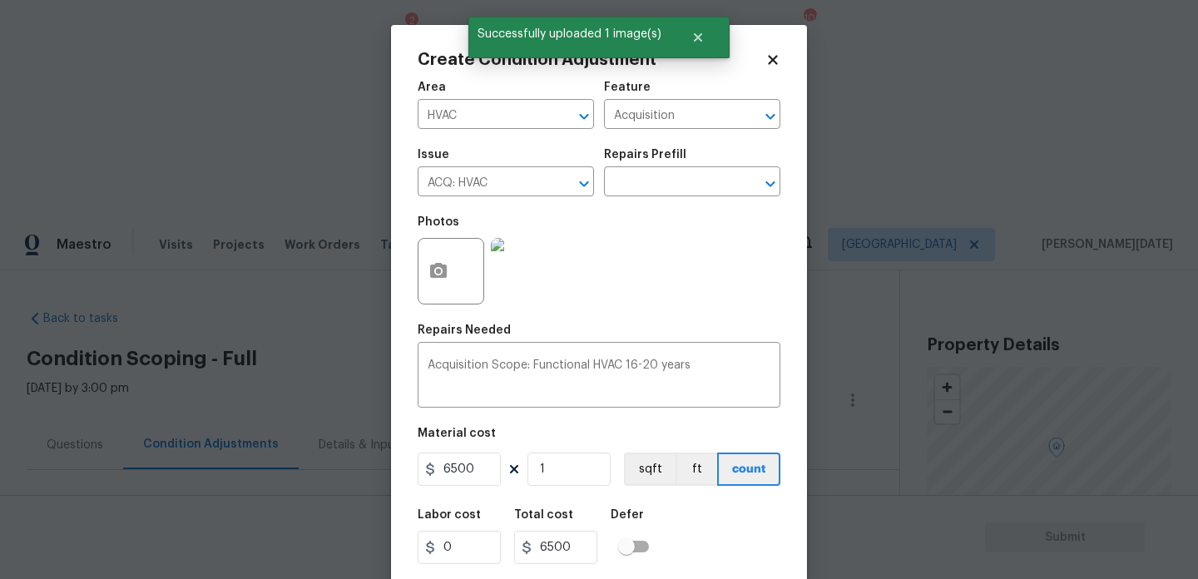
scroll to position [42, 0]
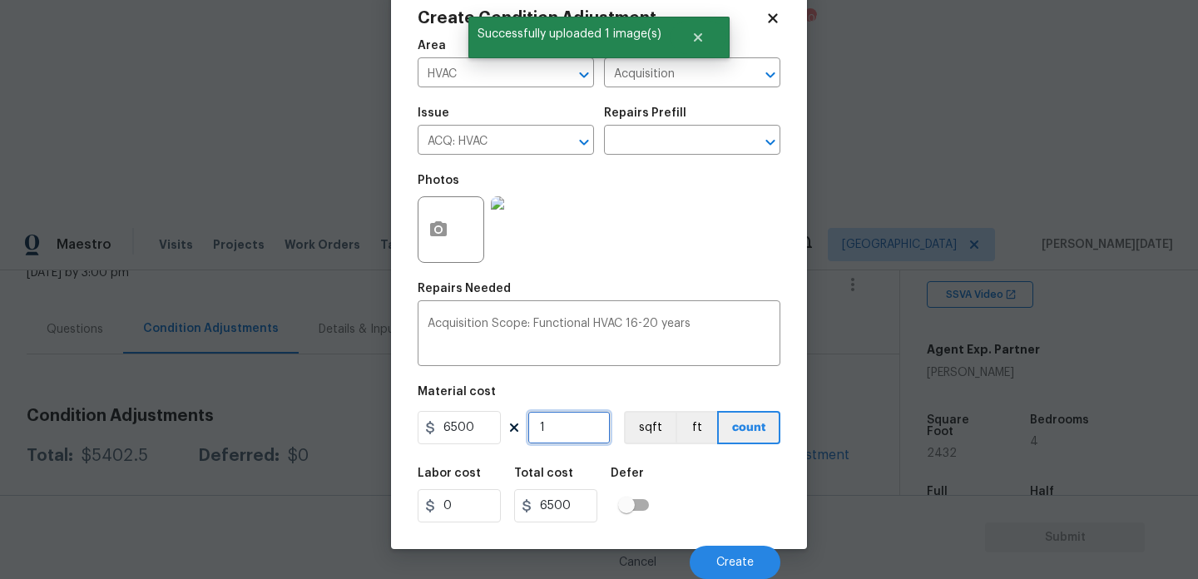
click at [596, 421] on input "1" at bounding box center [568, 427] width 83 height 33
type input "0"
type input "2"
type input "13000"
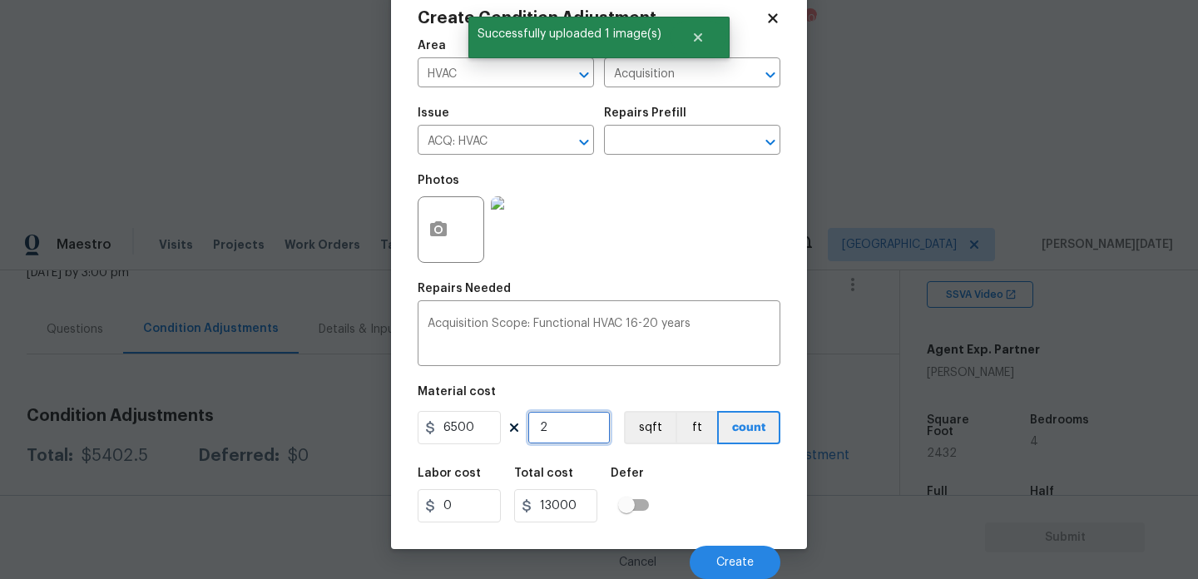
type input "2"
click at [690, 289] on div "Repairs Needed" at bounding box center [599, 294] width 363 height 22
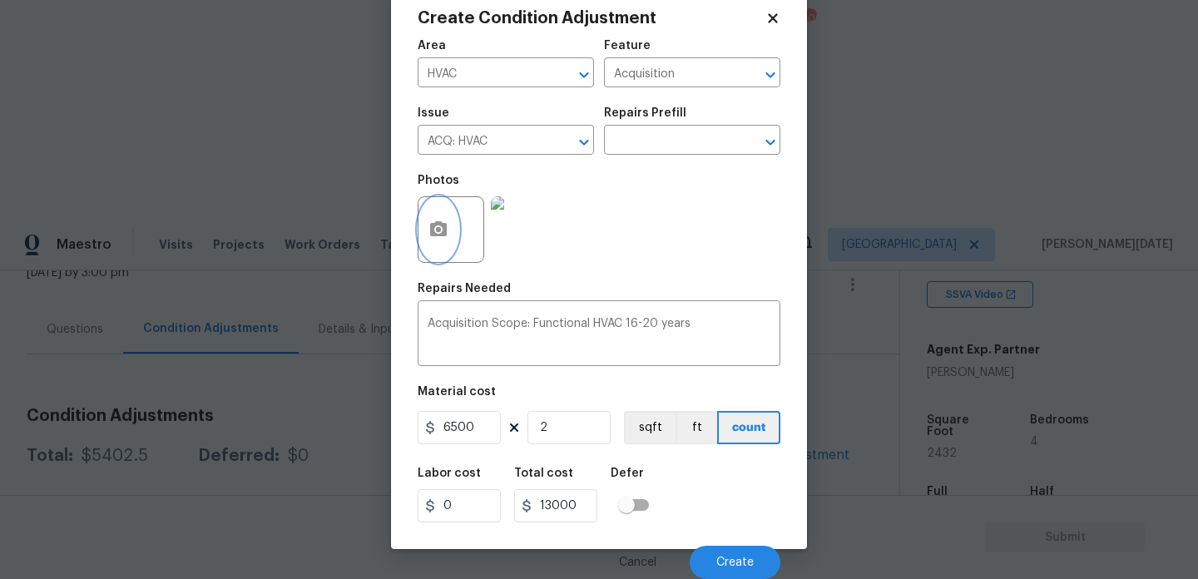
click at [433, 234] on icon "button" at bounding box center [438, 228] width 17 height 15
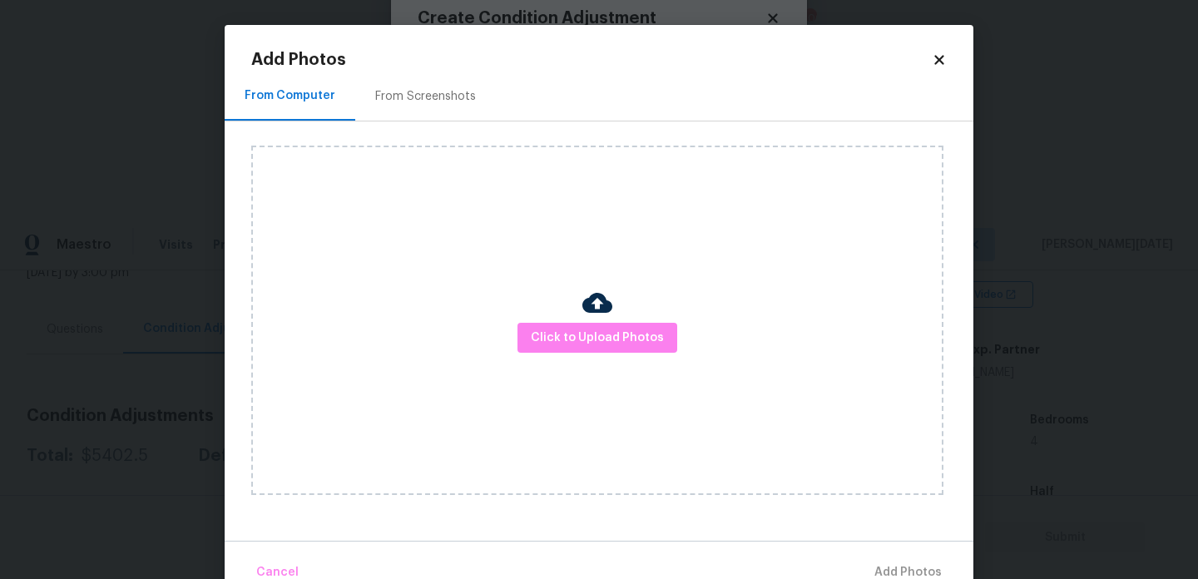
click at [586, 320] on div at bounding box center [597, 305] width 30 height 35
click at [592, 342] on span "Click to Upload Photos" at bounding box center [597, 338] width 133 height 21
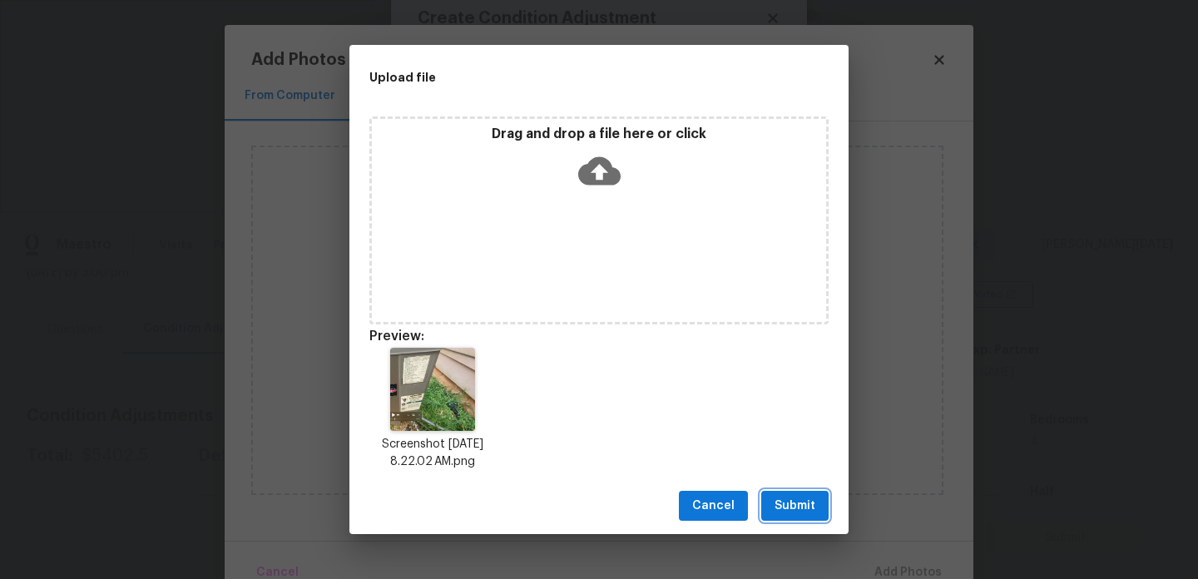
click at [803, 503] on span "Submit" at bounding box center [794, 506] width 41 height 21
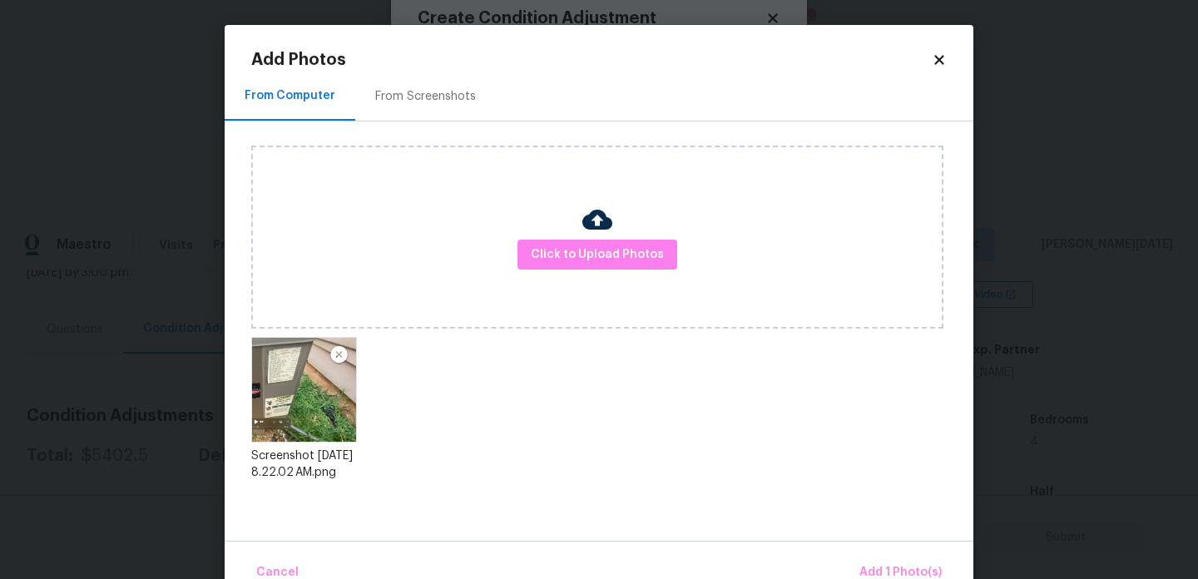
click at [888, 552] on div "Cancel Add 1 Photo(s)" at bounding box center [599, 566] width 749 height 50
click at [888, 560] on button "Add 1 Photo(s)" at bounding box center [901, 573] width 96 height 36
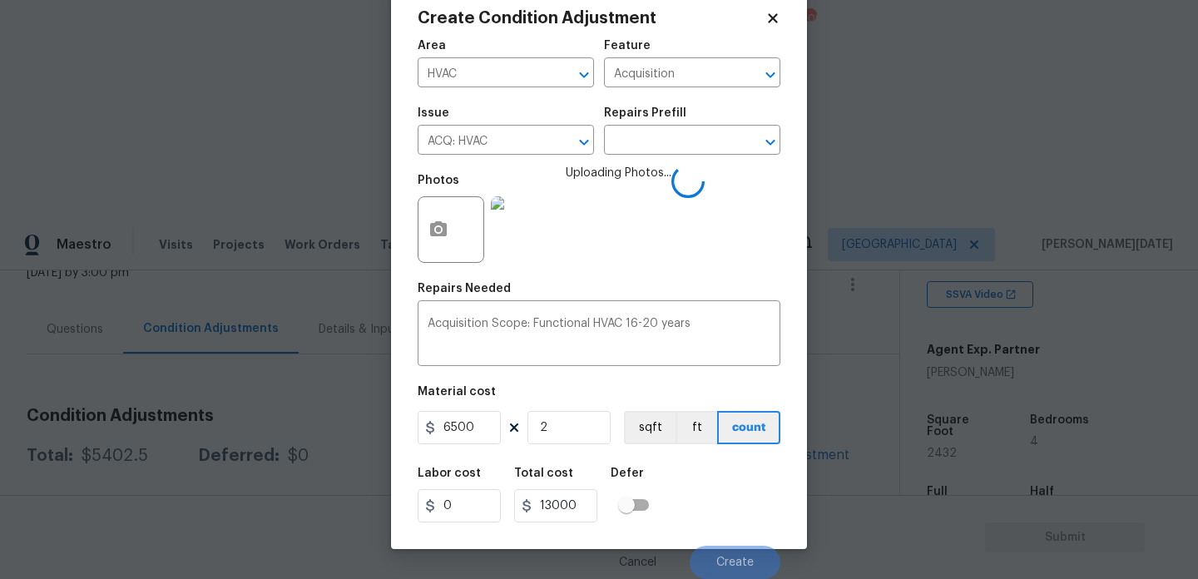
click at [680, 255] on div "Photos Uploading Photos..." at bounding box center [599, 219] width 363 height 108
click at [709, 561] on button "Create" at bounding box center [735, 562] width 91 height 33
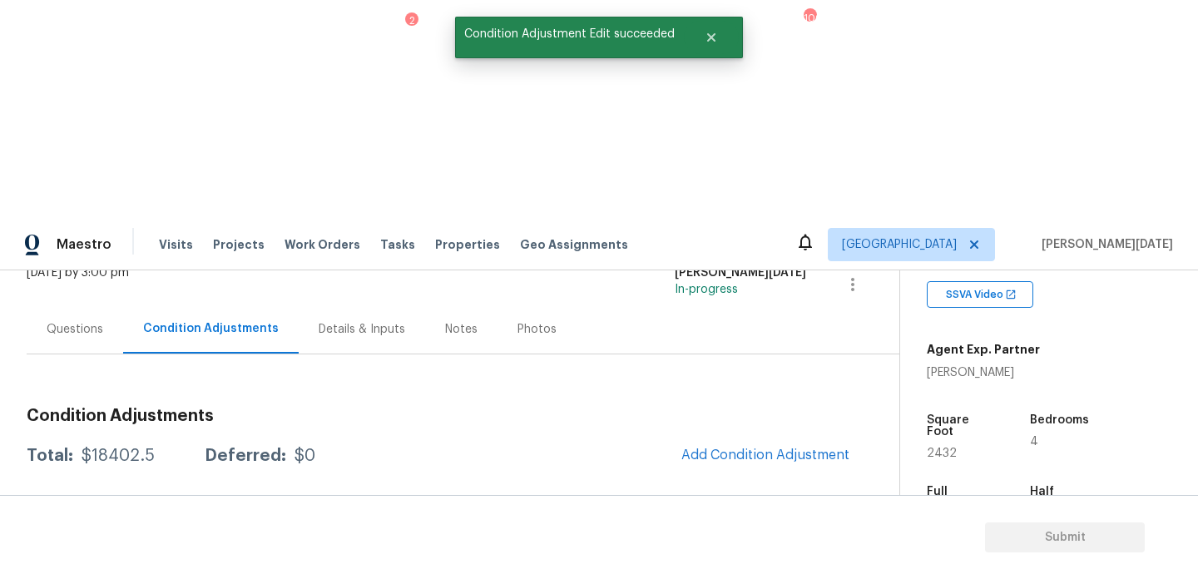
scroll to position [0, 0]
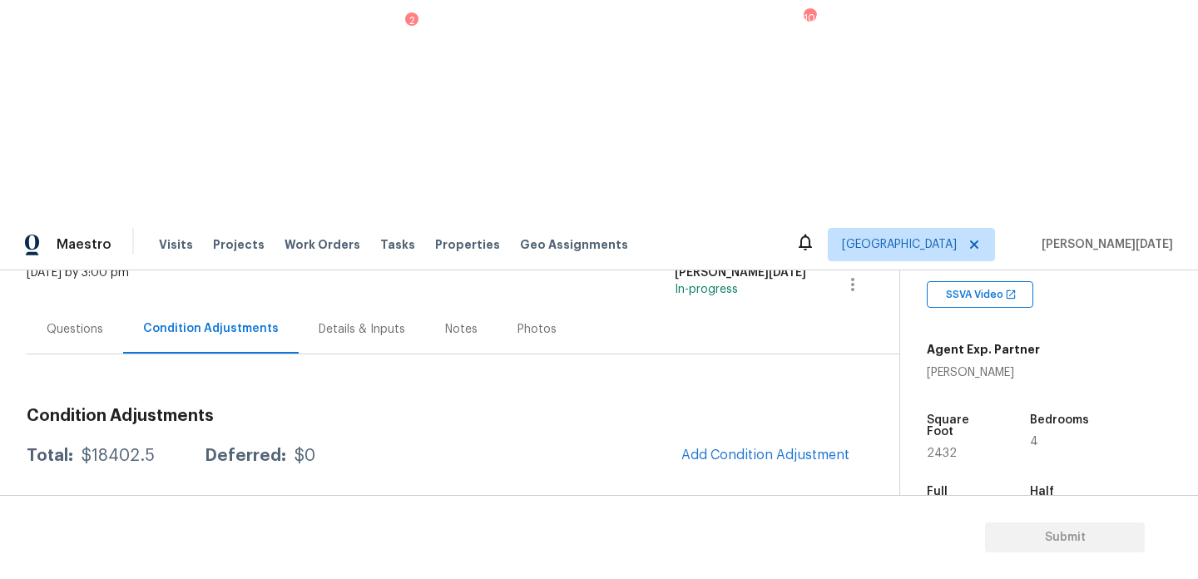
click at [736, 448] on span "Add Condition Adjustment" at bounding box center [765, 455] width 168 height 15
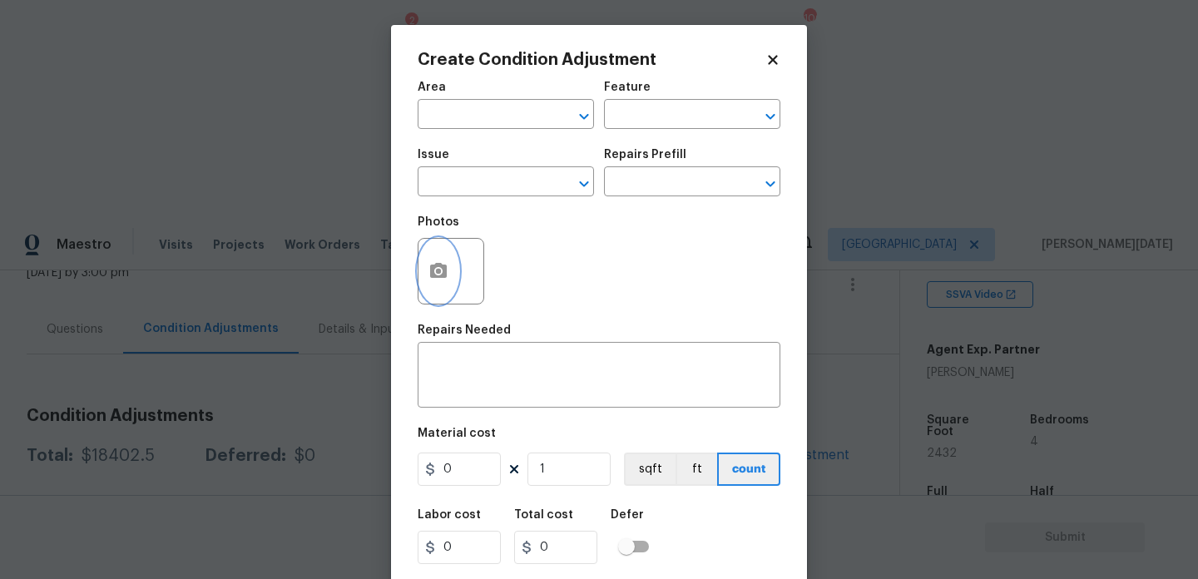
click at [434, 273] on icon "button" at bounding box center [438, 270] width 17 height 15
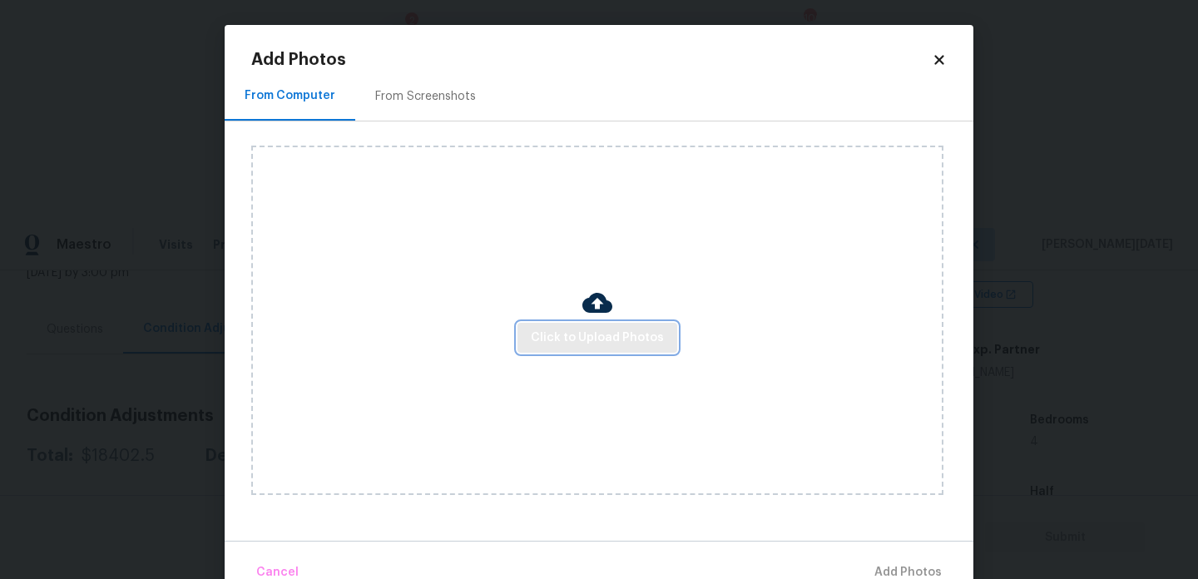
click at [578, 347] on span "Click to Upload Photos" at bounding box center [597, 338] width 133 height 21
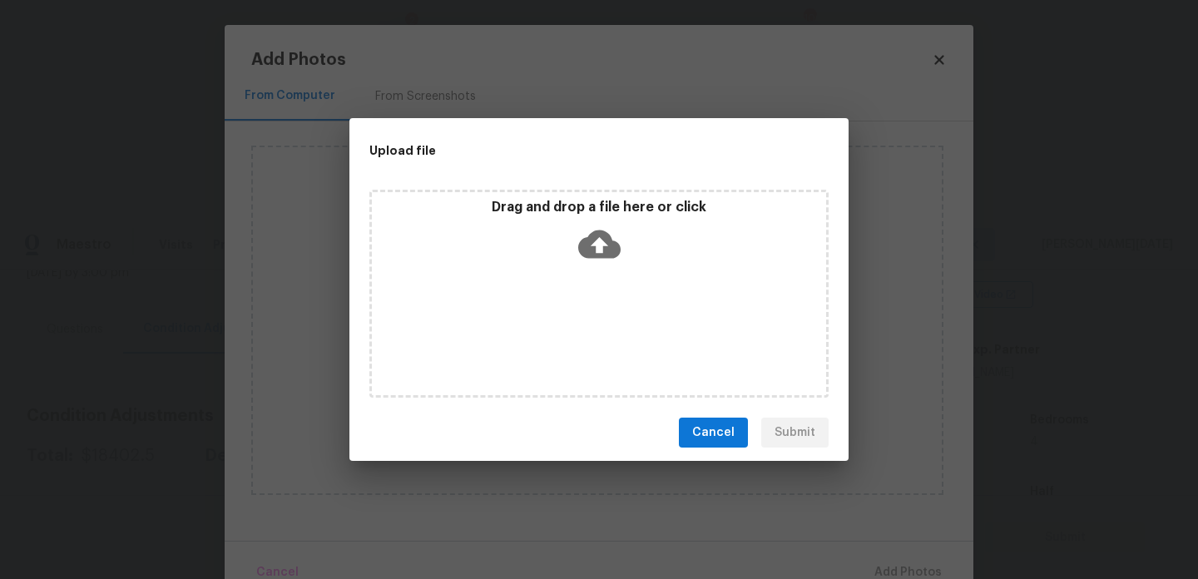
click at [578, 347] on div "Drag and drop a file here or click" at bounding box center [598, 294] width 459 height 208
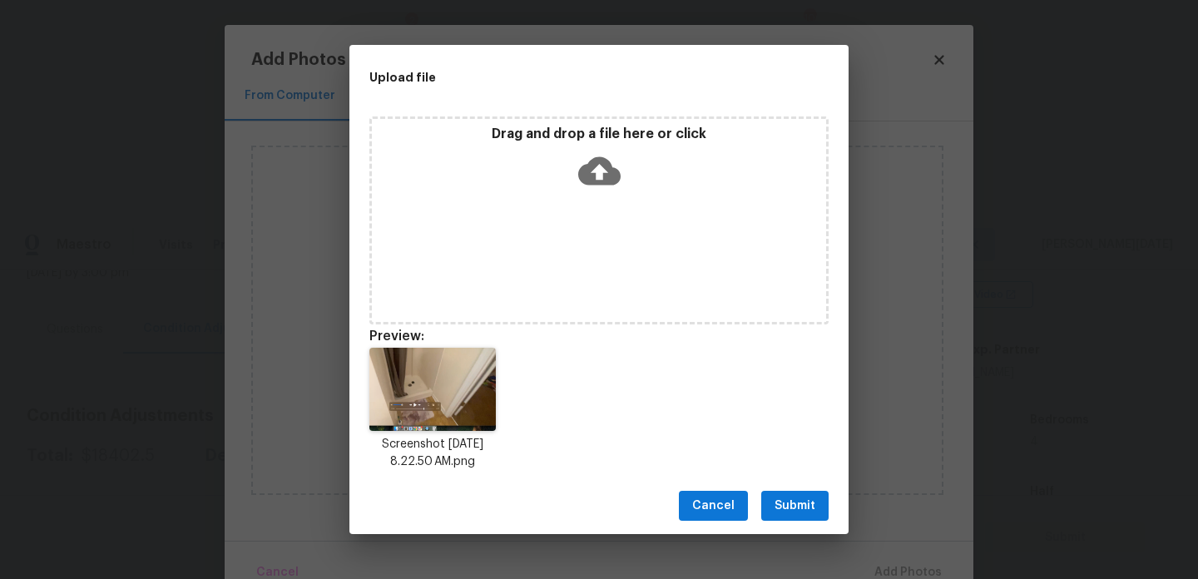
click at [782, 500] on span "Submit" at bounding box center [794, 506] width 41 height 21
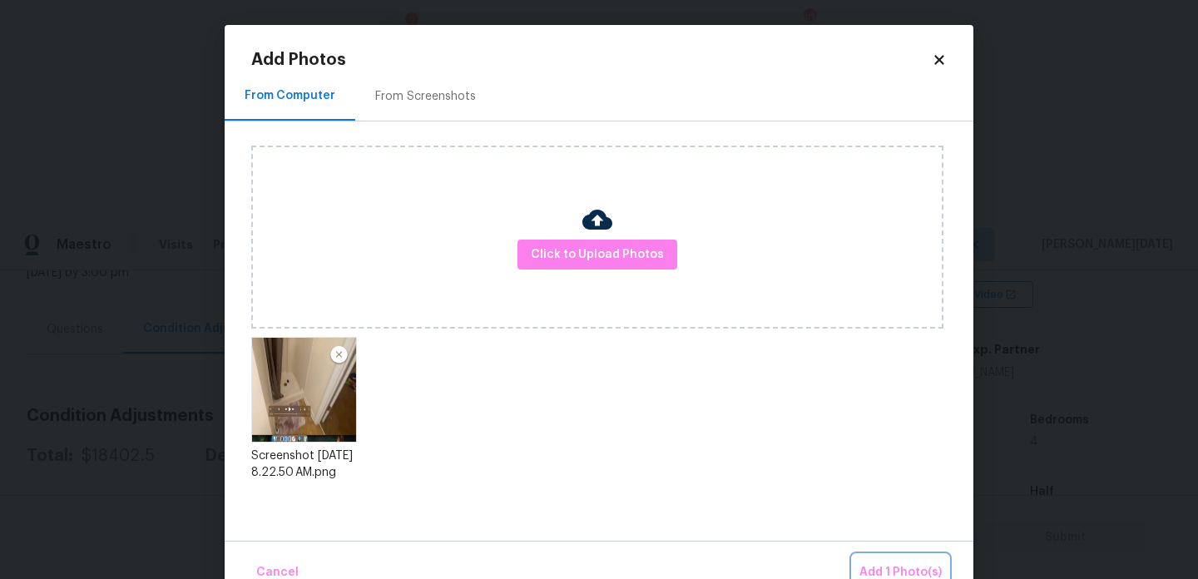
click at [900, 570] on span "Add 1 Photo(s)" at bounding box center [900, 572] width 82 height 21
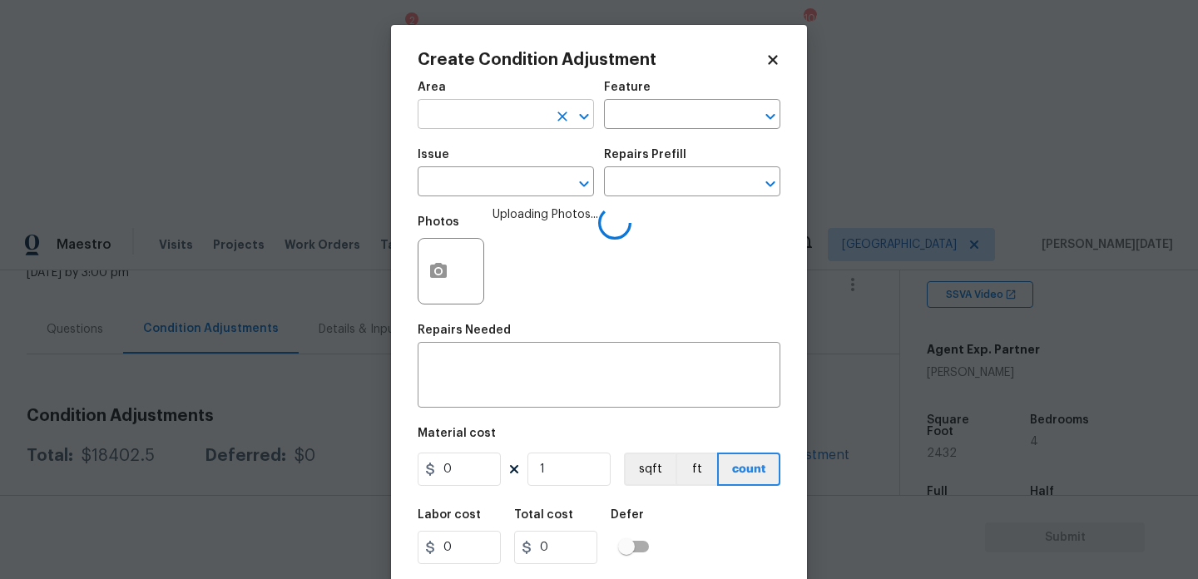
click at [492, 118] on input "text" at bounding box center [483, 116] width 130 height 26
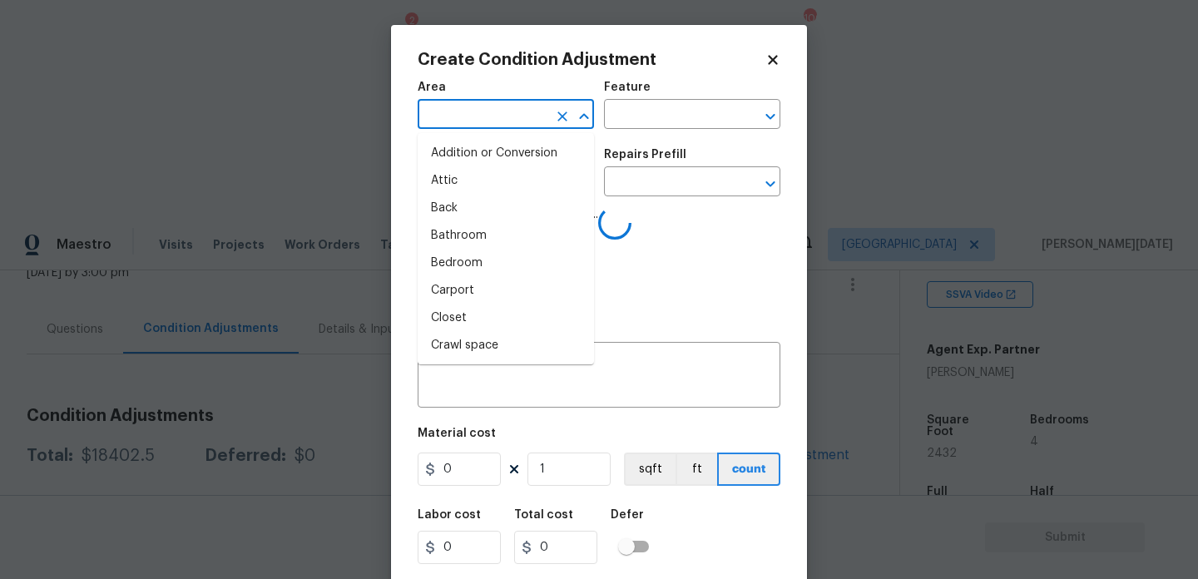
type input "b"
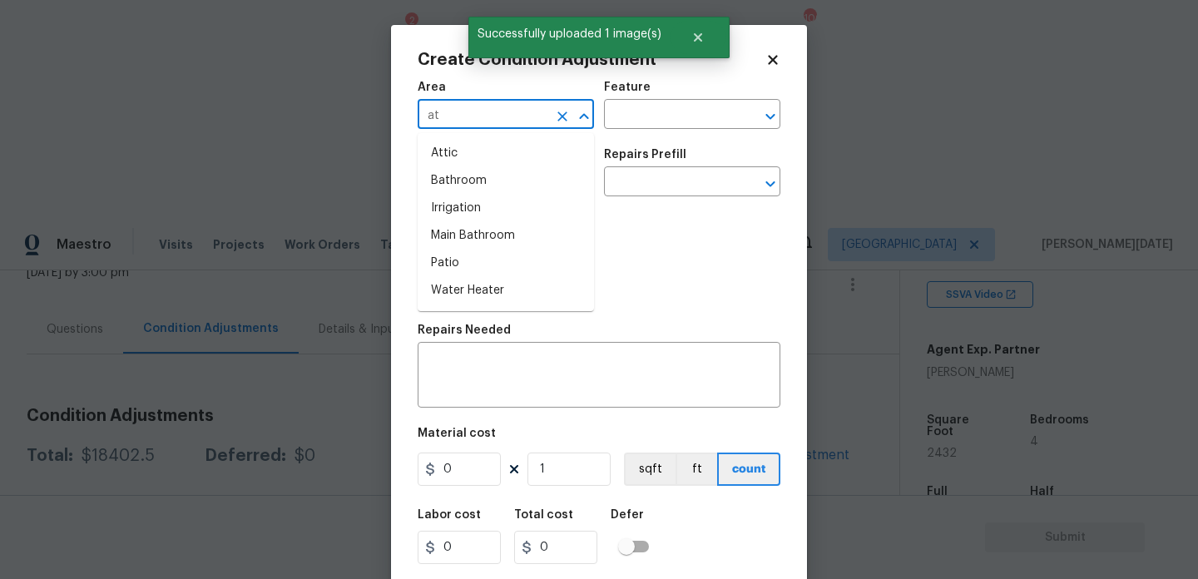
type input "a"
type input "b"
type input "a"
click at [470, 163] on li "Bathroom" at bounding box center [506, 153] width 176 height 27
type input "Bathroom"
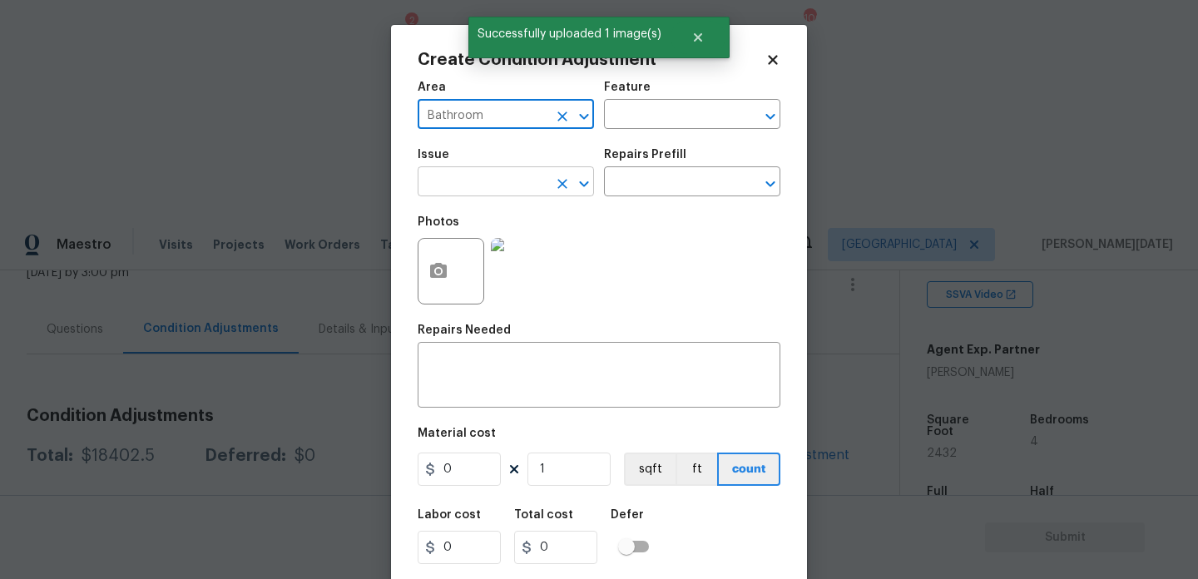
click at [467, 195] on input "text" at bounding box center [483, 184] width 130 height 26
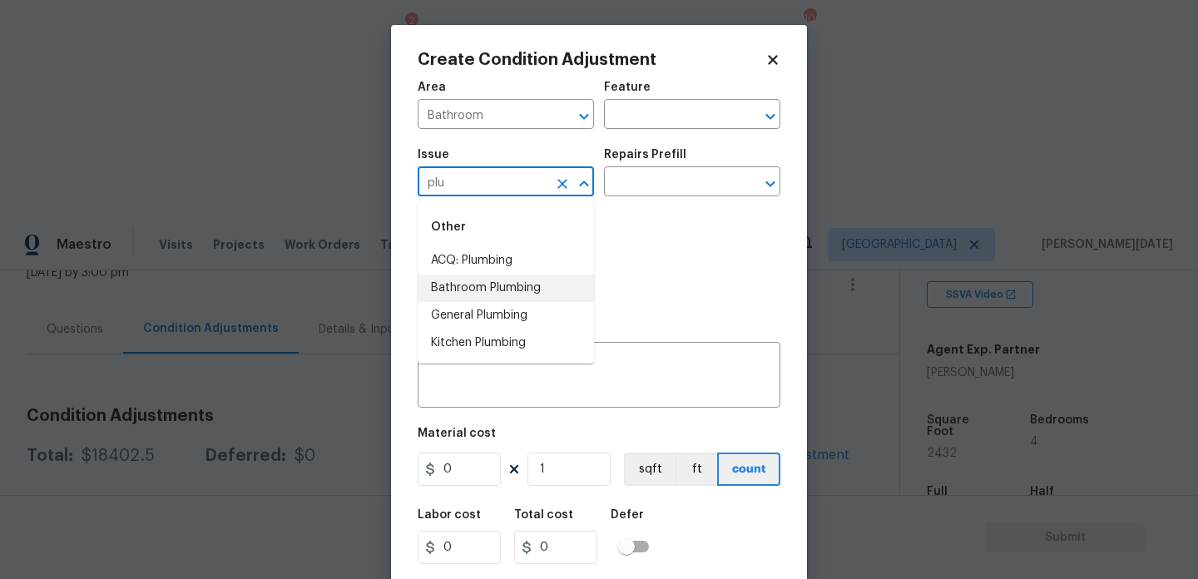
click at [497, 285] on li "Bathroom Plumbing" at bounding box center [506, 288] width 176 height 27
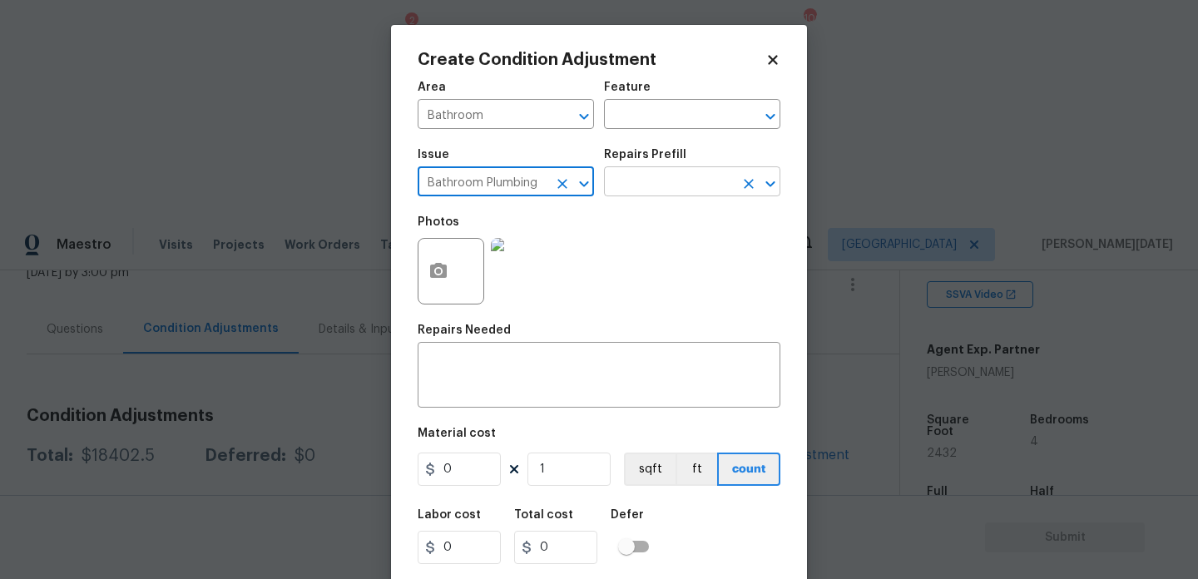
type input "Bathroom Plumbing"
click at [646, 186] on input "text" at bounding box center [669, 184] width 130 height 26
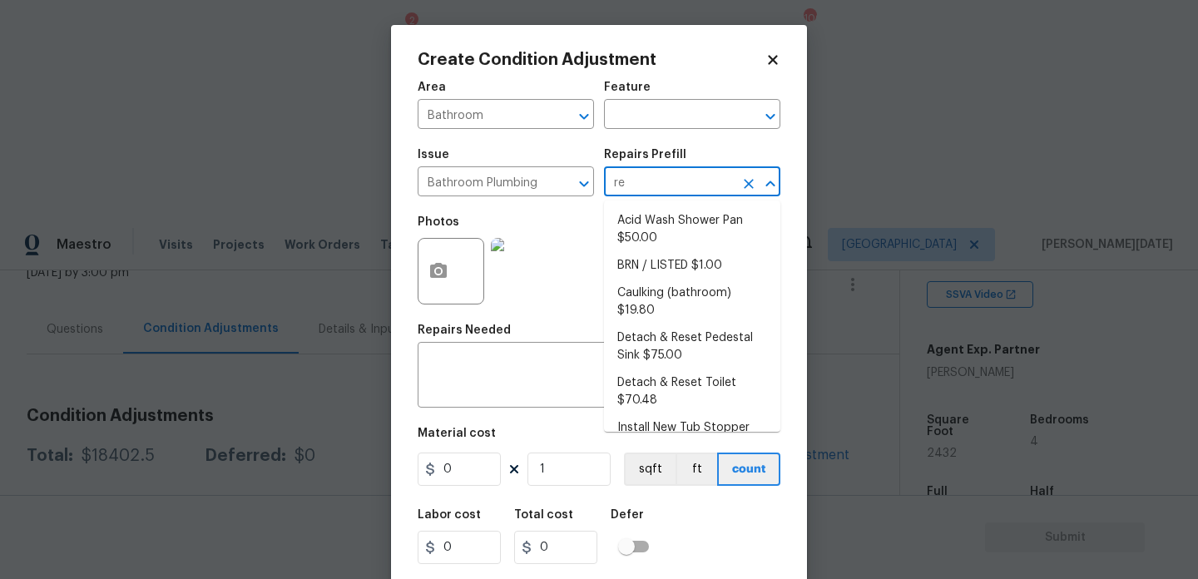
type input "ref"
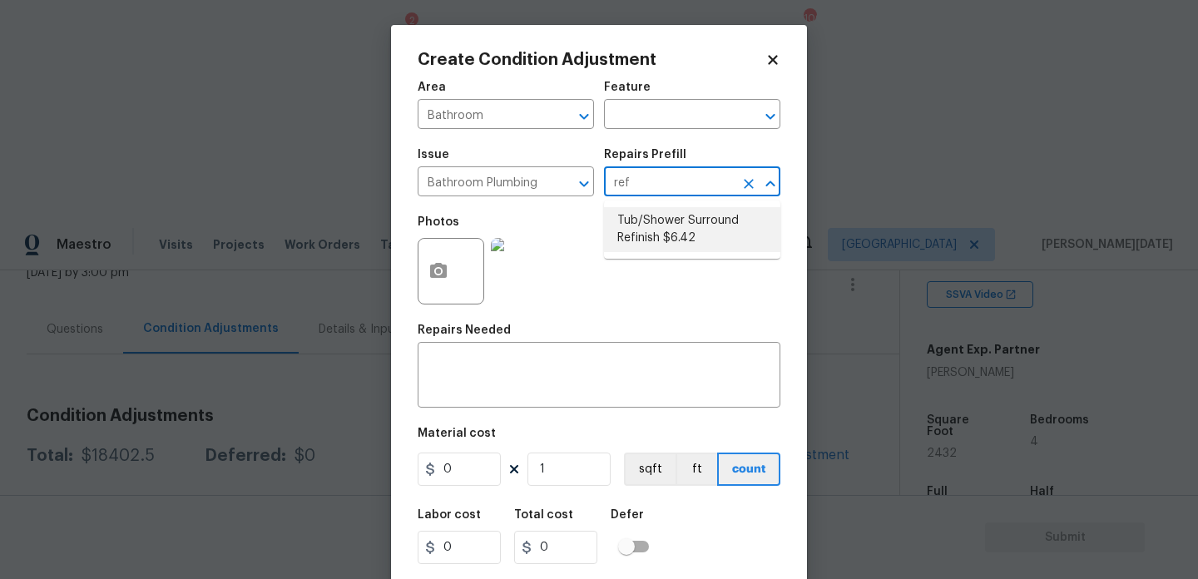
click at [665, 245] on li "Tub/Shower Surround Refinish $6.42" at bounding box center [692, 229] width 176 height 45
type input "Plumbing"
type textarea "Prep, mask, clean and refinish the tub/shower tile surround both all sides ensu…"
type input "6.42"
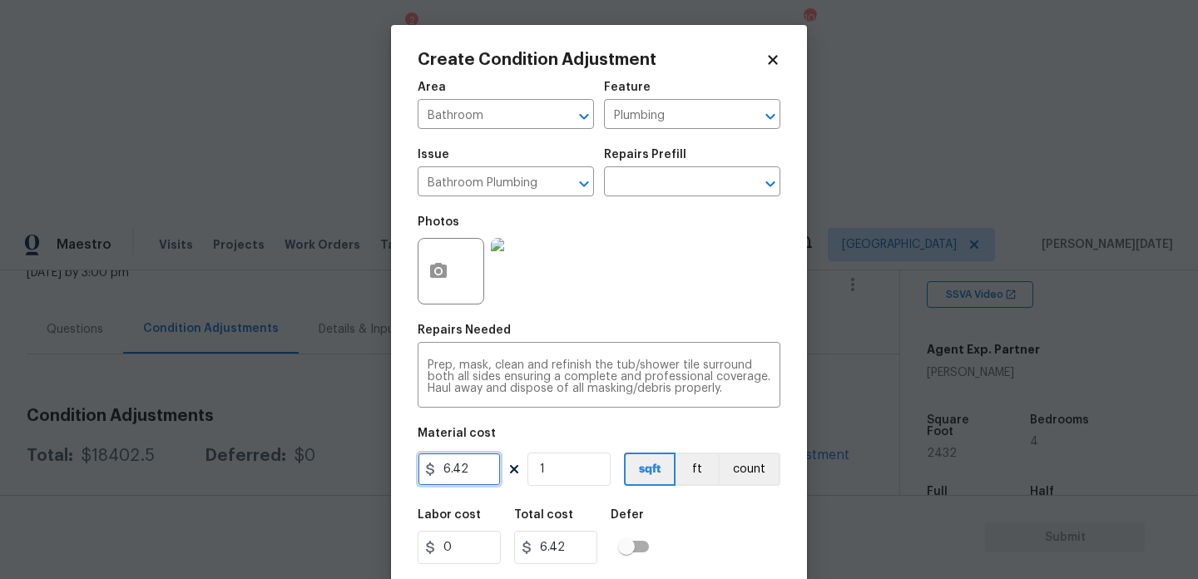
drag, startPoint x: 478, startPoint y: 469, endPoint x: 308, endPoint y: 456, distance: 171.1
click at [308, 456] on div "Create Condition Adjustment Area Bathroom ​ Feature Plumbing ​ Issue Bathroom P…" at bounding box center [599, 289] width 1198 height 579
type input "350"
click at [674, 299] on div "Photos" at bounding box center [599, 260] width 363 height 108
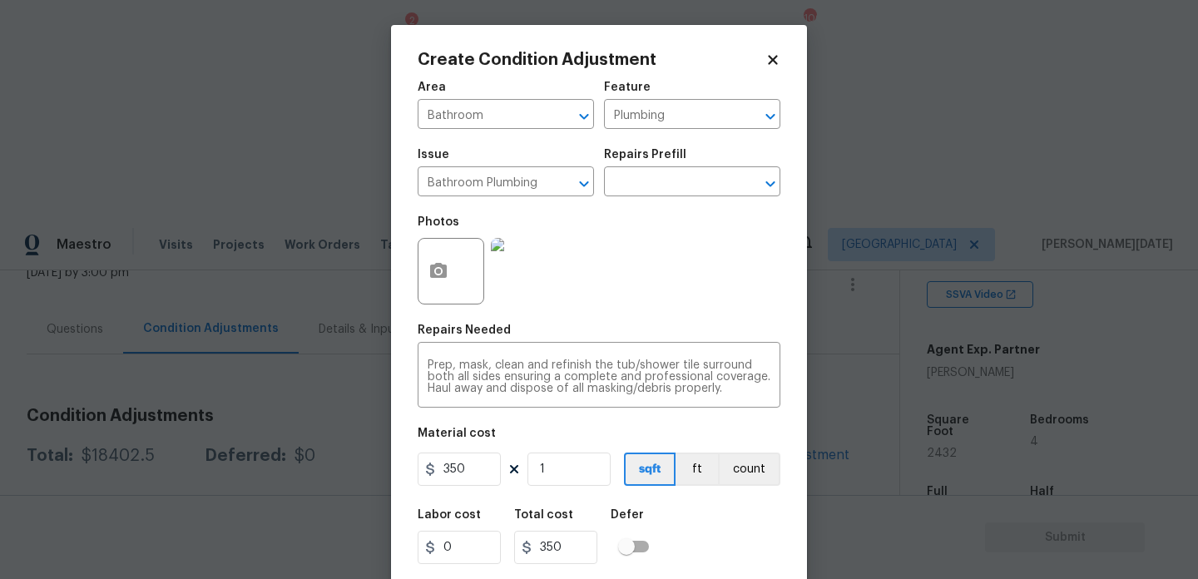
scroll to position [42, 0]
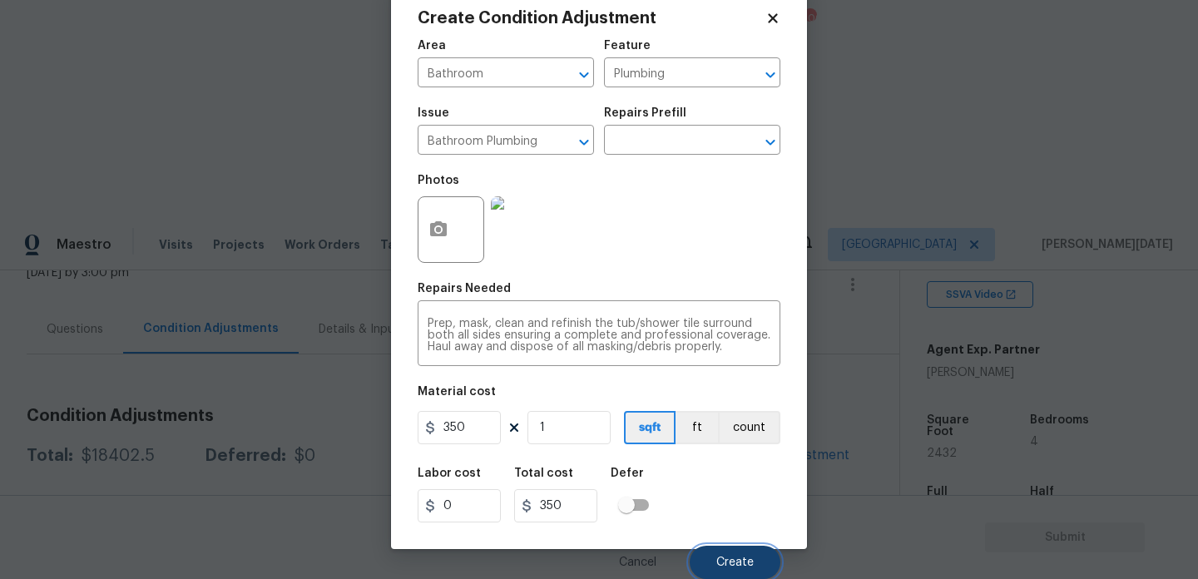
click at [723, 552] on button "Create" at bounding box center [735, 562] width 91 height 33
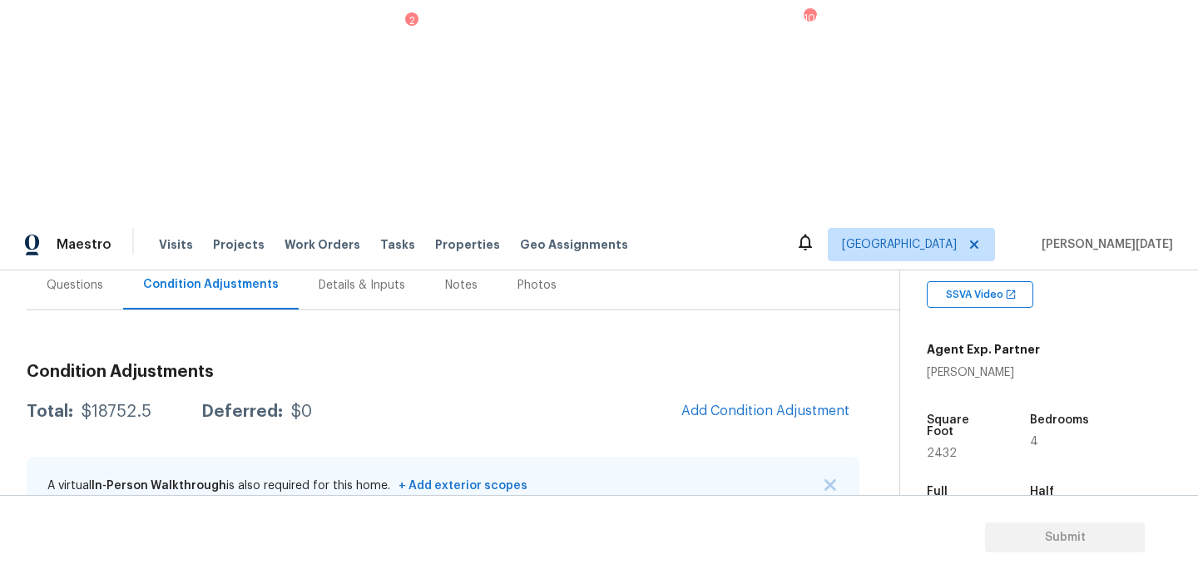
scroll to position [161, 0]
click at [720, 392] on button "Add Condition Adjustment" at bounding box center [765, 409] width 188 height 35
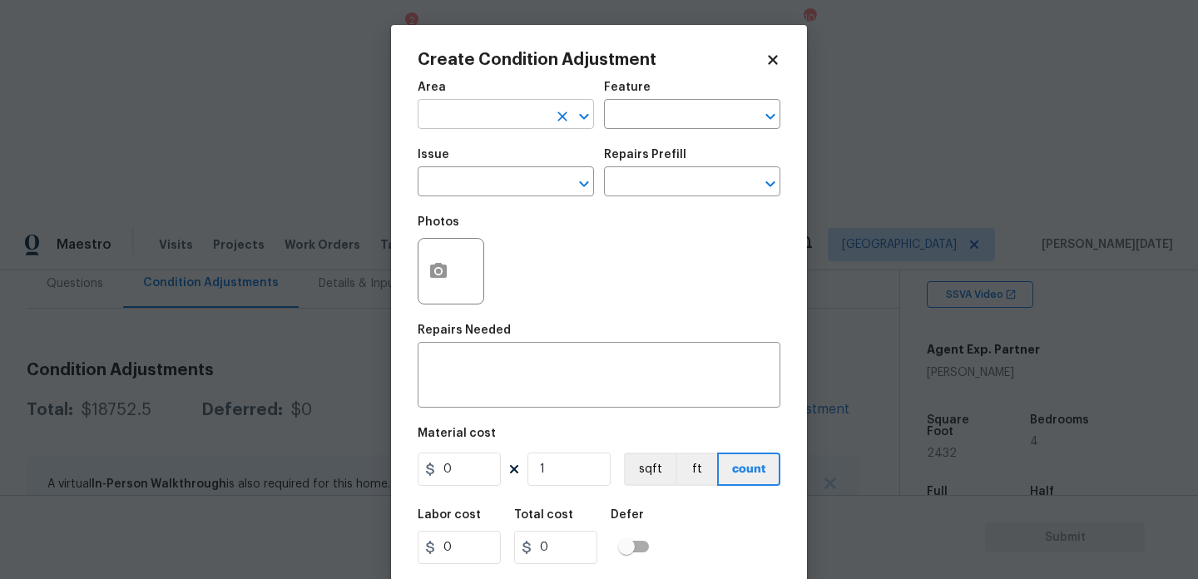
click at [437, 109] on input "text" at bounding box center [483, 116] width 130 height 26
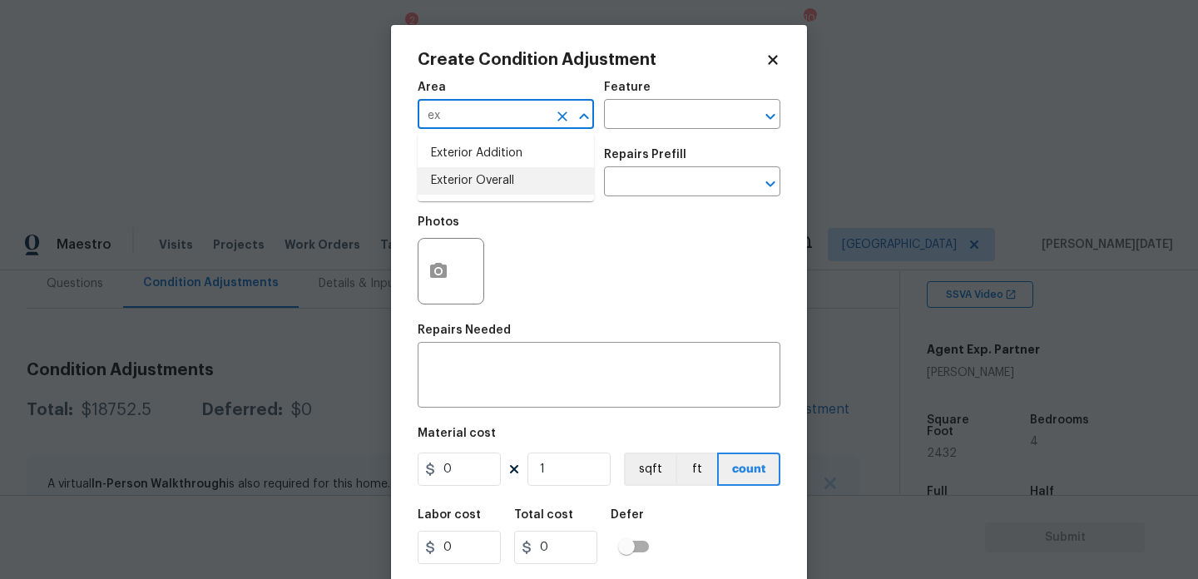
click at [465, 181] on li "Exterior Overall" at bounding box center [506, 180] width 176 height 27
type input "Exterior Overall"
click at [465, 181] on input "text" at bounding box center [483, 184] width 130 height 26
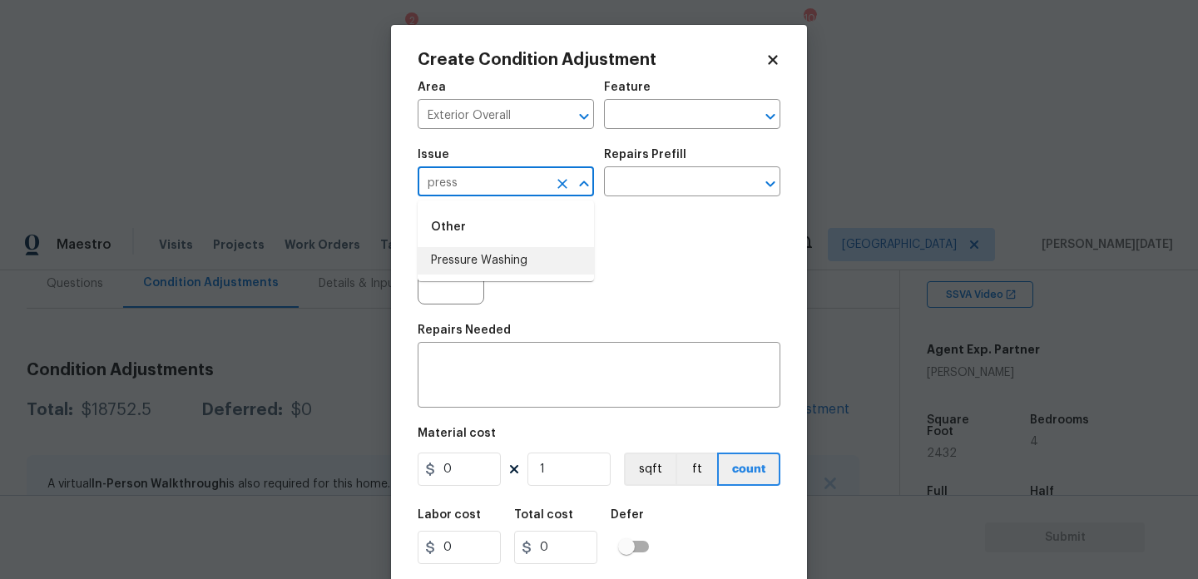
click at [507, 273] on li "Pressure Washing" at bounding box center [506, 260] width 176 height 27
type input "Pressure Washing"
click at [670, 187] on input "text" at bounding box center [669, 184] width 130 height 26
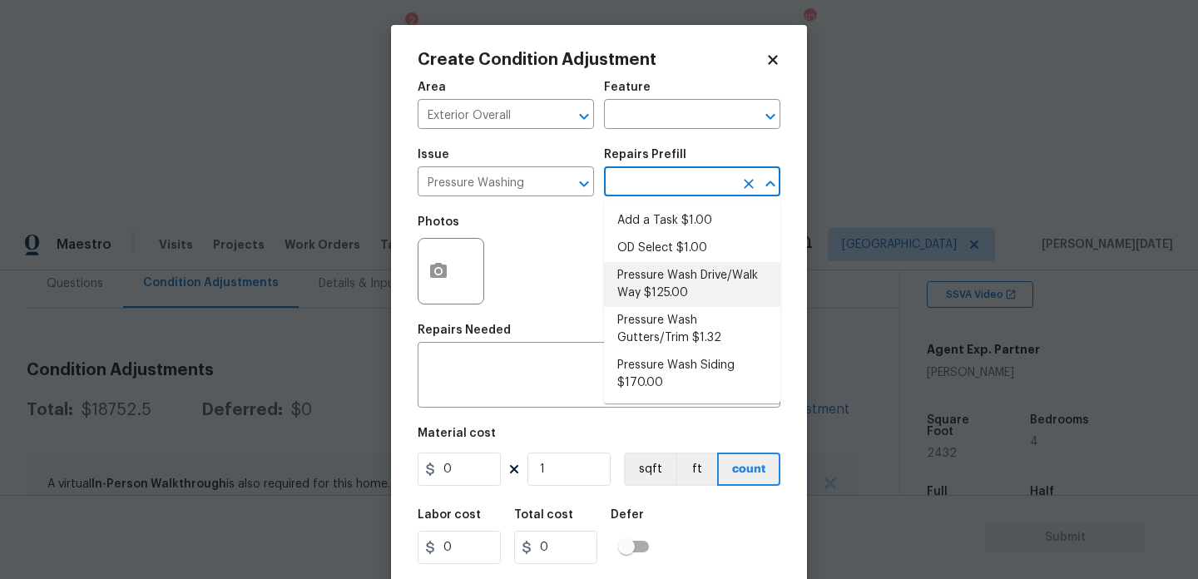
click at [673, 278] on li "Pressure Wash Drive/Walk Way $125.00" at bounding box center [692, 284] width 176 height 45
type input "Siding"
type textarea "Pressure wash the driveways/walkways as directed by the PM. Ensure that all deb…"
type input "125"
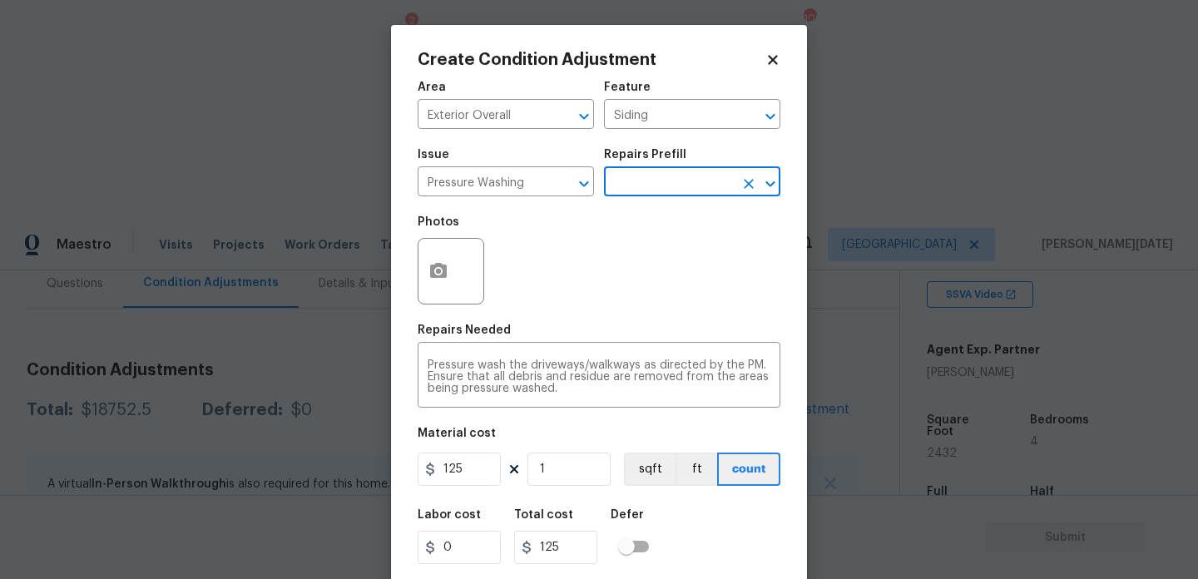
scroll to position [42, 0]
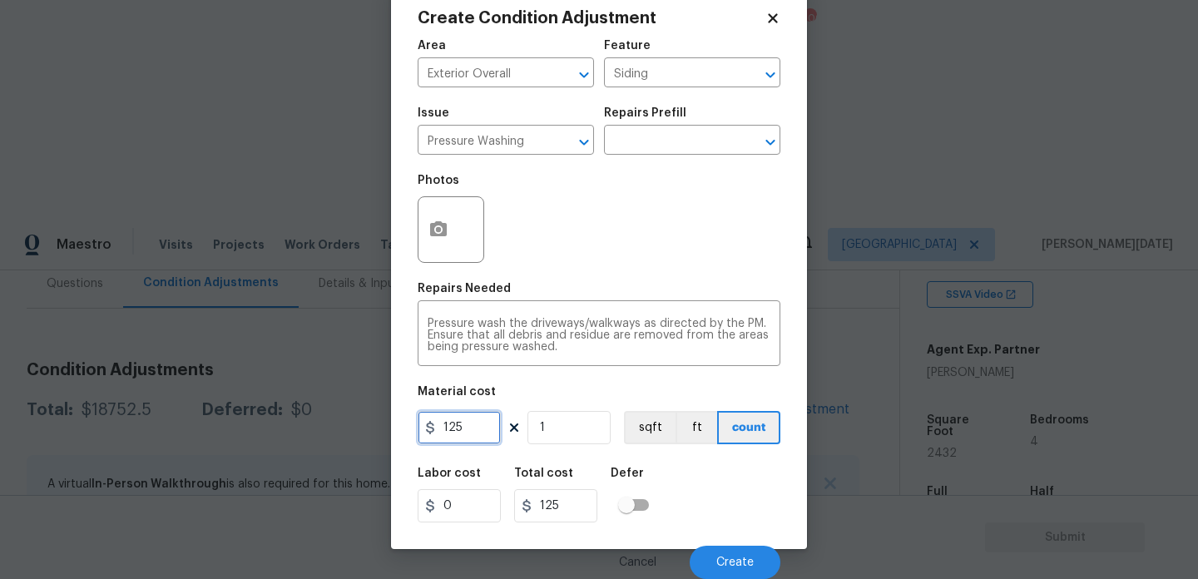
drag, startPoint x: 476, startPoint y: 433, endPoint x: 358, endPoint y: 433, distance: 118.1
click at [358, 433] on div "Create Condition Adjustment Area Exterior Overall ​ Feature Siding ​ Issue Pres…" at bounding box center [599, 289] width 1198 height 579
type input "200"
click at [679, 221] on div "Photos" at bounding box center [599, 219] width 363 height 108
type input "200"
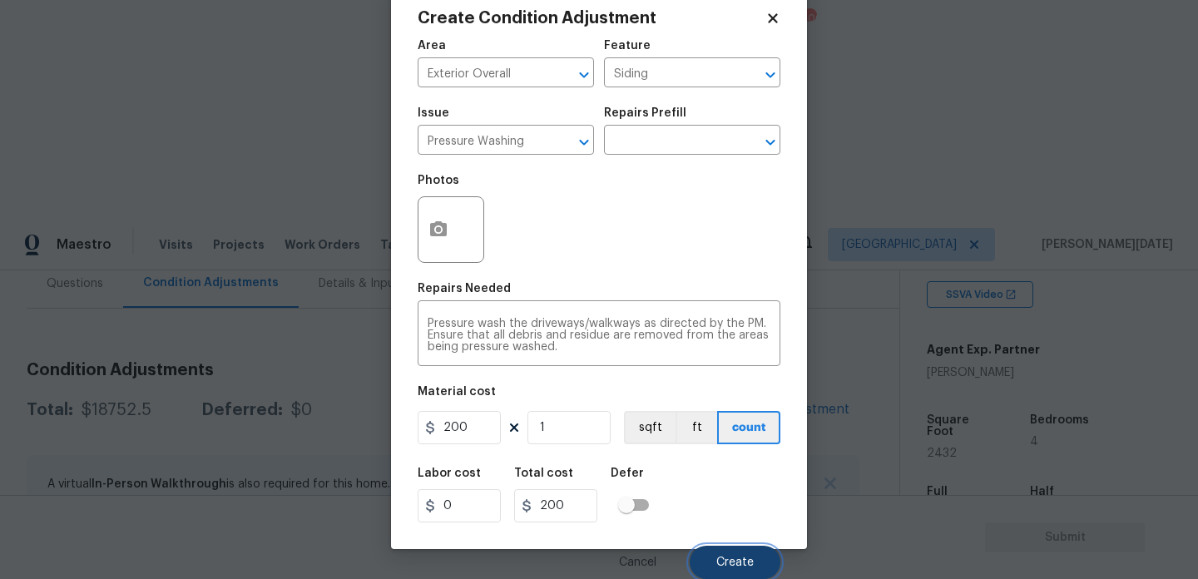
click at [740, 558] on span "Create" at bounding box center [734, 563] width 37 height 12
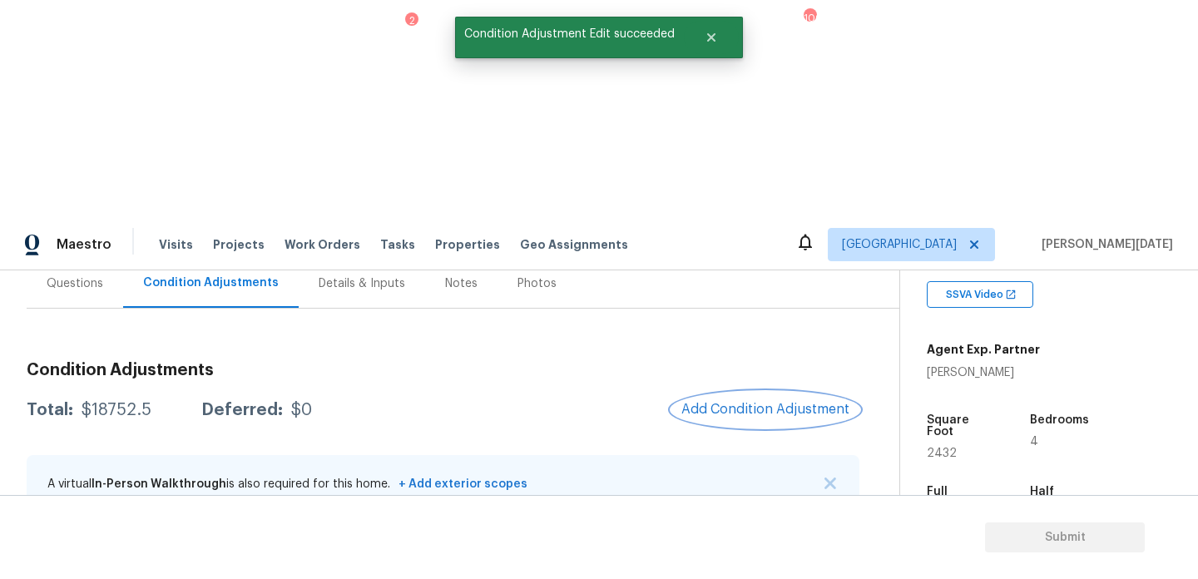
scroll to position [0, 0]
click at [740, 189] on div at bounding box center [599, 289] width 1198 height 579
click at [682, 392] on button "Add Condition Adjustment" at bounding box center [765, 409] width 188 height 35
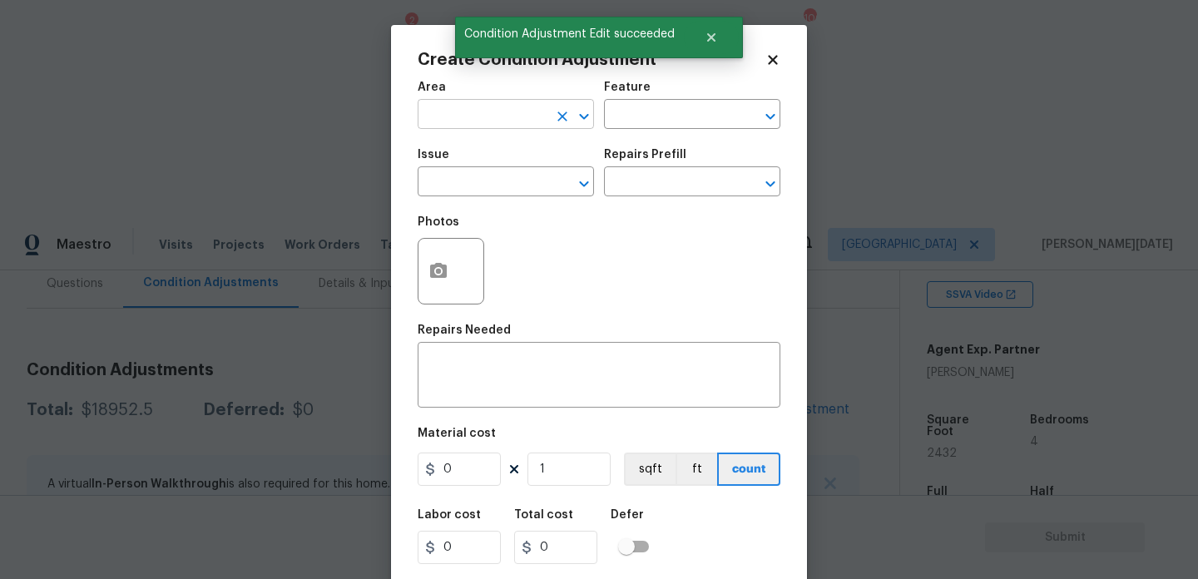
click at [445, 104] on input "text" at bounding box center [483, 116] width 130 height 26
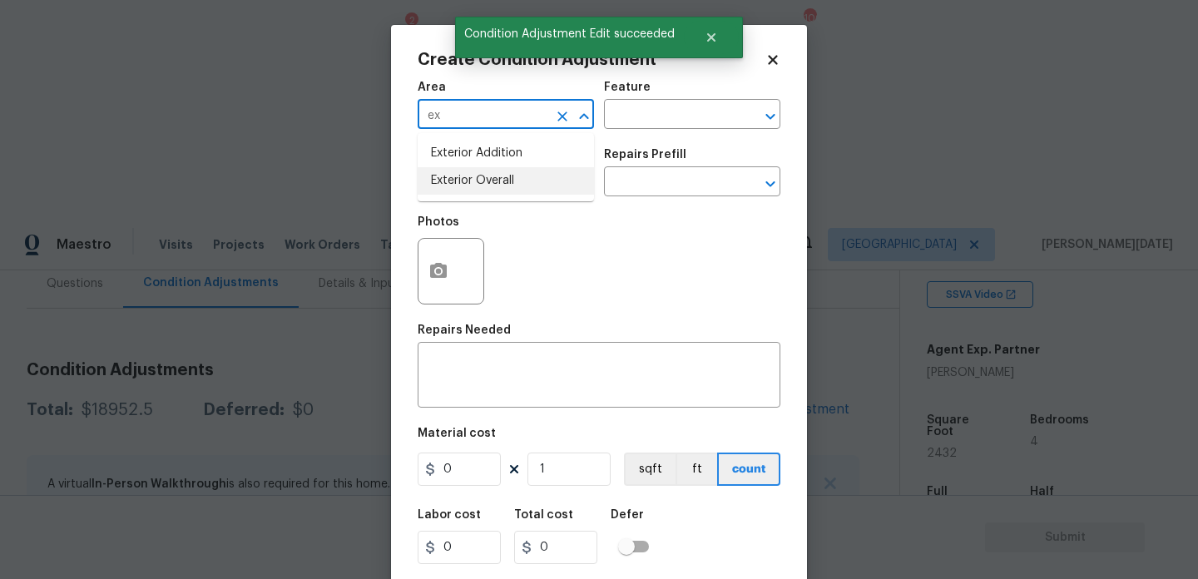
click at [458, 181] on li "Exterior Overall" at bounding box center [506, 180] width 176 height 27
type input "Exterior Overall"
click at [458, 181] on input "text" at bounding box center [483, 184] width 130 height 26
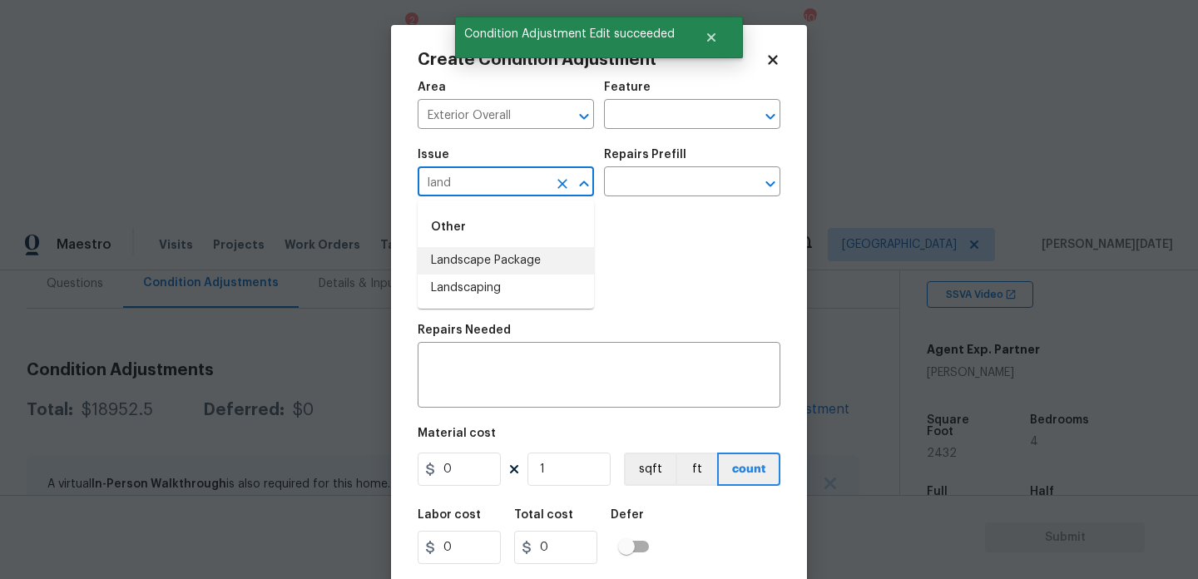
click at [472, 256] on li "Landscape Package" at bounding box center [506, 260] width 176 height 27
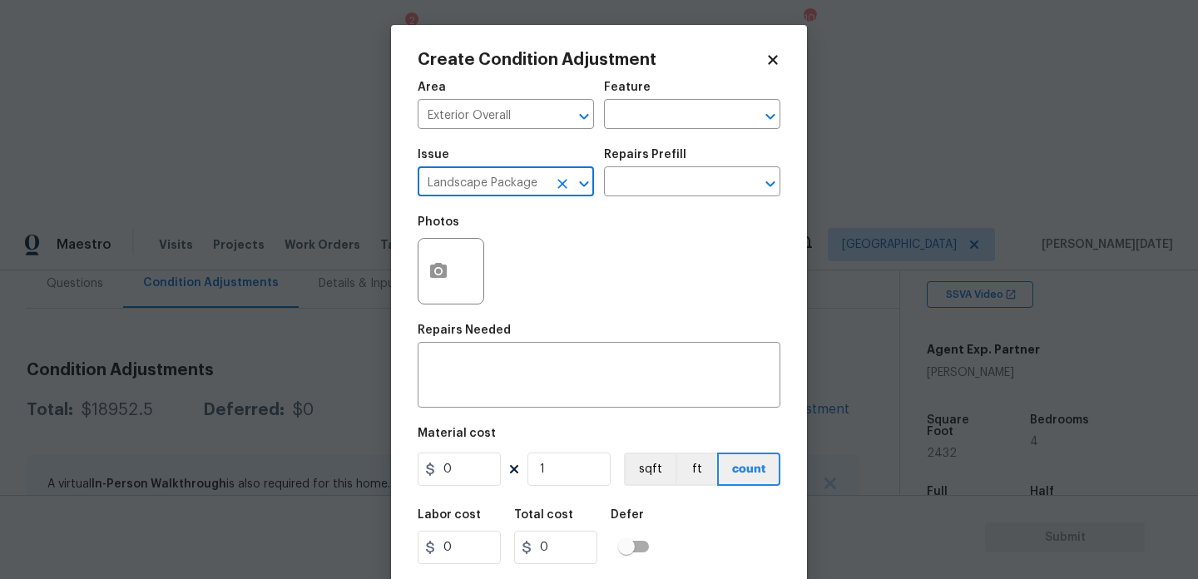
type input "Landscape Package"
click at [655, 166] on div "Repairs Prefill" at bounding box center [692, 160] width 176 height 22
click at [682, 178] on input "text" at bounding box center [669, 184] width 130 height 26
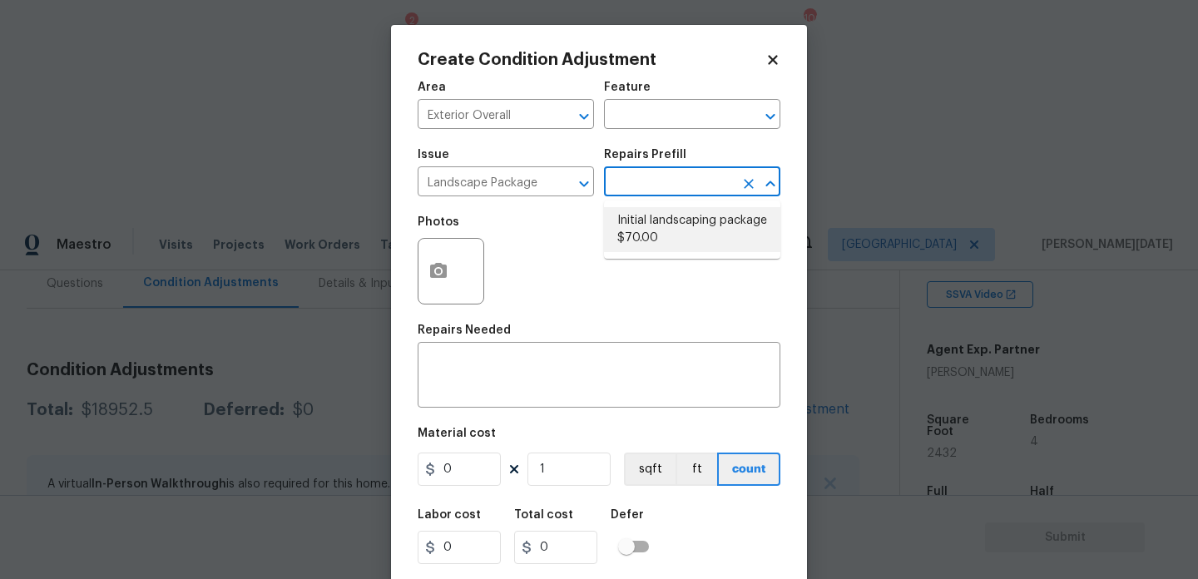
click at [674, 235] on li "Initial landscaping package $70.00" at bounding box center [692, 229] width 176 height 45
type input "Home Readiness Packages"
type textarea "Mowing of grass up to 6" in height. Mow, edge along driveways & sidewalks, trim…"
type input "70"
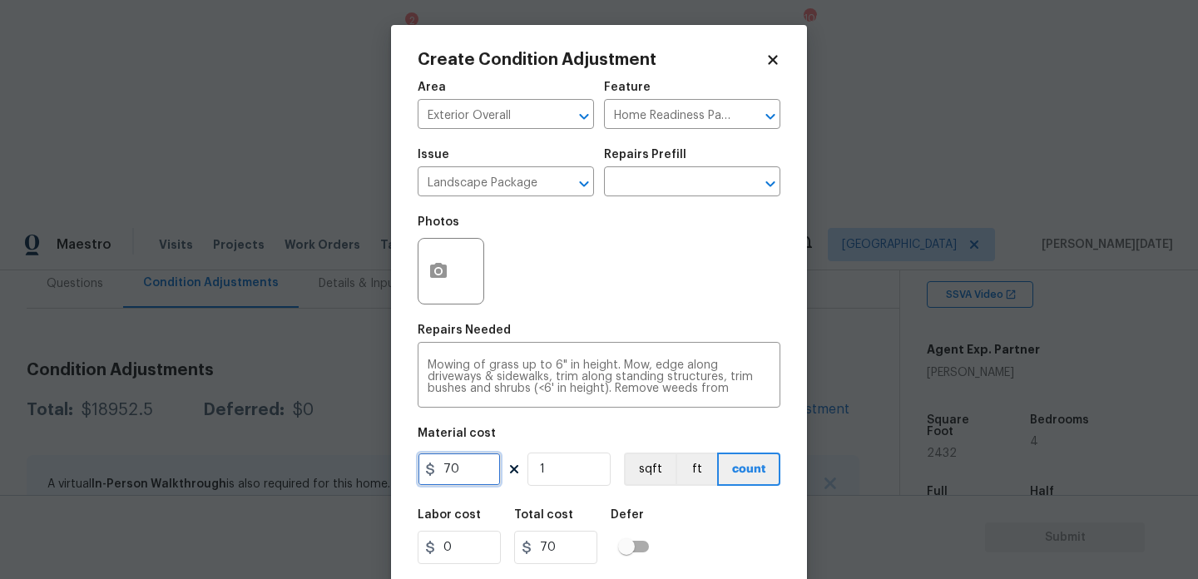
click at [475, 478] on input "70" at bounding box center [459, 469] width 83 height 33
type input "300"
click at [444, 291] on button "button" at bounding box center [438, 271] width 40 height 65
type input "300"
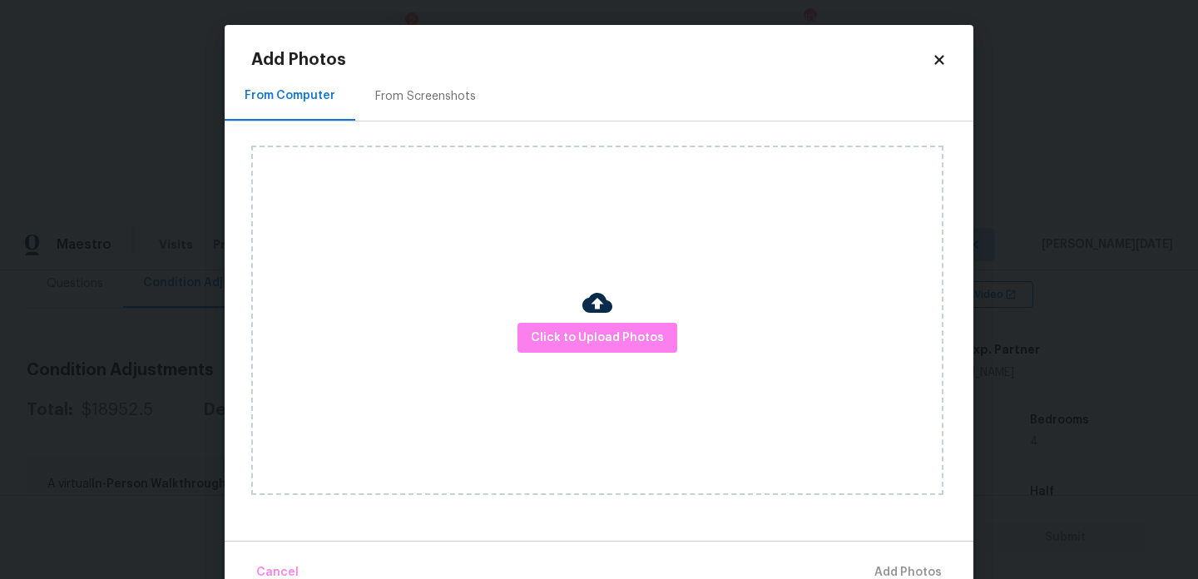
click at [423, 59] on h2 "Add Photos" at bounding box center [591, 60] width 680 height 17
click at [419, 77] on div "From Screenshots" at bounding box center [425, 96] width 141 height 49
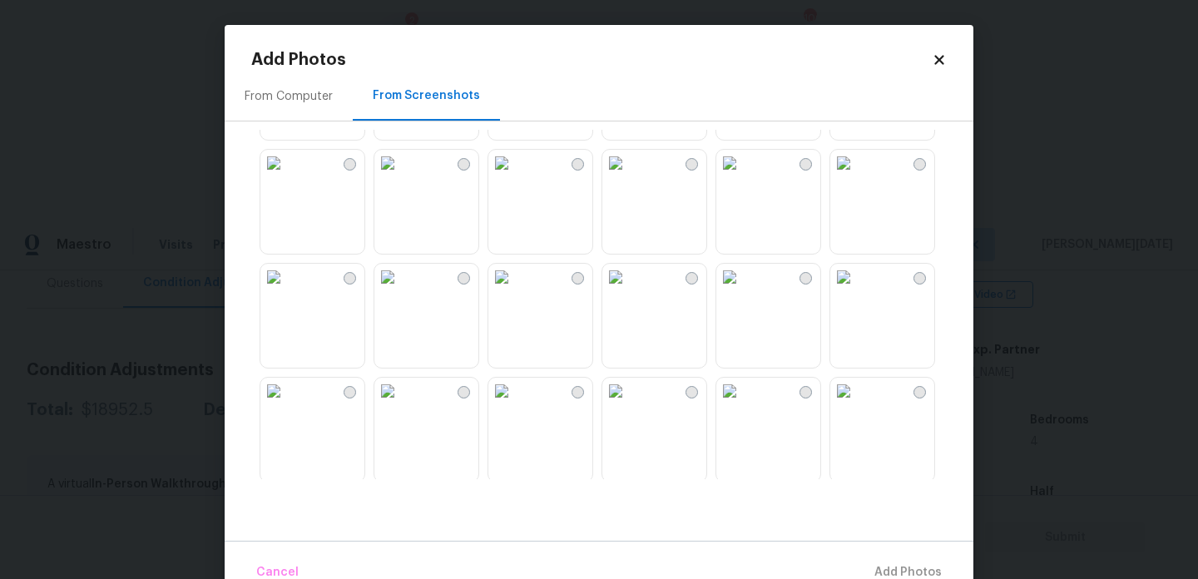
scroll to position [107, 0]
click at [401, 286] on img at bounding box center [387, 273] width 27 height 27
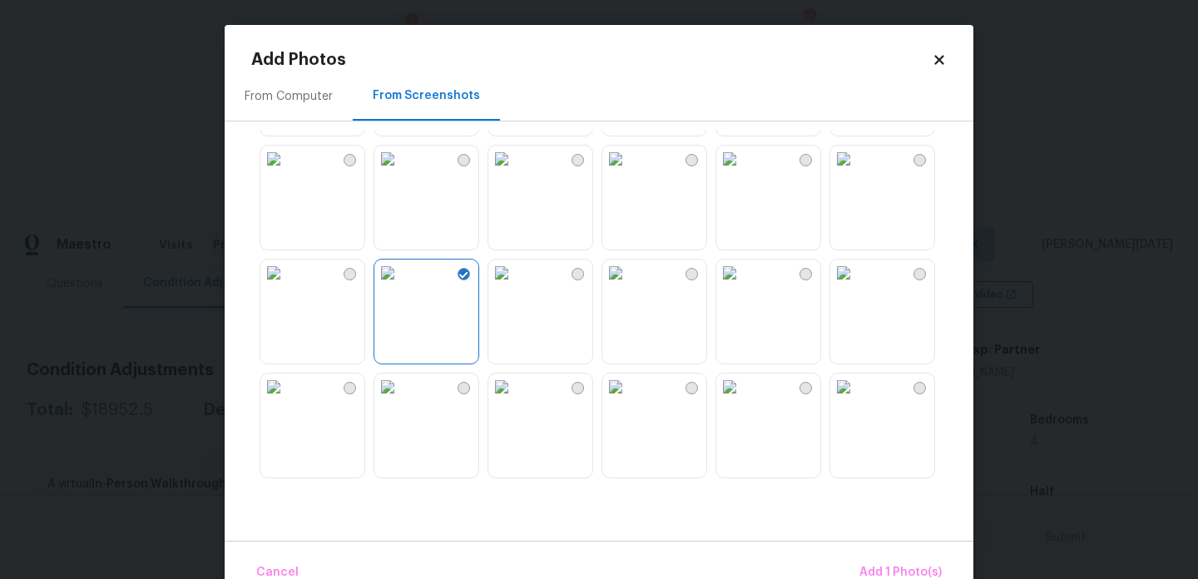
click at [743, 400] on img at bounding box center [729, 387] width 27 height 27
click at [857, 289] on img at bounding box center [843, 275] width 27 height 27
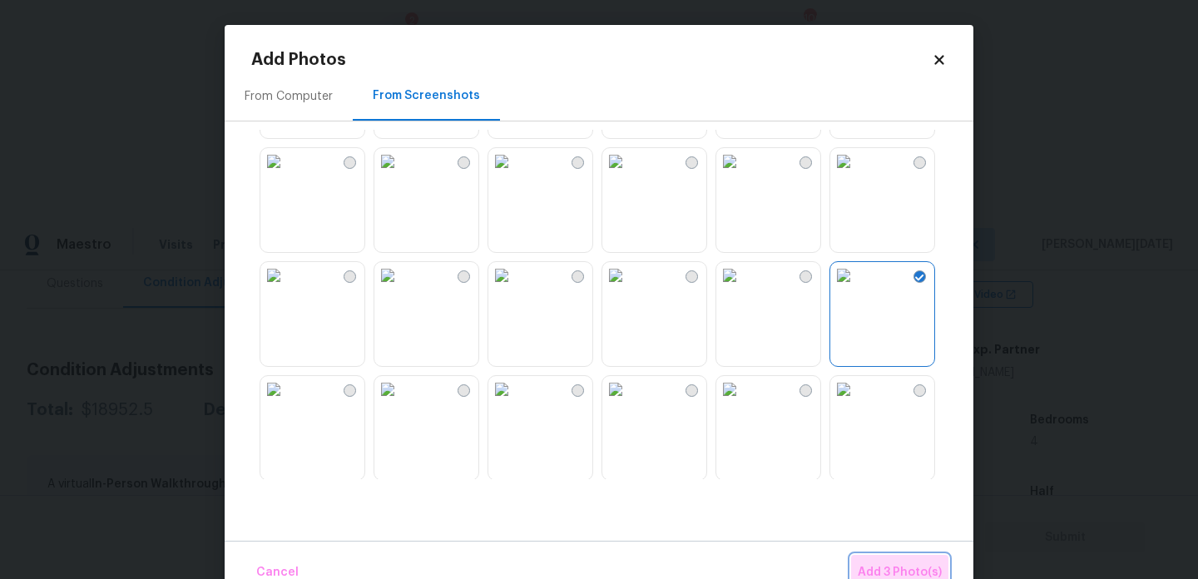
click at [891, 564] on span "Add 3 Photo(s)" at bounding box center [900, 572] width 84 height 21
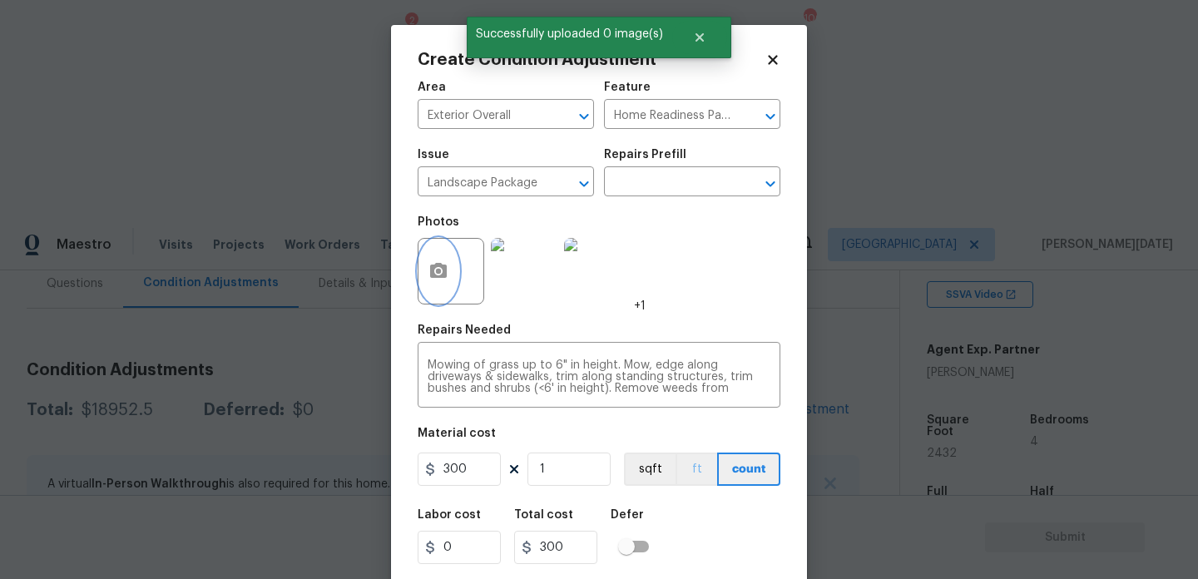
scroll to position [42, 0]
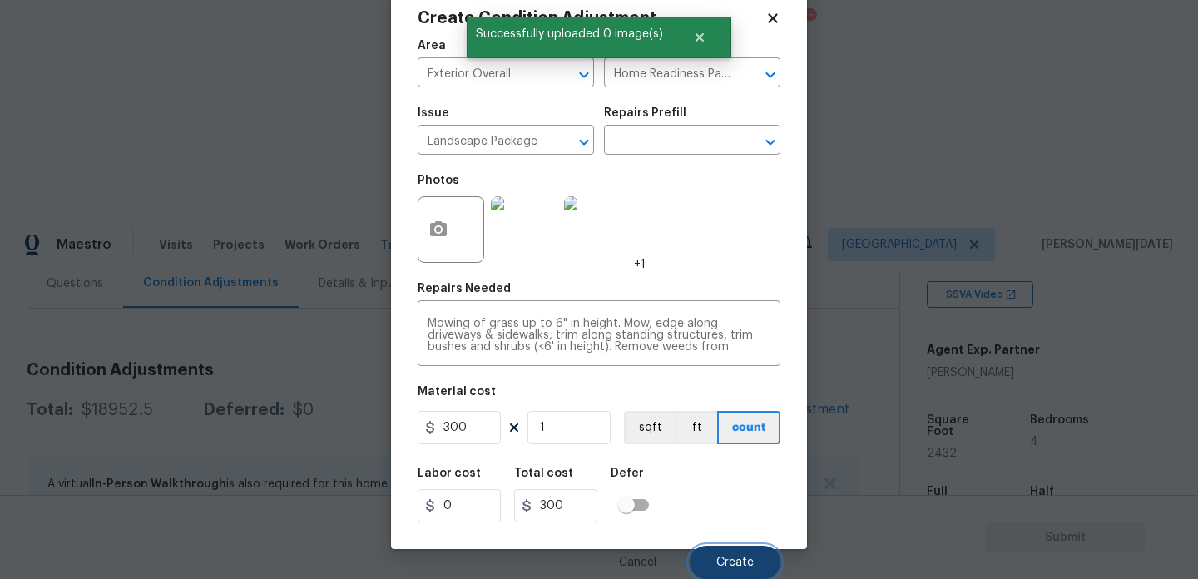
click at [728, 560] on span "Create" at bounding box center [734, 563] width 37 height 12
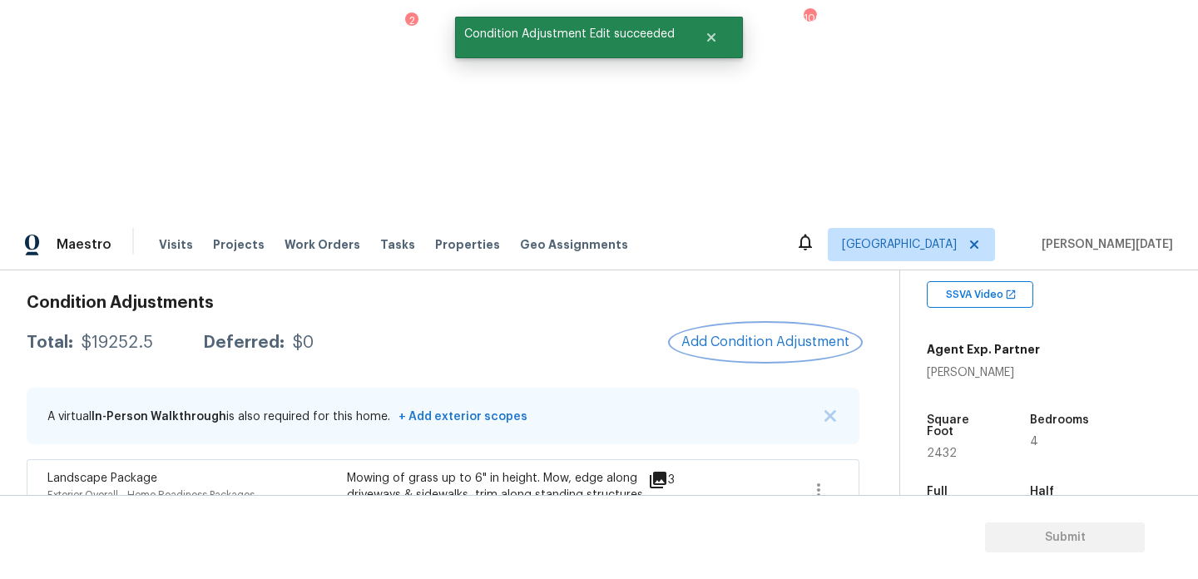
scroll to position [191, 0]
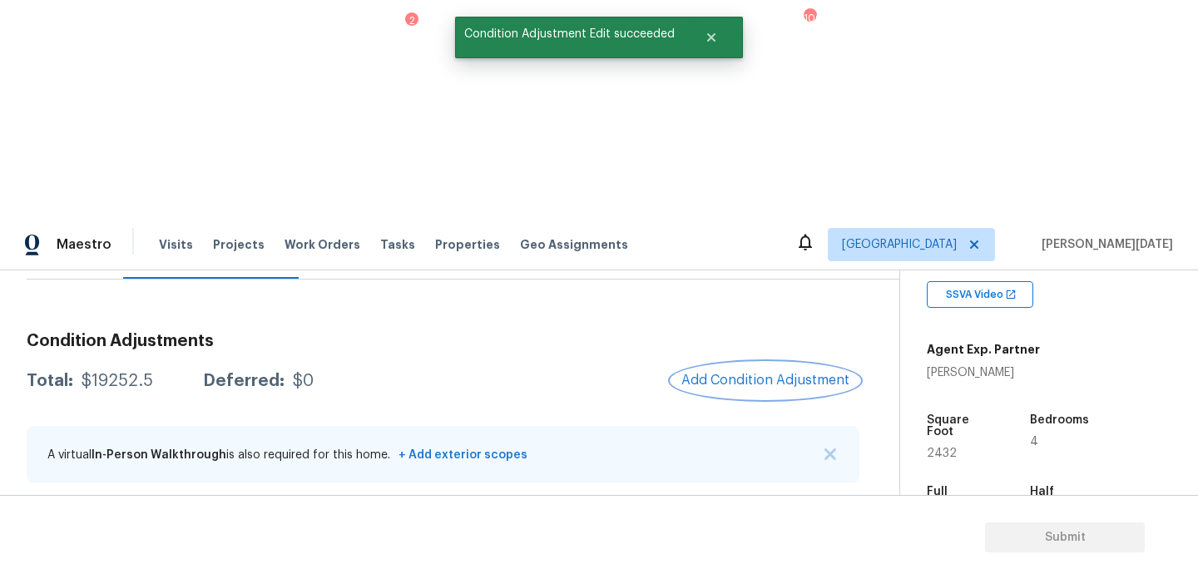
click at [752, 363] on button "Add Condition Adjustment" at bounding box center [765, 380] width 188 height 35
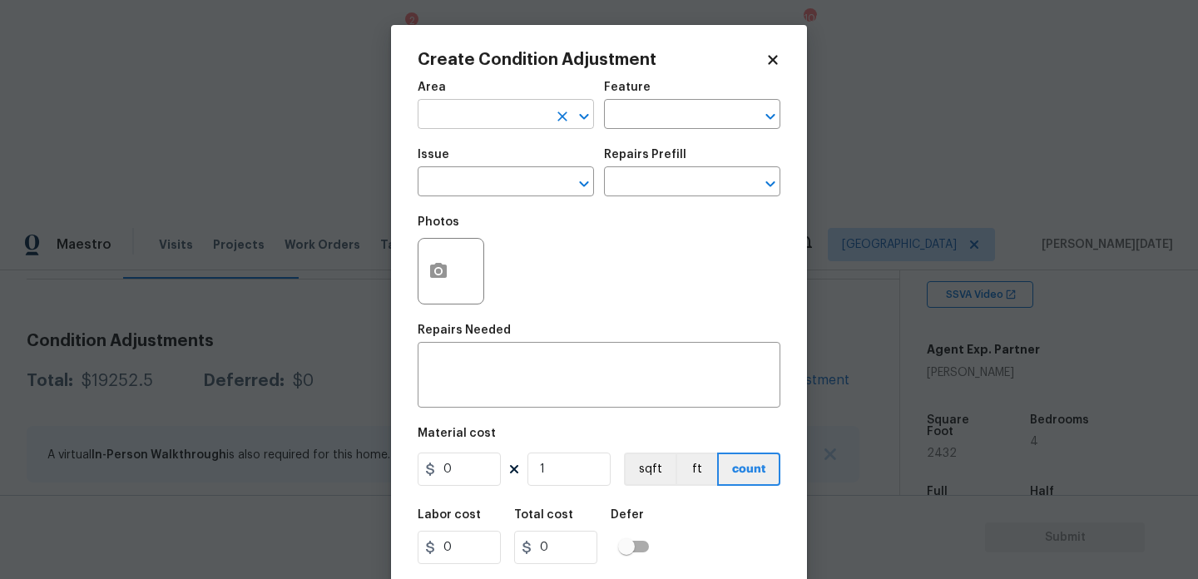
click at [480, 121] on input "text" at bounding box center [483, 116] width 130 height 26
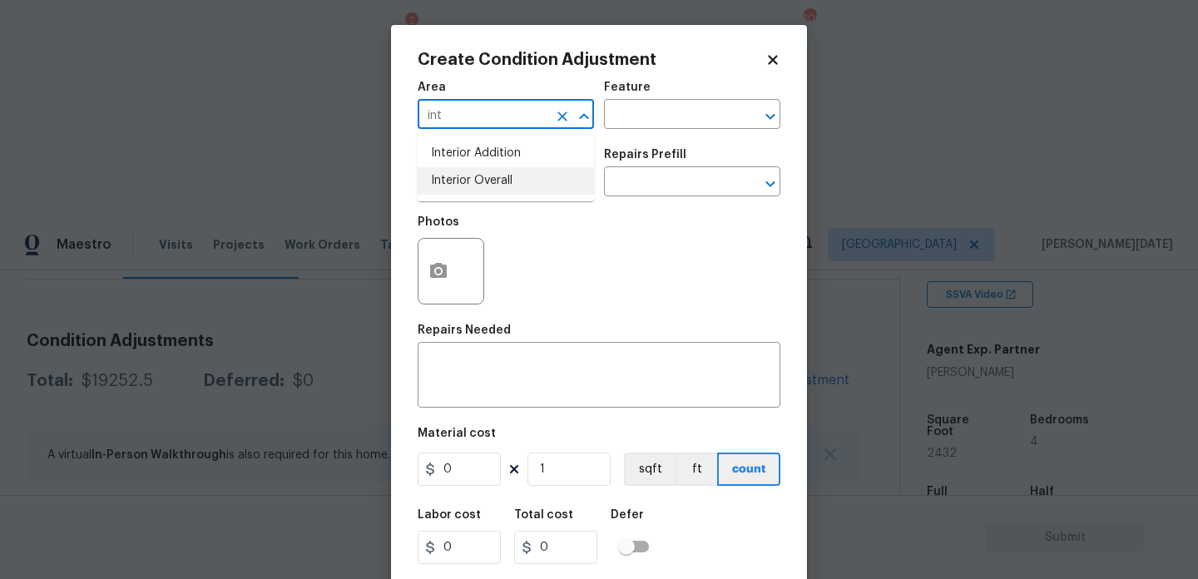
click at [478, 179] on li "Interior Overall" at bounding box center [506, 180] width 176 height 27
type input "Interior Overall"
click at [478, 179] on input "text" at bounding box center [483, 184] width 130 height 26
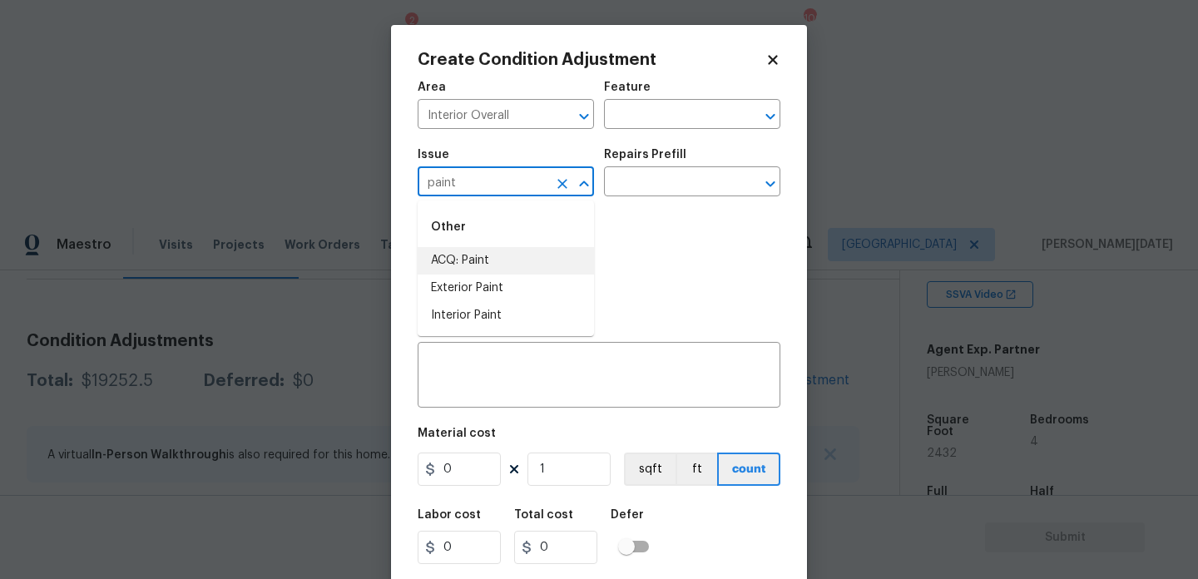
click at [484, 255] on li "ACQ: Paint" at bounding box center [506, 260] width 176 height 27
type input "ACQ: Paint"
click at [689, 180] on input "text" at bounding box center [669, 184] width 130 height 26
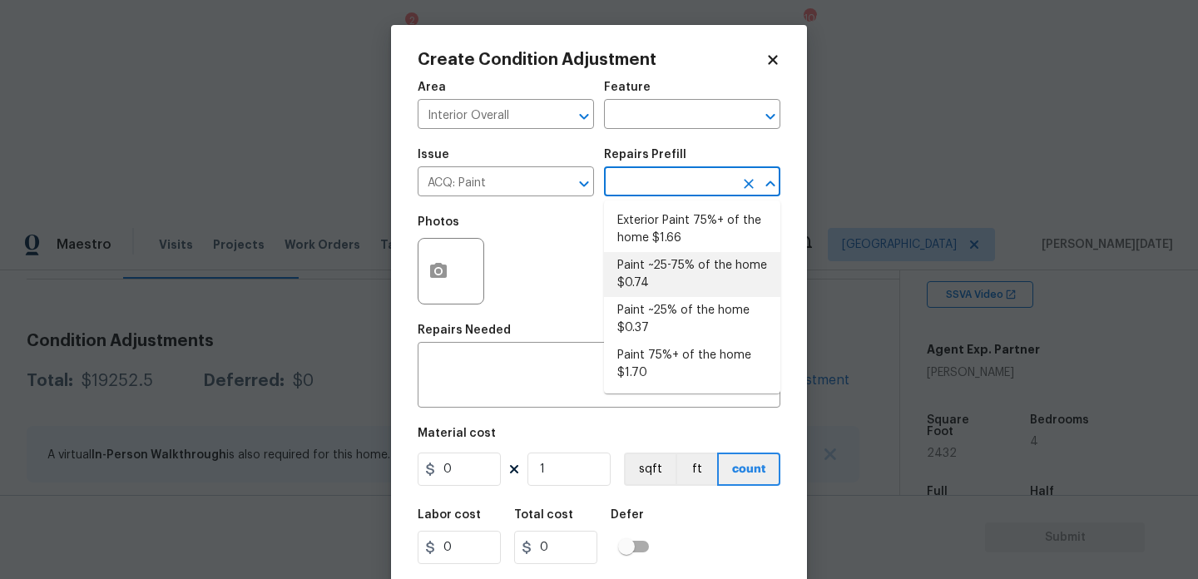
click at [695, 280] on li "Paint ~25-75% of the home $0.74" at bounding box center [692, 274] width 176 height 45
type input "Acquisition"
type textarea "Acquisition Scope: ~25 - 75% of the home needs interior paint"
type input "0.74"
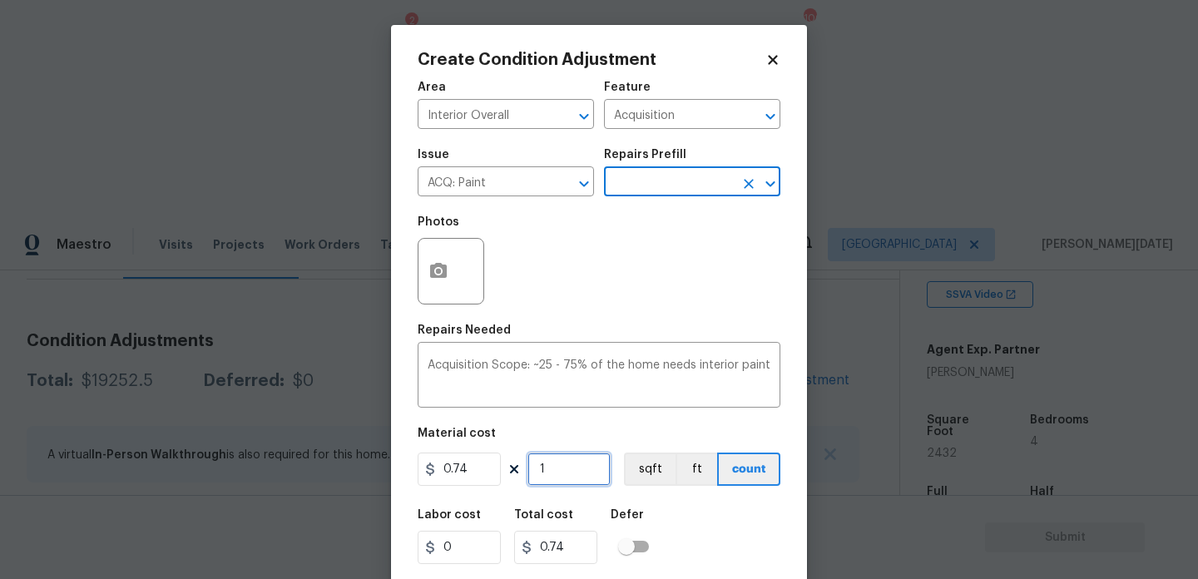
click at [553, 484] on input "1" at bounding box center [568, 469] width 83 height 33
type input "0"
paste input "2885"
type input "2885"
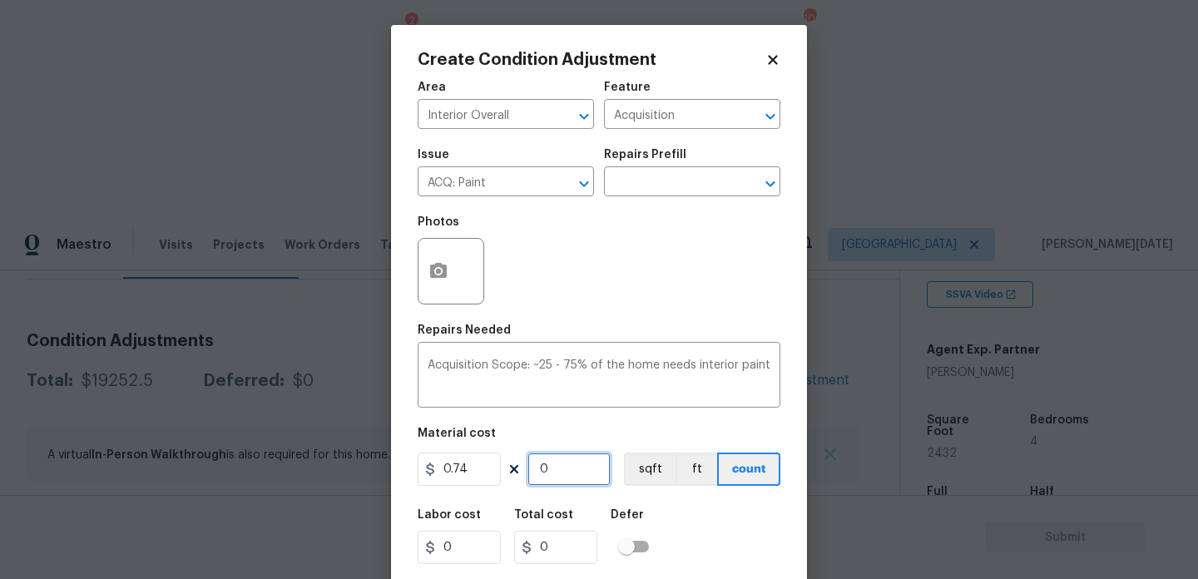
type input "2134.9"
type input "2885"
click at [432, 280] on icon "button" at bounding box center [438, 271] width 20 height 20
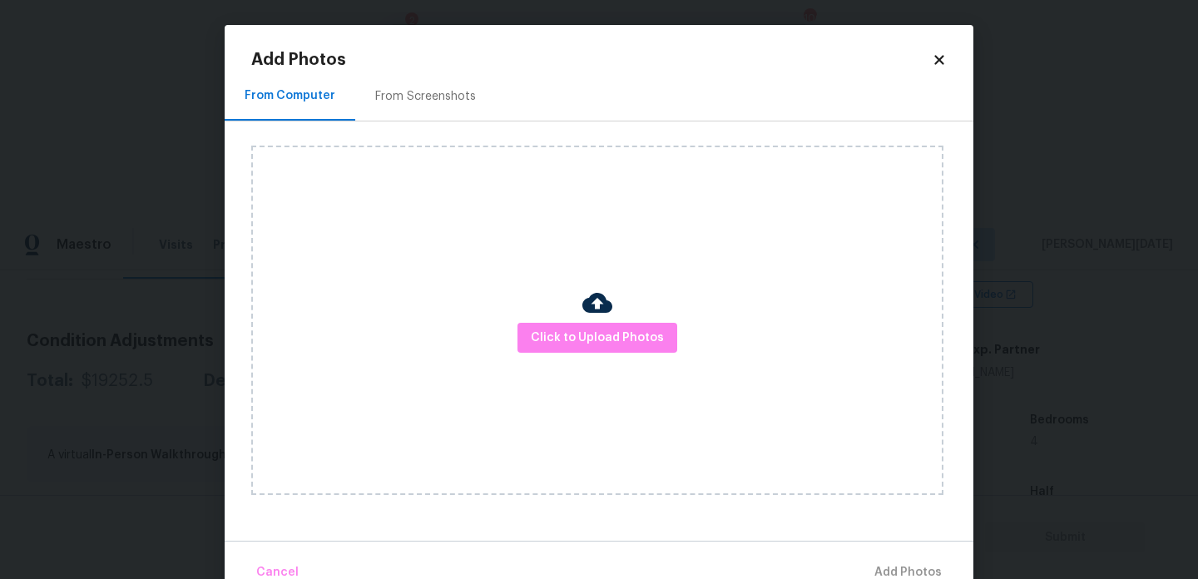
click at [423, 94] on div "From Screenshots" at bounding box center [425, 96] width 101 height 17
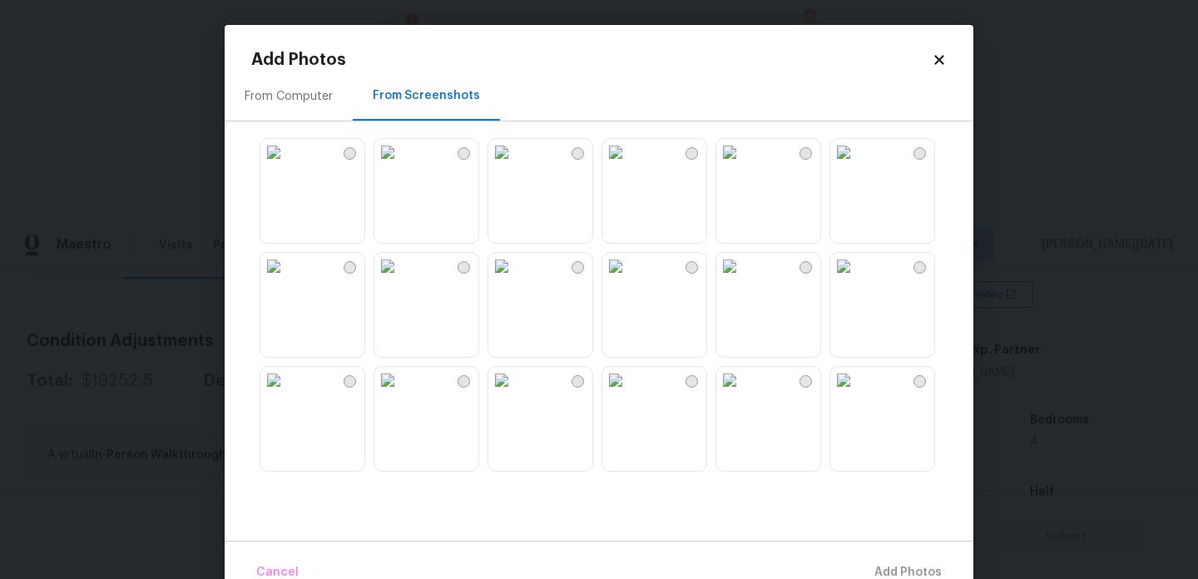
click at [629, 280] on img at bounding box center [615, 266] width 27 height 27
click at [401, 280] on img at bounding box center [387, 266] width 27 height 27
click at [401, 166] on img at bounding box center [387, 152] width 27 height 27
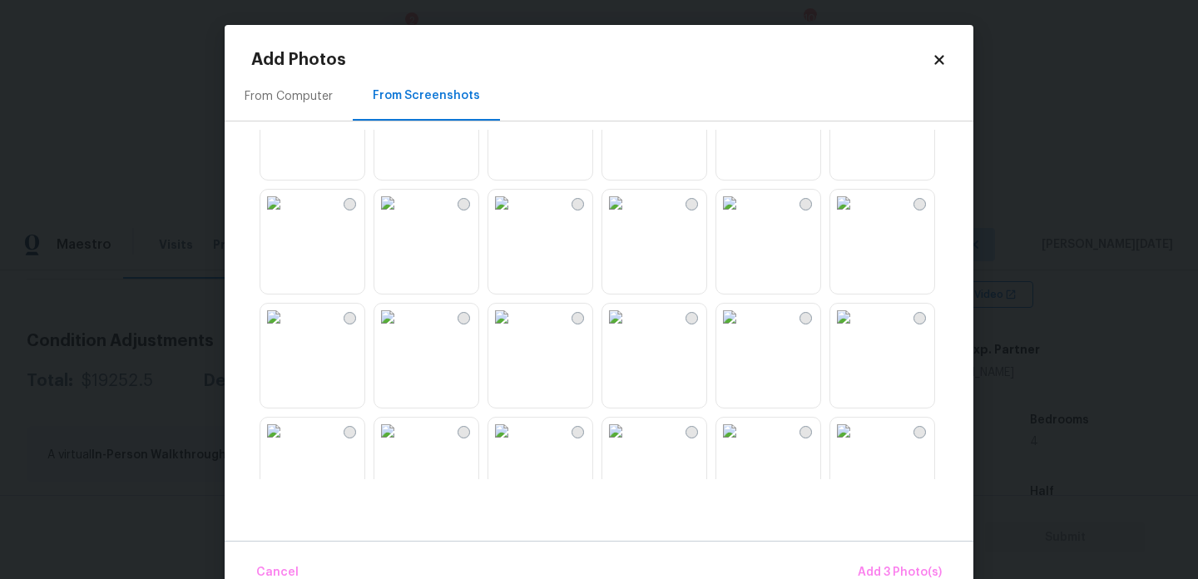
scroll to position [408, 0]
click at [629, 214] on img at bounding box center [615, 200] width 27 height 27
click at [857, 328] on img at bounding box center [843, 314] width 27 height 27
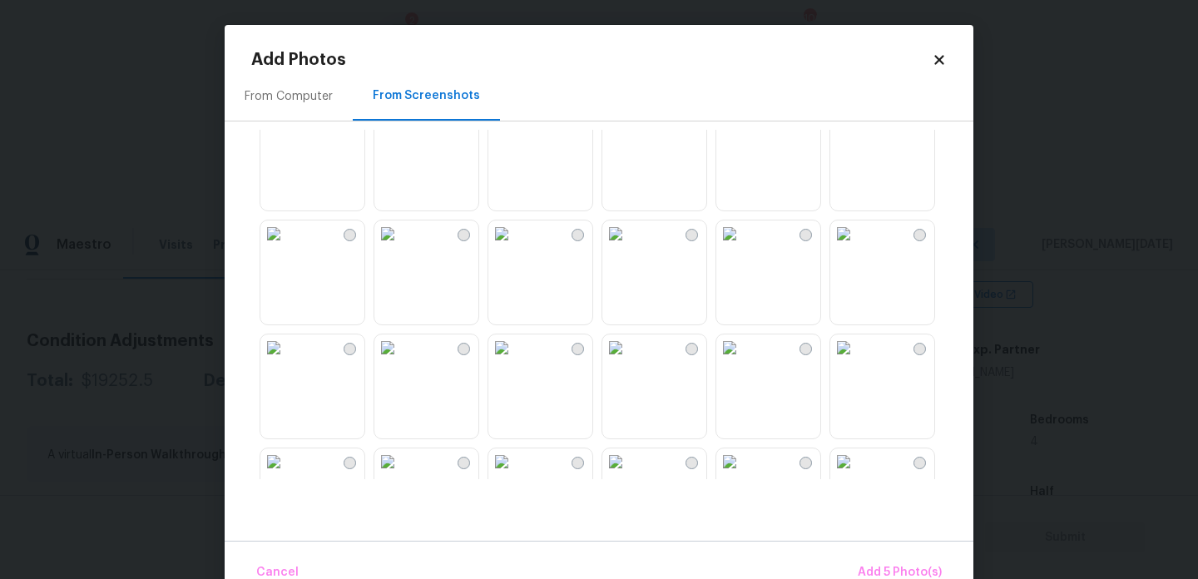
scroll to position [1173, 0]
click at [743, 246] on img at bounding box center [729, 233] width 27 height 27
click at [857, 246] on img at bounding box center [843, 233] width 27 height 27
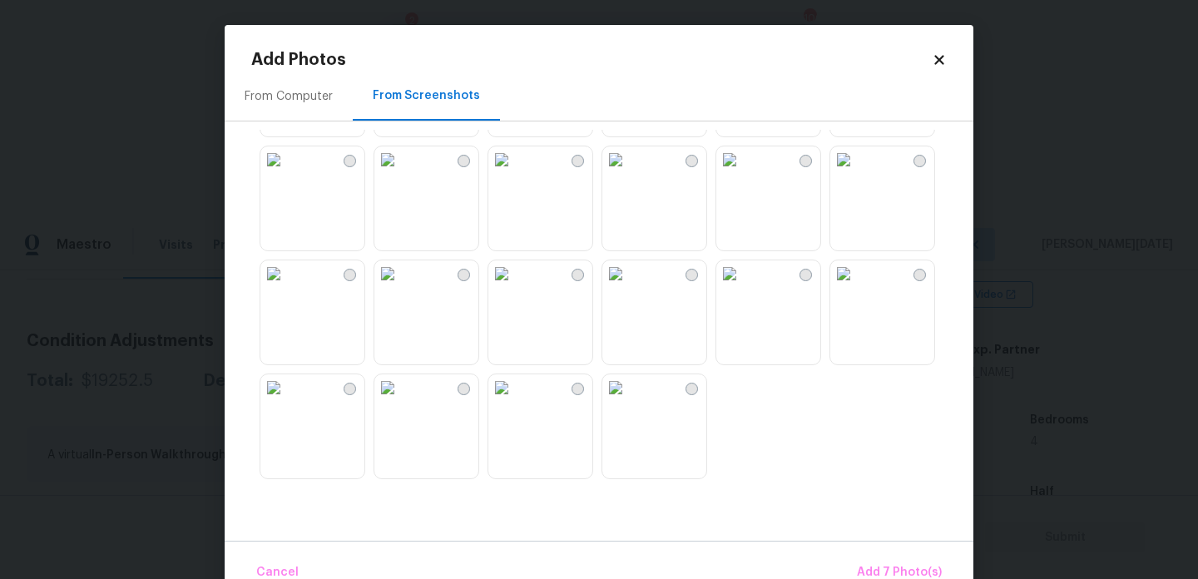
click at [393, 173] on img at bounding box center [387, 159] width 27 height 27
click at [878, 563] on span "Add 8 Photo(s)" at bounding box center [899, 572] width 85 height 21
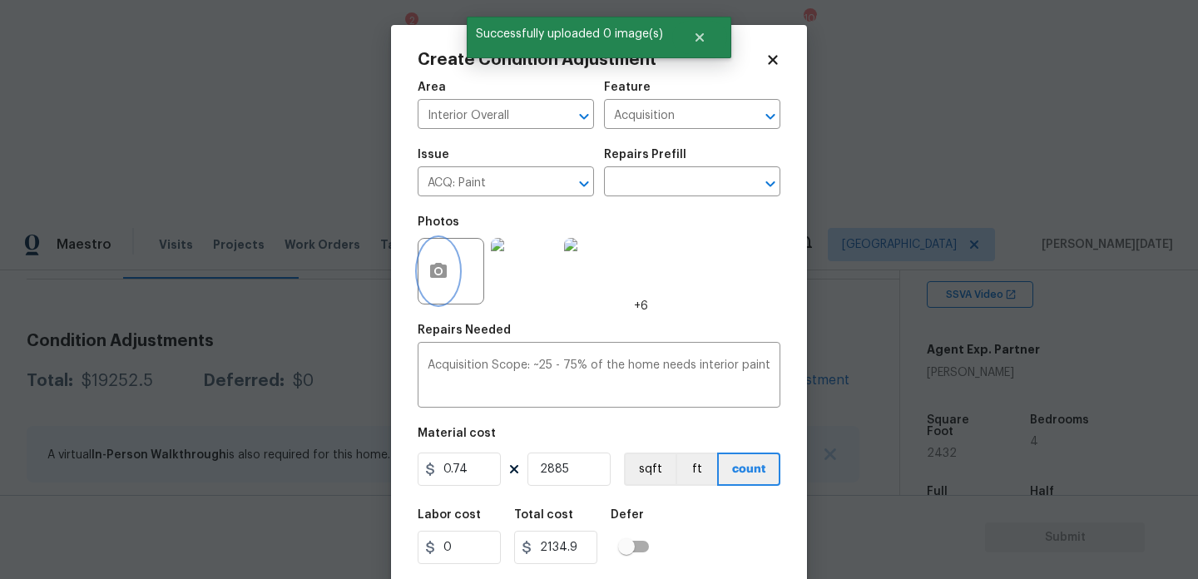
scroll to position [42, 0]
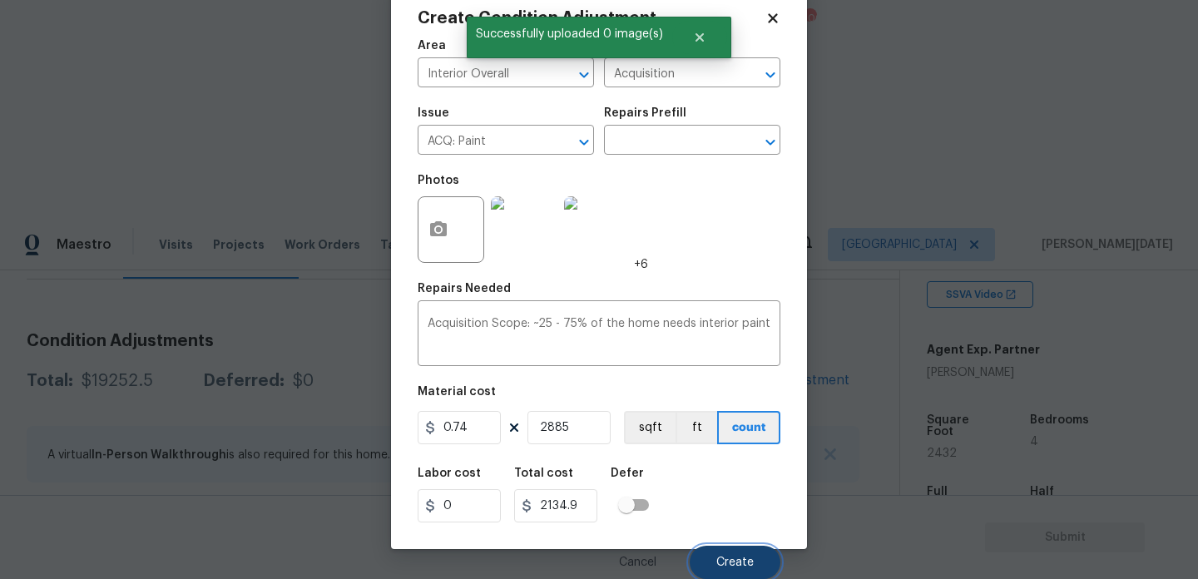
click at [735, 552] on button "Create" at bounding box center [735, 562] width 91 height 33
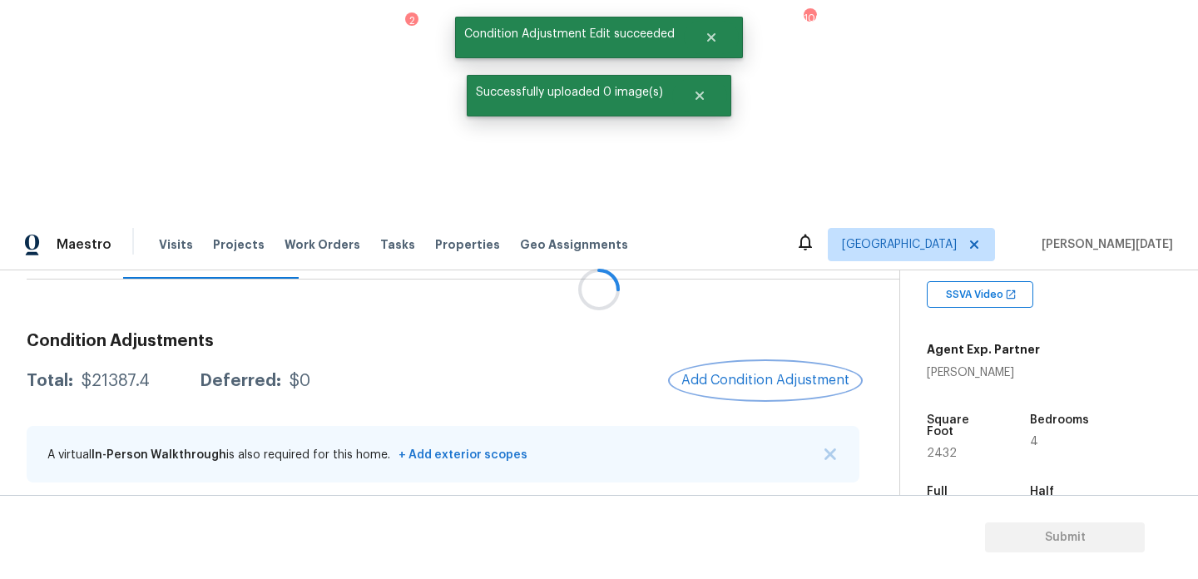
scroll to position [0, 0]
click at [719, 373] on span "Add Condition Adjustment" at bounding box center [765, 380] width 168 height 15
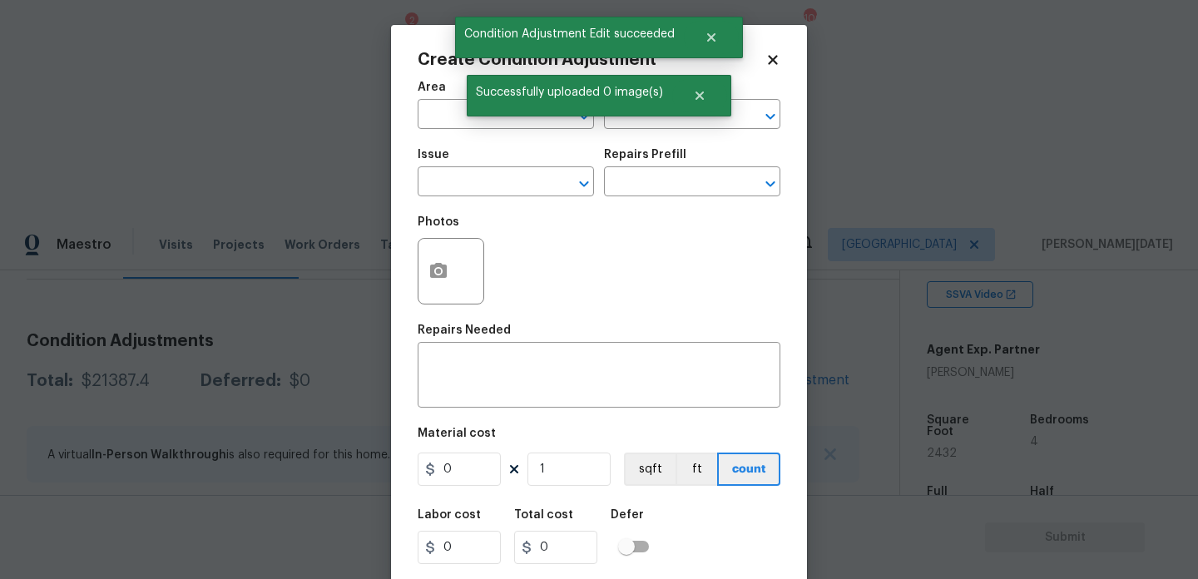
click at [719, 166] on div "Issue ​ Repairs Prefill ​" at bounding box center [599, 172] width 363 height 67
click at [422, 261] on button "button" at bounding box center [438, 271] width 40 height 65
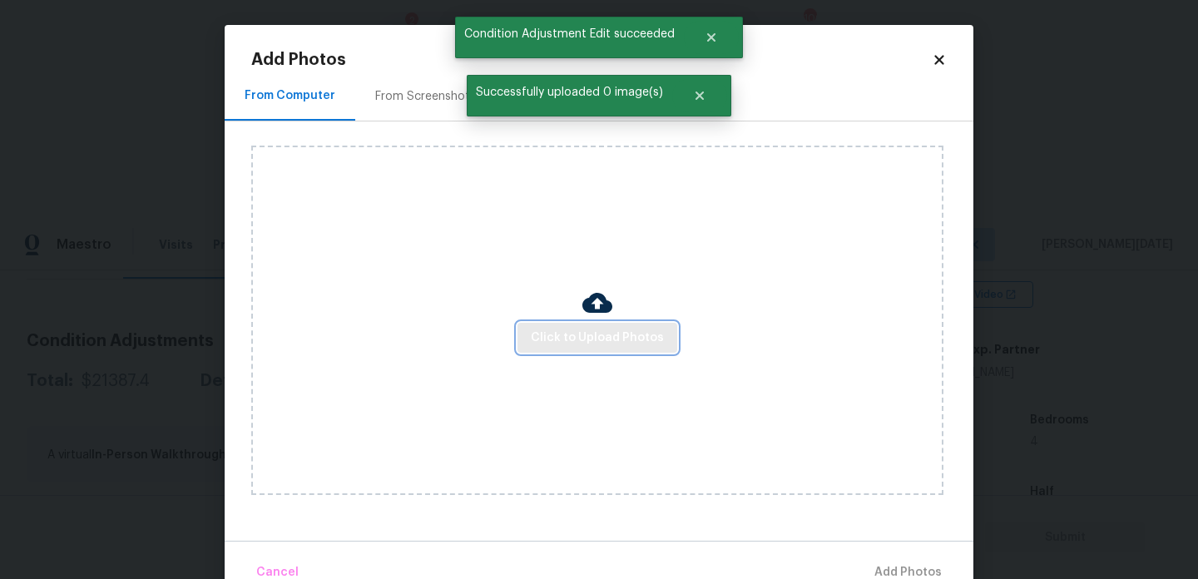
click at [553, 323] on button "Click to Upload Photos" at bounding box center [597, 338] width 160 height 31
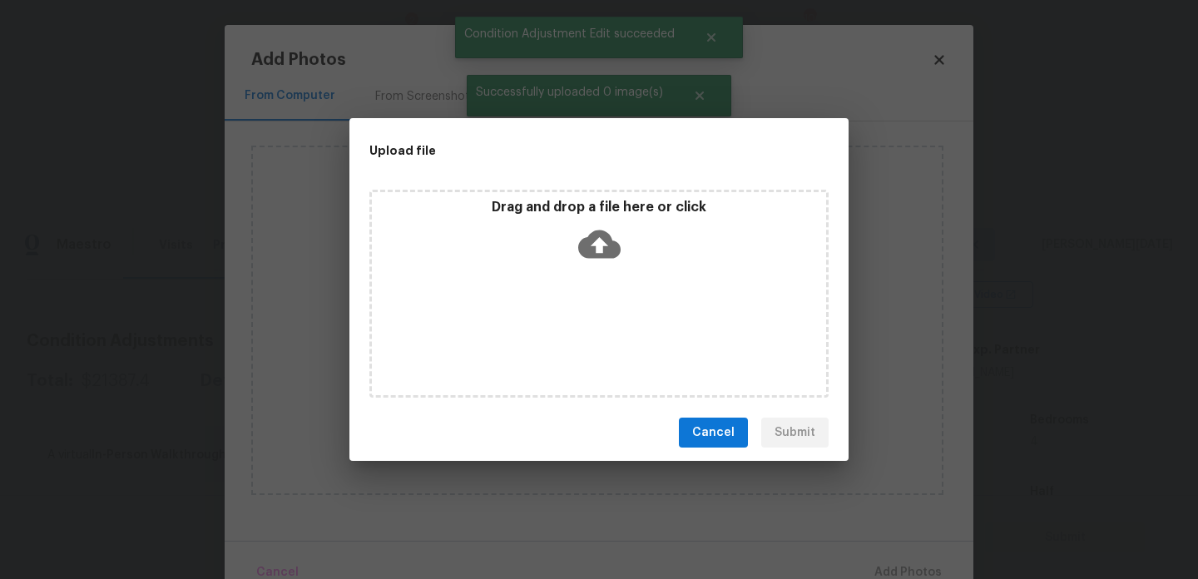
click at [553, 322] on div "Drag and drop a file here or click" at bounding box center [598, 294] width 459 height 208
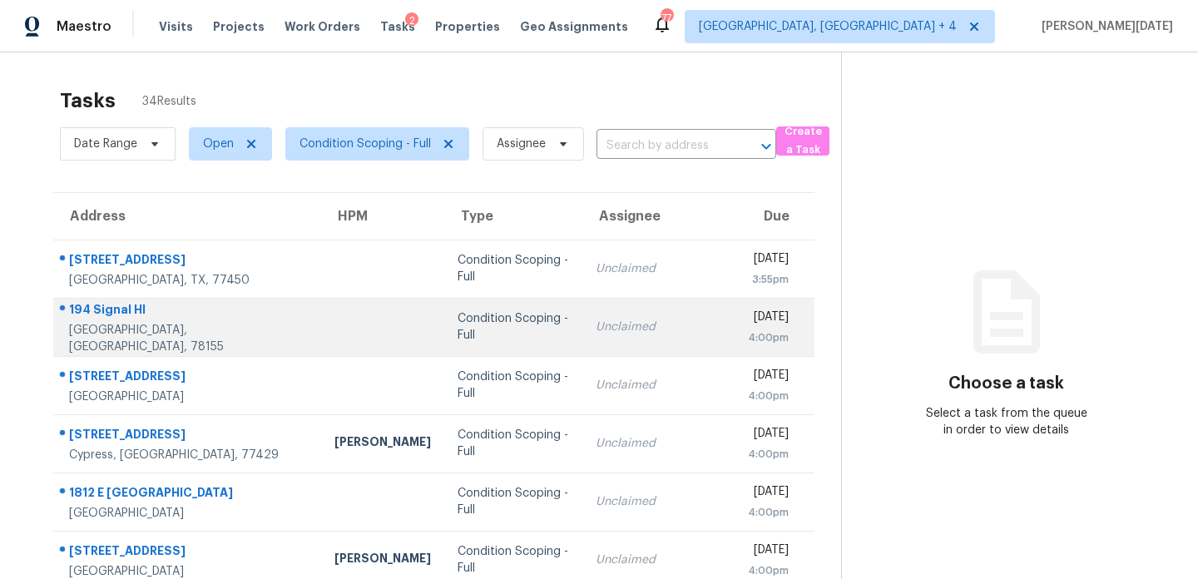
scroll to position [287, 0]
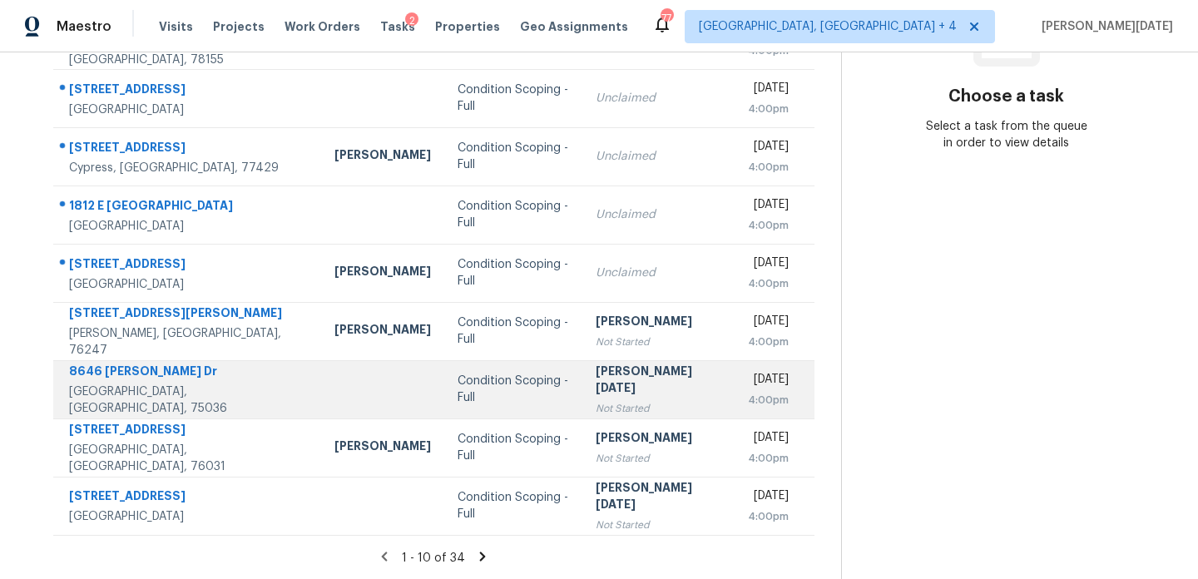
click at [488, 376] on td "Condition Scoping - Full" at bounding box center [512, 389] width 137 height 58
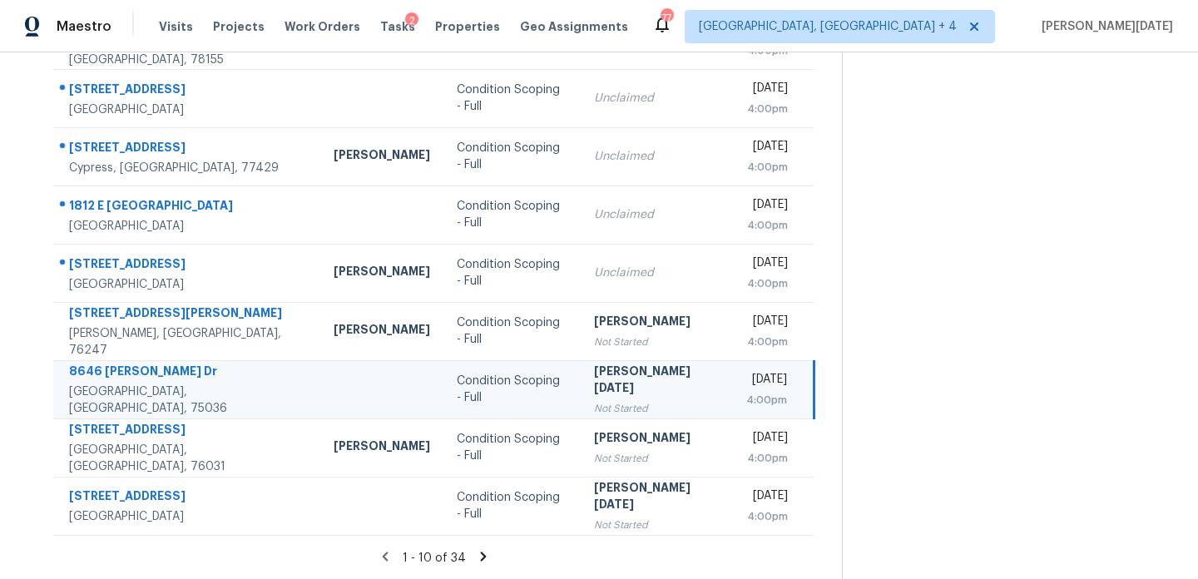
click at [488, 376] on td "Condition Scoping - Full" at bounding box center [511, 389] width 137 height 58
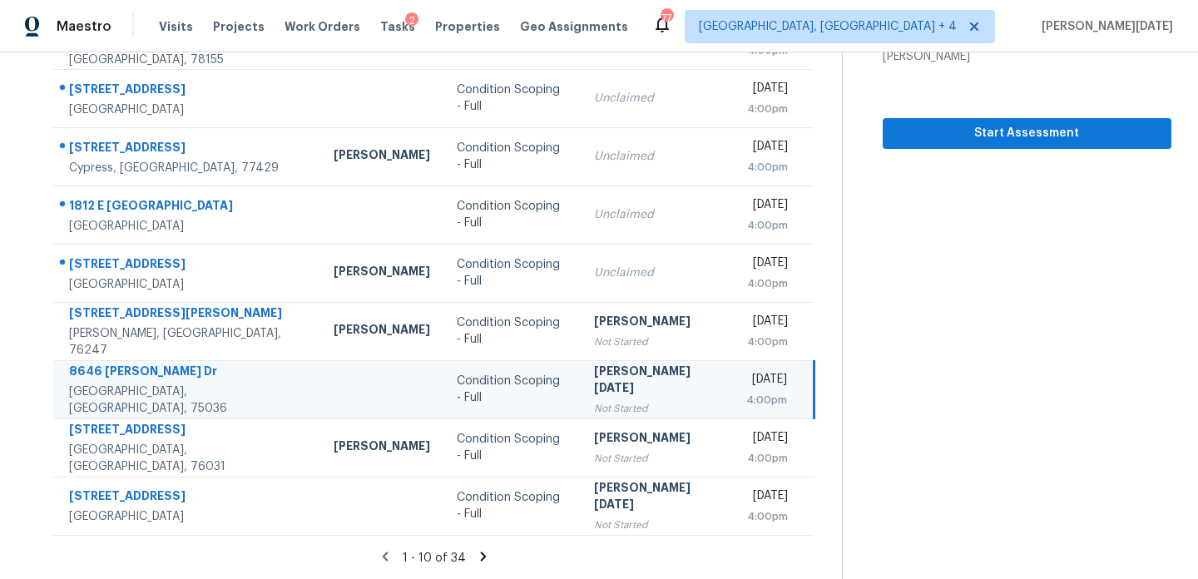
click at [599, 386] on div "[PERSON_NAME][DATE]" at bounding box center [657, 381] width 126 height 37
click at [964, 130] on span "Start Assessment" at bounding box center [1027, 133] width 262 height 21
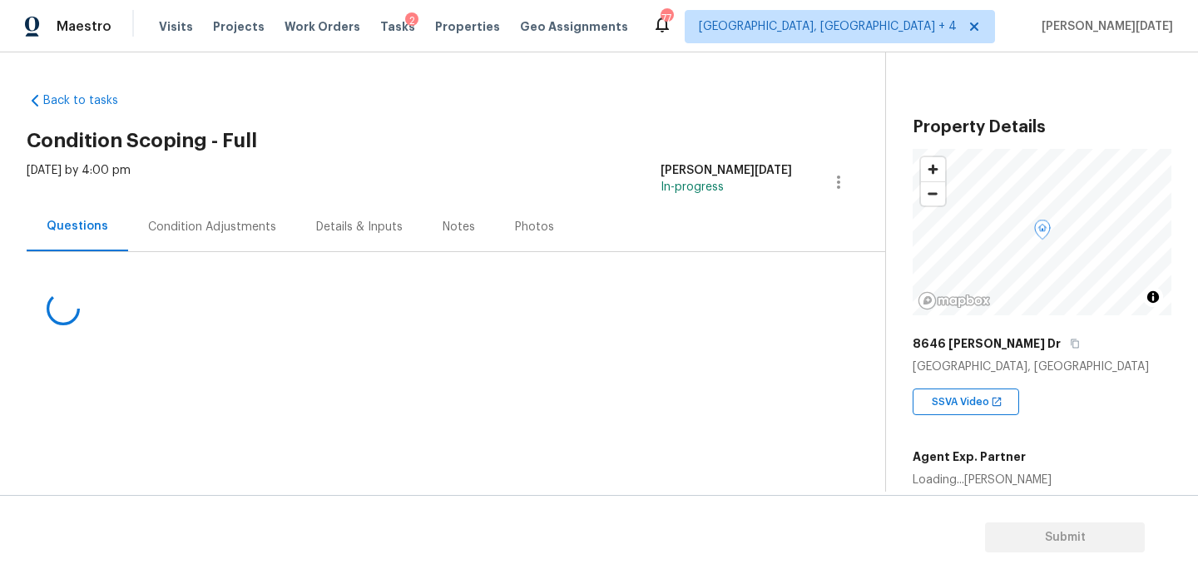
click at [266, 233] on div "Condition Adjustments" at bounding box center [212, 227] width 128 height 17
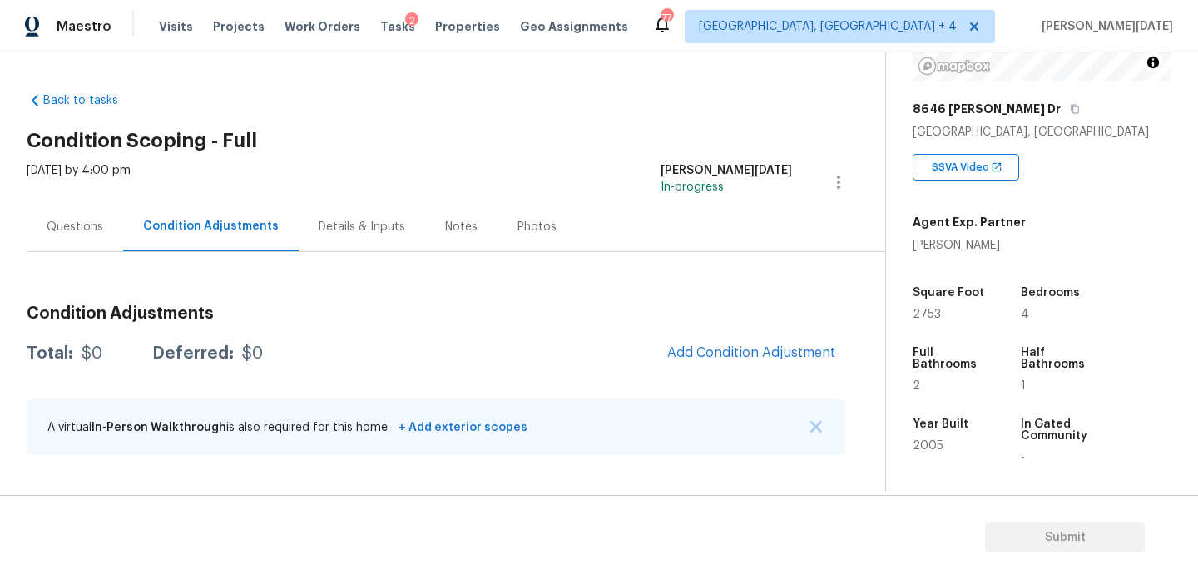
scroll to position [267, 0]
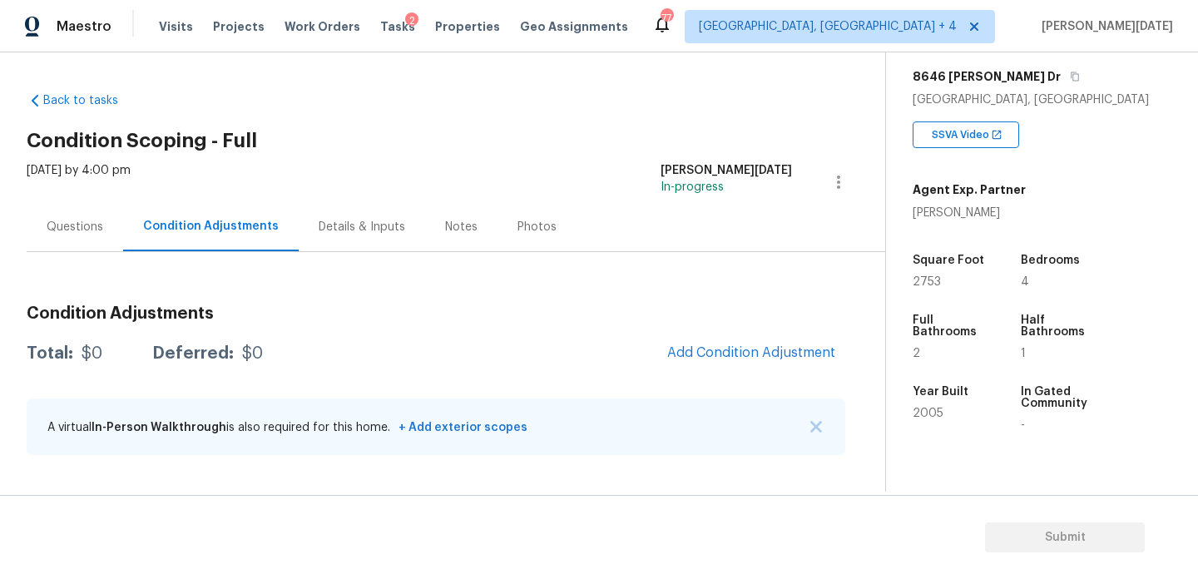
click at [928, 286] on span "2753" at bounding box center [927, 282] width 28 height 12
copy span "2753"
click at [736, 334] on div "Condition Adjustments Total: $0 Deferred: $0 Add Condition Adjustment A virtual…" at bounding box center [436, 381] width 819 height 178
click at [732, 342] on button "Add Condition Adjustment" at bounding box center [751, 352] width 188 height 35
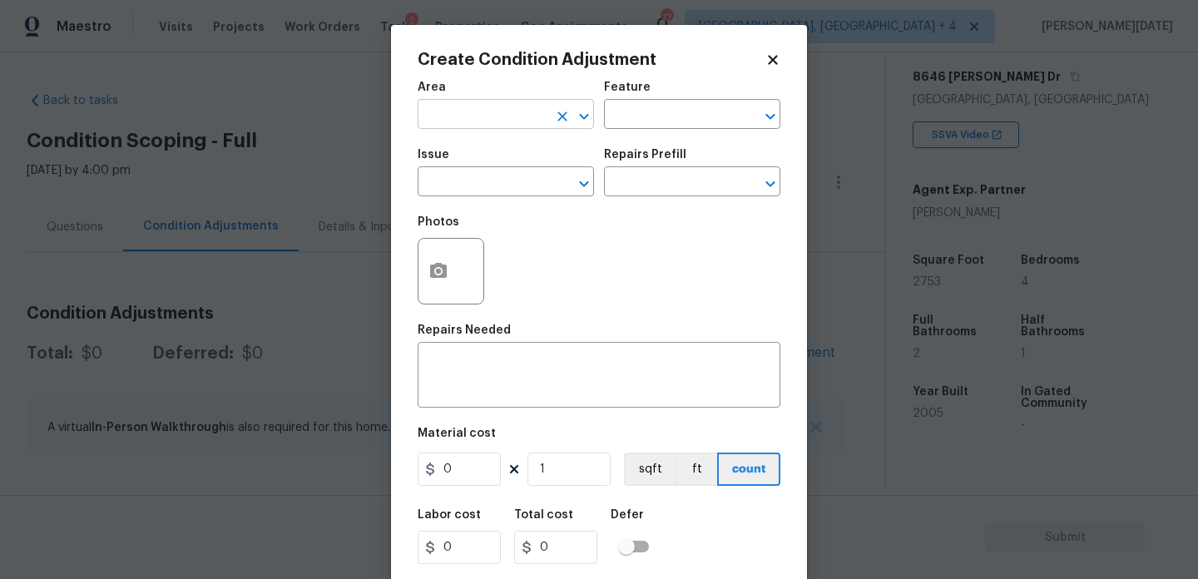
click at [438, 126] on input "text" at bounding box center [483, 116] width 130 height 26
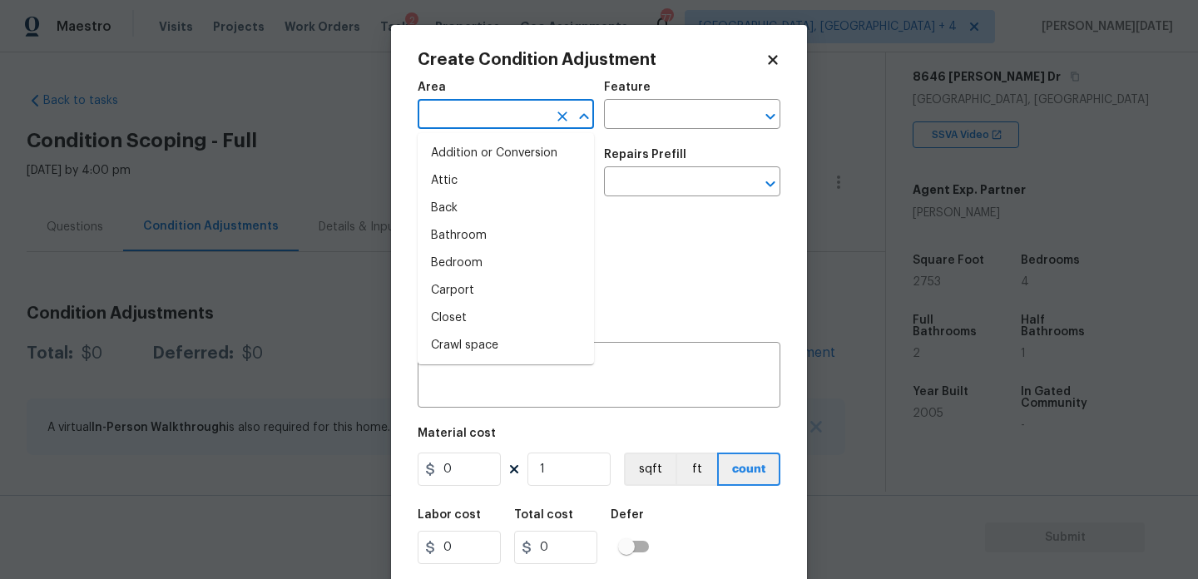
type input "h"
click at [456, 210] on li "HVAC" at bounding box center [506, 208] width 176 height 27
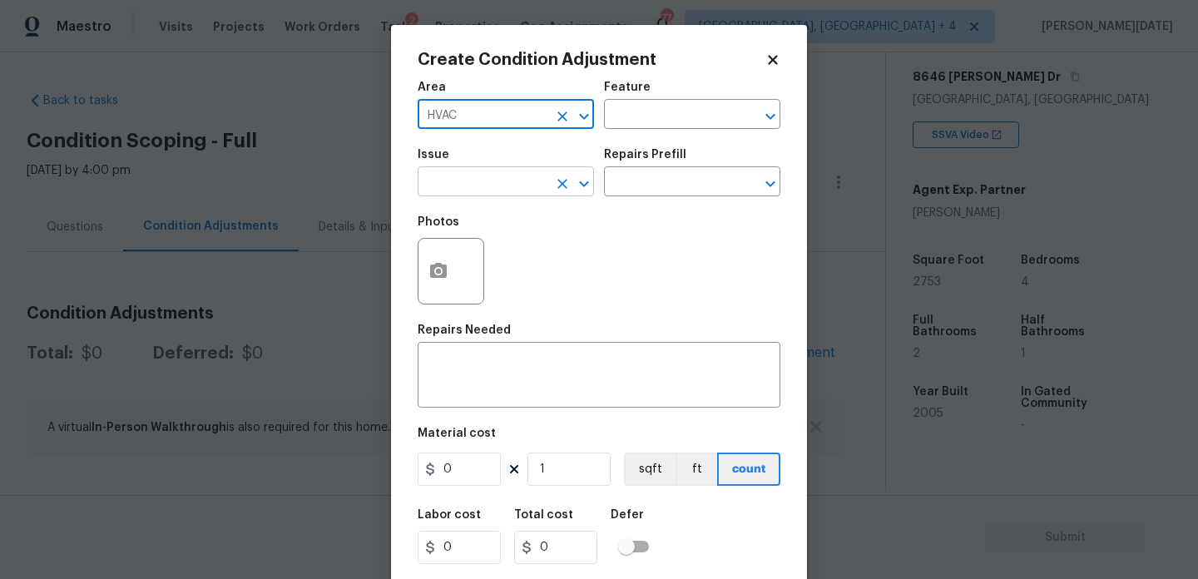
type input "HVAC"
click at [488, 185] on input "text" at bounding box center [483, 184] width 130 height 26
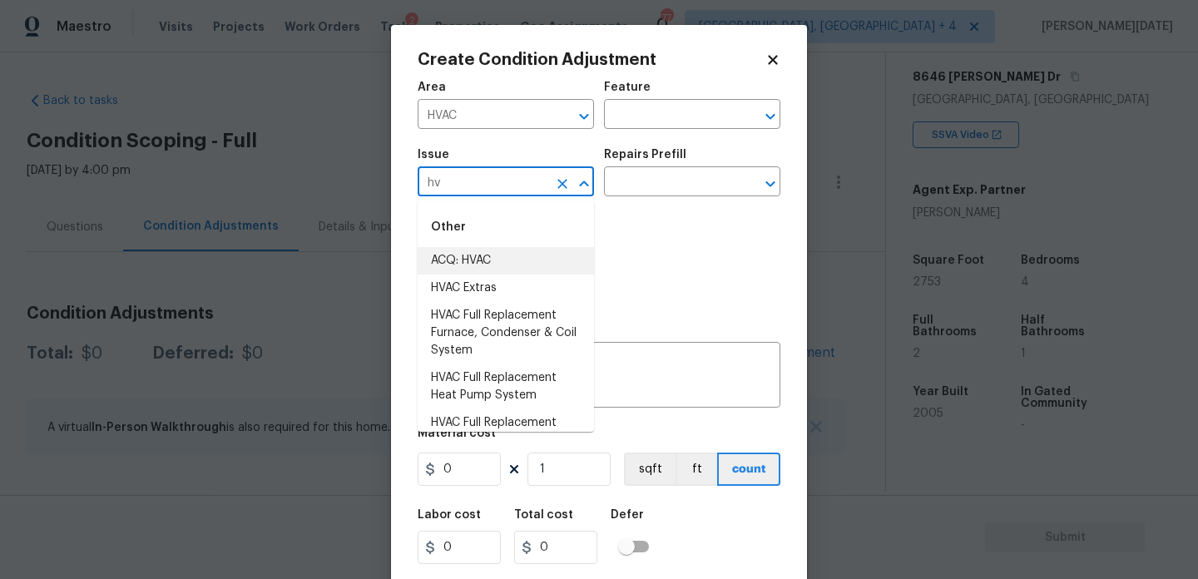
click at [488, 256] on li "ACQ: HVAC" at bounding box center [506, 260] width 176 height 27
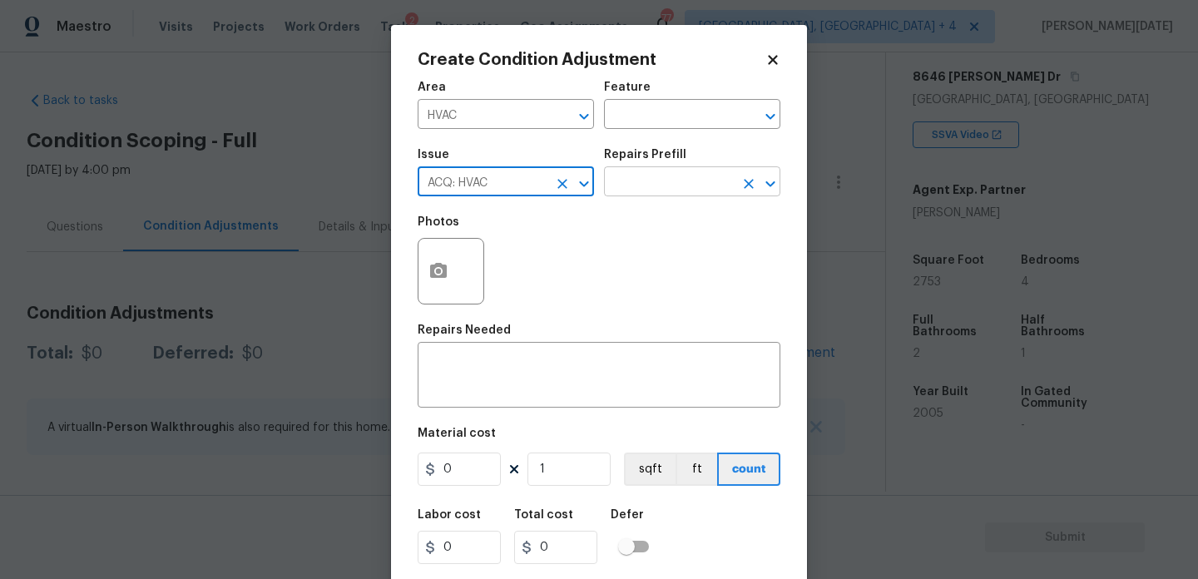
type input "ACQ: HVAC"
click at [662, 181] on input "text" at bounding box center [669, 184] width 130 height 26
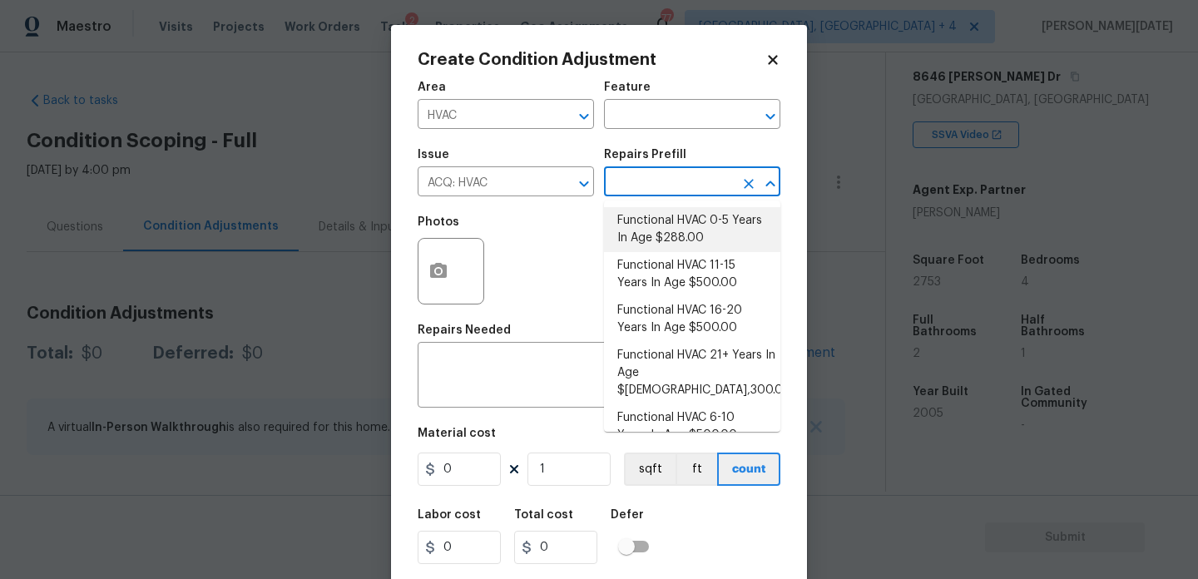
click at [705, 220] on li "Functional HVAC 0-5 Years In Age $288.00" at bounding box center [692, 229] width 176 height 45
type input "Acquisition"
type textarea "Acquisition Scope: Functional HVAC 0-5 years"
type input "288"
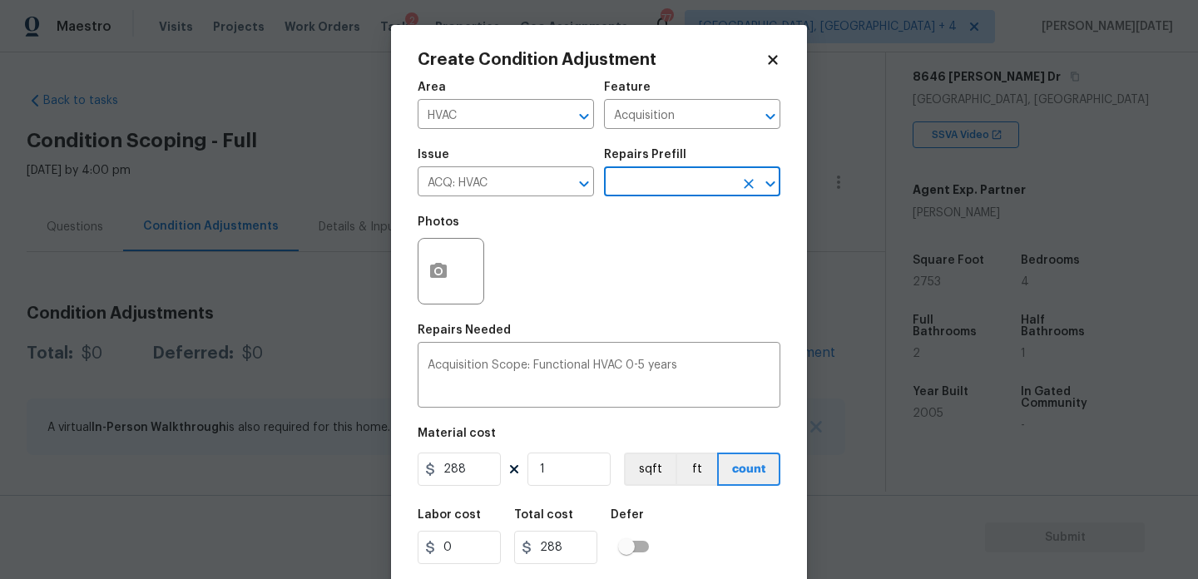
click at [698, 186] on input "text" at bounding box center [669, 184] width 130 height 26
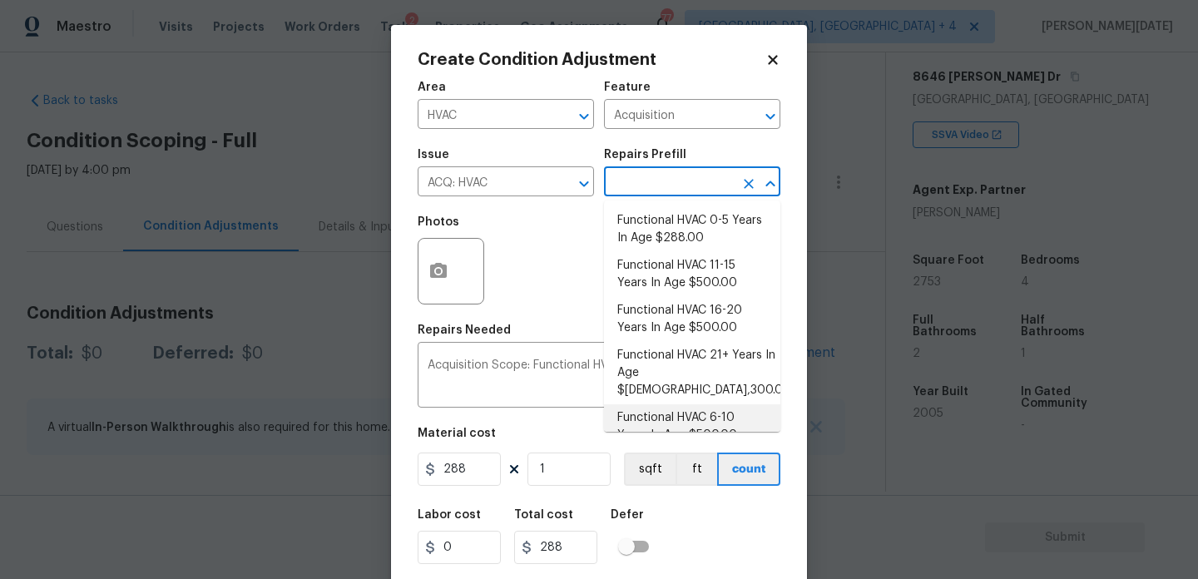
click at [715, 404] on li "Functional HVAC 6-10 Years In Age $500.00" at bounding box center [692, 426] width 176 height 45
type textarea "Acquisition Scope: Functional HVAC 6-10 years"
type input "500"
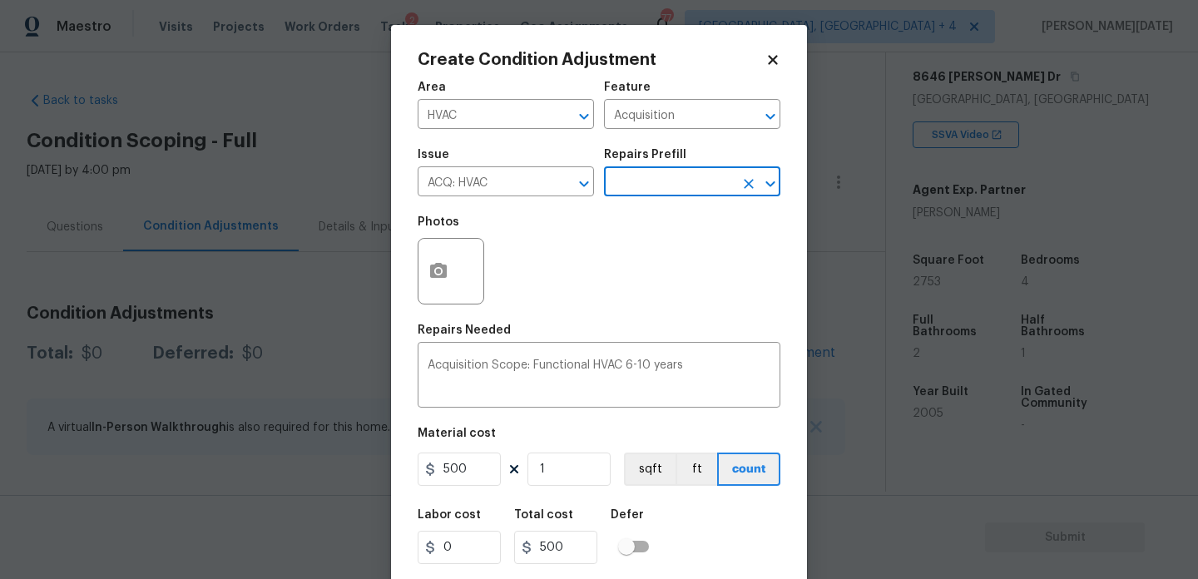
scroll to position [42, 0]
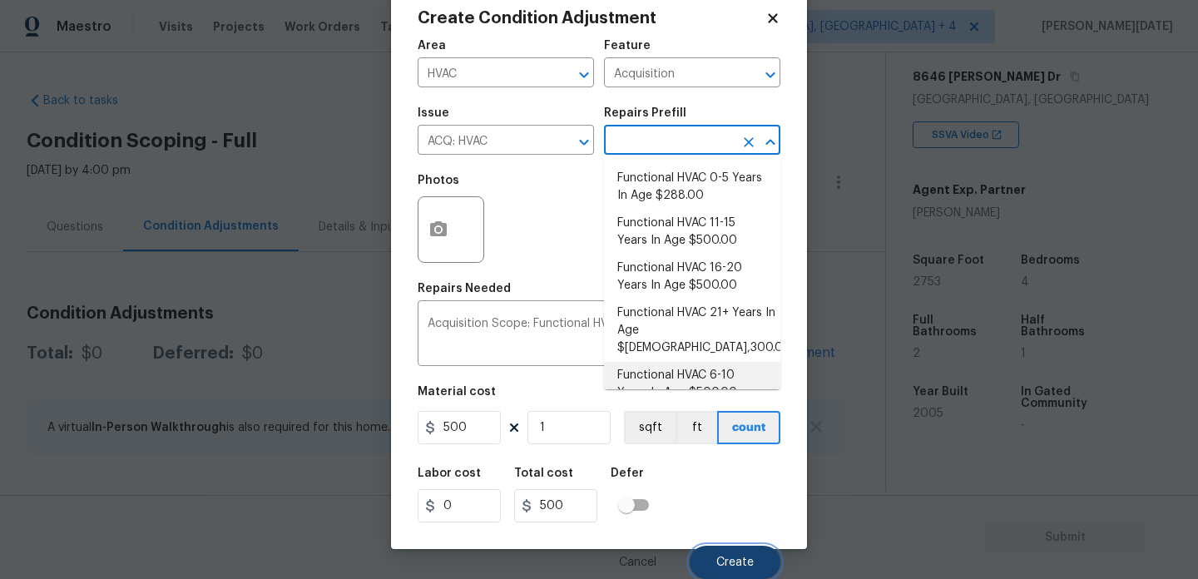
click at [732, 564] on span "Create" at bounding box center [734, 563] width 37 height 12
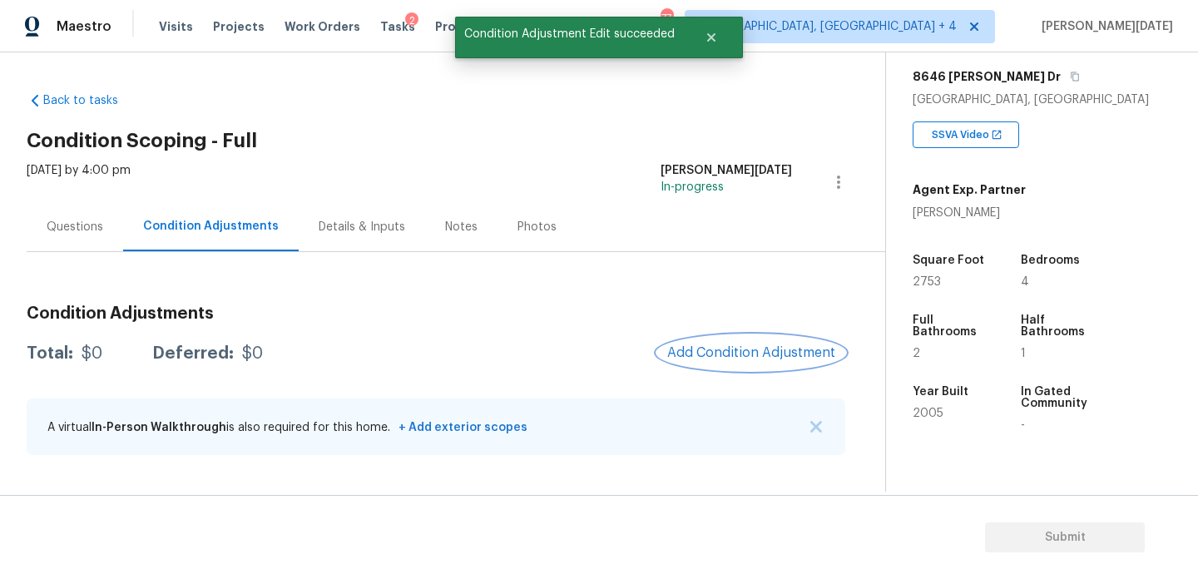
scroll to position [0, 0]
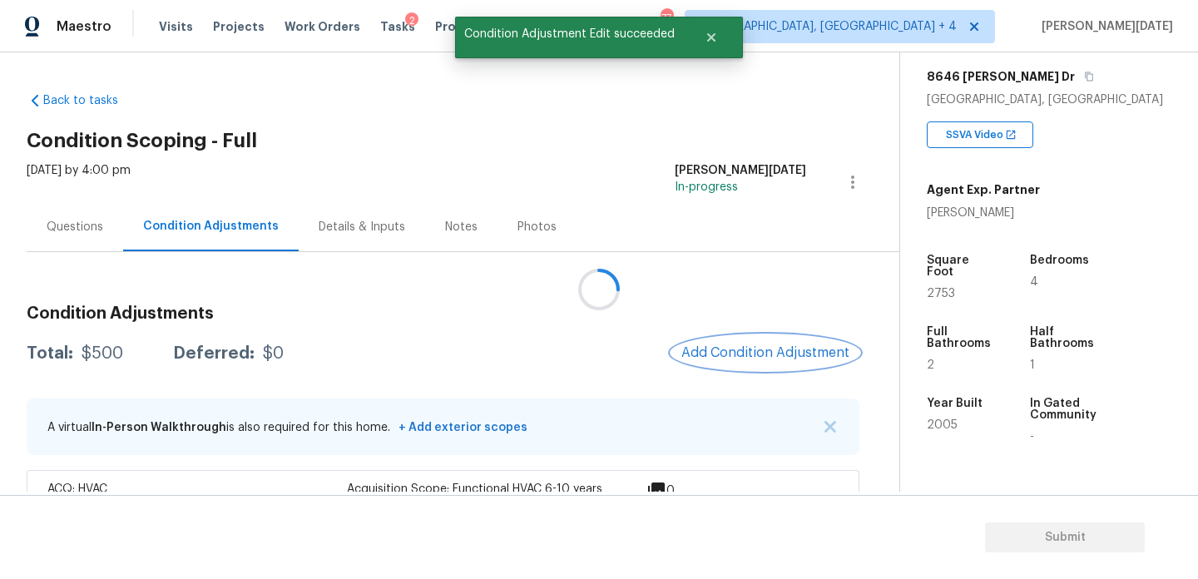
click at [753, 350] on span "Add Condition Adjustment" at bounding box center [765, 352] width 168 height 15
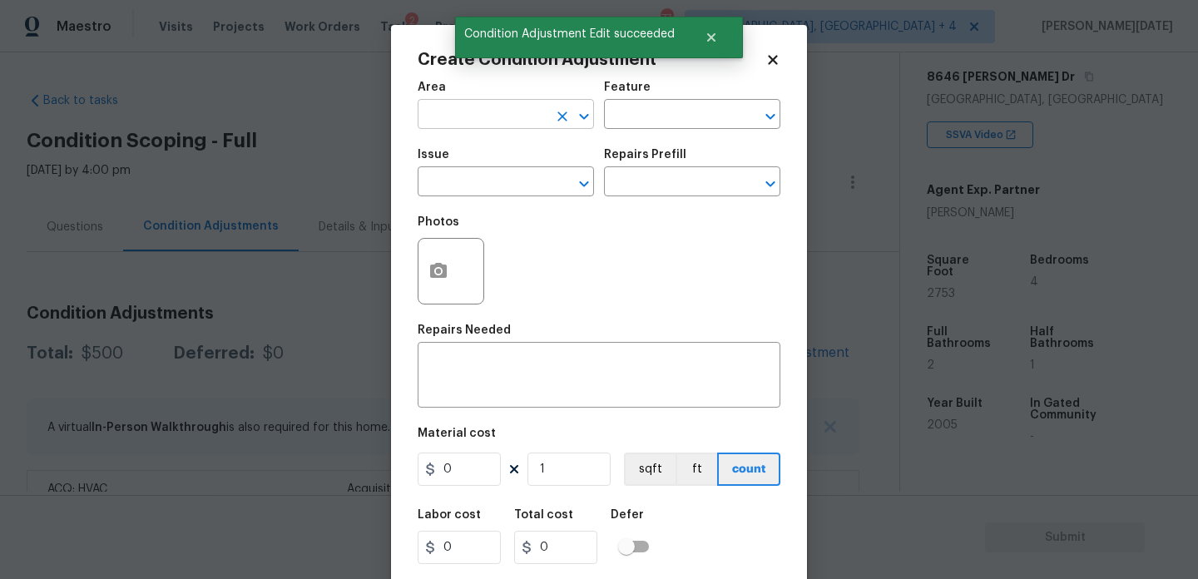
click at [461, 112] on input "text" at bounding box center [483, 116] width 130 height 26
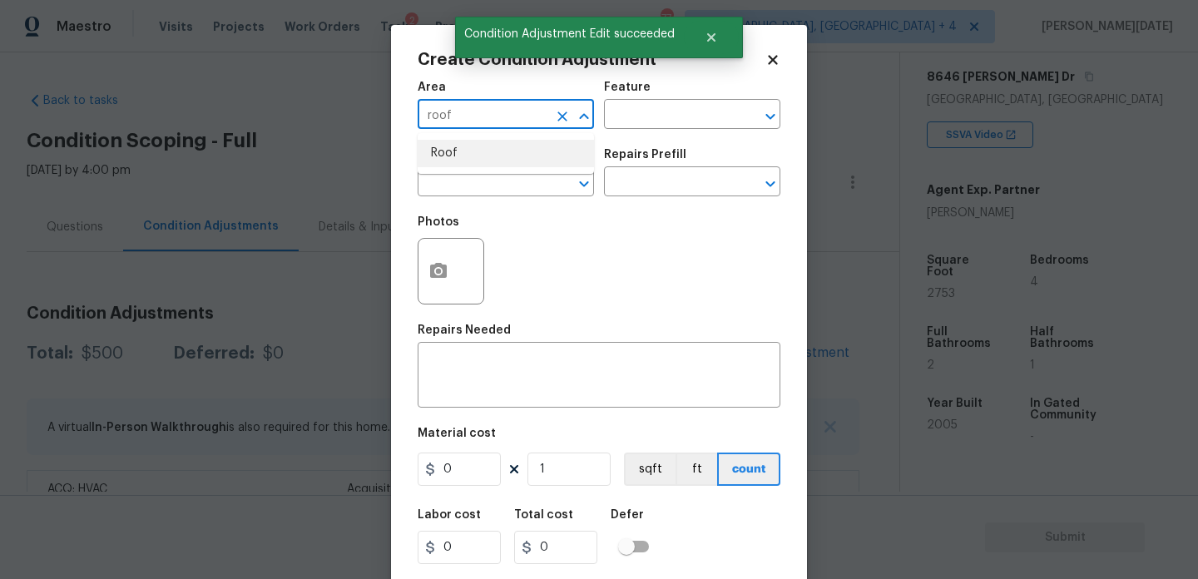
click at [463, 149] on li "Roof" at bounding box center [506, 153] width 176 height 27
type input "Roof"
click at [462, 195] on input "text" at bounding box center [483, 184] width 130 height 26
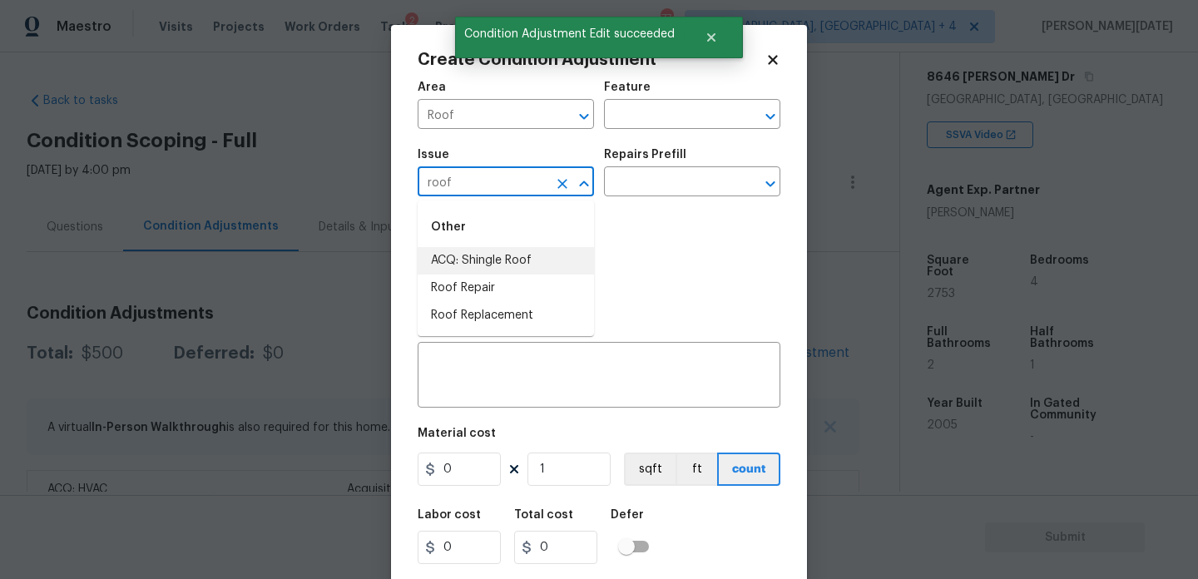
click at [476, 260] on li "ACQ: Shingle Roof" at bounding box center [506, 260] width 176 height 27
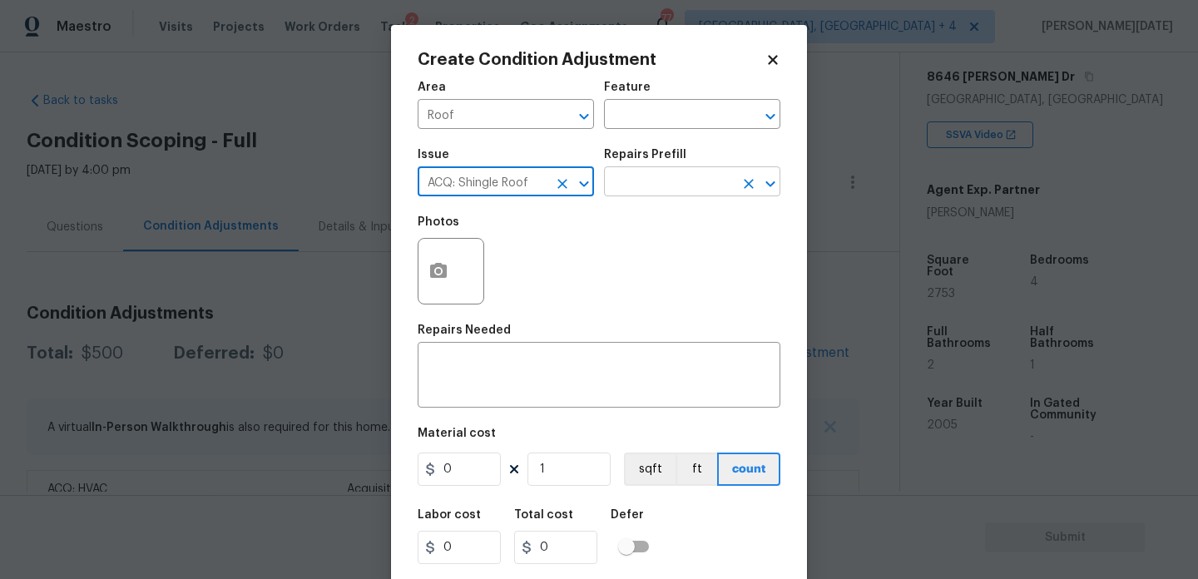
type input "ACQ: Shingle Roof"
click at [624, 181] on input "text" at bounding box center [669, 184] width 130 height 26
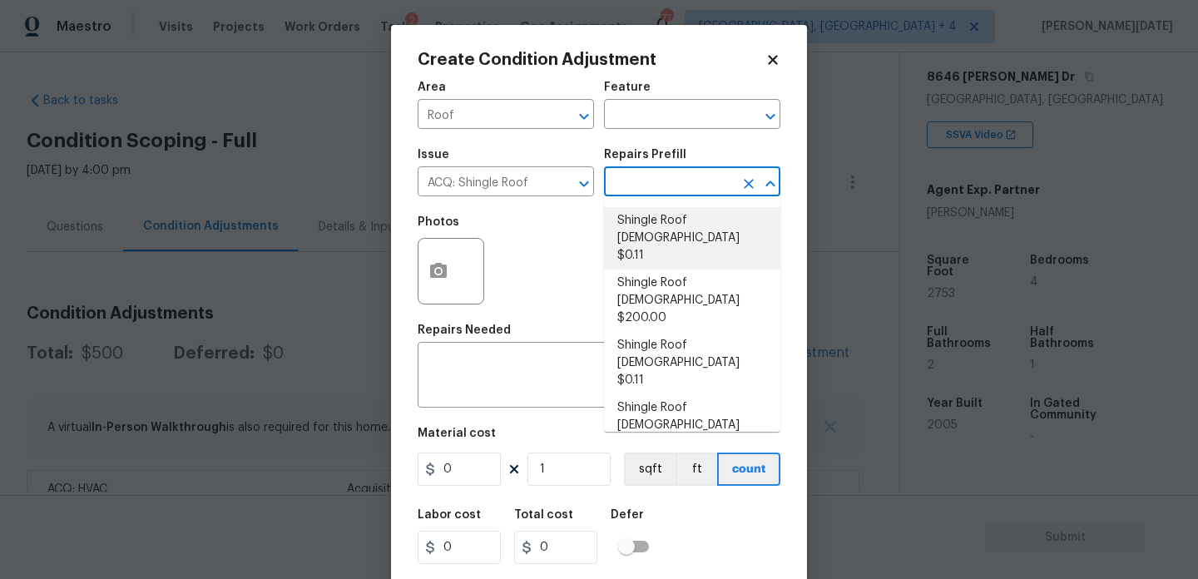
click at [655, 235] on li "Shingle Roof 0-10 Years Old $0.11" at bounding box center [692, 238] width 176 height 62
type input "Acquisition"
type textarea "Acquisition Scope: Shingle Roof 0-10 years in age maintenance."
type input "0.11"
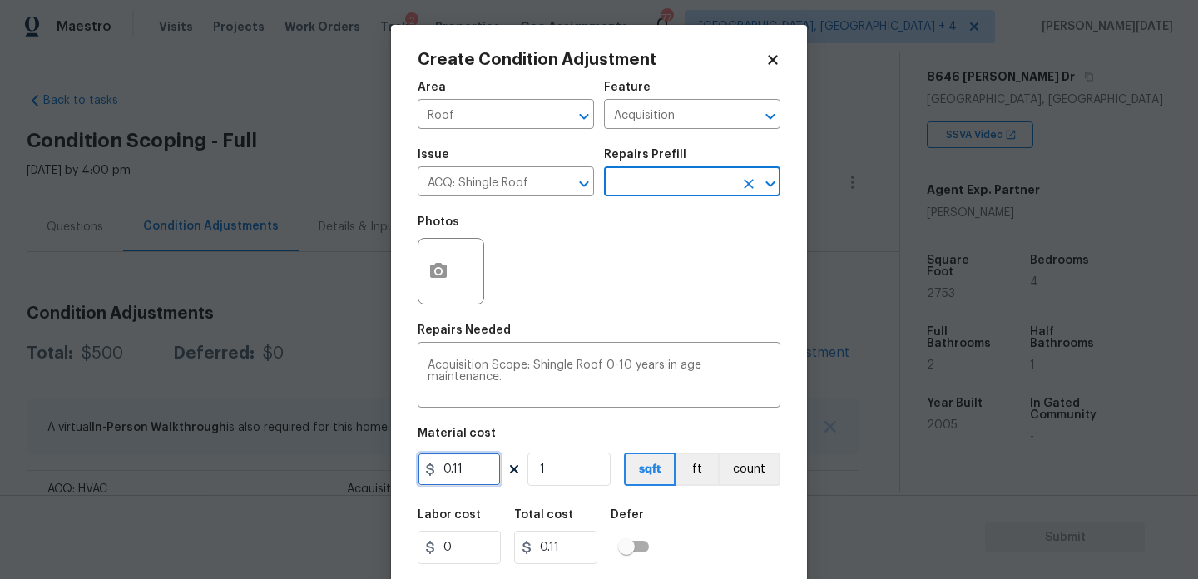
click at [478, 468] on input "0.11" at bounding box center [459, 469] width 83 height 33
type input "0.29"
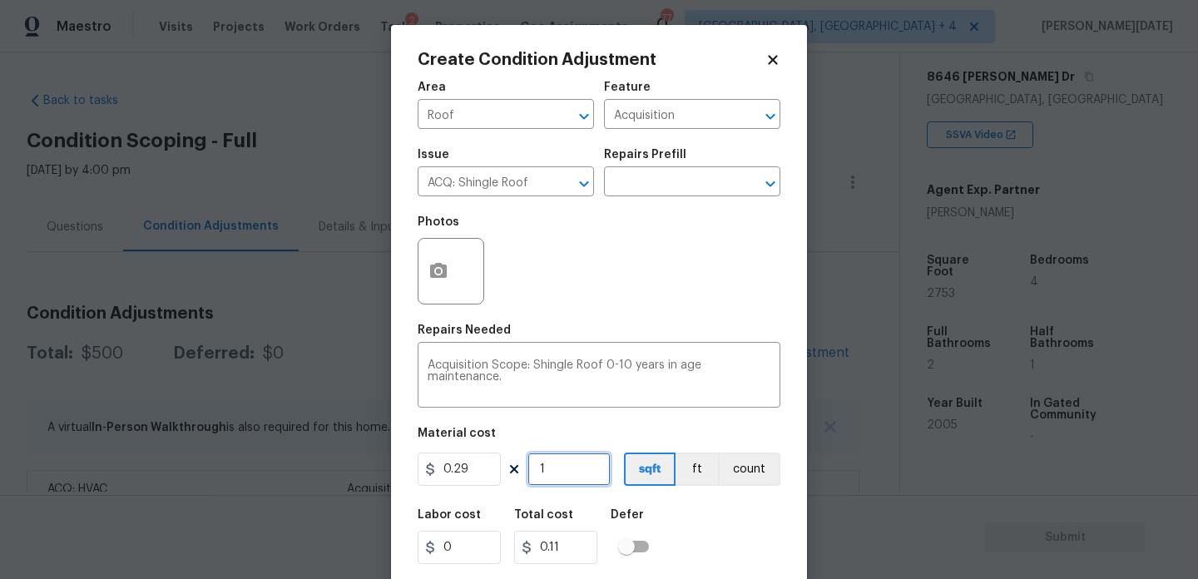
type input "0.29"
click at [566, 468] on input "1" at bounding box center [568, 469] width 83 height 33
type input "0"
paste input "2753"
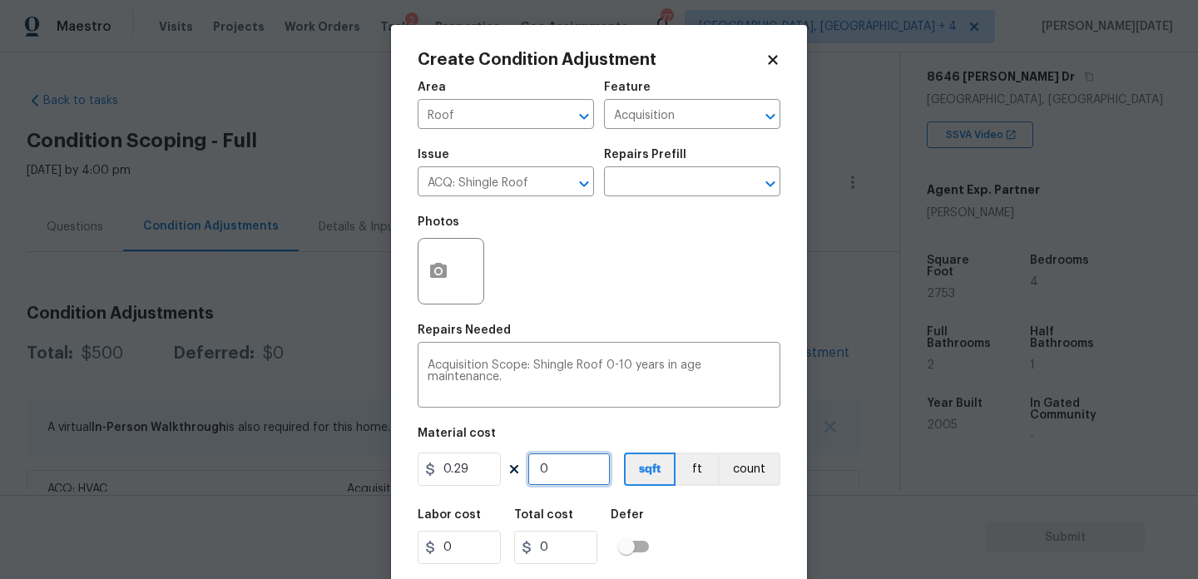
type input "2753"
type input "798.3699999999999"
type input "2753"
drag, startPoint x: 469, startPoint y: 472, endPoint x: 378, endPoint y: 472, distance: 91.5
click at [378, 472] on div "Create Condition Adjustment Area Roof ​ Feature Acquisition ​ Issue ACQ: Shingl…" at bounding box center [599, 289] width 1198 height 579
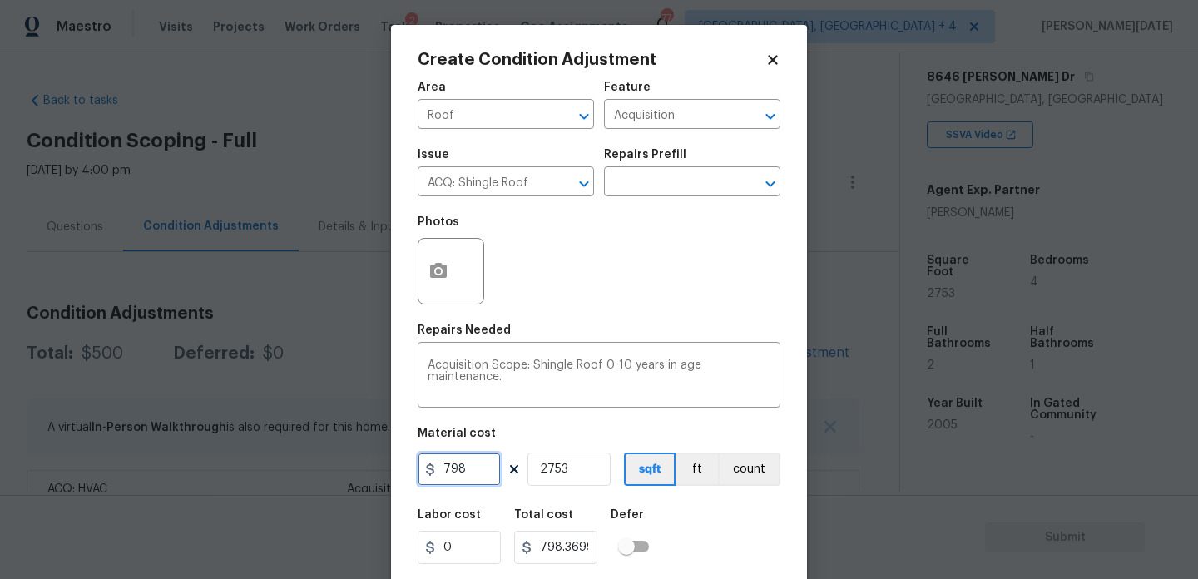
type input "798"
type input "2196894"
click at [551, 473] on input "2753" at bounding box center [568, 469] width 83 height 33
type input "1"
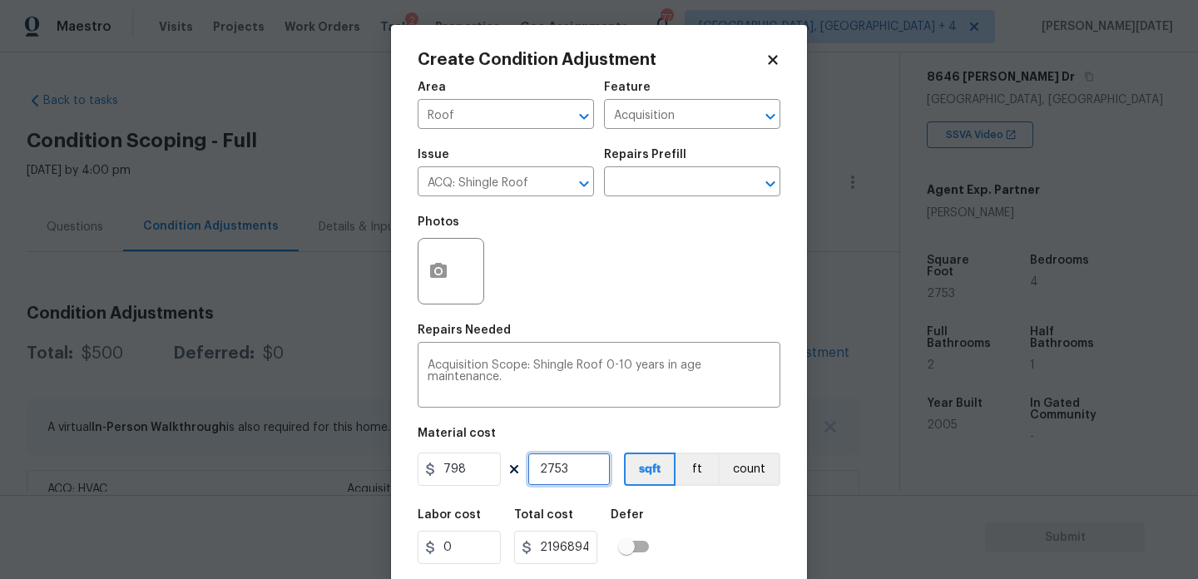
type input "798"
type input "1"
click at [625, 344] on div "Repairs Needed" at bounding box center [599, 335] width 363 height 22
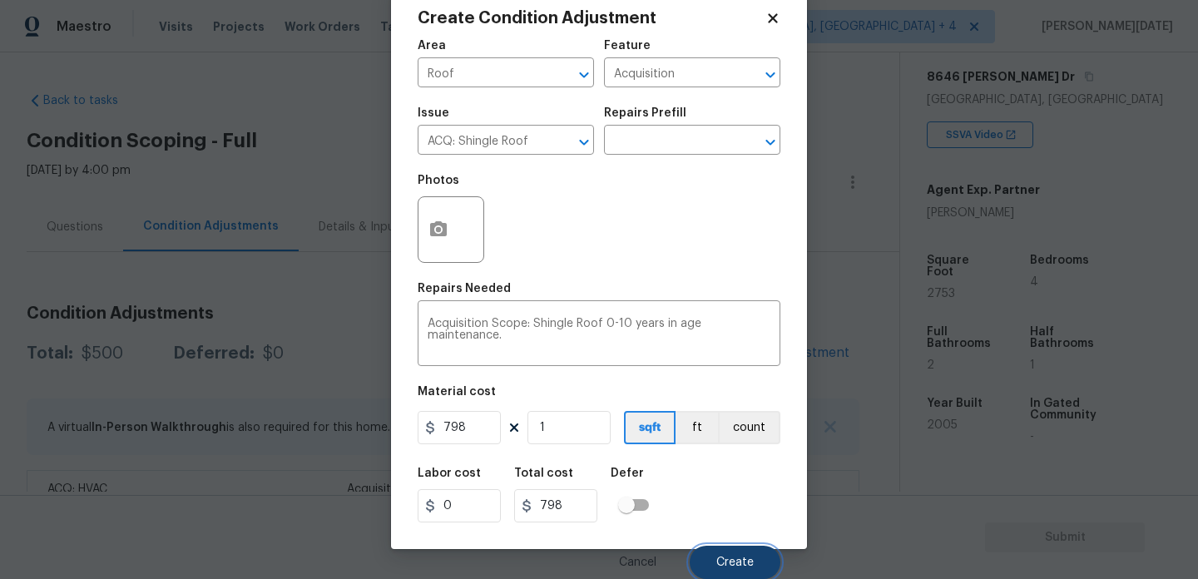
click at [723, 560] on span "Create" at bounding box center [734, 563] width 37 height 12
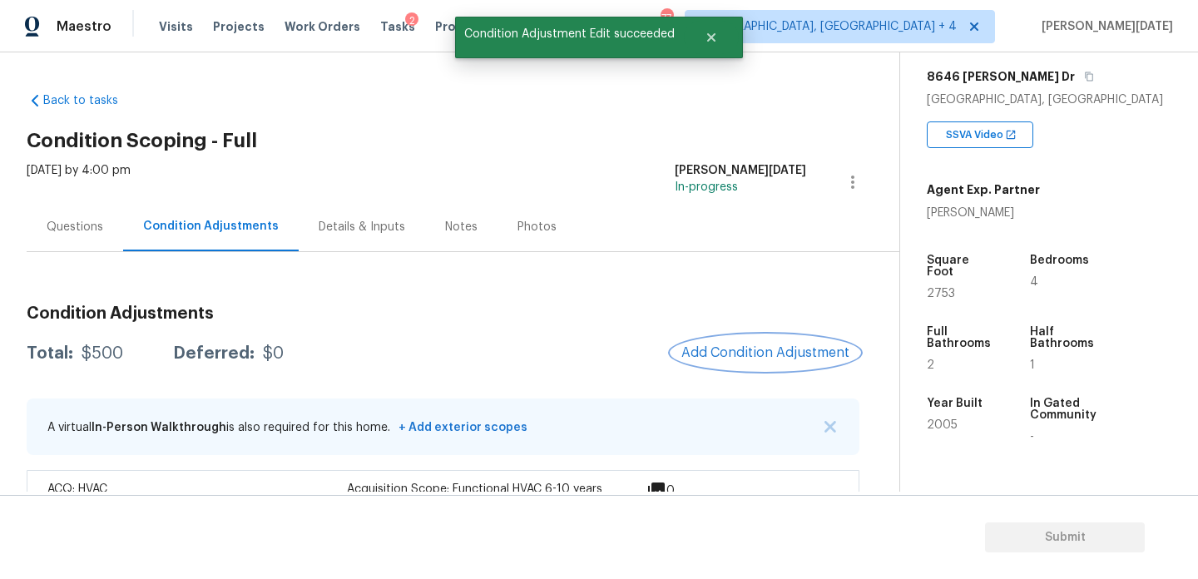
scroll to position [0, 0]
click at [758, 339] on button "Add Condition Adjustment" at bounding box center [765, 352] width 188 height 35
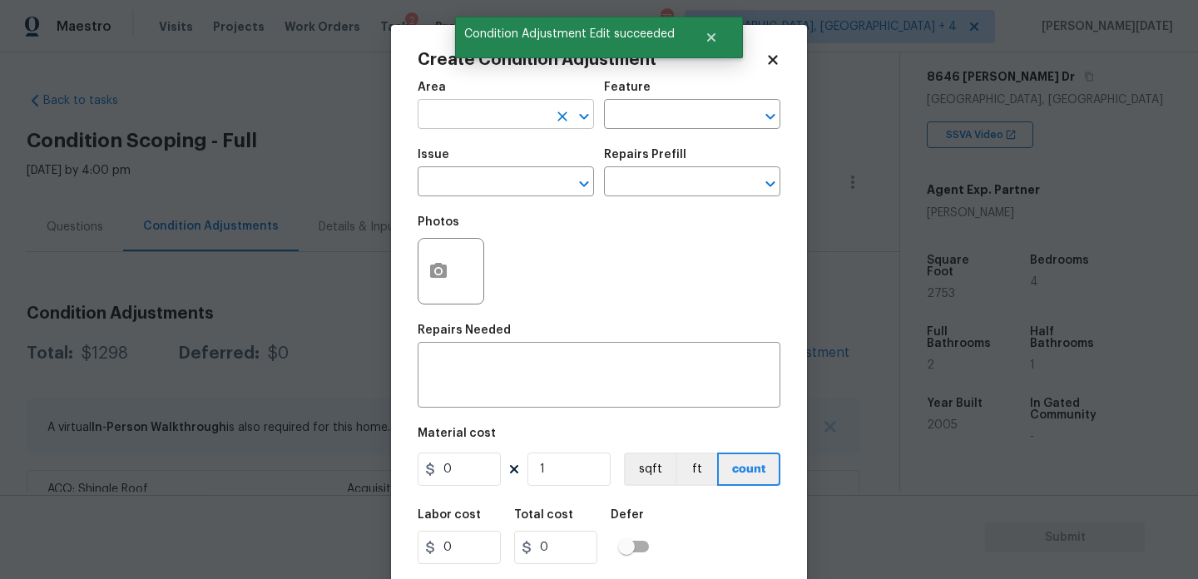
click at [433, 106] on input "text" at bounding box center [483, 116] width 130 height 26
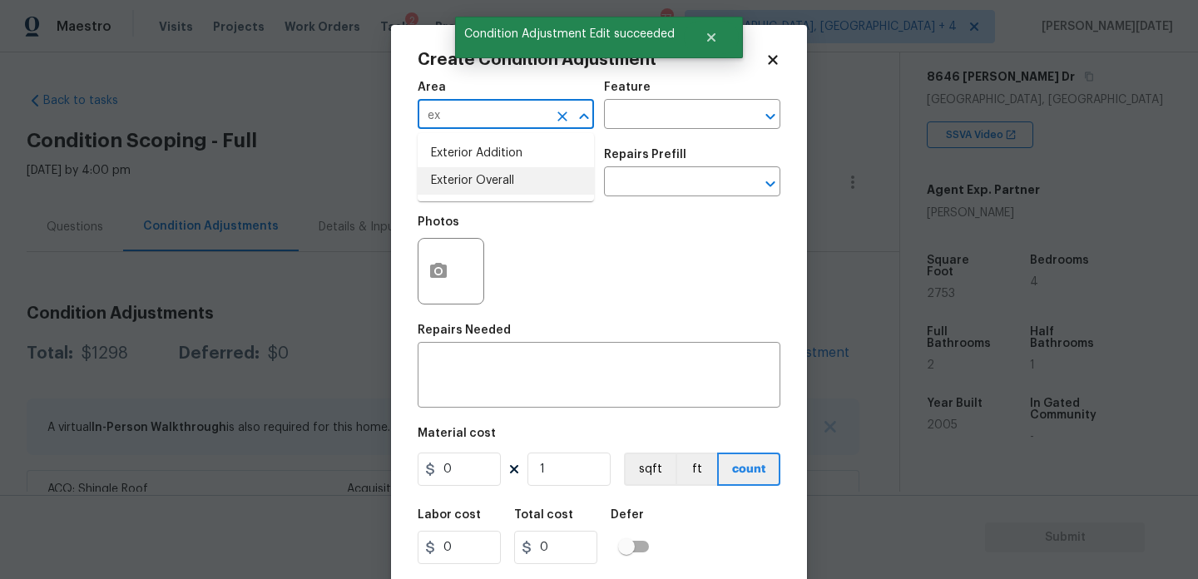
click at [472, 191] on li "Exterior Overall" at bounding box center [506, 180] width 176 height 27
type input "Exterior Overall"
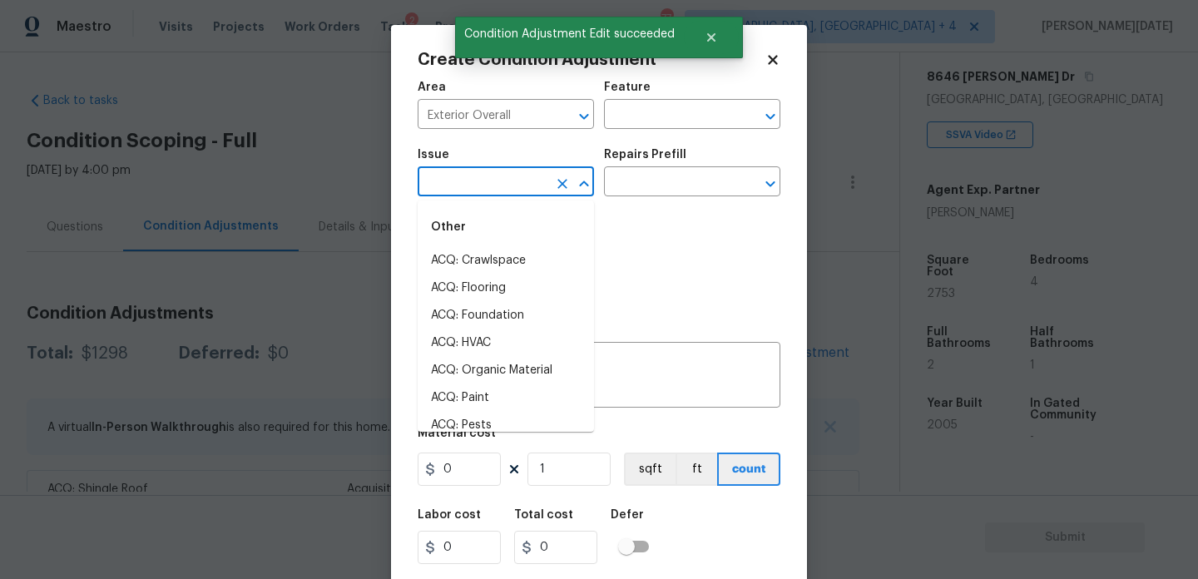
click at [472, 191] on input "text" at bounding box center [483, 184] width 130 height 26
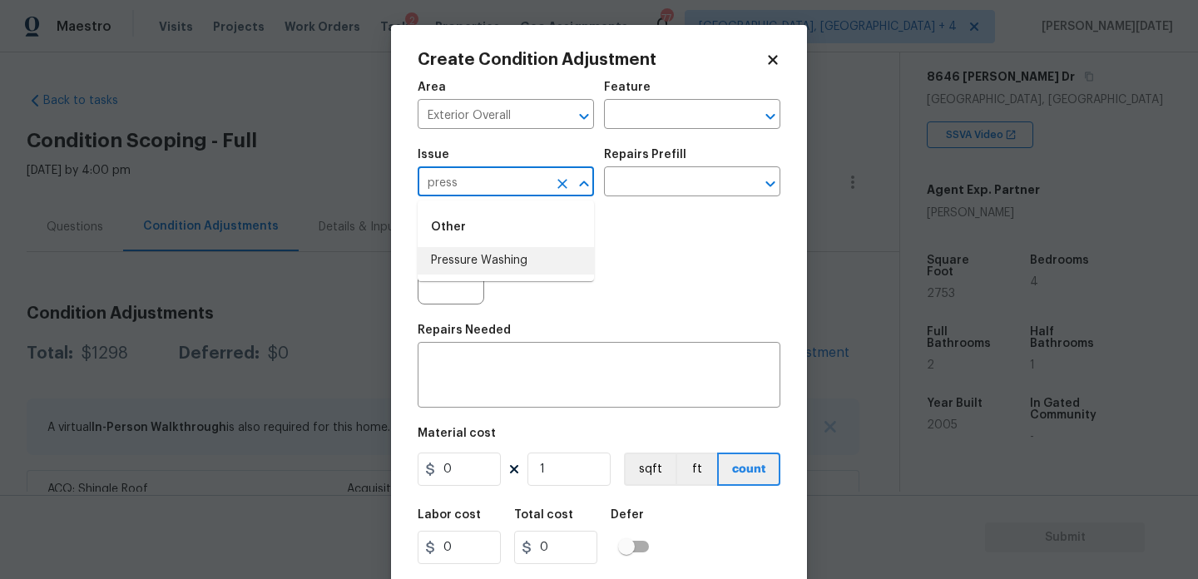
click at [489, 255] on li "Pressure Washing" at bounding box center [506, 260] width 176 height 27
type input "Pressure Washing"
click at [596, 200] on div "Issue Pressure Washing ​ Repairs Prefill ​" at bounding box center [599, 172] width 363 height 67
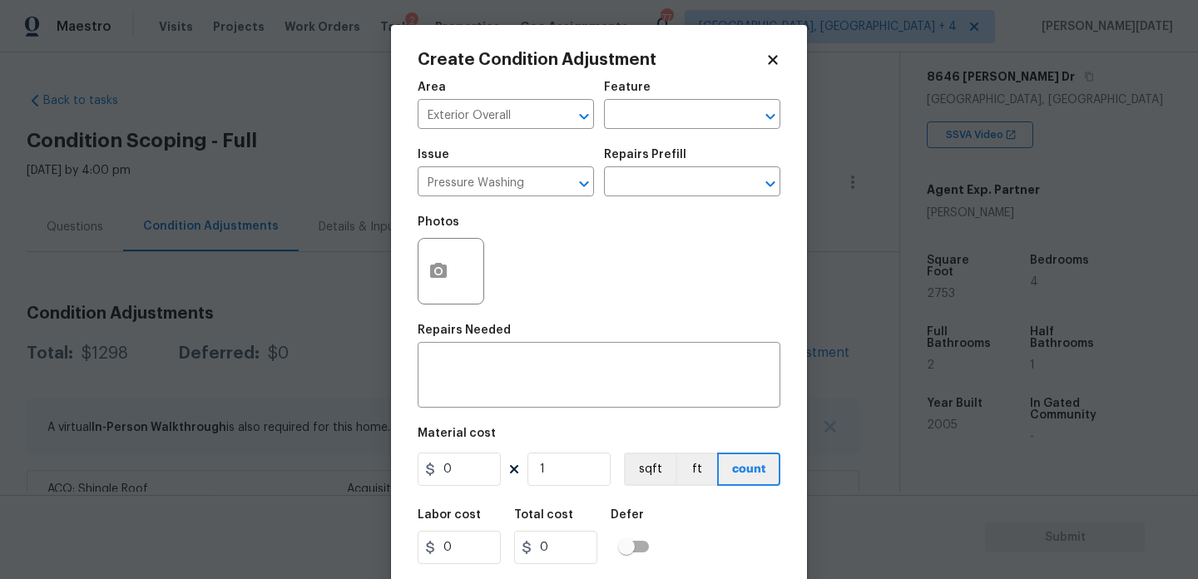
click at [652, 170] on div "Repairs Prefill" at bounding box center [692, 160] width 176 height 22
click at [658, 186] on input "text" at bounding box center [669, 184] width 130 height 26
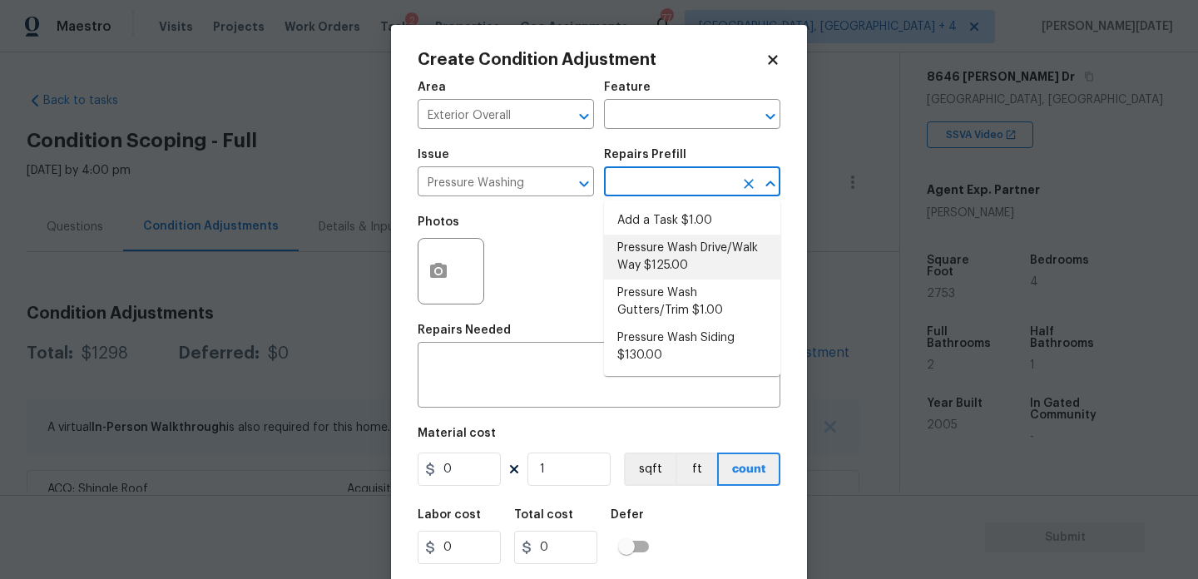
click at [675, 259] on li "Pressure Wash Drive/Walk Way $125.00" at bounding box center [692, 257] width 176 height 45
type input "Siding"
type textarea "Pressure wash the driveways/walkways as directed by the PM. Ensure that all deb…"
type input "125"
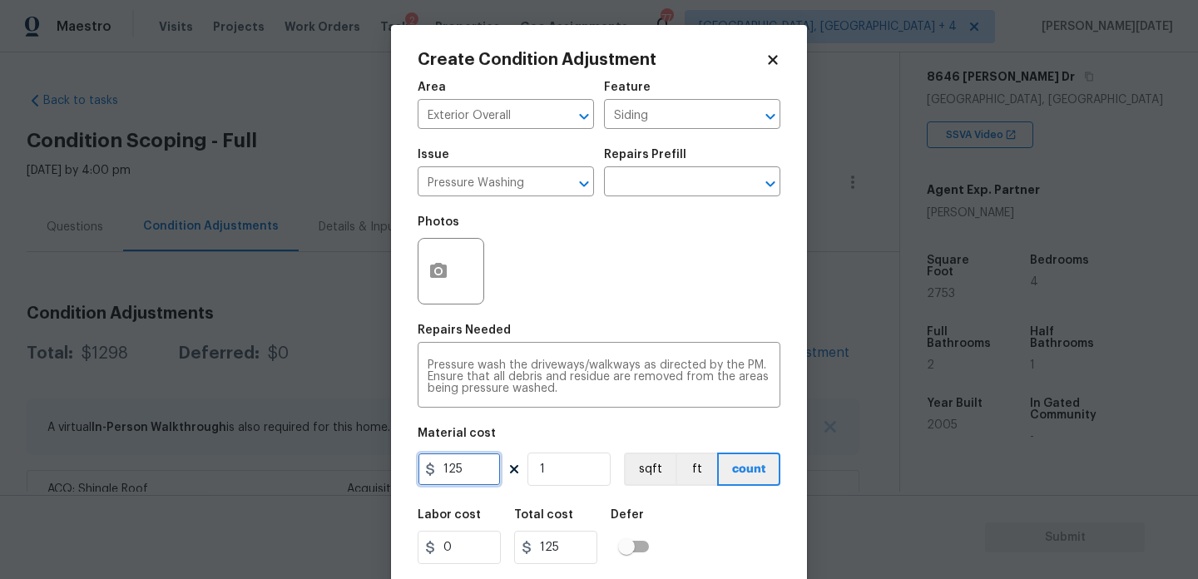
drag, startPoint x: 482, startPoint y: 475, endPoint x: 373, endPoint y: 471, distance: 109.1
click at [373, 471] on div "Create Condition Adjustment Area Exterior Overall ​ Feature Siding ​ Issue Pres…" at bounding box center [599, 289] width 1198 height 579
type input "200"
click at [615, 307] on div "Photos" at bounding box center [599, 260] width 363 height 108
type input "200"
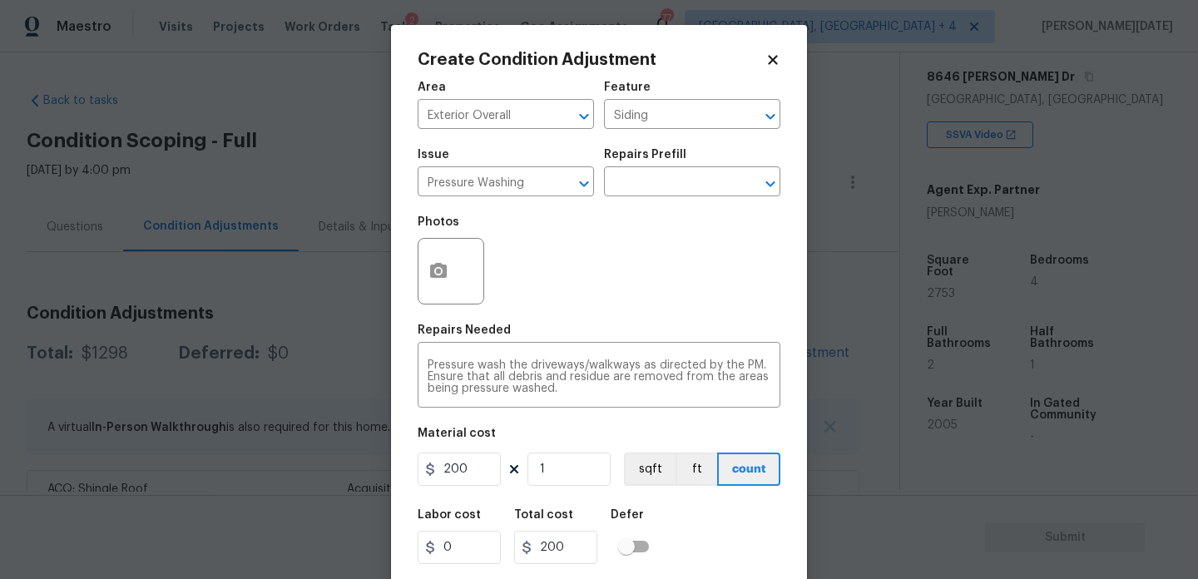
scroll to position [42, 0]
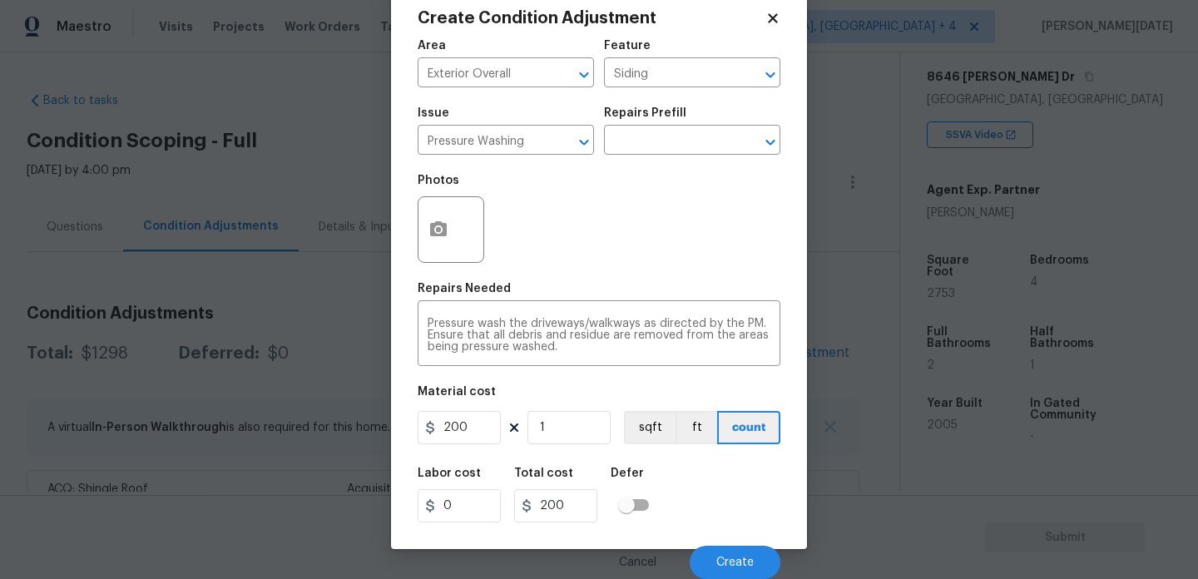
click at [710, 542] on div "Cancel Create" at bounding box center [599, 555] width 363 height 47
click at [722, 567] on span "Create" at bounding box center [734, 563] width 37 height 12
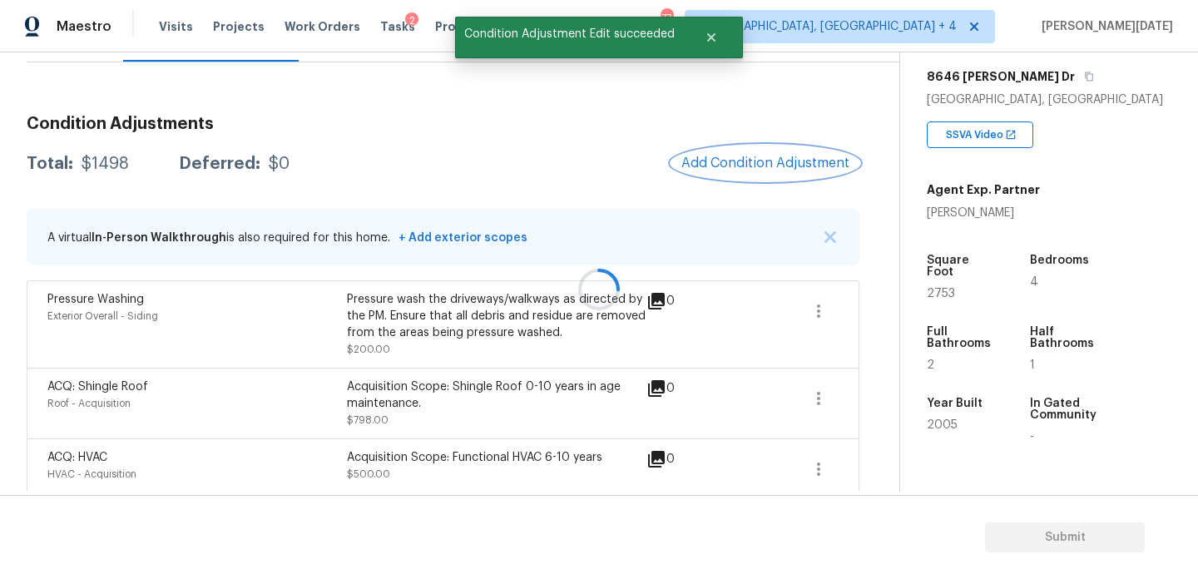
scroll to position [203, 0]
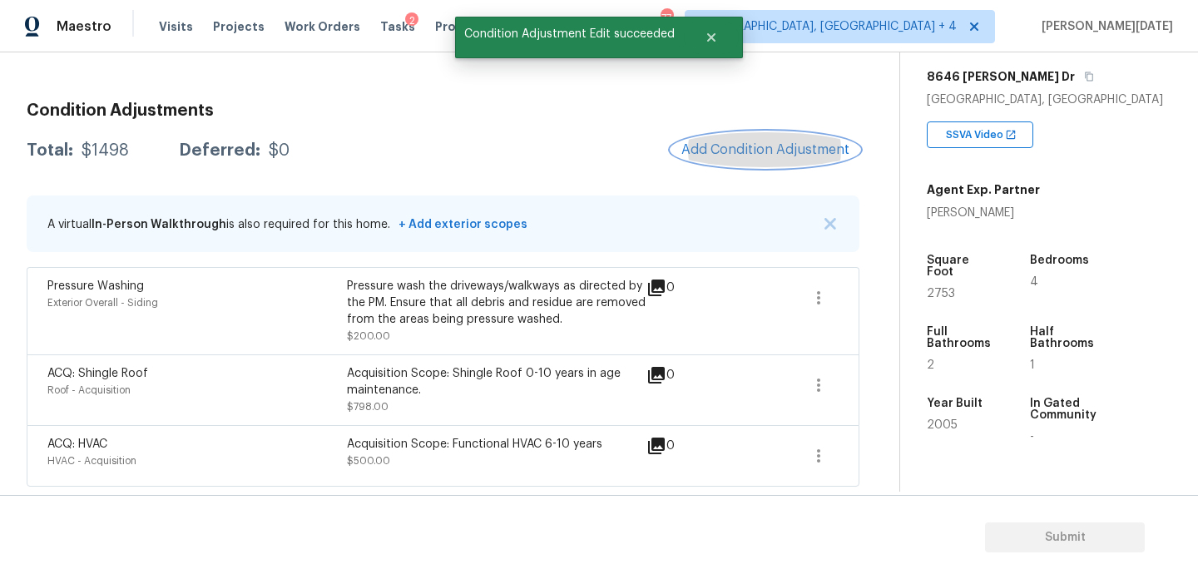
click at [774, 139] on button "Add Condition Adjustment" at bounding box center [765, 149] width 188 height 35
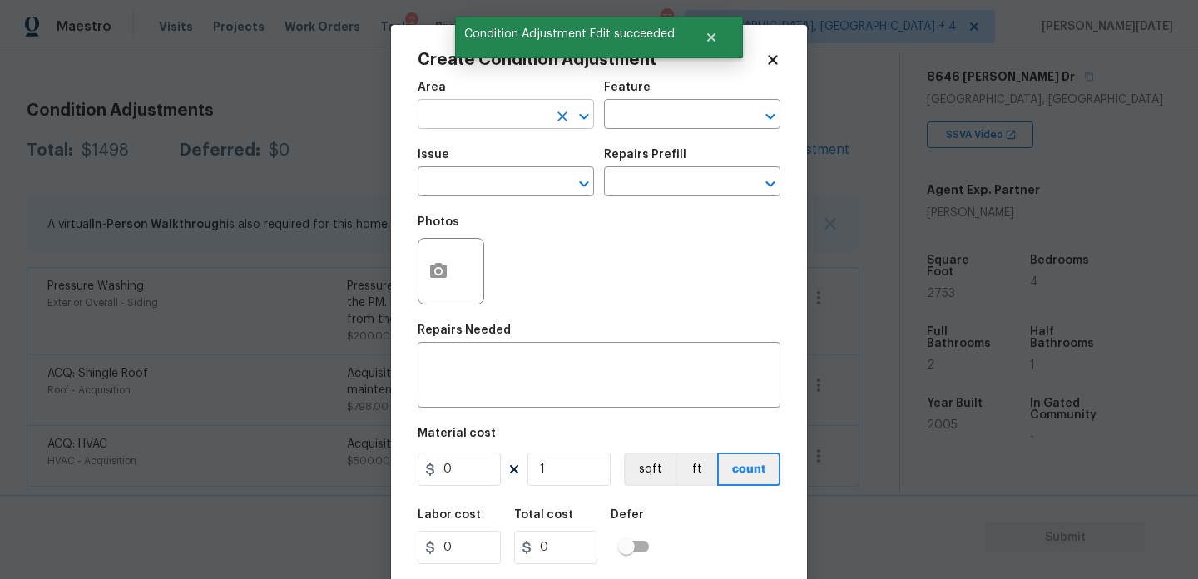
click at [448, 125] on input "text" at bounding box center [483, 116] width 130 height 26
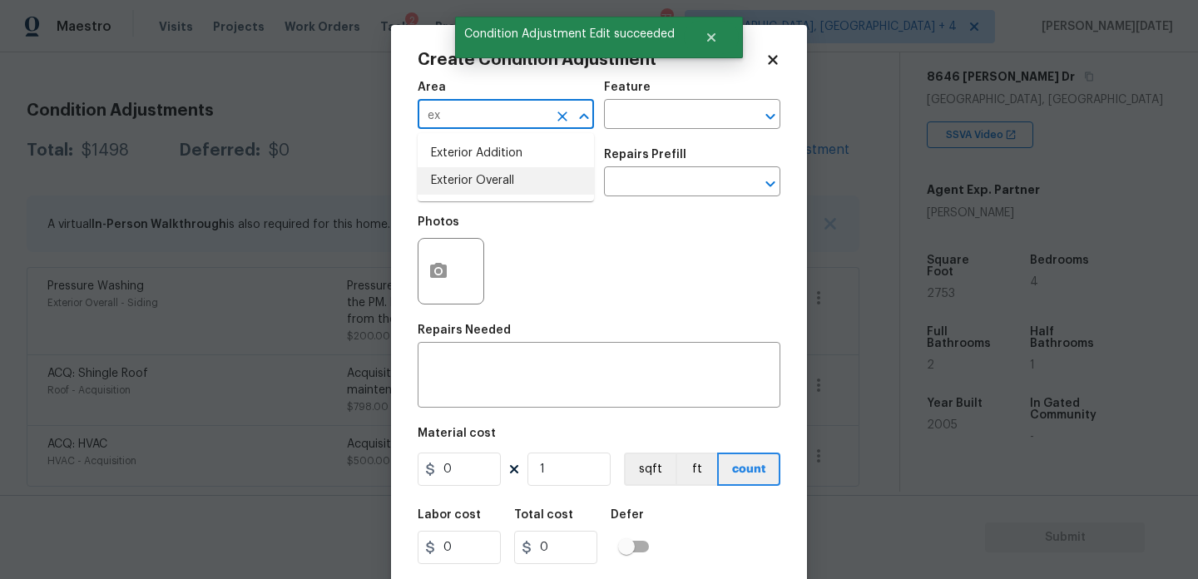
click at [464, 188] on li "Exterior Overall" at bounding box center [506, 180] width 176 height 27
type input "Exterior Overall"
click at [464, 188] on input "text" at bounding box center [483, 184] width 130 height 26
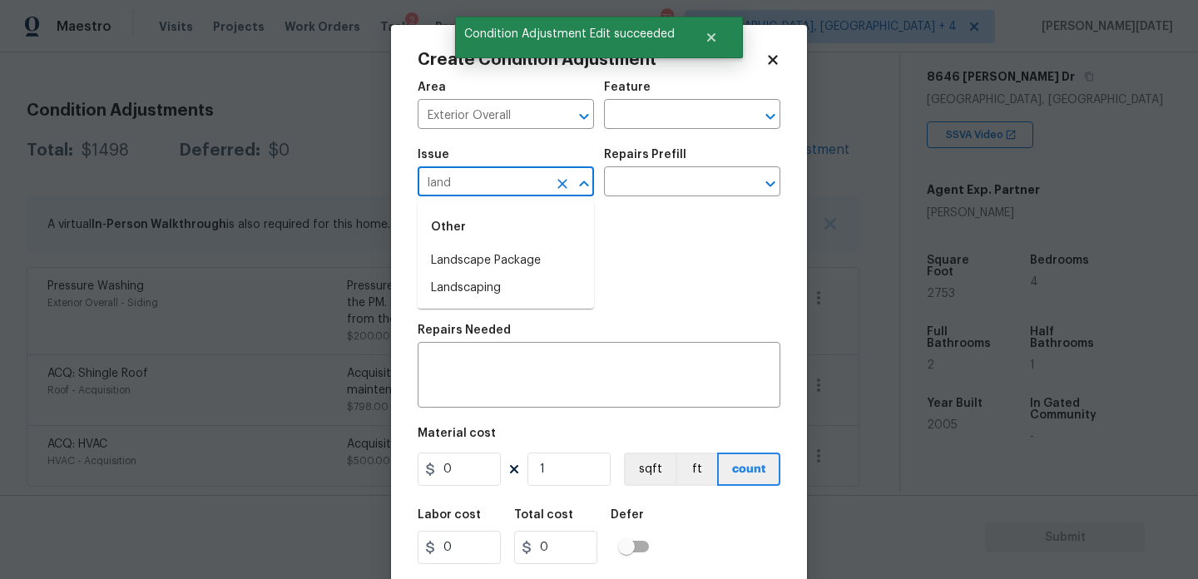
click at [471, 246] on div "Other" at bounding box center [506, 227] width 176 height 40
click at [484, 258] on li "Landscape Package" at bounding box center [506, 260] width 176 height 27
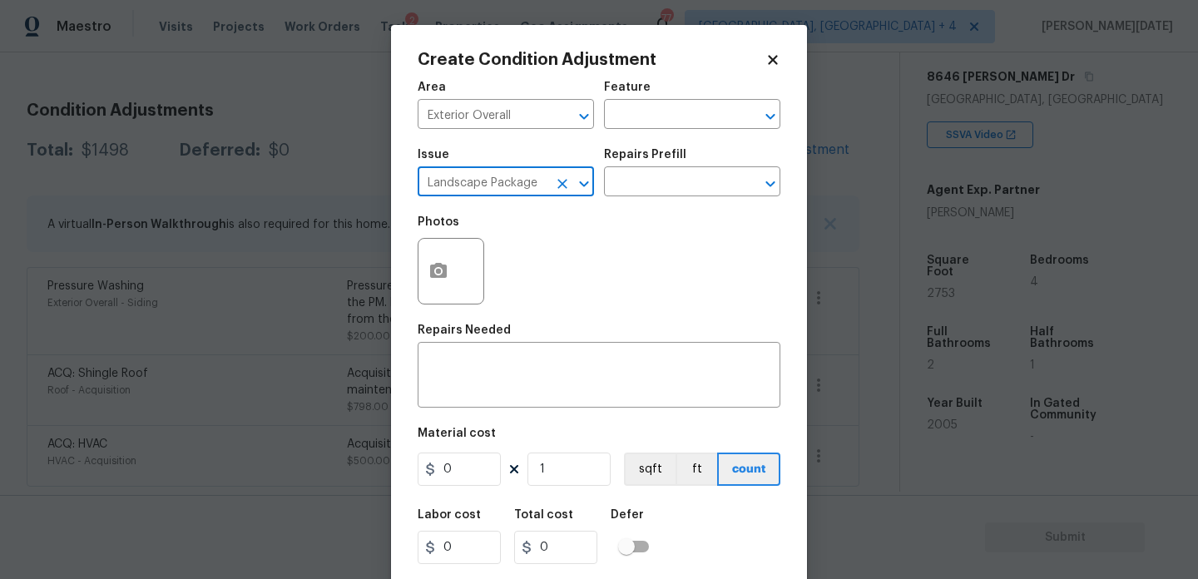
type input "Landscape Package"
click at [721, 154] on div "Repairs Prefill" at bounding box center [692, 160] width 176 height 22
click at [700, 179] on input "text" at bounding box center [669, 184] width 130 height 26
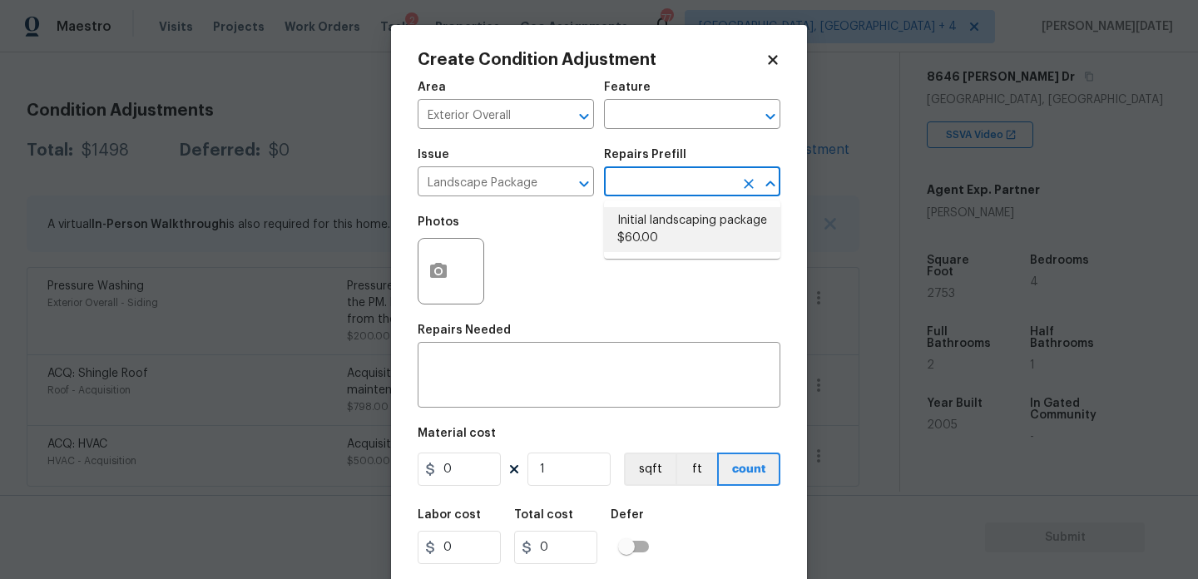
click at [677, 240] on li "Initial landscaping package $60.00" at bounding box center [692, 229] width 176 height 45
type input "Home Readiness Packages"
type textarea "Mowing of grass up to 6" in height. Mow, edge along driveways & sidewalks, trim…"
type input "60"
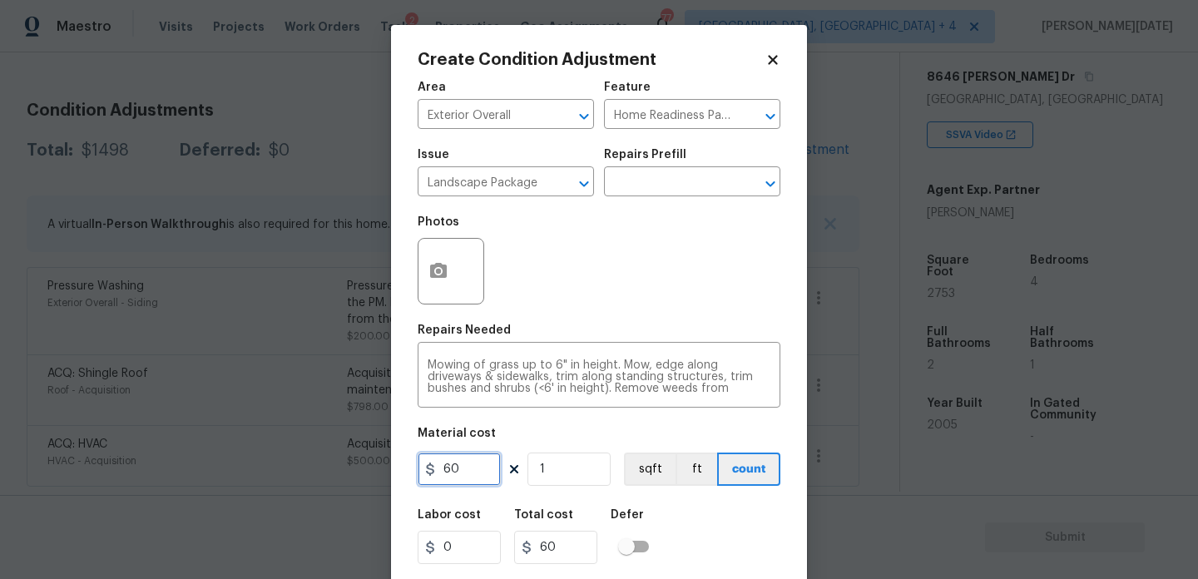
drag, startPoint x: 461, startPoint y: 475, endPoint x: 319, endPoint y: 474, distance: 141.4
click at [319, 474] on div "Create Condition Adjustment Area Exterior Overall ​ Feature Home Readiness Pack…" at bounding box center [599, 289] width 1198 height 579
type input "300"
click at [433, 271] on icon "button" at bounding box center [438, 270] width 17 height 15
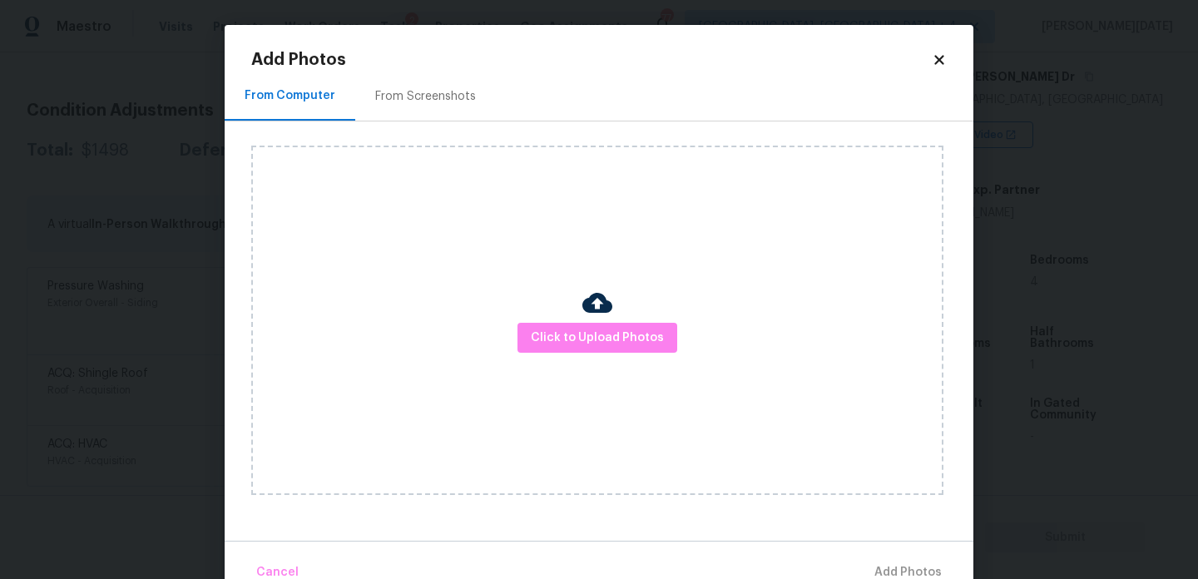
click at [437, 100] on div "From Screenshots" at bounding box center [425, 96] width 101 height 17
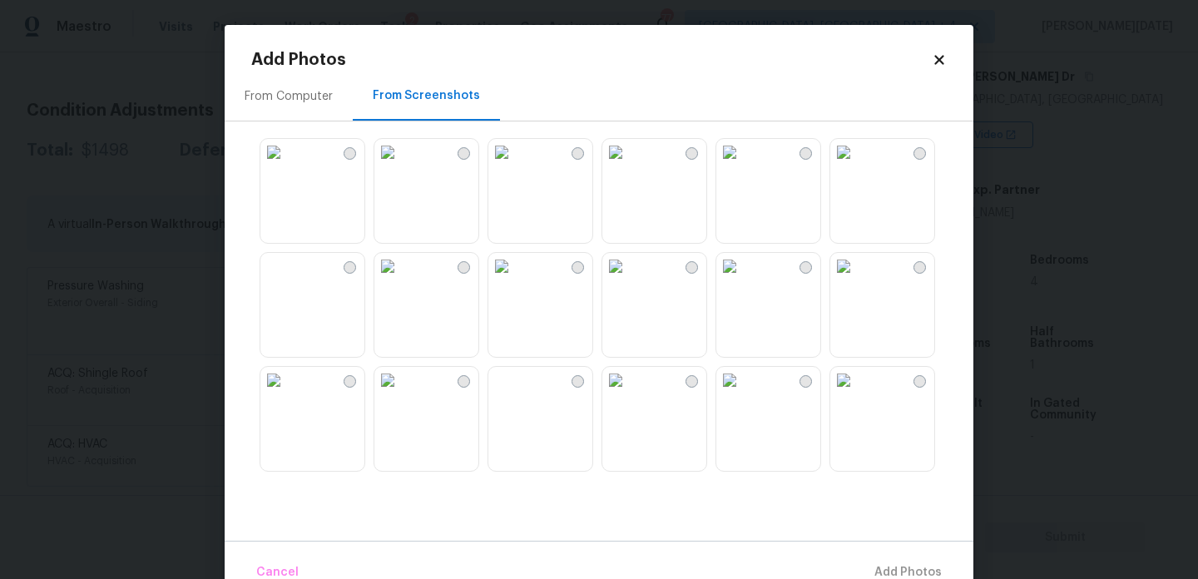
click at [401, 166] on img at bounding box center [387, 152] width 27 height 27
click at [743, 166] on img at bounding box center [729, 152] width 27 height 27
click at [844, 390] on img at bounding box center [843, 380] width 27 height 27
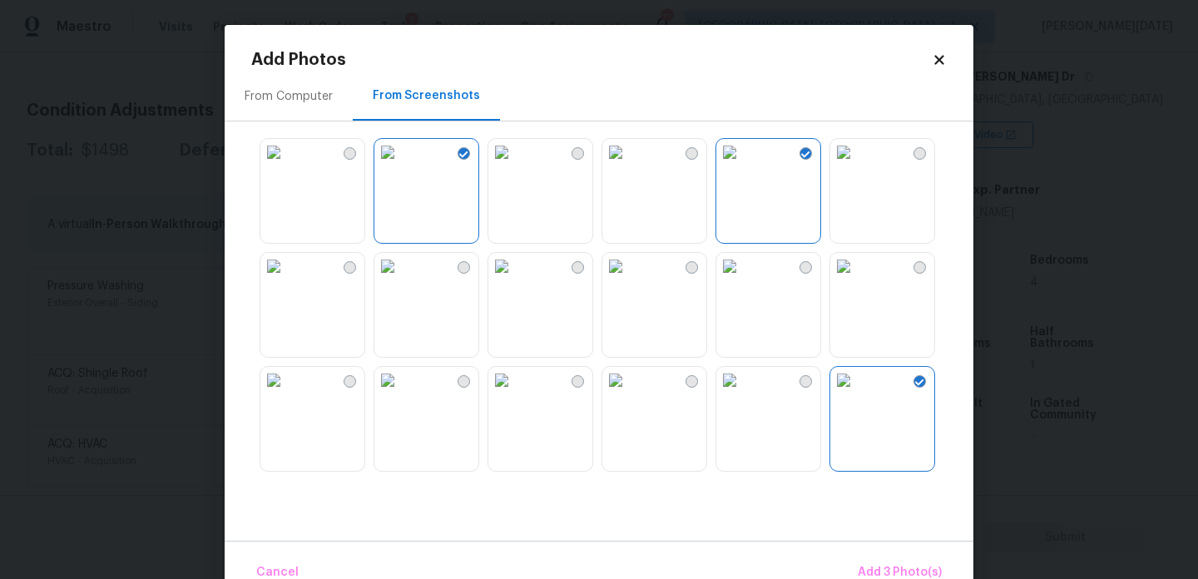
click at [743, 393] on img at bounding box center [729, 380] width 27 height 27
click at [911, 562] on span "Add 4 Photo(s)" at bounding box center [899, 572] width 86 height 21
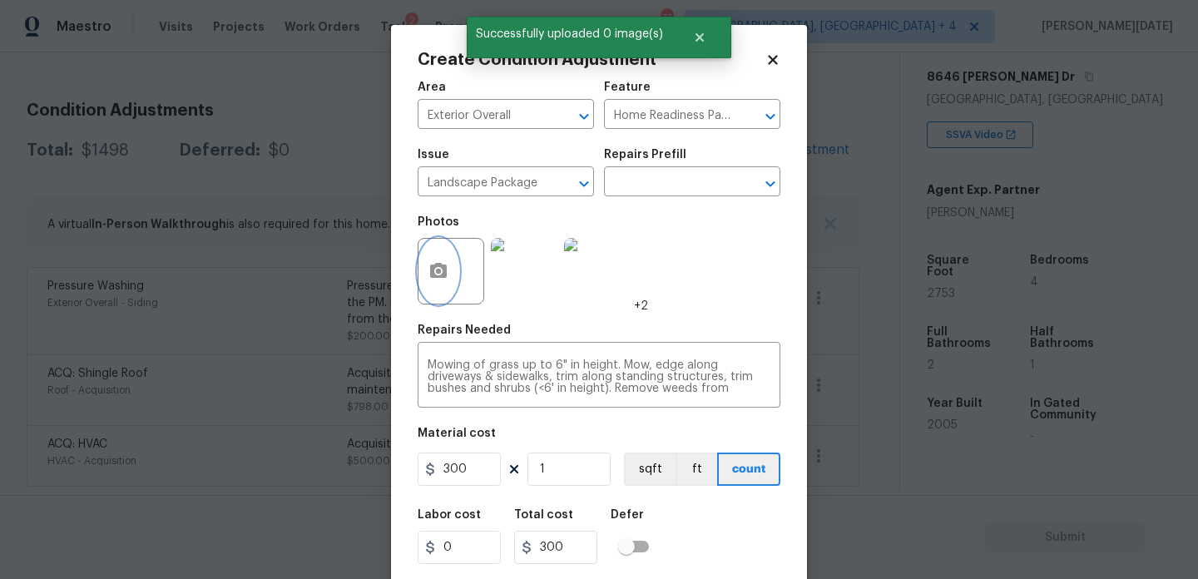
scroll to position [42, 0]
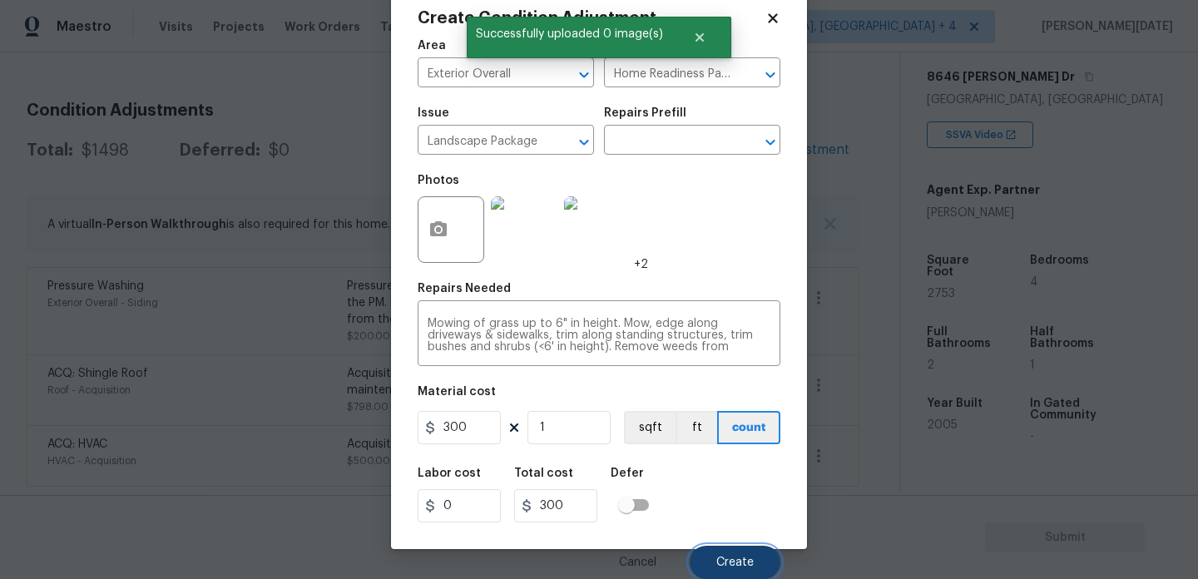
click at [710, 552] on button "Create" at bounding box center [735, 562] width 91 height 33
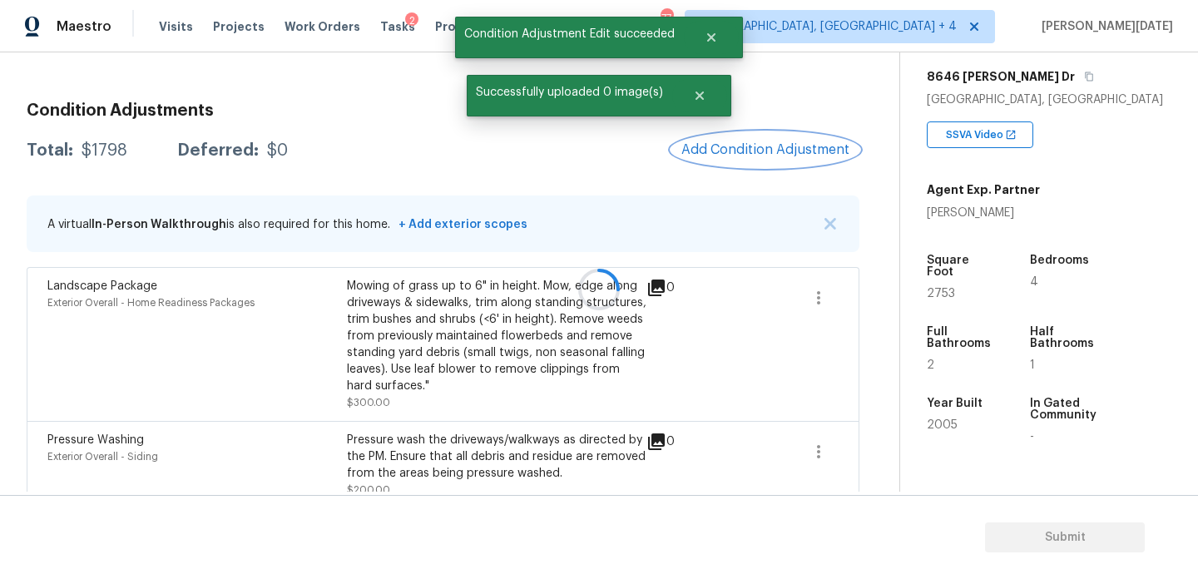
scroll to position [0, 0]
click at [779, 119] on div "Condition Adjustments Total: $1798 Deferred: $0 Add Condition Adjustment A virt…" at bounding box center [443, 365] width 833 height 552
click at [775, 138] on button "Add Condition Adjustment" at bounding box center [765, 149] width 188 height 35
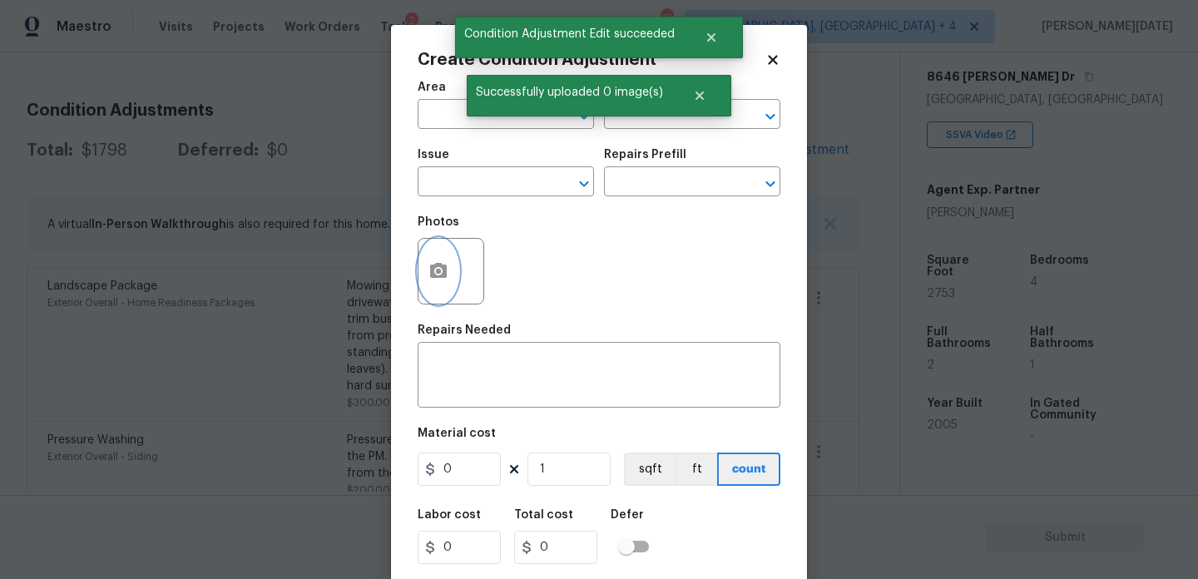
click at [421, 262] on button "button" at bounding box center [438, 271] width 40 height 65
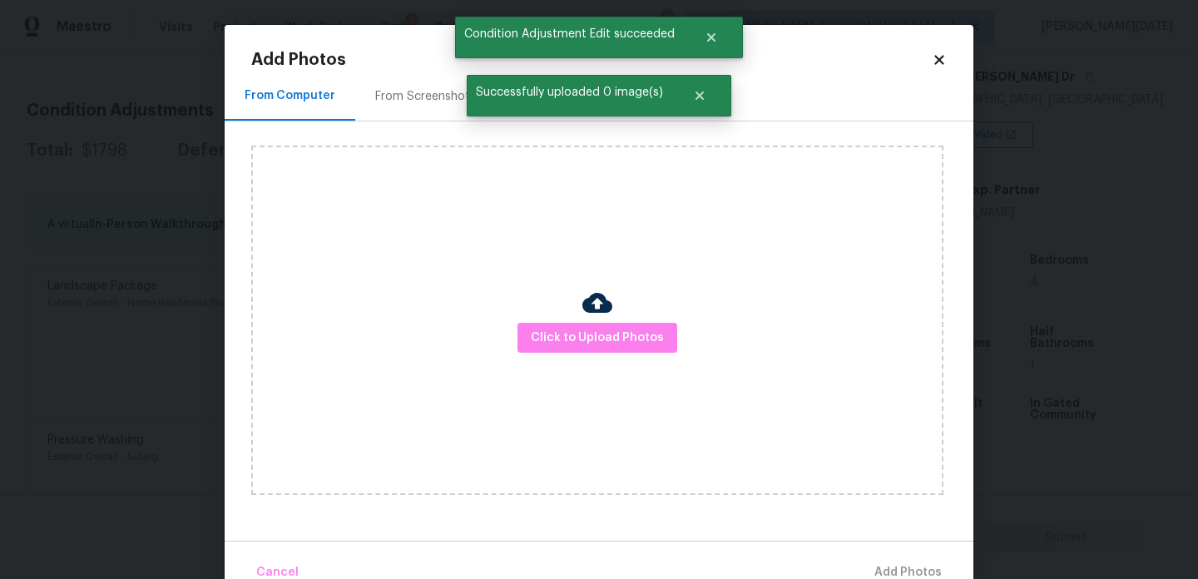
click at [398, 89] on div "From Screenshots" at bounding box center [425, 96] width 101 height 17
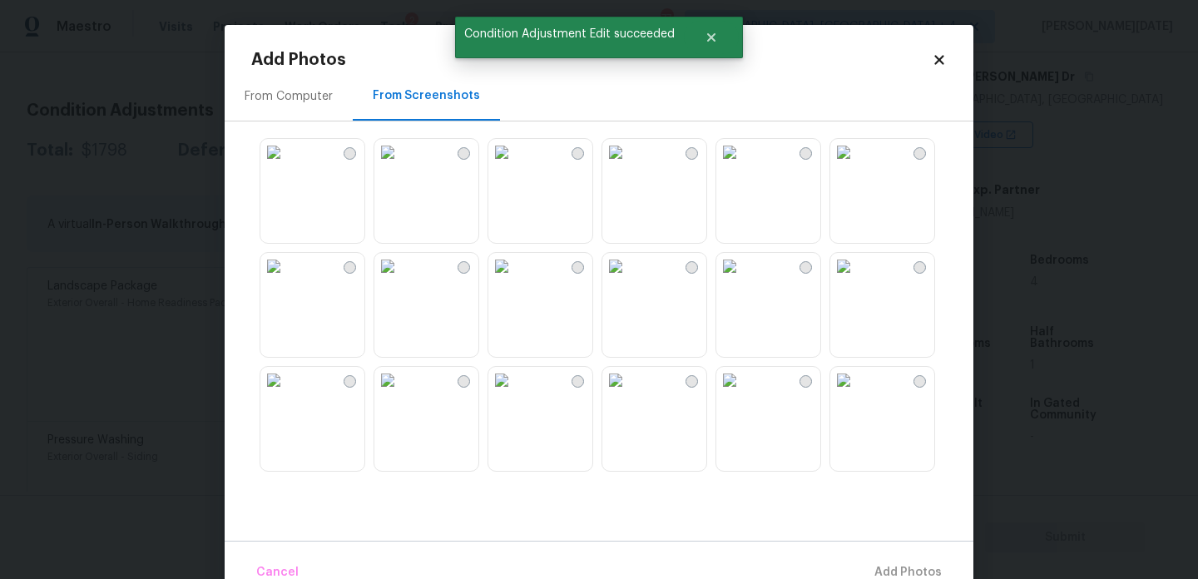
click at [743, 393] on img at bounding box center [729, 380] width 27 height 27
click at [883, 568] on span "Add 1 Photo(s)" at bounding box center [900, 572] width 82 height 21
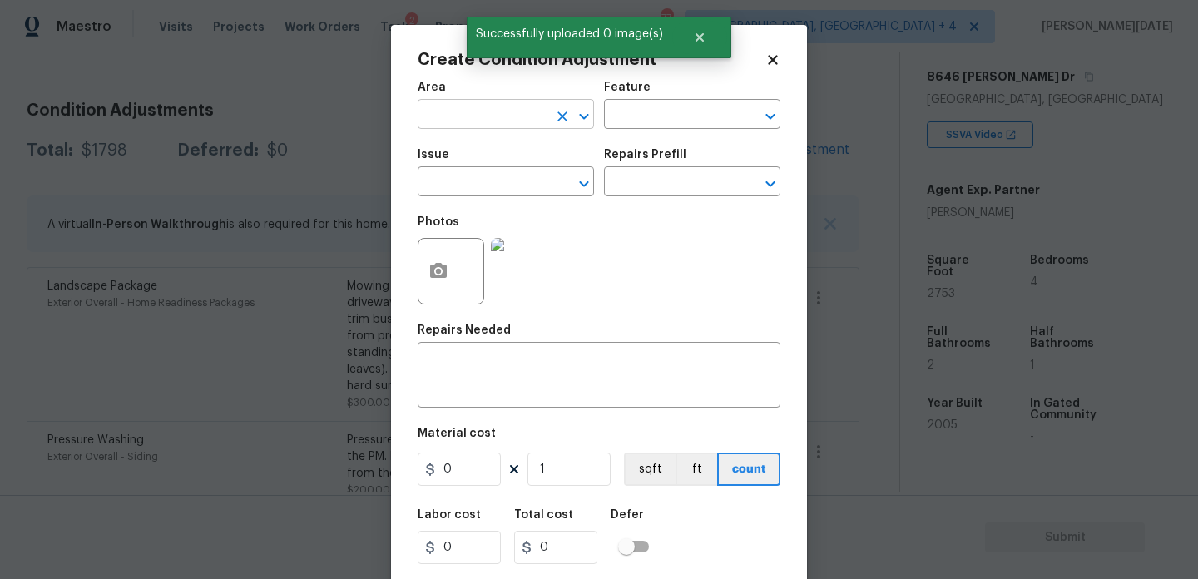
click at [457, 125] on input "text" at bounding box center [483, 116] width 130 height 26
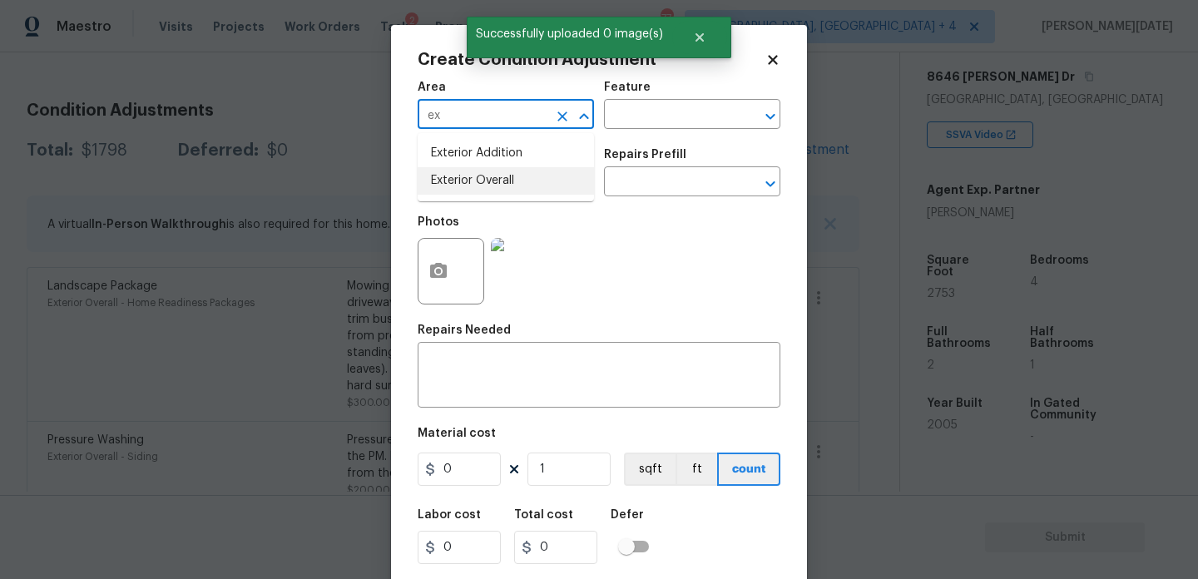
click at [478, 181] on li "Exterior Overall" at bounding box center [506, 180] width 176 height 27
type input "Exterior Overall"
click at [478, 181] on input "text" at bounding box center [483, 184] width 130 height 26
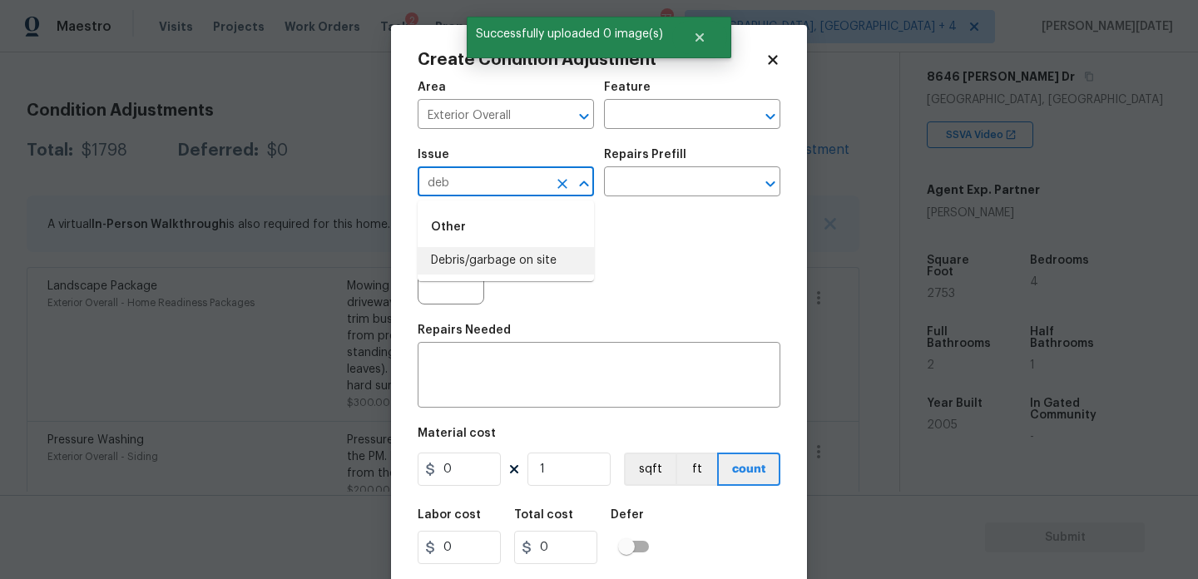
click at [507, 255] on li "Debris/garbage on site" at bounding box center [506, 260] width 176 height 27
type input "Debris/garbage on site"
click at [651, 185] on input "text" at bounding box center [669, 184] width 130 height 26
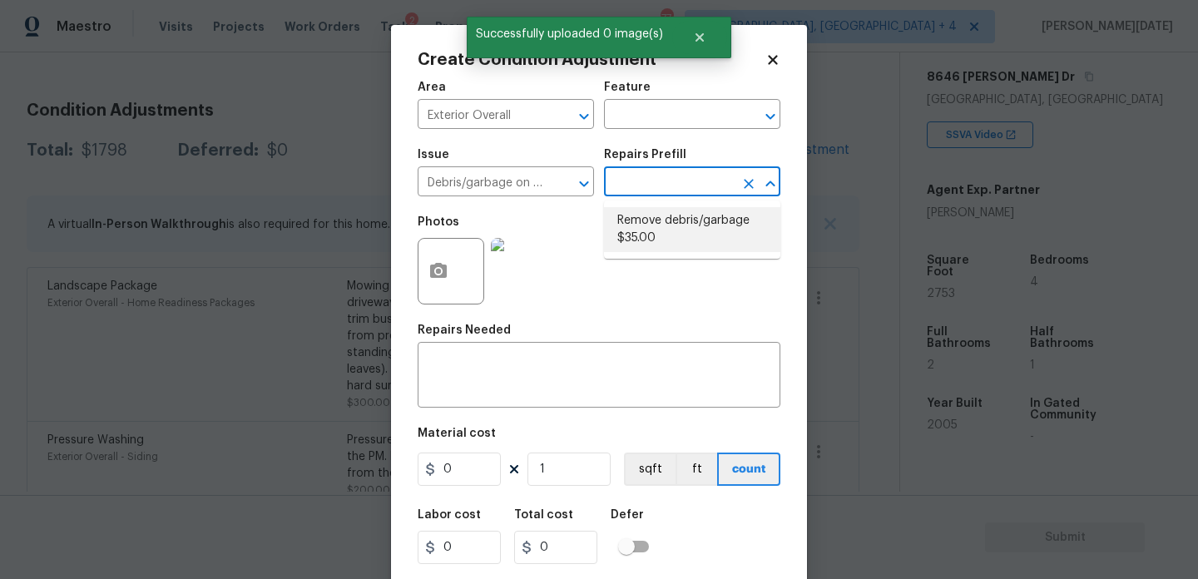
click at [660, 238] on li "Remove debris/garbage $35.00" at bounding box center [692, 229] width 176 height 45
type textarea "Remove, haul off, and properly dispose of any debris left by seller to offsite …"
type input "35"
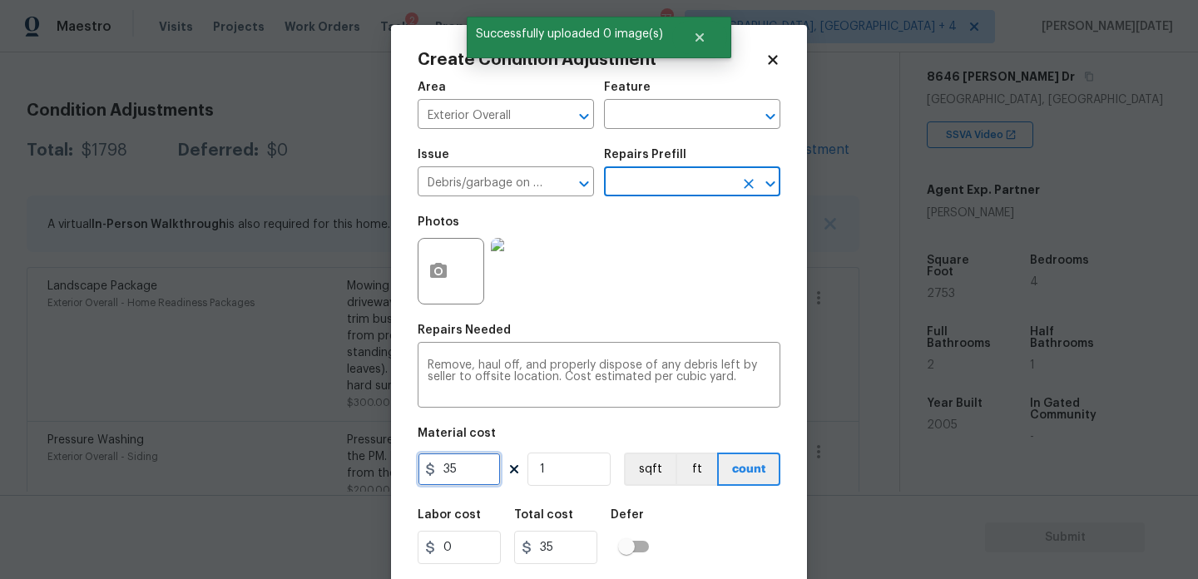
drag, startPoint x: 467, startPoint y: 484, endPoint x: 339, endPoint y: 467, distance: 128.5
click at [339, 467] on div "Create Condition Adjustment Area Exterior Overall ​ Feature ​ Issue Debris/garb…" at bounding box center [599, 289] width 1198 height 579
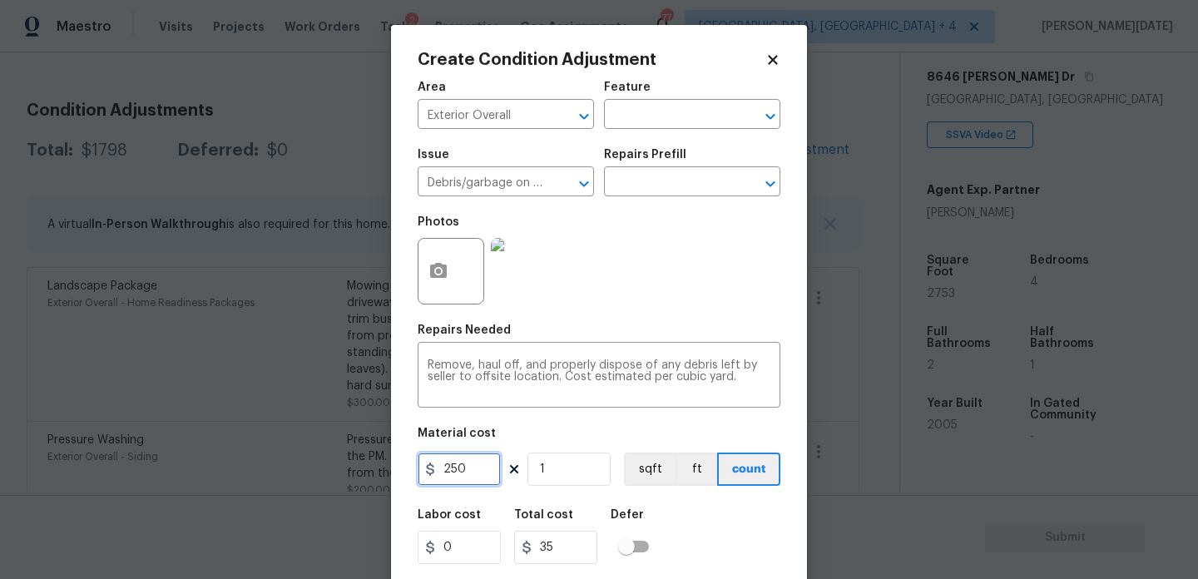
type input "250"
click at [581, 305] on div "Photos" at bounding box center [599, 260] width 363 height 108
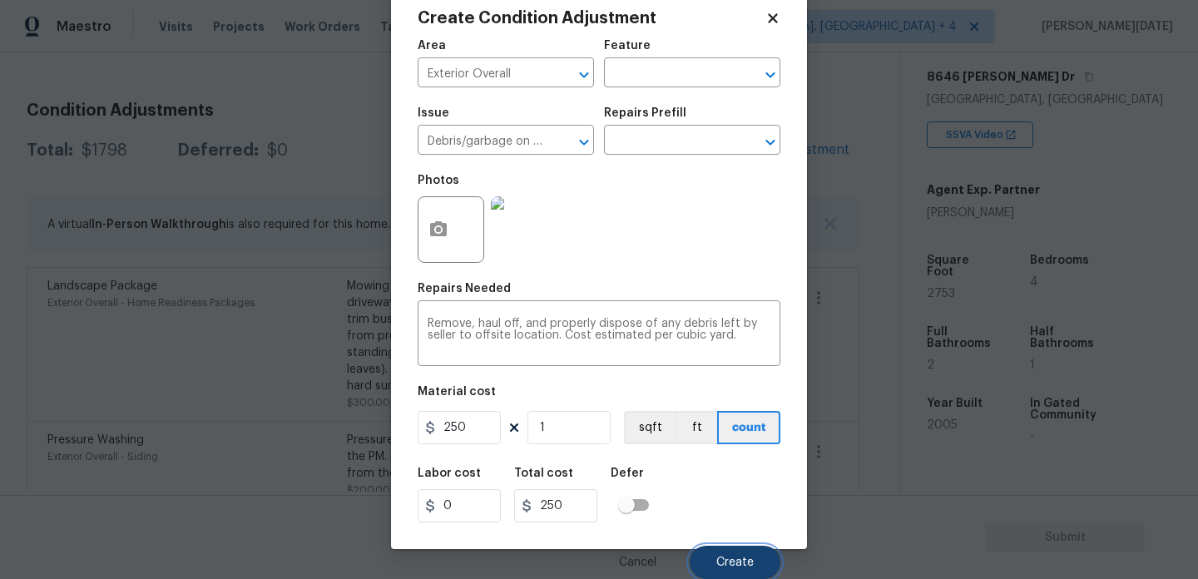
click at [724, 564] on span "Create" at bounding box center [734, 563] width 37 height 12
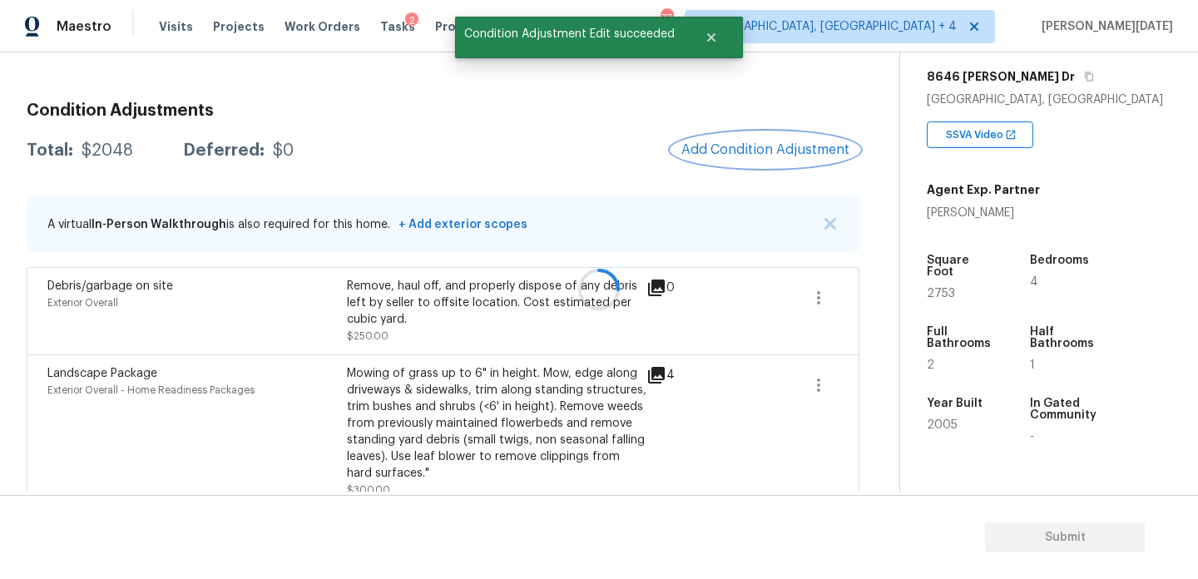
scroll to position [0, 0]
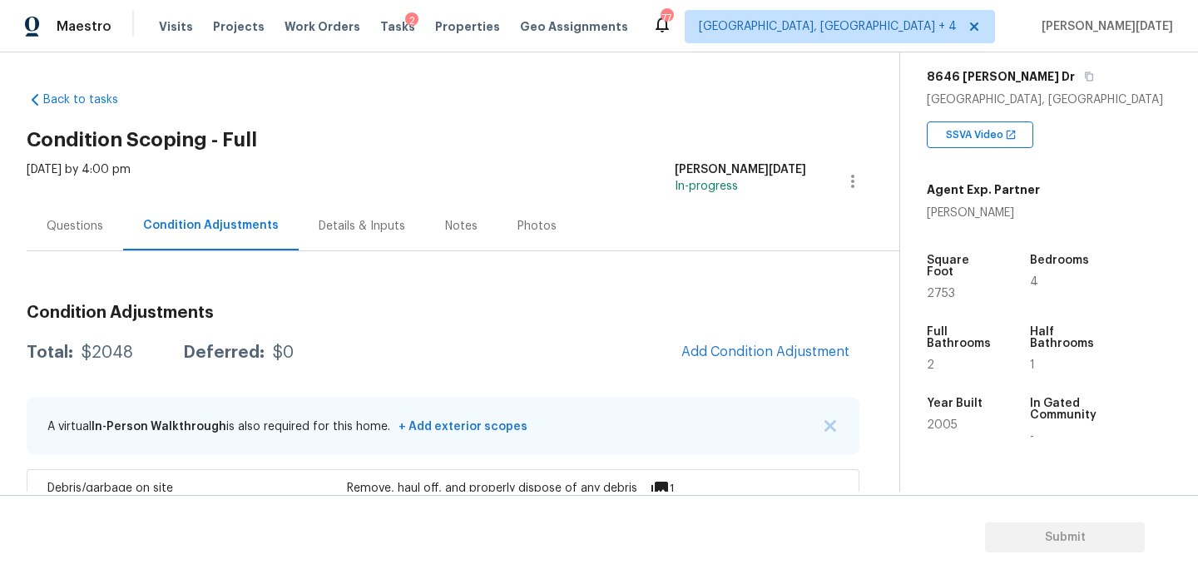
click at [72, 207] on div "Questions" at bounding box center [75, 225] width 96 height 49
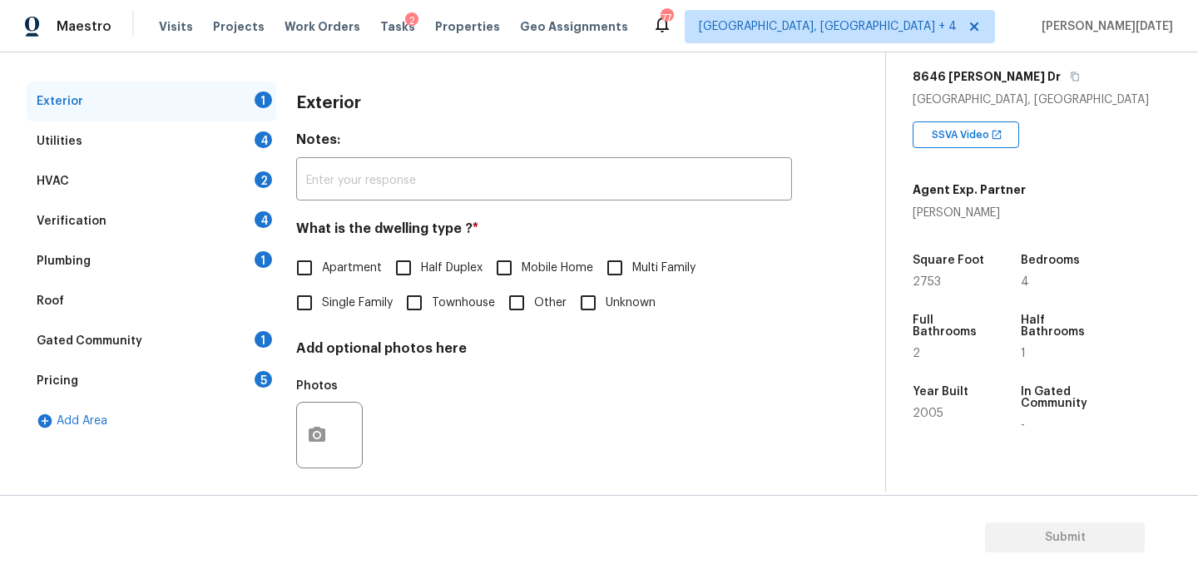
scroll to position [222, 0]
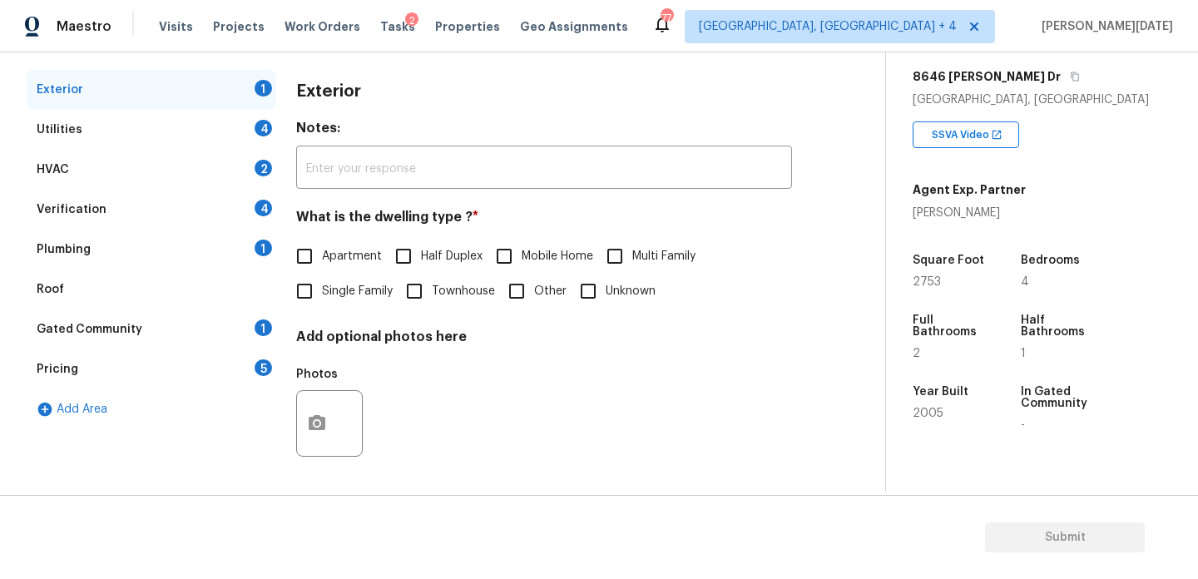
click at [208, 144] on div "Utilities 4" at bounding box center [152, 130] width 250 height 40
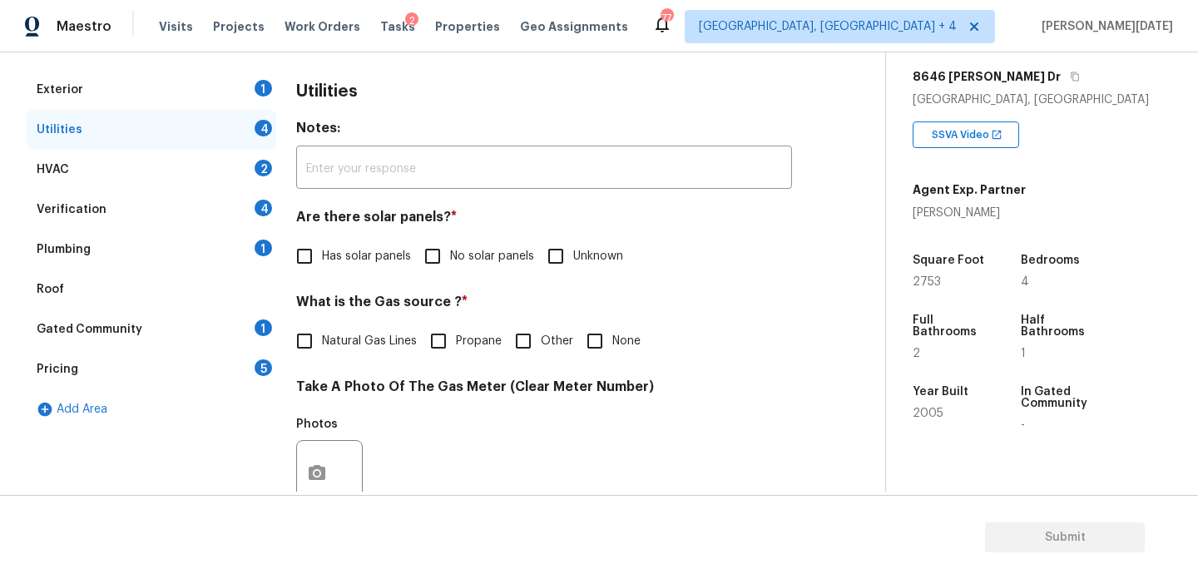
click at [208, 144] on div "Utilities 4" at bounding box center [152, 130] width 250 height 40
click at [419, 251] on input "No solar panels" at bounding box center [432, 256] width 35 height 35
checkbox input "true"
click at [345, 317] on h4 "What is the Gas source ? *" at bounding box center [544, 306] width 496 height 23
click at [334, 345] on span "Natural Gas Lines" at bounding box center [369, 341] width 95 height 17
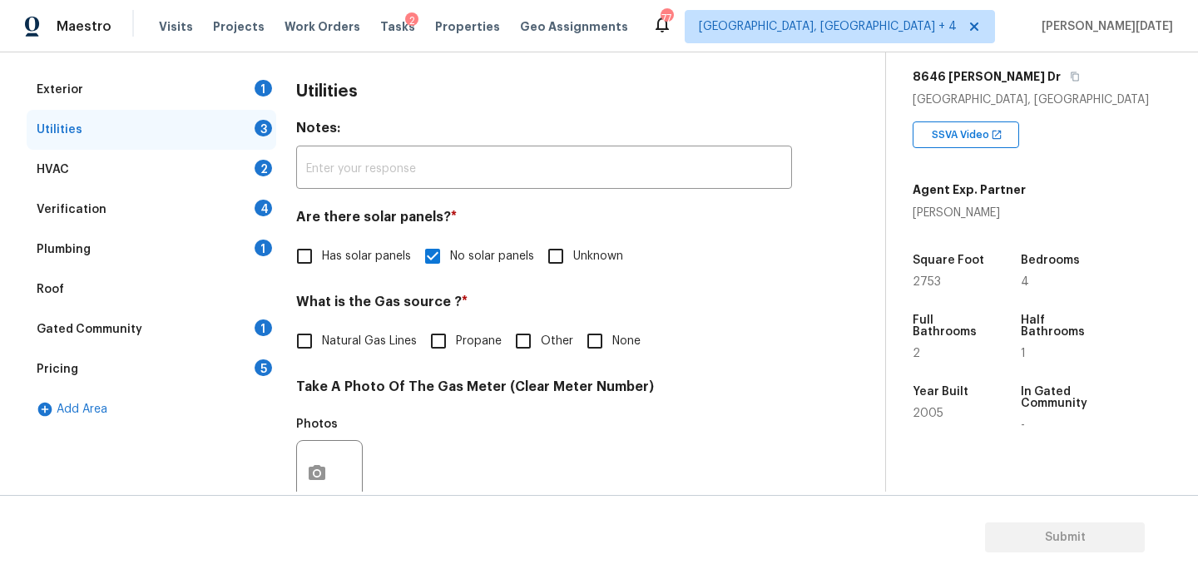
click at [322, 345] on input "Natural Gas Lines" at bounding box center [304, 341] width 35 height 35
checkbox input "true"
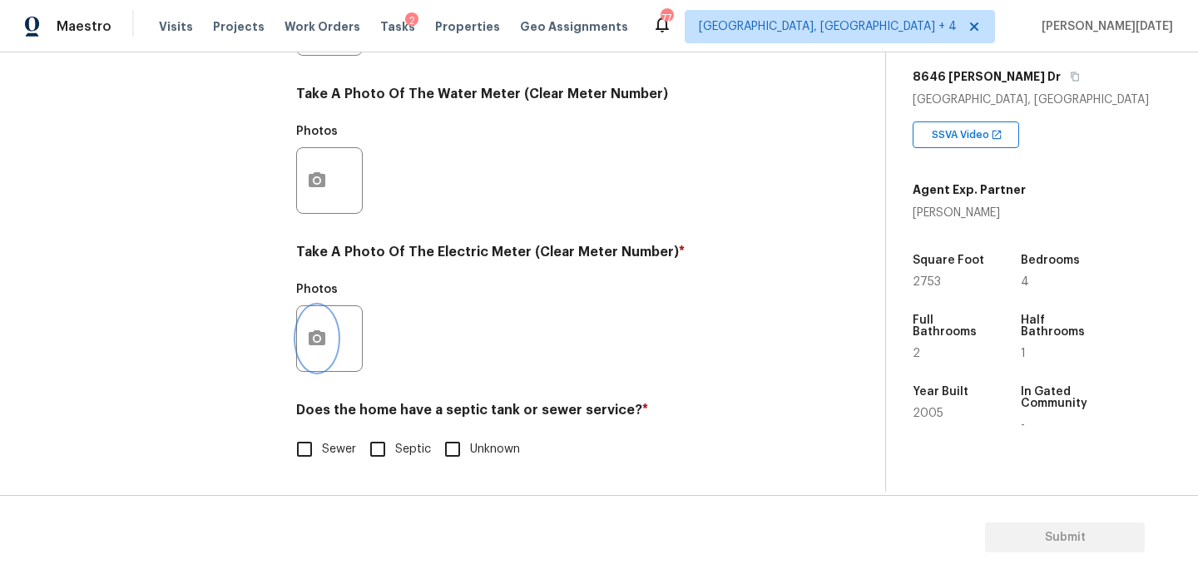
click at [320, 339] on icon "button" at bounding box center [317, 339] width 20 height 20
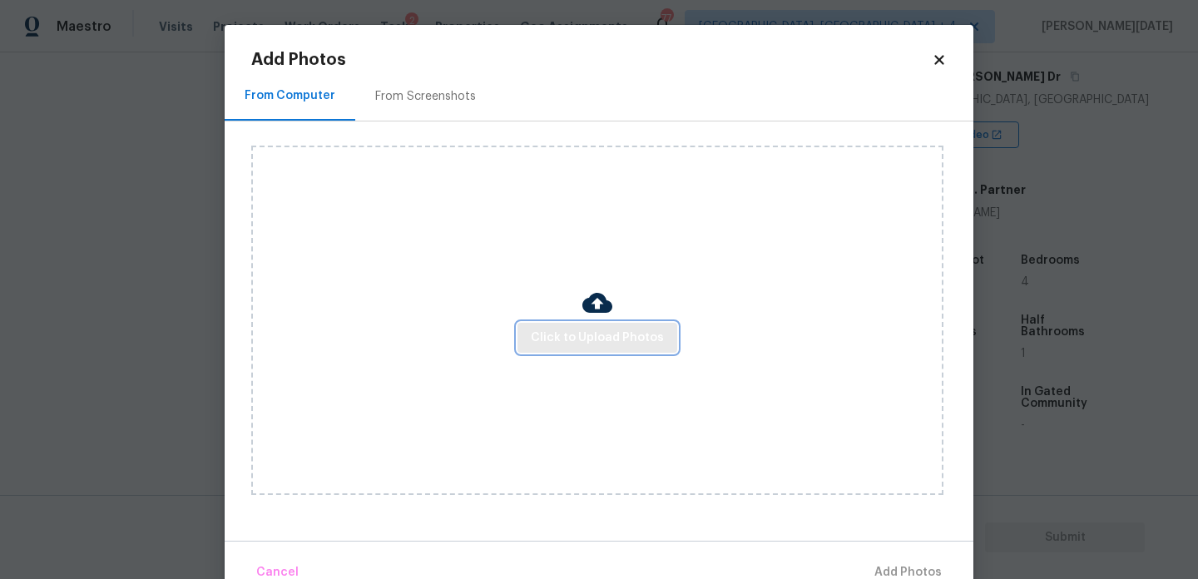
click at [630, 331] on span "Click to Upload Photos" at bounding box center [597, 338] width 133 height 21
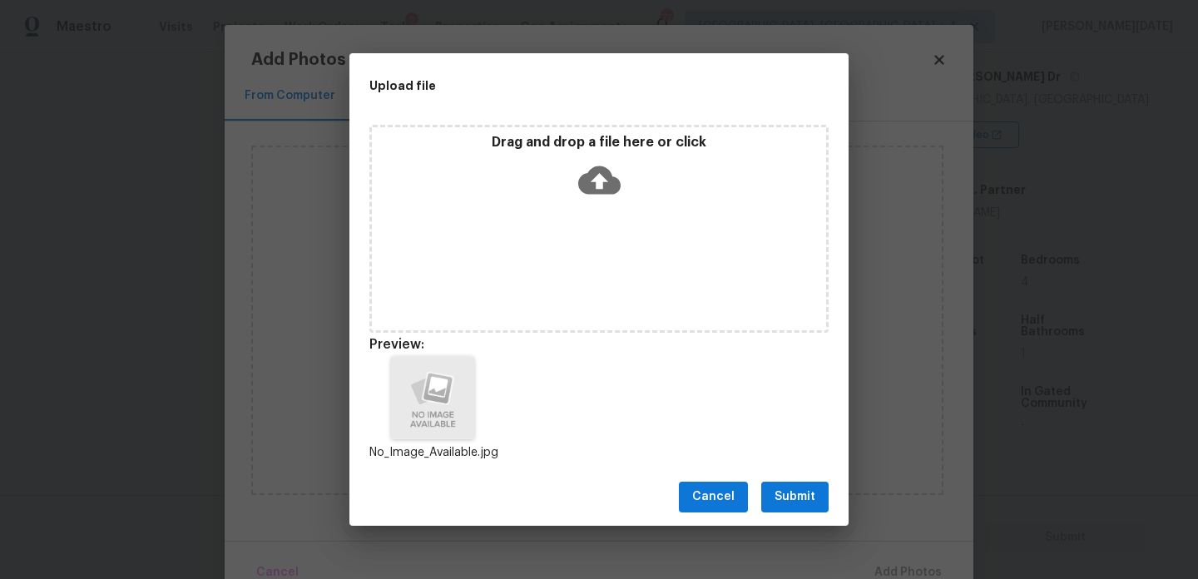
click at [824, 500] on button "Submit" at bounding box center [794, 497] width 67 height 31
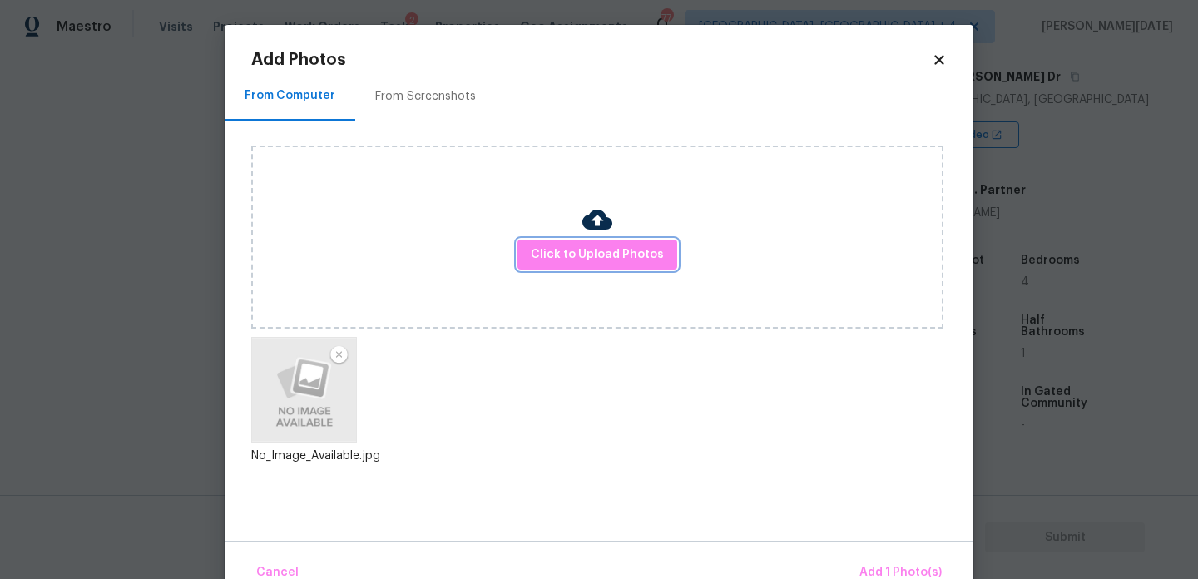
scroll to position [37, 0]
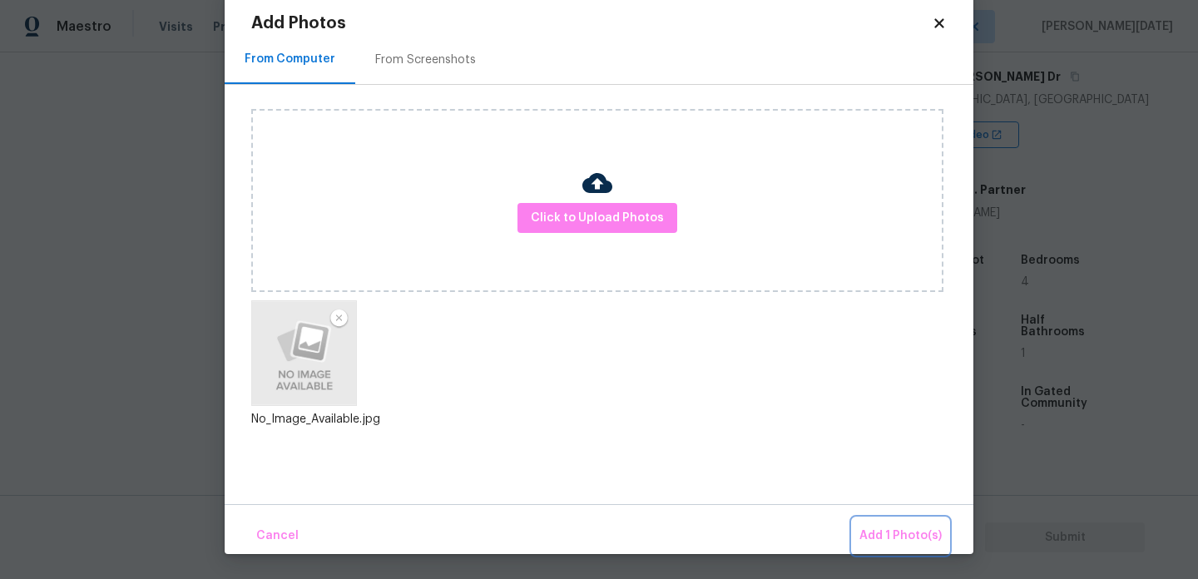
click at [882, 532] on span "Add 1 Photo(s)" at bounding box center [900, 536] width 82 height 21
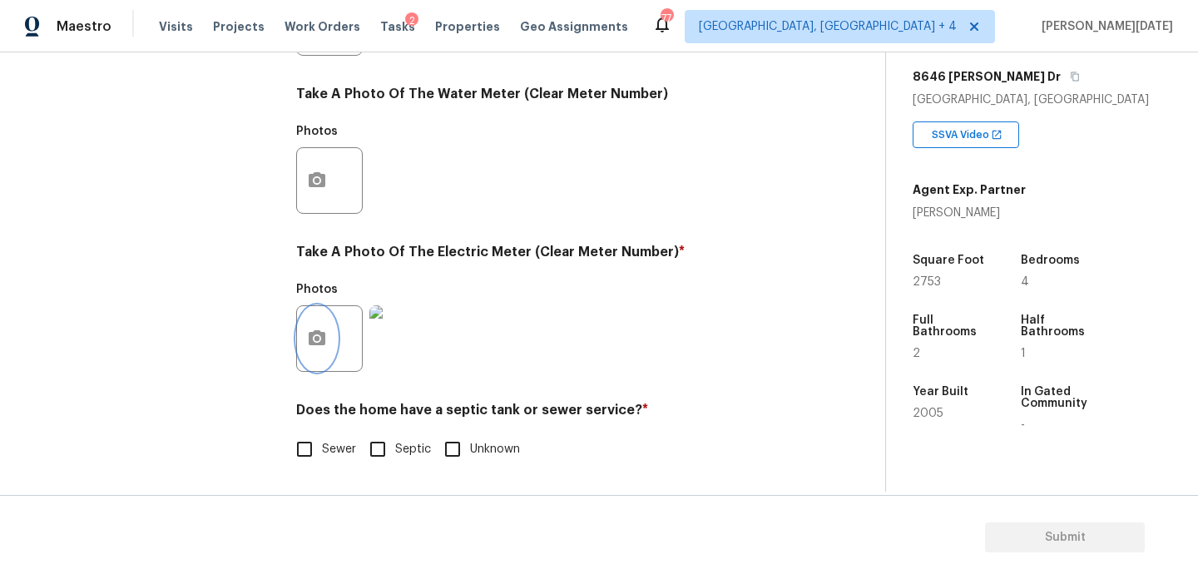
scroll to position [0, 0]
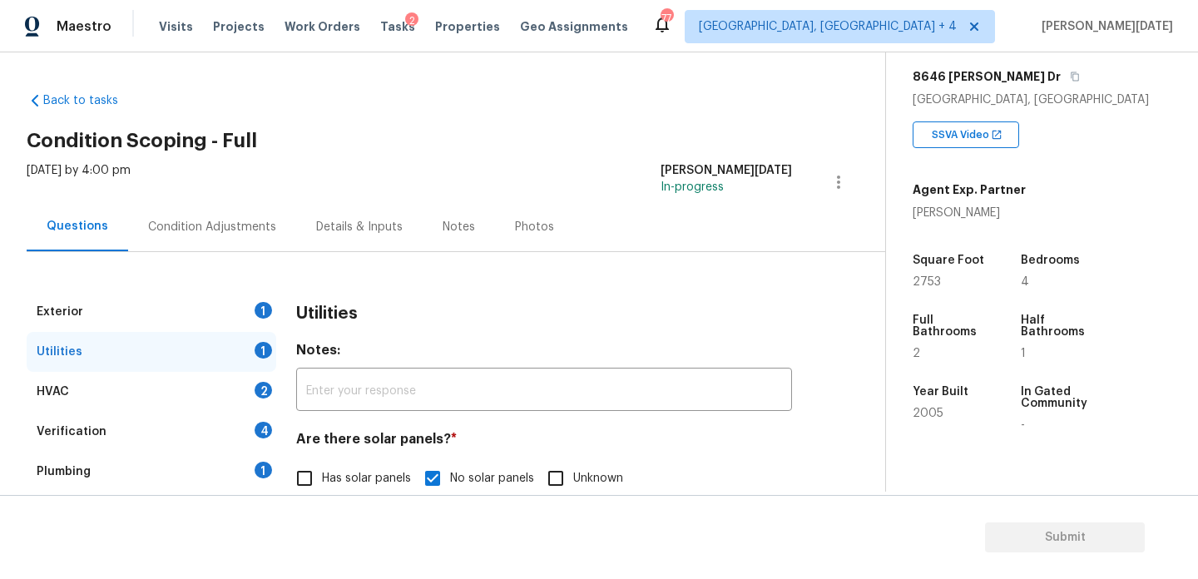
click at [218, 231] on div "Condition Adjustments" at bounding box center [212, 227] width 128 height 17
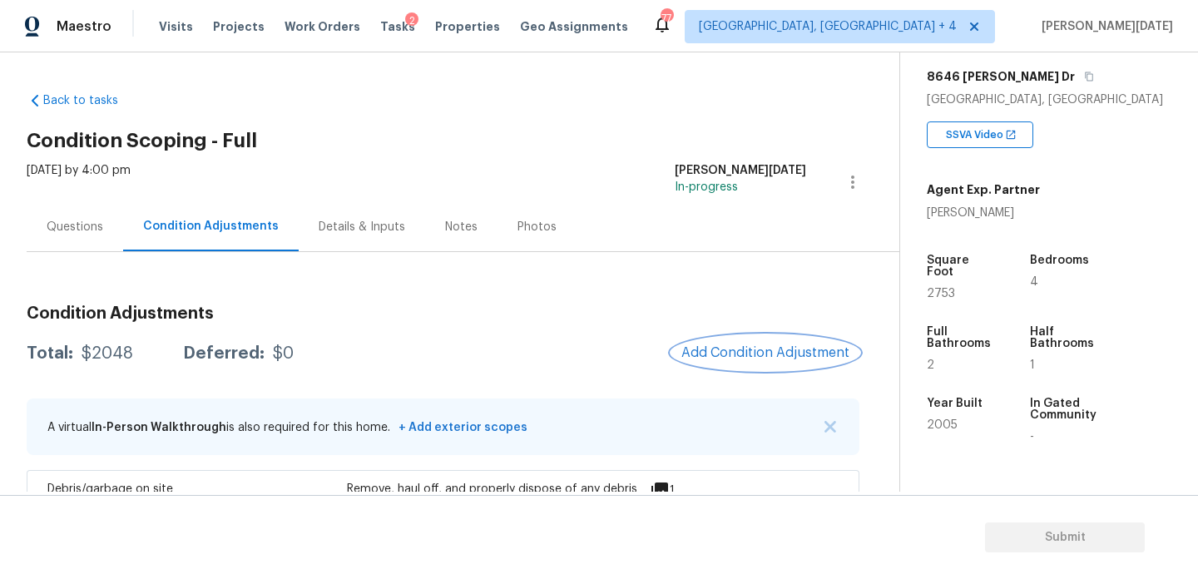
click at [799, 345] on span "Add Condition Adjustment" at bounding box center [765, 352] width 168 height 15
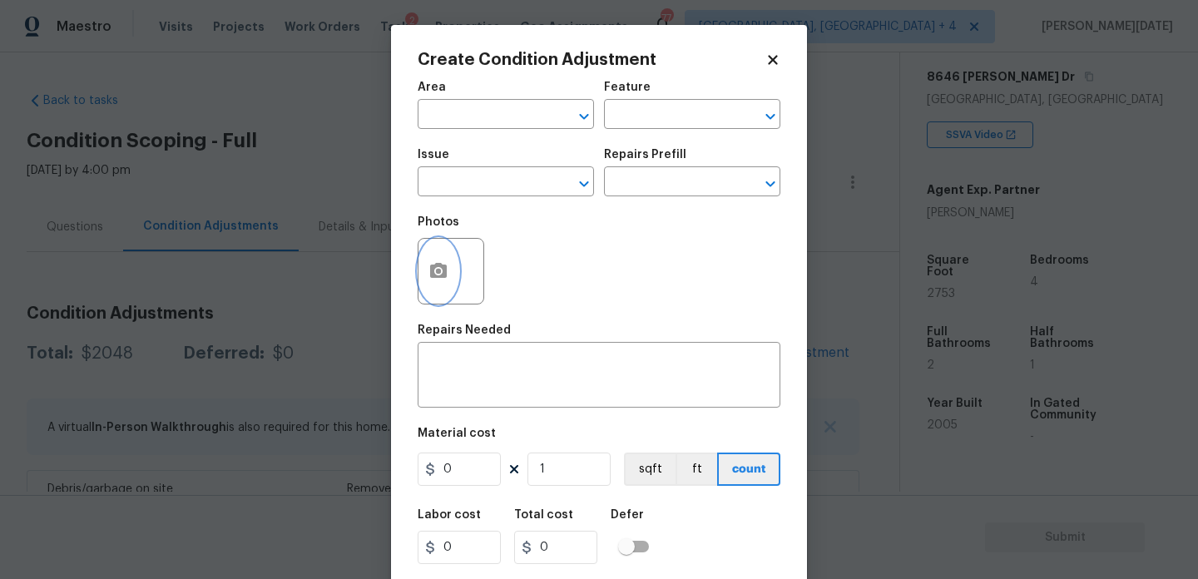
click at [428, 282] on button "button" at bounding box center [438, 271] width 40 height 65
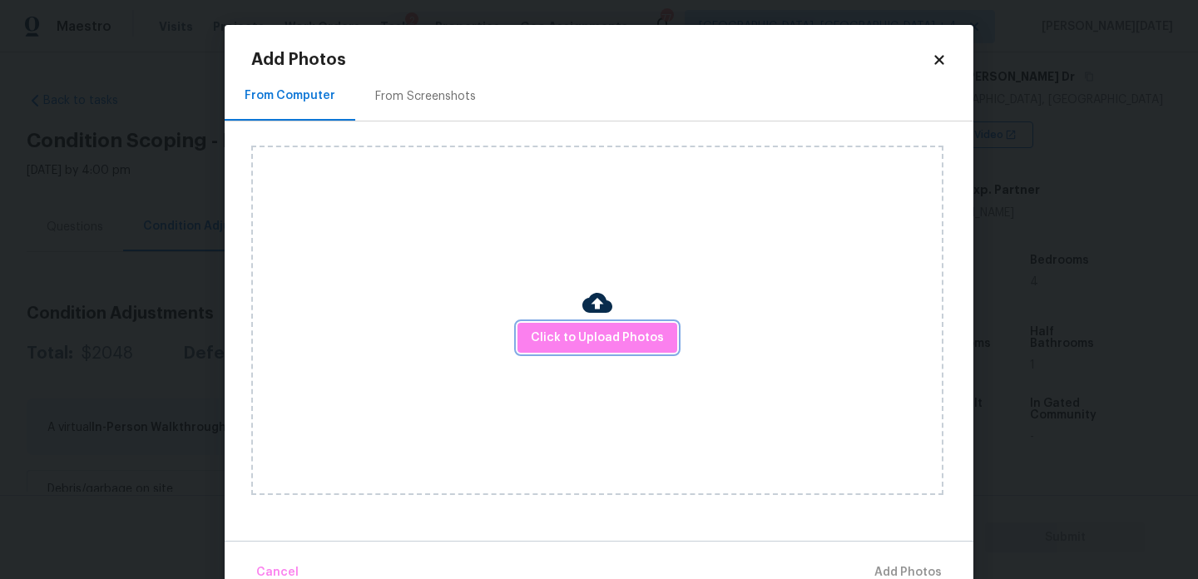
click at [556, 323] on button "Click to Upload Photos" at bounding box center [597, 338] width 160 height 31
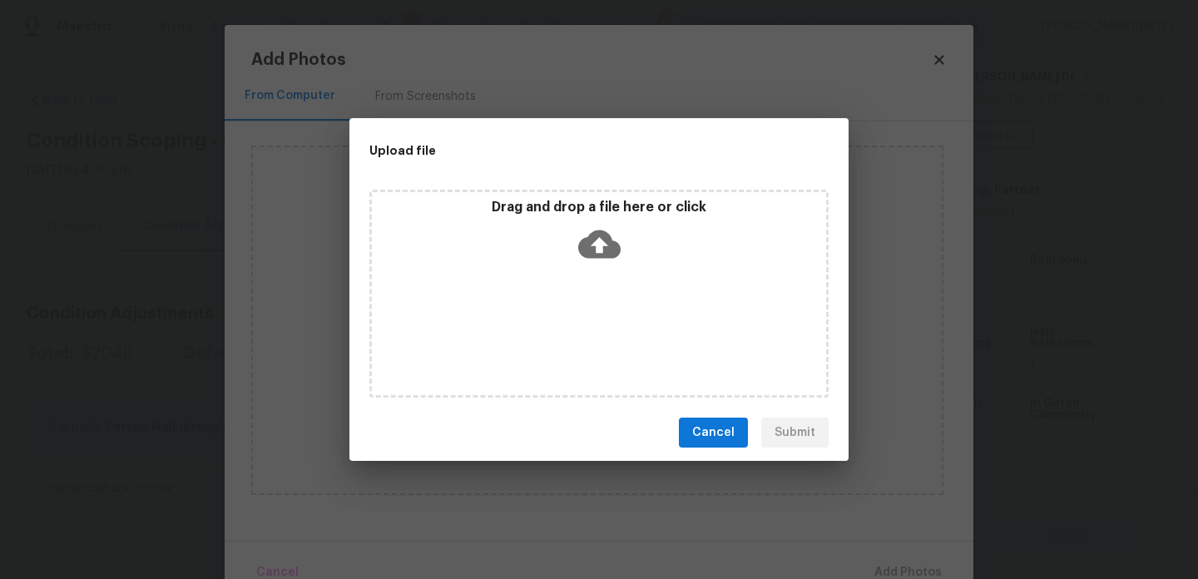
click at [556, 322] on div "Drag and drop a file here or click" at bounding box center [598, 294] width 459 height 208
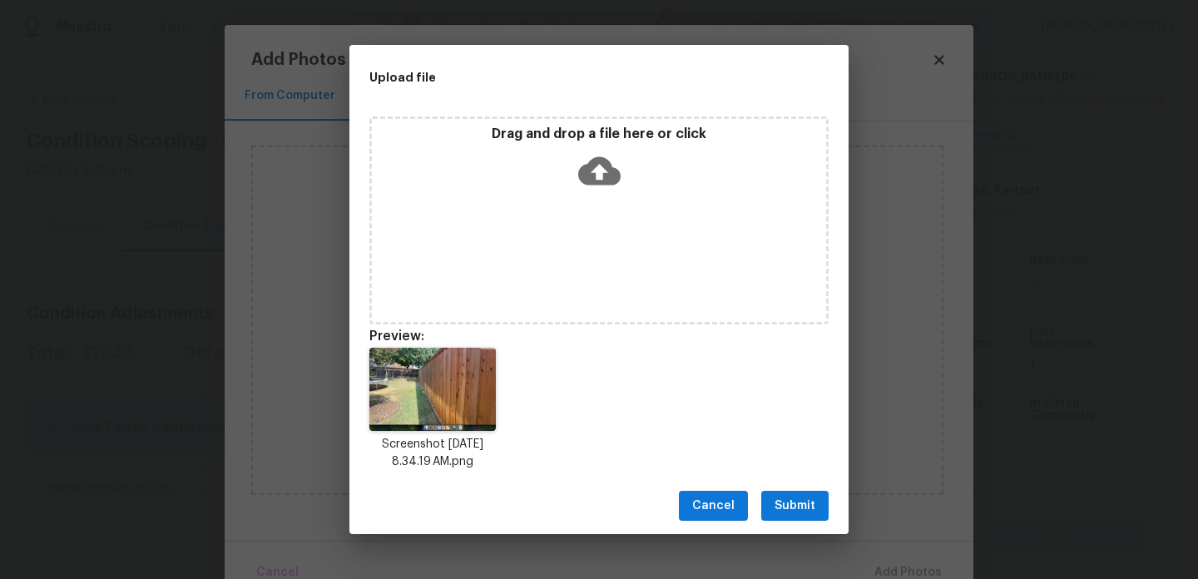
click at [789, 503] on span "Submit" at bounding box center [794, 506] width 41 height 21
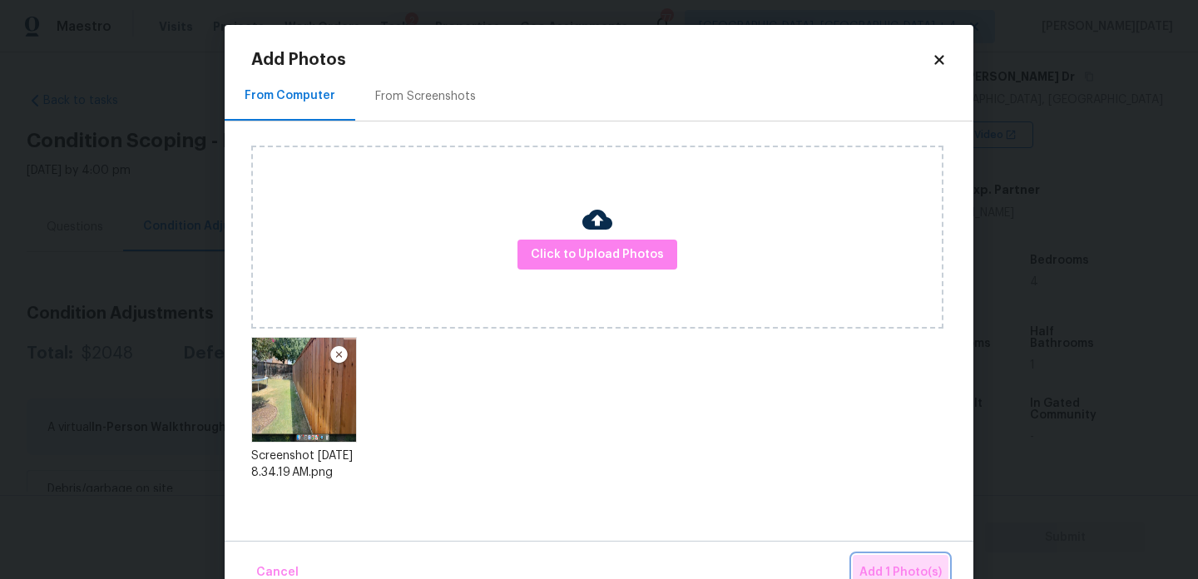
click at [876, 567] on span "Add 1 Photo(s)" at bounding box center [900, 572] width 82 height 21
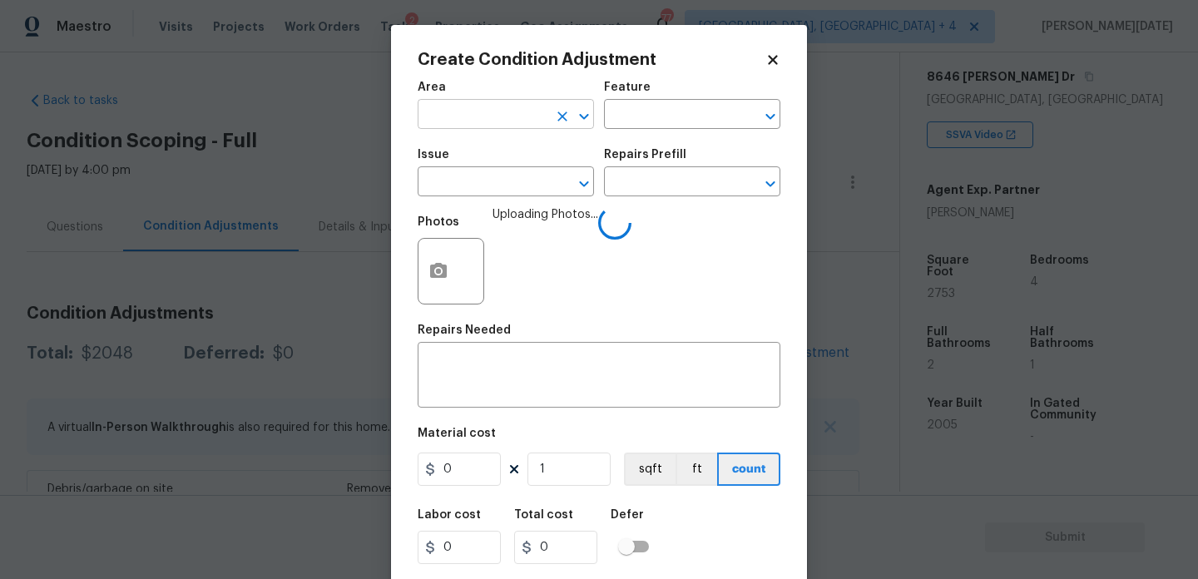
click at [463, 121] on input "text" at bounding box center [483, 116] width 130 height 26
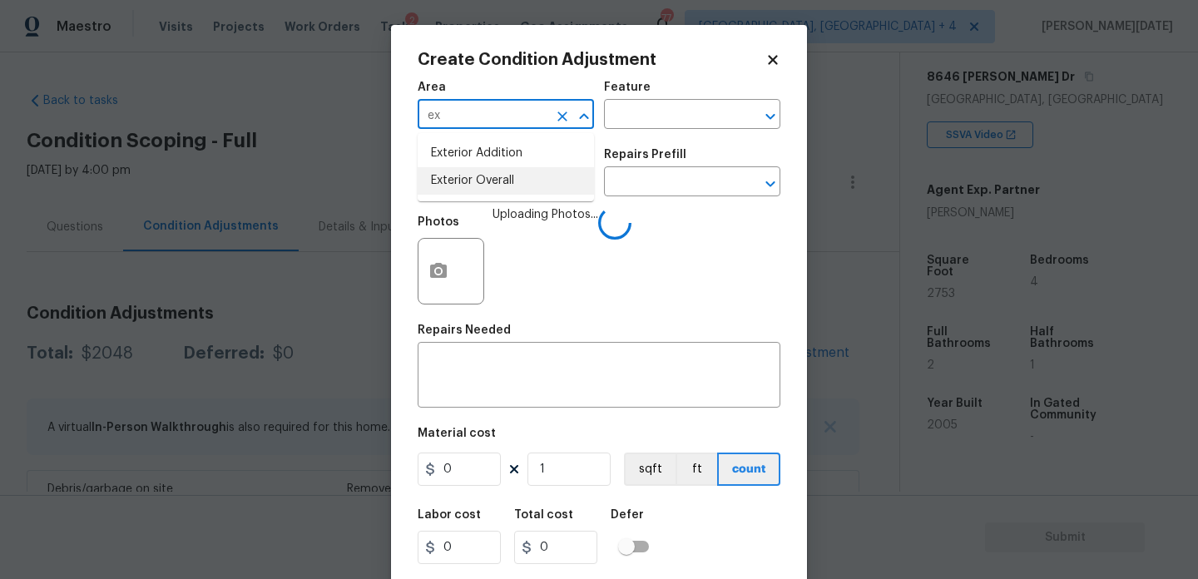
click at [468, 171] on li "Exterior Overall" at bounding box center [506, 180] width 176 height 27
type input "Exterior Overall"
click at [468, 171] on input "text" at bounding box center [483, 184] width 130 height 26
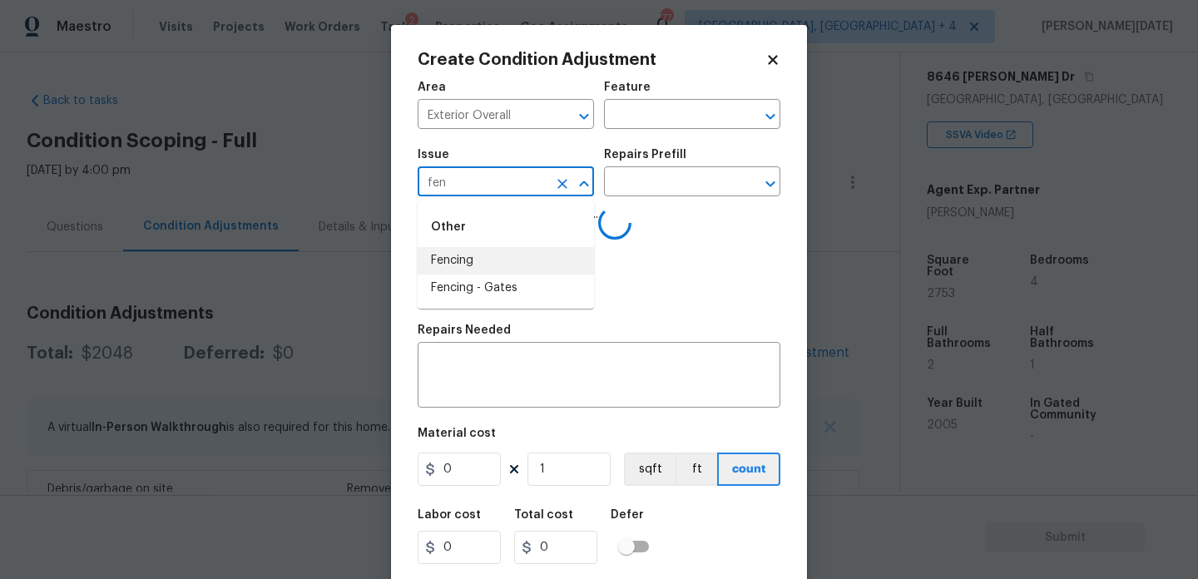
click at [471, 265] on li "Fencing" at bounding box center [506, 260] width 176 height 27
type input "Fencing"
click at [652, 161] on div "Repairs Prefill" at bounding box center [692, 160] width 176 height 22
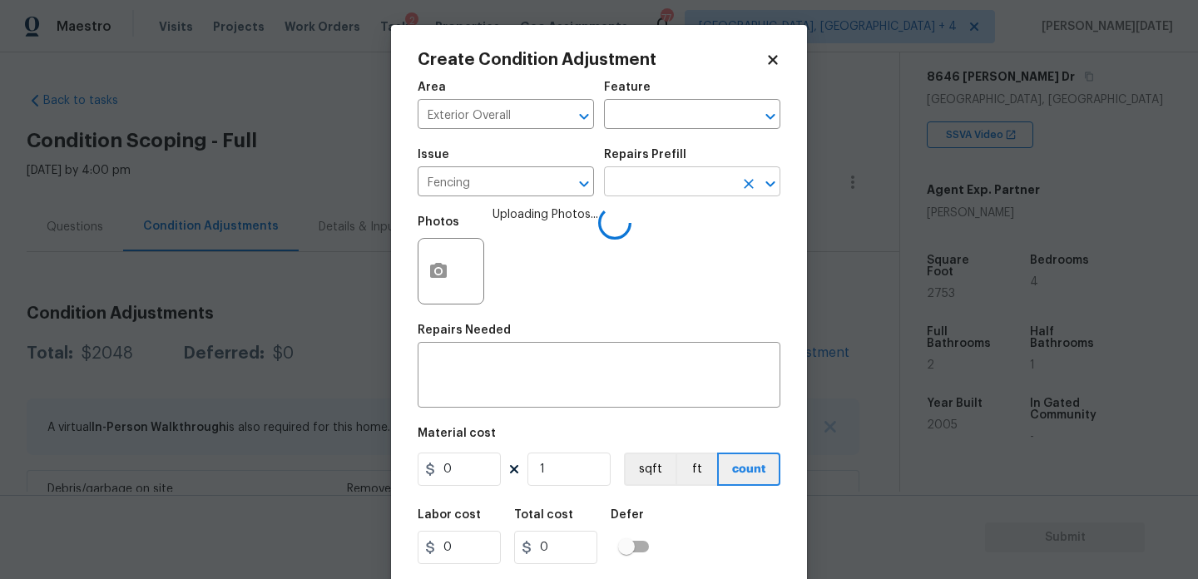
click at [652, 183] on input "text" at bounding box center [669, 184] width 130 height 26
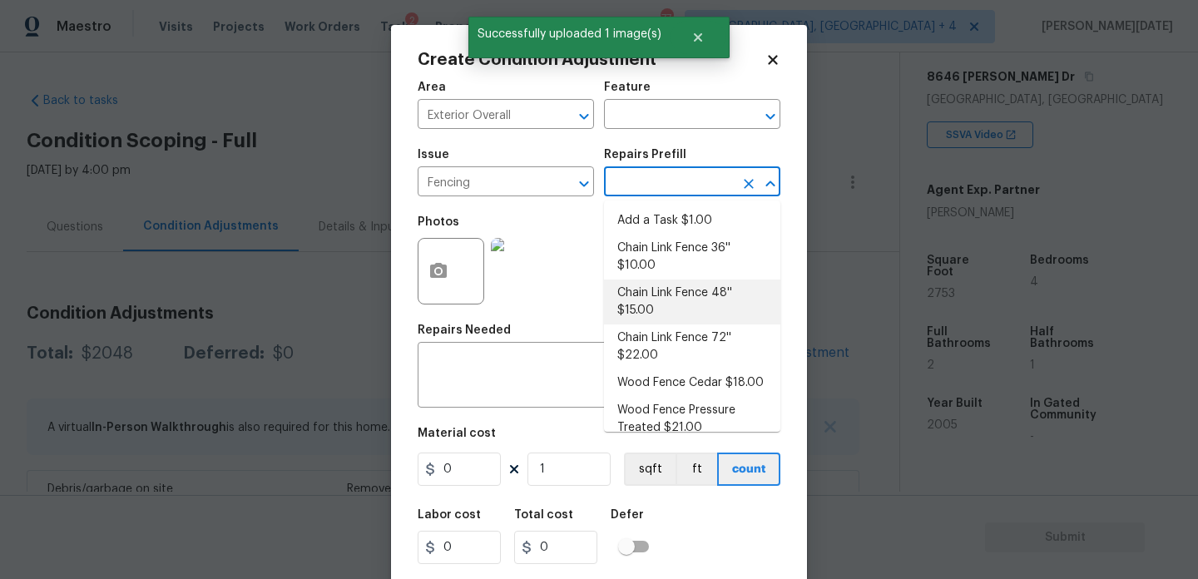
scroll to position [16, 0]
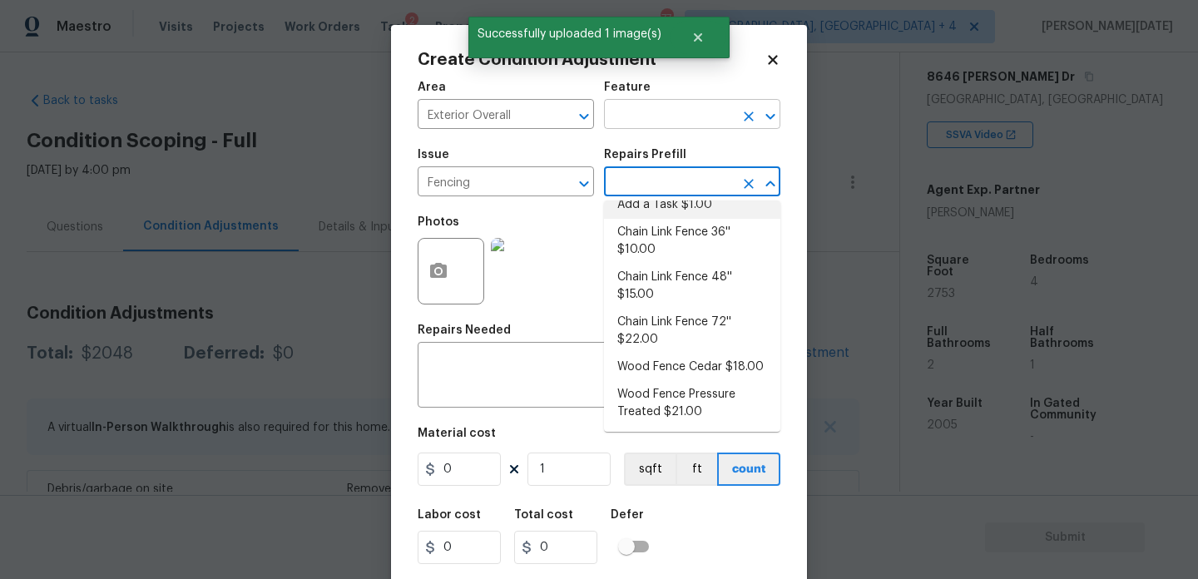
click at [673, 112] on input "text" at bounding box center [669, 116] width 130 height 26
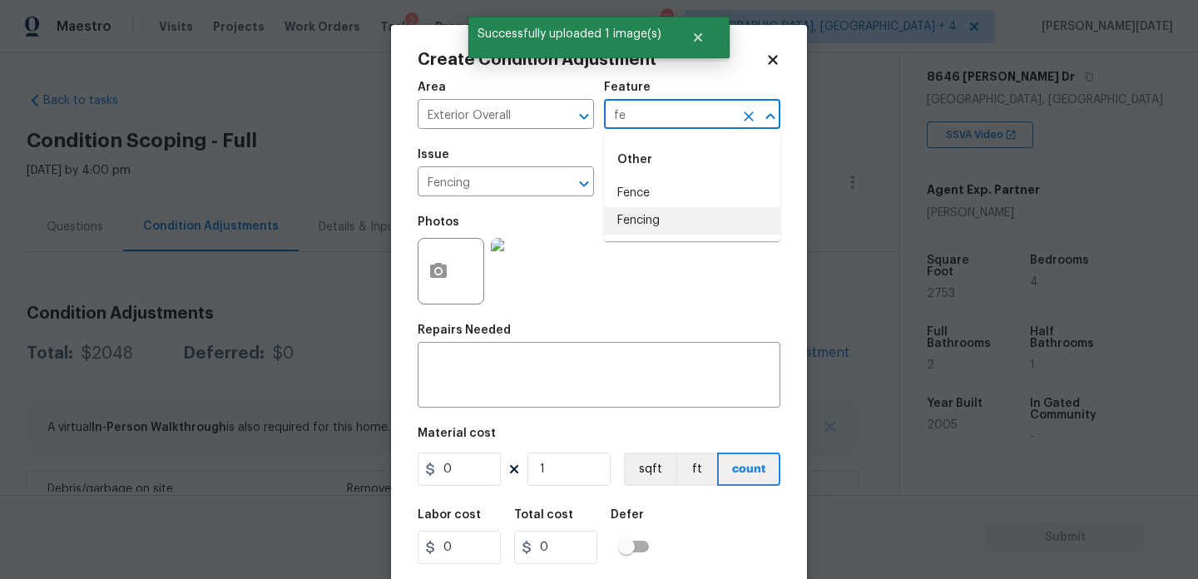
click at [663, 235] on ul "Other Fence Fencing" at bounding box center [692, 187] width 176 height 108
click at [681, 219] on li "Fencing" at bounding box center [692, 220] width 176 height 27
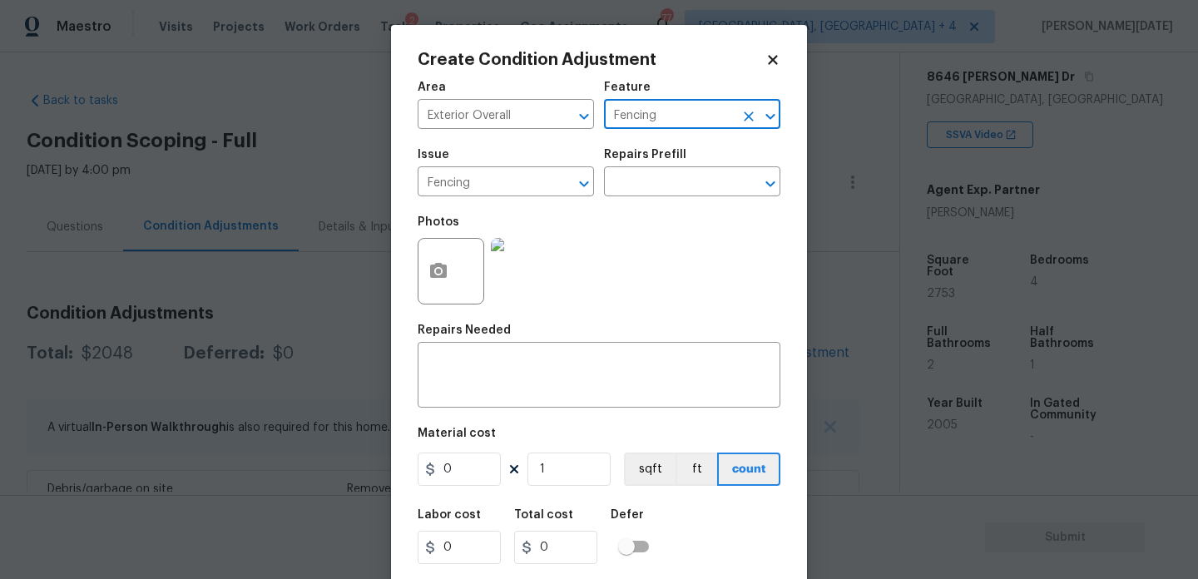
type input "Fencing"
click at [489, 466] on input "0" at bounding box center [459, 469] width 83 height 33
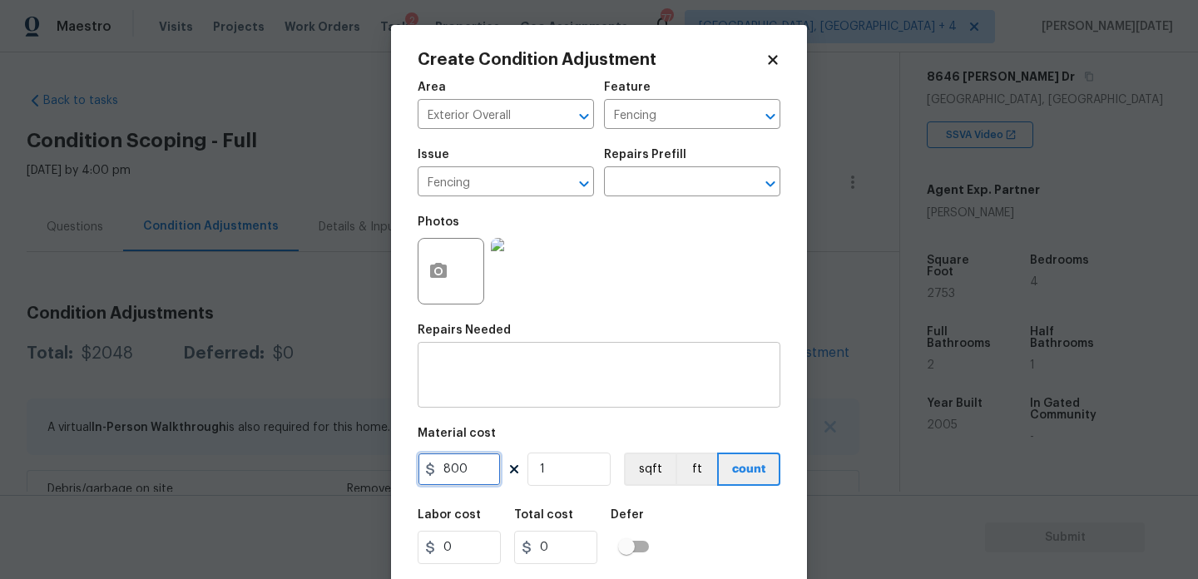
type input "800"
click at [487, 361] on textarea at bounding box center [599, 376] width 343 height 35
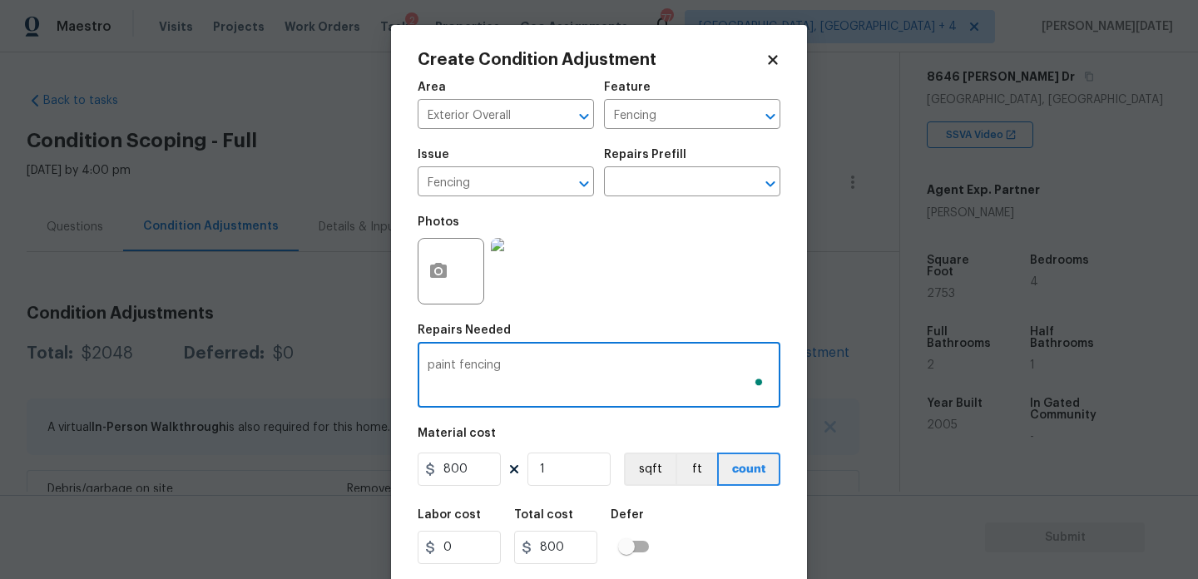
scroll to position [42, 0]
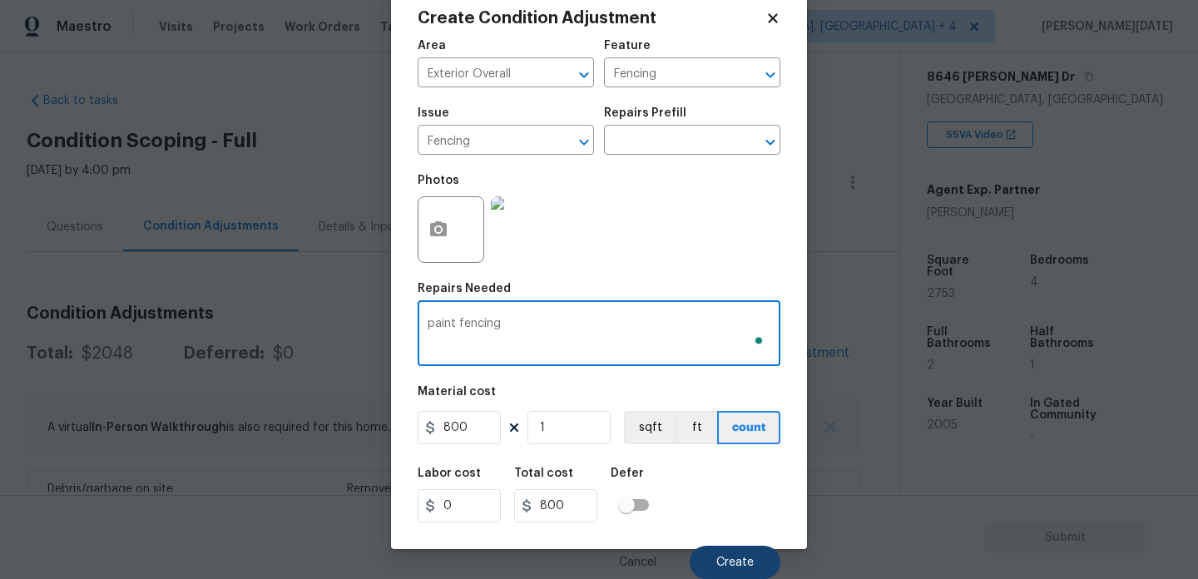
type textarea "paint fencing"
click at [726, 555] on button "Create" at bounding box center [735, 562] width 91 height 33
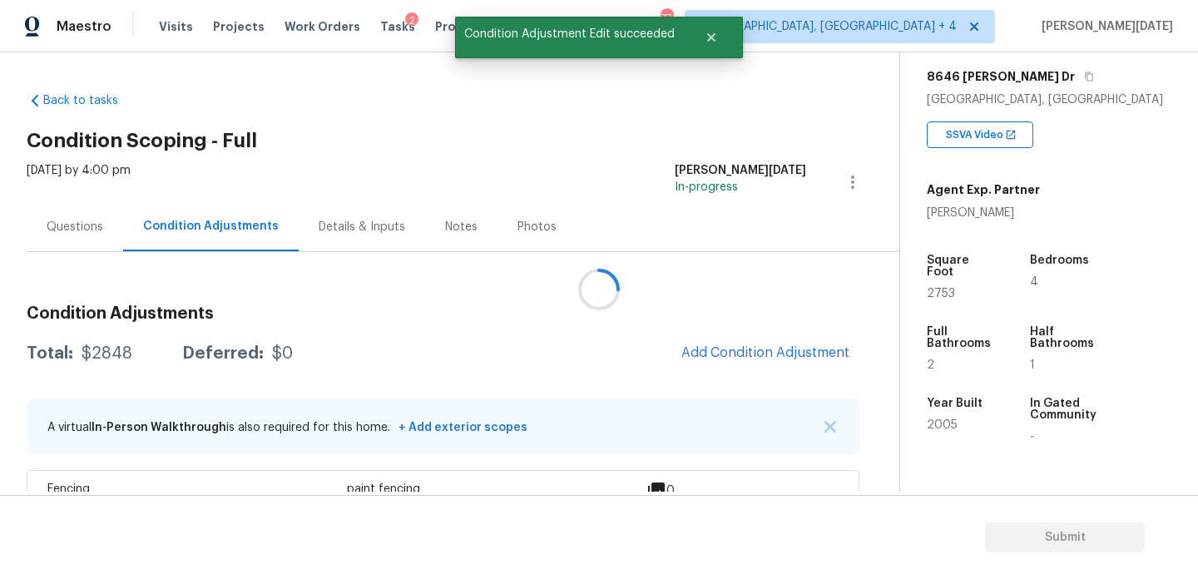
scroll to position [0, 0]
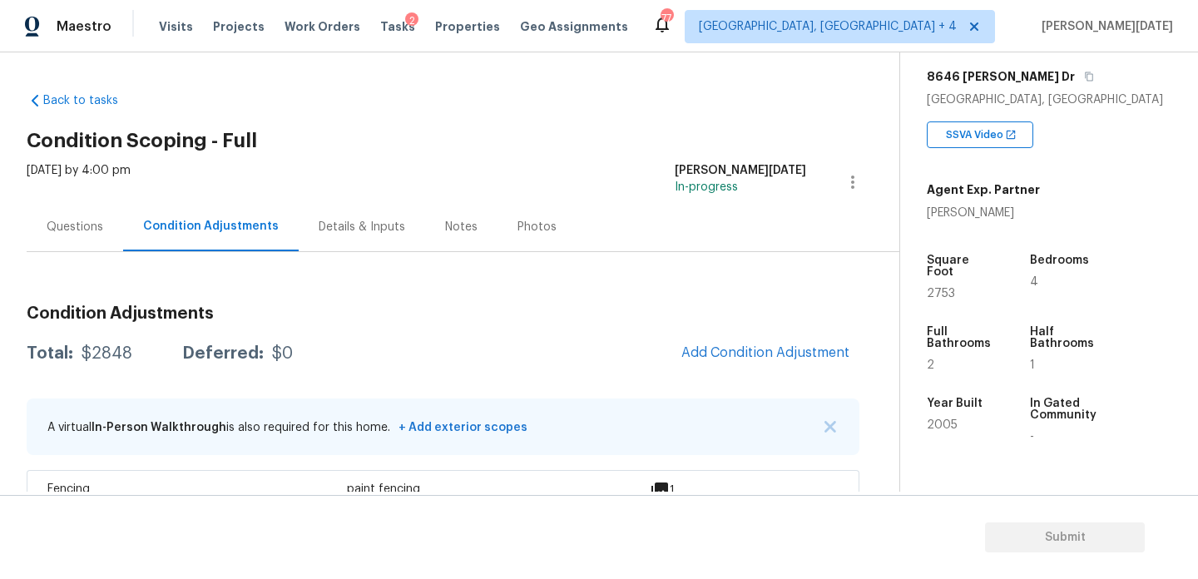
click at [111, 218] on div "Questions" at bounding box center [75, 226] width 96 height 49
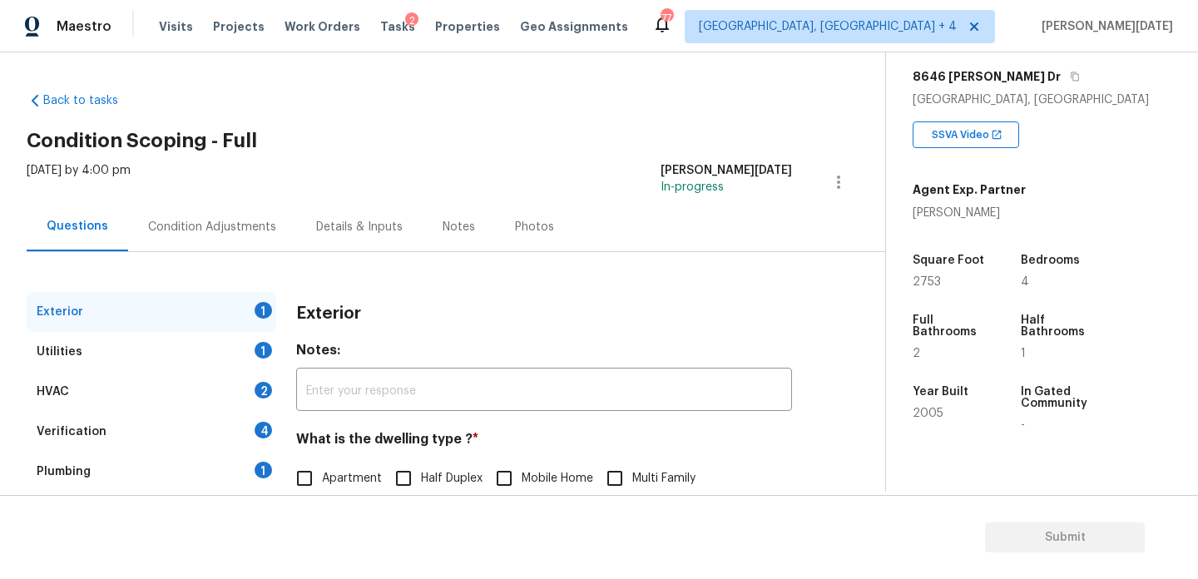
scroll to position [222, 0]
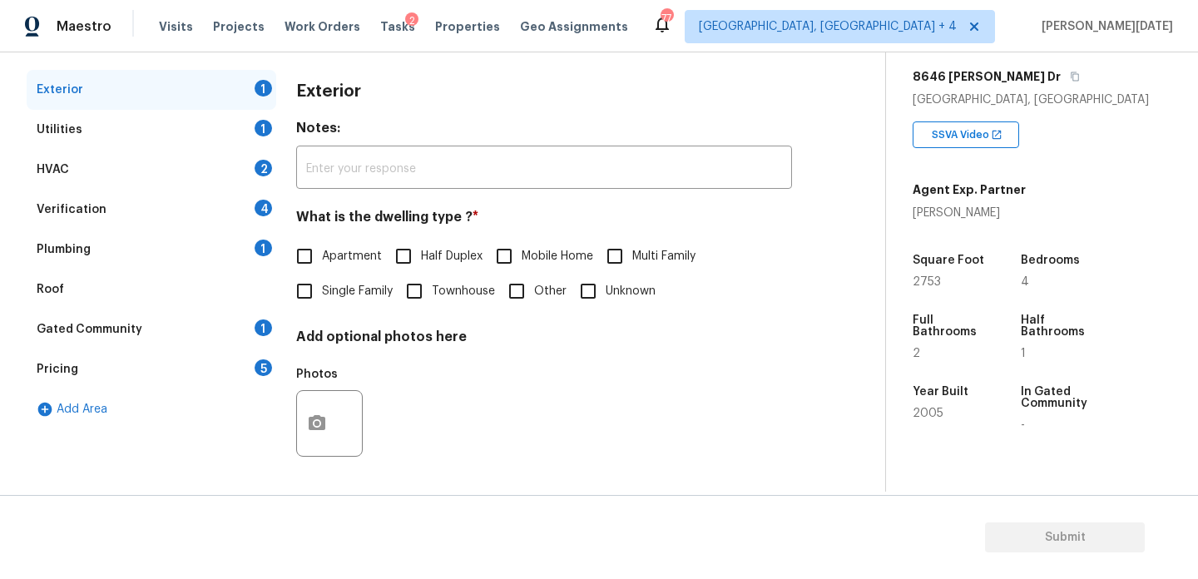
click at [204, 374] on div "Pricing 5" at bounding box center [152, 369] width 250 height 40
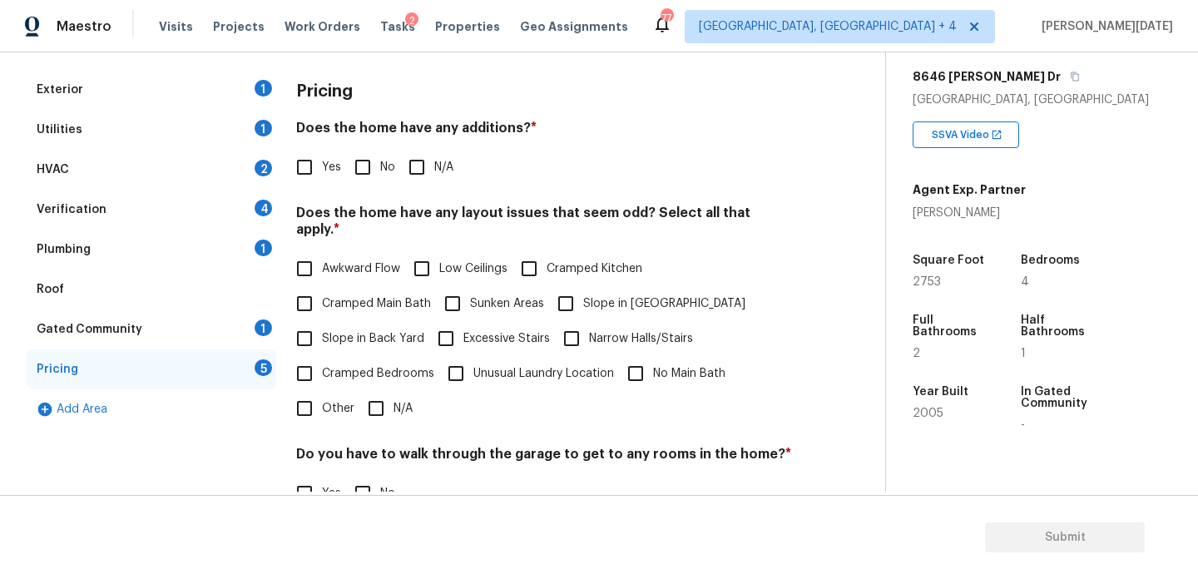
click at [334, 330] on span "Slope in Back Yard" at bounding box center [373, 338] width 102 height 17
click at [322, 321] on input "Slope in Back Yard" at bounding box center [304, 338] width 35 height 35
checkbox input "true"
click at [388, 173] on span "No" at bounding box center [387, 167] width 15 height 17
click at [380, 173] on input "No" at bounding box center [362, 167] width 35 height 35
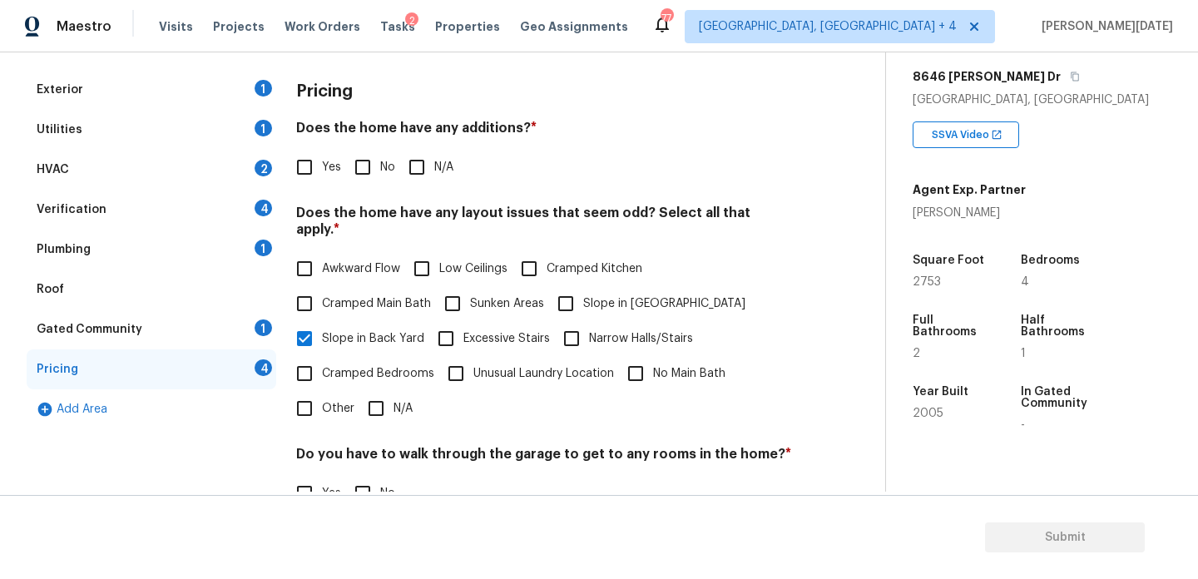
checkbox input "true"
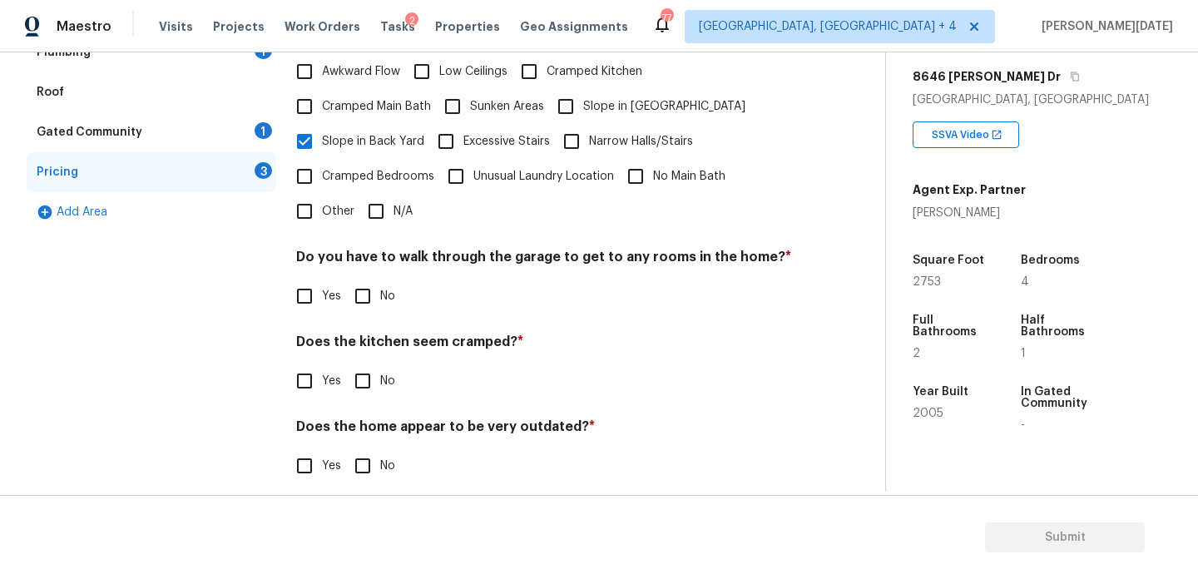
click at [367, 279] on input "No" at bounding box center [362, 296] width 35 height 35
checkbox input "true"
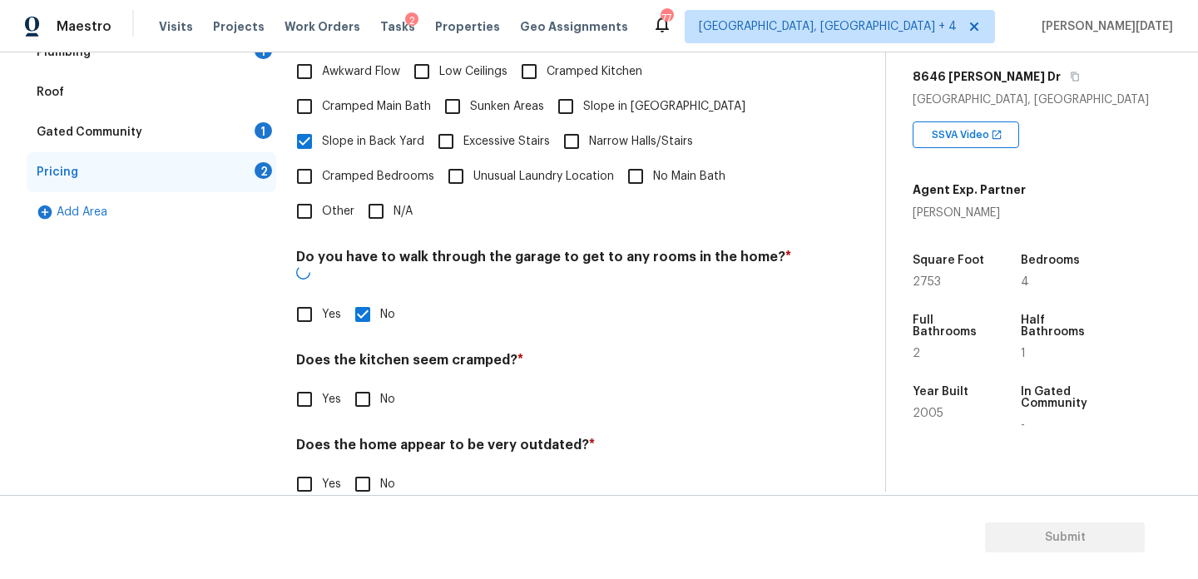
click at [371, 382] on input "No" at bounding box center [362, 399] width 35 height 35
checkbox input "true"
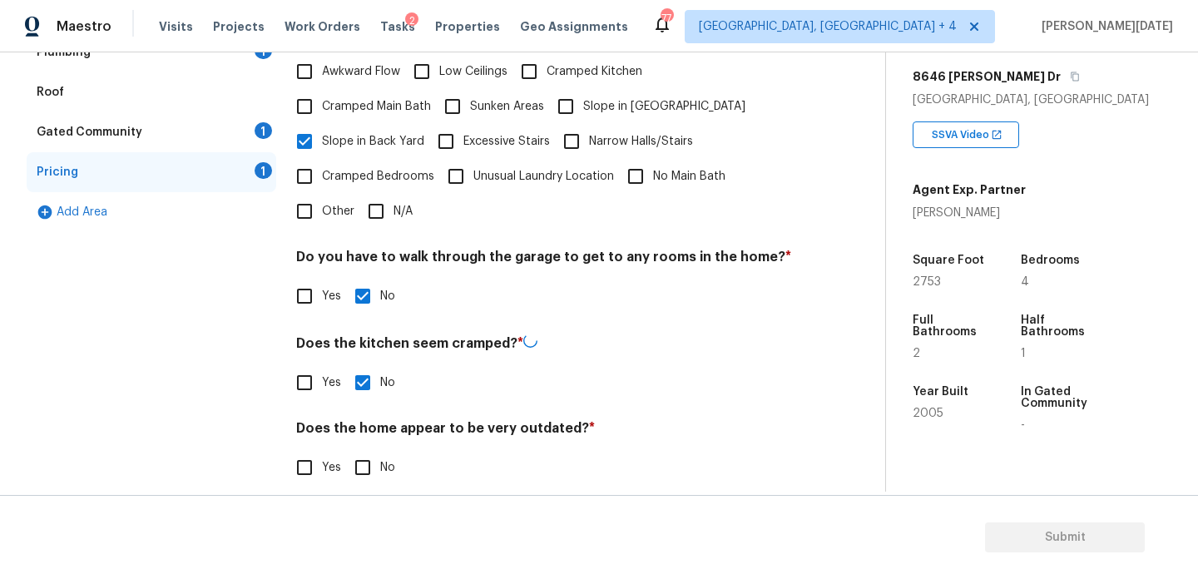
click at [364, 450] on input "No" at bounding box center [362, 467] width 35 height 35
checkbox input "true"
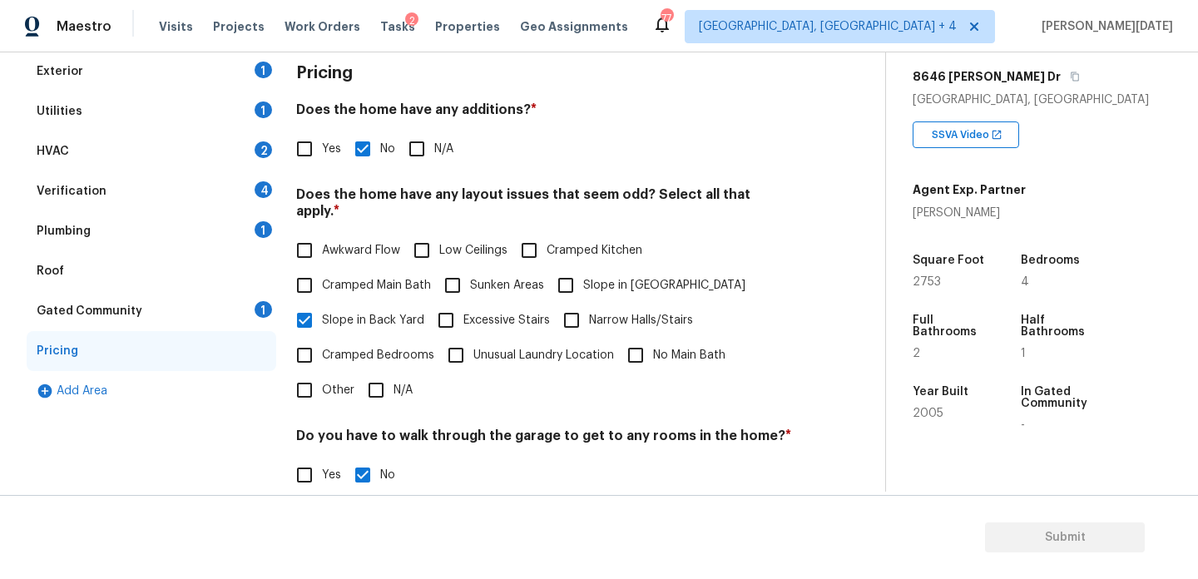
scroll to position [140, 0]
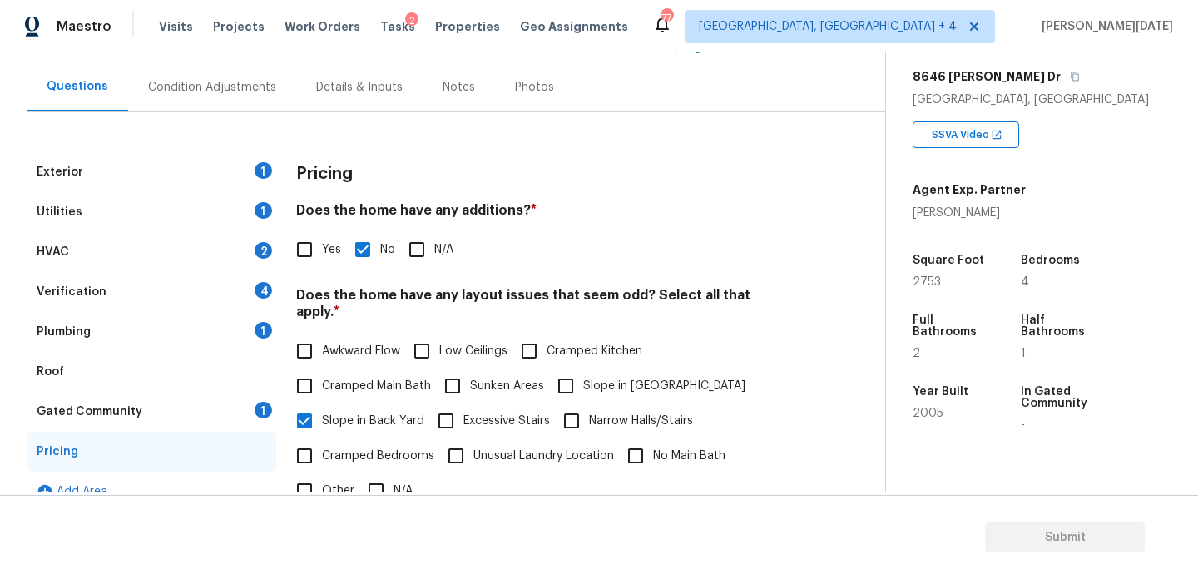
click at [225, 176] on div "Exterior 1" at bounding box center [152, 172] width 250 height 40
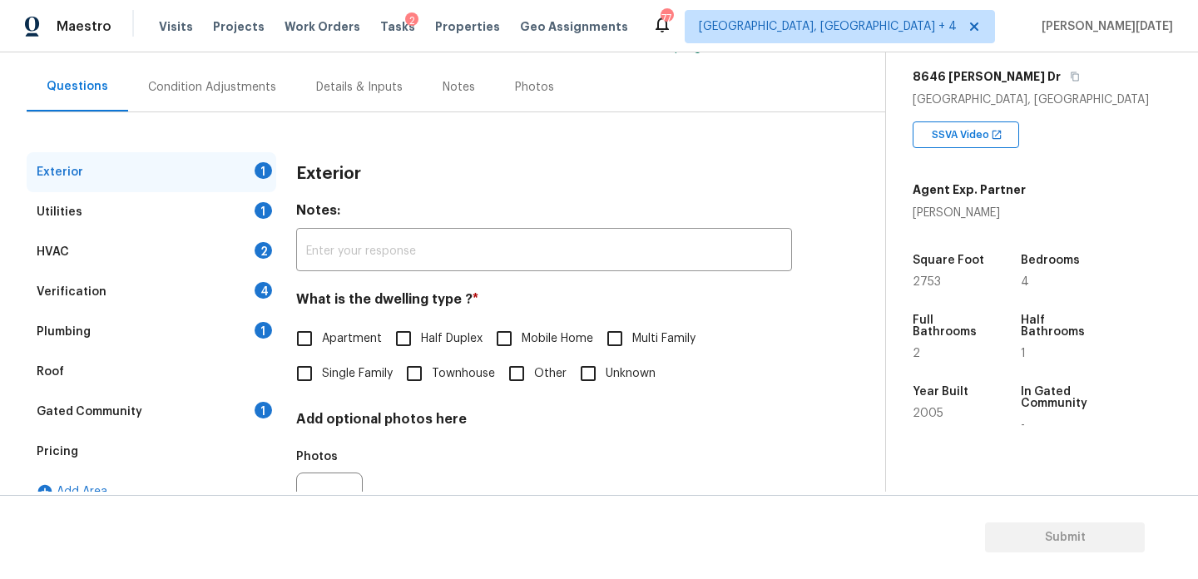
click at [225, 176] on div "Exterior 1" at bounding box center [152, 172] width 250 height 40
click at [299, 385] on input "Single Family" at bounding box center [304, 373] width 35 height 35
checkbox input "true"
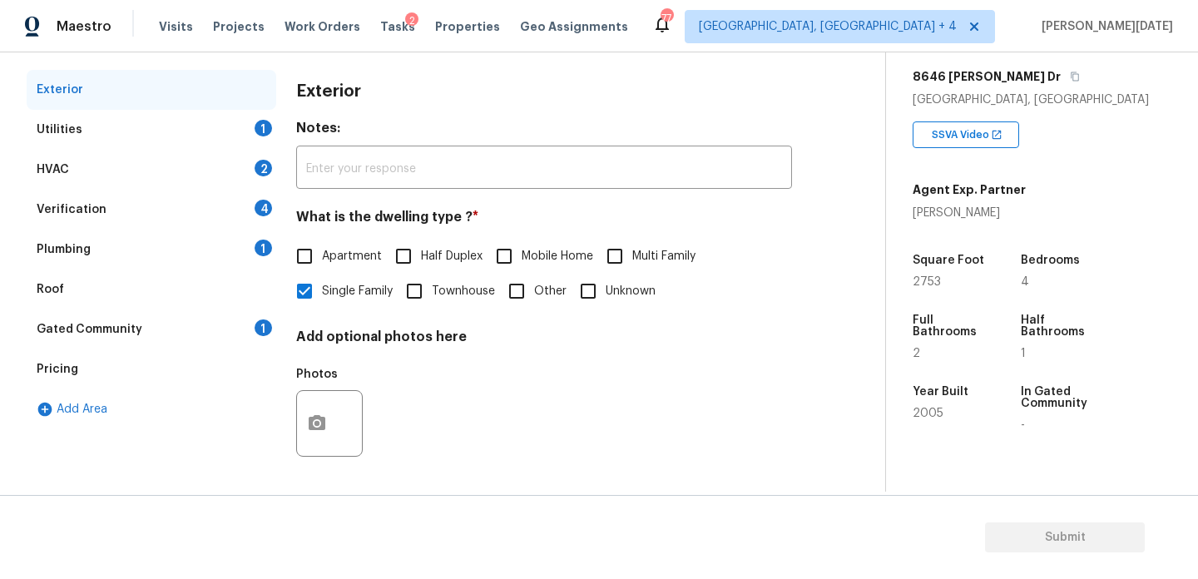
scroll to position [222, 0]
click at [235, 121] on div "Utilities 1" at bounding box center [152, 130] width 250 height 40
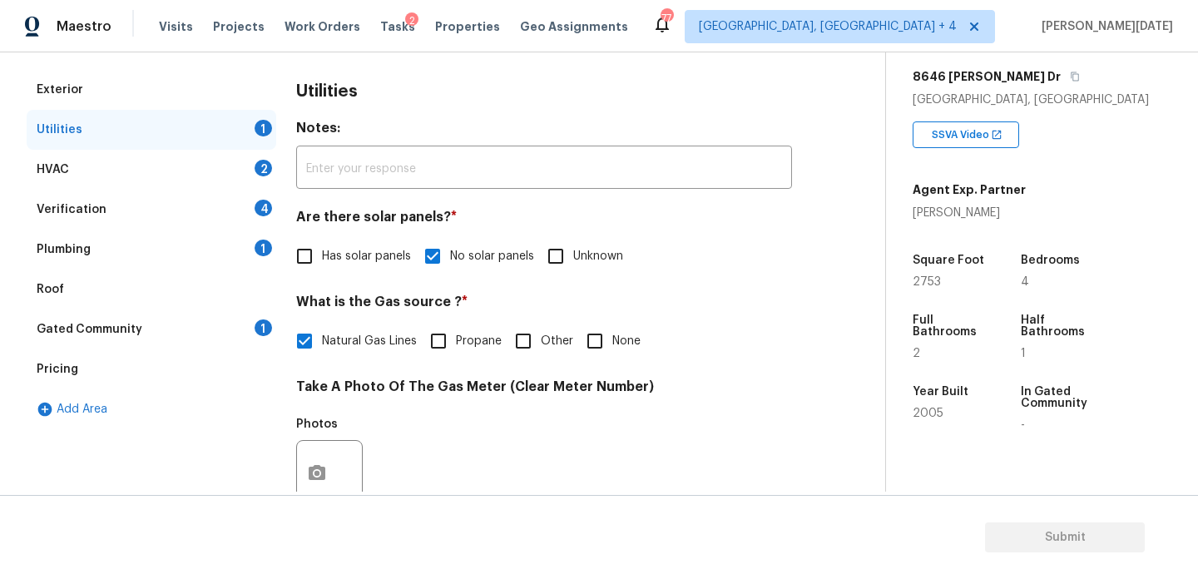
scroll to position [673, 0]
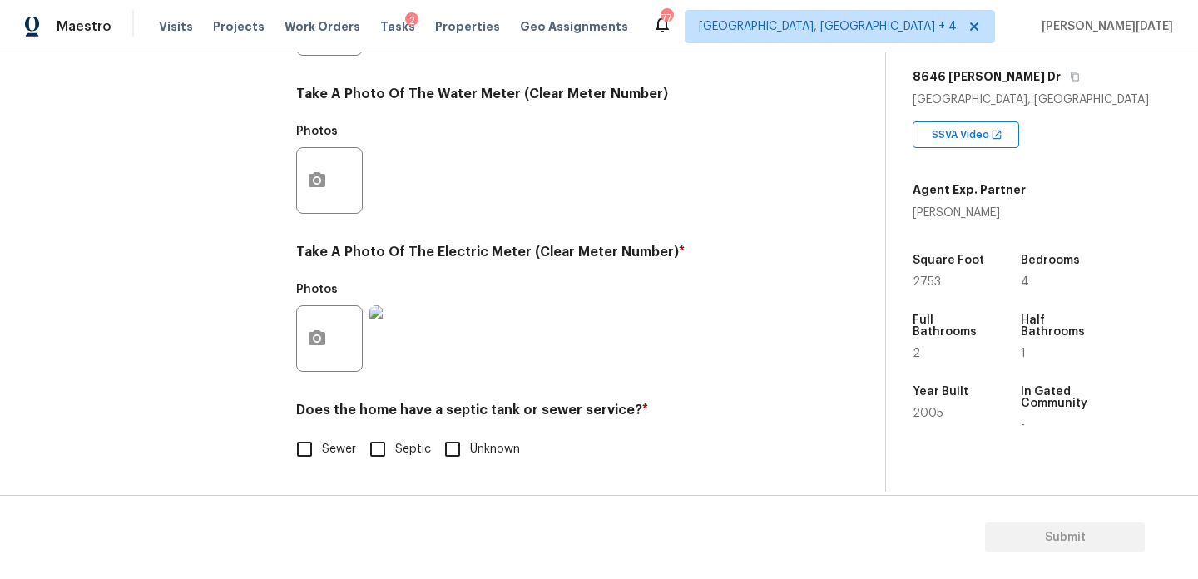
click at [294, 453] on input "Sewer" at bounding box center [304, 449] width 35 height 35
checkbox input "true"
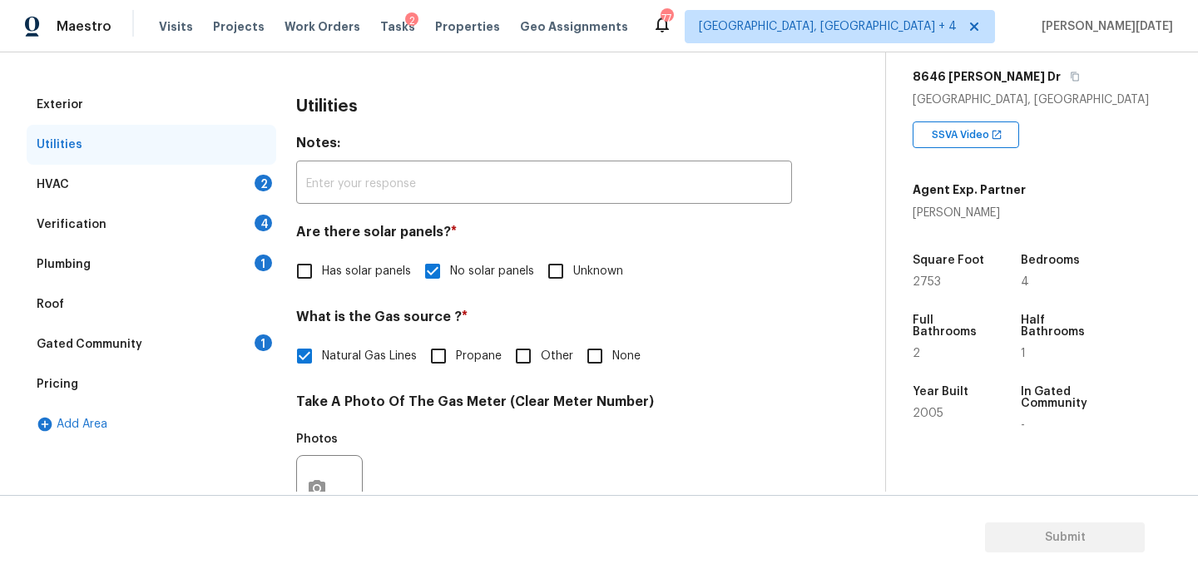
scroll to position [47, 0]
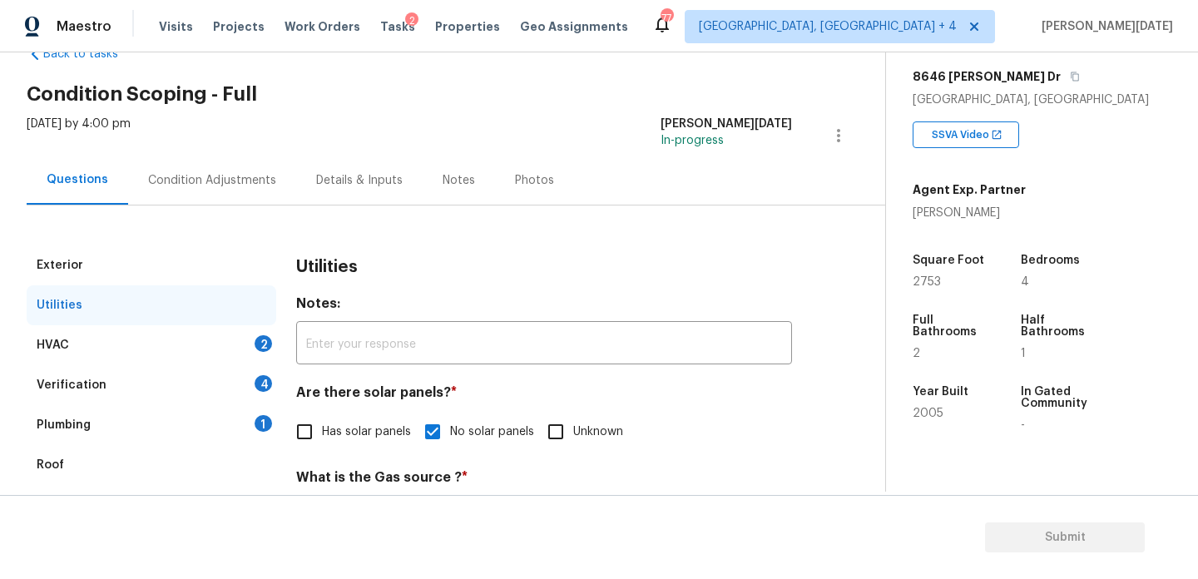
click at [230, 181] on div "Condition Adjustments" at bounding box center [212, 180] width 128 height 17
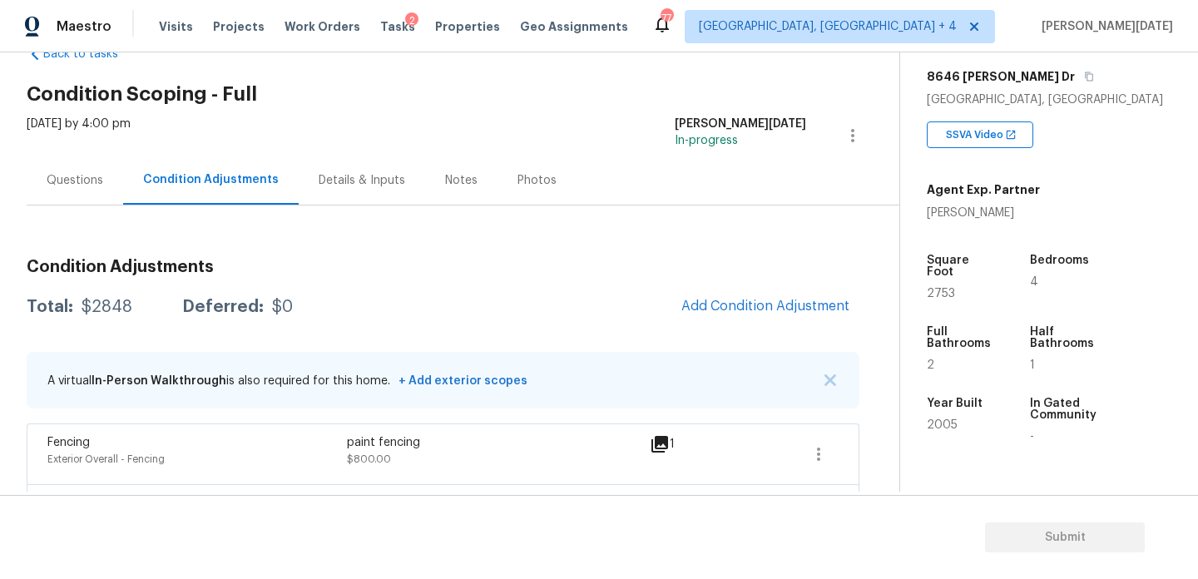
scroll to position [146, 0]
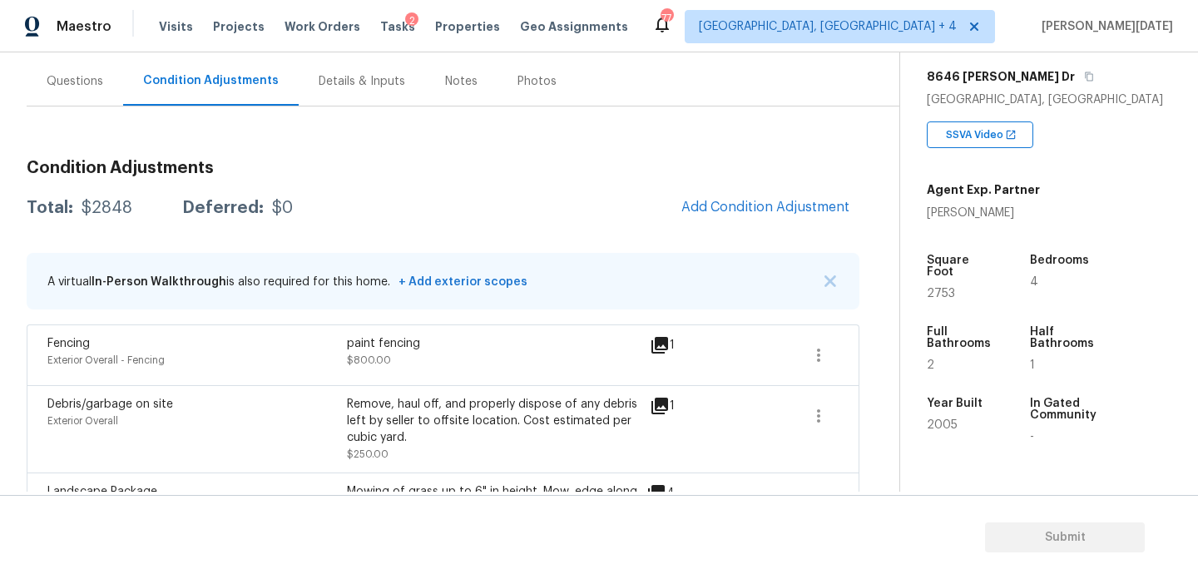
click at [938, 288] on span "2753" at bounding box center [941, 294] width 28 height 12
copy span "2753"
click at [779, 200] on span "Add Condition Adjustment" at bounding box center [765, 207] width 168 height 15
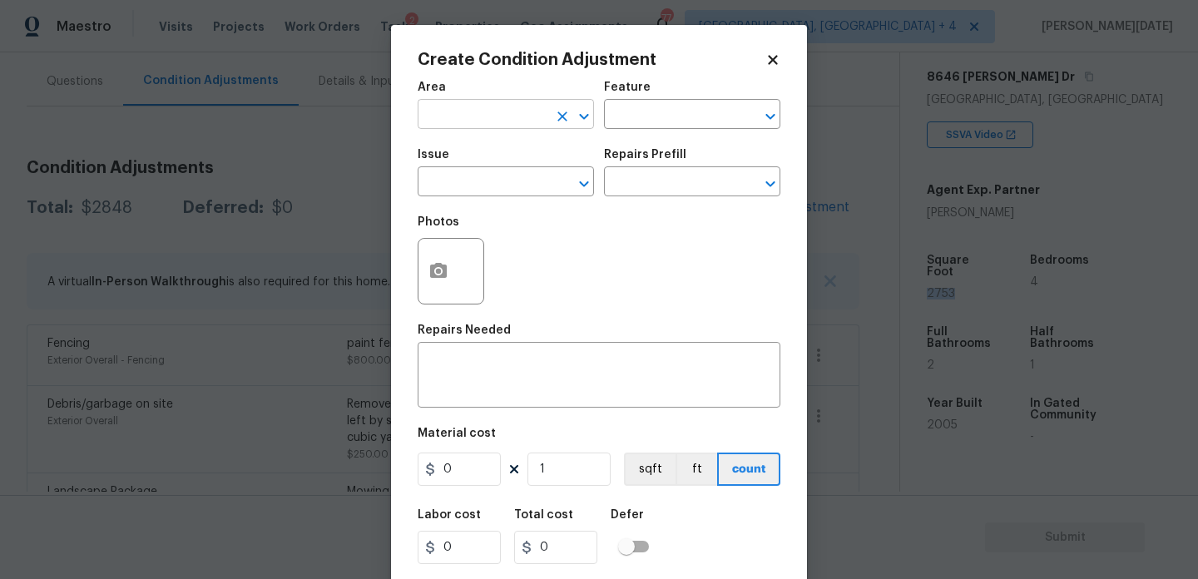
click at [448, 107] on input "text" at bounding box center [483, 116] width 130 height 26
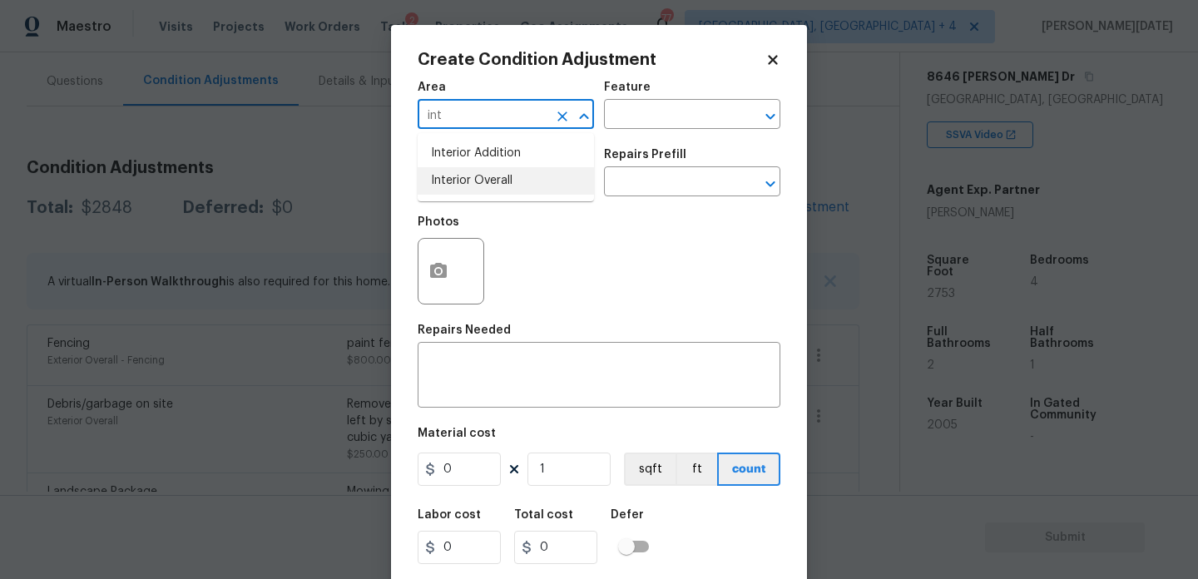
click at [464, 174] on li "Interior Overall" at bounding box center [506, 180] width 176 height 27
type input "Interior Overall"
click at [464, 174] on input "text" at bounding box center [483, 184] width 130 height 26
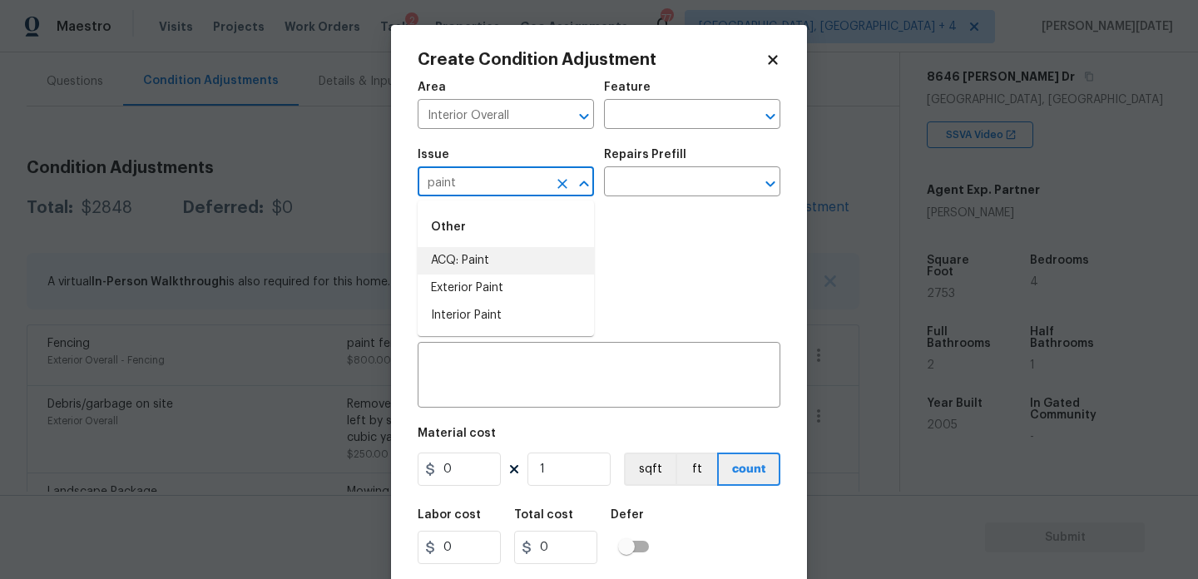
click at [457, 250] on li "ACQ: Paint" at bounding box center [506, 260] width 176 height 27
type input "ACQ: Paint"
click at [672, 175] on input "text" at bounding box center [669, 184] width 130 height 26
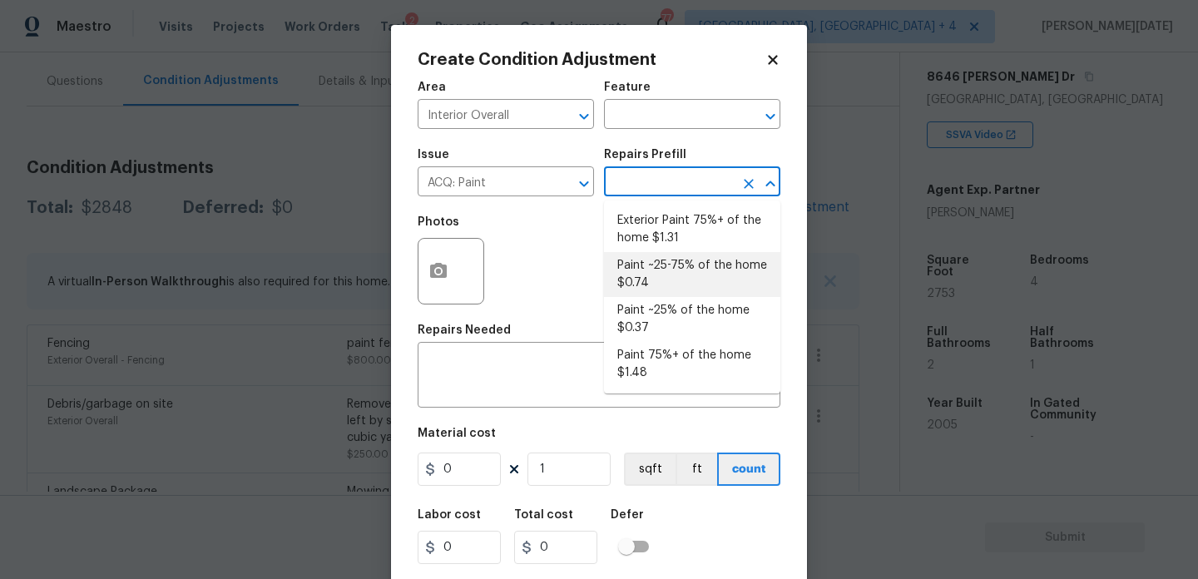
click at [675, 287] on li "Paint ~25-75% of the home $0.74" at bounding box center [692, 274] width 176 height 45
type input "Acquisition"
type textarea "Acquisition Scope: ~25 - 75% of the home needs interior paint"
type input "0.74"
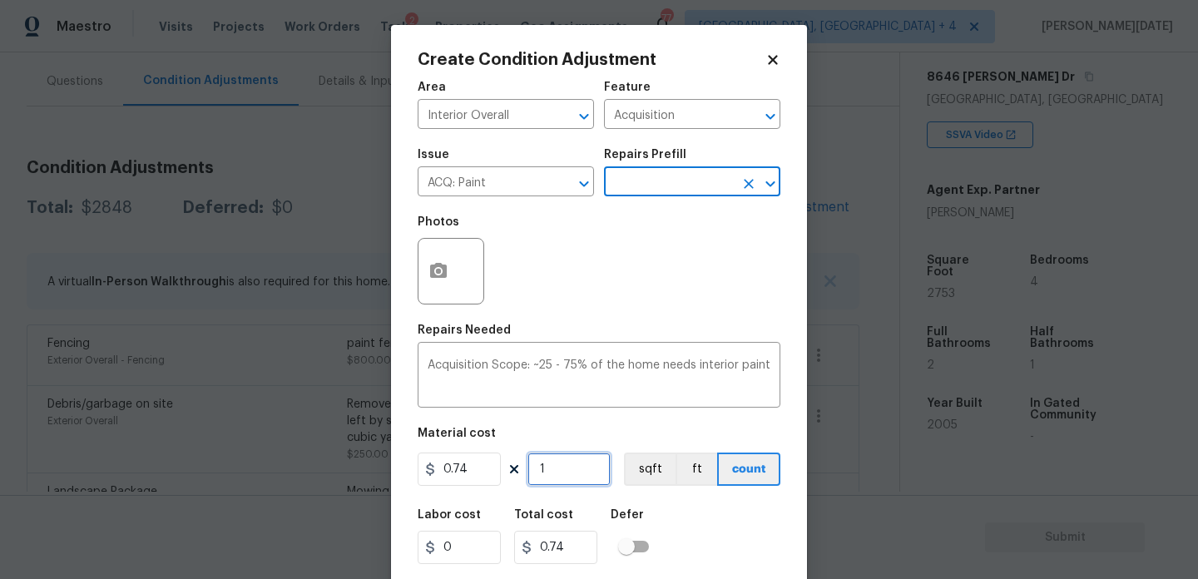
click at [565, 483] on input "1" at bounding box center [568, 469] width 83 height 33
type input "0"
paste input "2753"
type input "2753"
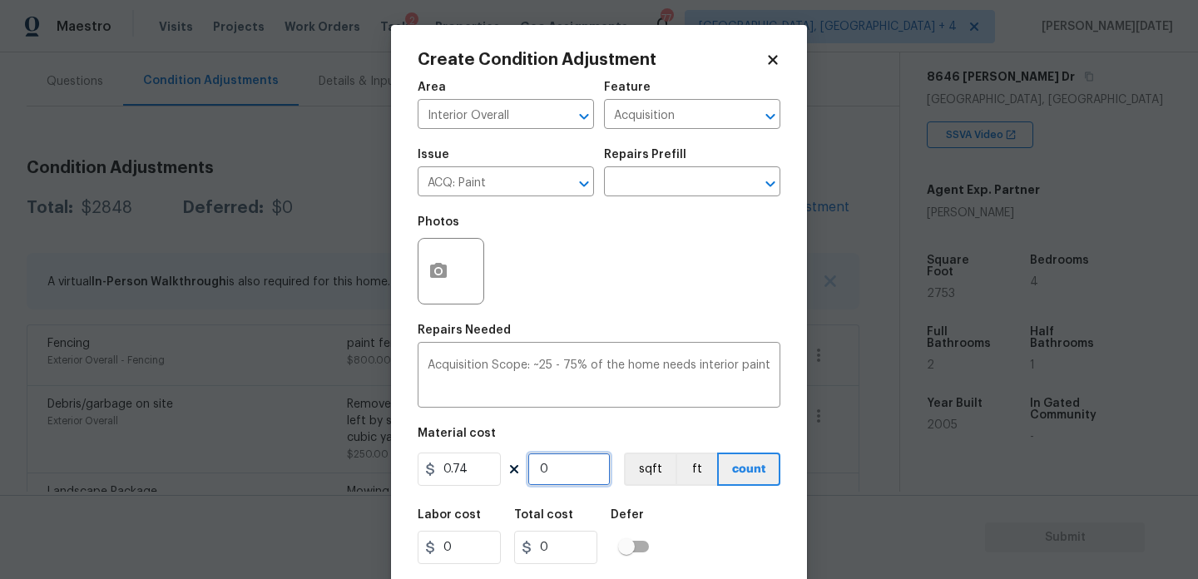
type input "2037.22"
type input "2753"
click at [440, 274] on circle "button" at bounding box center [438, 271] width 5 height 5
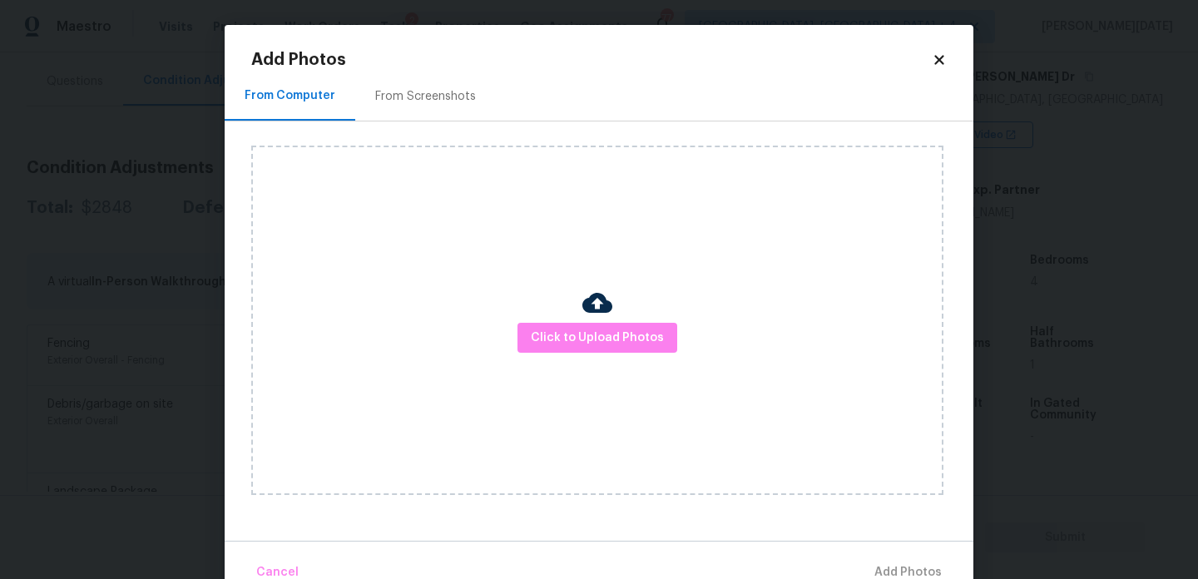
click at [420, 92] on div "From Screenshots" at bounding box center [425, 96] width 101 height 17
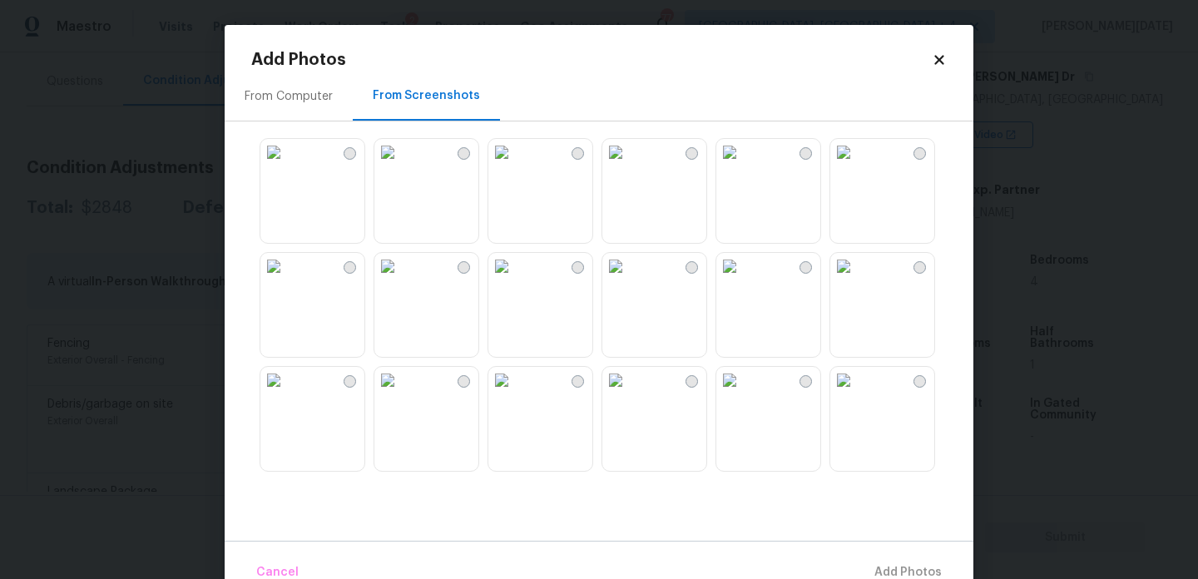
click at [515, 166] on img at bounding box center [501, 152] width 27 height 27
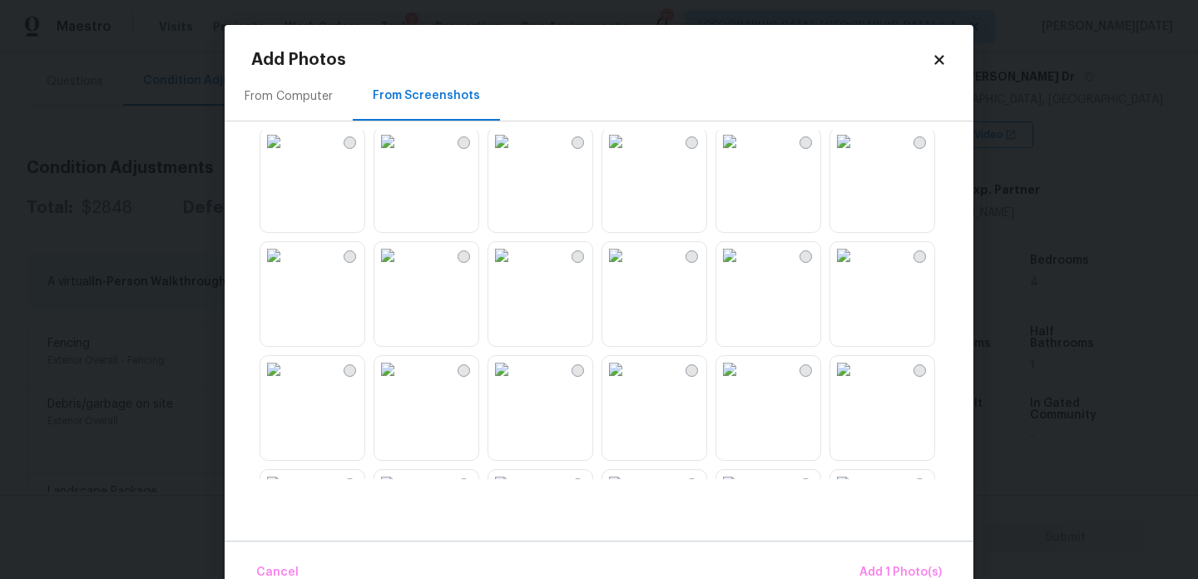
scroll to position [240, 0]
click at [515, 153] on img at bounding box center [501, 139] width 27 height 27
click at [401, 153] on img at bounding box center [387, 139] width 27 height 27
click at [629, 267] on img at bounding box center [615, 253] width 27 height 27
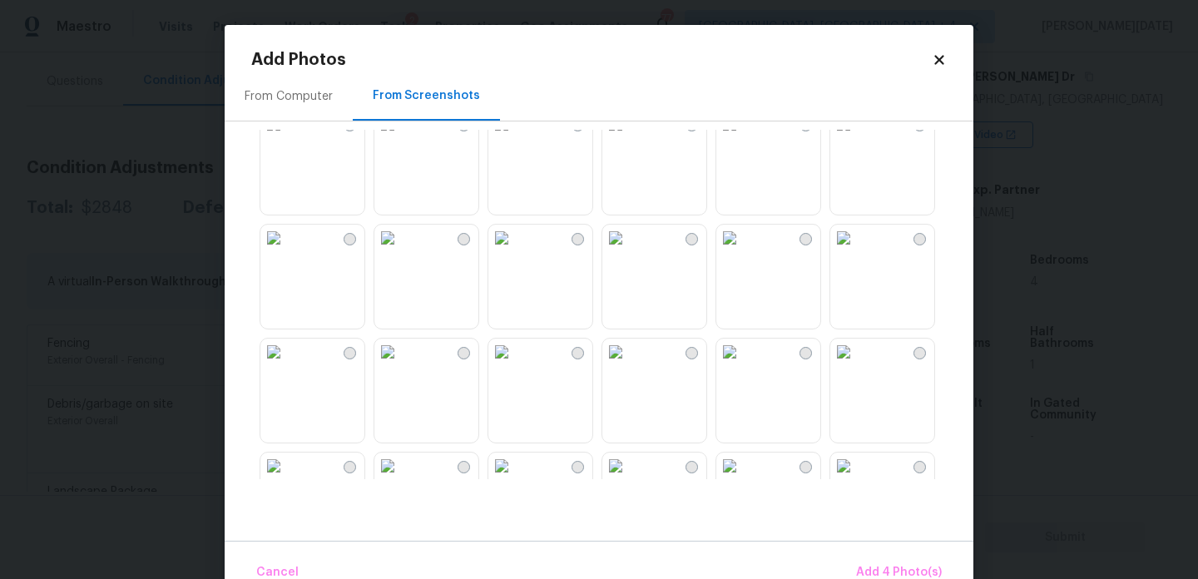
scroll to position [477, 0]
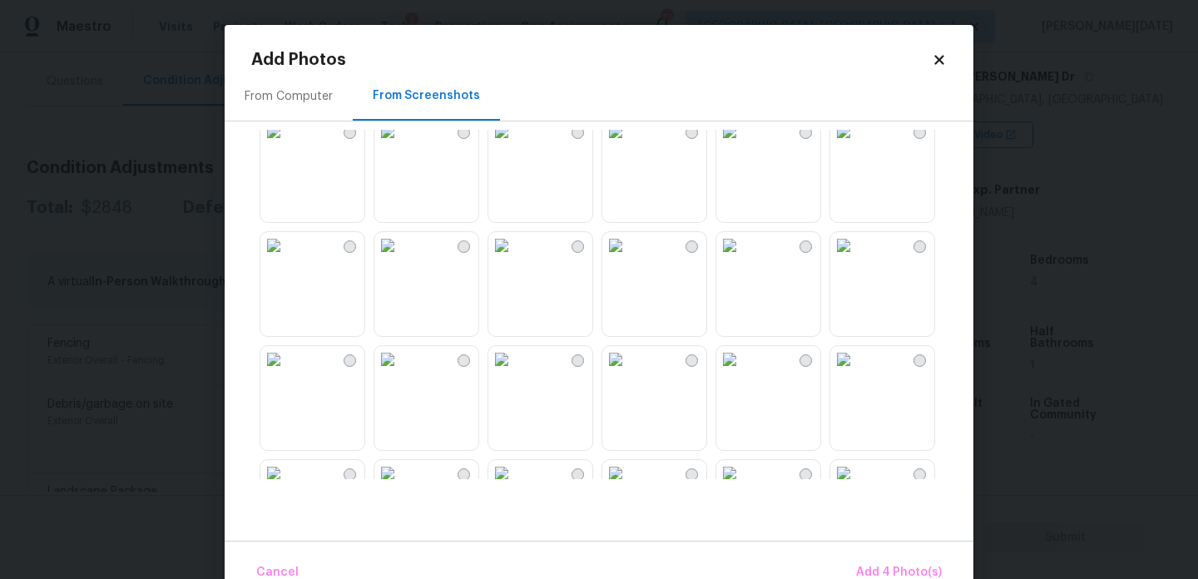
click at [857, 145] on img at bounding box center [843, 131] width 27 height 27
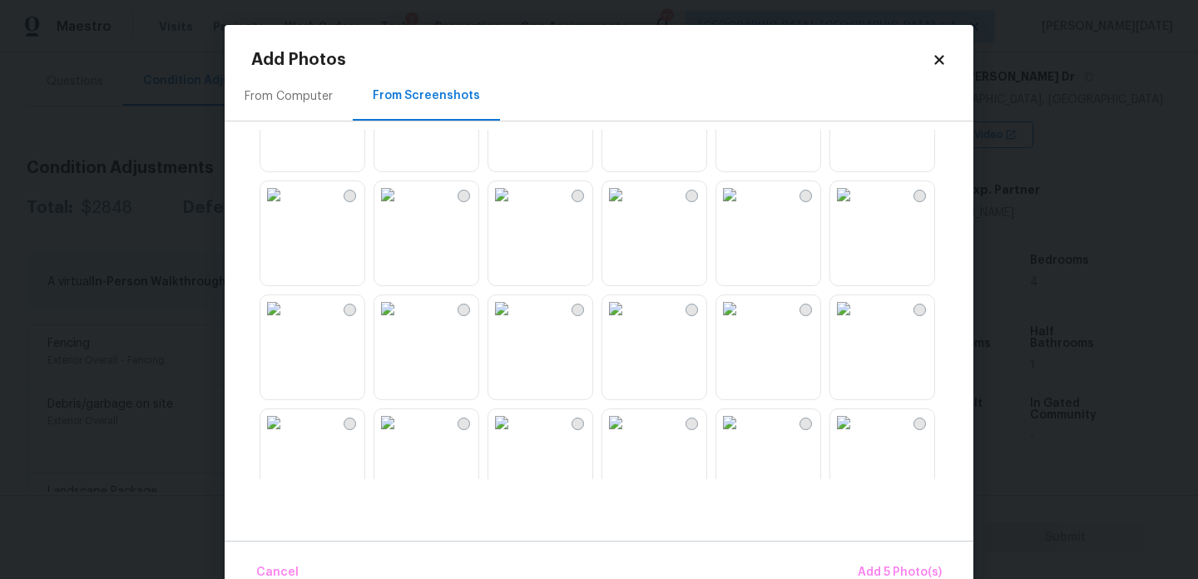
scroll to position [756, 0]
click at [743, 93] on img at bounding box center [729, 80] width 27 height 27
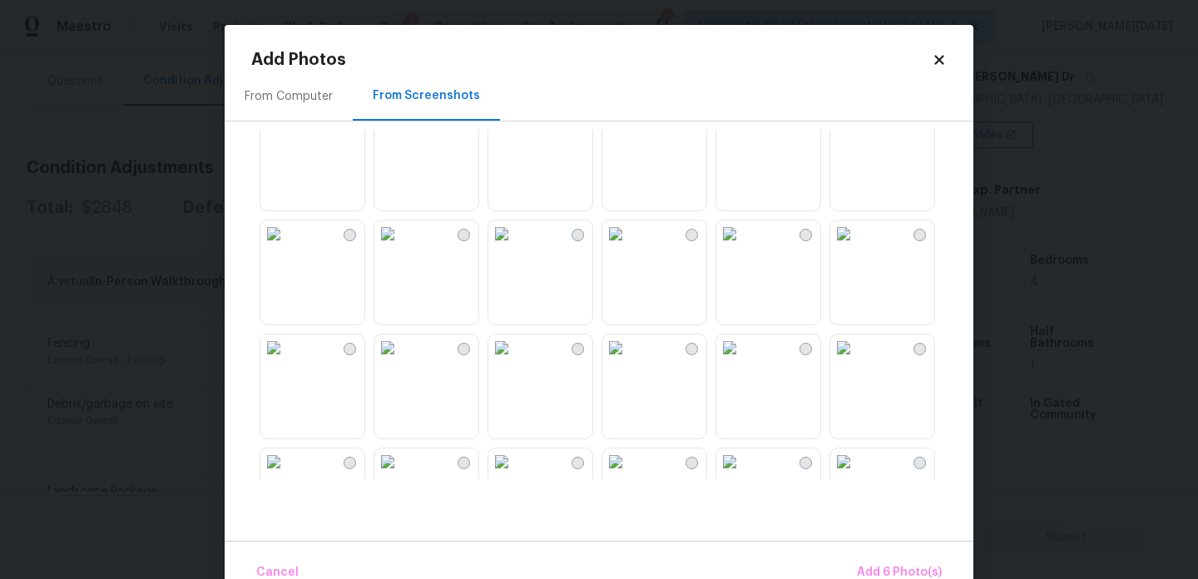
scroll to position [947, 0]
click at [515, 245] on img at bounding box center [501, 231] width 27 height 27
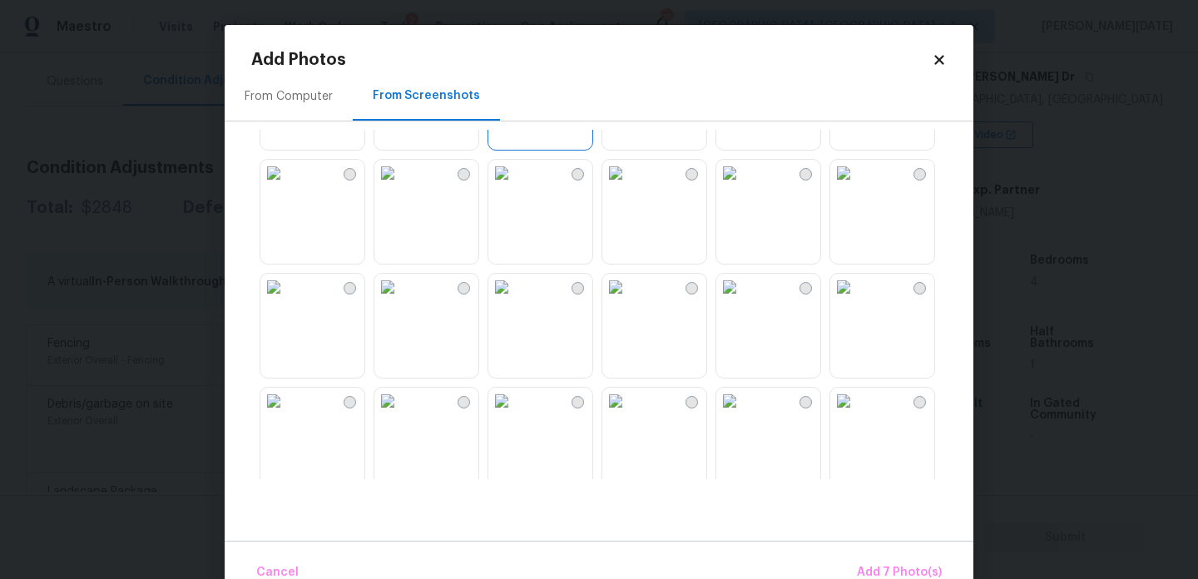
click at [515, 186] on img at bounding box center [501, 173] width 27 height 27
click at [401, 186] on img at bounding box center [387, 173] width 27 height 27
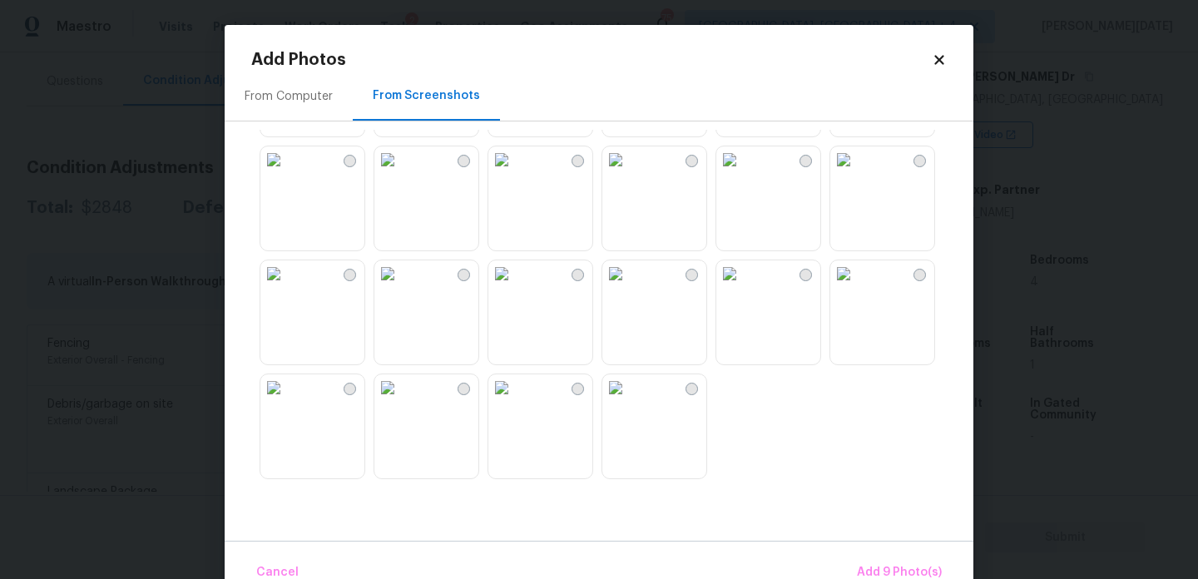
click at [743, 173] on img at bounding box center [729, 159] width 27 height 27
click at [872, 560] on button "Add 10 Photo(s)" at bounding box center [896, 573] width 104 height 36
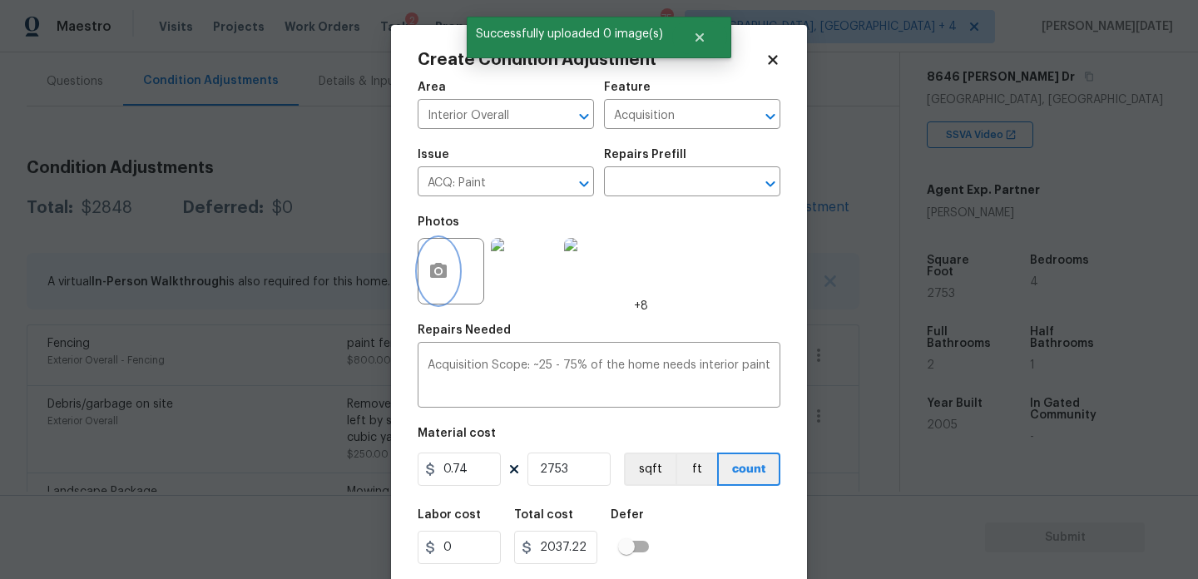
scroll to position [42, 0]
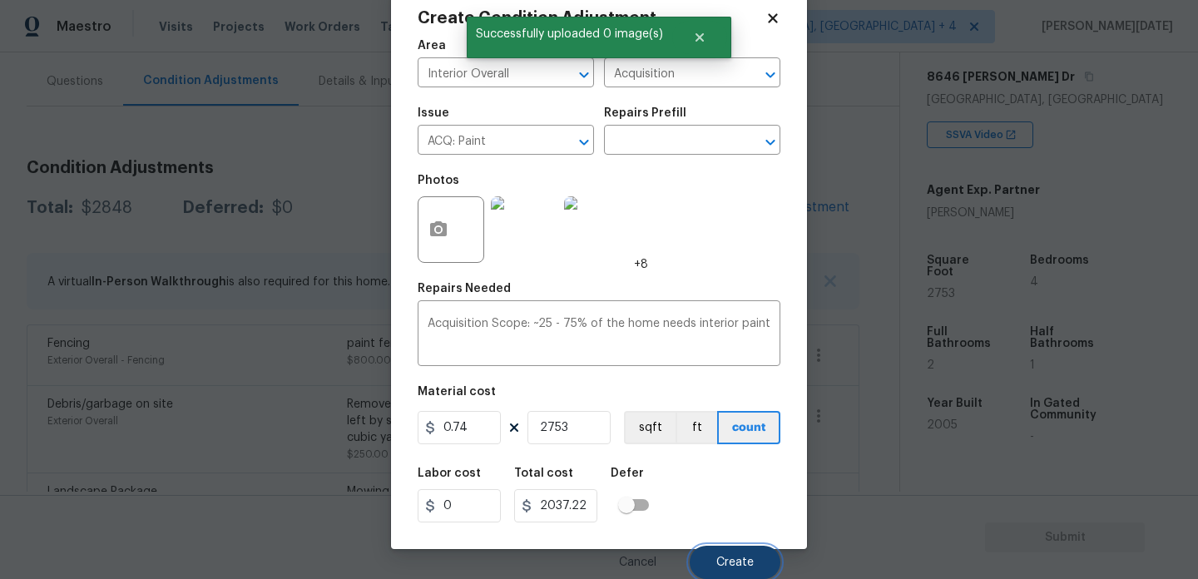
click at [748, 557] on span "Create" at bounding box center [734, 563] width 37 height 12
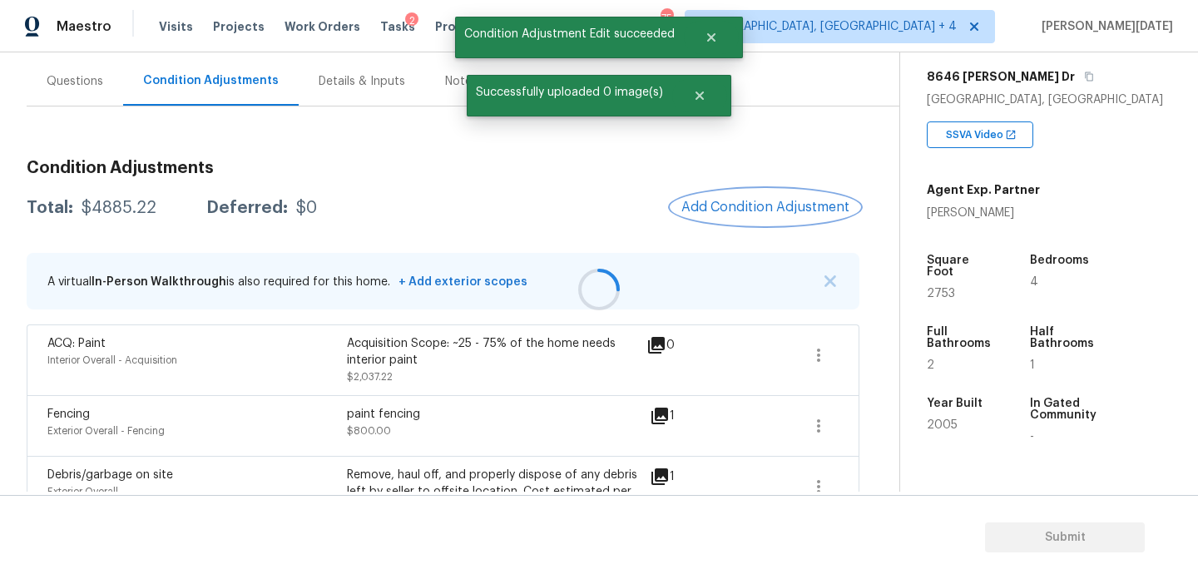
scroll to position [0, 0]
click at [725, 205] on span "Add Condition Adjustment" at bounding box center [765, 207] width 168 height 15
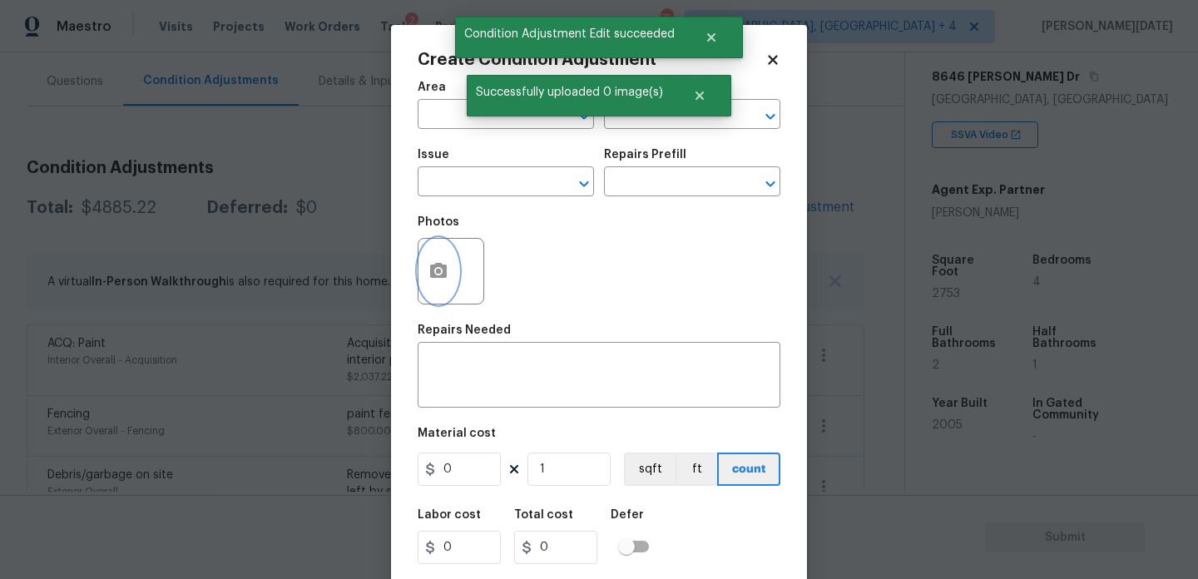
click at [443, 262] on icon "button" at bounding box center [438, 271] width 20 height 20
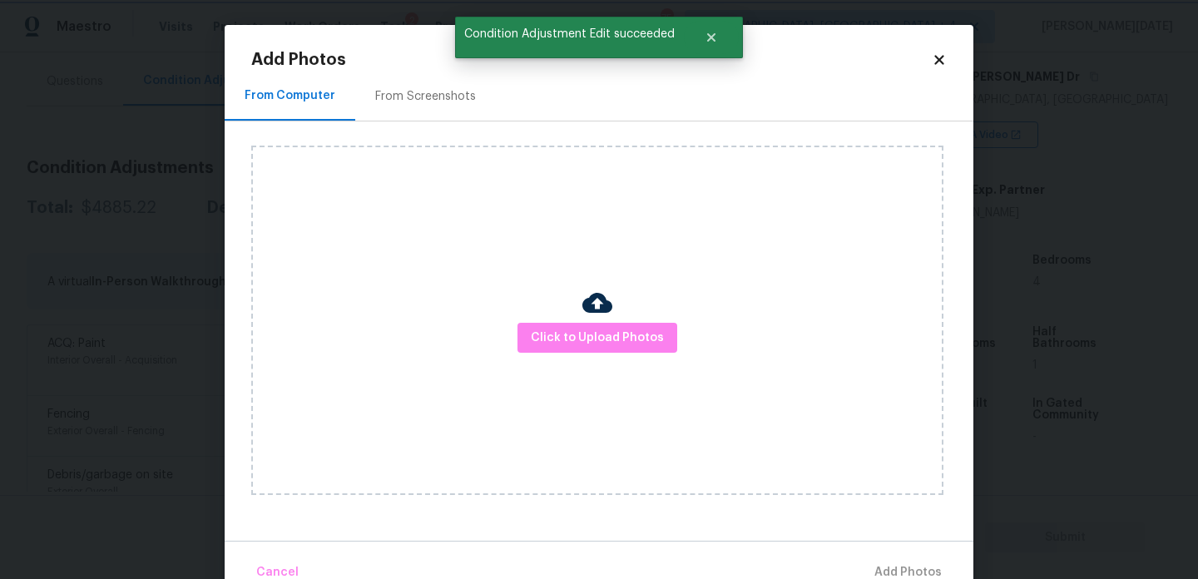
click at [859, 84] on div "From Computer From Screenshots" at bounding box center [599, 97] width 749 height 50
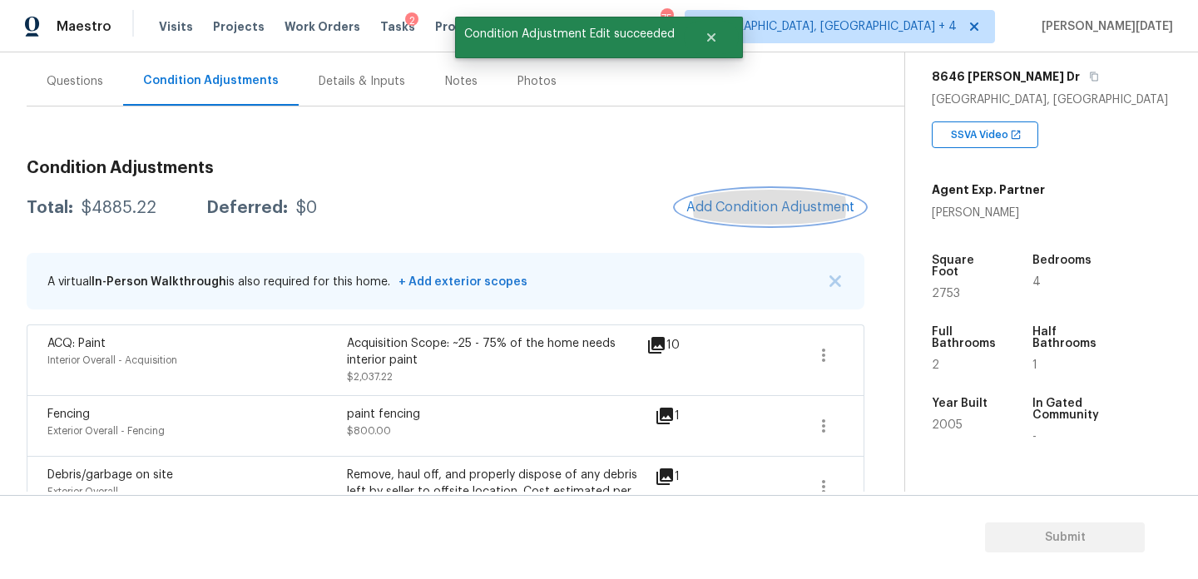
click at [772, 205] on span "Add Condition Adjustment" at bounding box center [770, 207] width 168 height 15
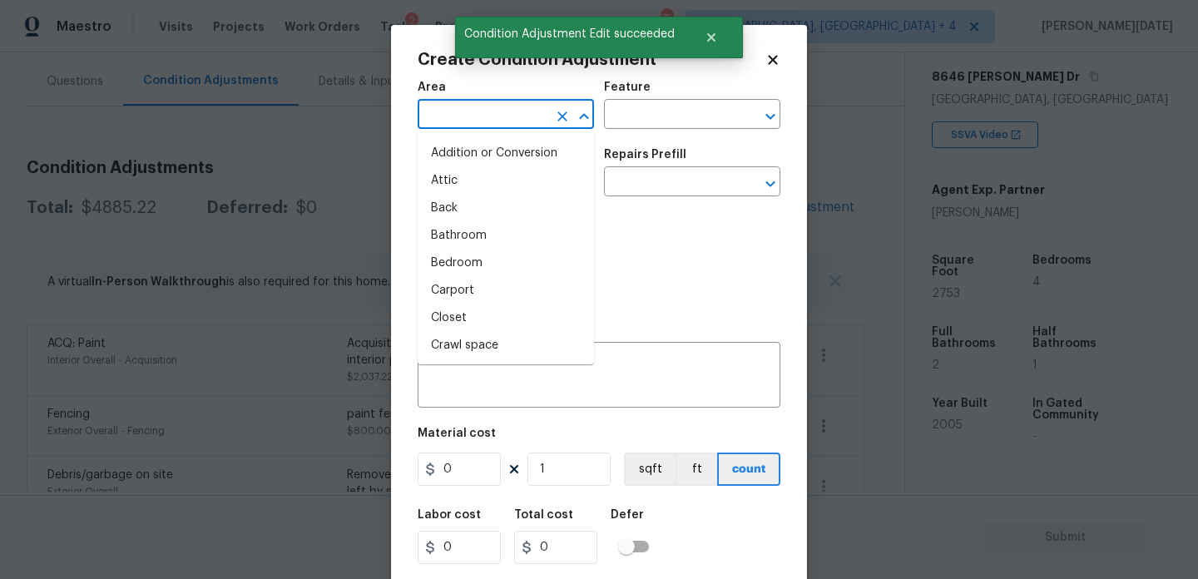
click at [455, 111] on input "text" at bounding box center [483, 116] width 130 height 26
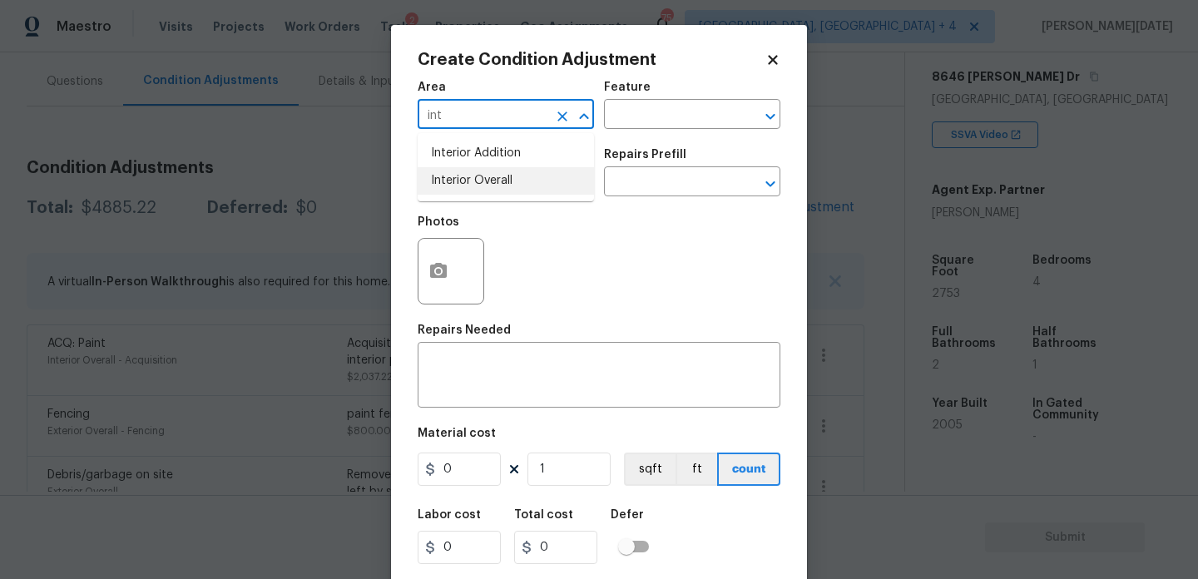
click at [460, 167] on li "Interior Overall" at bounding box center [506, 180] width 176 height 27
type input "Interior Overall"
click at [460, 167] on div "Issue" at bounding box center [506, 160] width 176 height 22
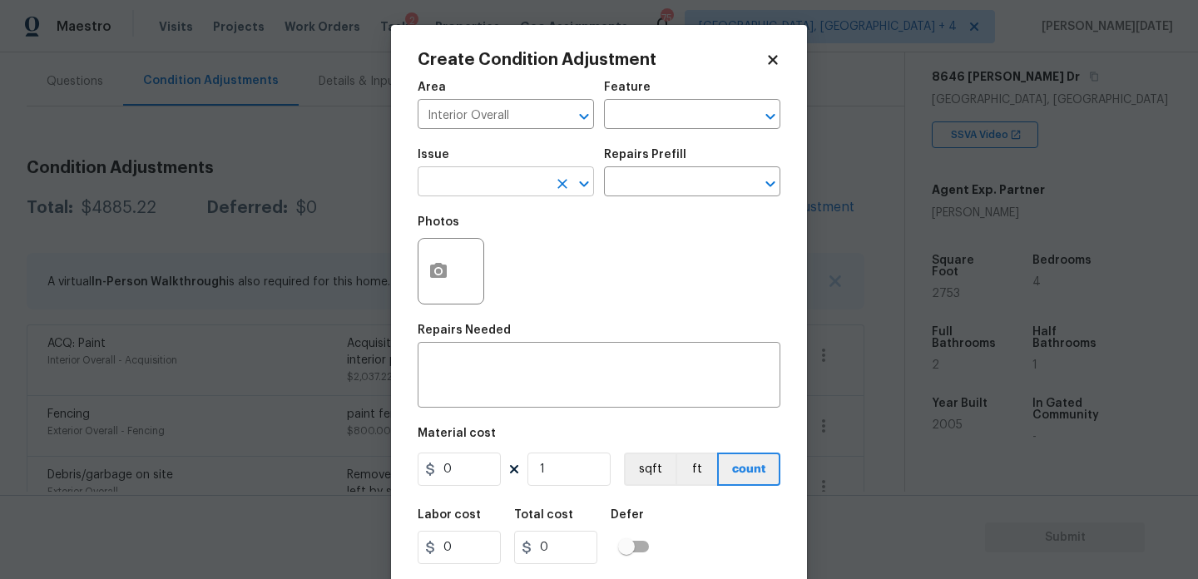
click at [453, 188] on input "text" at bounding box center [483, 184] width 130 height 26
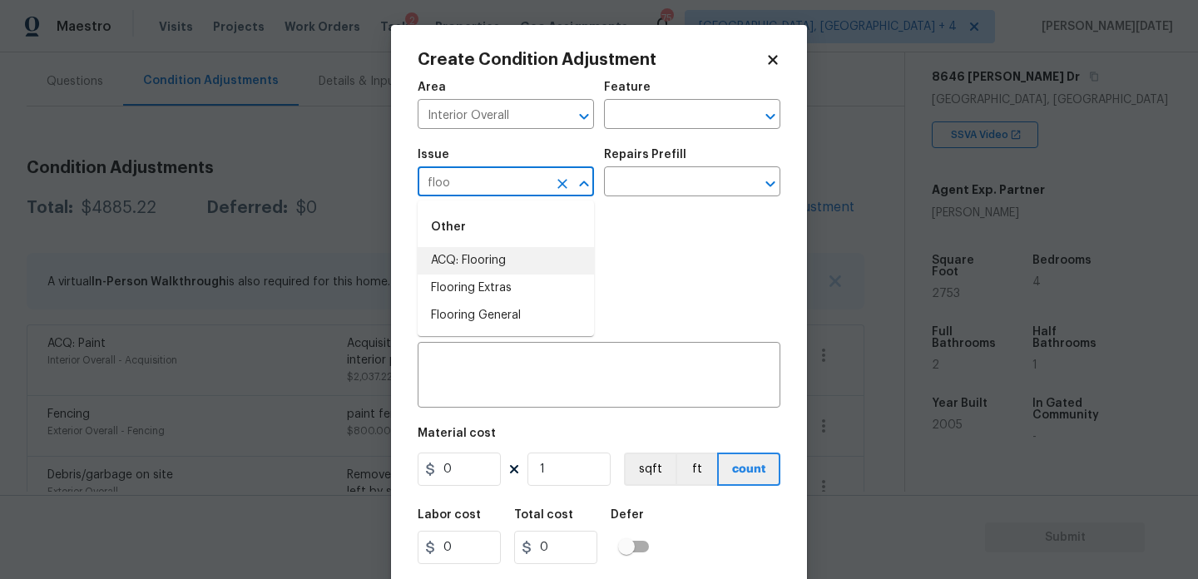
click at [444, 263] on li "ACQ: Flooring" at bounding box center [506, 260] width 176 height 27
type input "ACQ: Flooring"
click at [702, 169] on div "Repairs Prefill" at bounding box center [692, 160] width 176 height 22
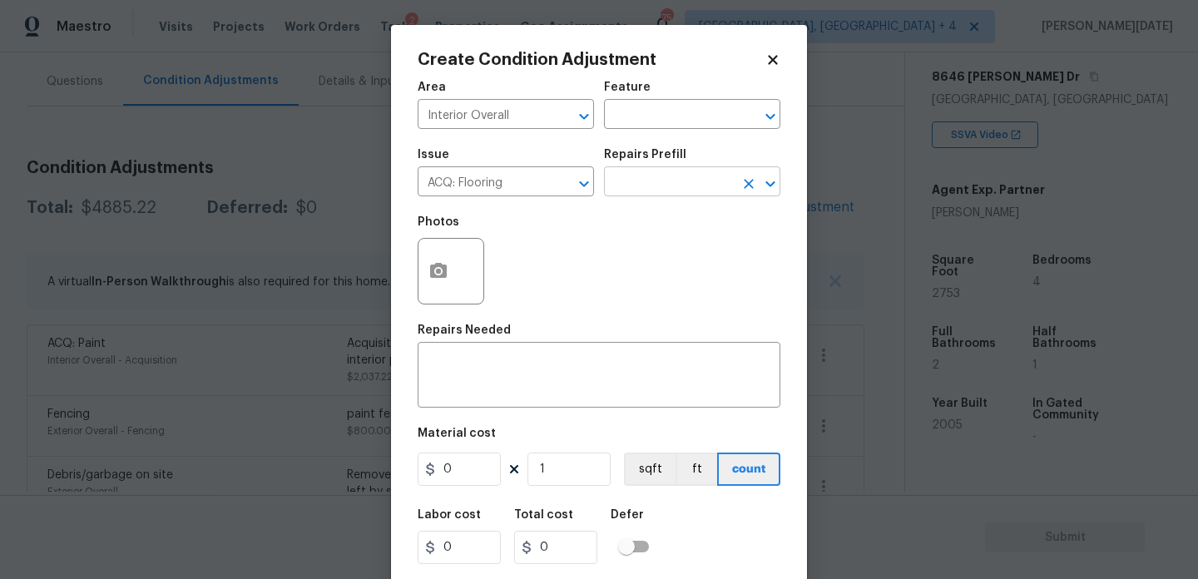
click at [694, 191] on input "text" at bounding box center [669, 184] width 130 height 26
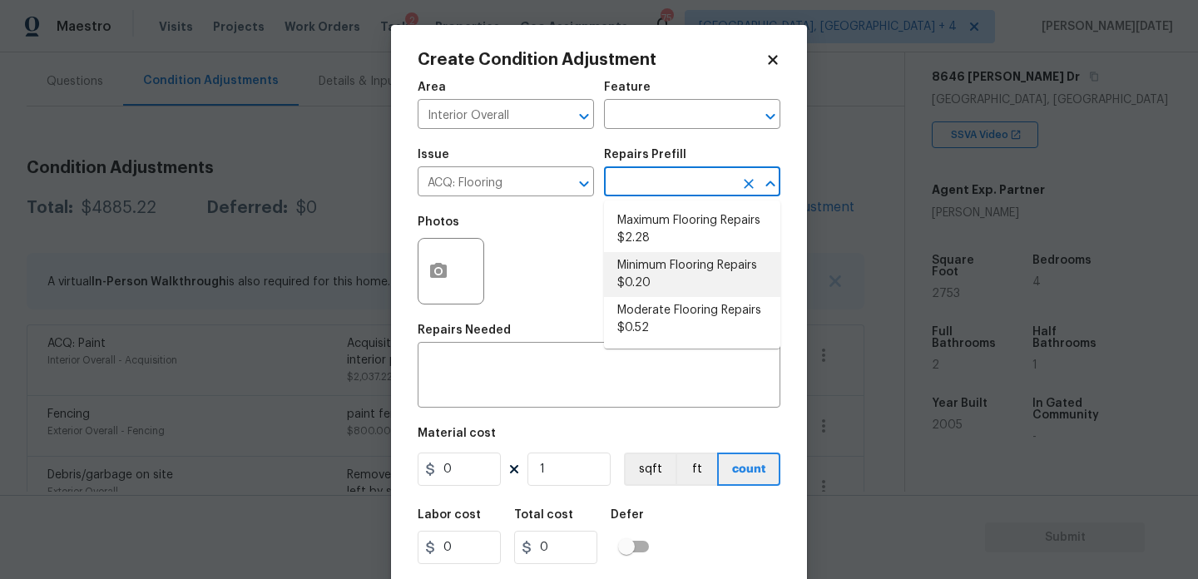
click at [686, 275] on li "Minimum Flooring Repairs $0.20" at bounding box center [692, 274] width 176 height 45
type input "Acquisition"
type textarea "Acquisition Scope: Minimum flooring repairs"
type input "0.2"
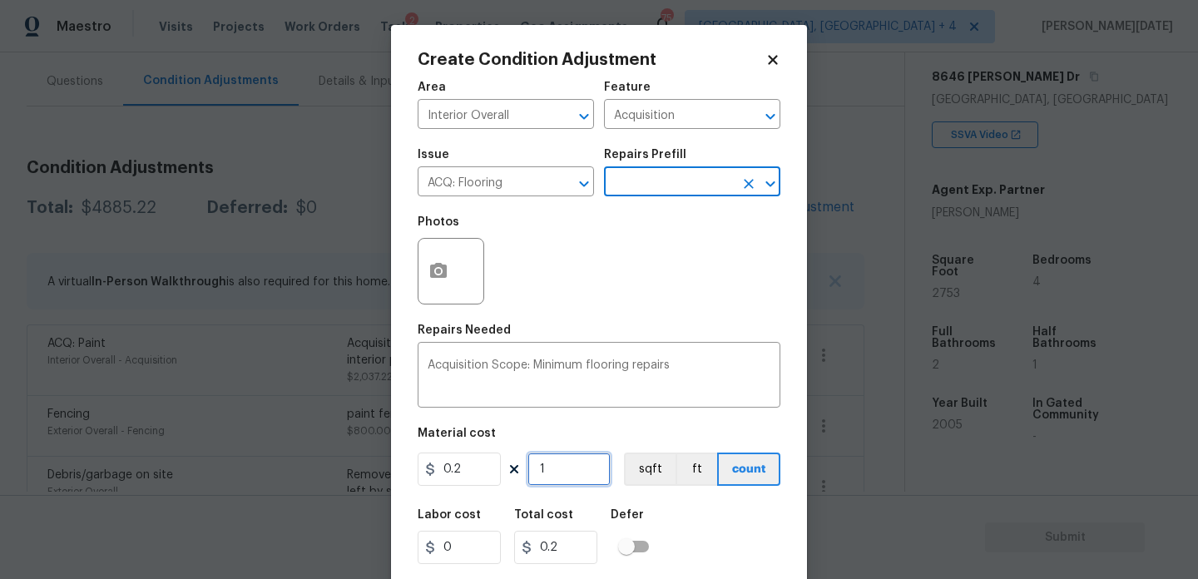
click at [577, 468] on input "1" at bounding box center [568, 469] width 83 height 33
type input "0"
paste input "2753"
type input "2753"
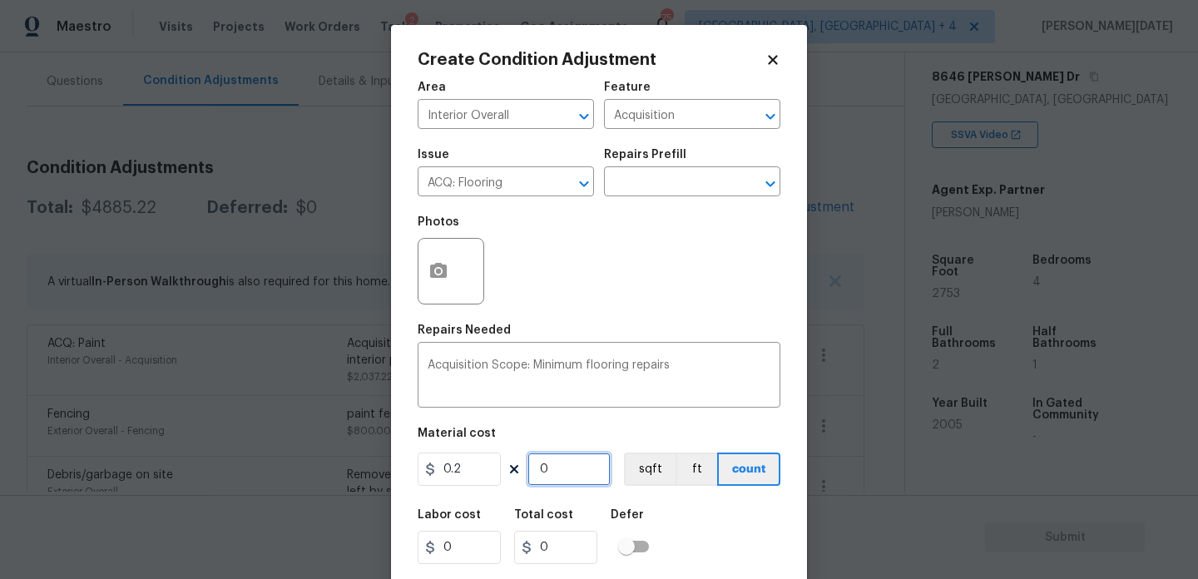
type input "550.6"
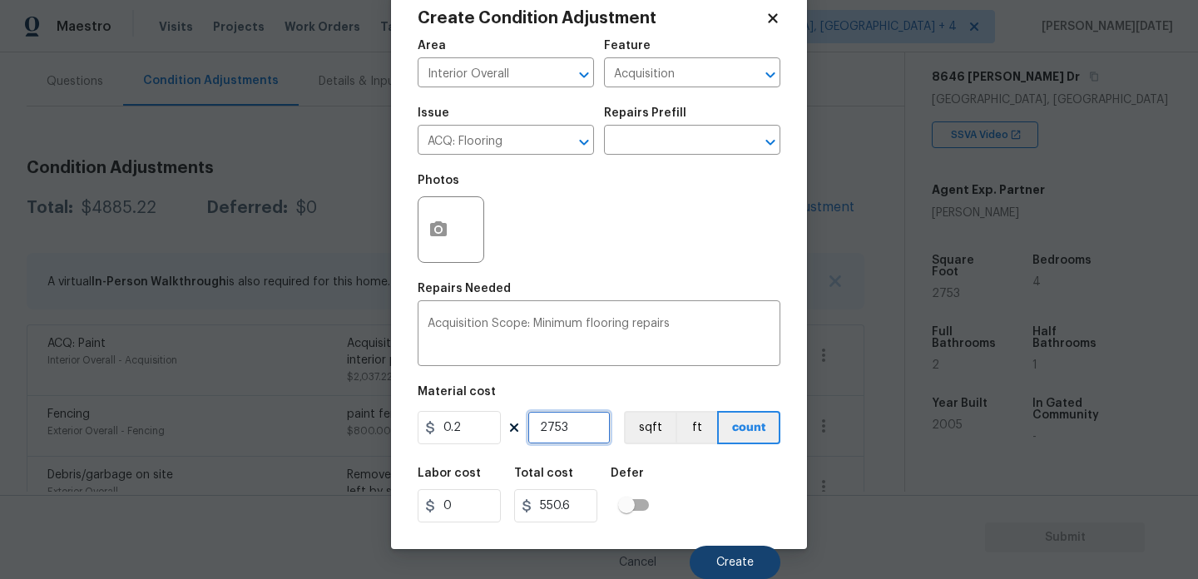
type input "2753"
click at [698, 562] on button "Create" at bounding box center [735, 562] width 91 height 33
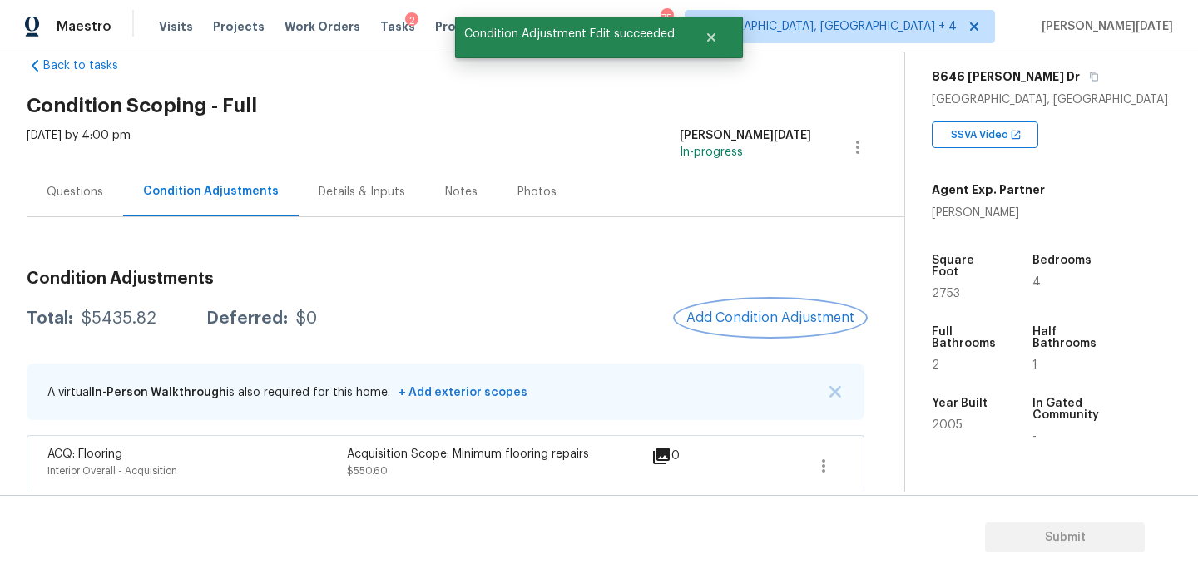
scroll to position [29, 0]
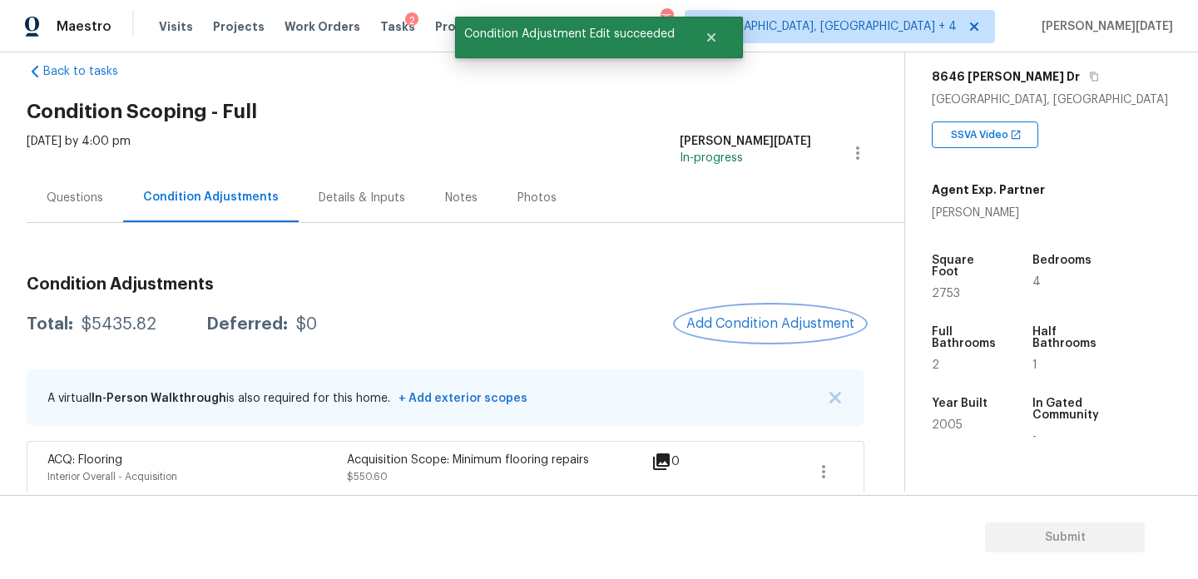
click at [722, 323] on span "Add Condition Adjustment" at bounding box center [770, 323] width 168 height 15
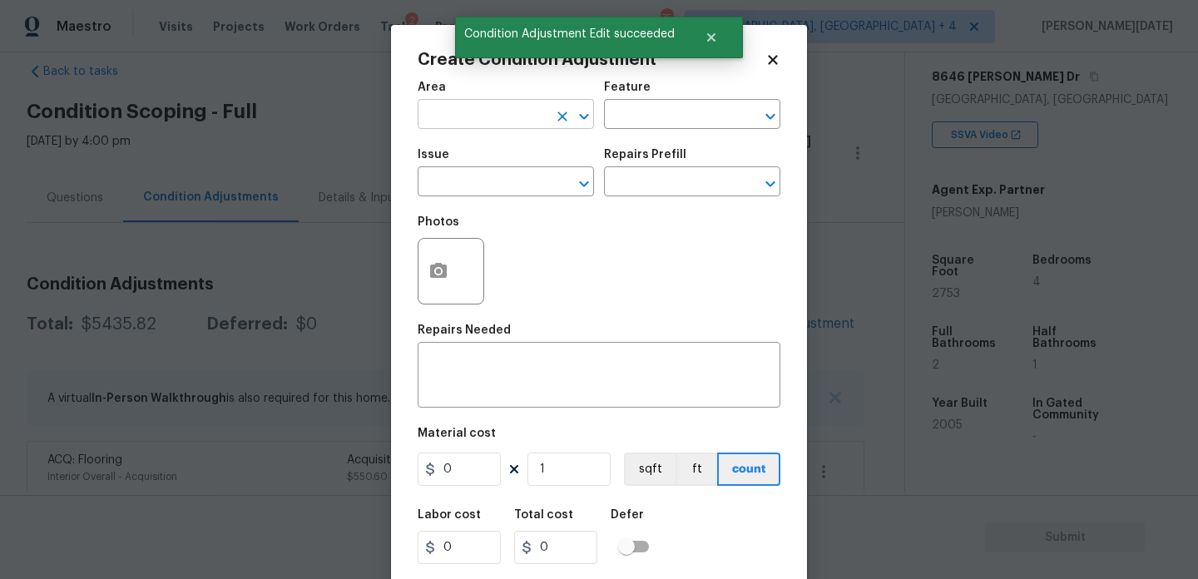
click at [427, 111] on input "text" at bounding box center [483, 116] width 130 height 26
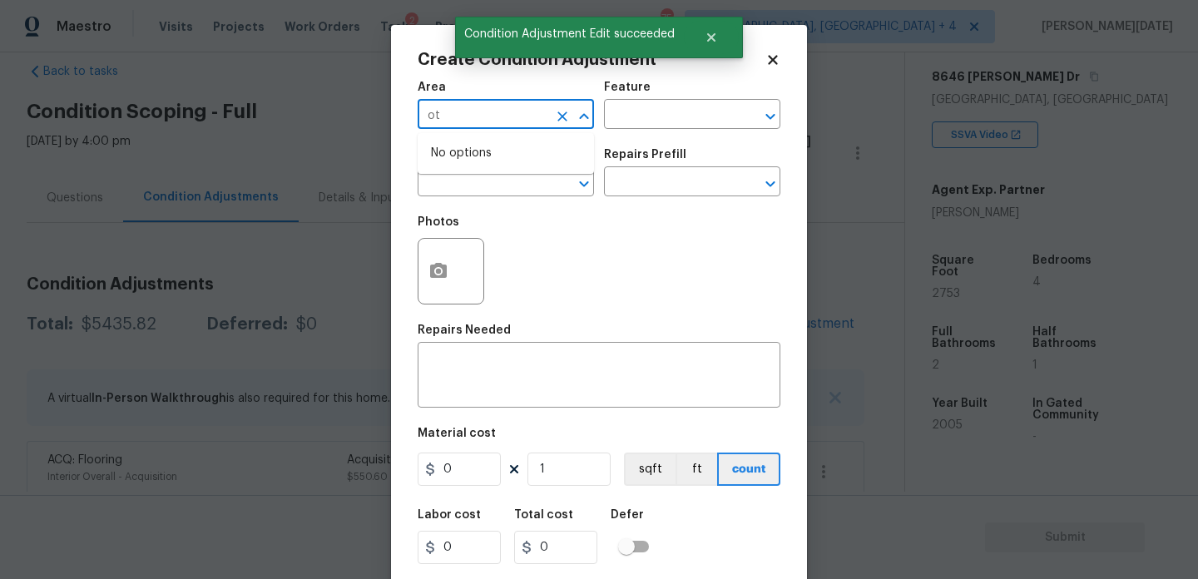
type input "o"
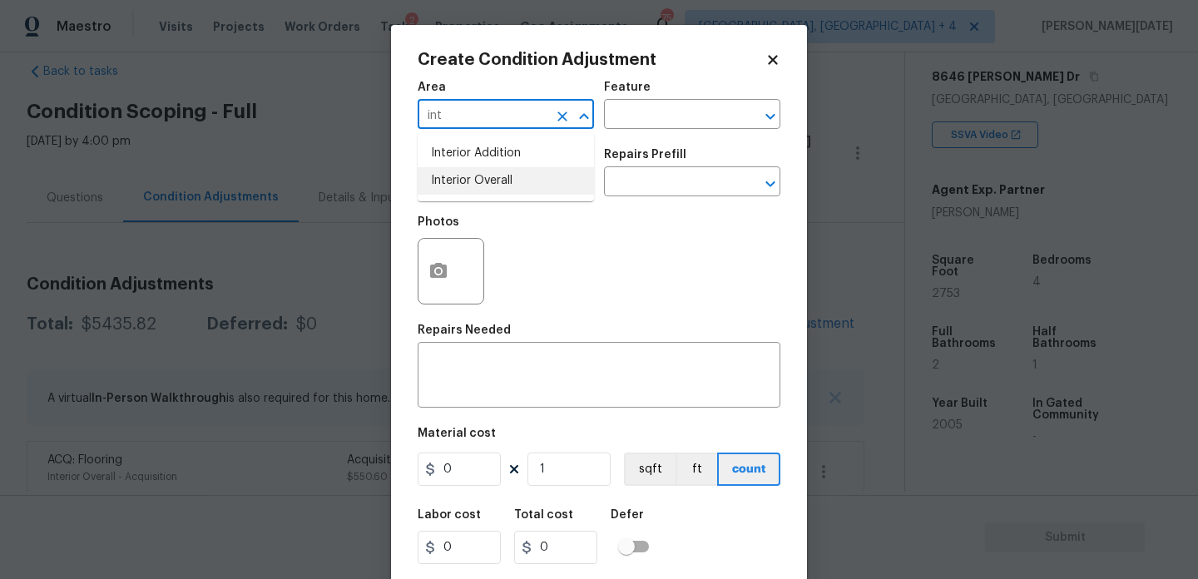
click at [443, 182] on li "Interior Overall" at bounding box center [506, 180] width 176 height 27
type input "Interior Overall"
click at [443, 182] on input "text" at bounding box center [483, 184] width 130 height 26
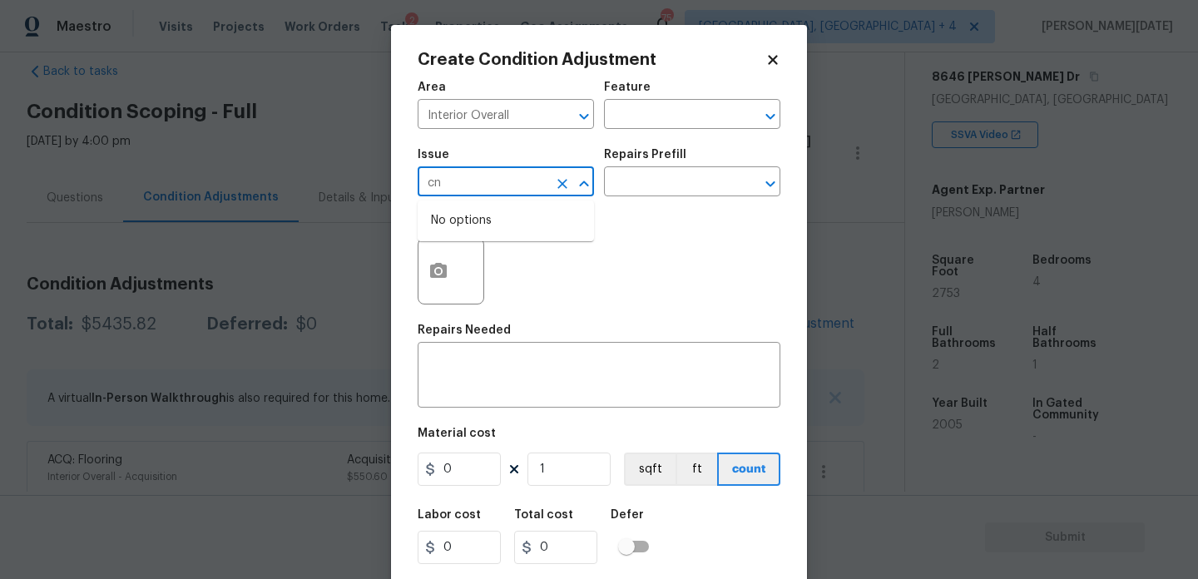
type input "c"
click at [457, 255] on li "Condition charge" at bounding box center [506, 260] width 176 height 27
type input "Condition charge"
click at [655, 186] on input "text" at bounding box center [669, 184] width 130 height 26
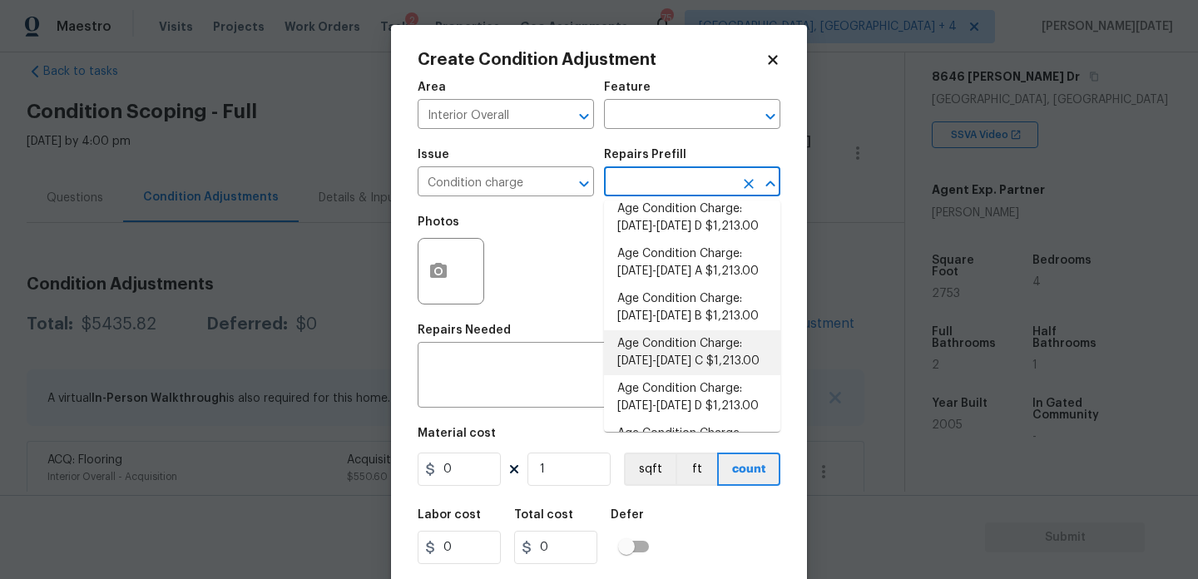
scroll to position [393, 0]
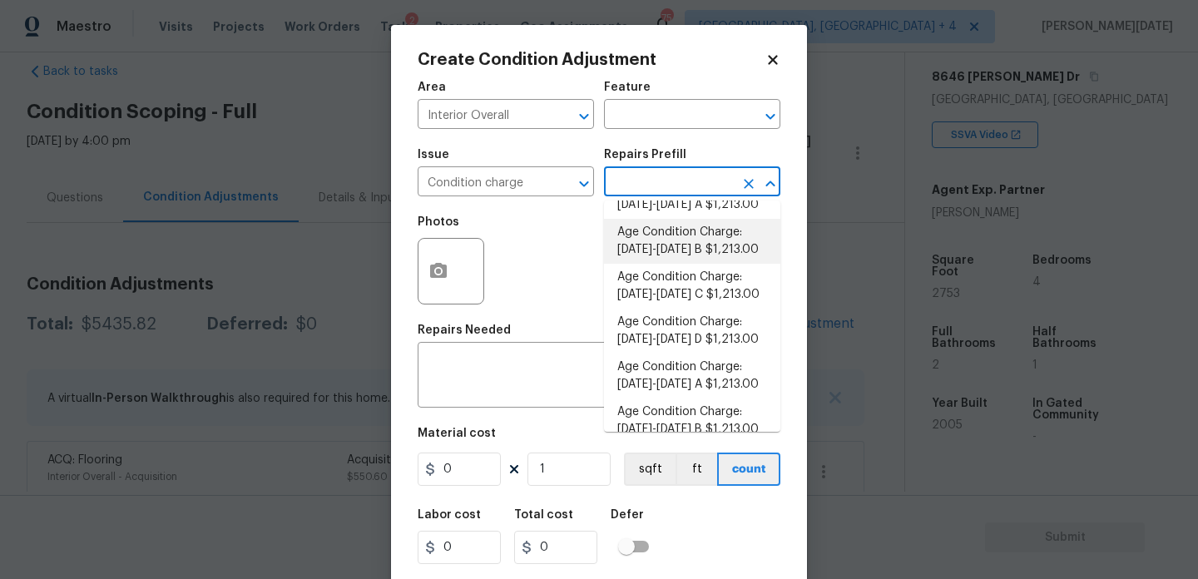
click at [710, 245] on li "Age Condition Charge: 1993-2008 B $1,213.00" at bounding box center [692, 241] width 176 height 45
type input "Home Readiness Packages"
type textarea "Age Condition Charge: [DATE]-[DATE] B"
type input "1213"
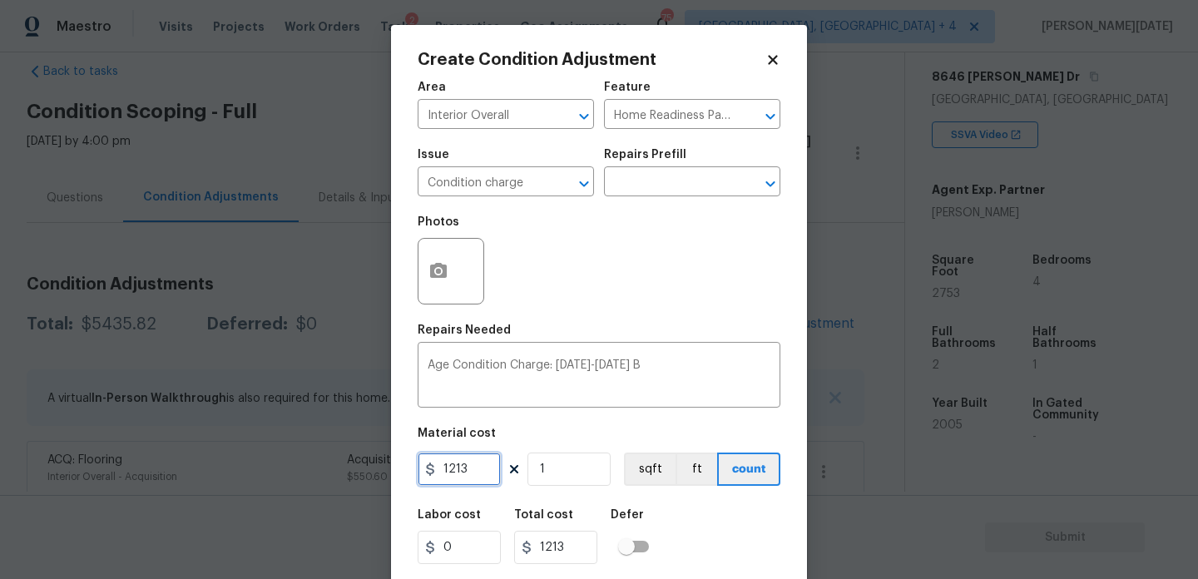
drag, startPoint x: 481, startPoint y: 465, endPoint x: 290, endPoint y: 466, distance: 190.5
click at [290, 466] on div "Create Condition Adjustment Area Interior Overall ​ Feature Home Readiness Pack…" at bounding box center [599, 289] width 1198 height 579
type input "2000"
click at [616, 289] on div "Photos" at bounding box center [599, 260] width 363 height 108
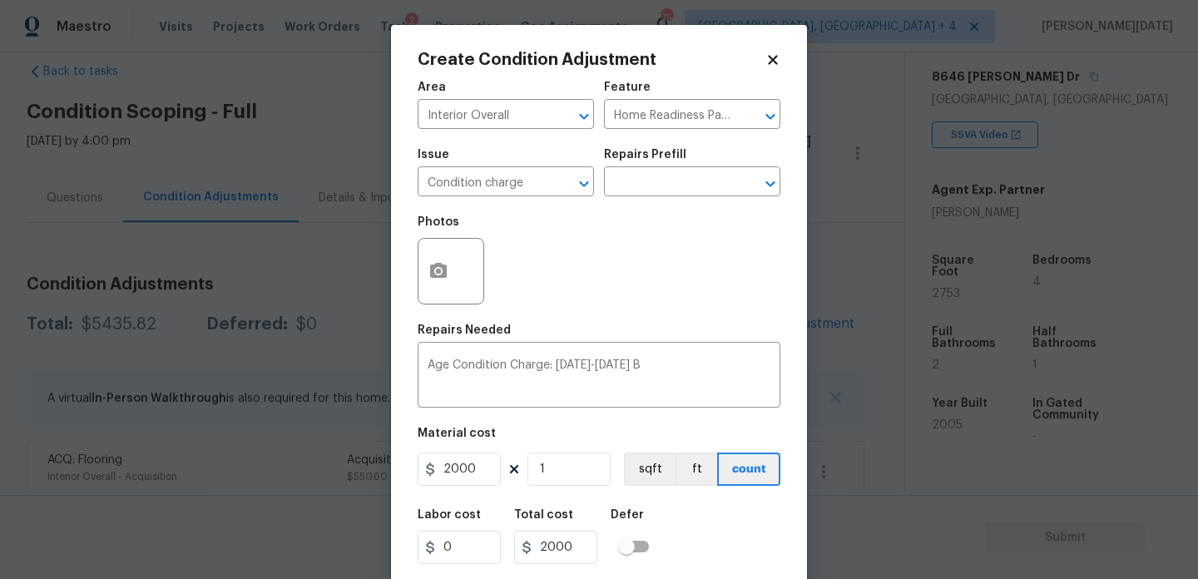
scroll to position [42, 0]
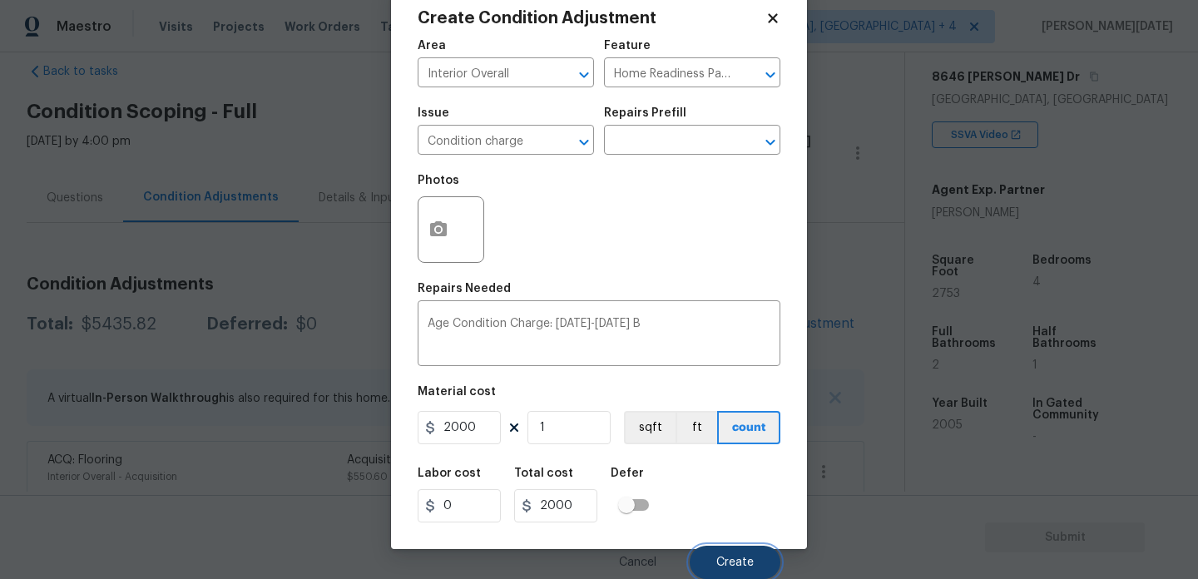
click at [730, 555] on button "Create" at bounding box center [735, 562] width 91 height 33
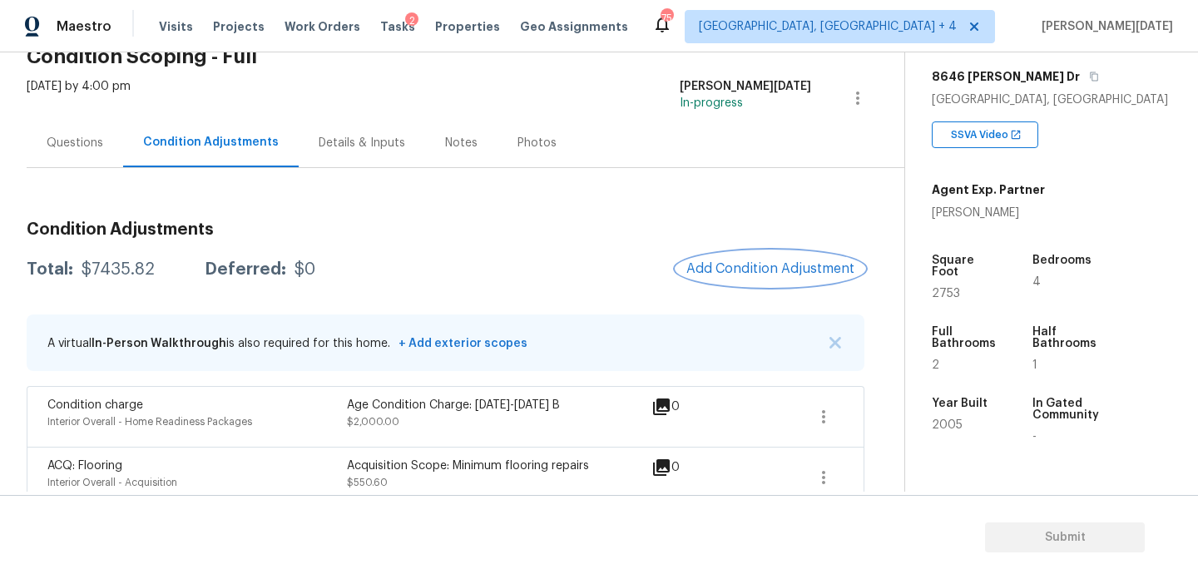
scroll to position [78, 0]
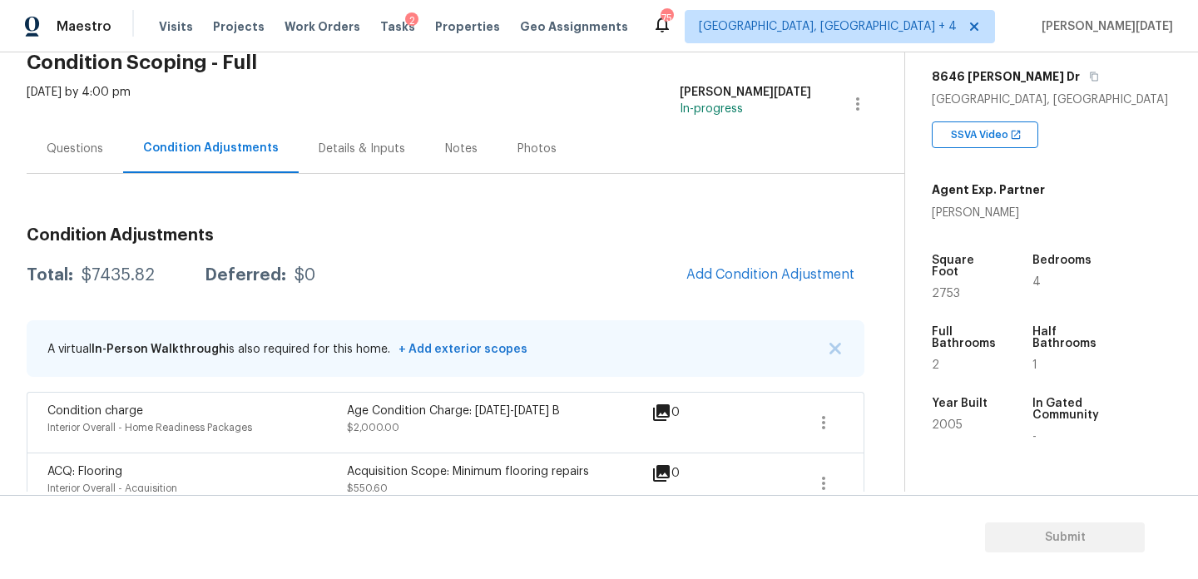
click at [82, 161] on div "Questions" at bounding box center [75, 148] width 96 height 49
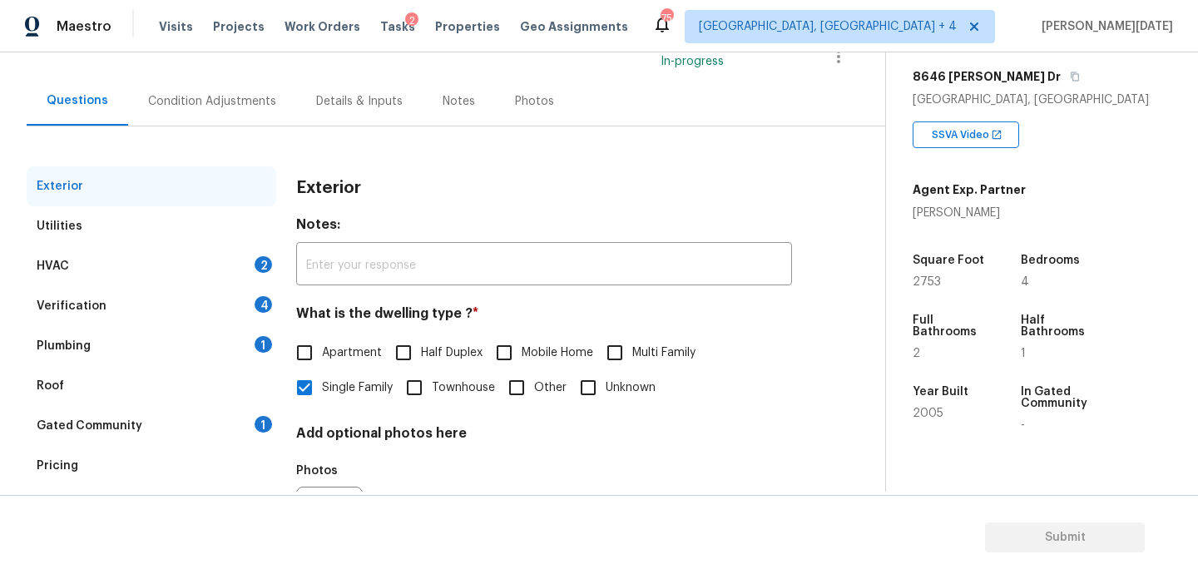
scroll to position [127, 0]
click at [235, 260] on div "HVAC 2" at bounding box center [152, 265] width 250 height 40
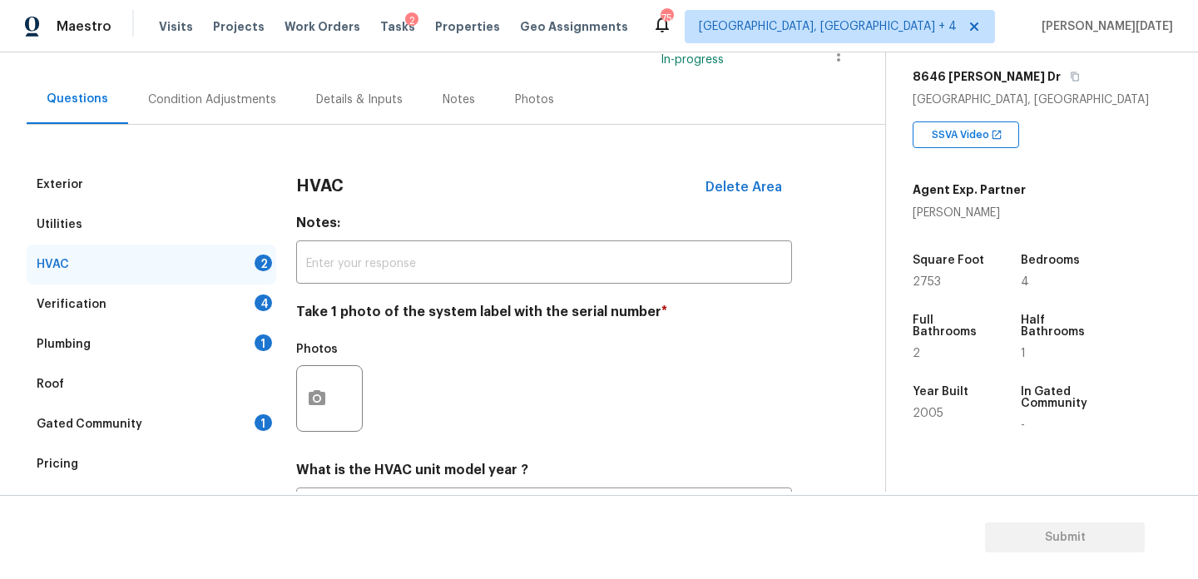
scroll to position [277, 0]
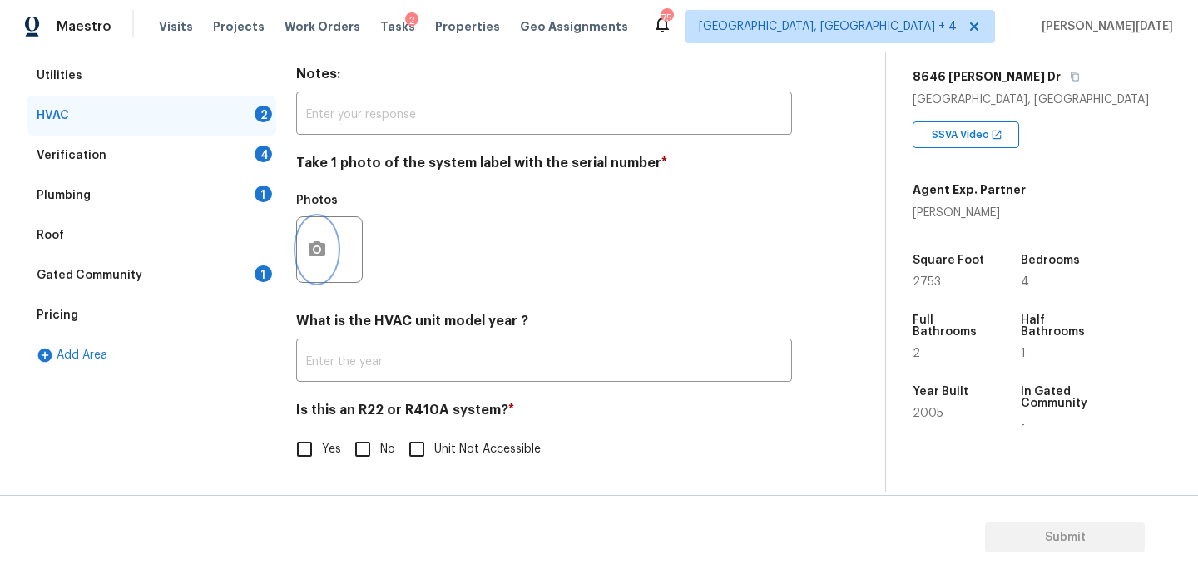
click at [324, 251] on icon "button" at bounding box center [317, 248] width 17 height 15
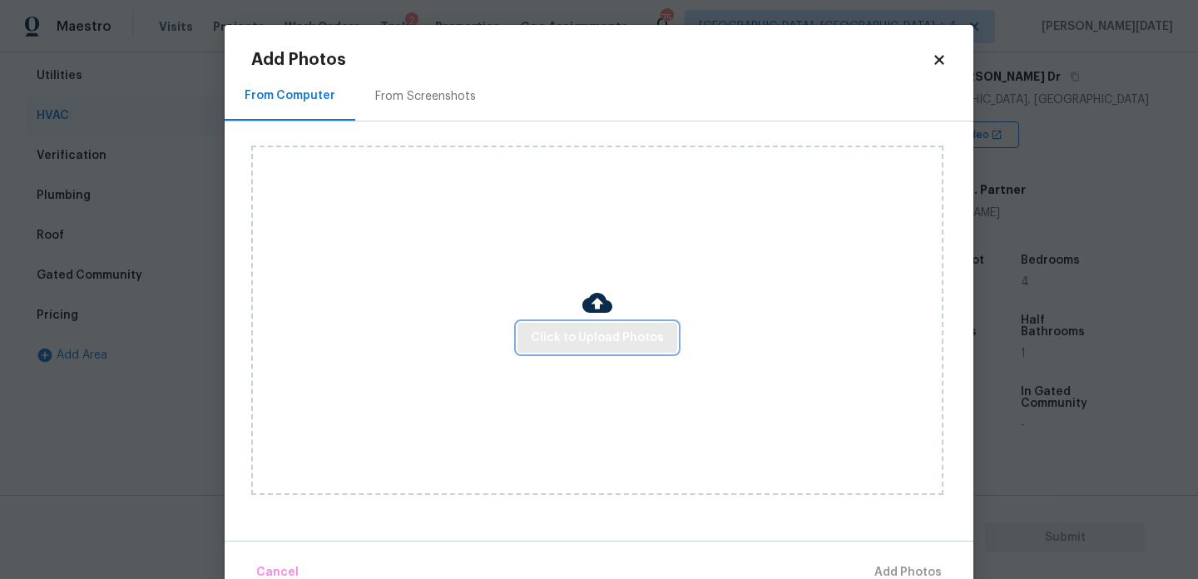
click at [545, 333] on span "Click to Upload Photos" at bounding box center [597, 338] width 133 height 21
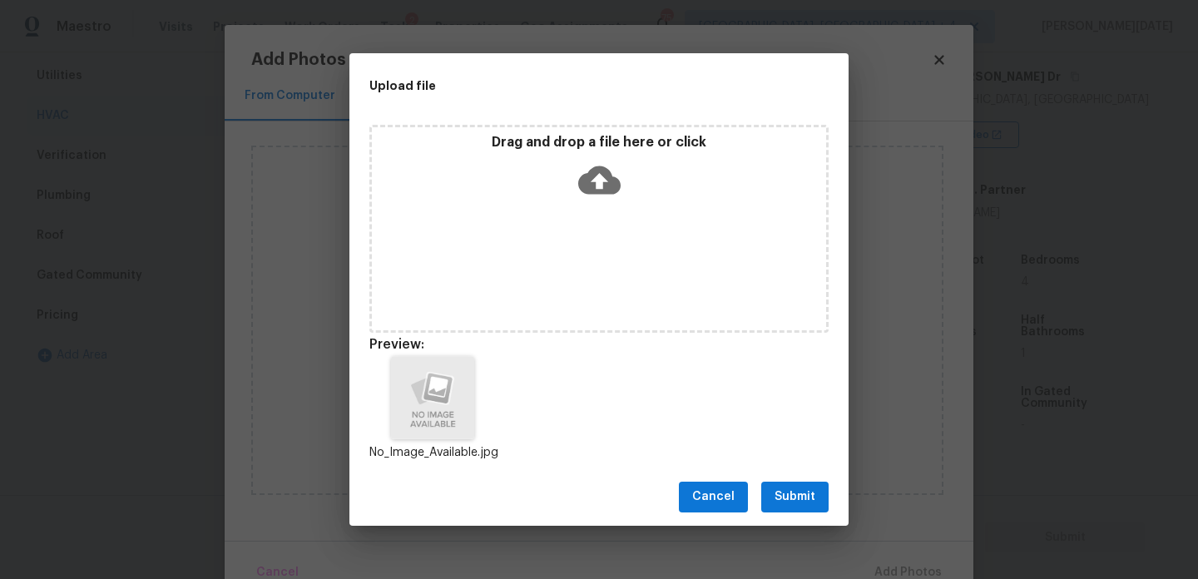
click at [784, 490] on span "Submit" at bounding box center [794, 497] width 41 height 21
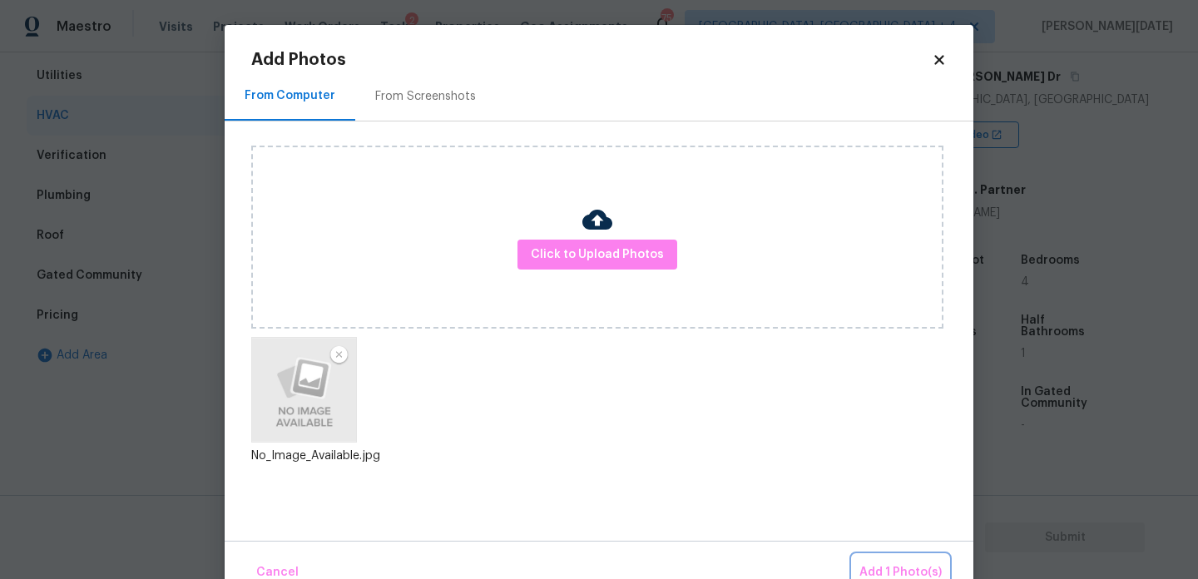
click at [886, 563] on span "Add 1 Photo(s)" at bounding box center [900, 572] width 82 height 21
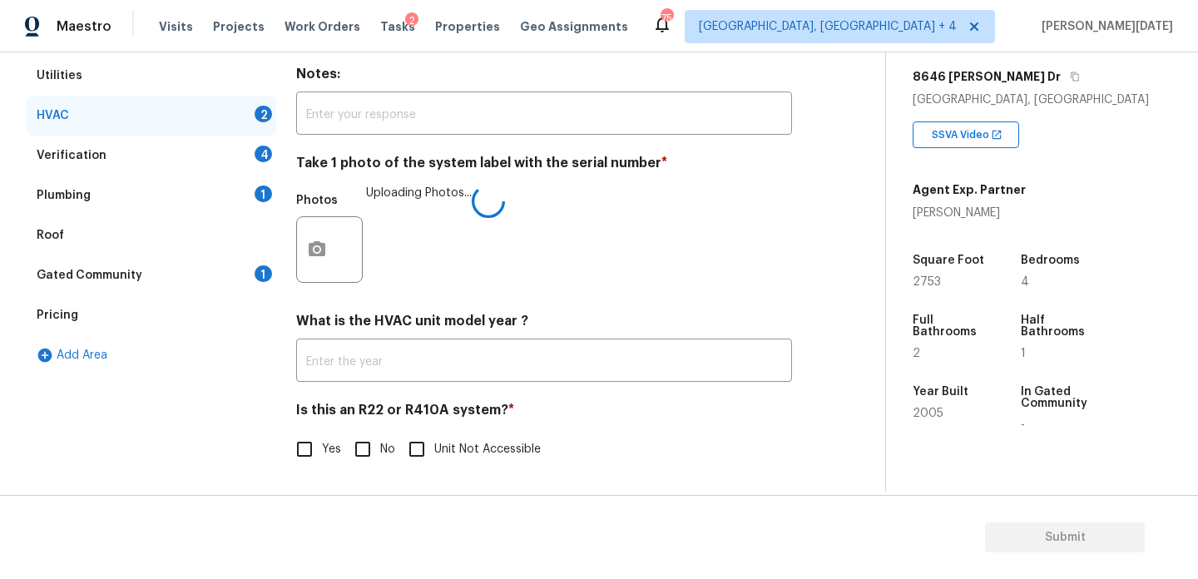
click at [299, 442] on input "Yes" at bounding box center [304, 449] width 35 height 35
checkbox input "true"
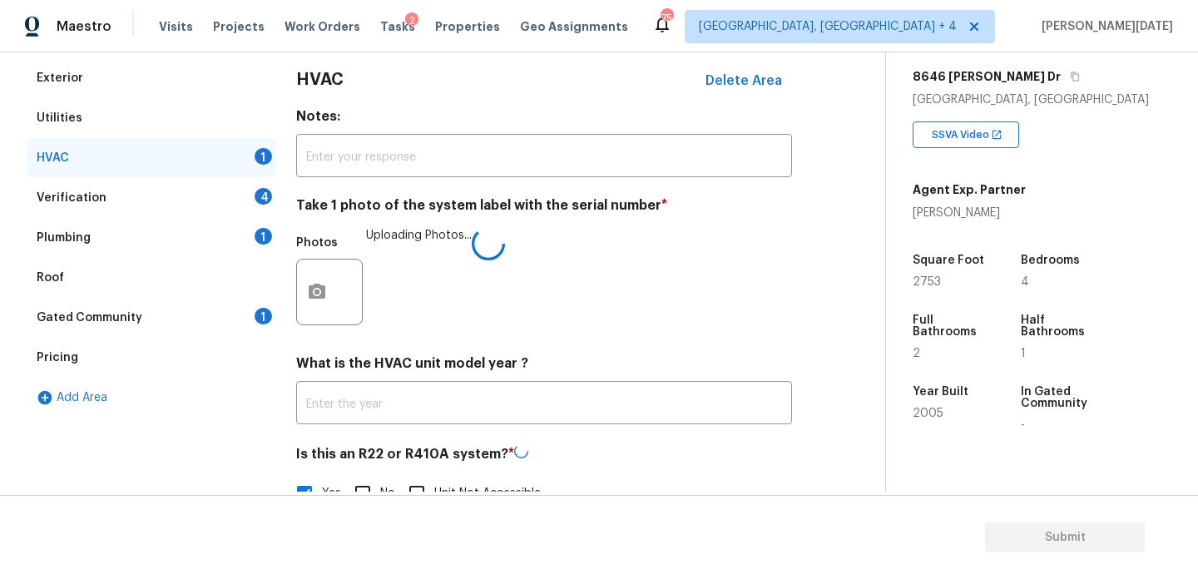
scroll to position [230, 0]
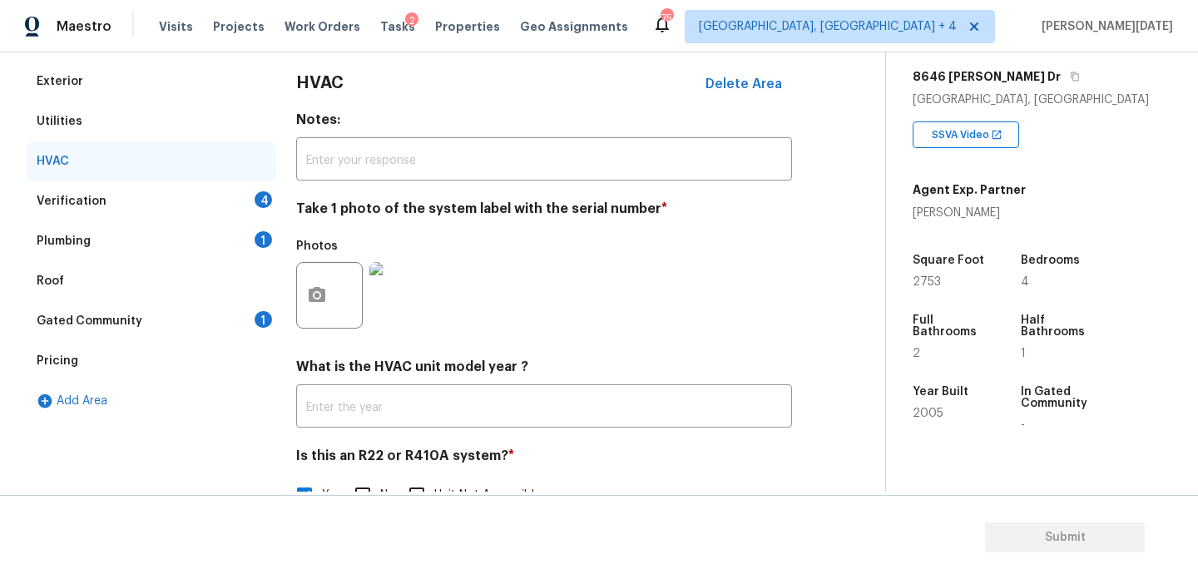
click at [249, 198] on div "Verification 4" at bounding box center [152, 201] width 250 height 40
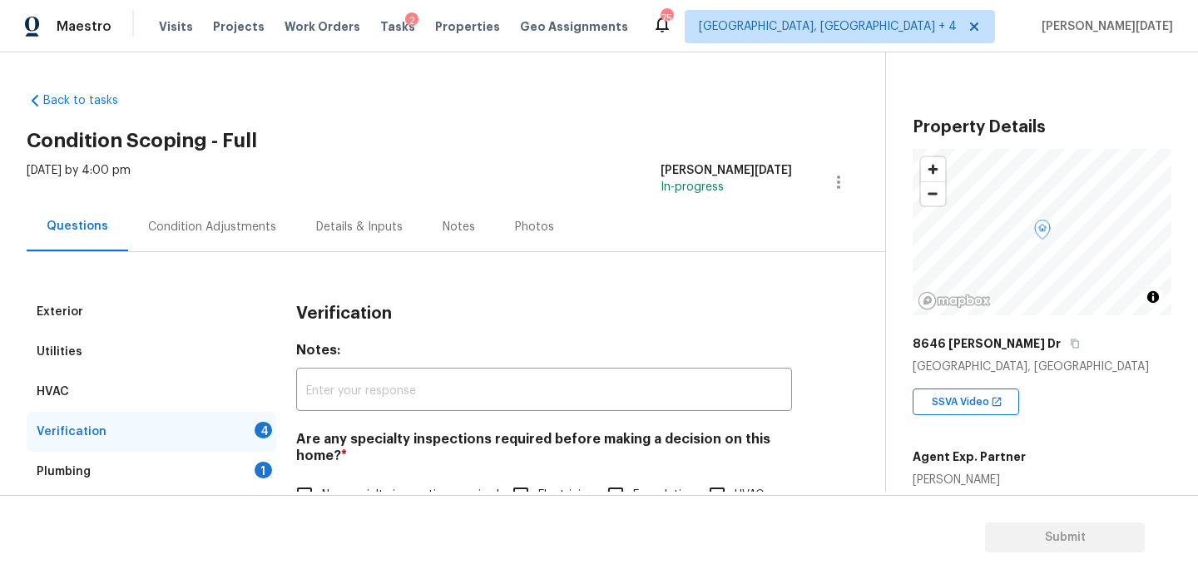
click at [316, 478] on input "No specialty inspection required" at bounding box center [304, 495] width 35 height 35
checkbox input "true"
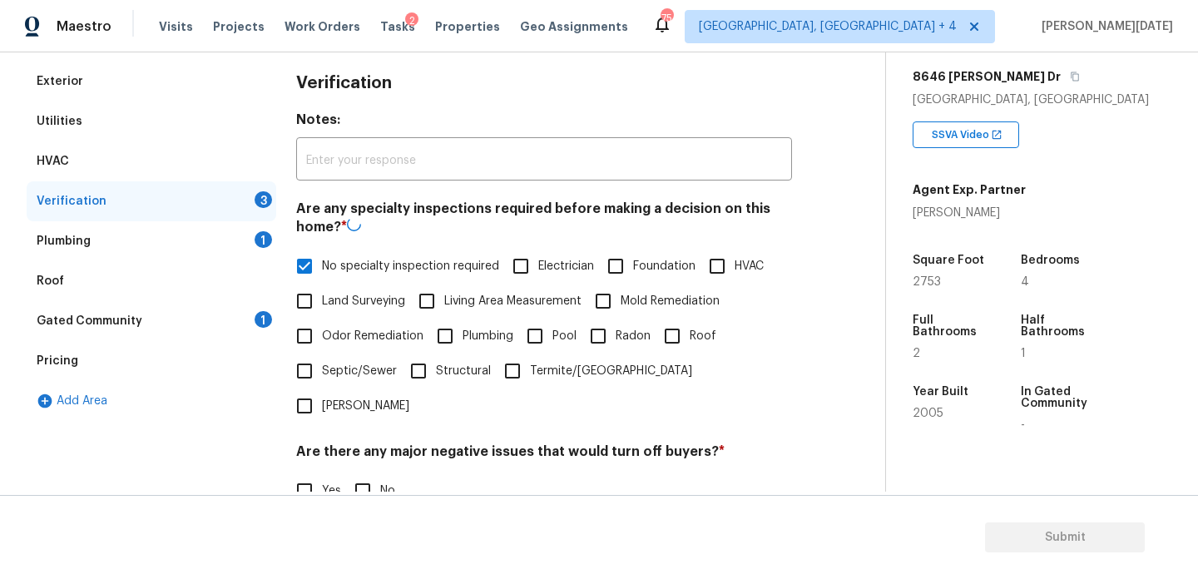
scroll to position [422, 0]
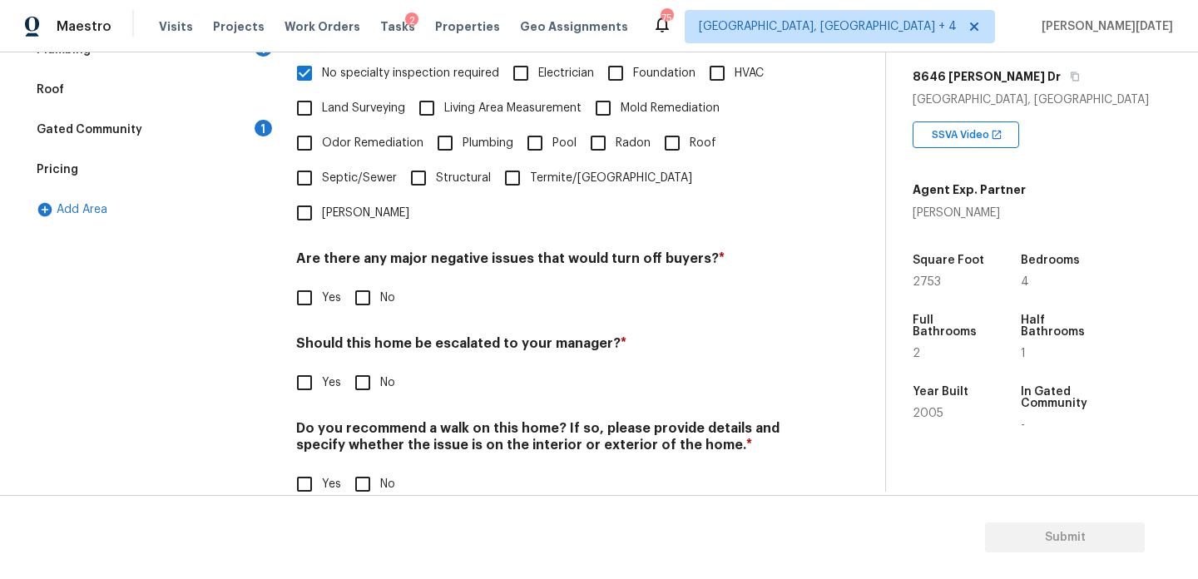
click at [366, 280] on input "No" at bounding box center [362, 297] width 35 height 35
checkbox input "true"
click at [362, 467] on input "No" at bounding box center [362, 484] width 35 height 35
checkbox input "true"
click at [303, 365] on input "Yes" at bounding box center [304, 382] width 35 height 35
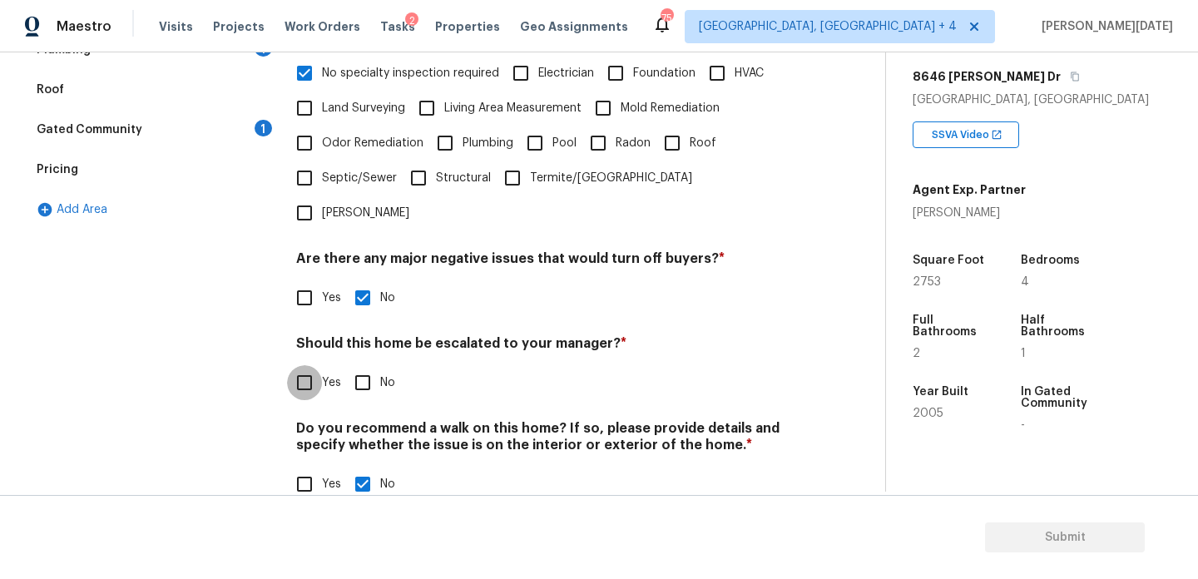
checkbox input "true"
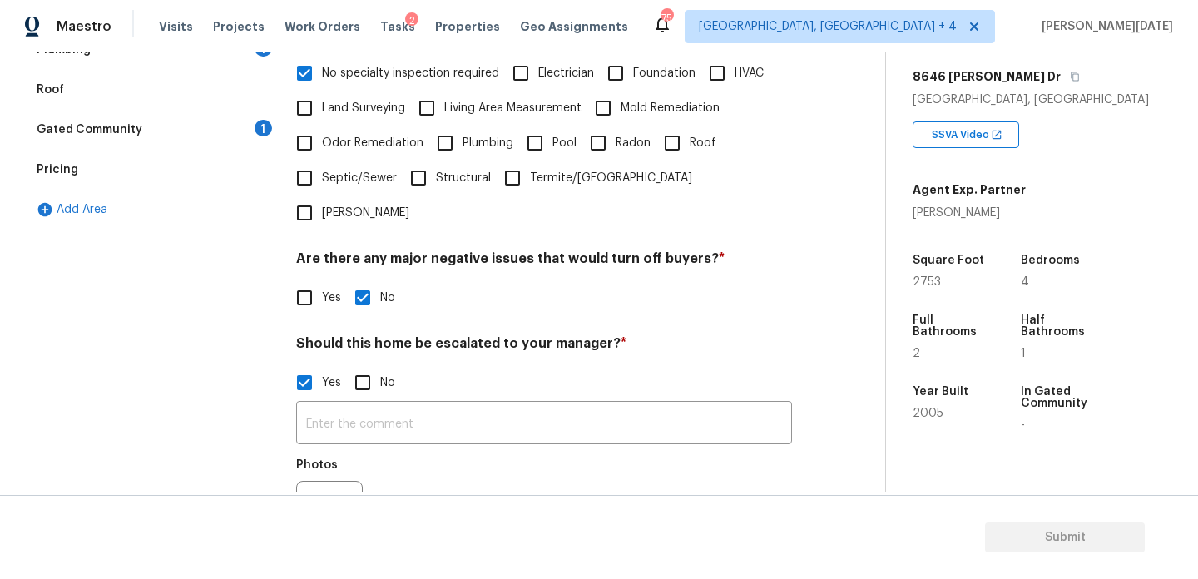
click at [308, 492] on div "Back to tasks Condition Scoping - Full [DATE] by 4:00 pm [PERSON_NAME][DATE] In…" at bounding box center [599, 315] width 1198 height 527
click at [323, 506] on icon "button" at bounding box center [317, 513] width 17 height 15
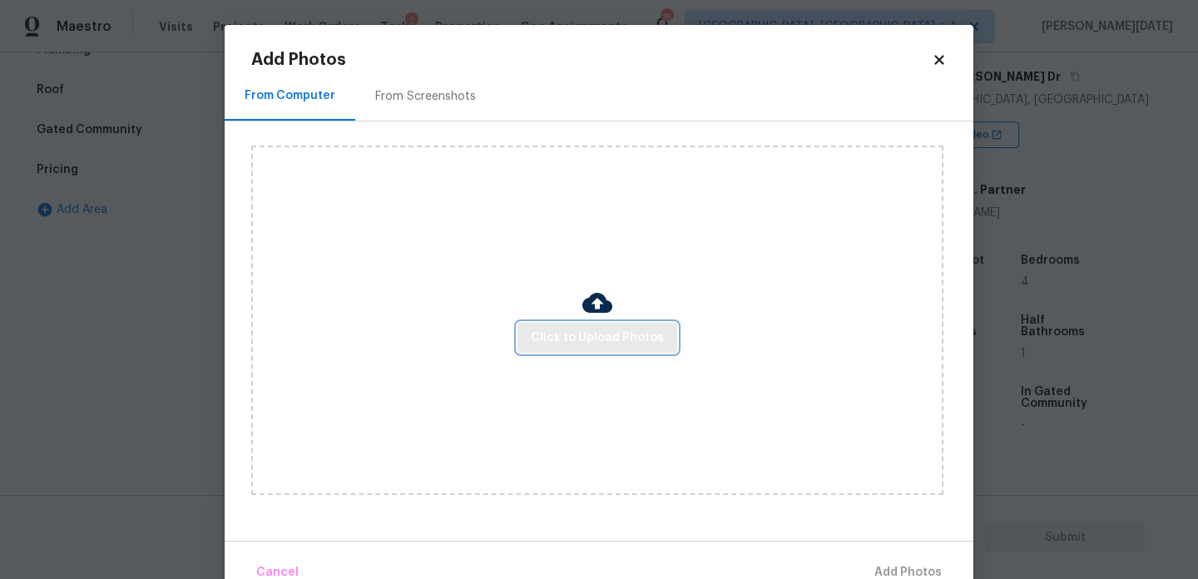
click at [583, 332] on span "Click to Upload Photos" at bounding box center [597, 338] width 133 height 21
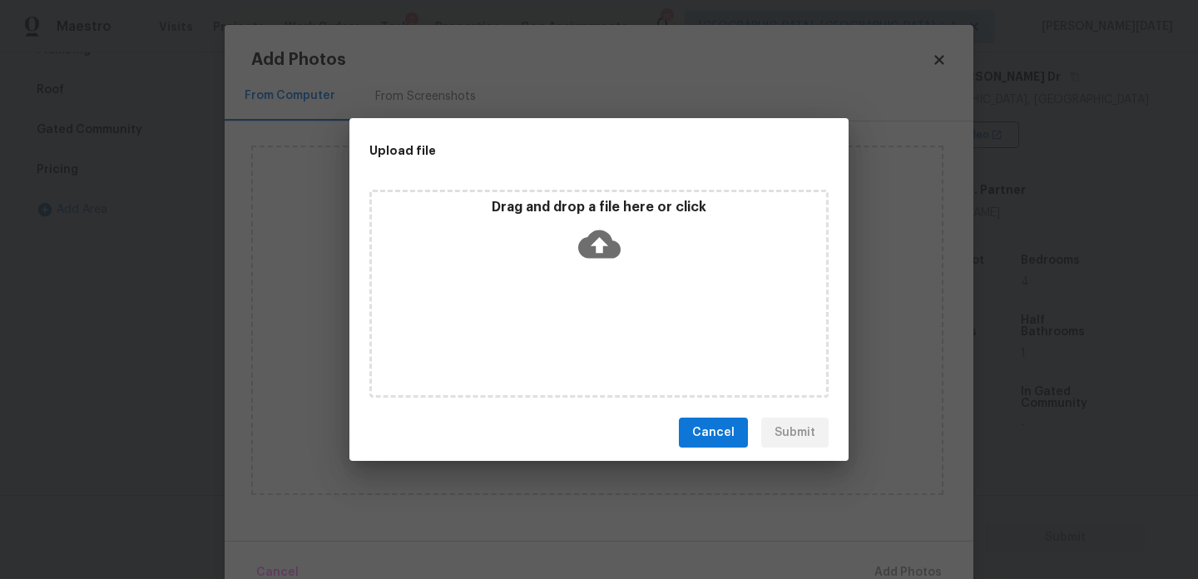
click at [583, 332] on div "Drag and drop a file here or click" at bounding box center [598, 294] width 459 height 208
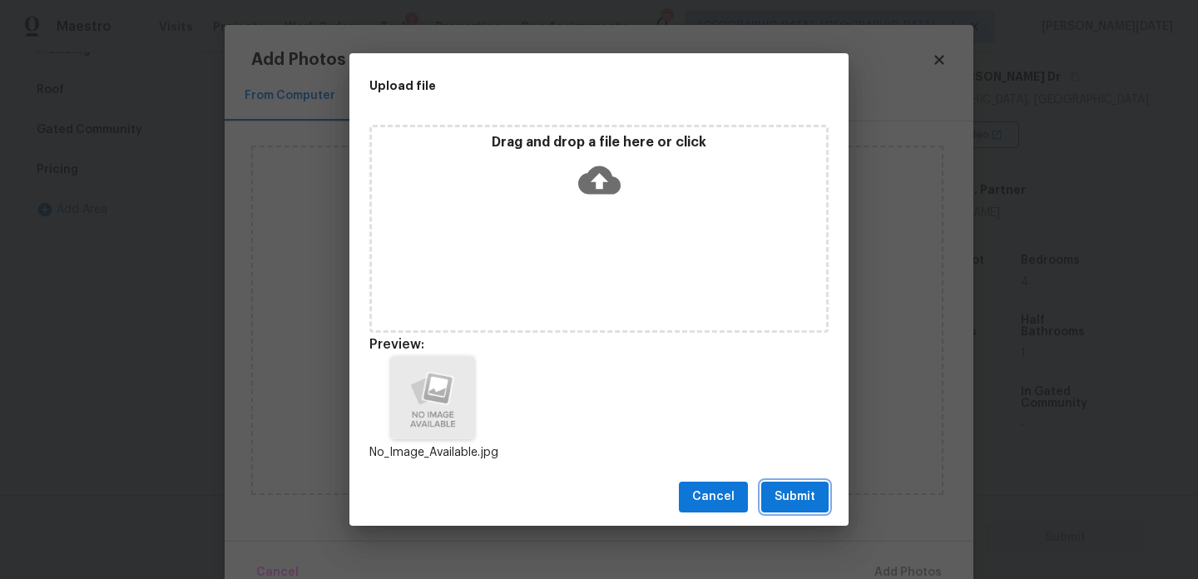
click at [784, 490] on span "Submit" at bounding box center [794, 497] width 41 height 21
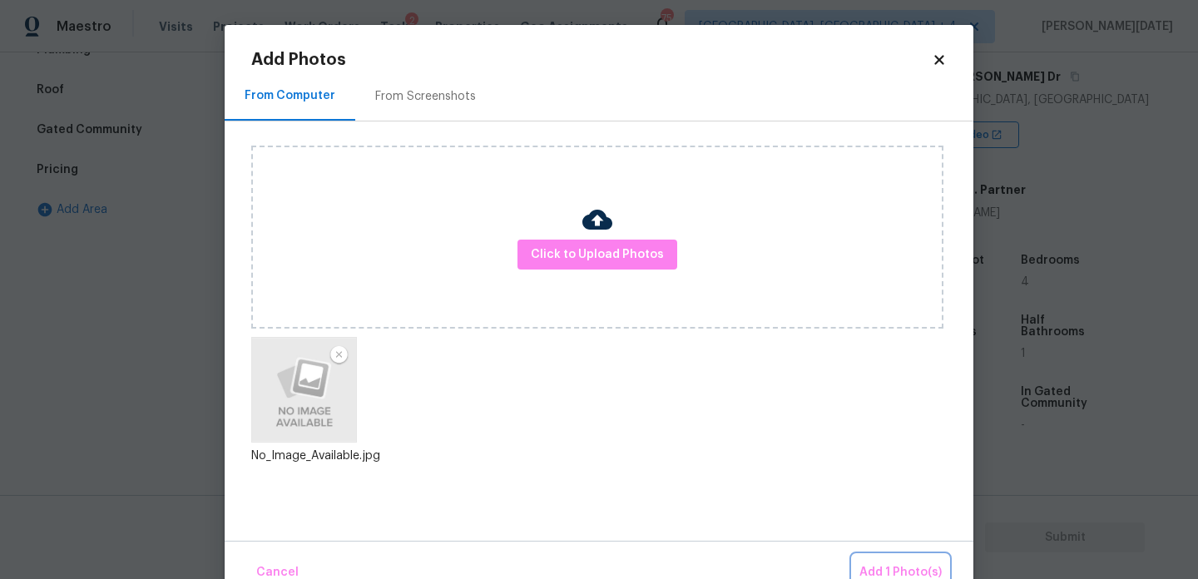
click at [889, 556] on button "Add 1 Photo(s)" at bounding box center [901, 573] width 96 height 36
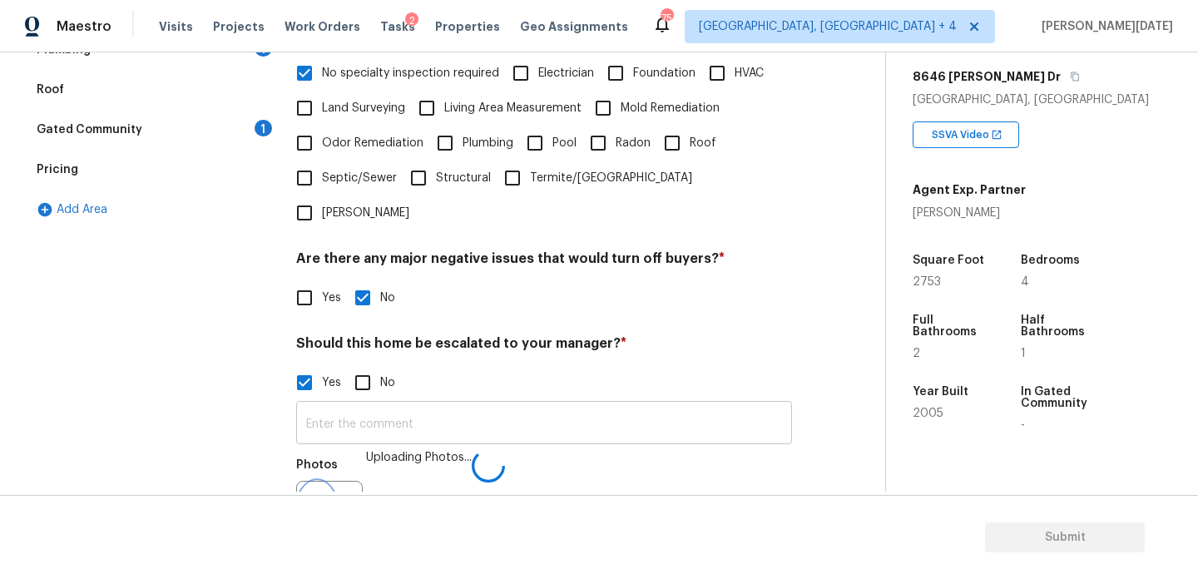
scroll to position [443, 0]
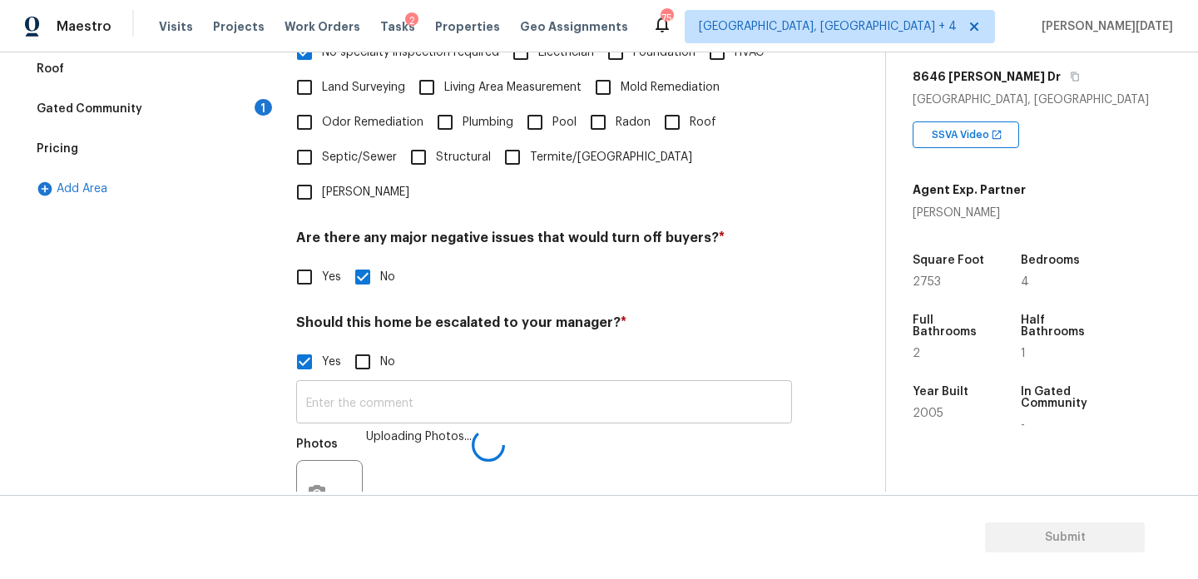
click at [451, 384] on input "text" at bounding box center [544, 403] width 496 height 39
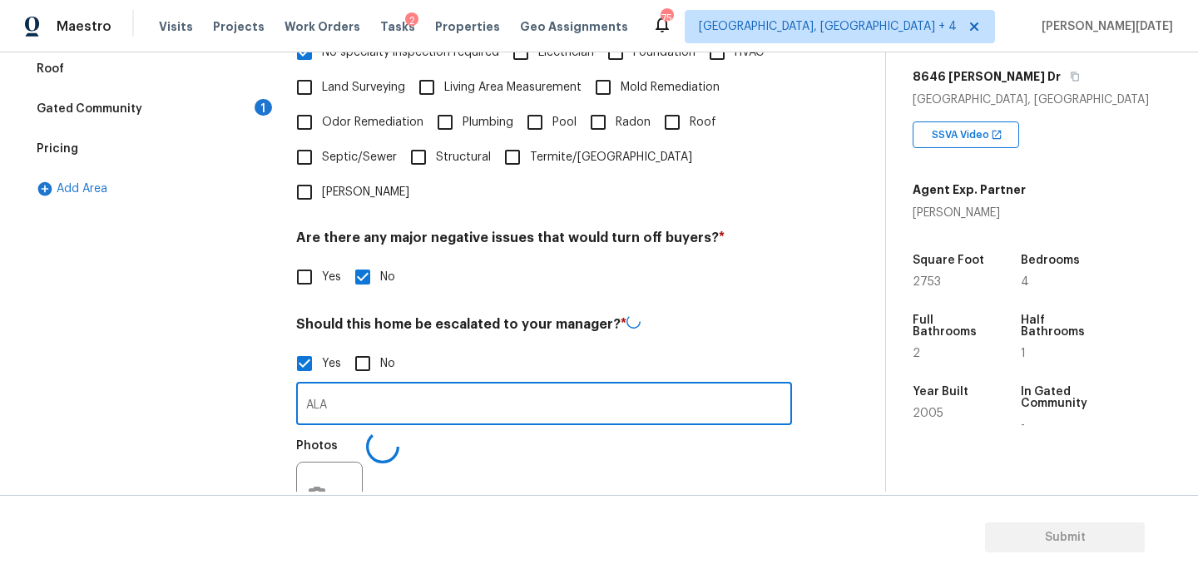
type input "ALA"
click at [645, 346] on div "Yes No" at bounding box center [544, 363] width 496 height 35
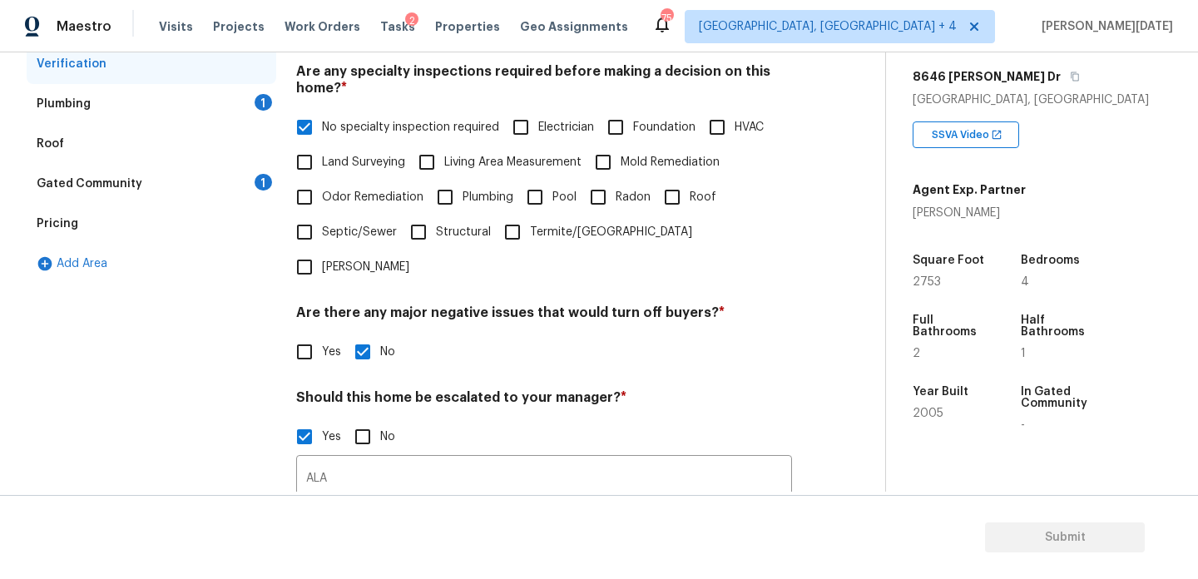
scroll to position [348, 0]
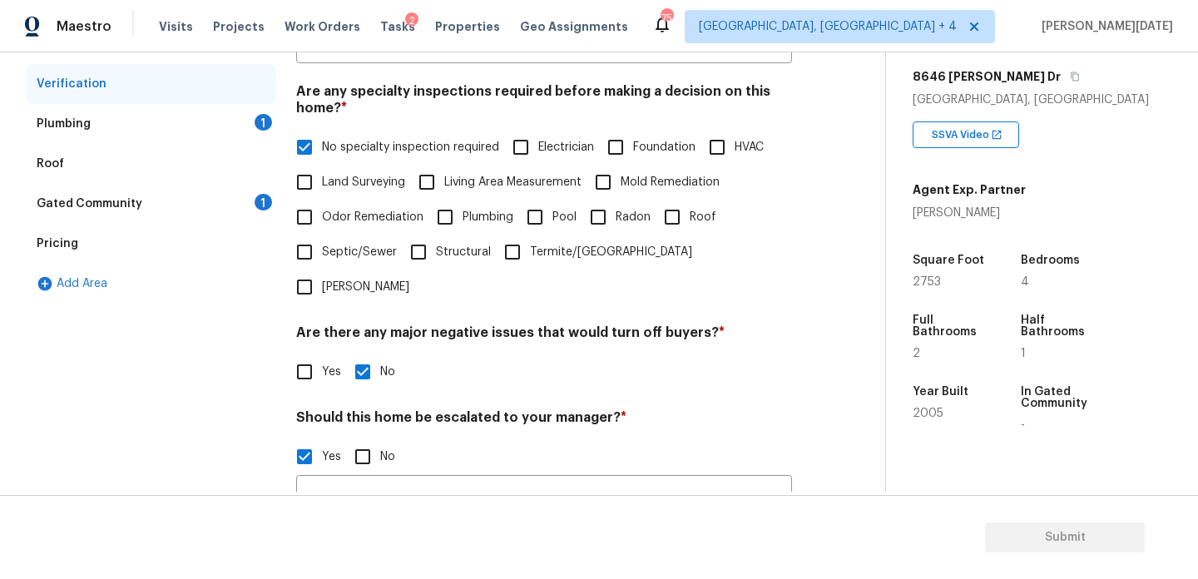
click at [261, 136] on div "Plumbing 1" at bounding box center [152, 124] width 250 height 40
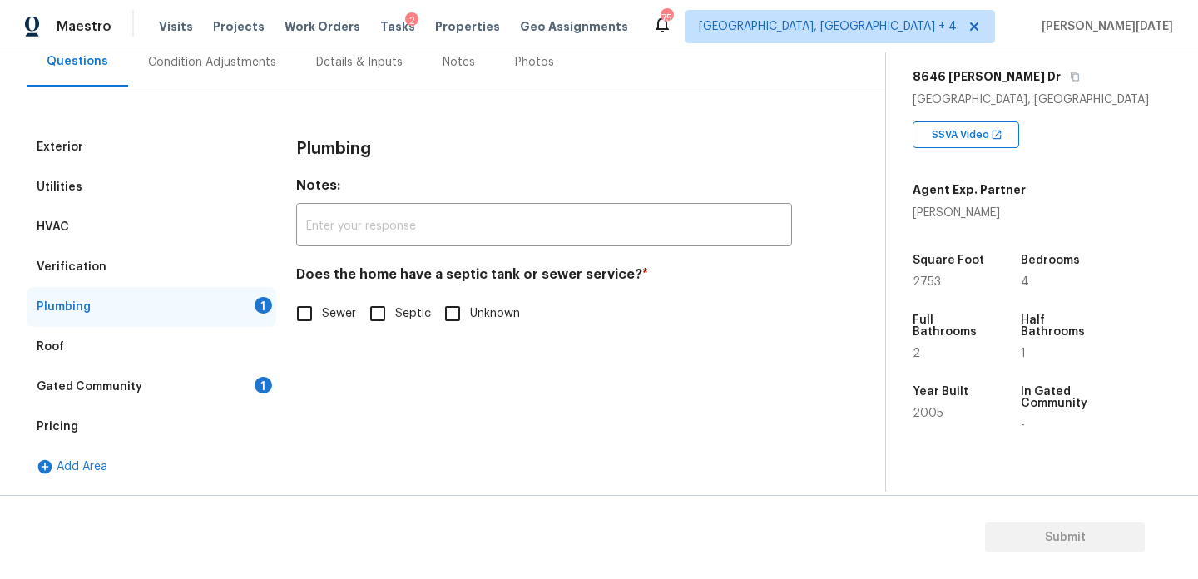
scroll to position [165, 0]
click at [290, 292] on div "Exterior Utilities HVAC Verification Plumbing 1 Roof Gated Community 1 Pricing …" at bounding box center [436, 306] width 819 height 359
click at [294, 320] on input "Sewer" at bounding box center [304, 313] width 35 height 35
checkbox input "true"
click at [260, 375] on div "Gated Community 1" at bounding box center [152, 387] width 250 height 40
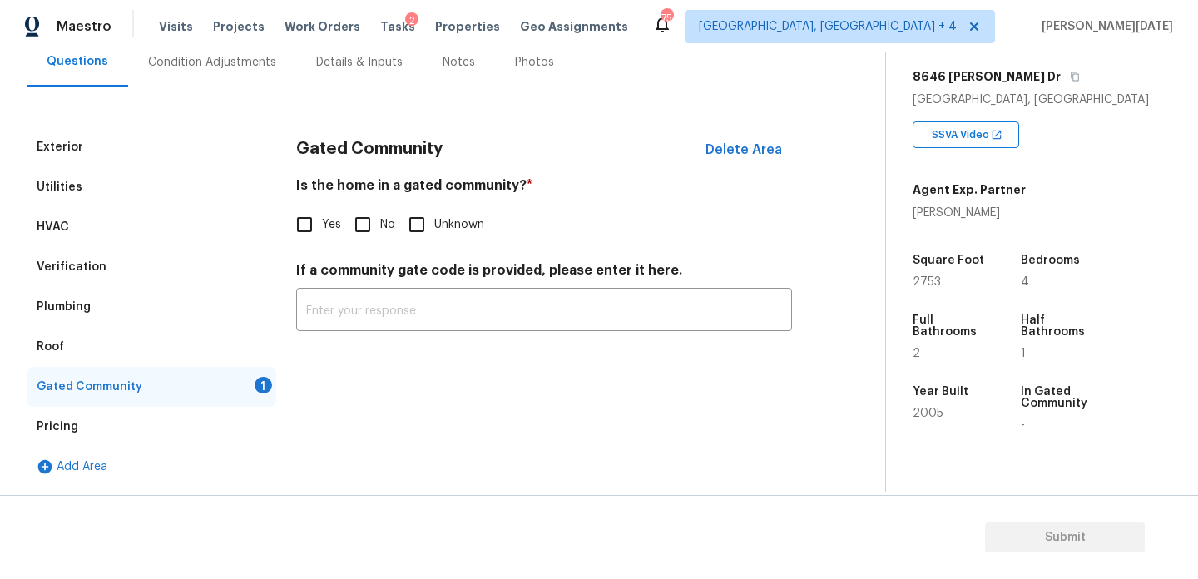
click at [382, 229] on span "No" at bounding box center [387, 224] width 15 height 17
click at [380, 229] on input "No" at bounding box center [362, 224] width 35 height 35
checkbox input "true"
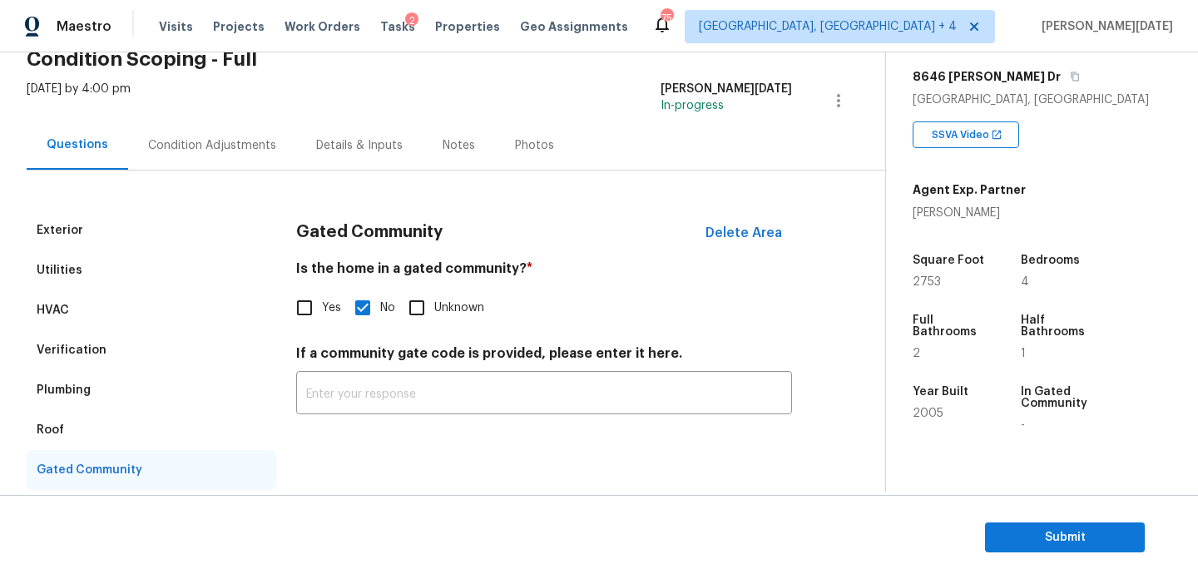
click at [179, 155] on div "Condition Adjustments" at bounding box center [212, 145] width 168 height 49
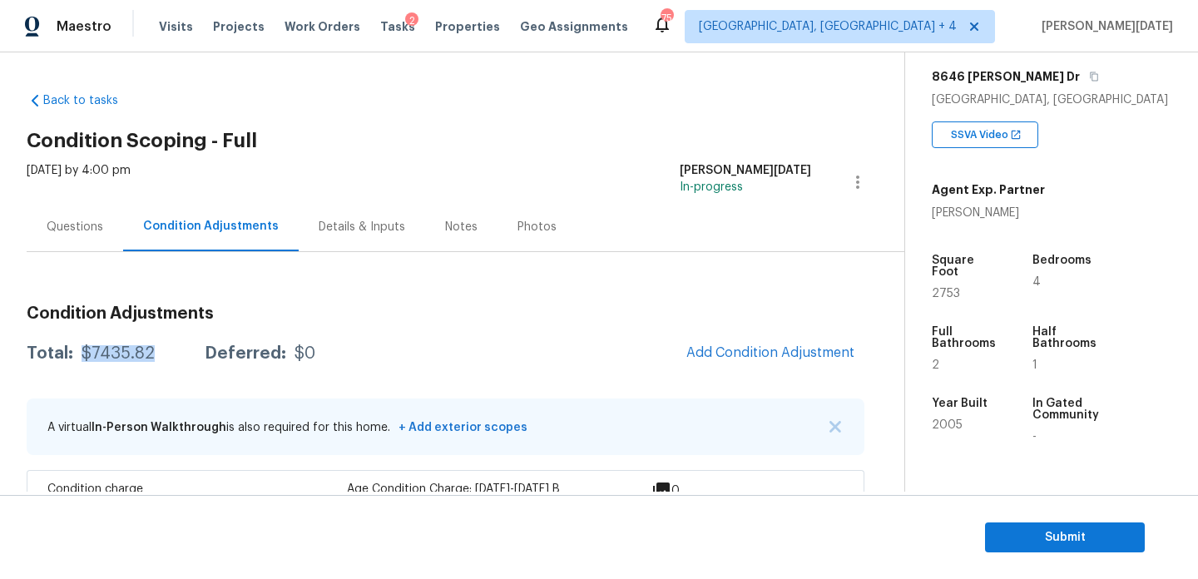
drag, startPoint x: 115, startPoint y: 355, endPoint x: 162, endPoint y: 355, distance: 47.4
click at [162, 355] on div "Total: $7435.82 Deferred: $0" at bounding box center [171, 353] width 289 height 17
copy div "$7435.82"
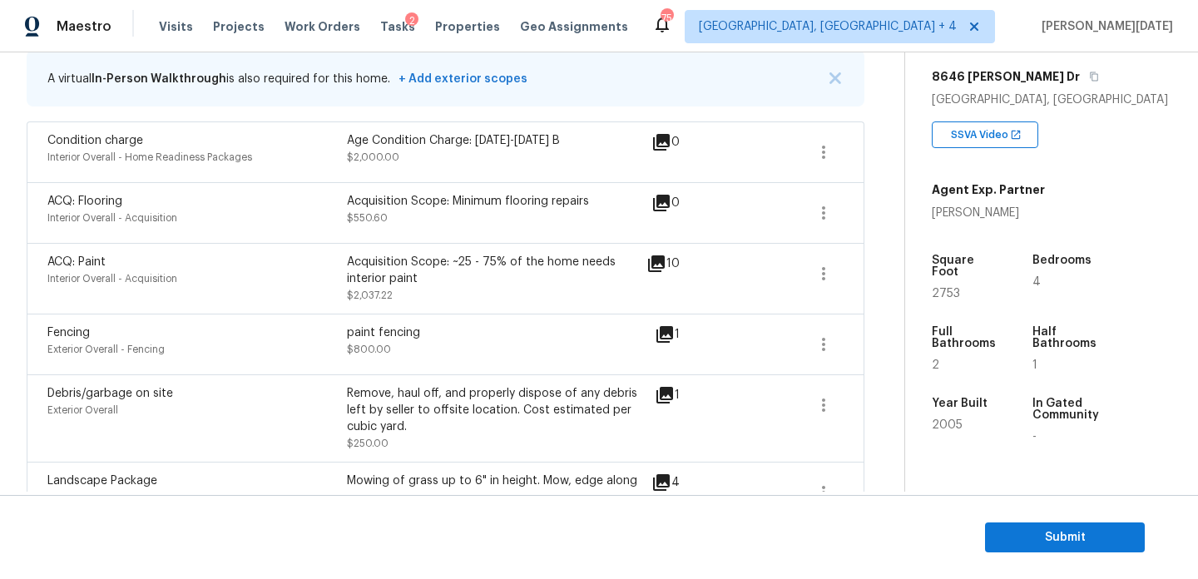
scroll to position [349, 0]
click at [1033, 545] on span "Submit" at bounding box center [1064, 537] width 133 height 21
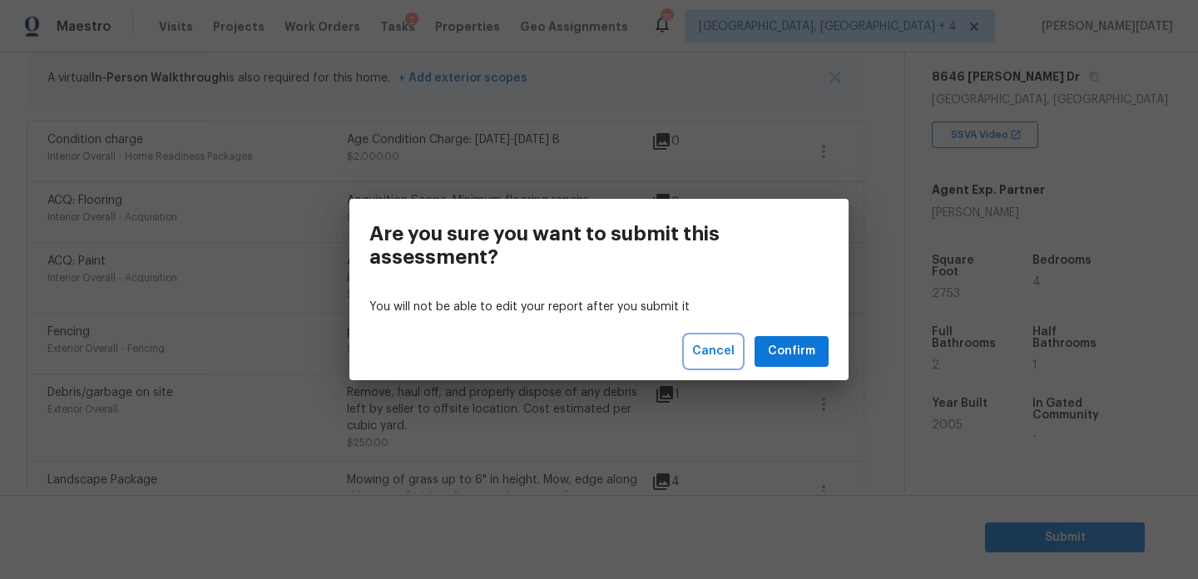
click at [710, 359] on span "Cancel" at bounding box center [713, 351] width 42 height 21
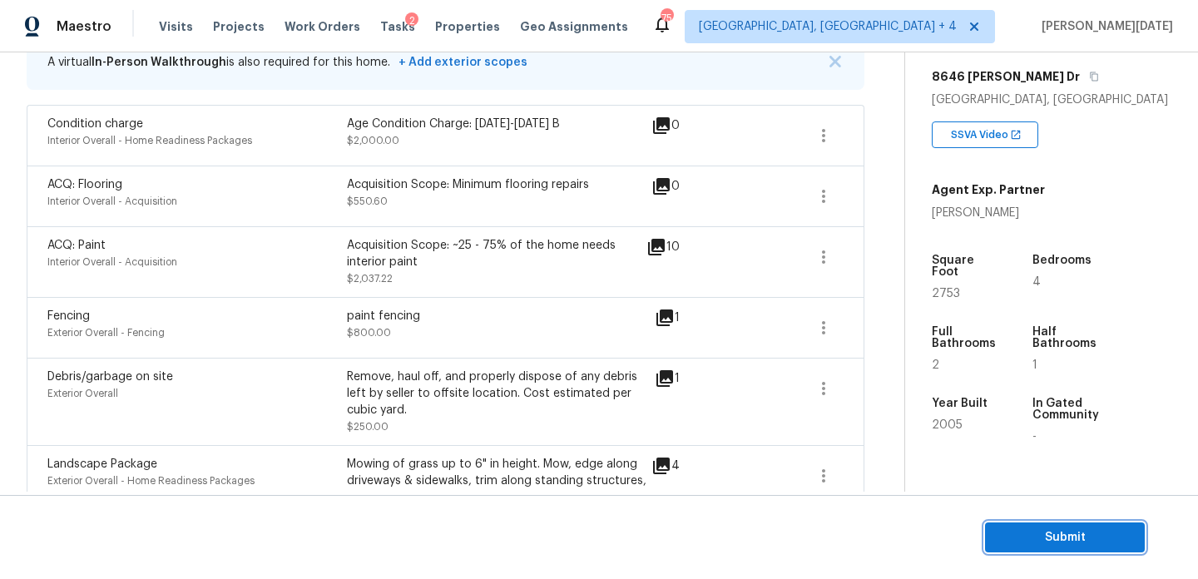
scroll to position [699, 0]
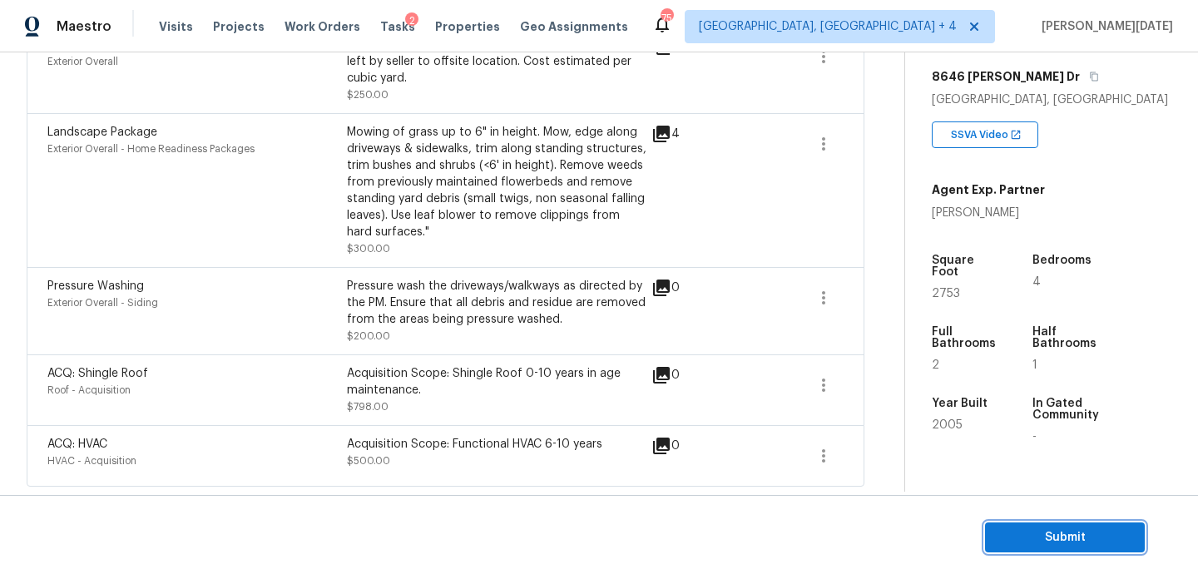
click at [1004, 531] on span "Submit" at bounding box center [1064, 537] width 133 height 21
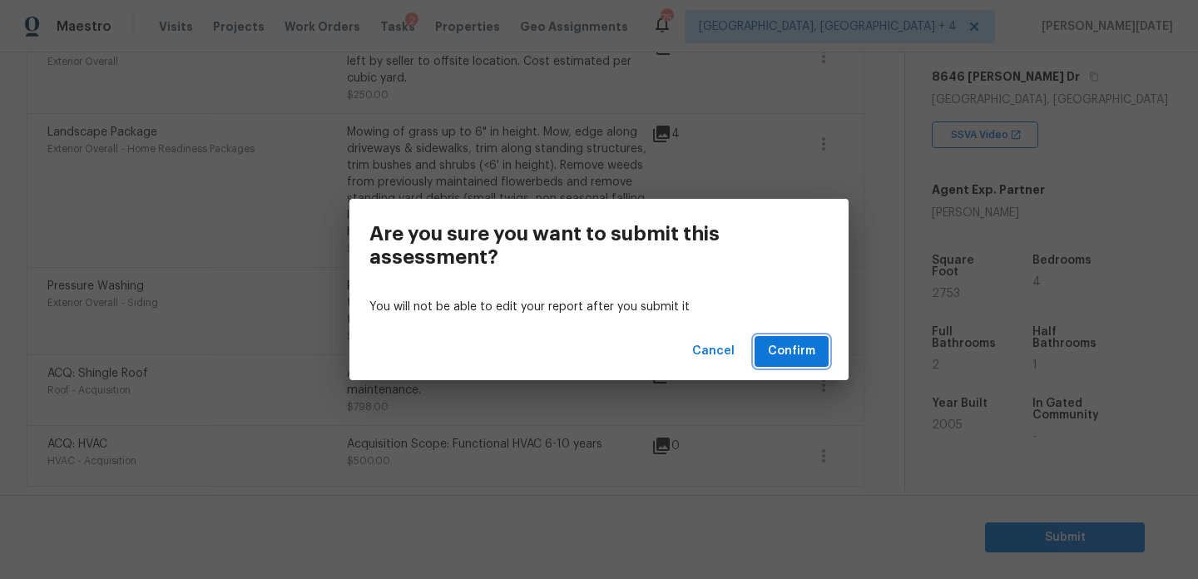
click at [792, 349] on span "Confirm" at bounding box center [791, 351] width 47 height 21
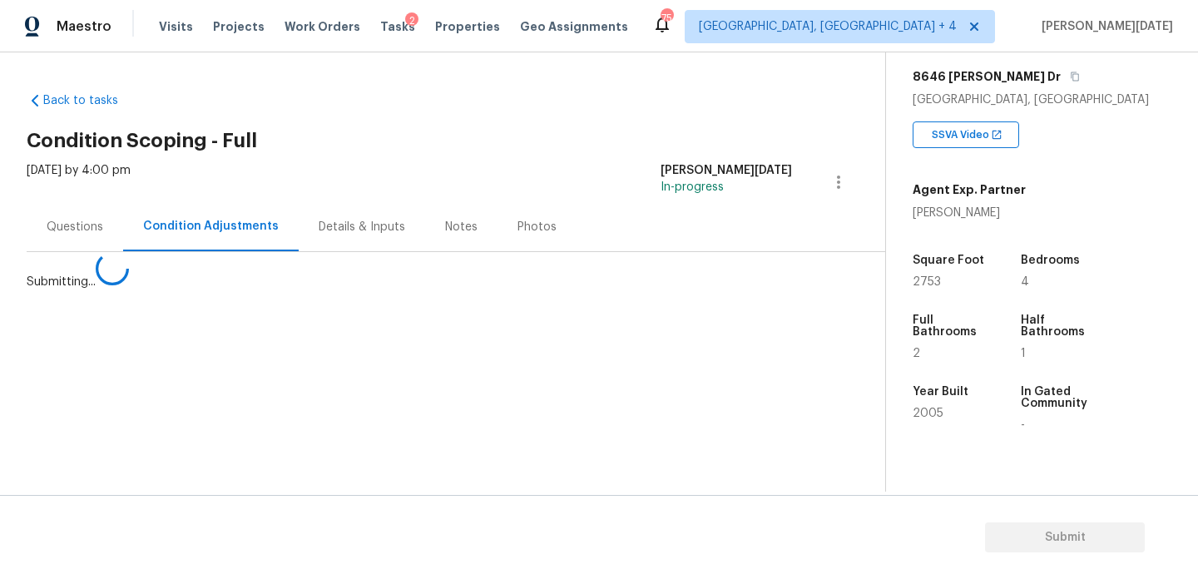
scroll to position [0, 0]
